Goal: Transaction & Acquisition: Subscribe to service/newsletter

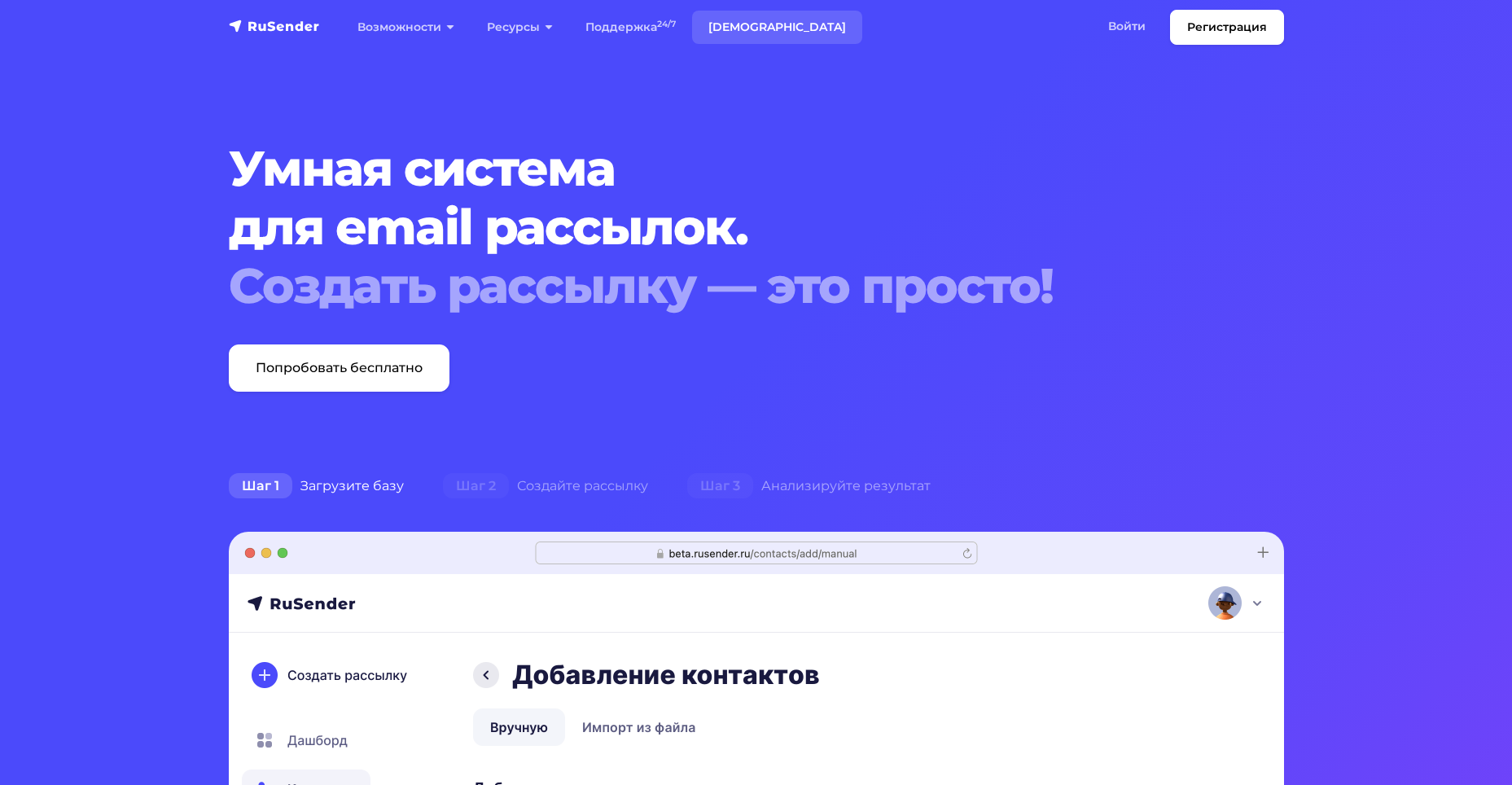
click at [740, 17] on link "Тарифы" at bounding box center [778, 28] width 170 height 34
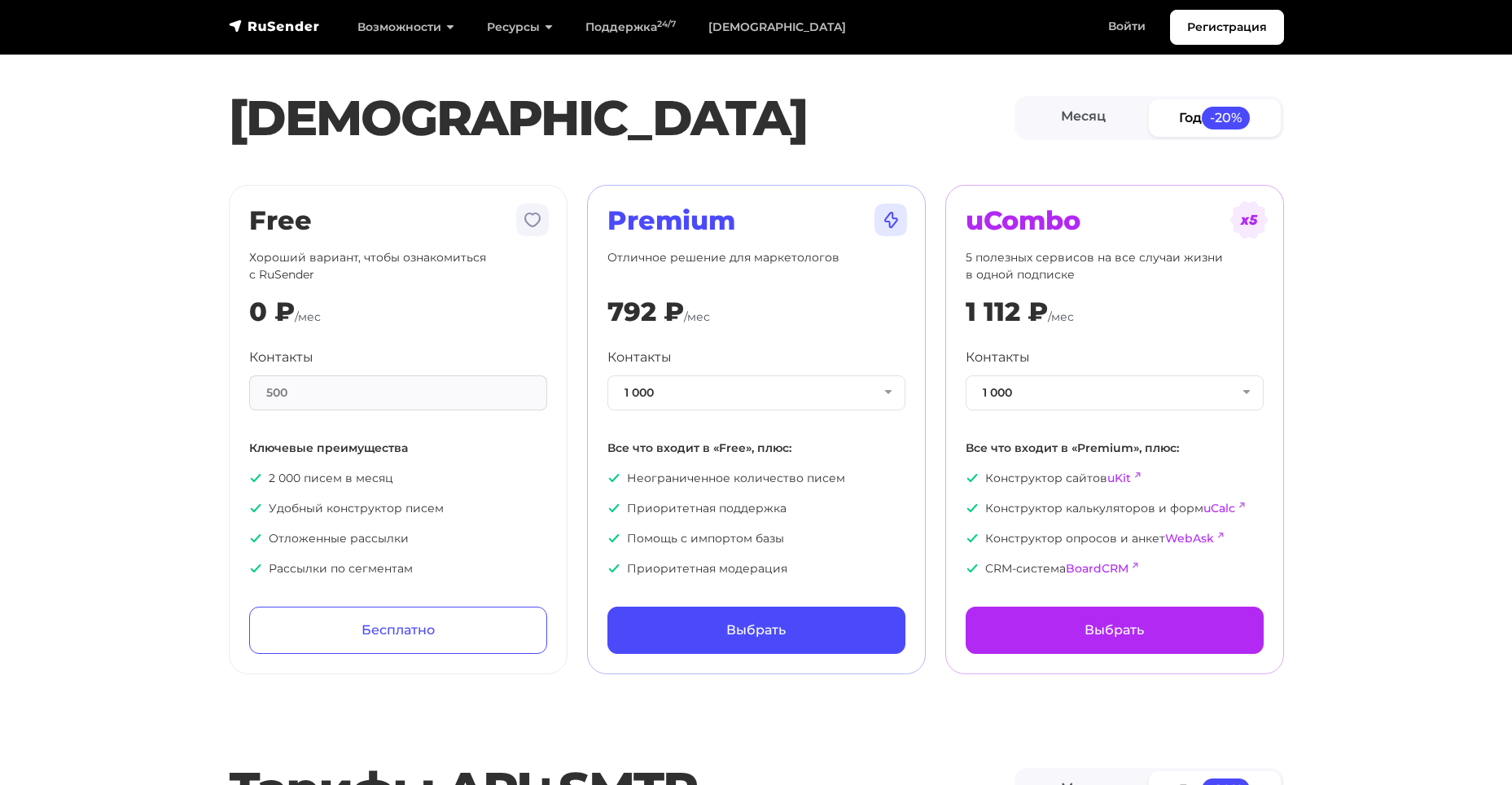
click at [350, 395] on div "500" at bounding box center [399, 392] width 298 height 35
click at [851, 408] on button "1 000" at bounding box center [756, 392] width 298 height 35
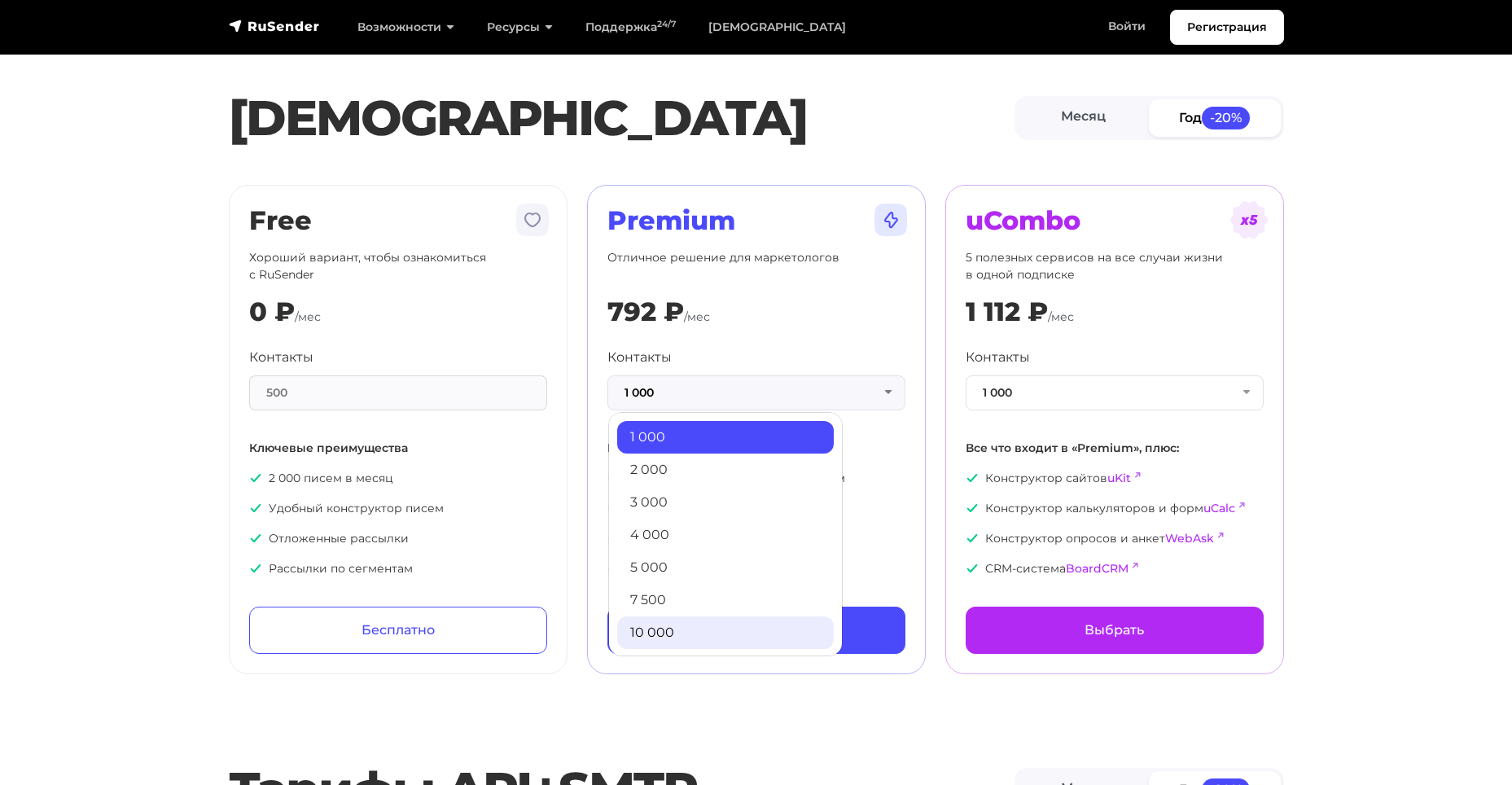
click at [684, 621] on link "10 000" at bounding box center [725, 632] width 217 height 33
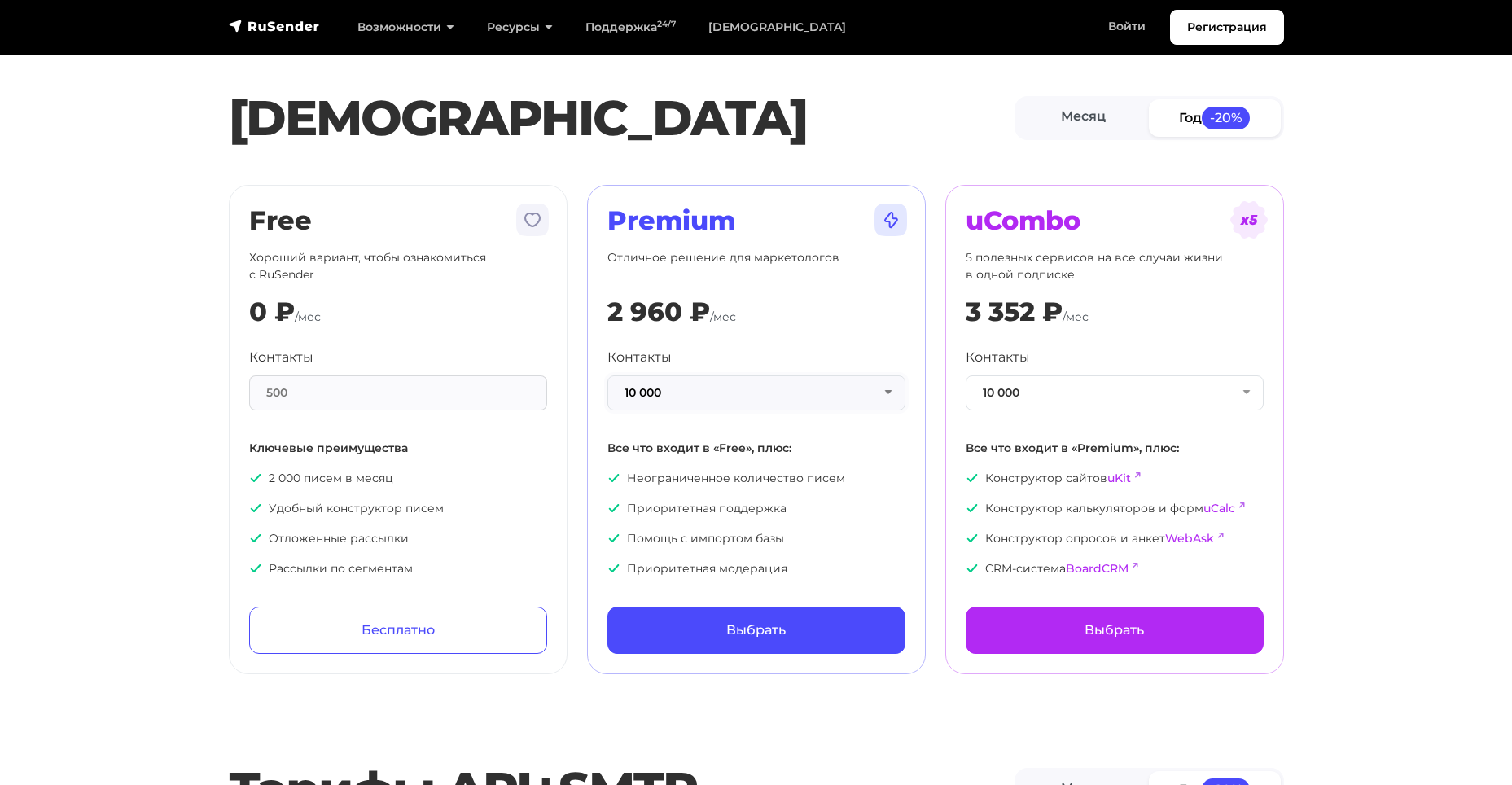
click at [874, 400] on button "10 000" at bounding box center [756, 392] width 298 height 35
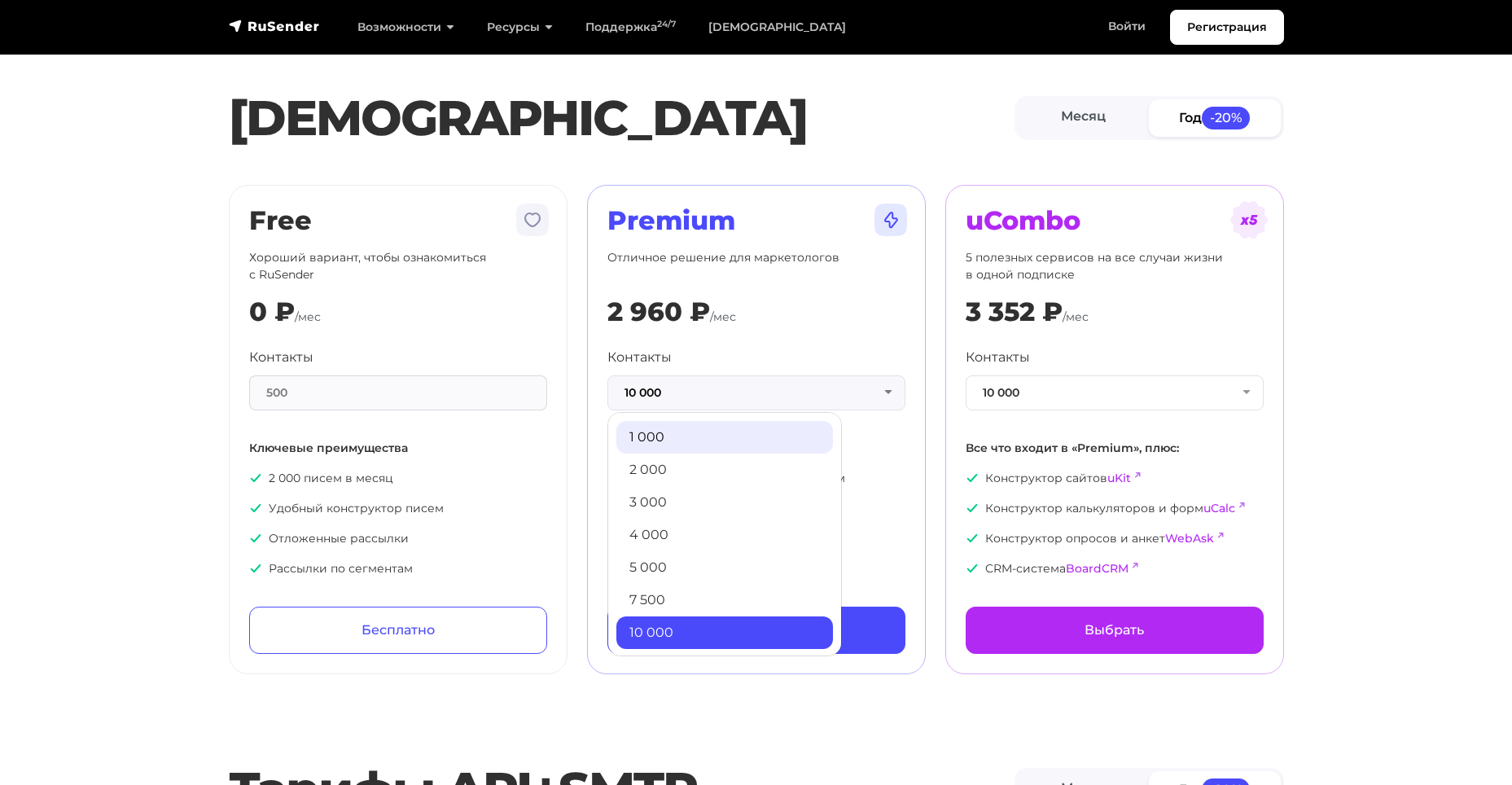
click at [769, 442] on link "1 000" at bounding box center [724, 437] width 217 height 33
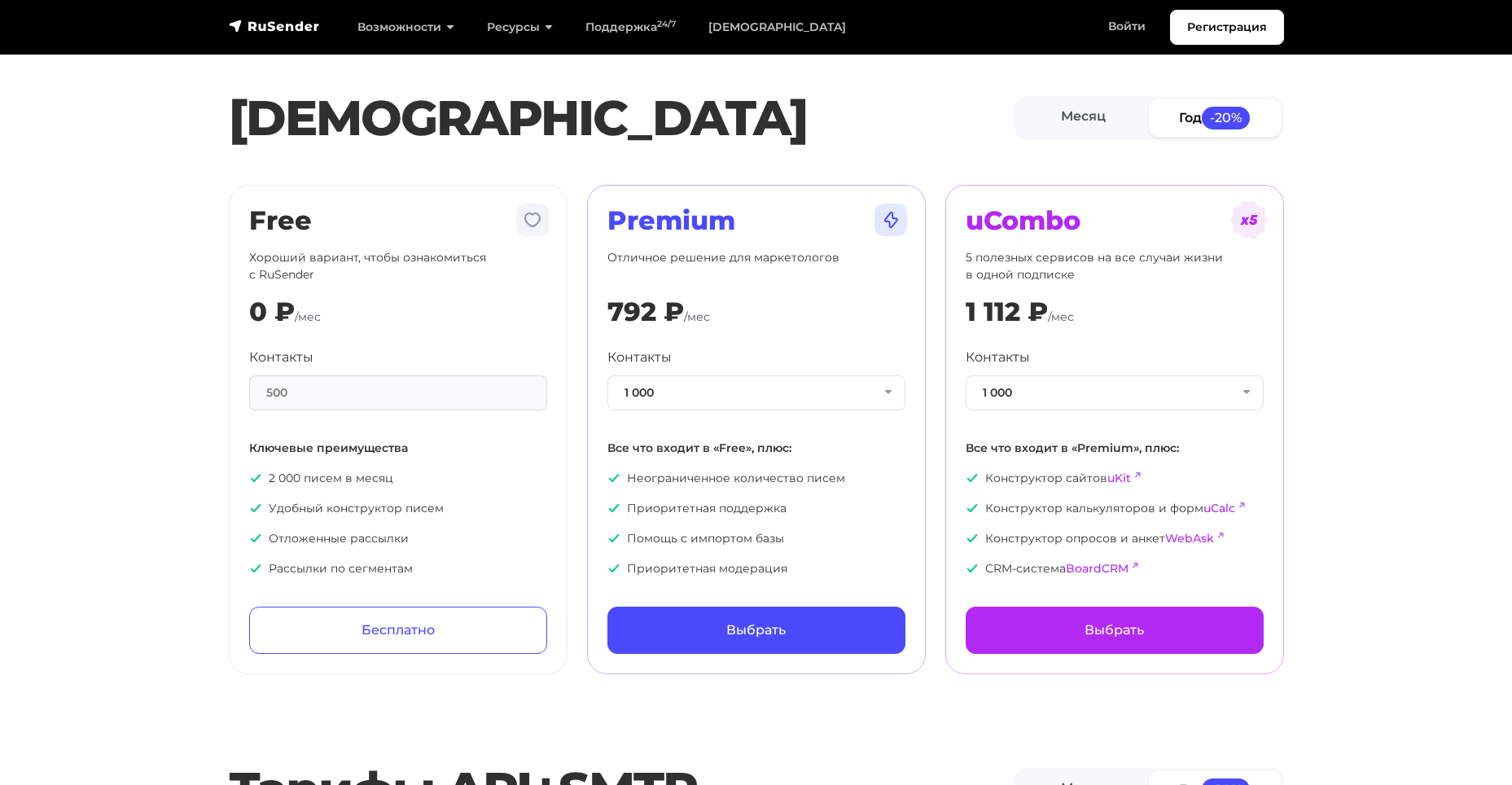
click at [141, 470] on section "Тарифы Месяц Год -20% Free Хороший вариант, чтобы ознакомиться с RuSender 0 ₽ /…" at bounding box center [756, 347] width 1512 height 655
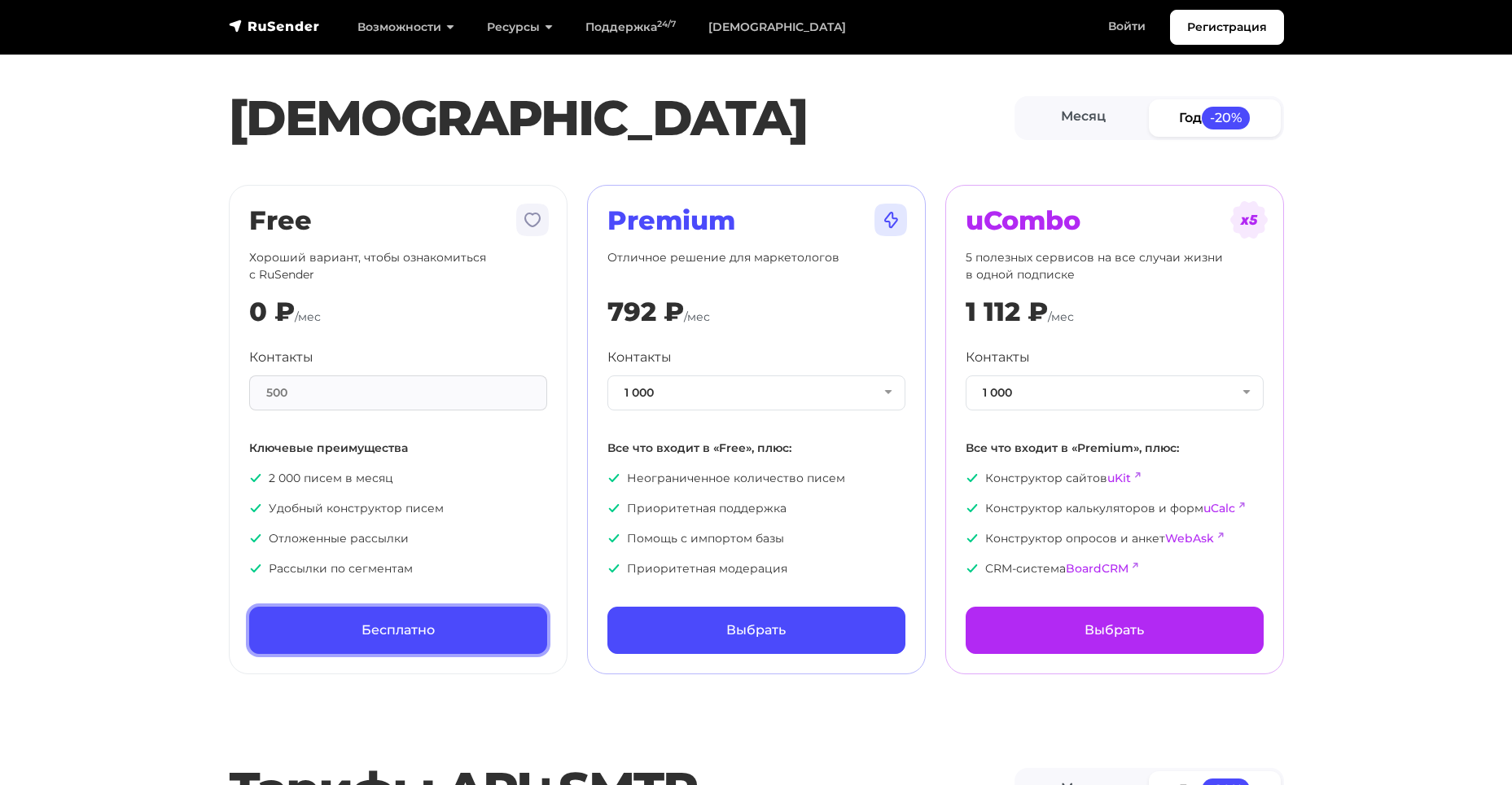
click at [397, 625] on link "Бесплатно" at bounding box center [399, 630] width 298 height 47
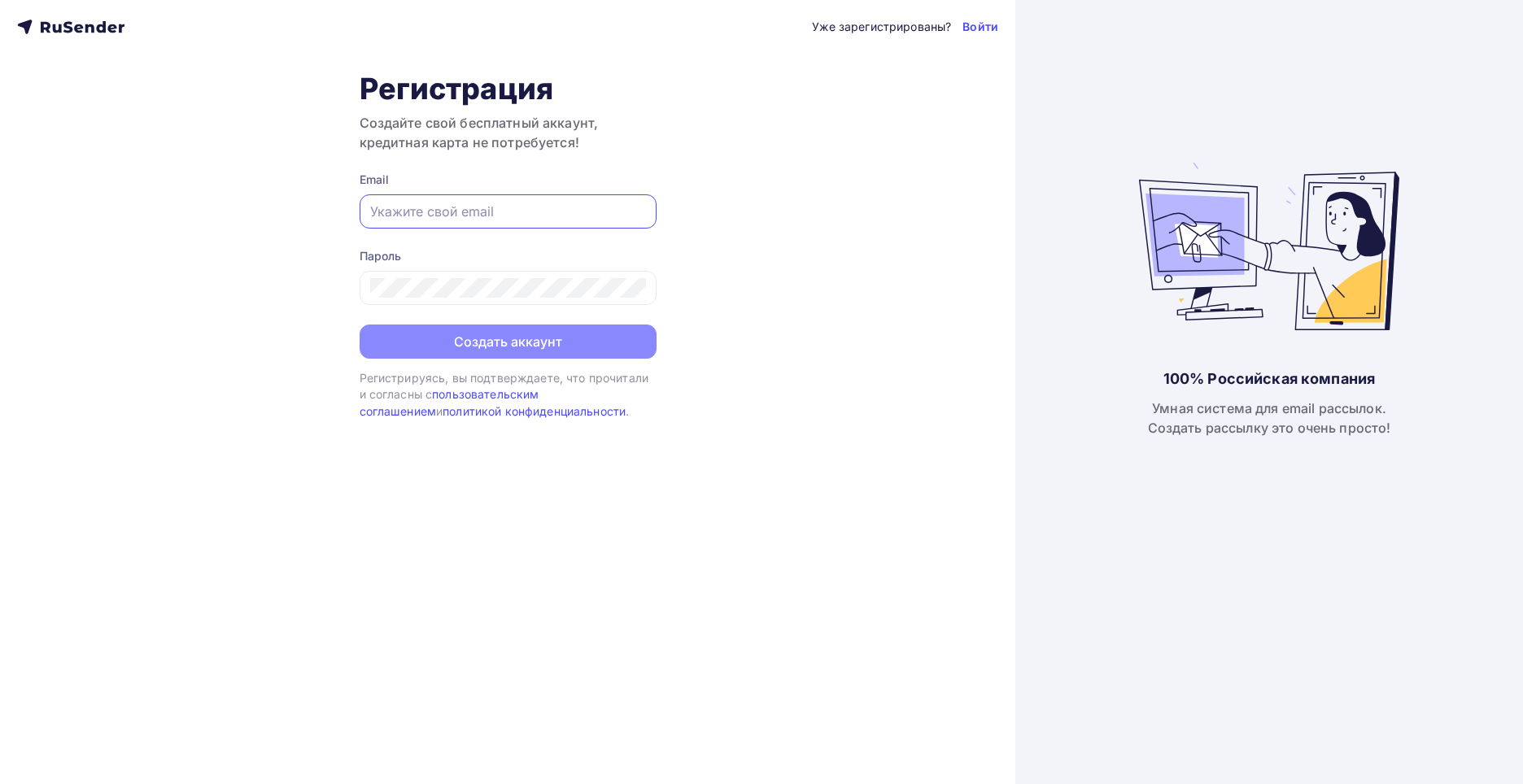
click at [479, 219] on input "text" at bounding box center [507, 211] width 276 height 20
click at [406, 211] on input "text" at bounding box center [507, 211] width 276 height 20
type input "[EMAIL_ADDRESS][DOMAIN_NAME]"
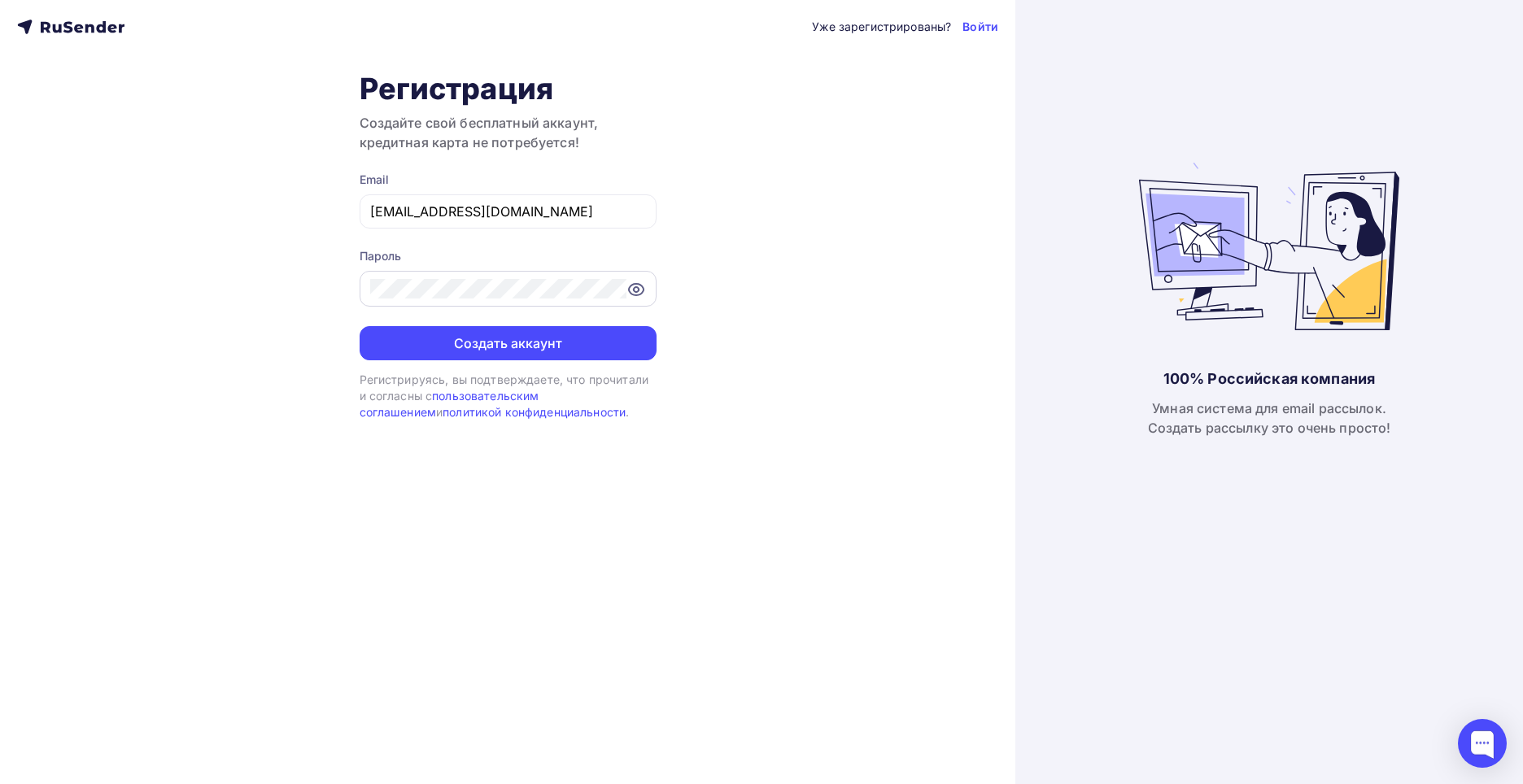
click at [632, 288] on icon at bounding box center [636, 290] width 20 height 20
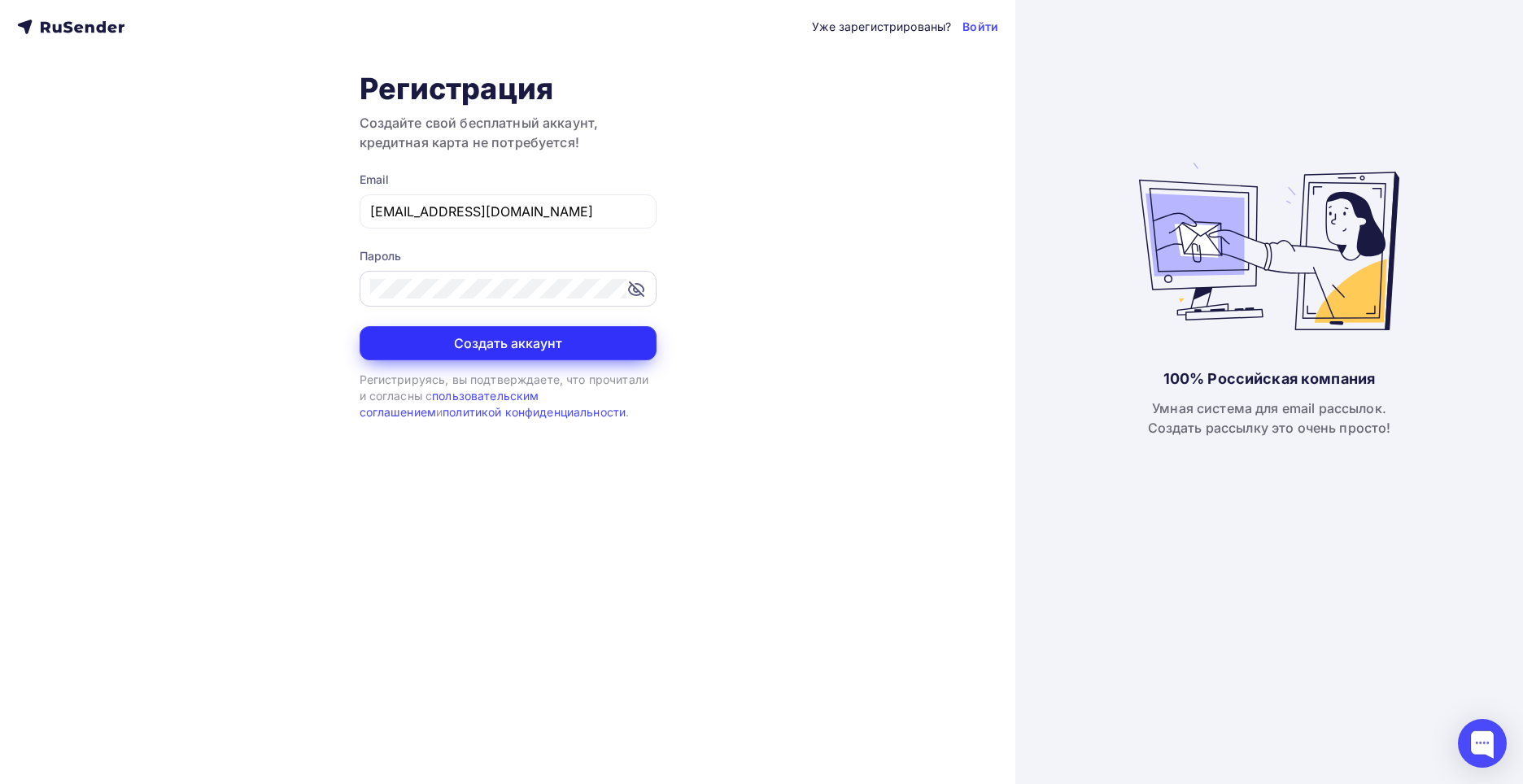
click at [594, 329] on button "Создать аккаунт" at bounding box center [507, 343] width 297 height 35
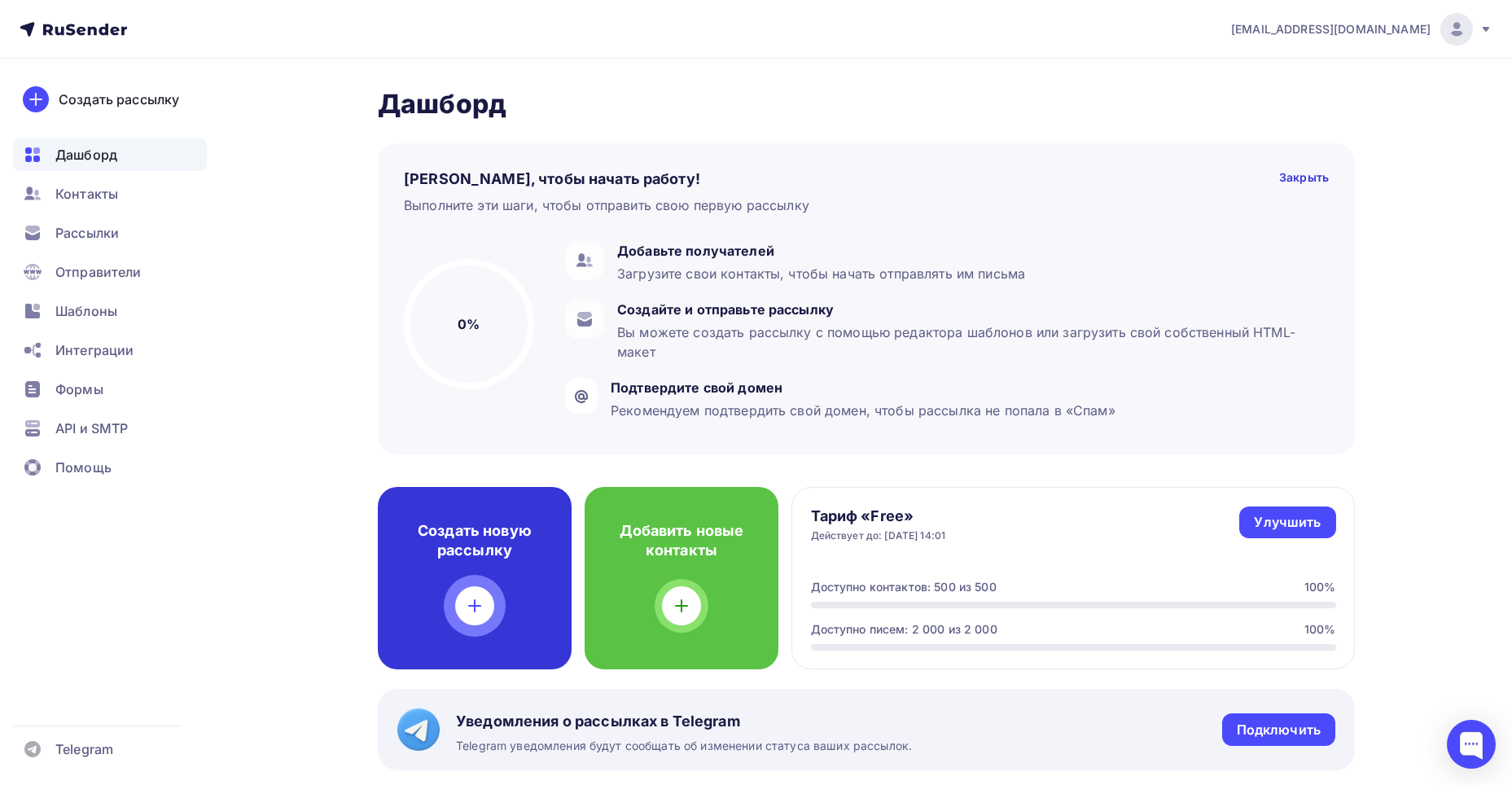
click at [499, 589] on div "Создать новую рассылку" at bounding box center [475, 578] width 194 height 182
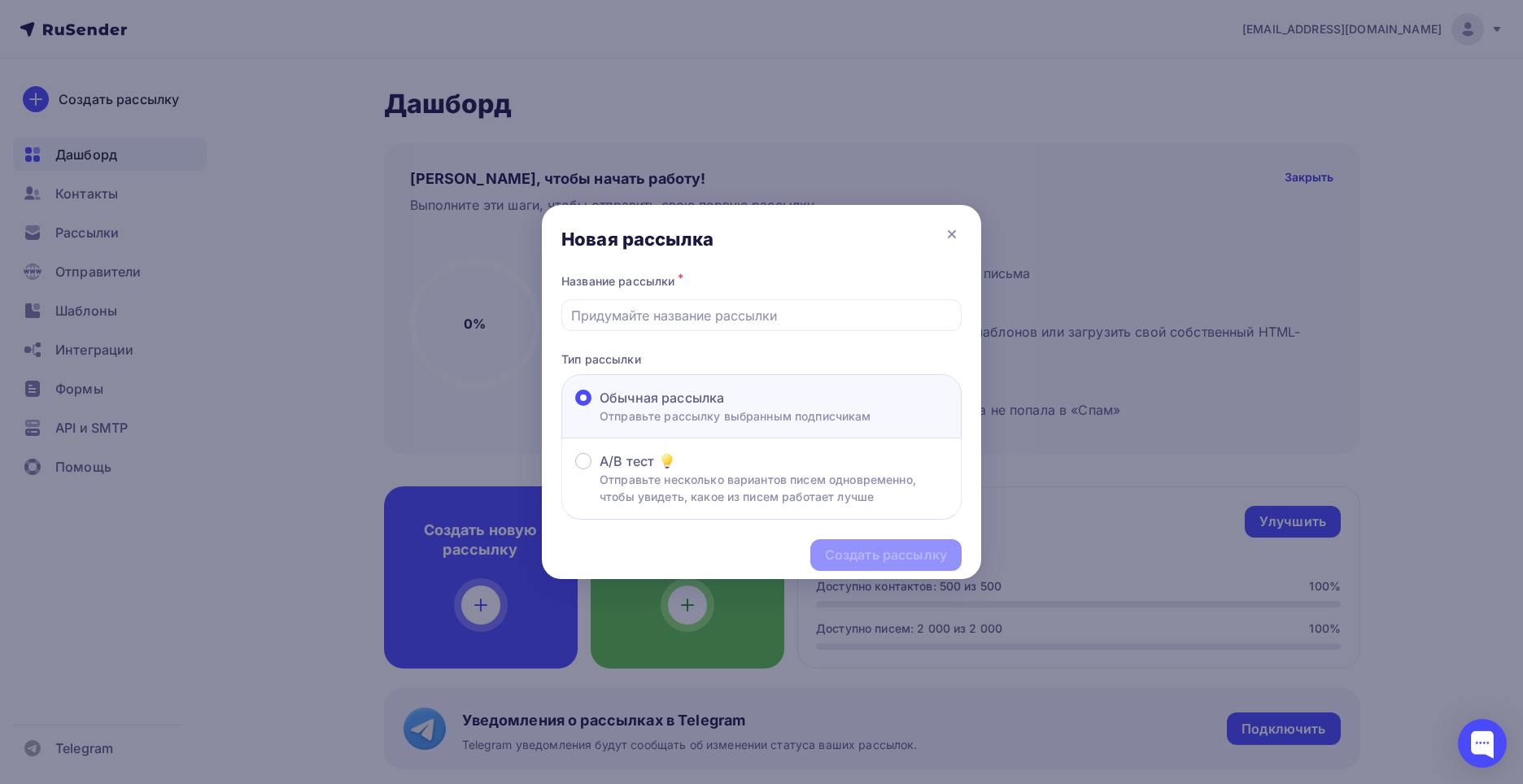
click at [811, 410] on p "Отправьте рассылку выбранным подписчикам" at bounding box center [735, 416] width 271 height 17
click at [600, 408] on input "Обычная рассылка Отправьте рассылку выбранным подписчикам" at bounding box center [600, 408] width 0 height 0
click at [889, 568] on div "Создать рассылку" at bounding box center [761, 555] width 439 height 71
click at [958, 219] on div "Новая рассылка" at bounding box center [761, 237] width 439 height 65
click at [954, 247] on div "Новая рассылка" at bounding box center [761, 237] width 439 height 65
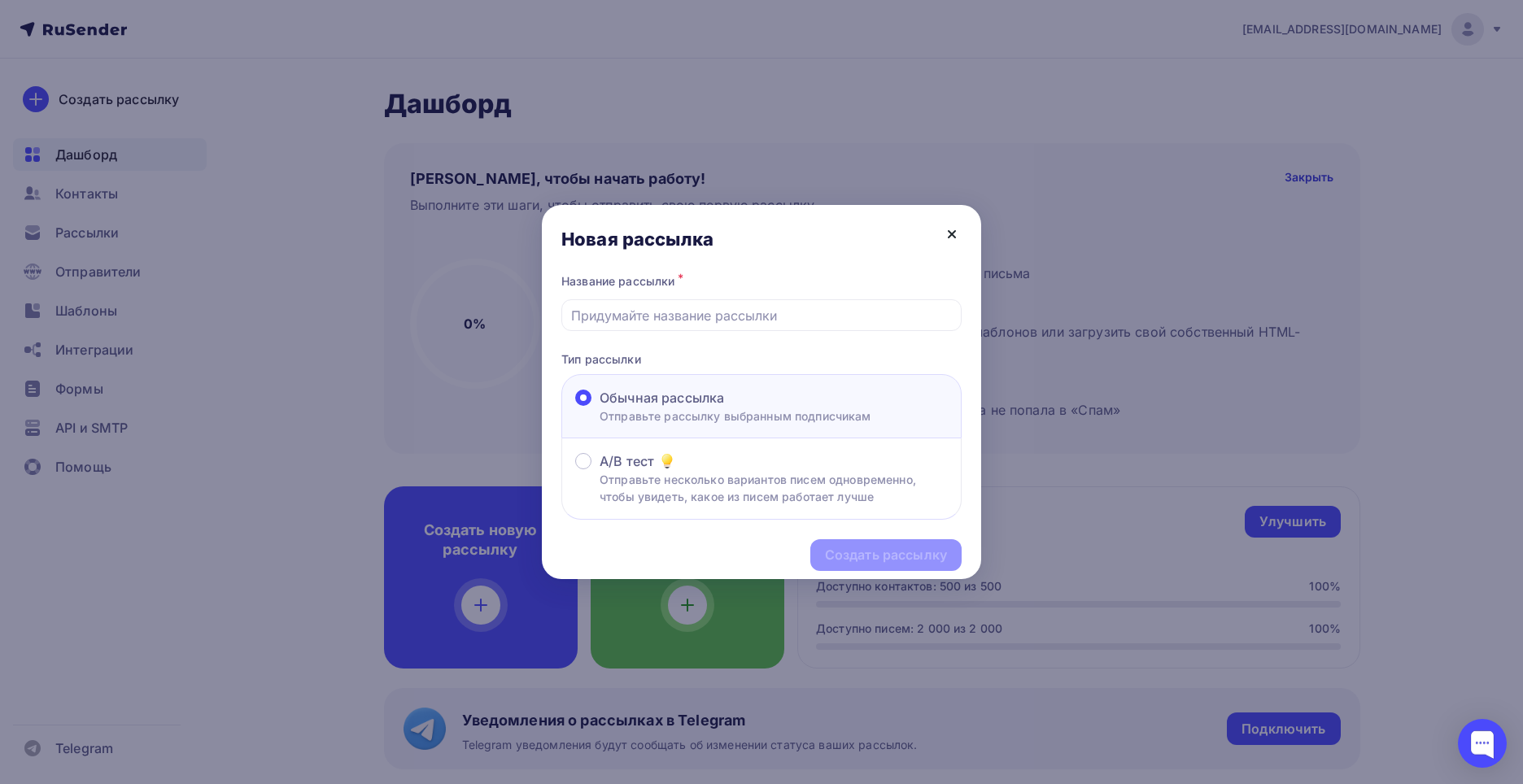
click at [954, 240] on icon at bounding box center [952, 234] width 20 height 20
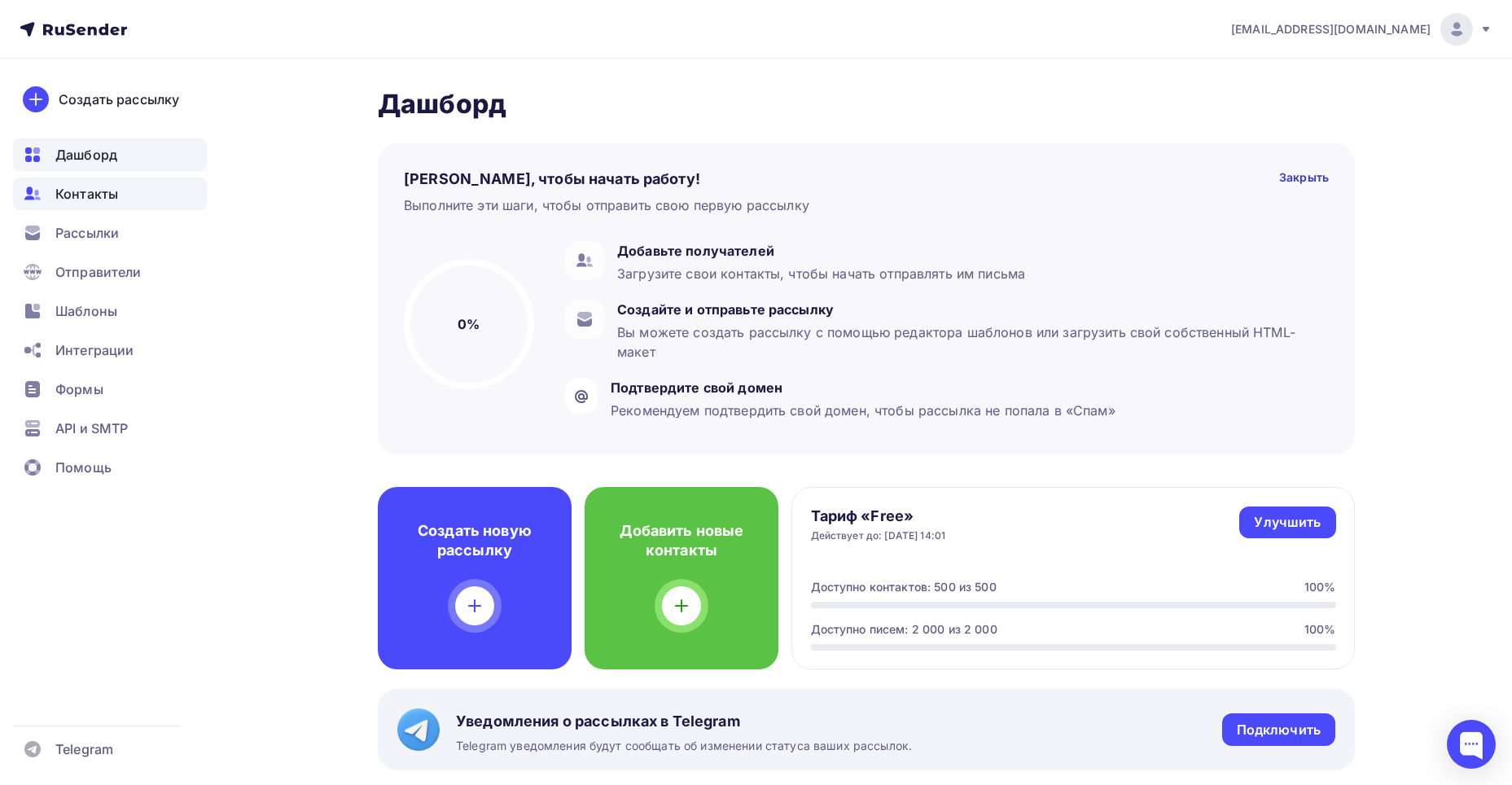
click at [79, 197] on span "Контакты" at bounding box center [86, 194] width 63 height 20
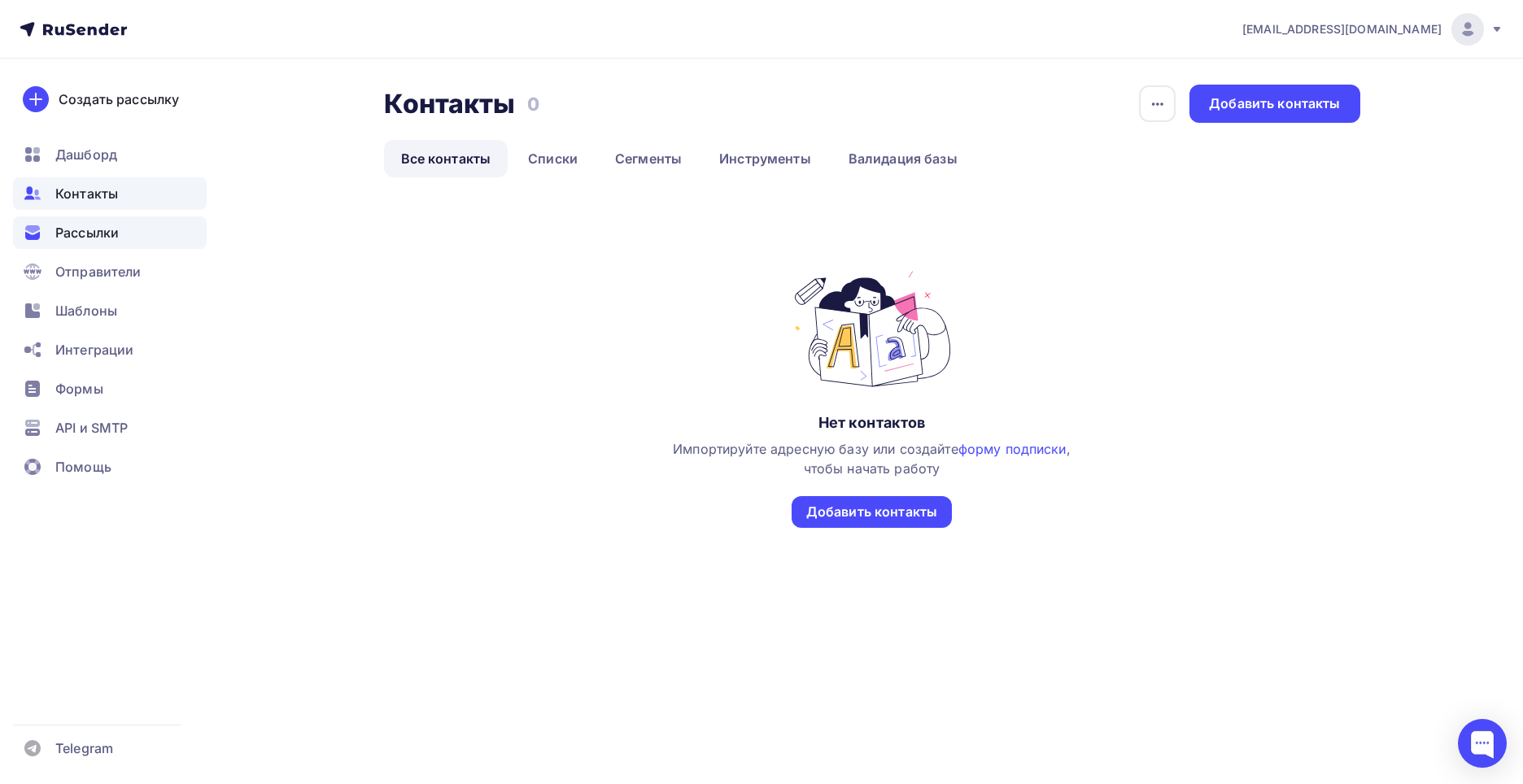
click at [95, 230] on span "Рассылки" at bounding box center [87, 232] width 64 height 20
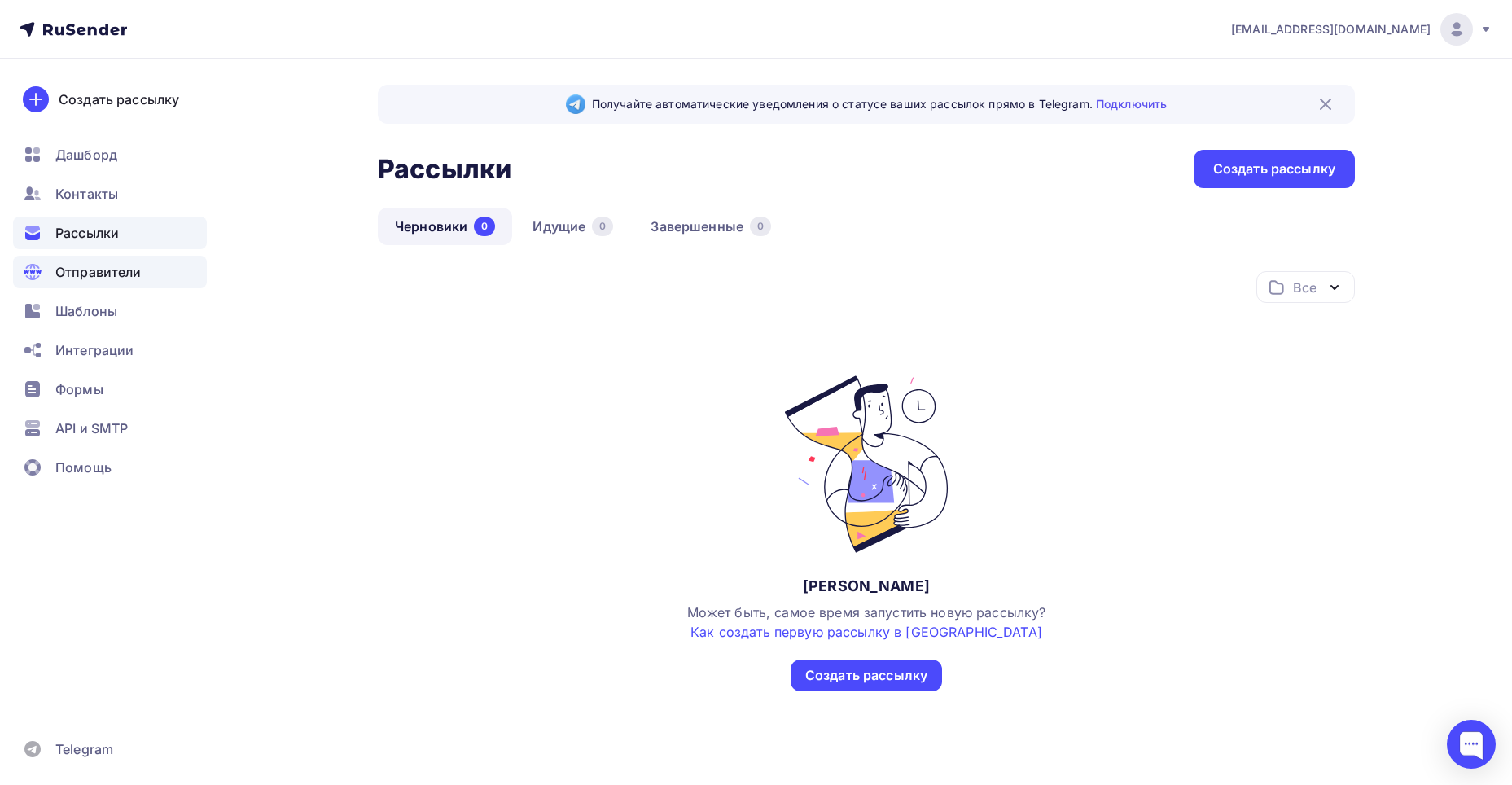
click at [95, 262] on div "Отправители" at bounding box center [110, 272] width 194 height 33
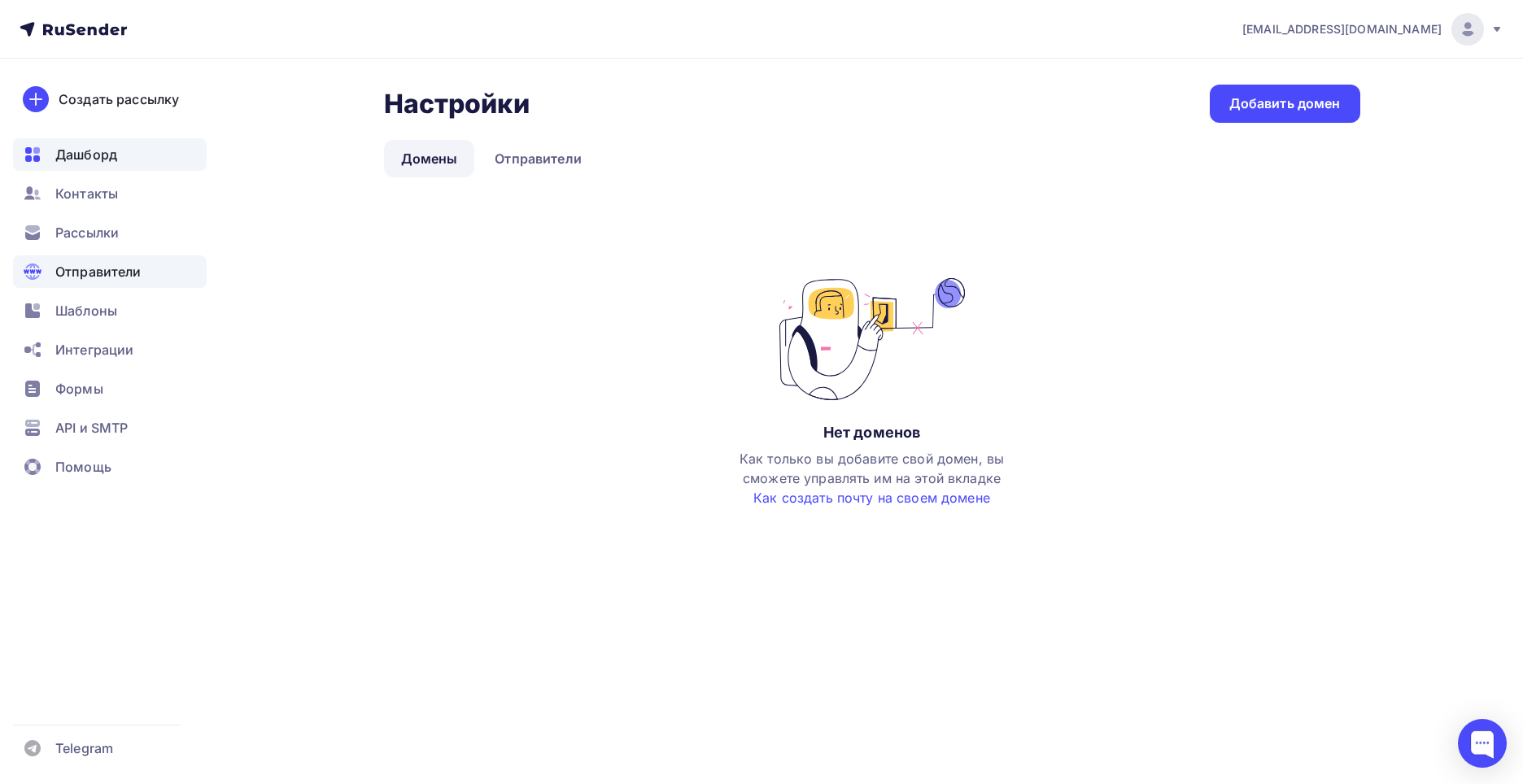
click at [65, 147] on span "Дашборд" at bounding box center [86, 154] width 62 height 20
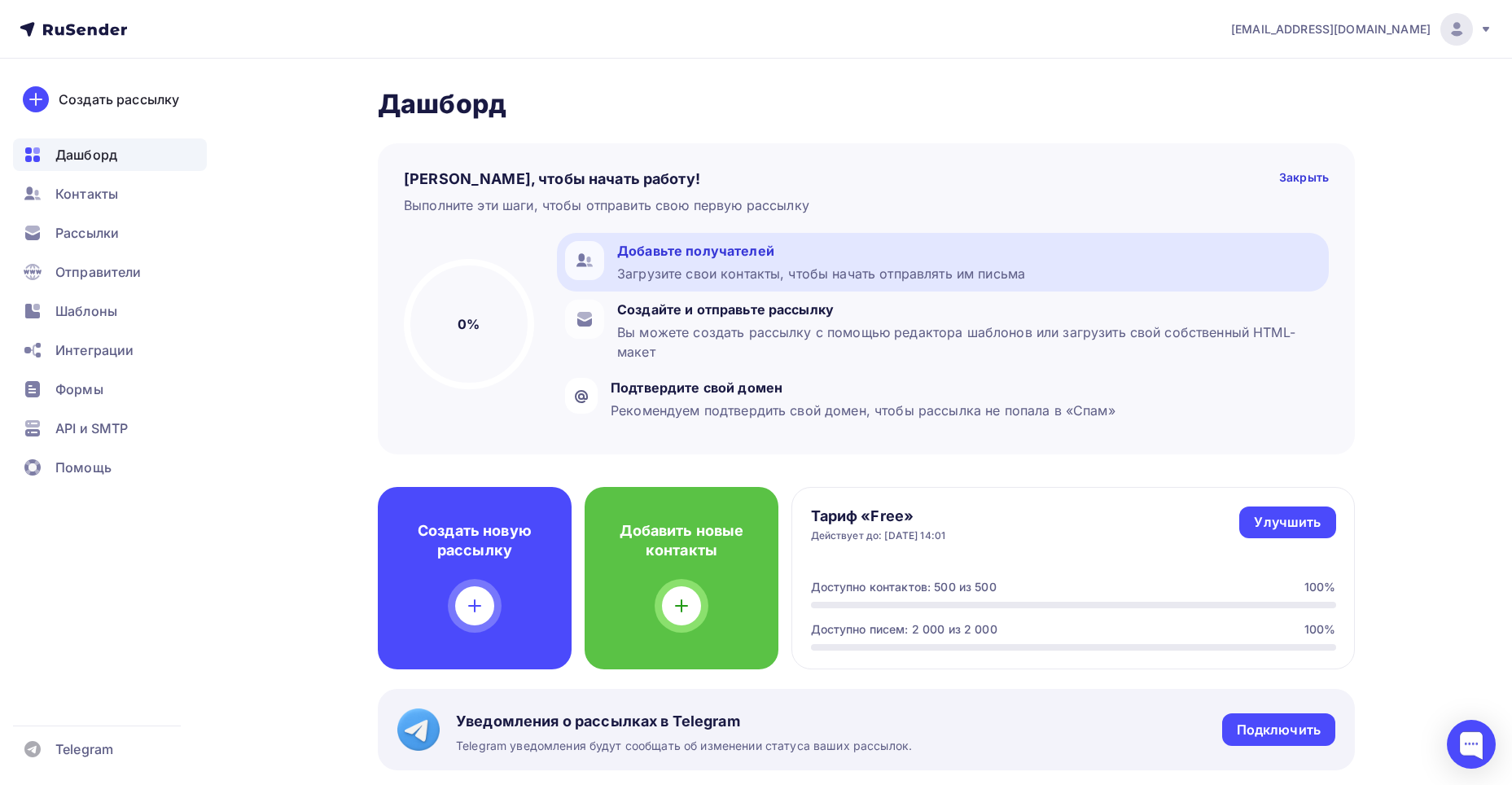
click at [796, 264] on div "Загрузите свои контакты, чтобы начать отправлять им письма" at bounding box center [821, 274] width 408 height 20
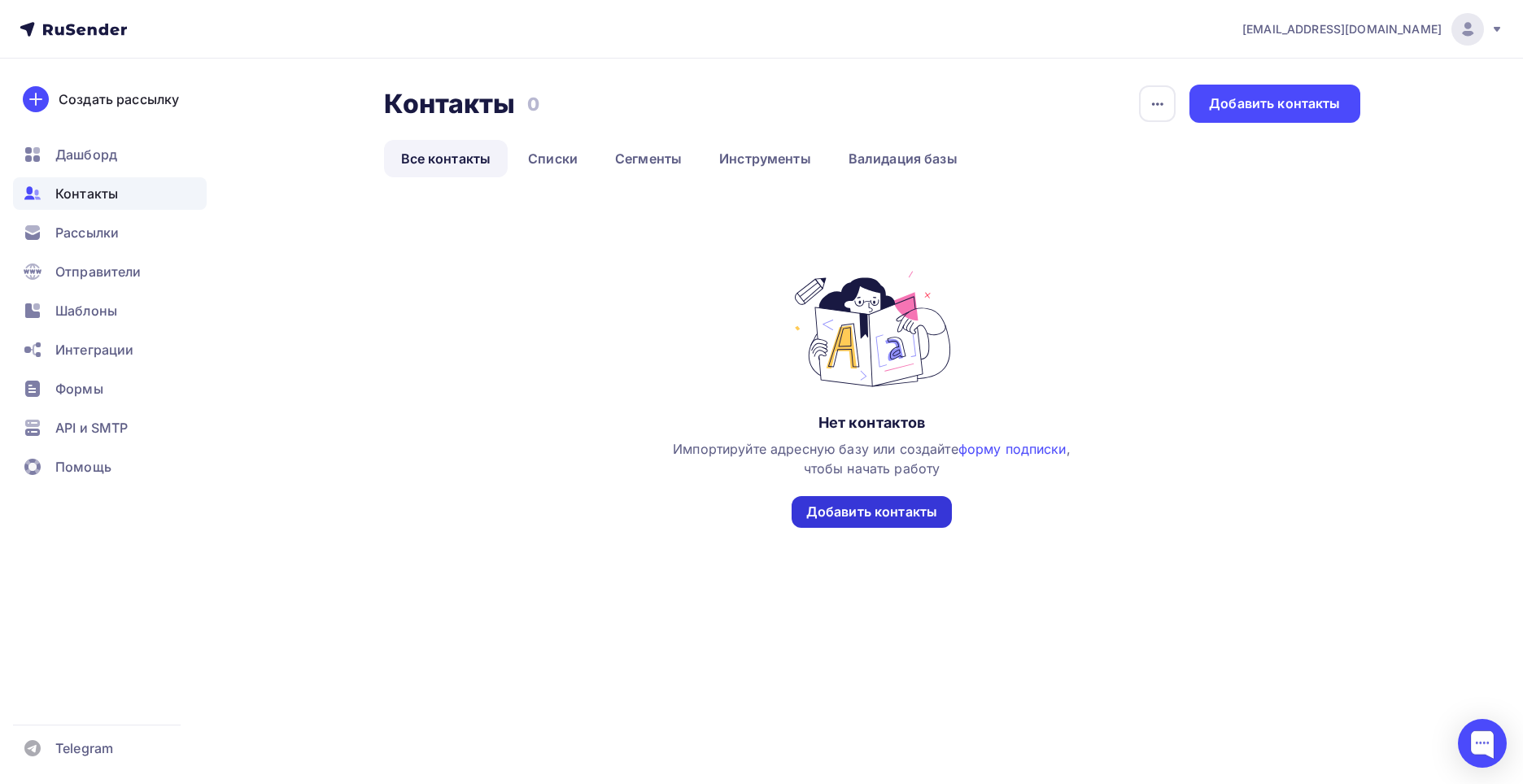
click at [844, 508] on div "Добавить контакты" at bounding box center [872, 512] width 131 height 19
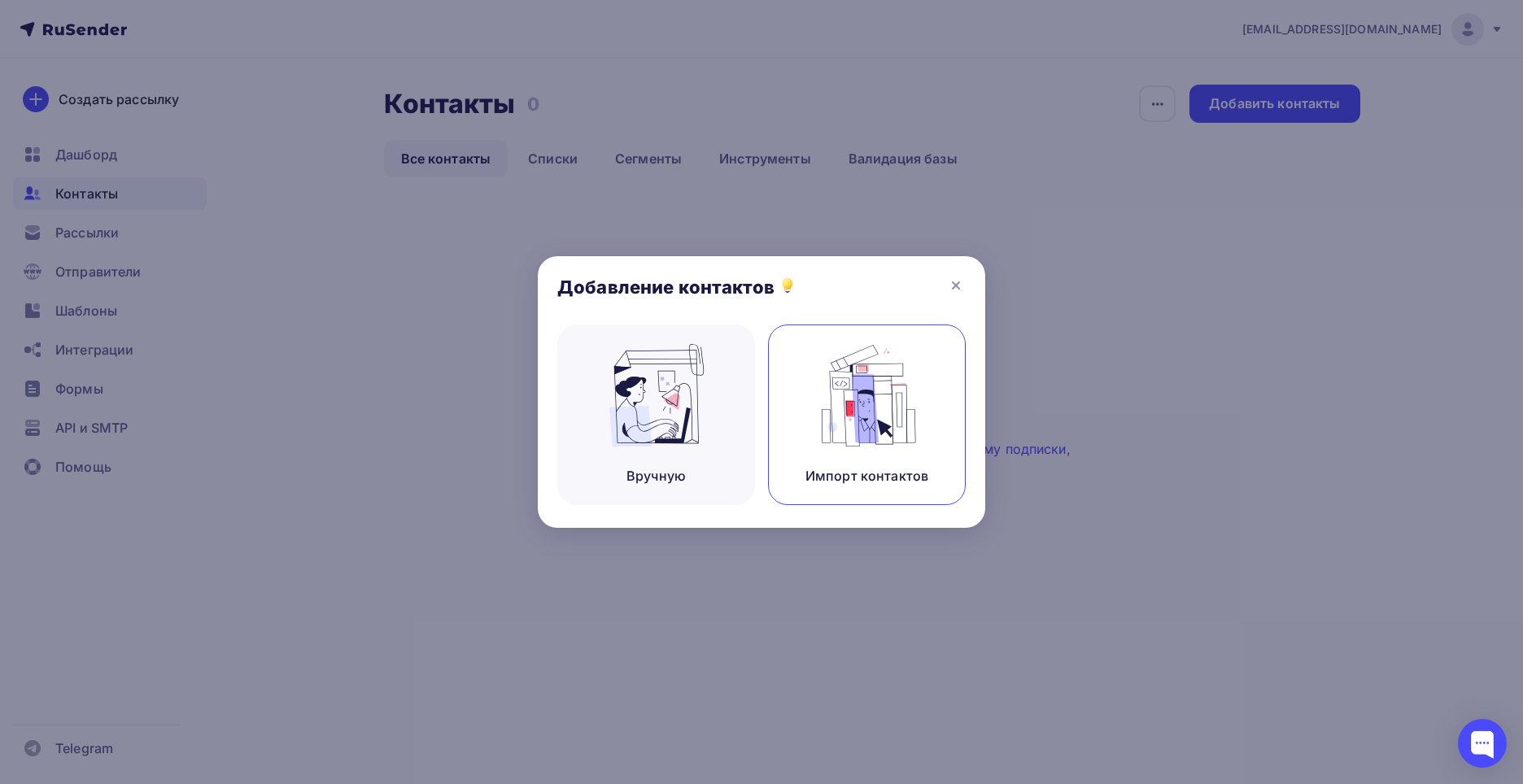
click at [866, 435] on img at bounding box center [867, 396] width 109 height 103
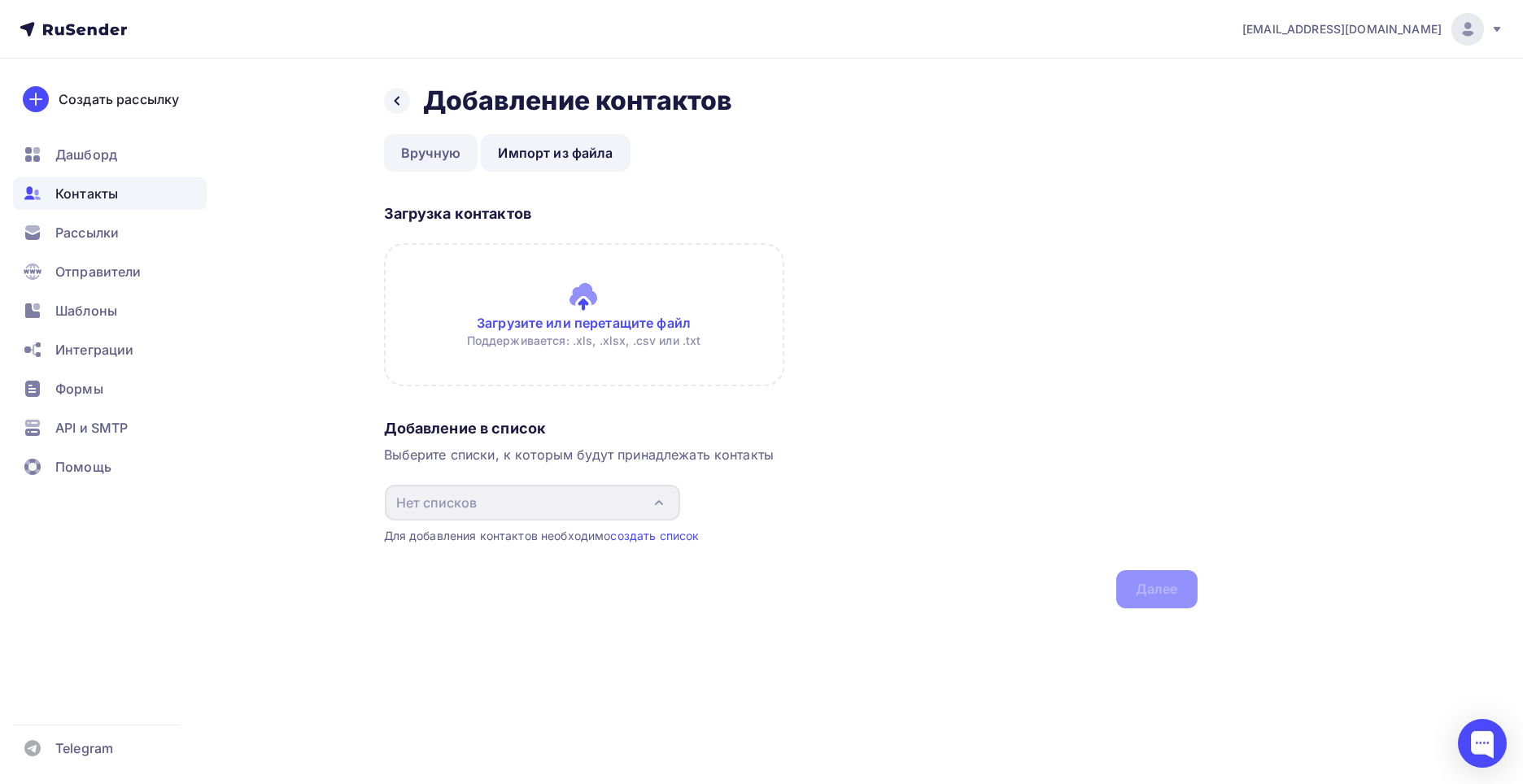
click at [404, 152] on link "Вручную" at bounding box center [431, 153] width 94 height 37
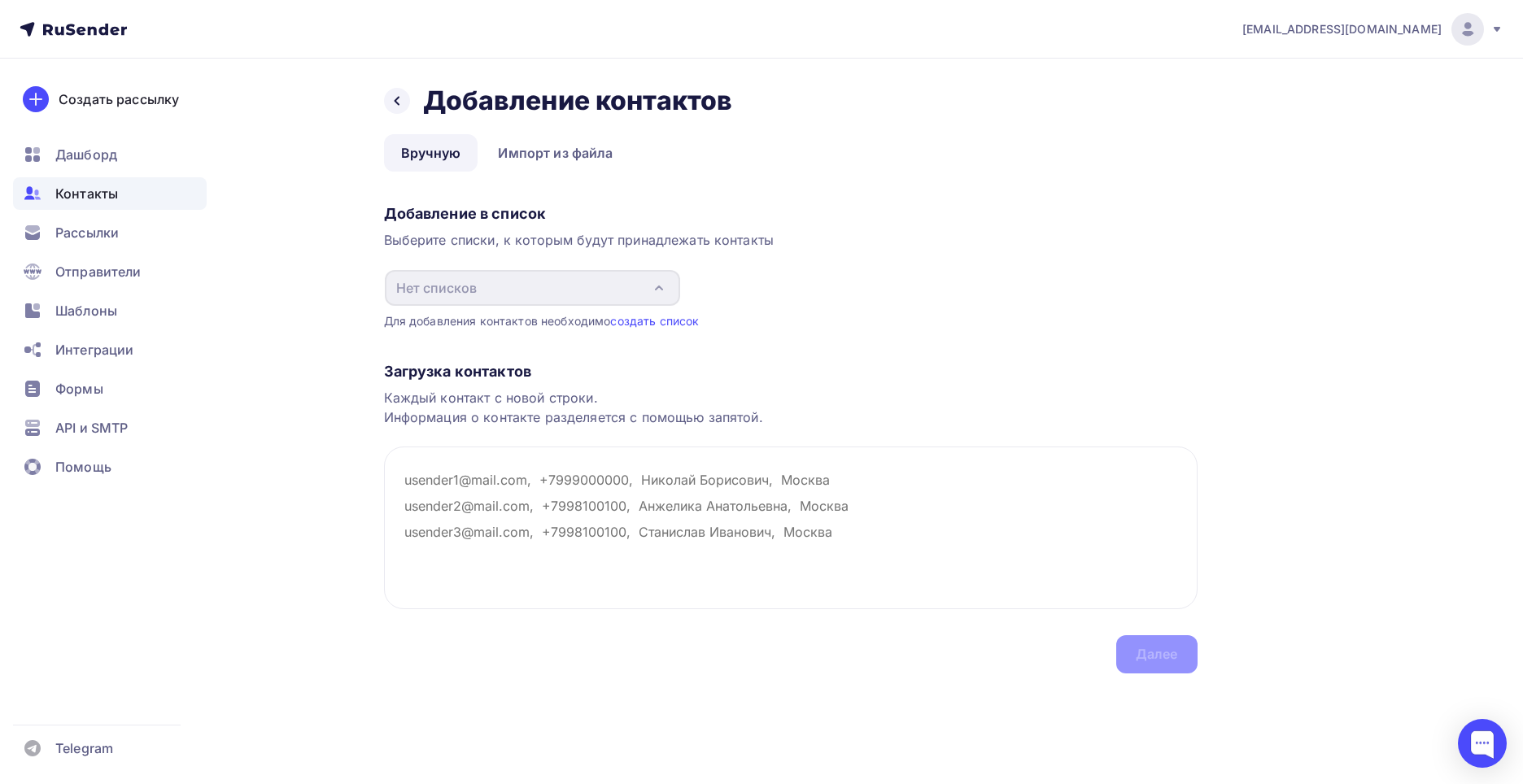
click at [969, 357] on div "Загрузка контактов Каждый контакт с новой строки. Информация о контакте разделя…" at bounding box center [790, 502] width 813 height 344
click at [737, 545] on textarea at bounding box center [790, 528] width 813 height 162
click at [842, 301] on div "Добавление в список Выберите списки, к которым будут принадлежать контакты Нет …" at bounding box center [790, 263] width 813 height 132
click at [544, 158] on link "Импорт из файла" at bounding box center [555, 153] width 149 height 37
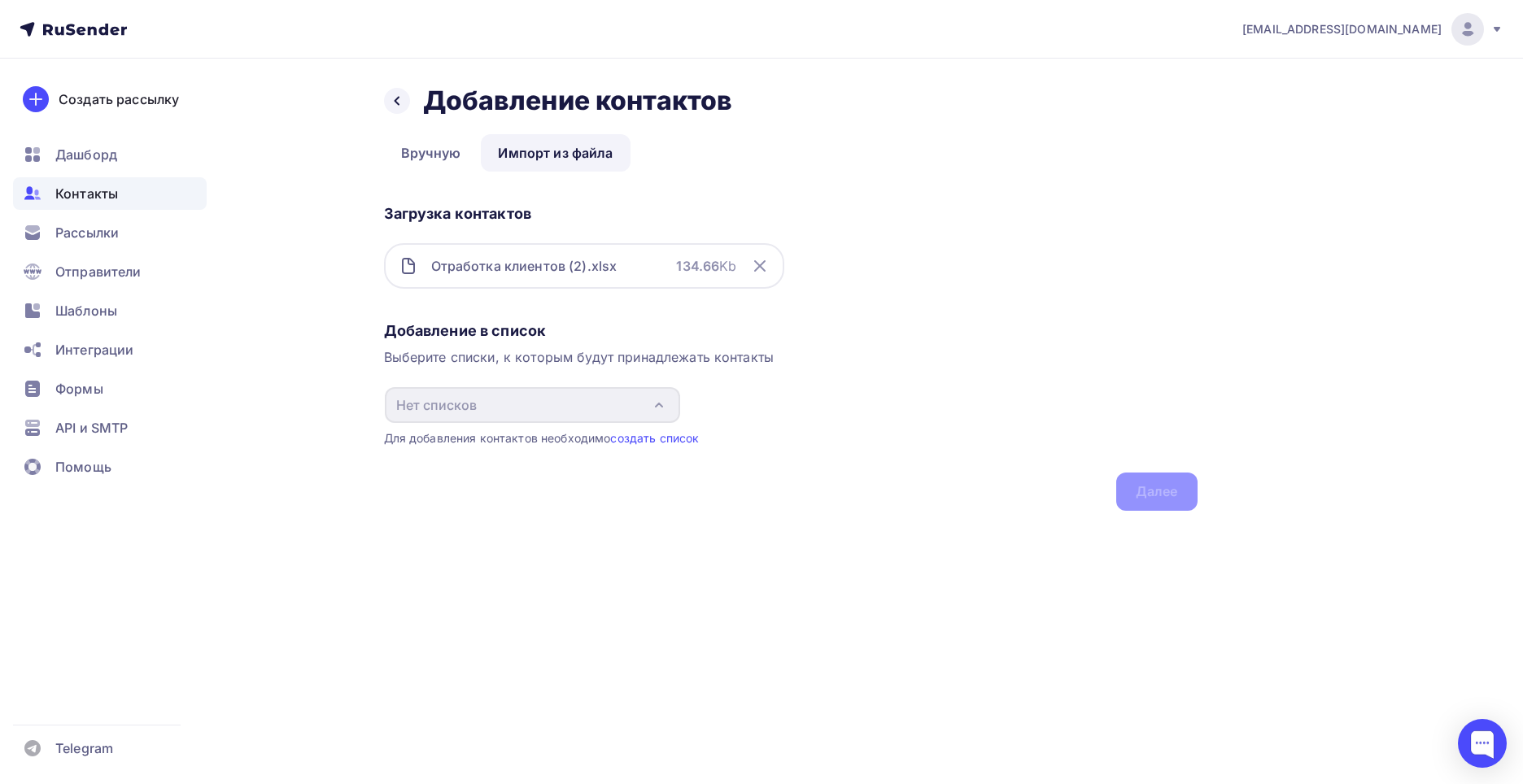
click at [920, 294] on div "Загрузка контактов Отработка клиентов (2).xlsx 134.66 Kb" at bounding box center [790, 256] width 813 height 117
click at [675, 438] on link "создать список" at bounding box center [655, 438] width 89 height 14
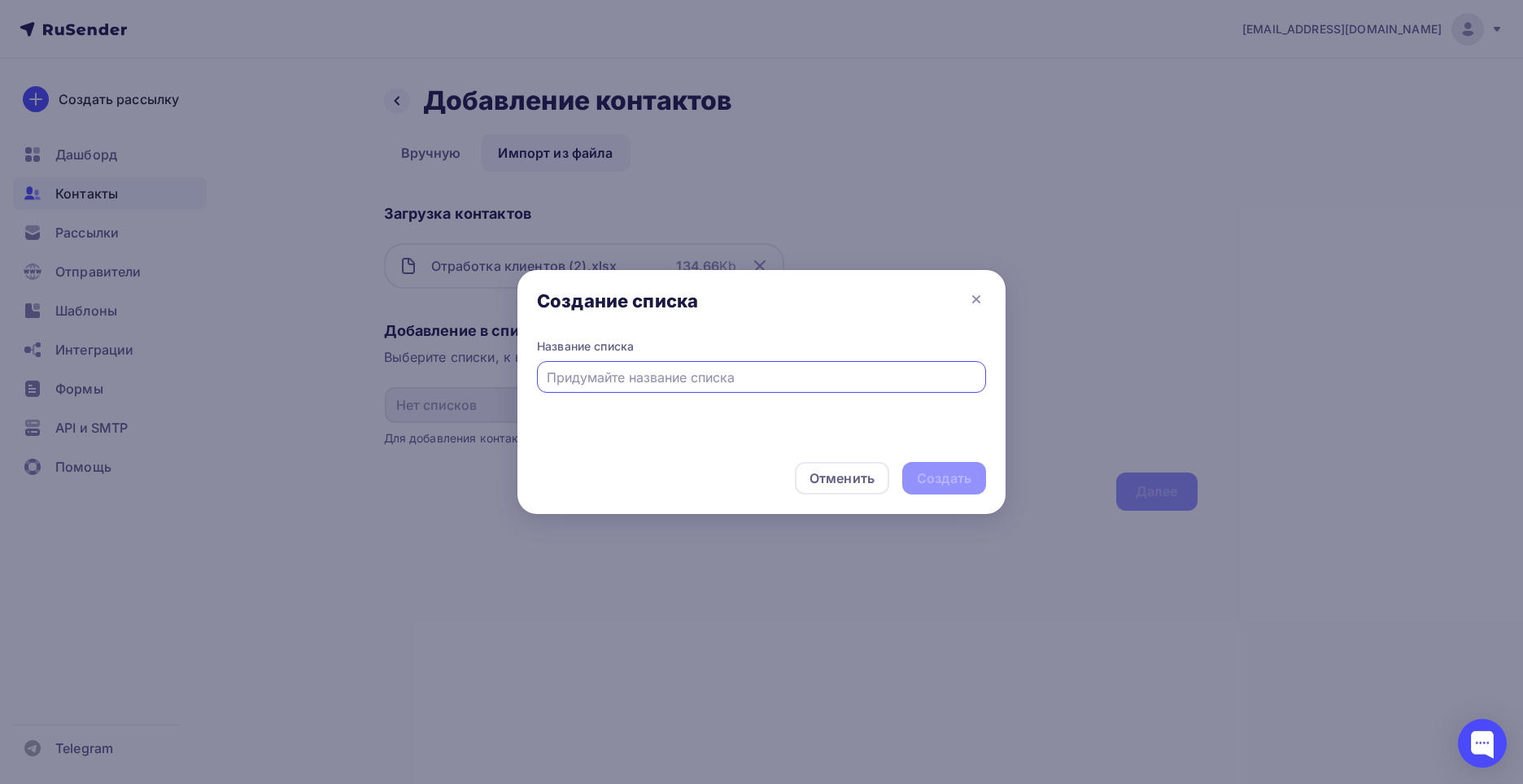
click at [648, 378] on input "text" at bounding box center [761, 378] width 430 height 20
type input "Юр лица"
click at [963, 471] on div "Создать" at bounding box center [944, 478] width 54 height 19
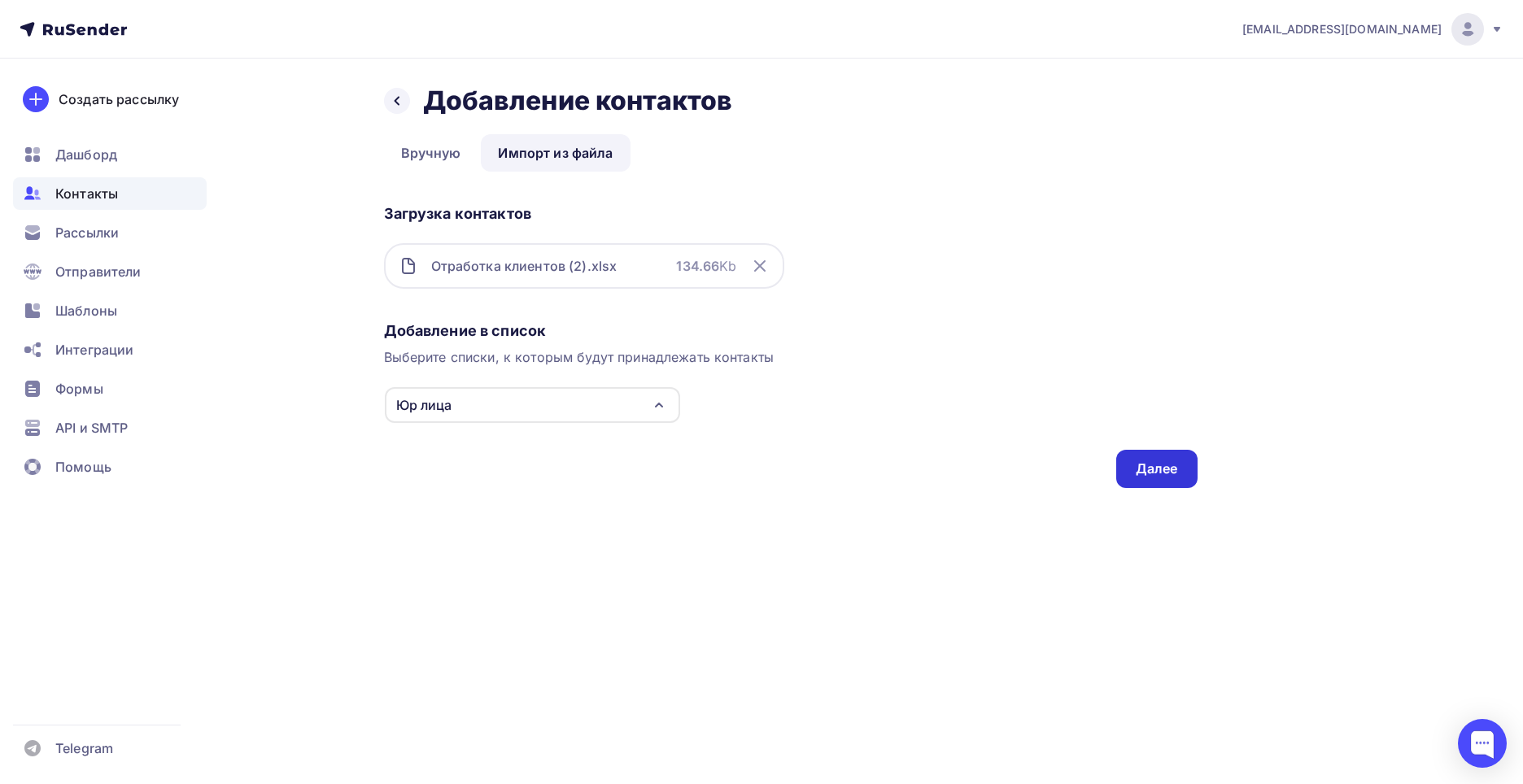
click at [1146, 461] on div "Далее" at bounding box center [1158, 468] width 43 height 19
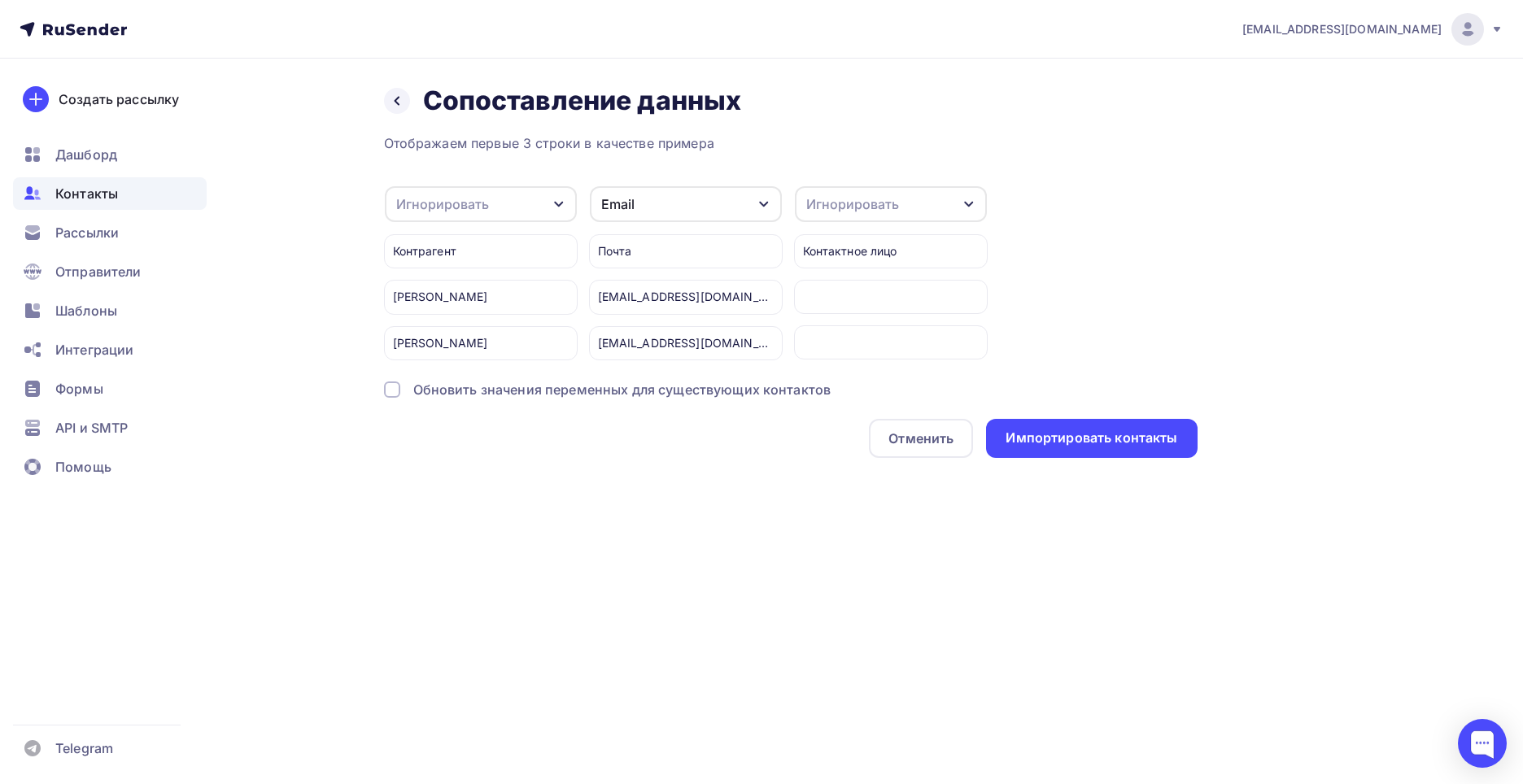
click at [866, 256] on div "Контактное лицо" at bounding box center [891, 251] width 193 height 35
click at [910, 446] on div "Отменить" at bounding box center [921, 438] width 65 height 20
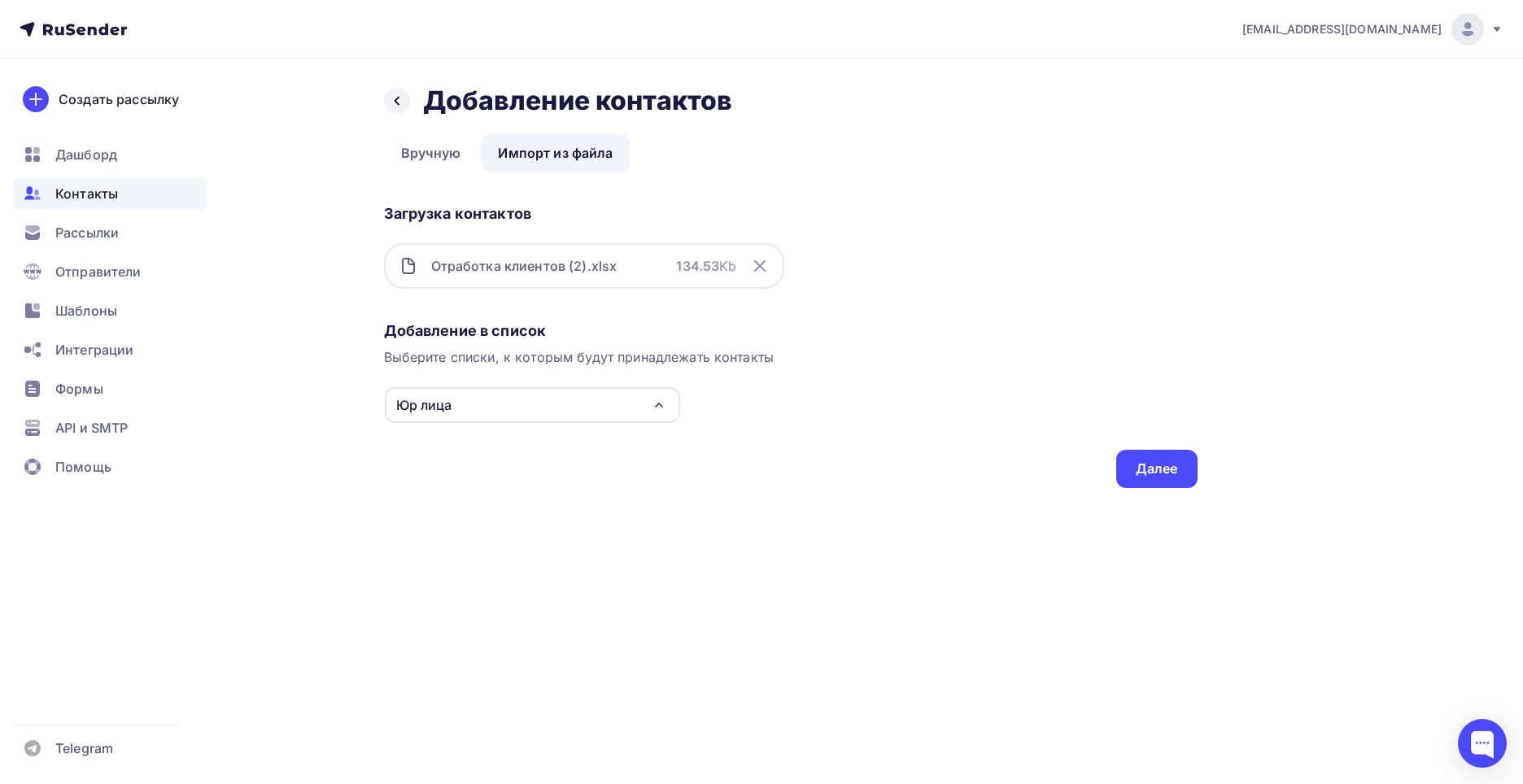
click at [666, 550] on div "Назад Добавление контактов Добавление контактов Вручную Импорт из файла Импорт …" at bounding box center [761, 306] width 1333 height 495
click at [1153, 481] on div "Далее" at bounding box center [1158, 468] width 82 height 38
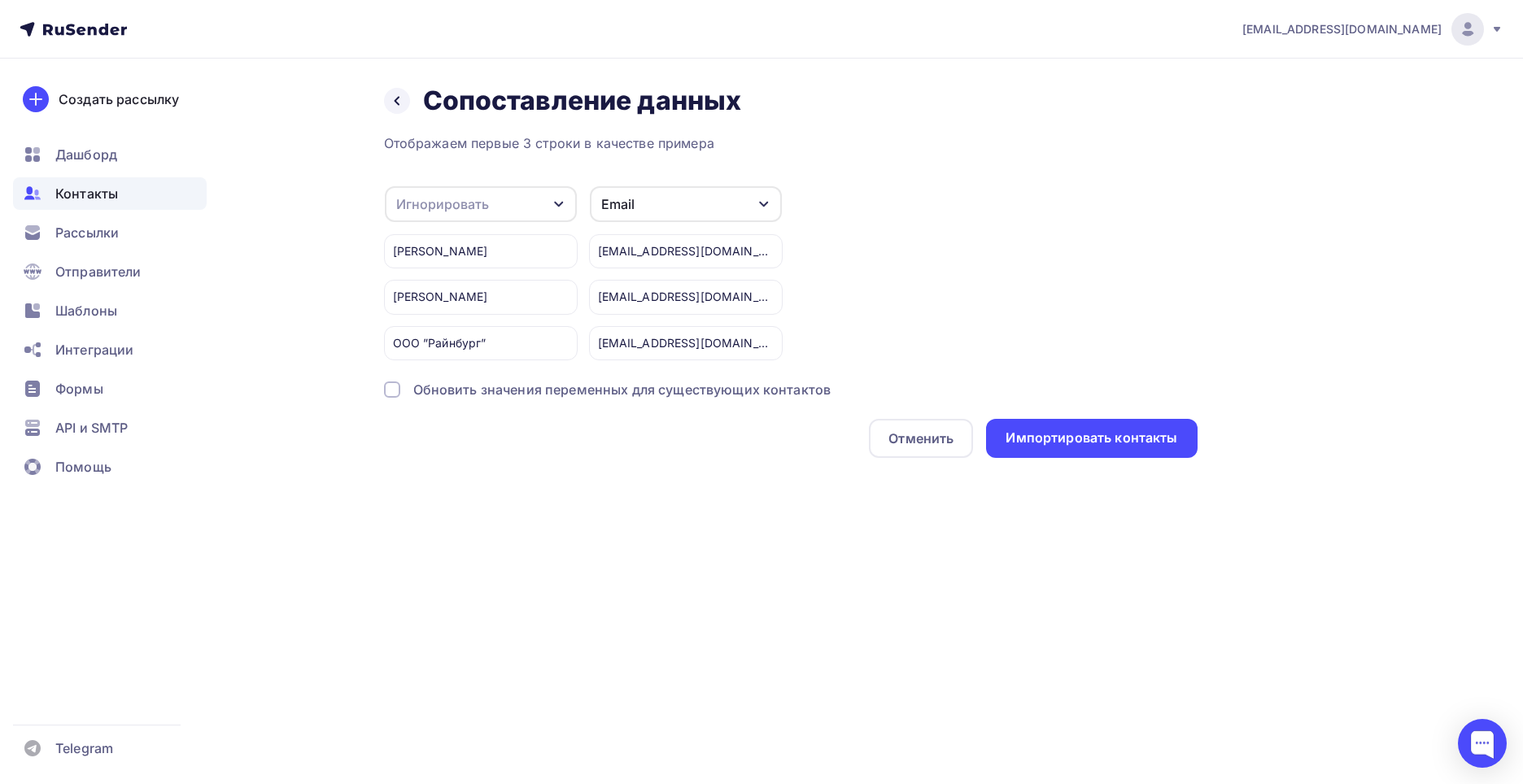
click at [545, 222] on div "Игнорировать" at bounding box center [481, 204] width 192 height 35
click at [809, 554] on div "t93682594tlk-line@yandex.ru Аккаунт Тарифы Выйти Создать рассылку Дашборд Конта…" at bounding box center [761, 392] width 1523 height 784
click at [534, 194] on div "Игнорировать" at bounding box center [481, 204] width 192 height 35
click at [453, 287] on div "Имя" at bounding box center [455, 290] width 94 height 20
click at [562, 396] on div "Обновить значения переменных для существующих контактов" at bounding box center [623, 389] width 419 height 20
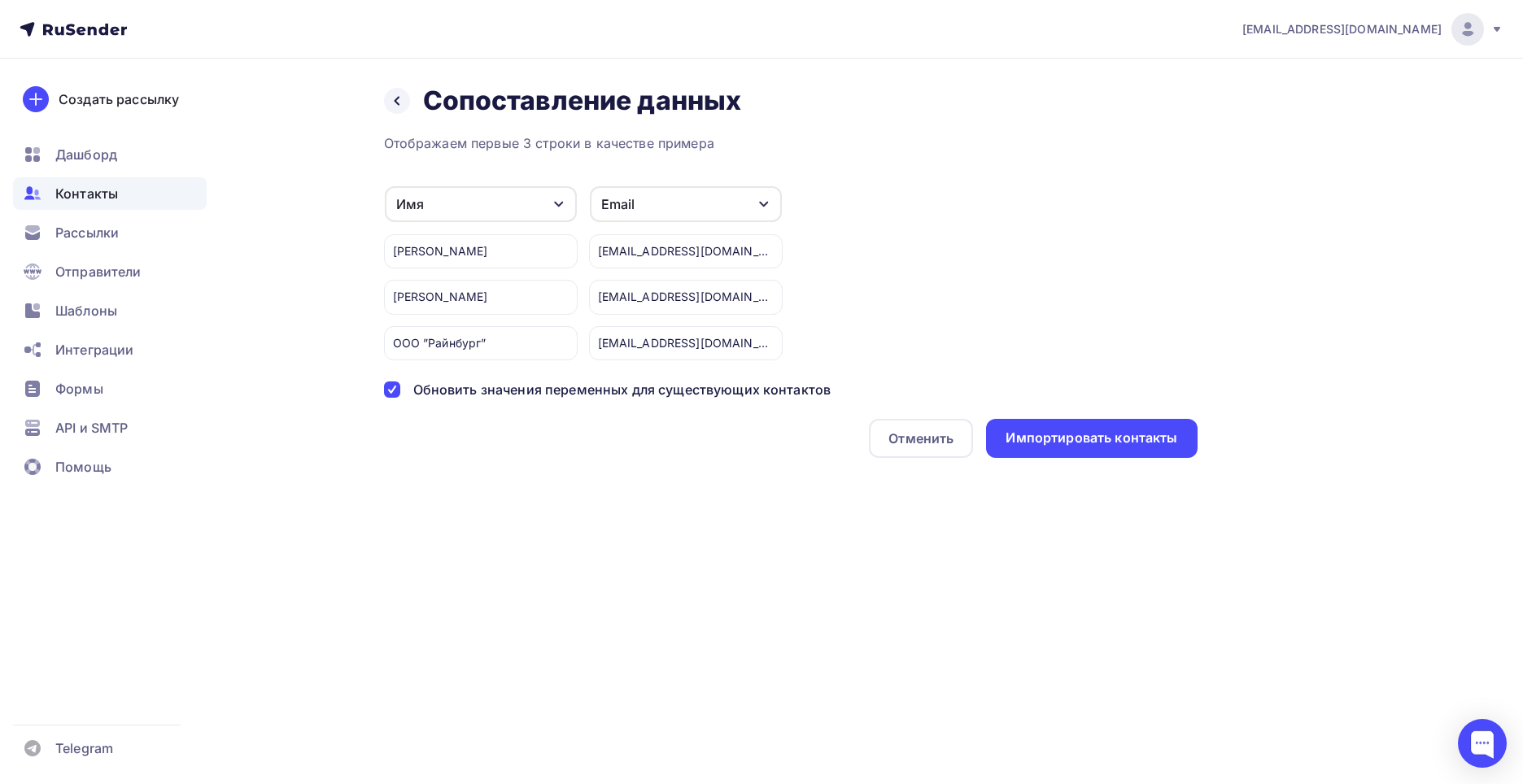
click at [553, 396] on div "Обновить значения переменных для существующих контактов" at bounding box center [623, 389] width 419 height 20
click at [491, 211] on div "Имя" at bounding box center [481, 204] width 192 height 35
click at [460, 382] on div "Создать поле" at bounding box center [455, 371] width 114 height 41
click at [460, 359] on input "text" at bounding box center [499, 356] width 200 height 35
type input "Контрагент"
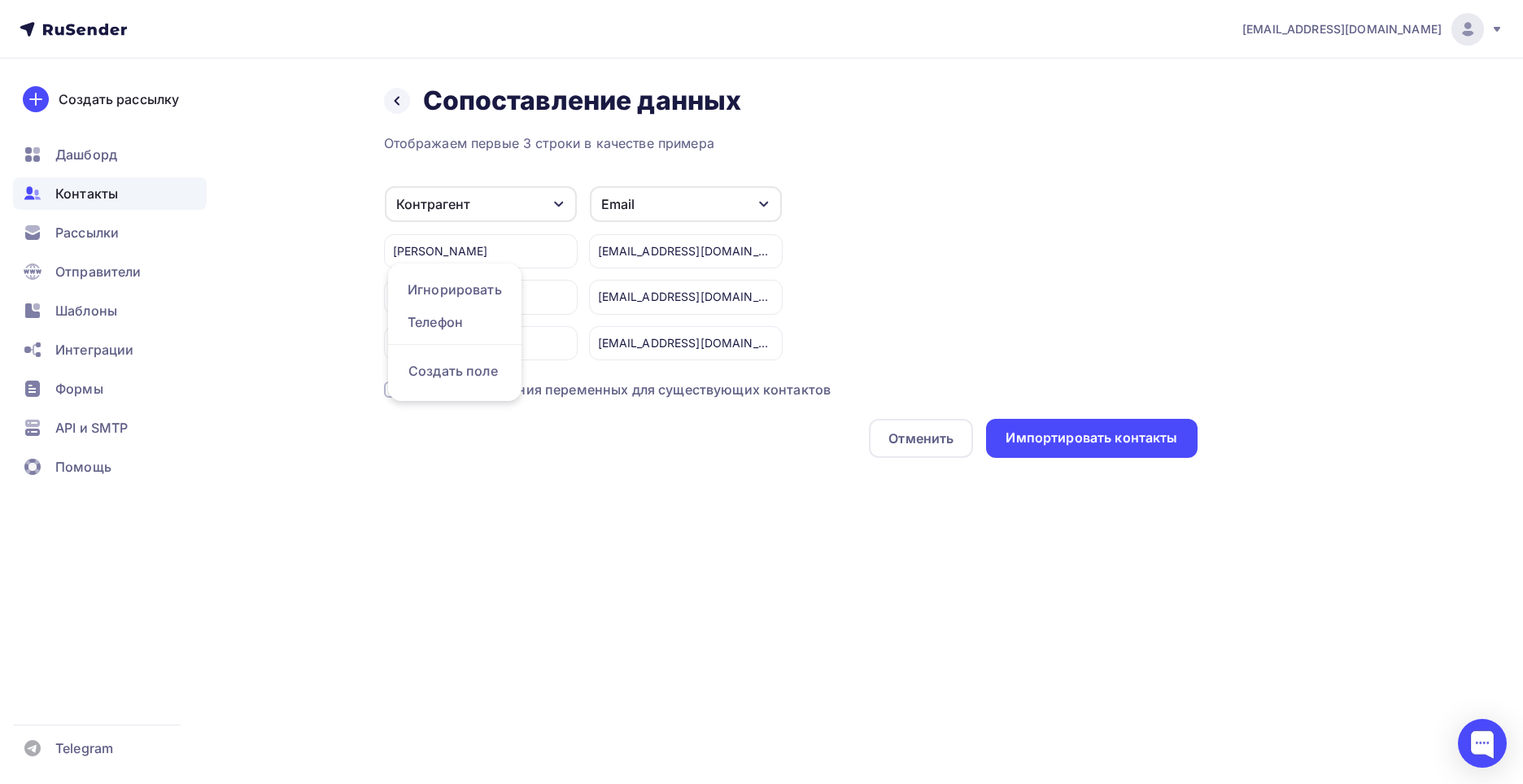
click at [576, 587] on div "t93682594tlk-line@yandex.ru Аккаунт Тарифы Выйти Создать рассылку Дашборд Конта…" at bounding box center [761, 392] width 1523 height 784
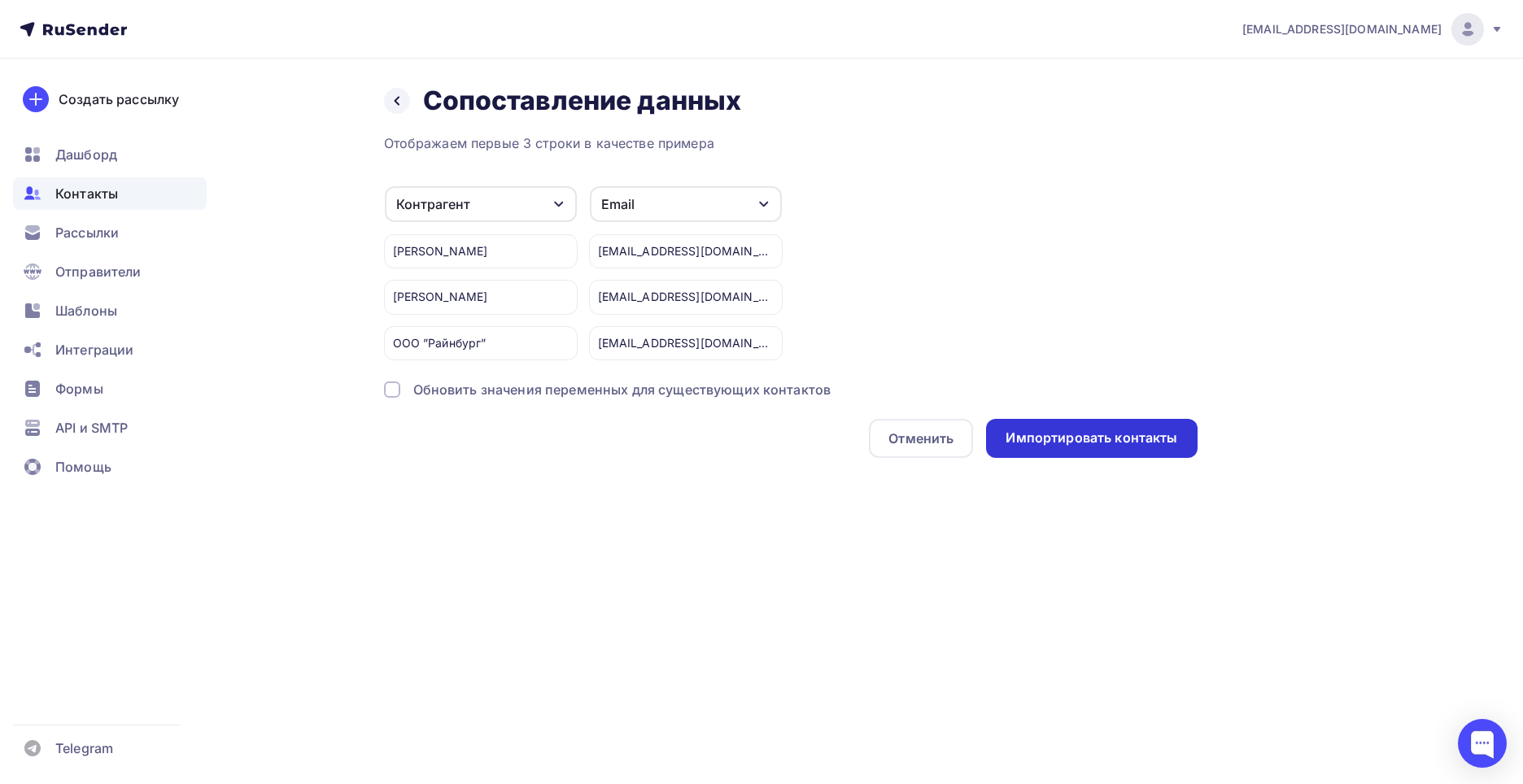
click at [1079, 438] on div "Импортировать контакты" at bounding box center [1092, 437] width 172 height 19
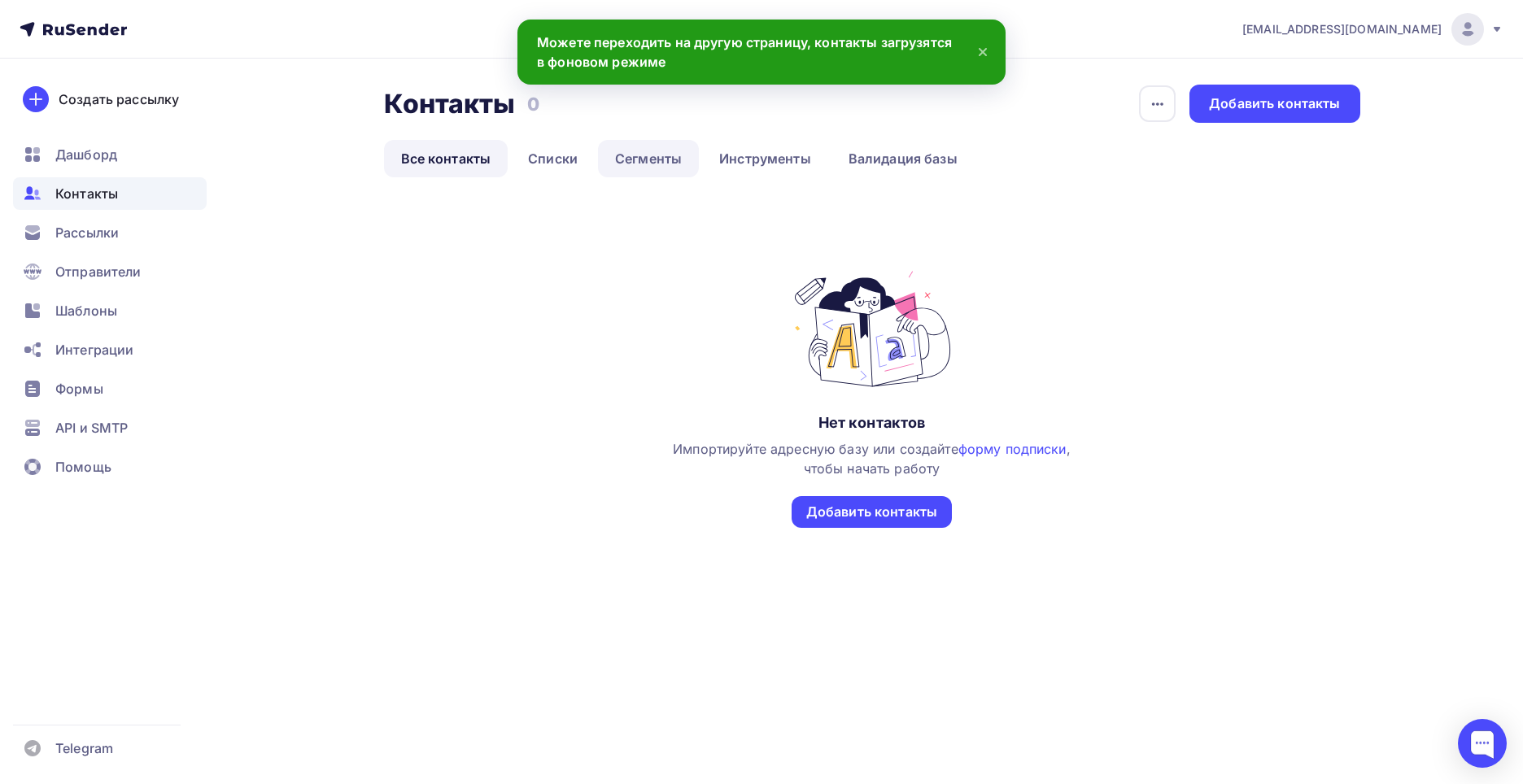
click at [630, 155] on link "Сегменты" at bounding box center [648, 159] width 101 height 37
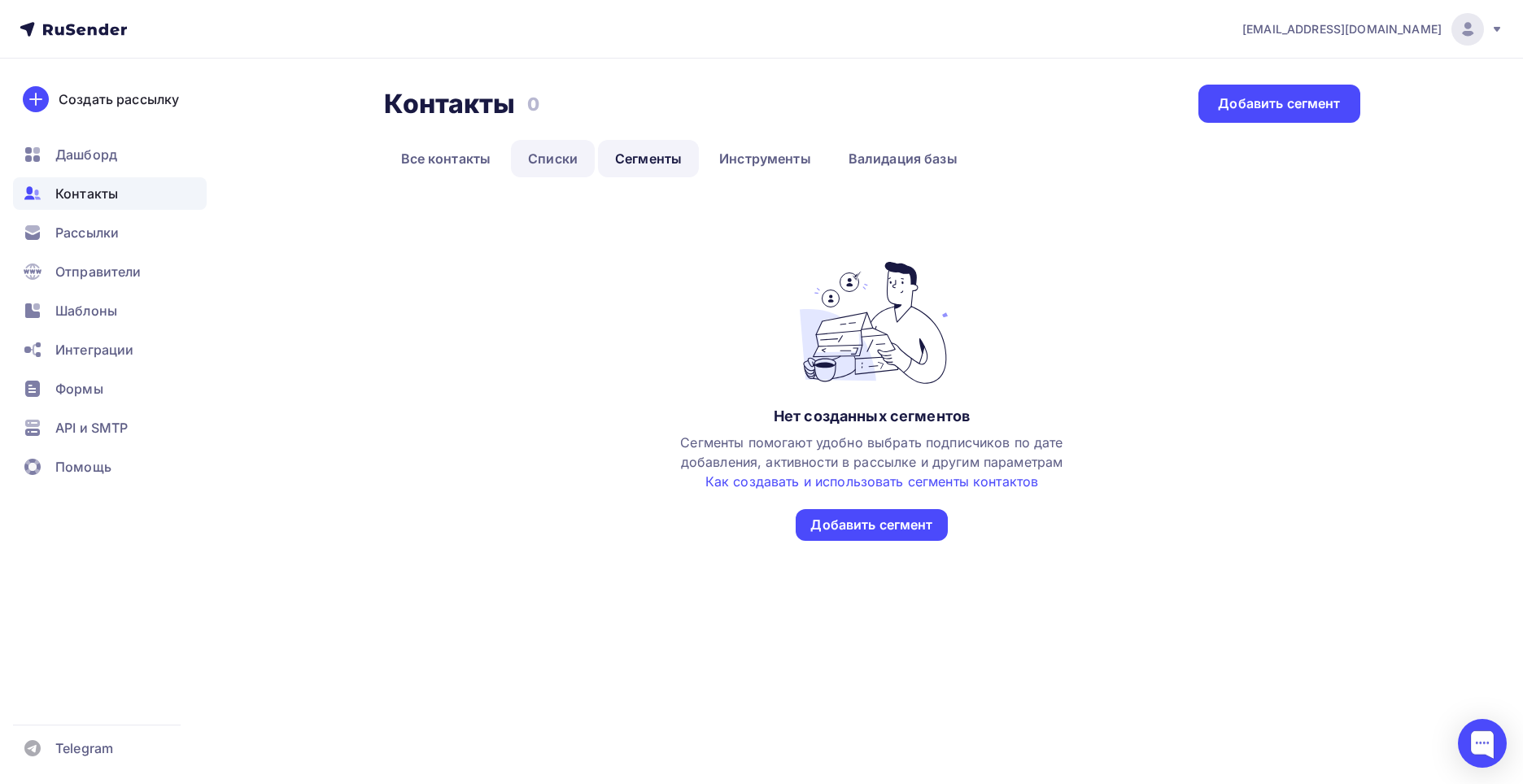
click at [546, 171] on link "Списки" at bounding box center [553, 159] width 83 height 37
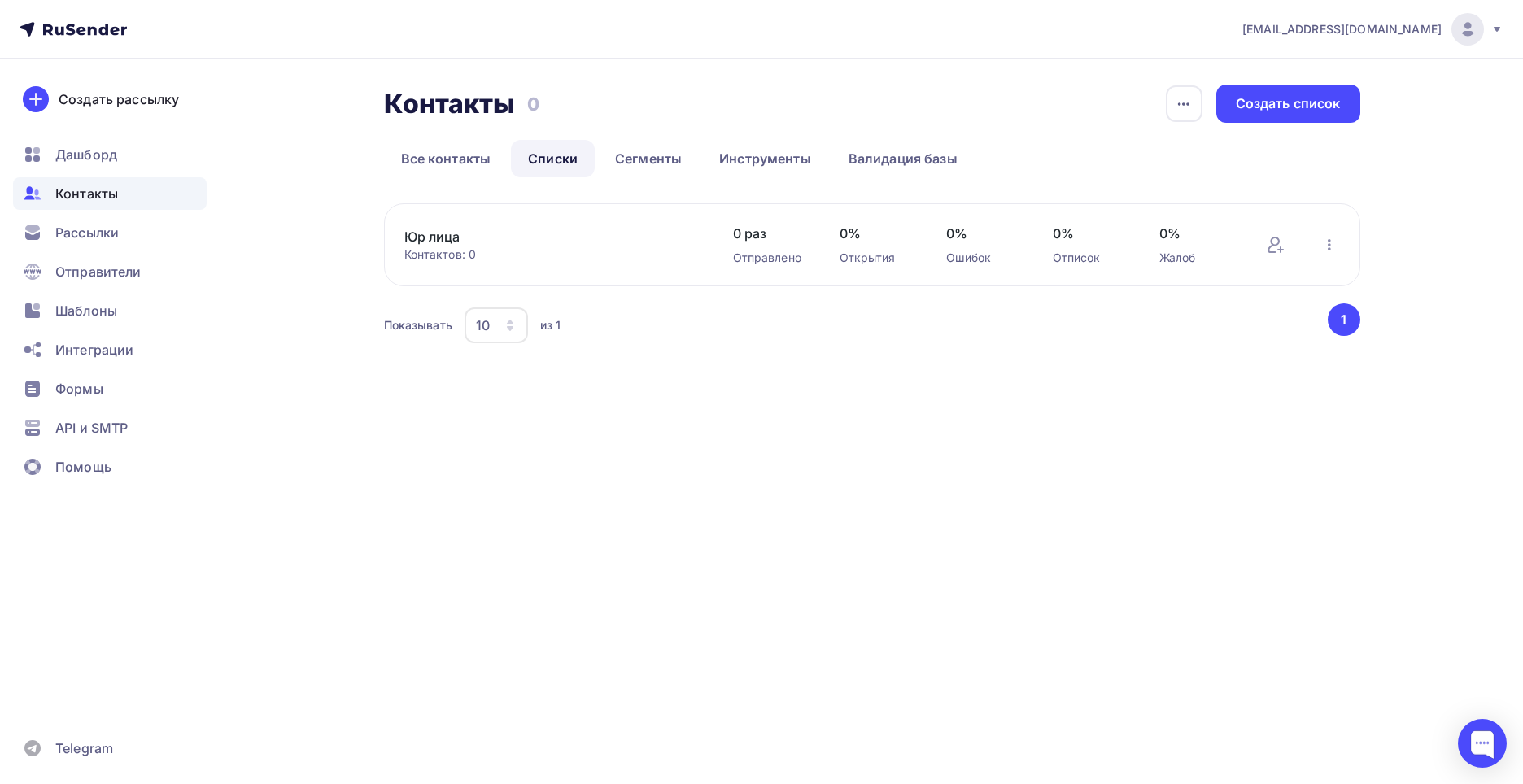
click at [576, 244] on link "Юр лица" at bounding box center [543, 237] width 277 height 20
click at [418, 230] on link "Юр лица" at bounding box center [543, 237] width 277 height 20
click at [434, 232] on link "Юр лица" at bounding box center [543, 237] width 277 height 20
click at [427, 162] on link "Все контакты" at bounding box center [446, 159] width 124 height 37
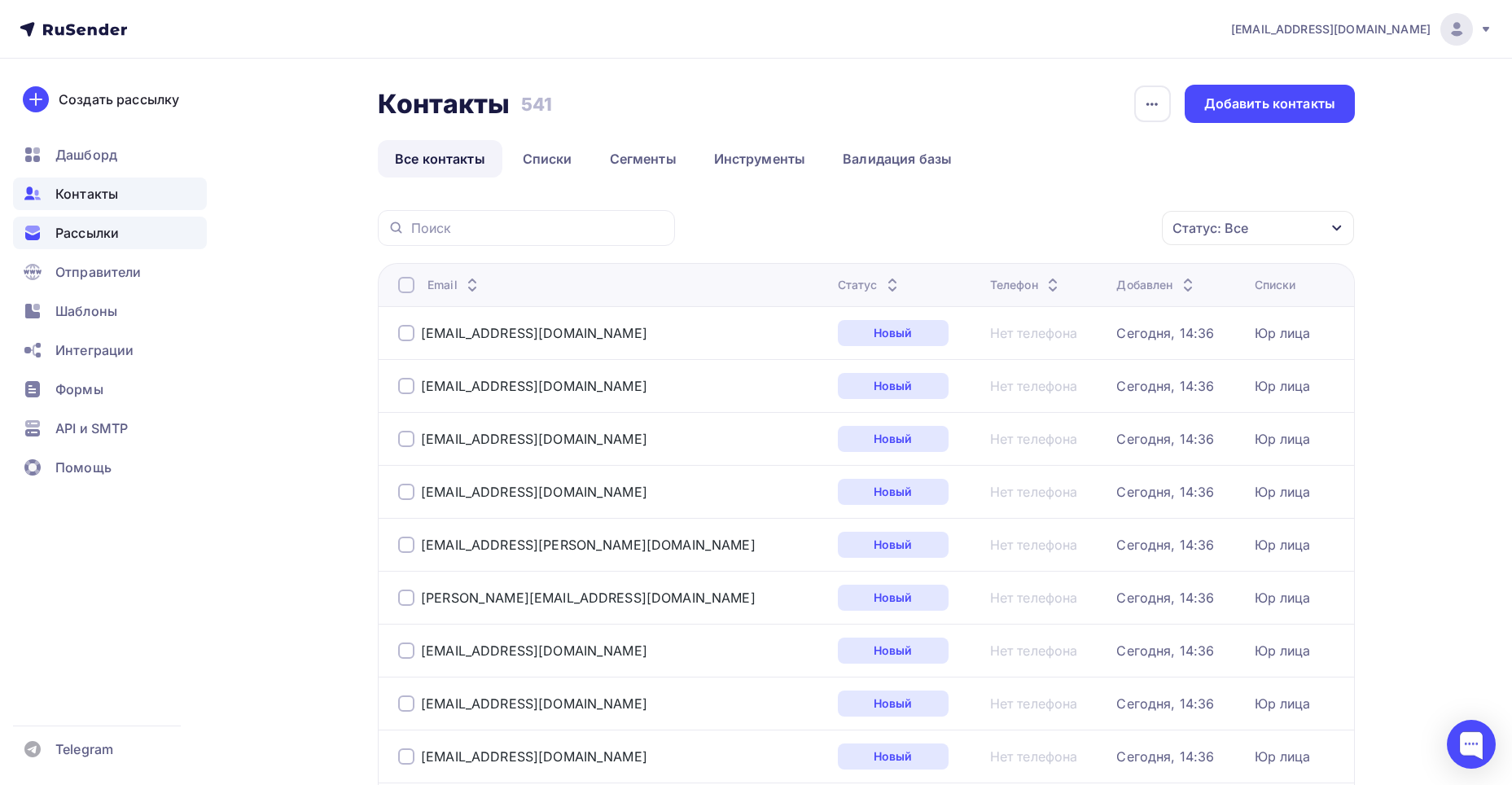
click at [94, 222] on div "Рассылки" at bounding box center [110, 233] width 194 height 33
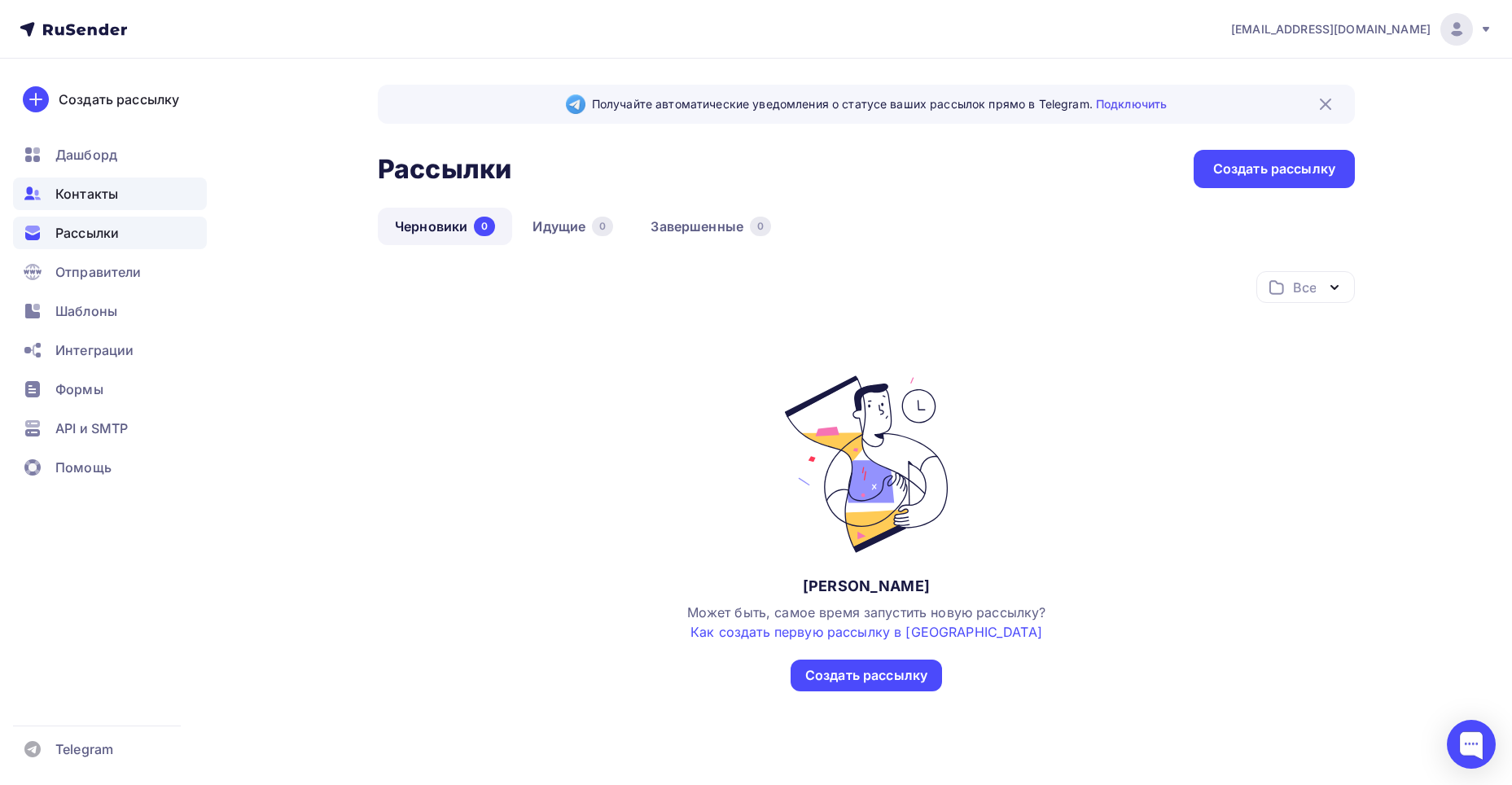
click at [74, 196] on span "Контакты" at bounding box center [86, 194] width 63 height 20
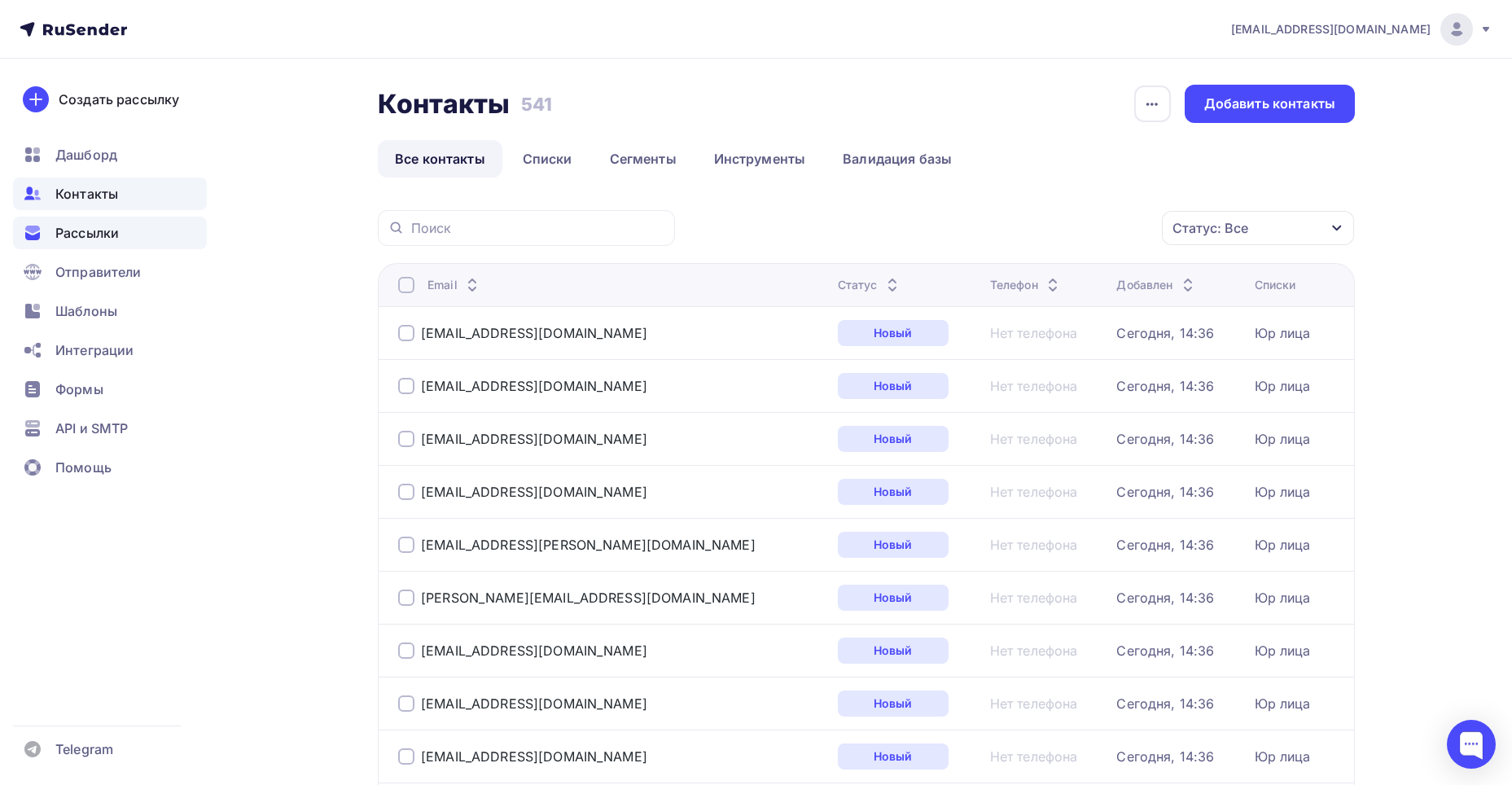
click at [74, 242] on div "Рассылки" at bounding box center [110, 233] width 194 height 33
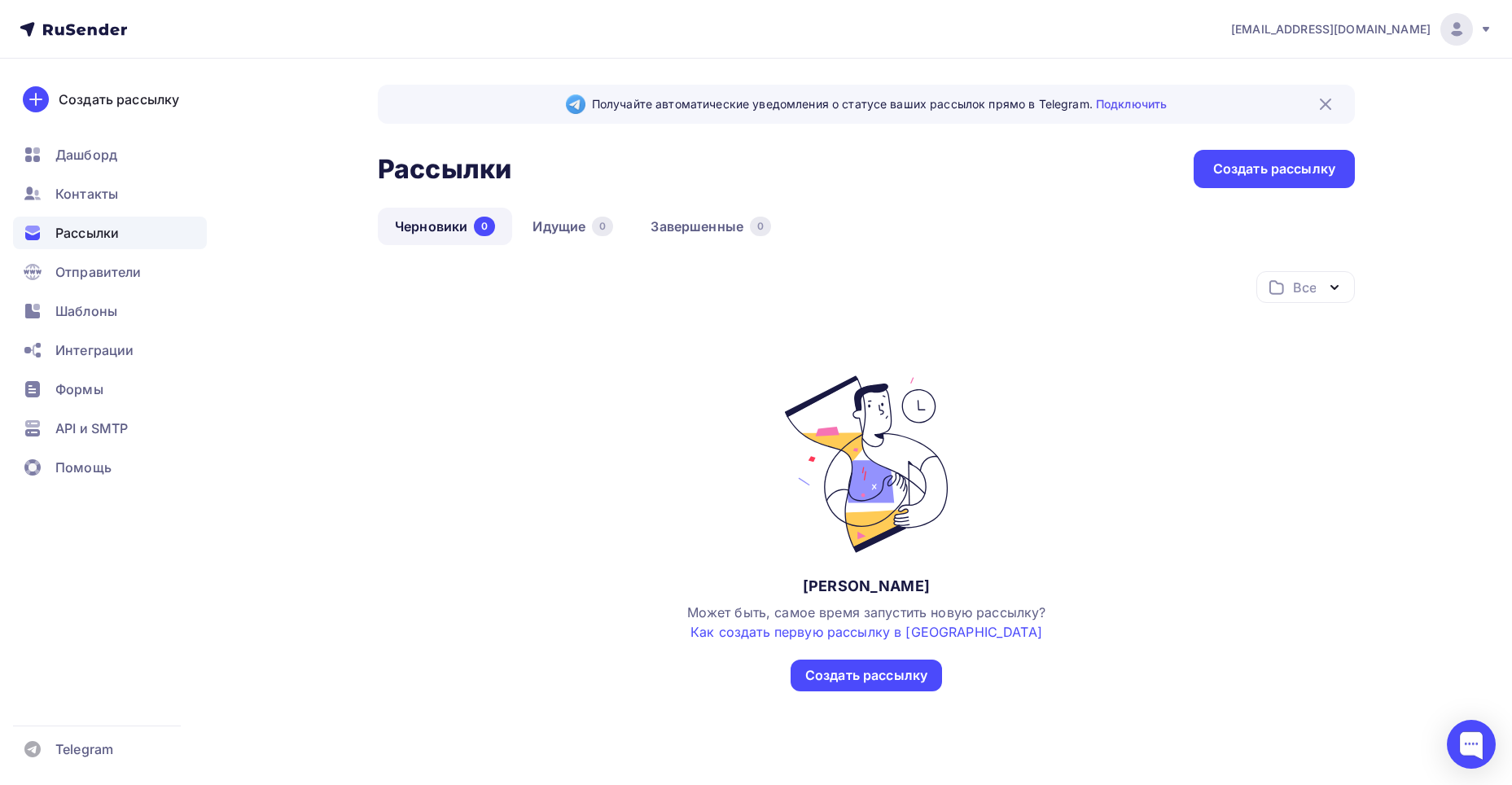
scroll to position [12, 0]
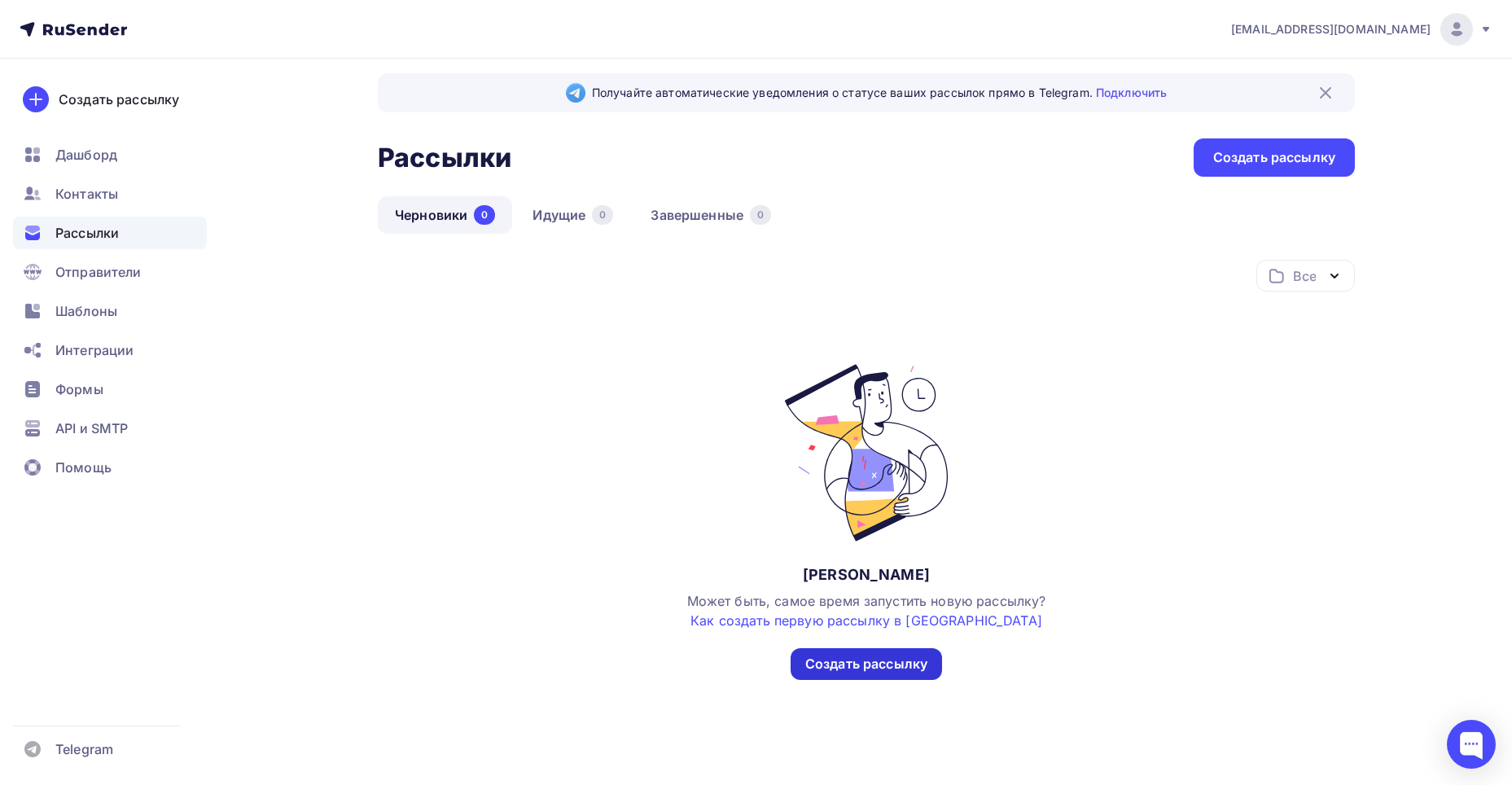
click at [850, 670] on div "Создать рассылку" at bounding box center [867, 664] width 123 height 19
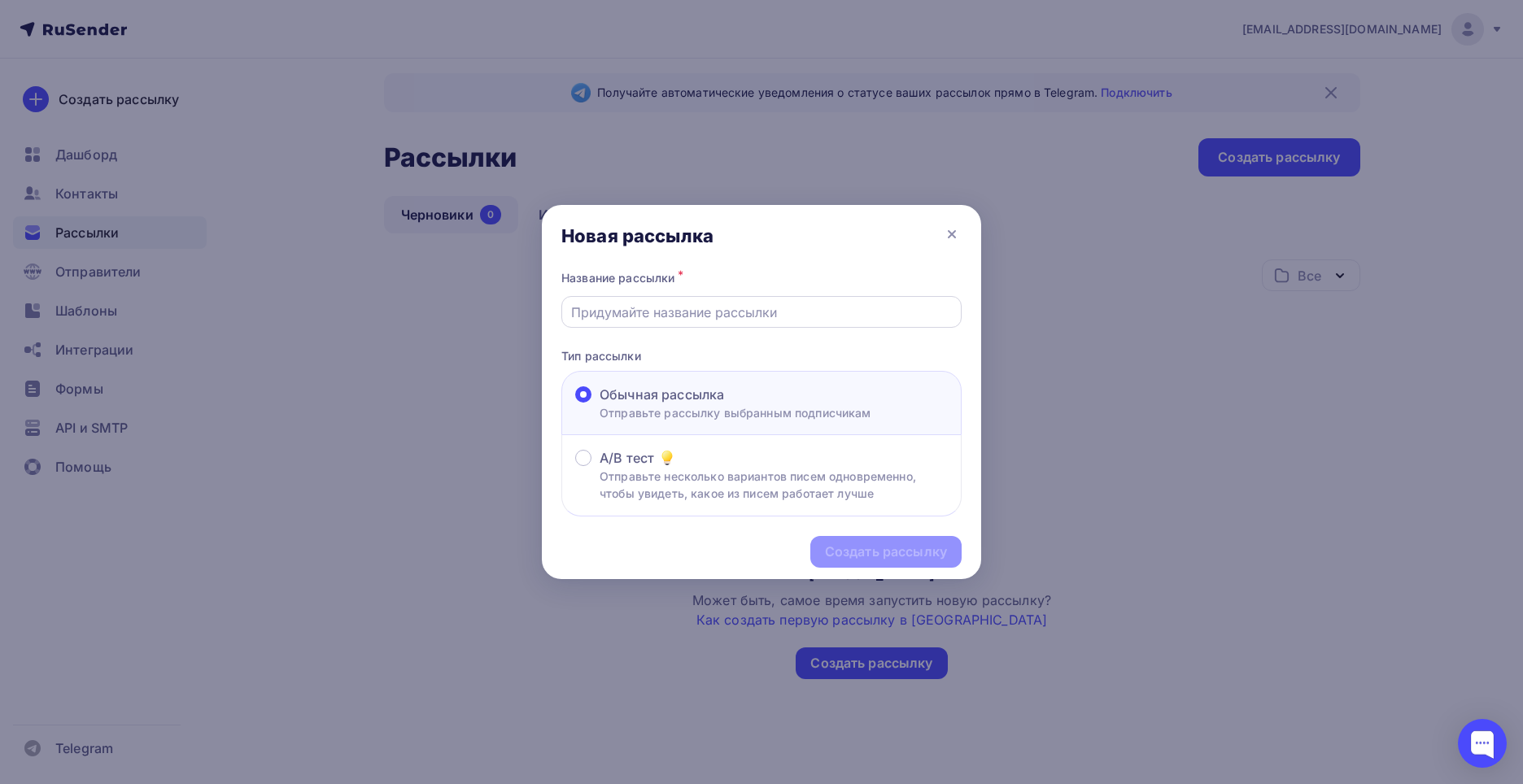
click at [732, 304] on input "text" at bounding box center [762, 312] width 381 height 20
type input "R"
type input "Коммерческое предложение"
click at [879, 548] on div "Создать рассылку" at bounding box center [886, 552] width 122 height 19
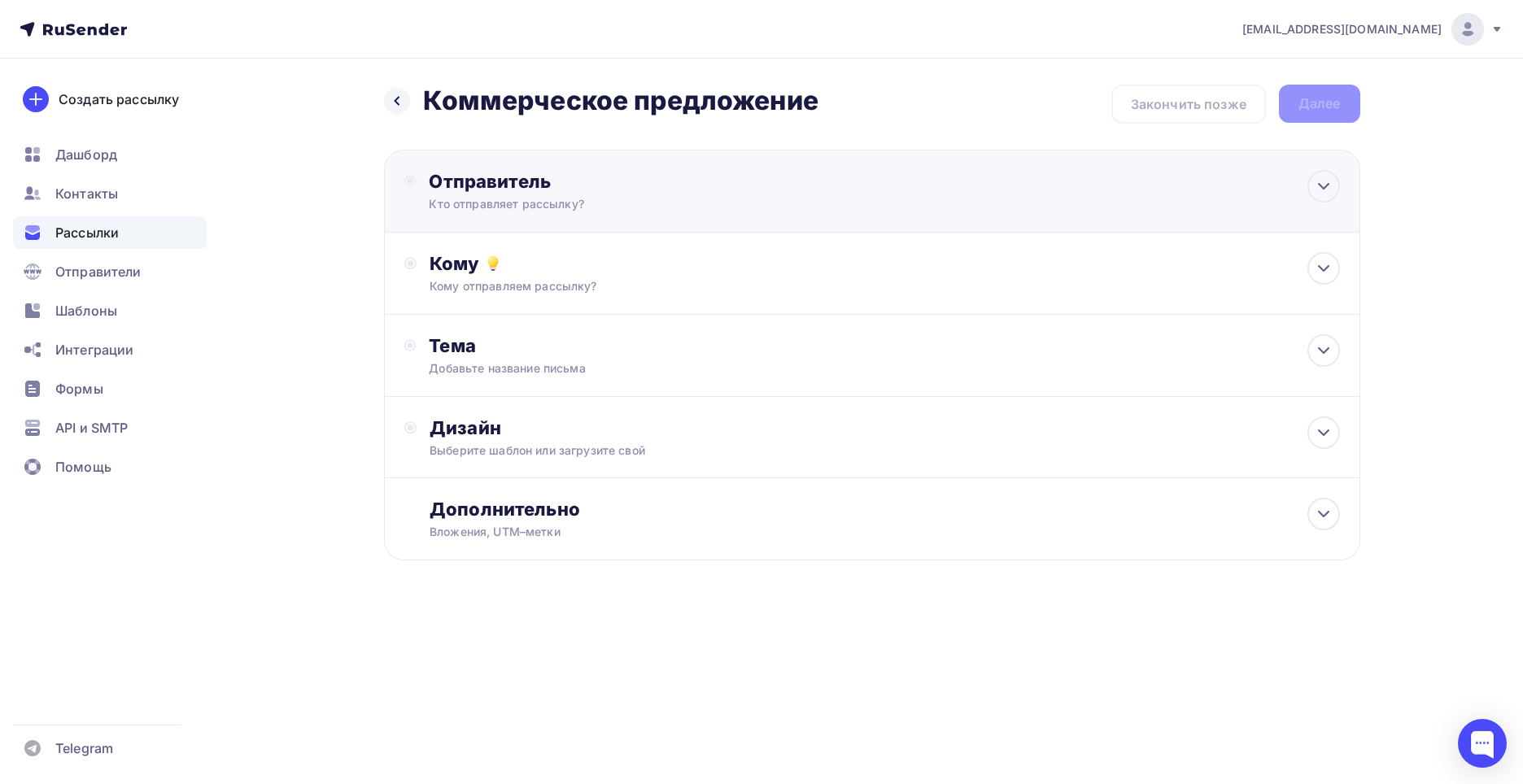
click at [907, 192] on div "Отправитель Кто отправляет рассылку? Email * t93682594tlk-line@yandex.ru t93682…" at bounding box center [872, 192] width 977 height 83
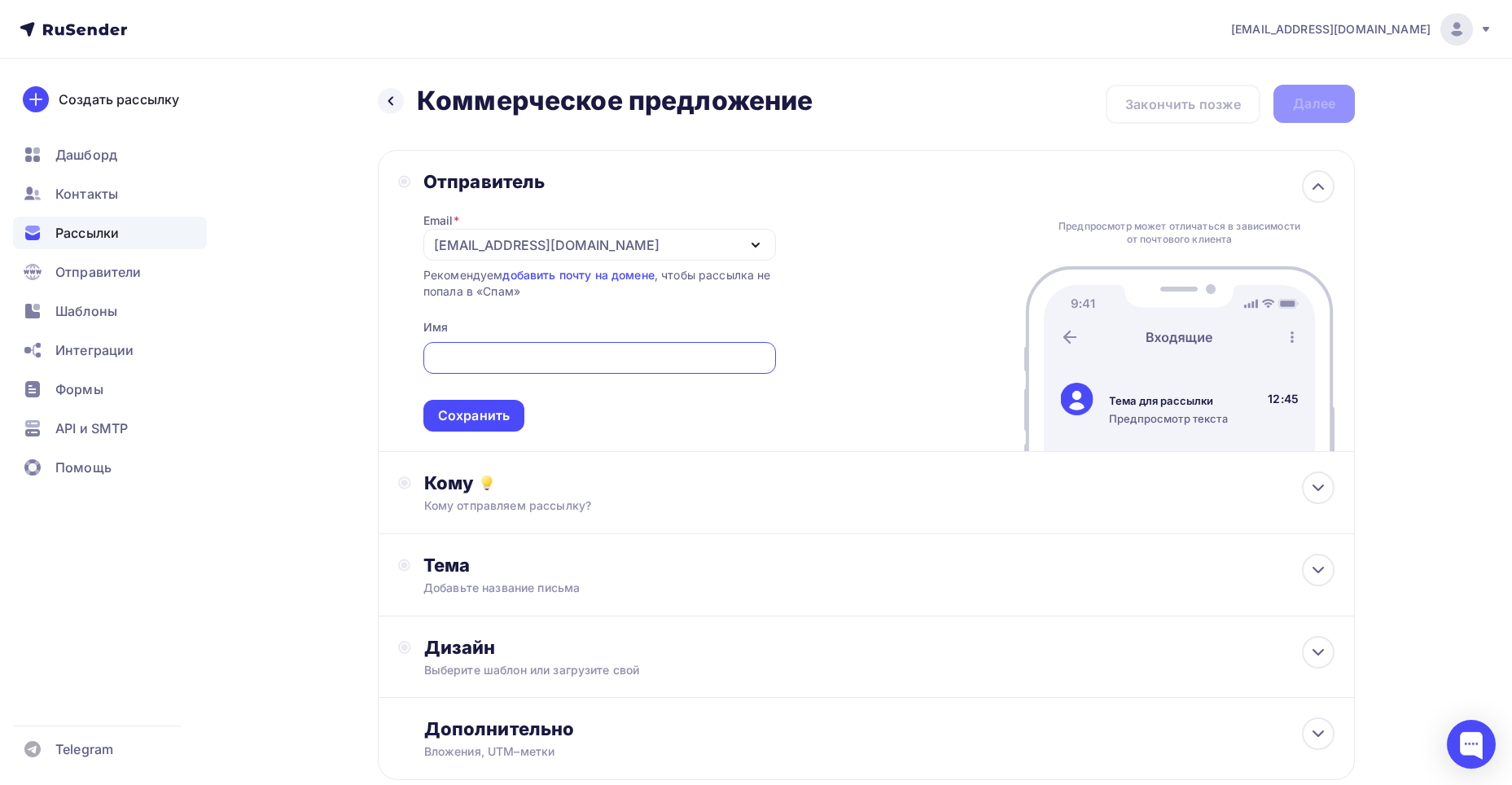
click at [911, 190] on div "Отправитель Email * t93682594tlk-line@yandex.ru t93682594tlk-line@yandex.ru Доб…" at bounding box center [867, 301] width 978 height 302
click at [735, 238] on div "t93682594tlk-line@yandex.ru" at bounding box center [599, 245] width 352 height 32
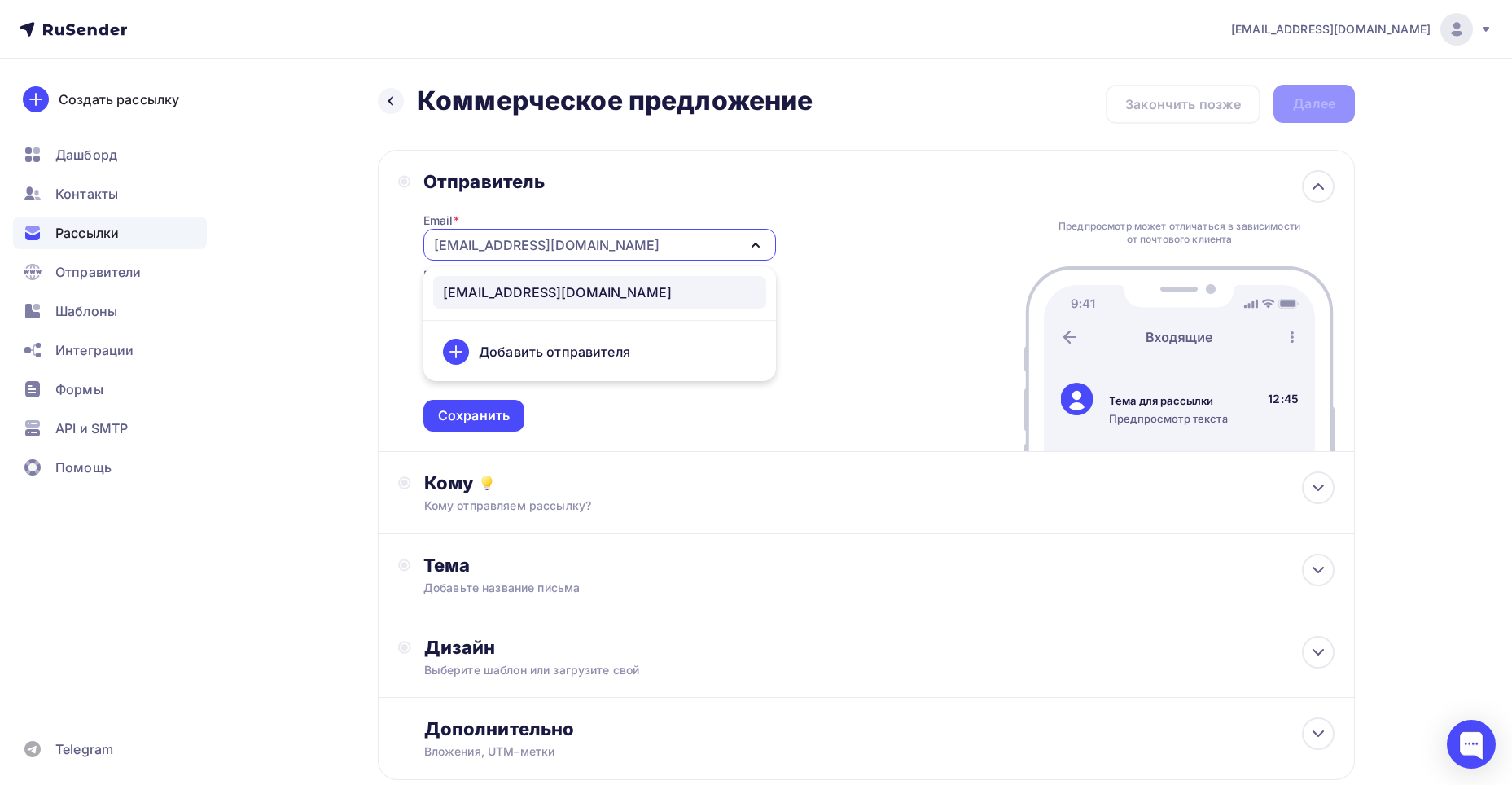
click at [557, 345] on div "Добавить отправителя" at bounding box center [554, 352] width 152 height 20
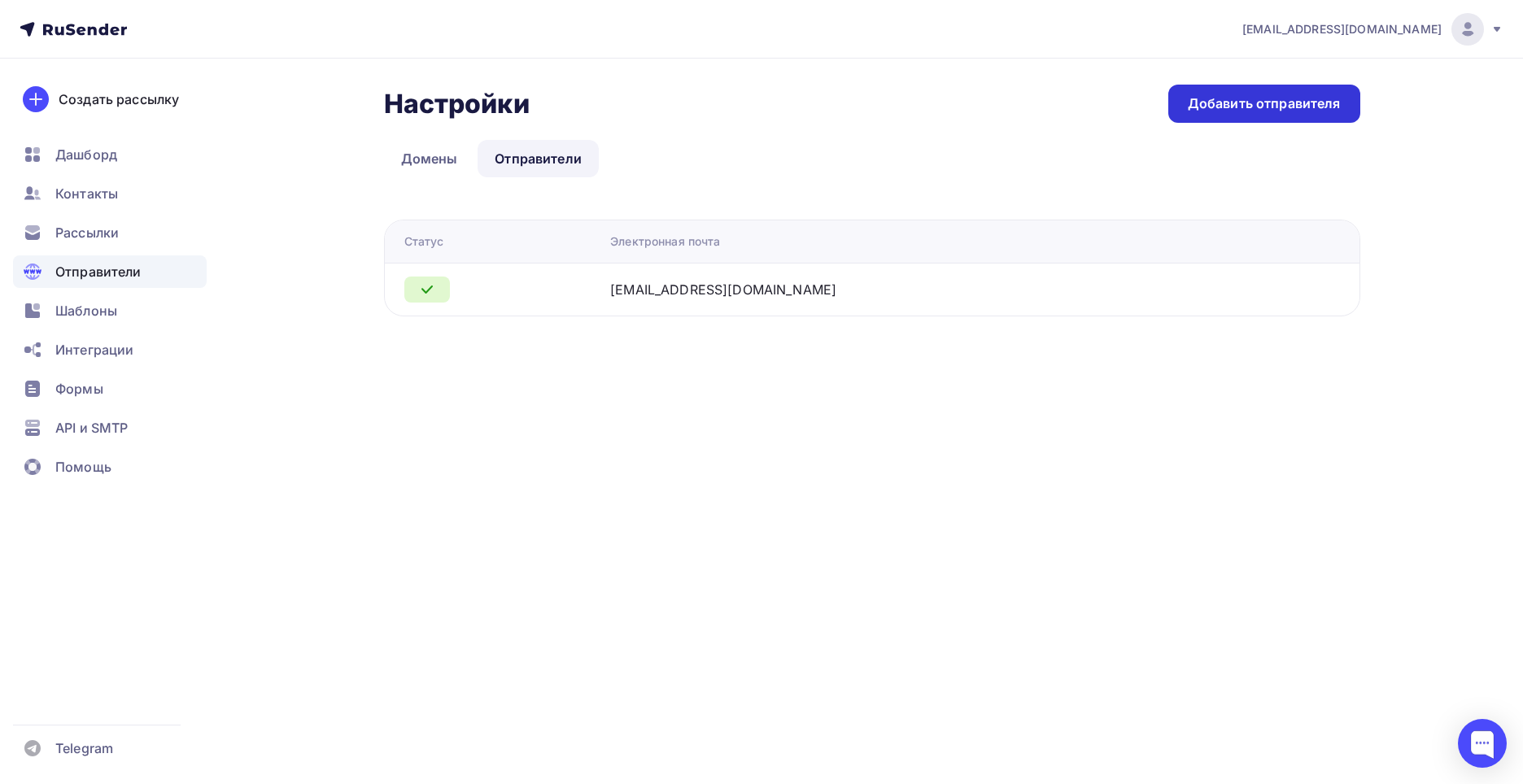
click at [1344, 103] on div "Добавить отправителя" at bounding box center [1264, 103] width 192 height 38
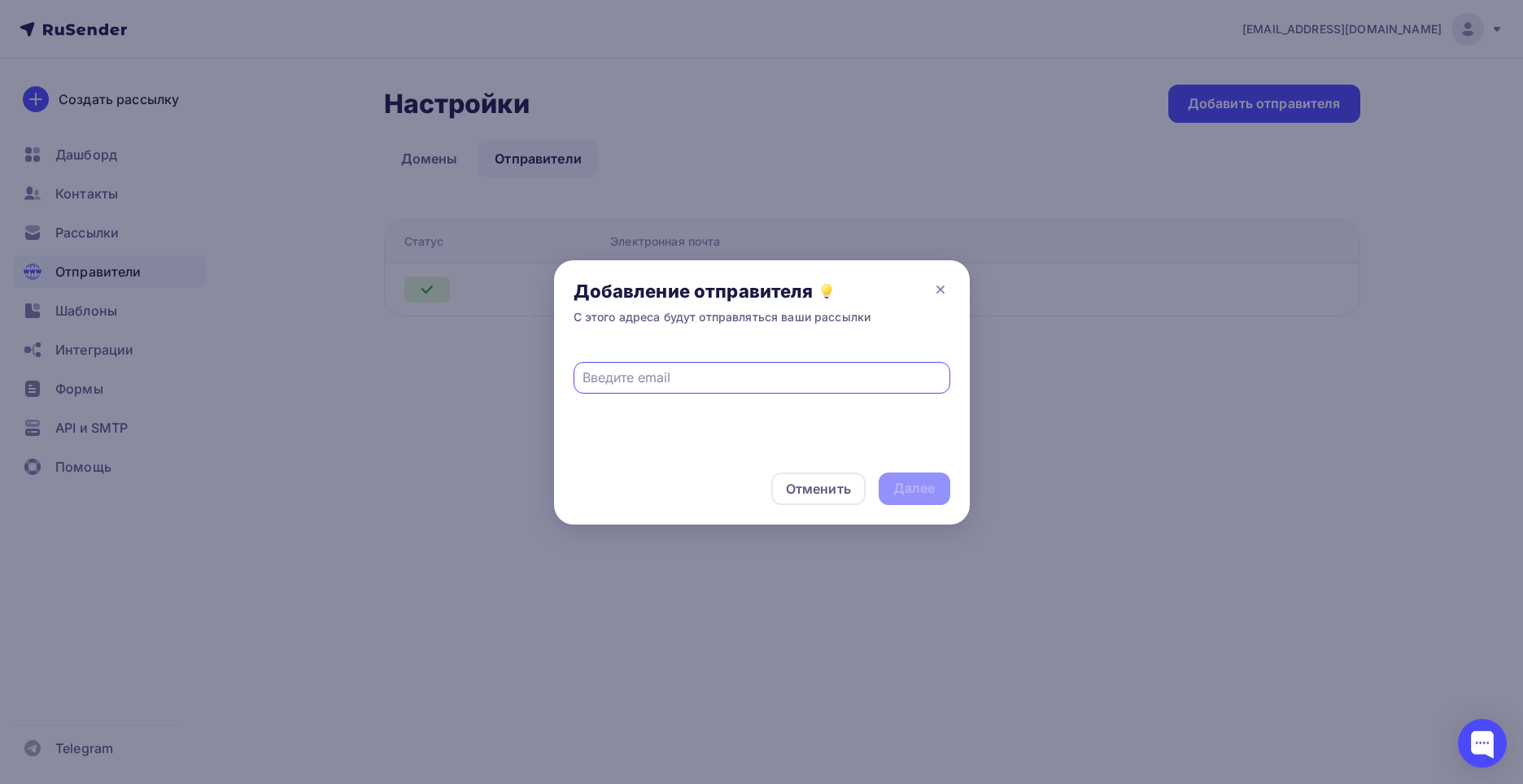
type input "9047752@tlk-line.ru"
click at [913, 489] on div "Далее" at bounding box center [915, 488] width 43 height 19
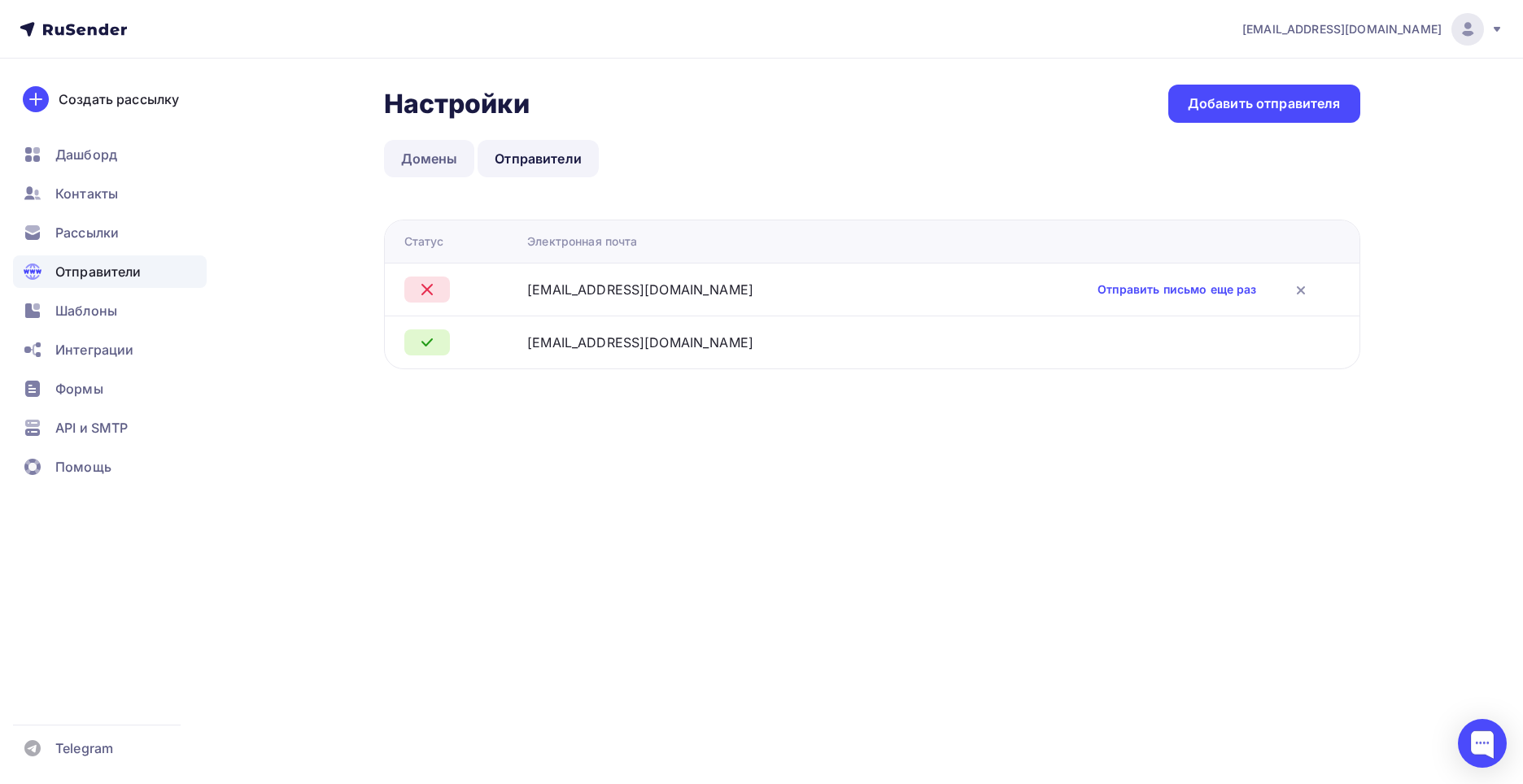
click at [434, 152] on link "Домены" at bounding box center [429, 159] width 91 height 37
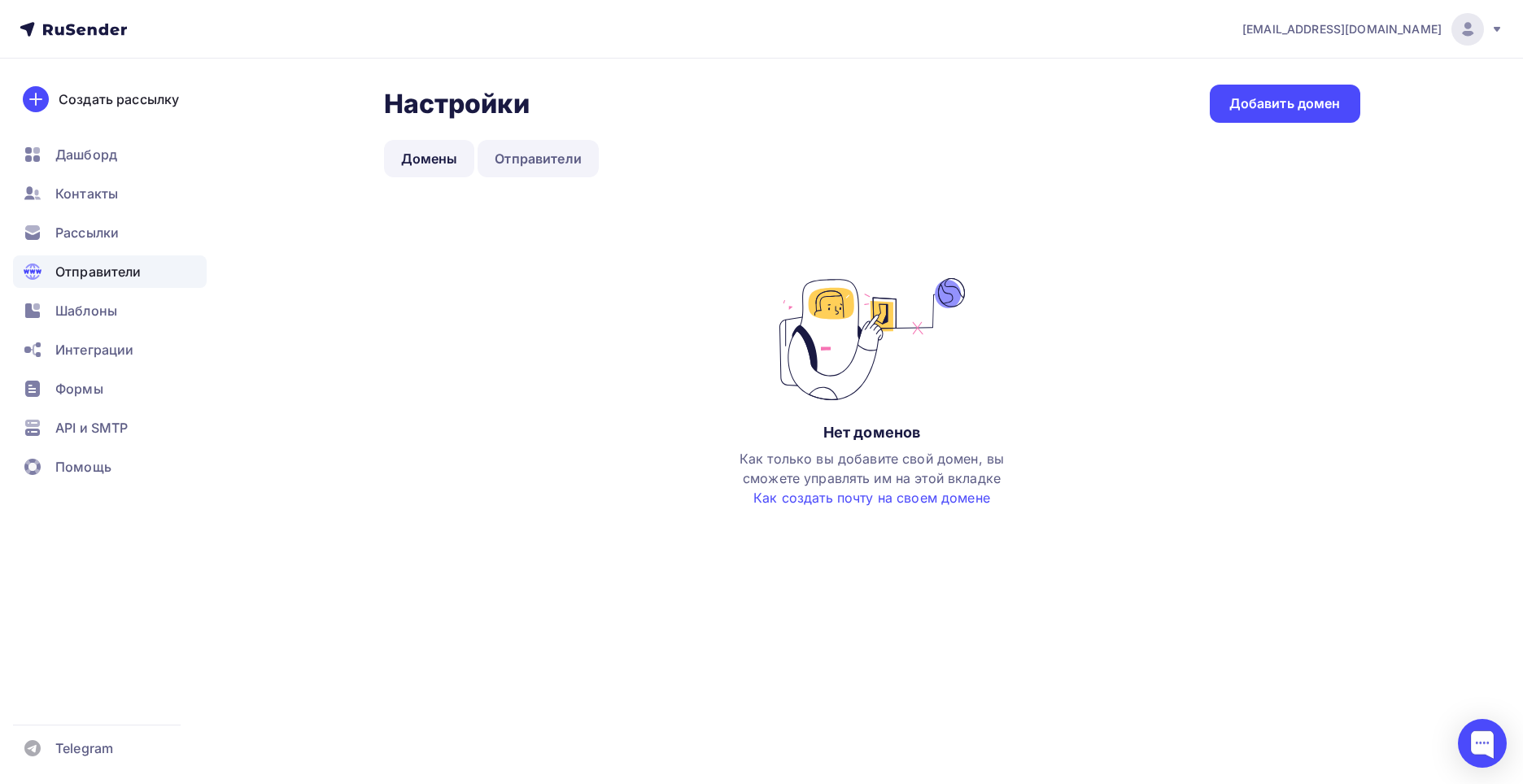
click at [541, 157] on link "Отправители" at bounding box center [538, 159] width 122 height 37
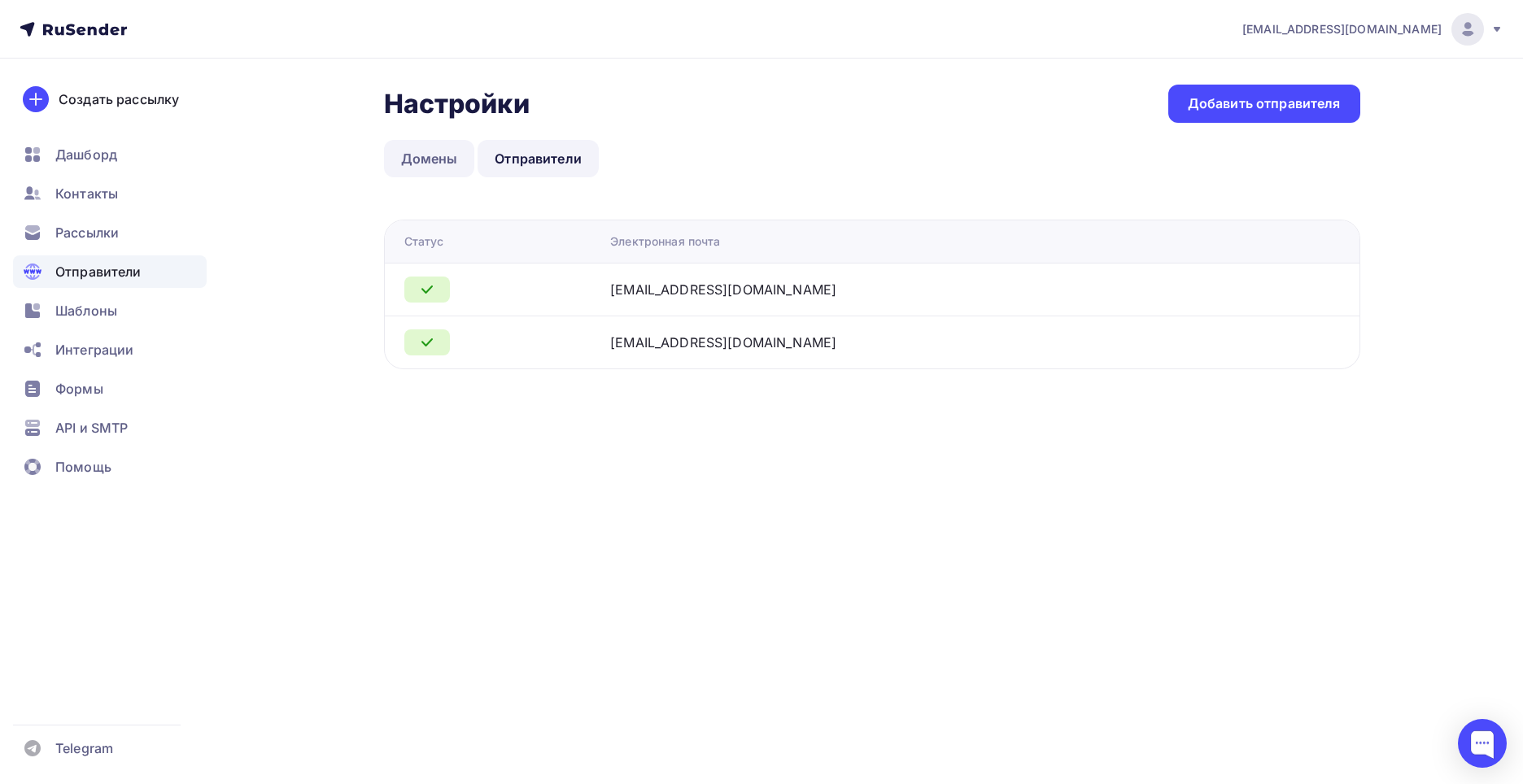
click at [438, 161] on link "Домены" at bounding box center [429, 159] width 91 height 37
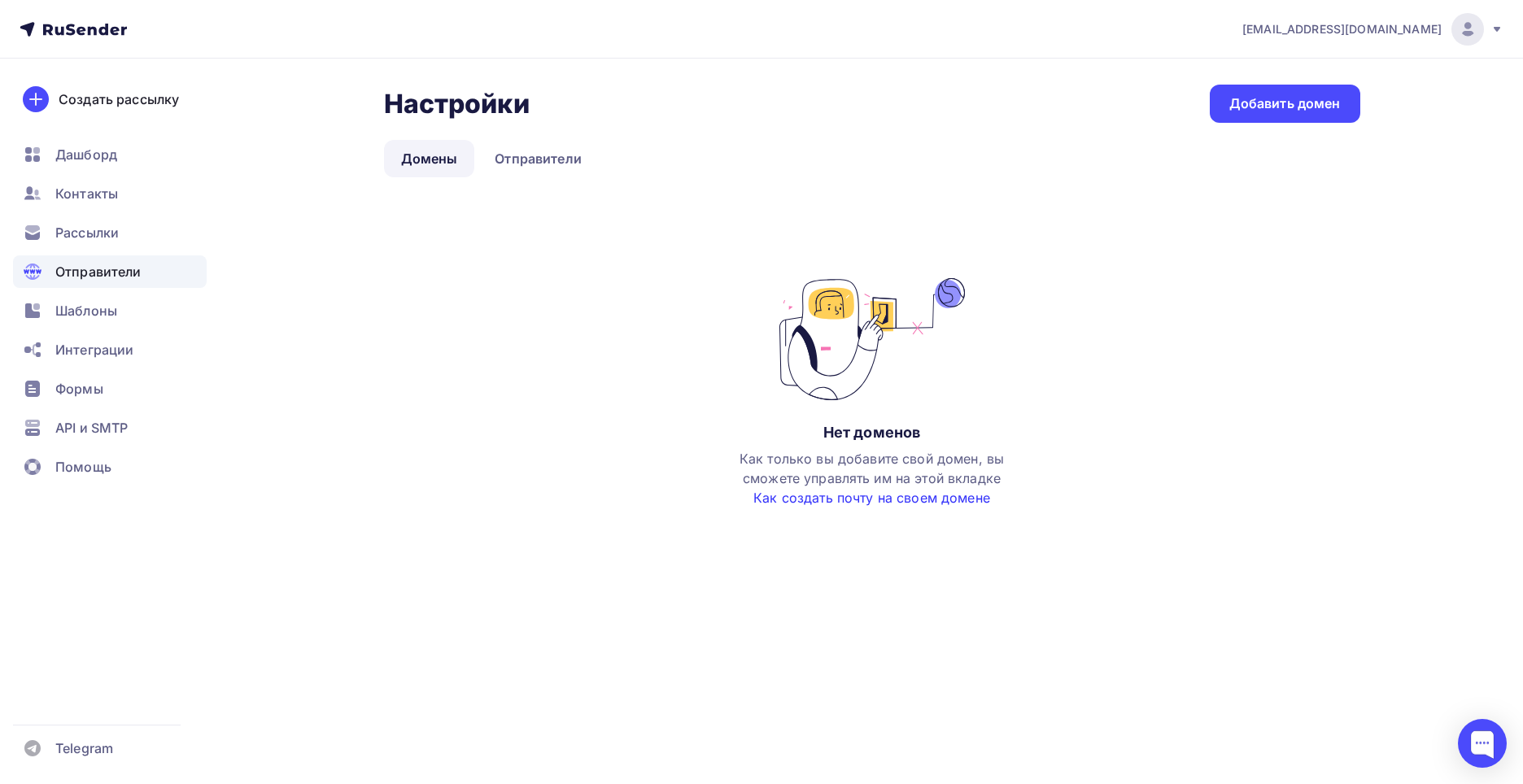
click at [940, 500] on link "Как создать почту на своем домене" at bounding box center [871, 498] width 237 height 16
click at [1286, 101] on div "Добавить домен" at bounding box center [1285, 103] width 112 height 19
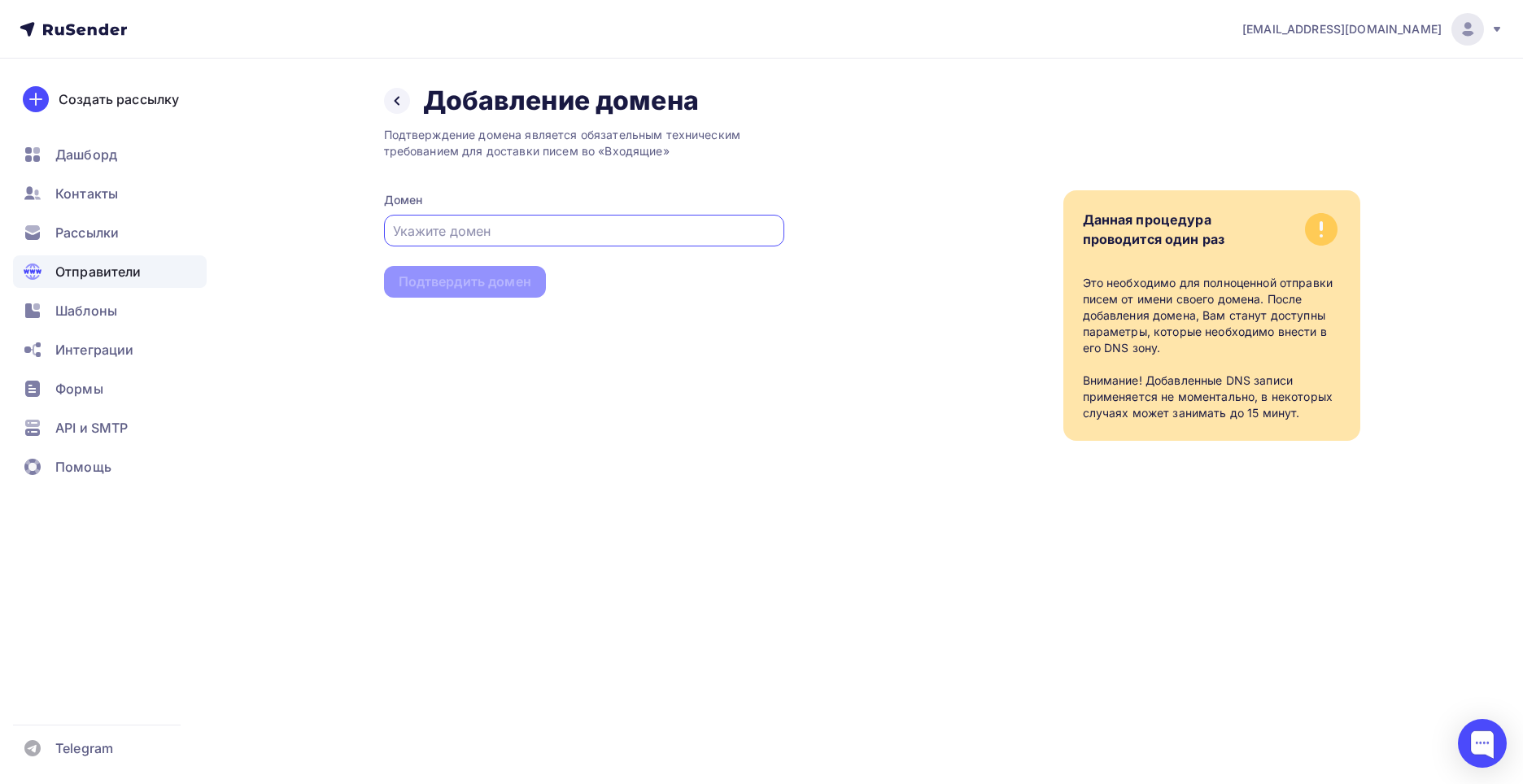
click at [479, 223] on input "text" at bounding box center [584, 231] width 381 height 20
type input "[DOMAIN_NAME]"
click at [451, 287] on div "Подтвердить домен" at bounding box center [465, 281] width 133 height 19
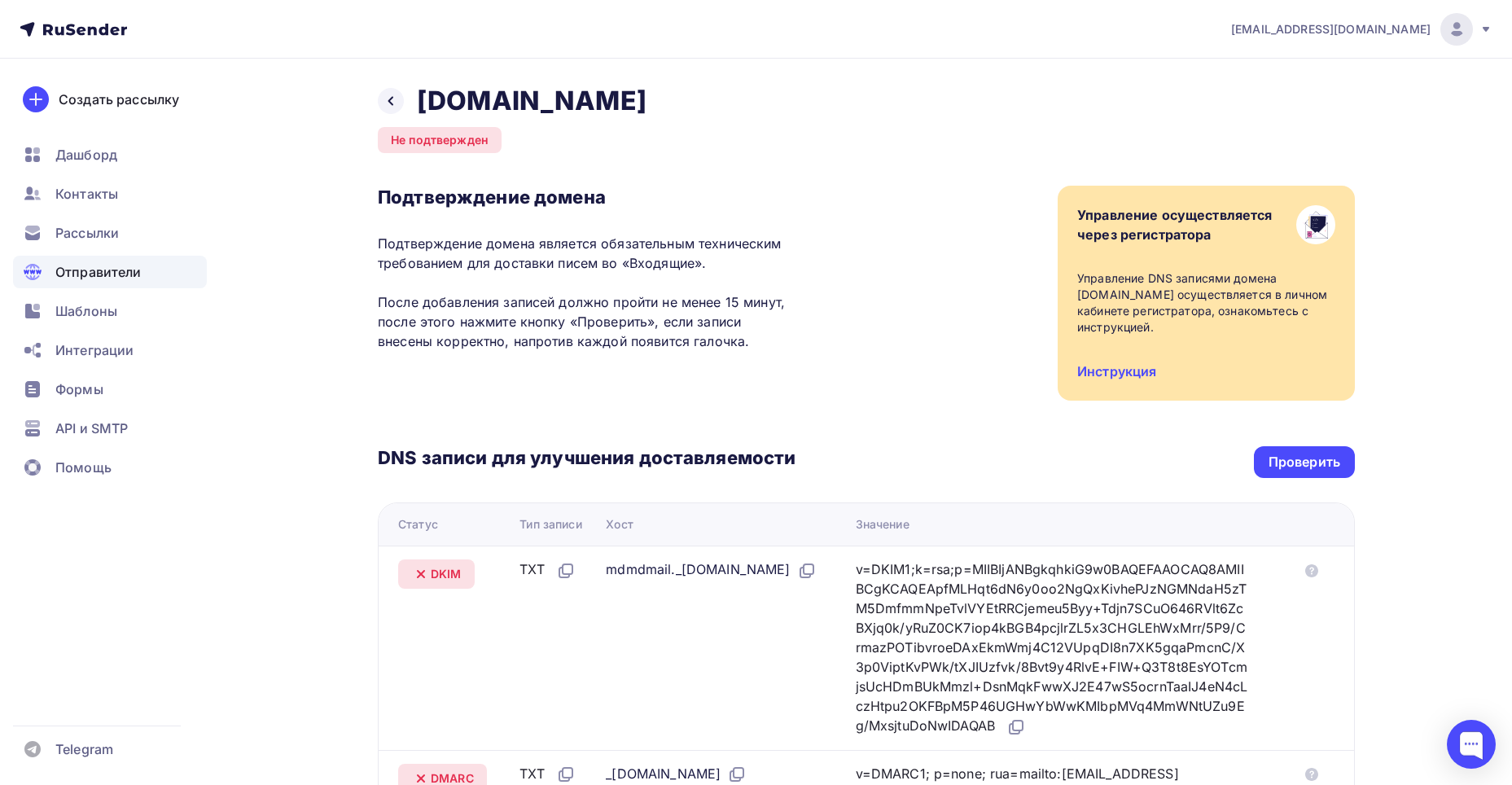
click at [425, 565] on icon at bounding box center [421, 575] width 20 height 20
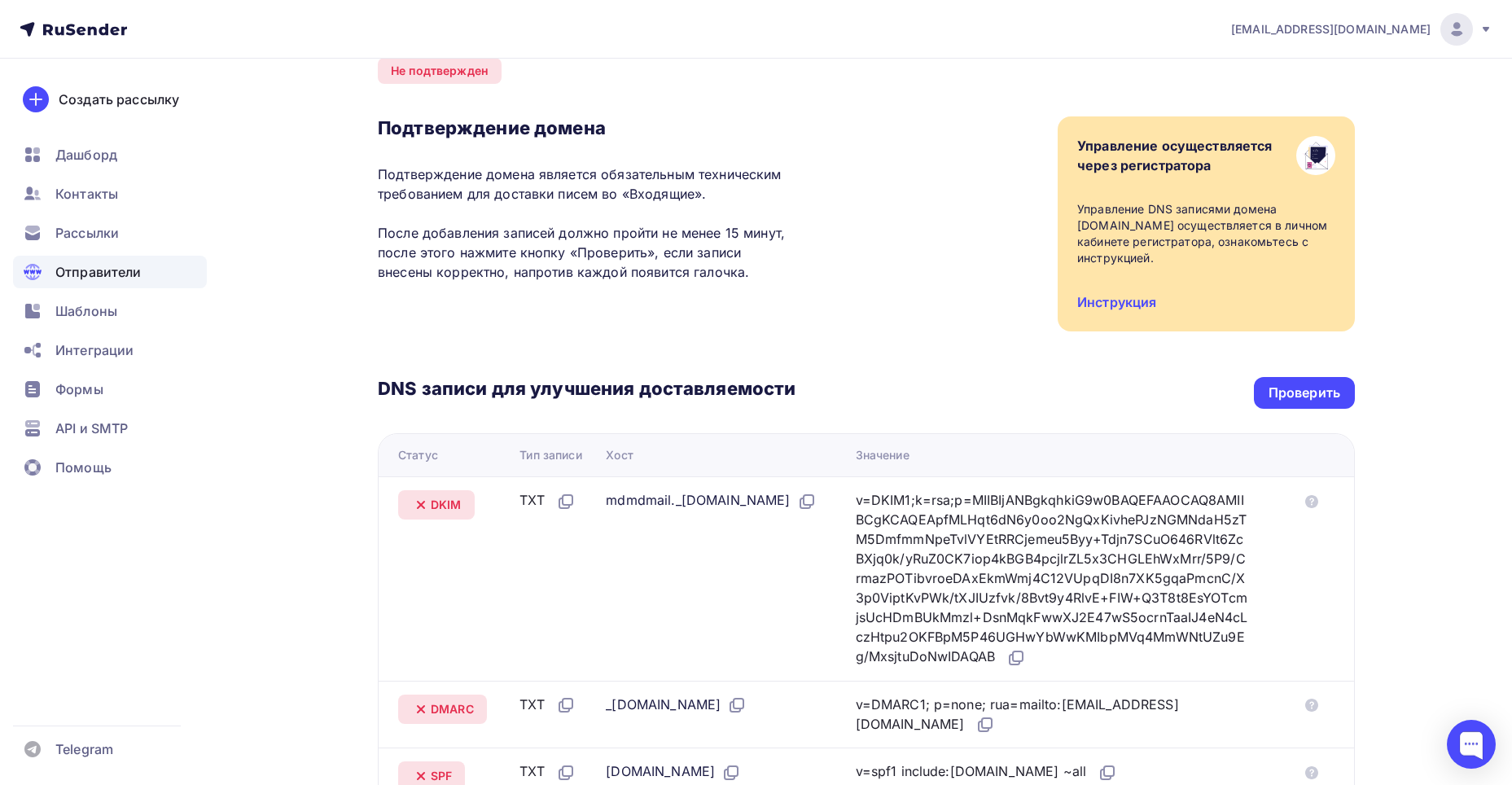
scroll to position [163, 0]
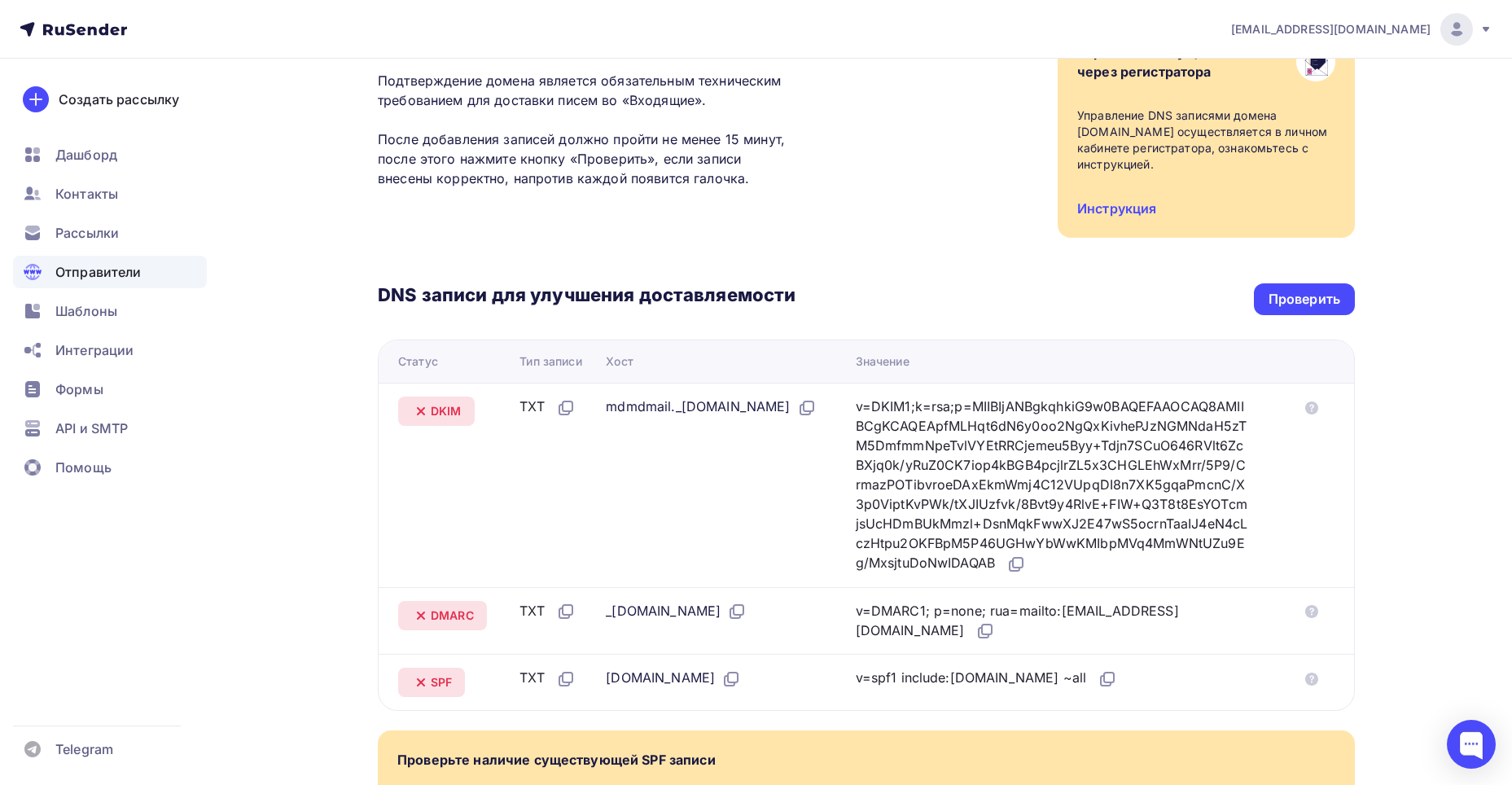
drag, startPoint x: 959, startPoint y: 448, endPoint x: 976, endPoint y: 447, distance: 17.0
click at [959, 447] on div "v=DKIM1;k=rsa;p=MIIBIjANBgkqhkiG9w0BAQEFAAOCAQ8AMIIBCgKCAQEApfMLHqt6dN6y0oo2NgQ…" at bounding box center [1053, 486] width 394 height 178
click at [1315, 401] on icon at bounding box center [1311, 408] width 13 height 13
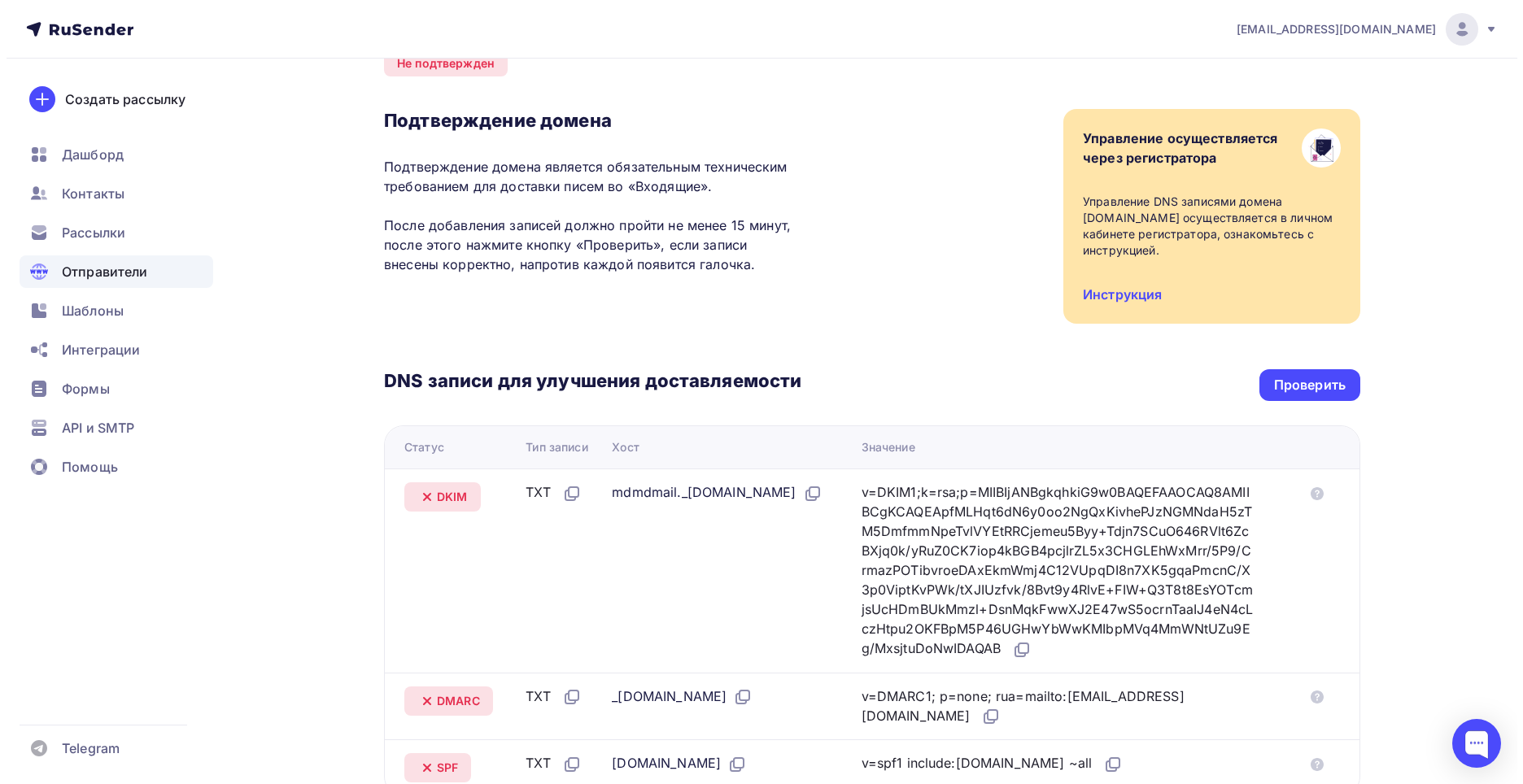
scroll to position [0, 0]
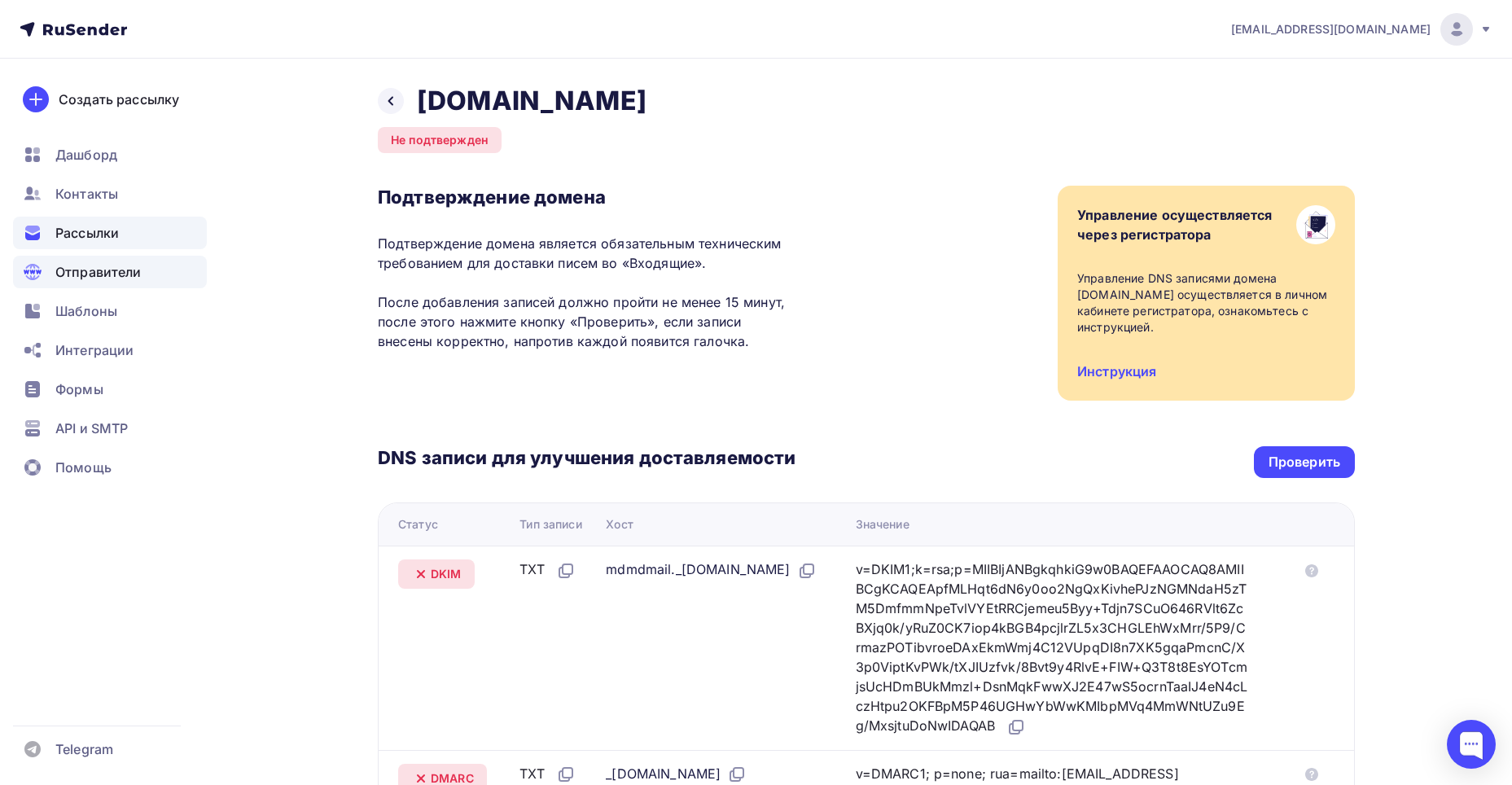
click at [74, 227] on span "Рассылки" at bounding box center [87, 233] width 64 height 20
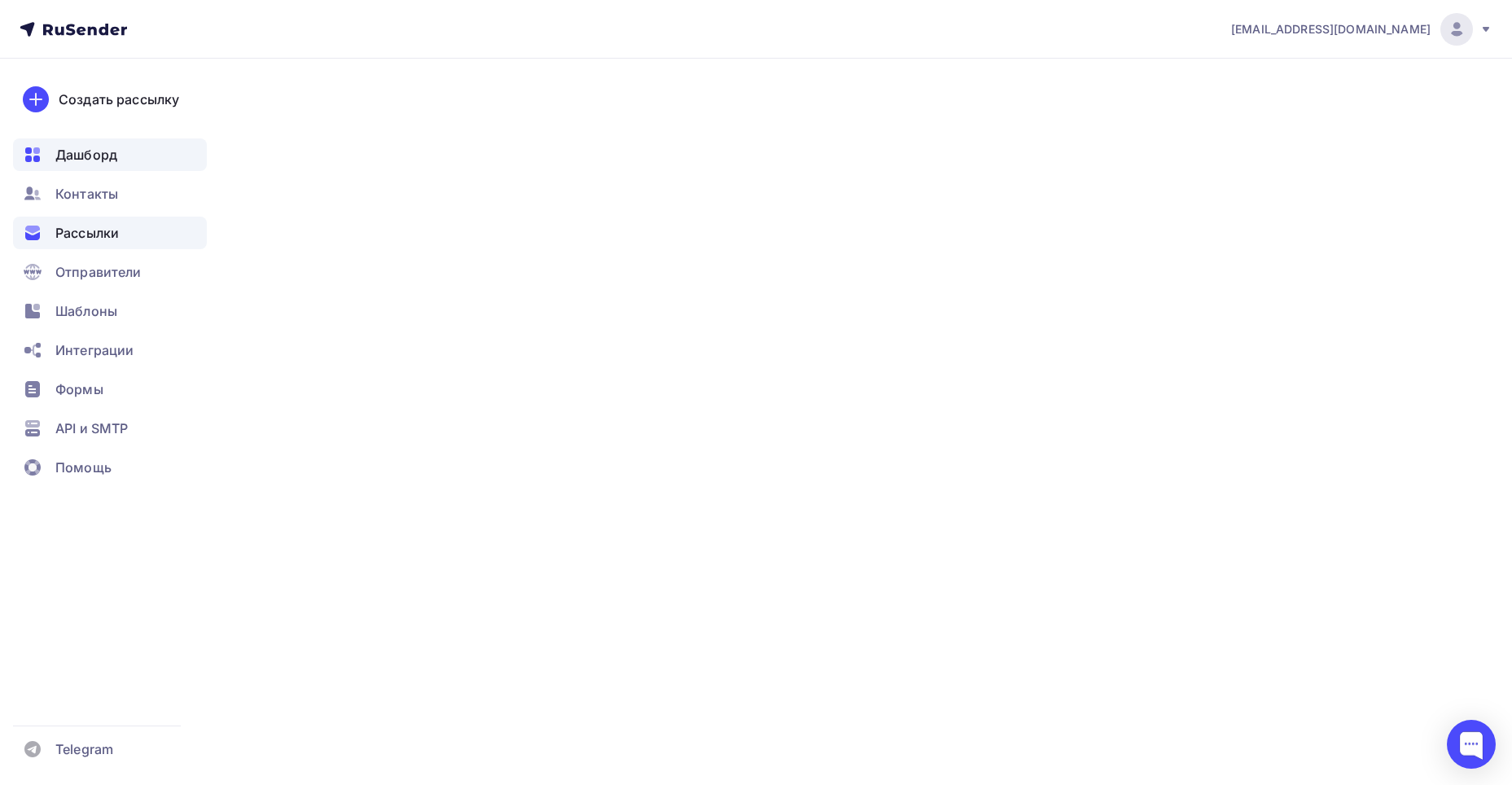
click at [75, 153] on span "Дашборд" at bounding box center [86, 155] width 62 height 20
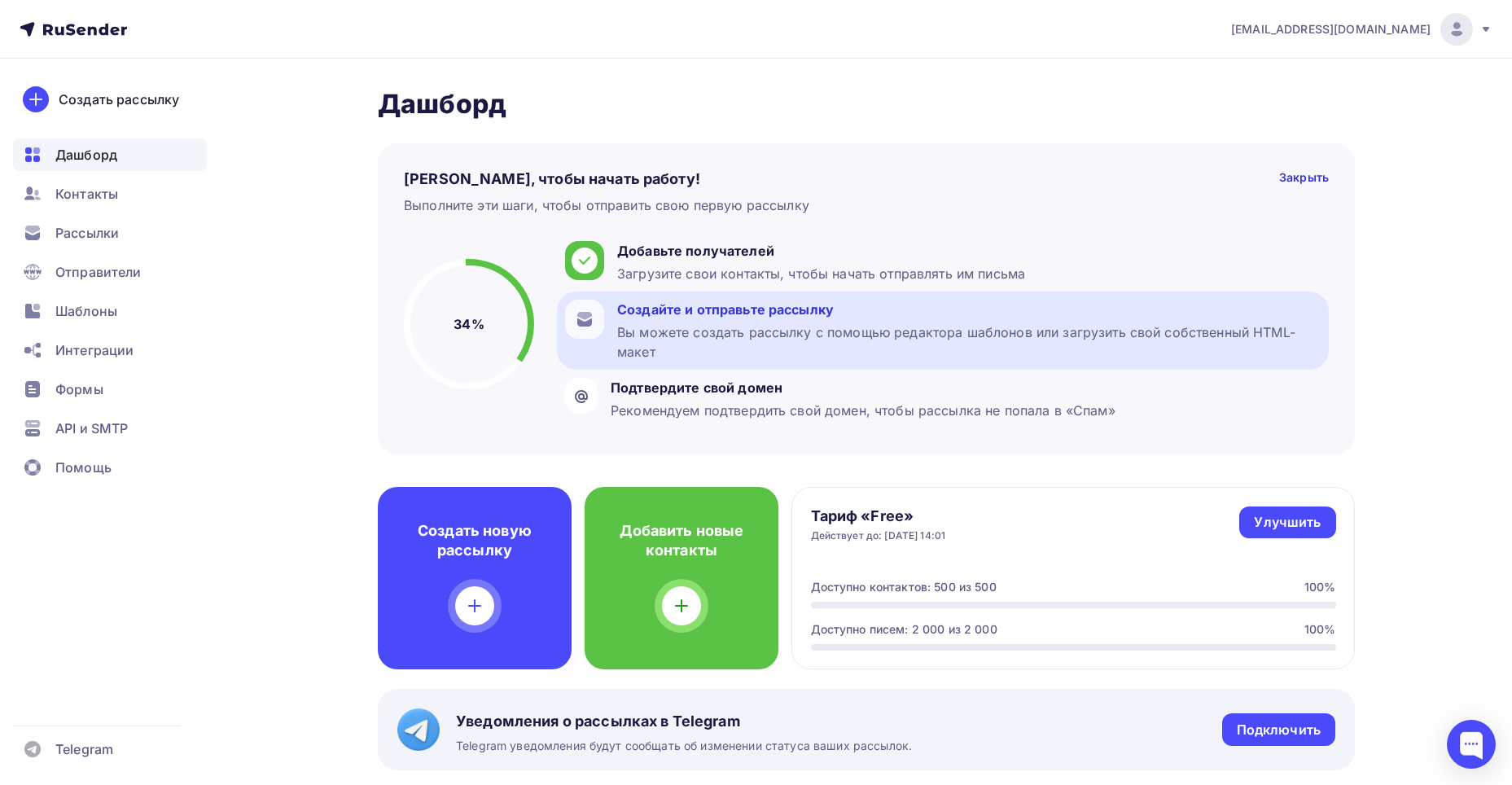
click at [649, 336] on div "Вы можете создать рассылку с помощью редактора шаблонов или загрузить свой собс…" at bounding box center [969, 342] width 704 height 39
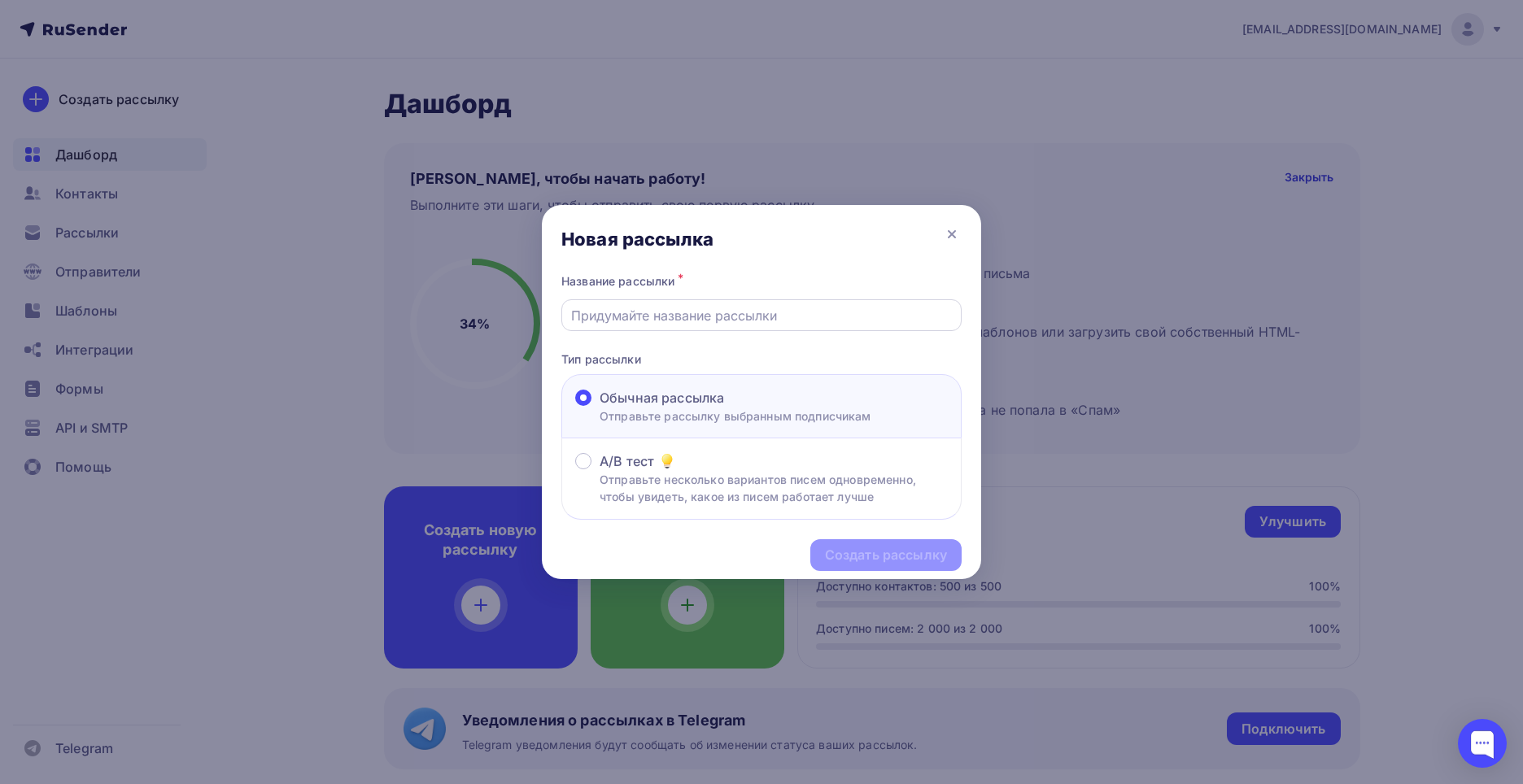
click at [715, 320] on input "text" at bounding box center [762, 316] width 381 height 20
click at [648, 294] on div "Название рассылки *" at bounding box center [761, 301] width 400 height 61
click at [655, 311] on input "text" at bounding box center [762, 316] width 381 height 20
type input "Предложение партнеров"
click at [873, 546] on div "Создать рассылку" at bounding box center [886, 555] width 122 height 19
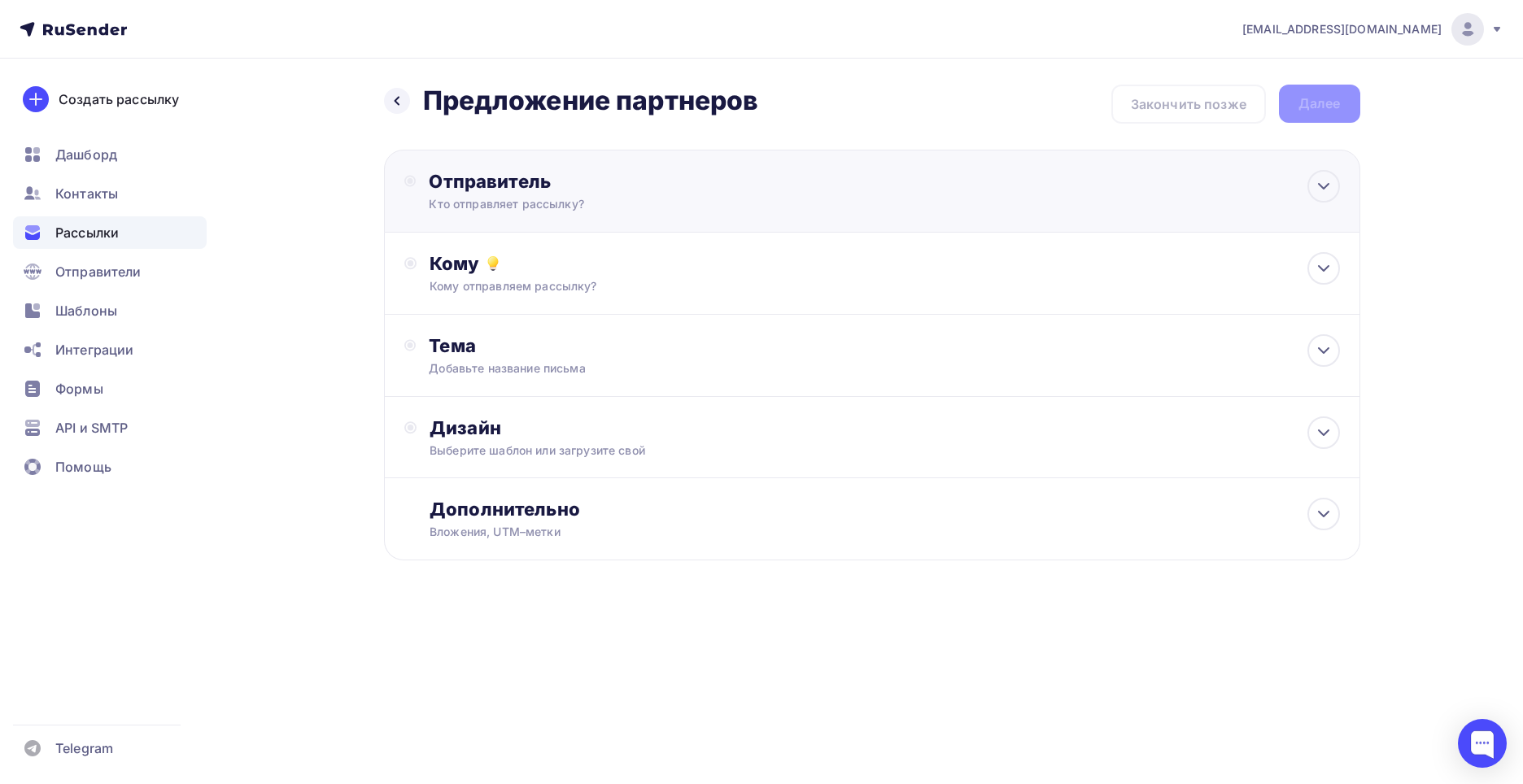
click at [735, 172] on div "Отправитель" at bounding box center [604, 182] width 352 height 23
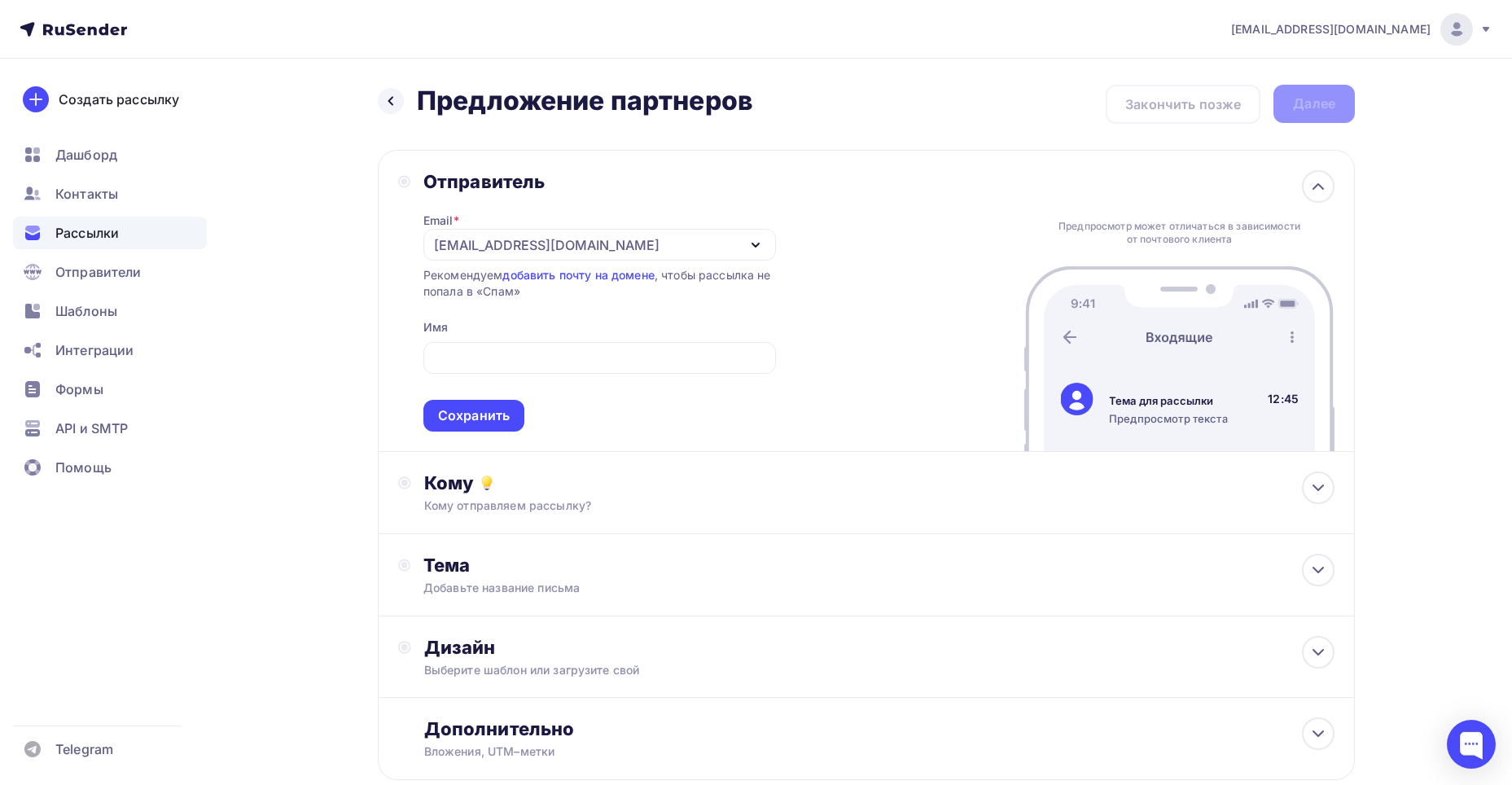
click at [400, 303] on div "Отправитель Email * t93682594tlk-line@yandex.ru 9047752@tlk-line.ru t93682594tl…" at bounding box center [588, 301] width 378 height 261
click at [732, 241] on div "t93682594tlk-line@yandex.ru" at bounding box center [599, 245] width 352 height 32
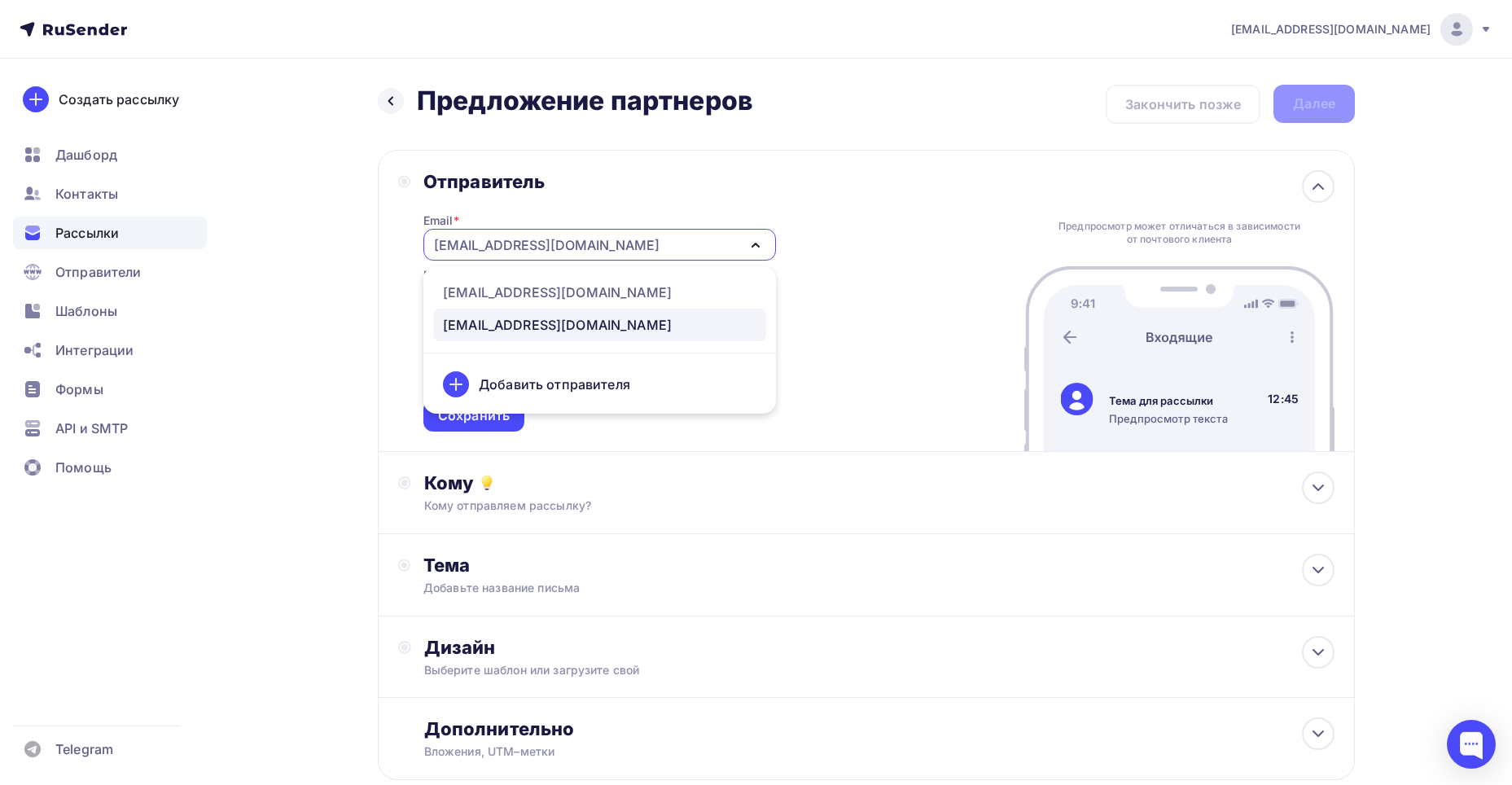
click at [625, 310] on link "t93682594tlk-line@yandex.ru" at bounding box center [599, 325] width 333 height 33
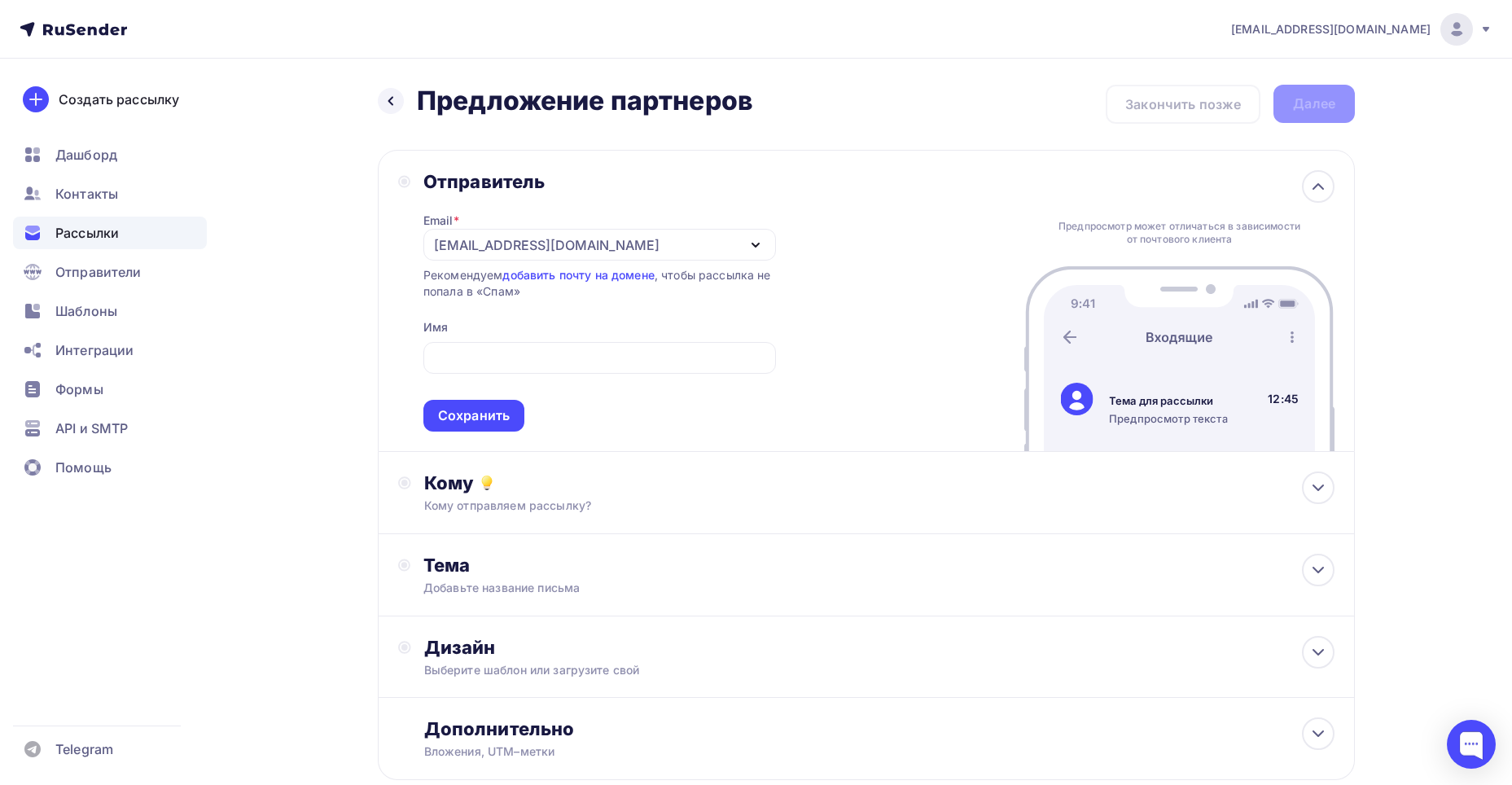
click at [687, 258] on div "t93682594tlk-line@yandex.ru" at bounding box center [599, 245] width 352 height 32
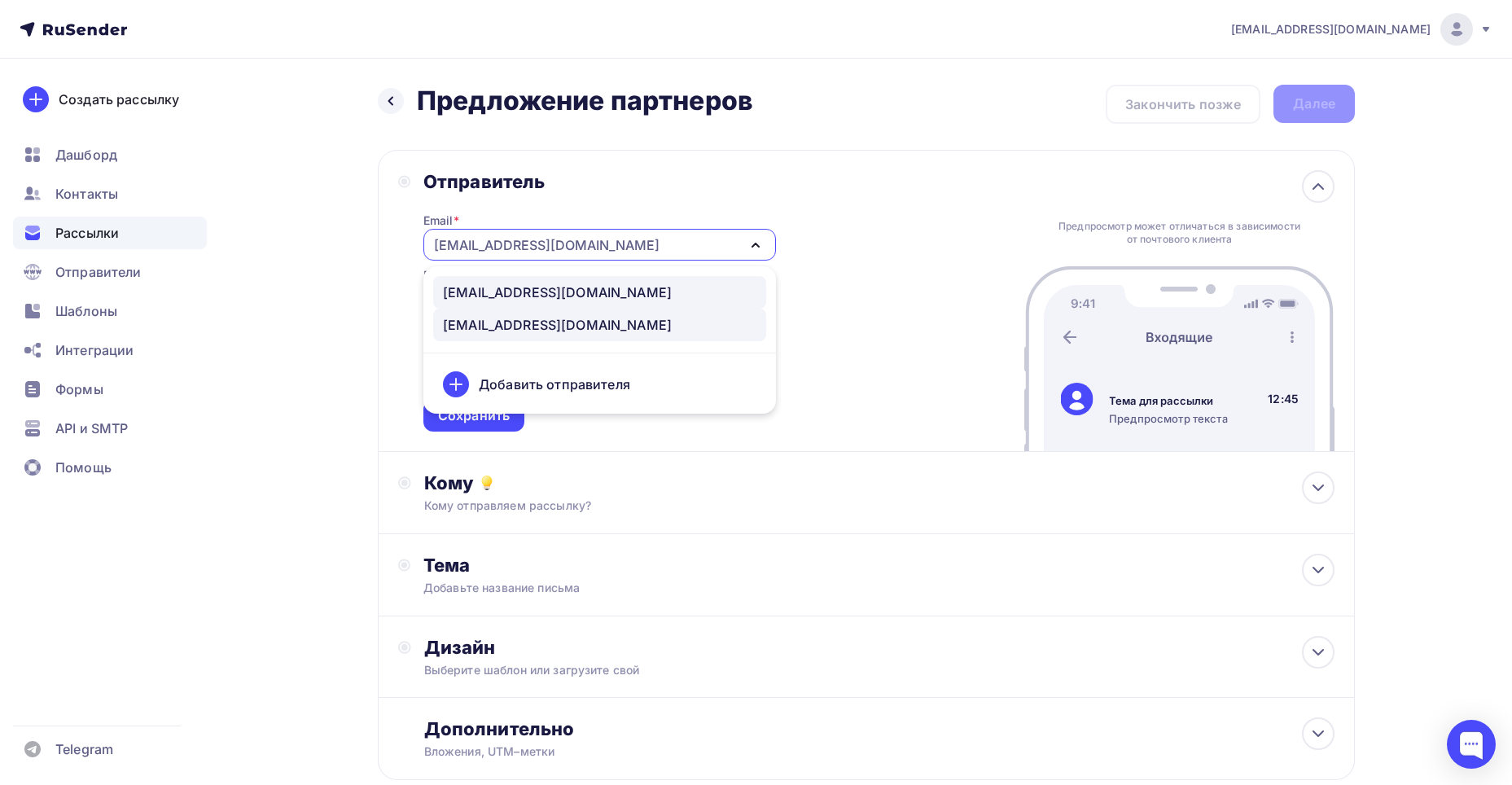
click at [569, 295] on div "9047752@tlk-line.ru" at bounding box center [558, 292] width 229 height 20
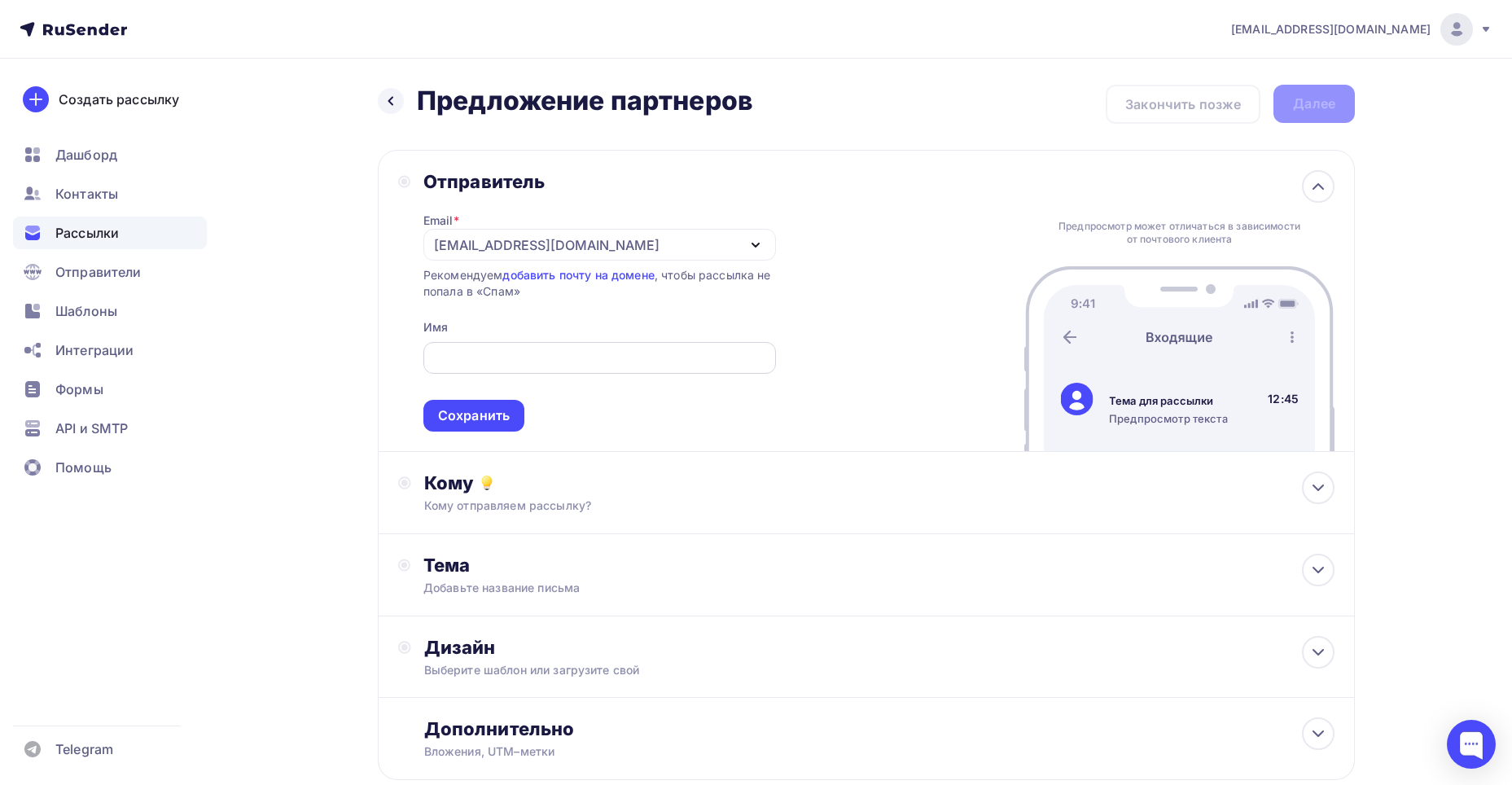
click at [497, 345] on div at bounding box center [599, 358] width 352 height 32
click at [822, 306] on div "Отправитель Email * 9047752@tlk-line.ru 9047752@tlk-line.ru t93682594tlk-line@y…" at bounding box center [867, 301] width 978 height 302
click at [479, 410] on div "Сохранить" at bounding box center [474, 416] width 72 height 19
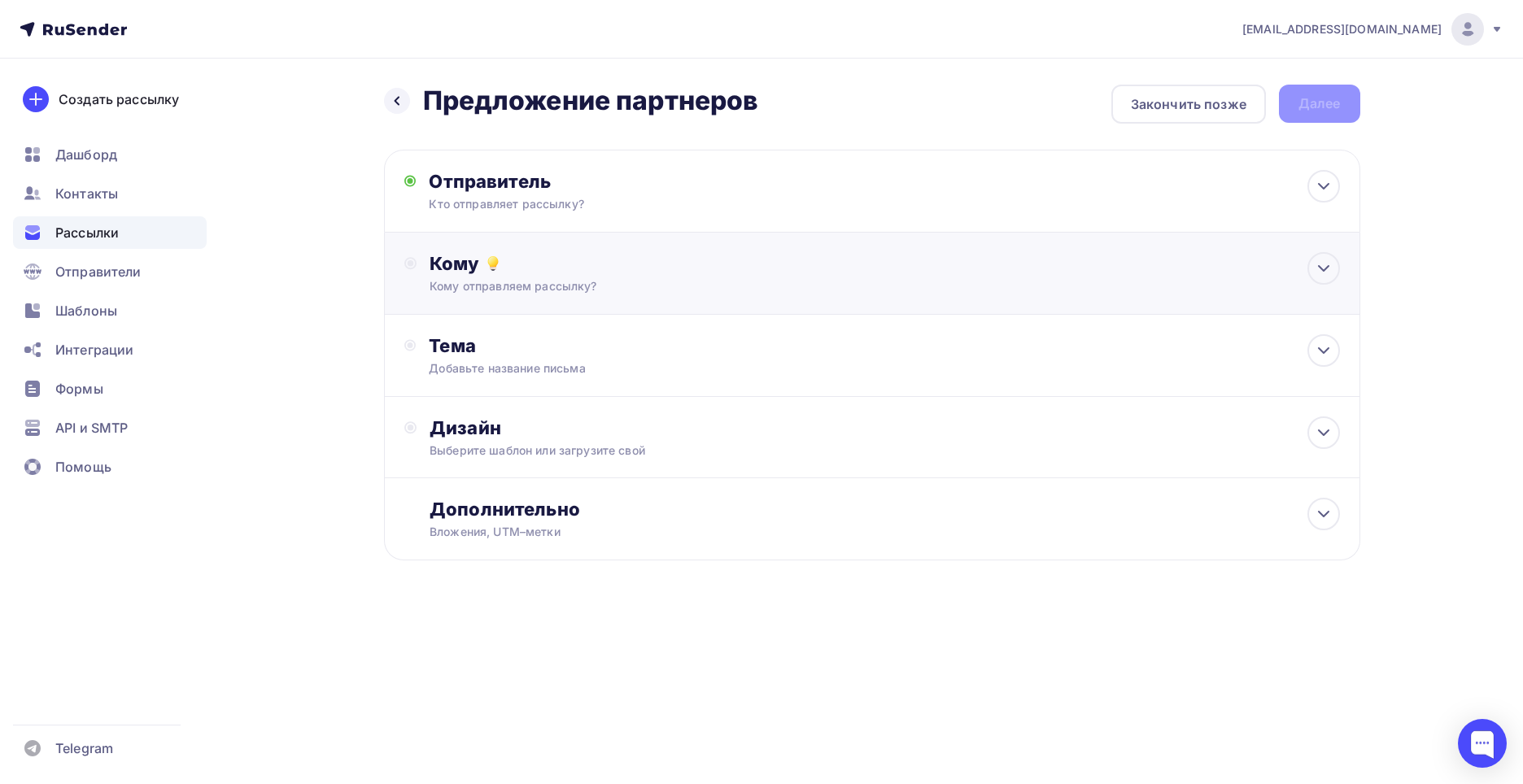
click at [615, 261] on div "Кому" at bounding box center [884, 263] width 910 height 23
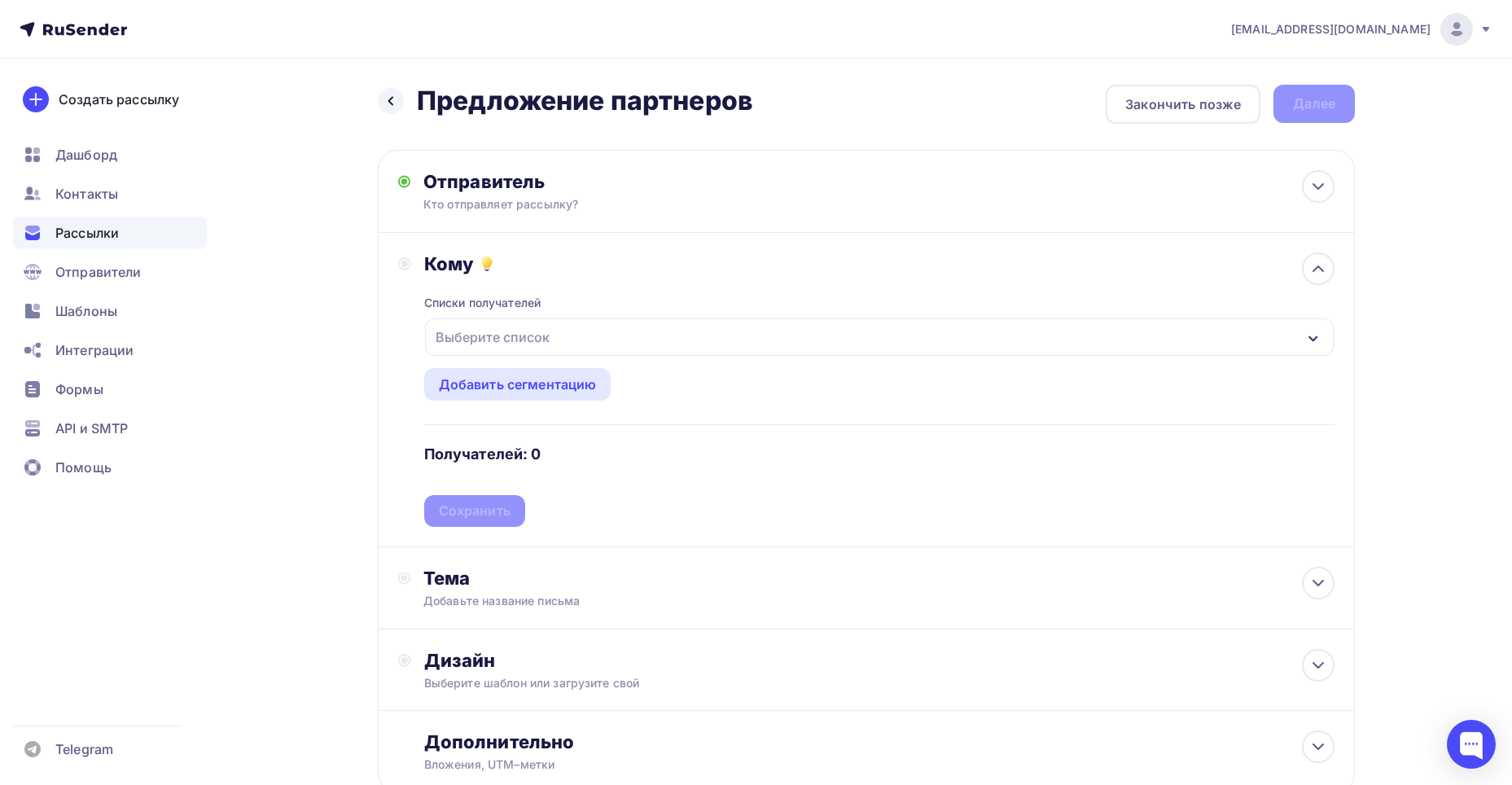
click at [538, 317] on div "Списки получателей Выберите список Все списки id Юр лица (541) #27750 Добавить …" at bounding box center [880, 400] width 911 height 251
click at [536, 324] on div "Выберите список" at bounding box center [492, 337] width 127 height 29
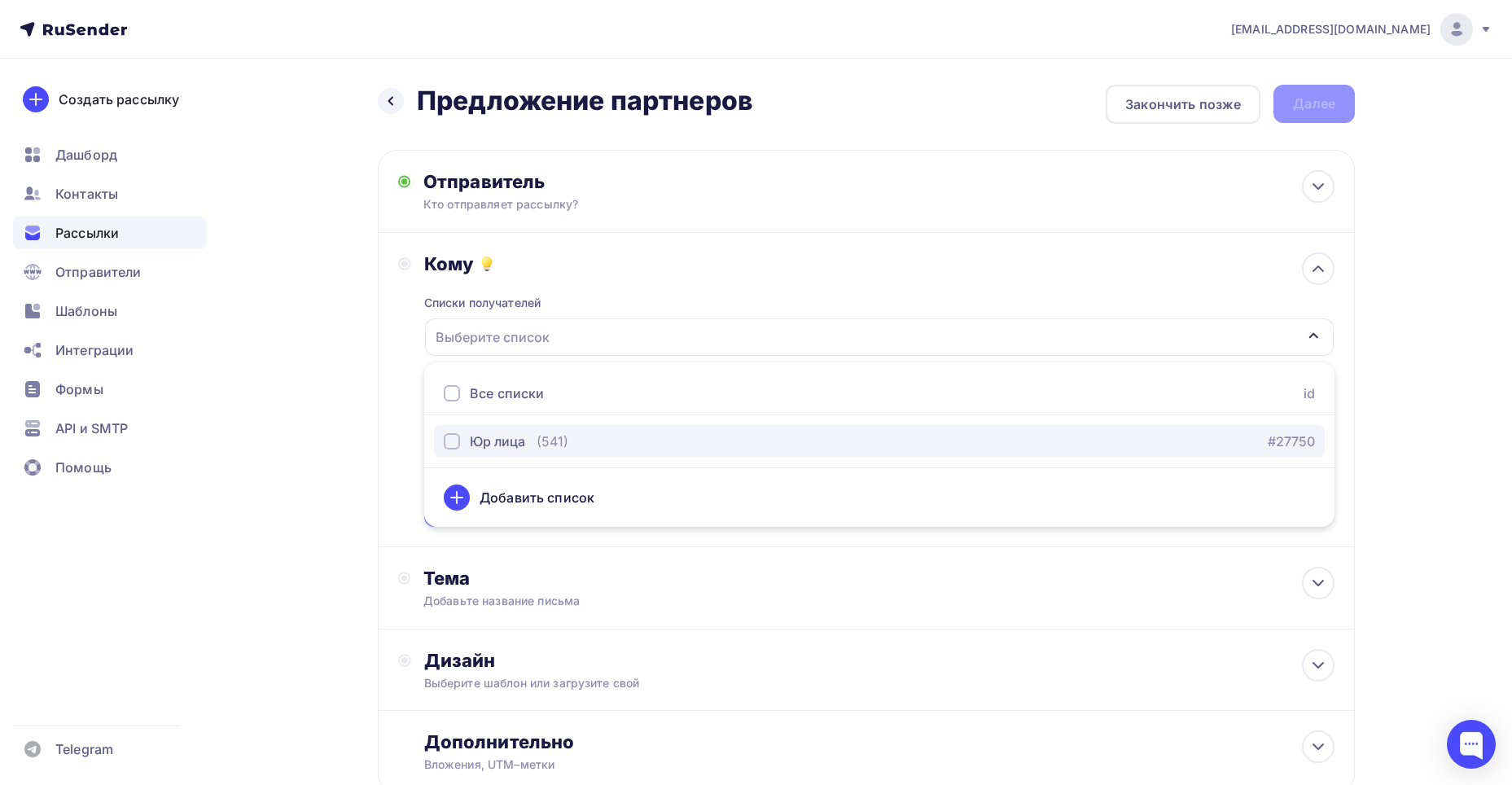
click at [512, 448] on div "Юр лица" at bounding box center [497, 441] width 55 height 20
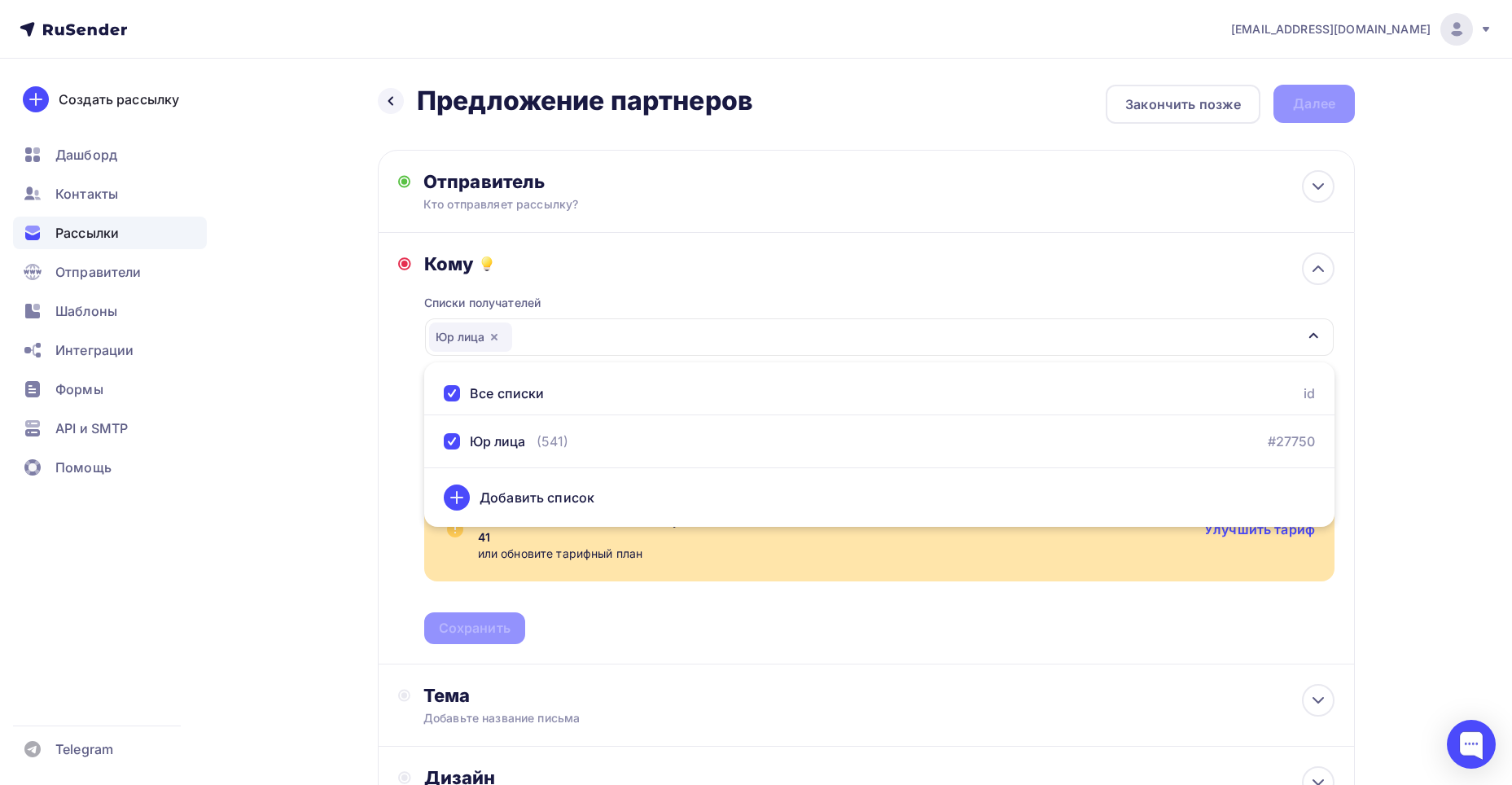
click at [347, 345] on div "Назад Предложение партнеров Предложение партнеров Закончить позже Далее Отправи…" at bounding box center [756, 537] width 1334 height 957
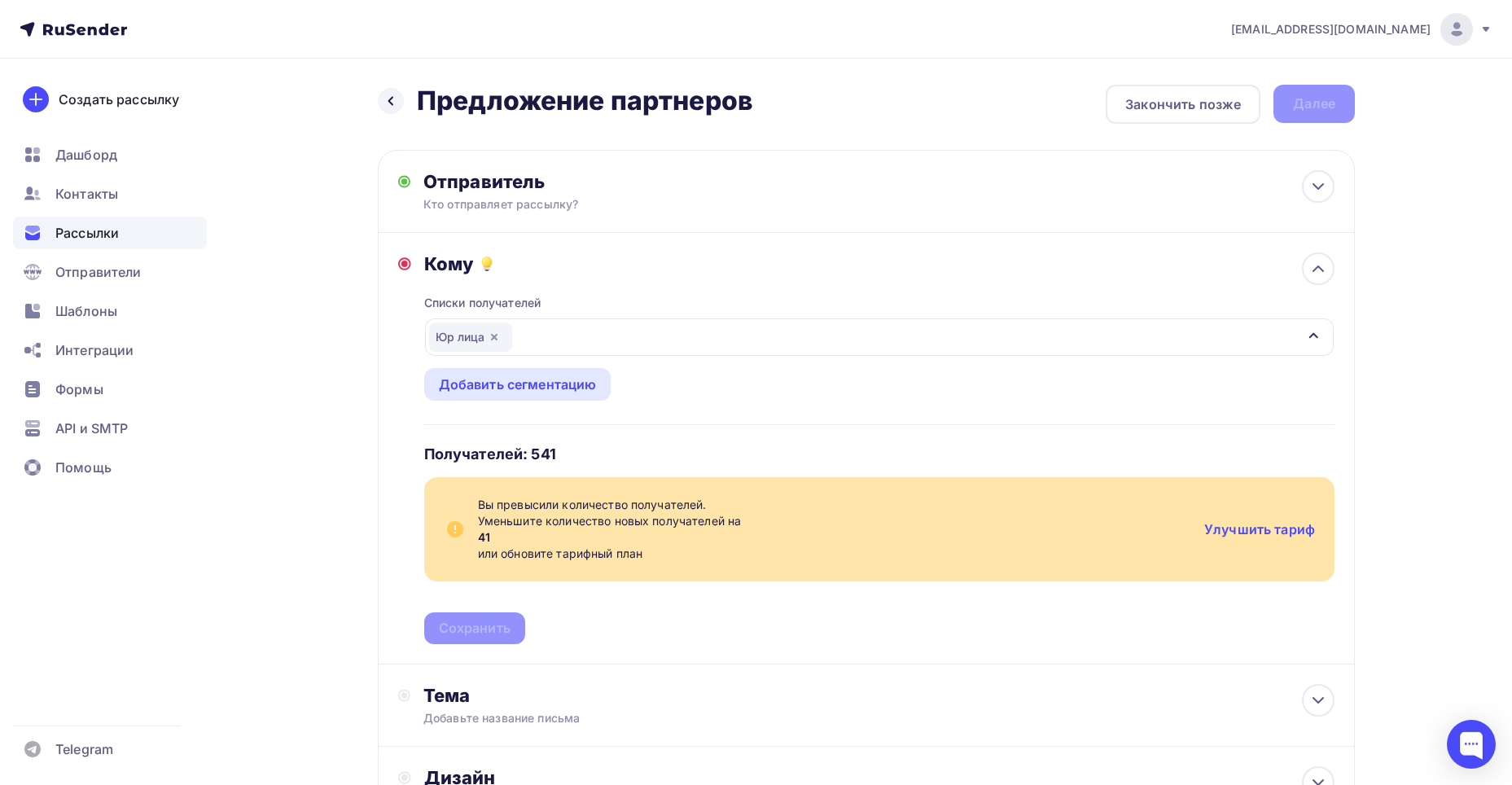
click at [582, 319] on div "Юр лица" at bounding box center [880, 337] width 909 height 37
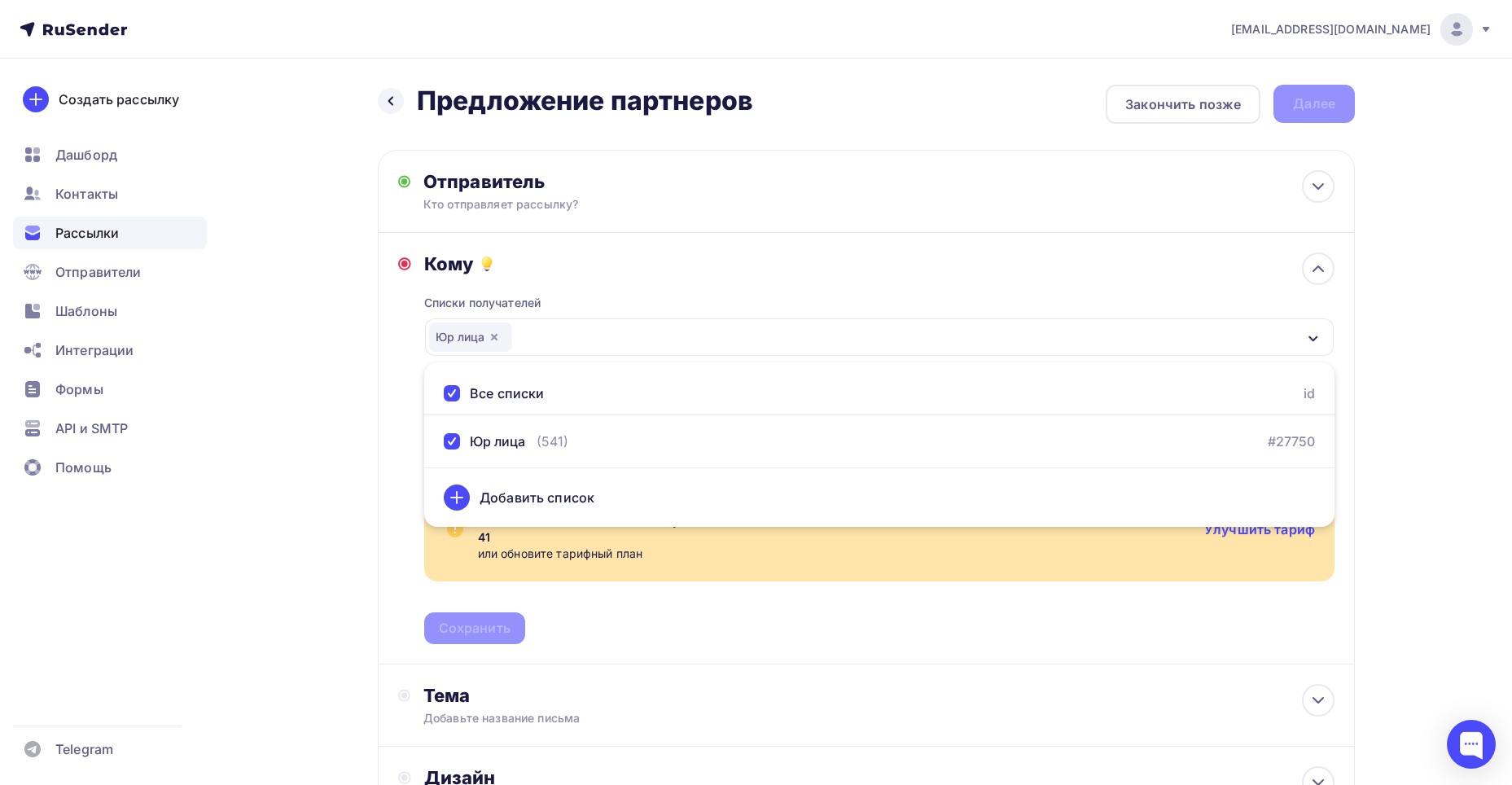
click at [719, 321] on div "Юр лица" at bounding box center [880, 337] width 909 height 37
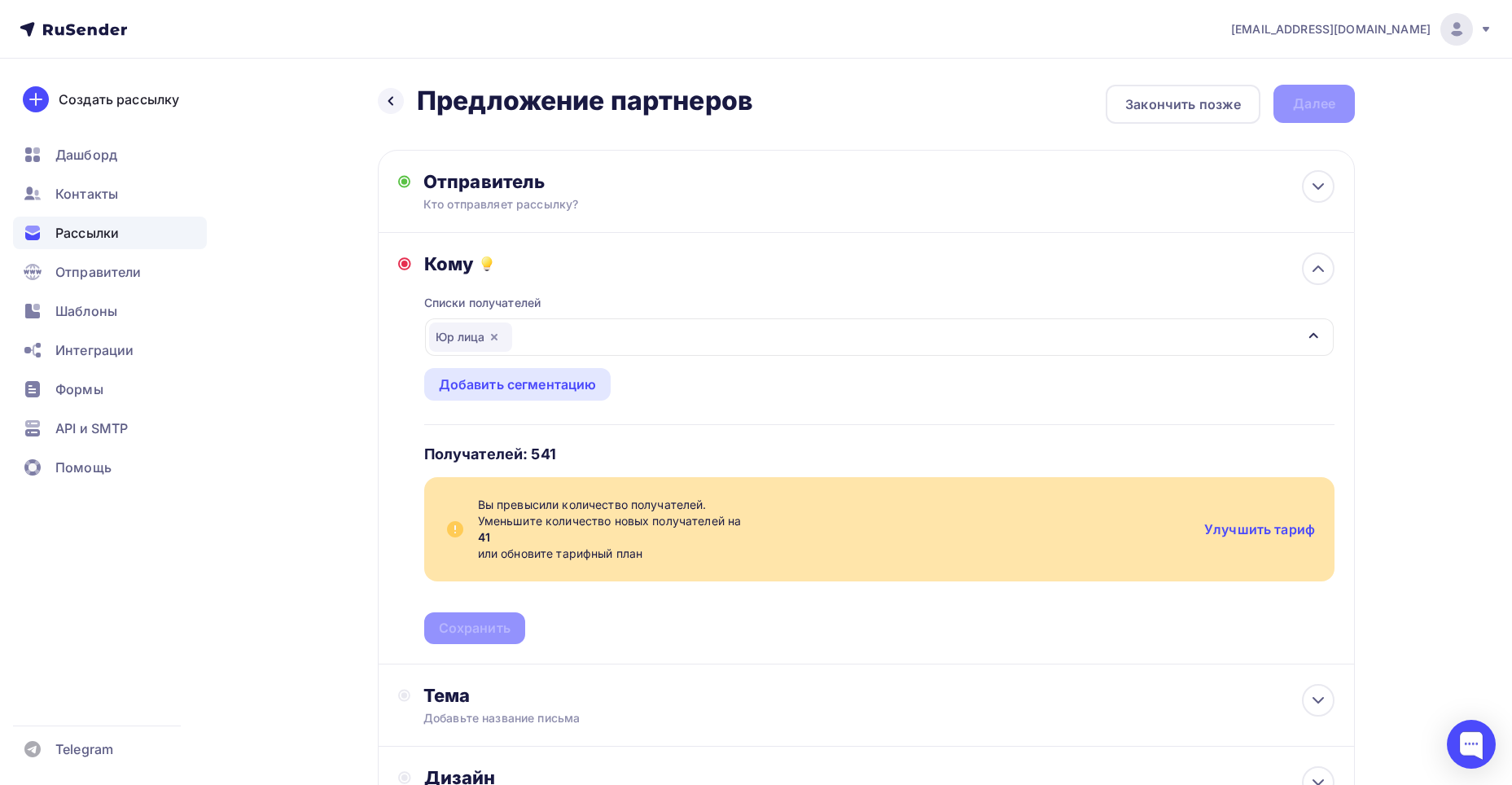
scroll to position [231, 0]
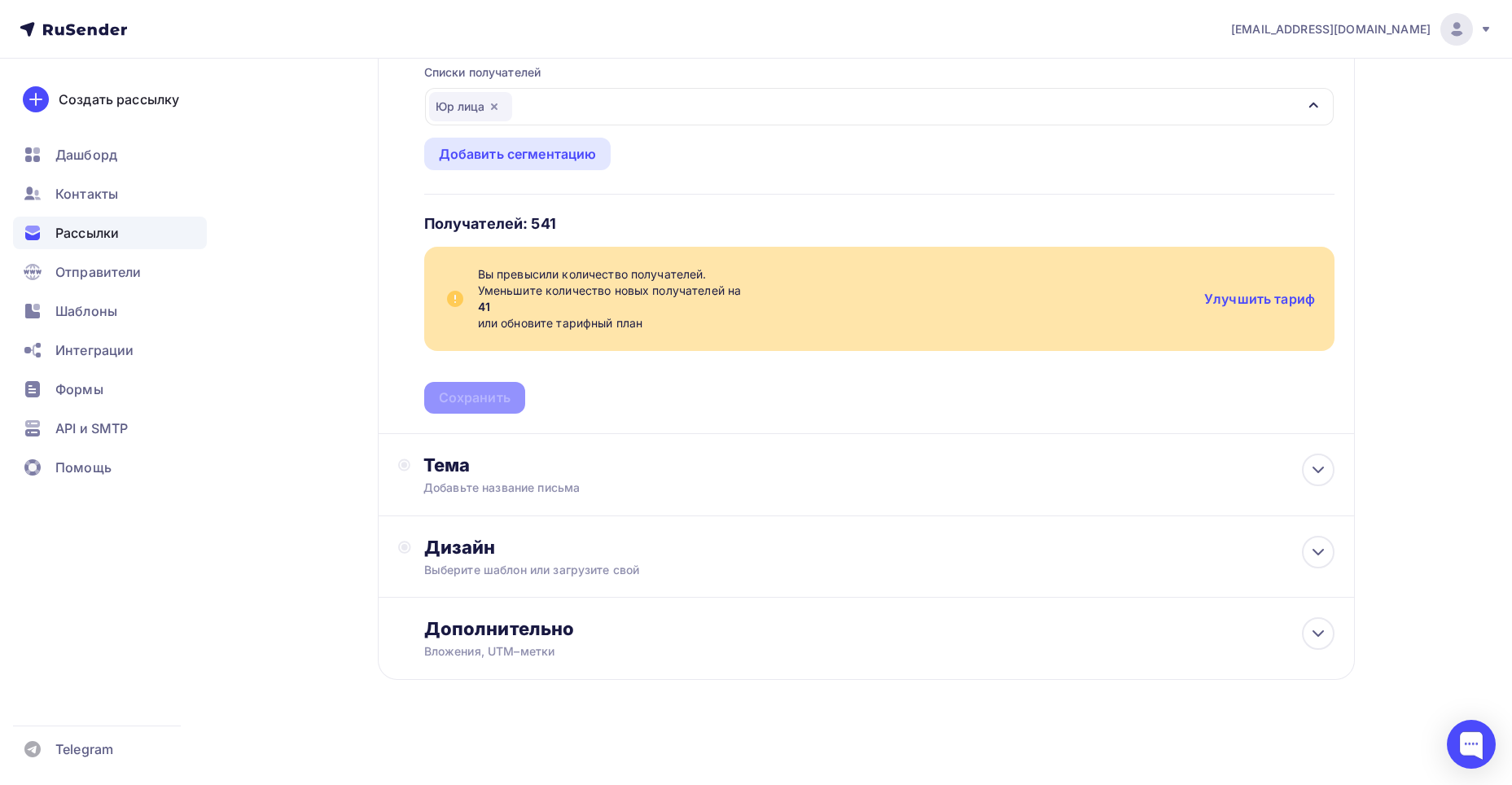
click at [500, 415] on div "Кому Списки получателей Юр лица Все списки id Юр лица (541) #27750 Добавить спи…" at bounding box center [867, 218] width 978 height 432
click at [487, 391] on div "Списки получателей Юр лица Все списки id Юр лица (541) #27750 Добавить список Д…" at bounding box center [880, 229] width 911 height 369
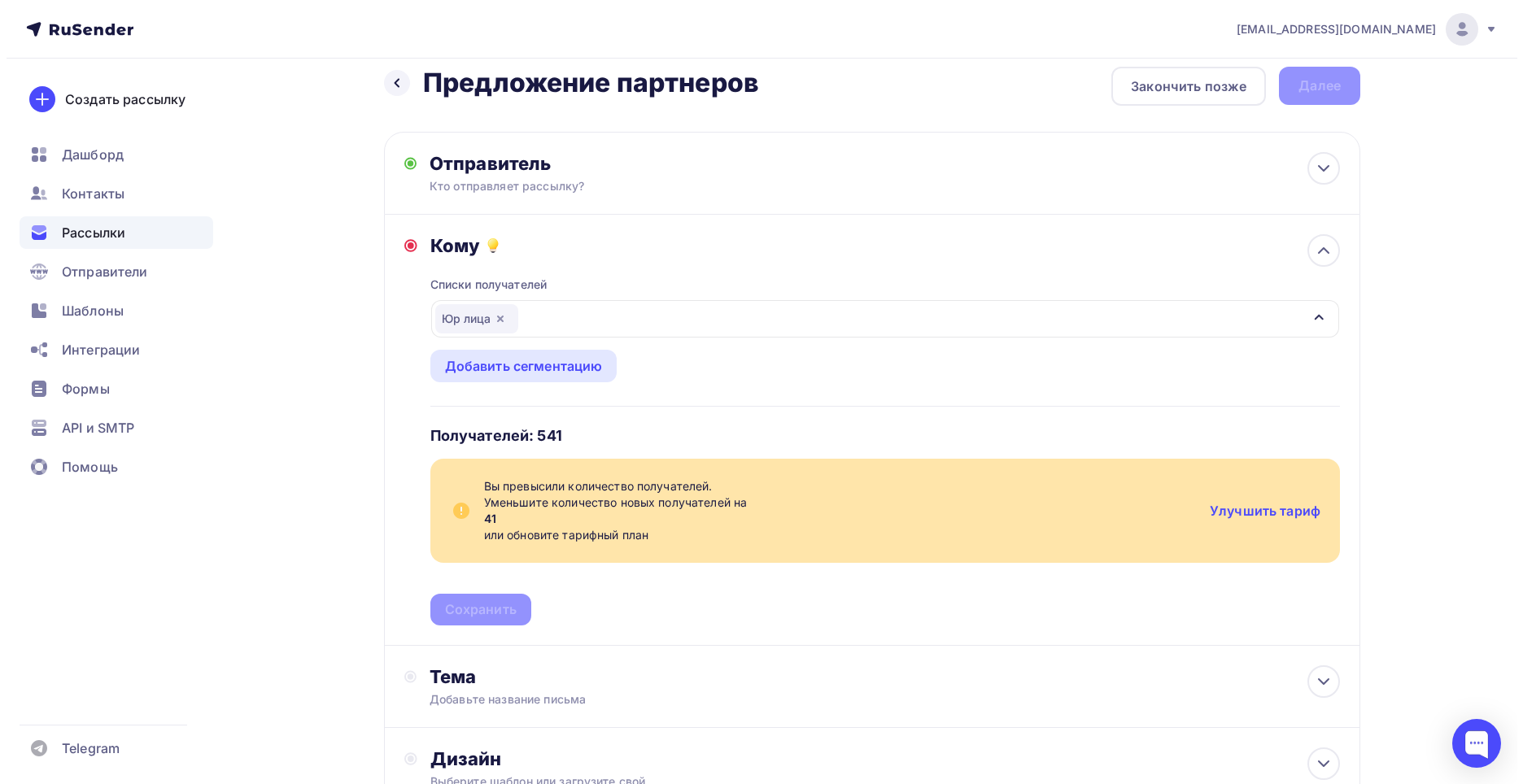
scroll to position [0, 0]
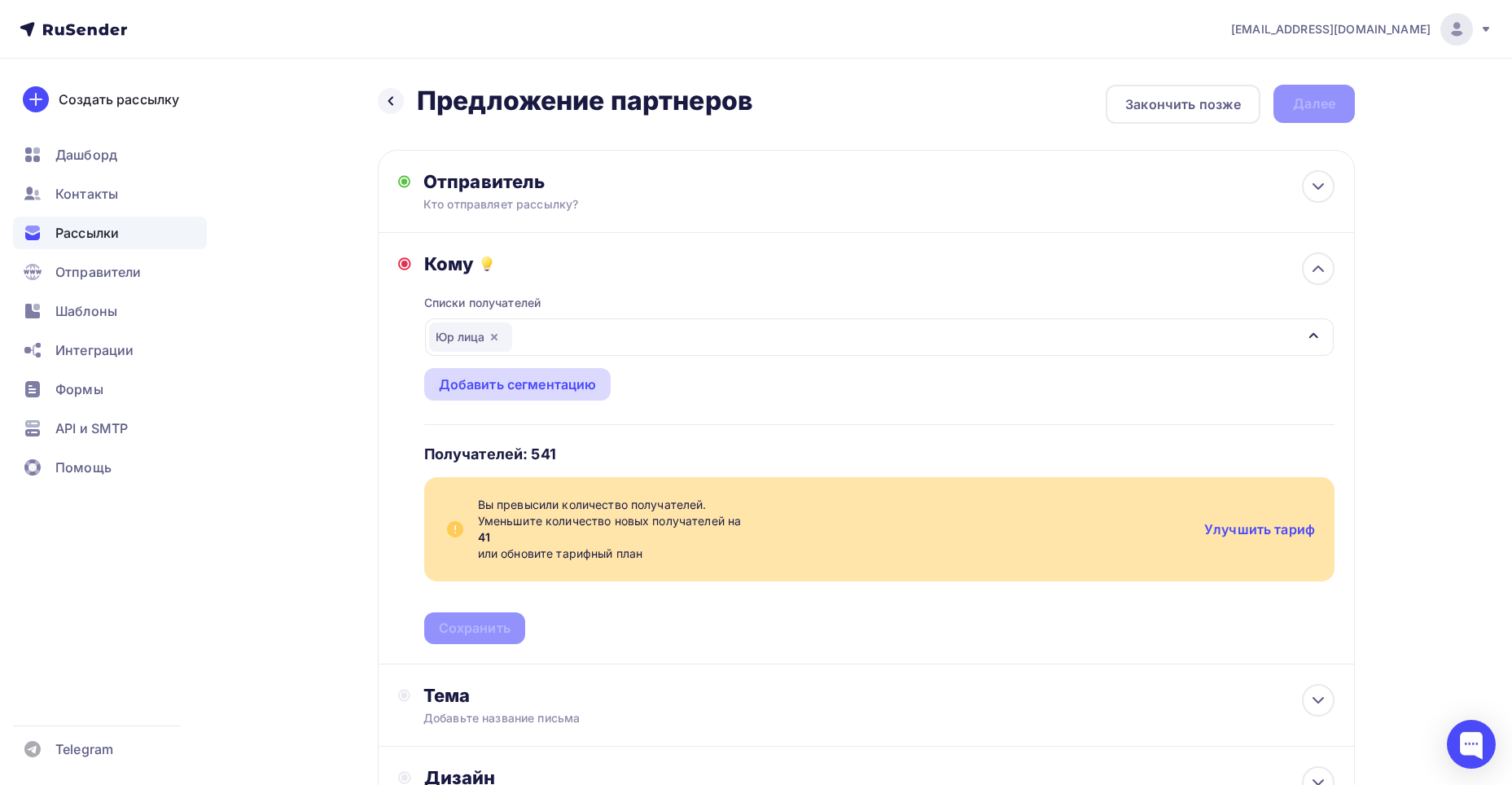
click at [535, 379] on div "Добавить сегментацию" at bounding box center [518, 385] width 158 height 20
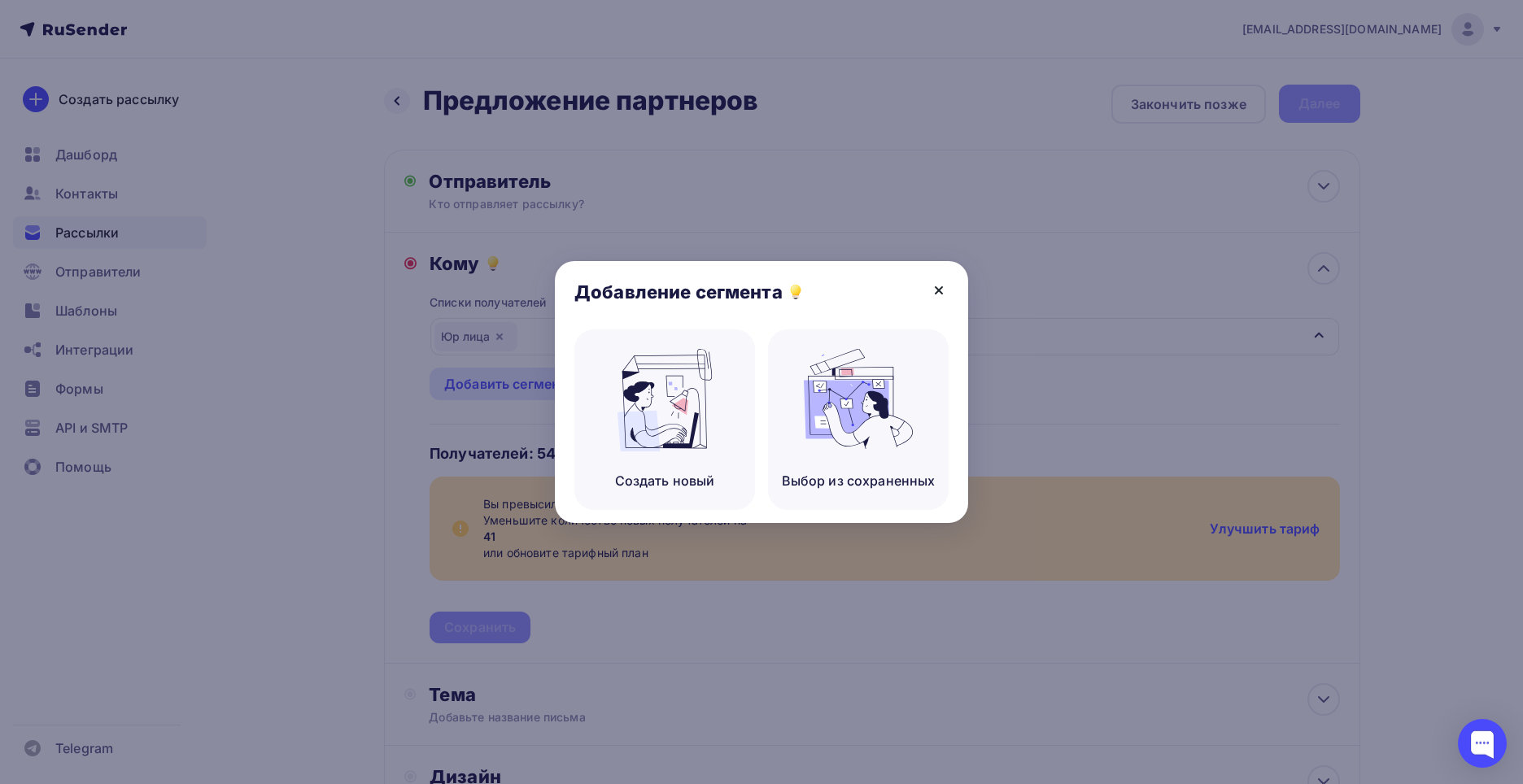
click at [935, 291] on icon at bounding box center [939, 290] width 20 height 20
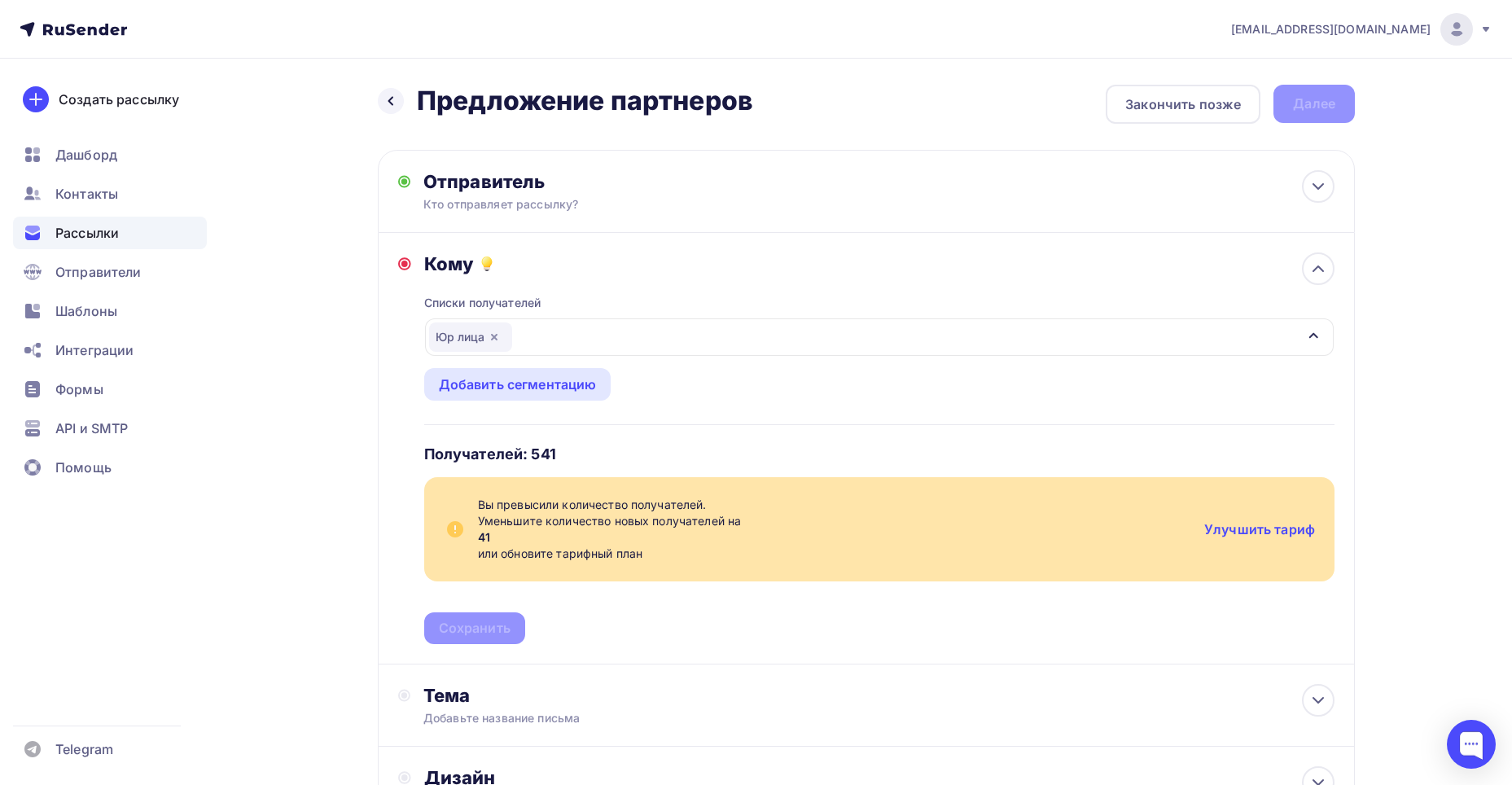
click at [1297, 329] on div "Юр лица" at bounding box center [880, 337] width 909 height 37
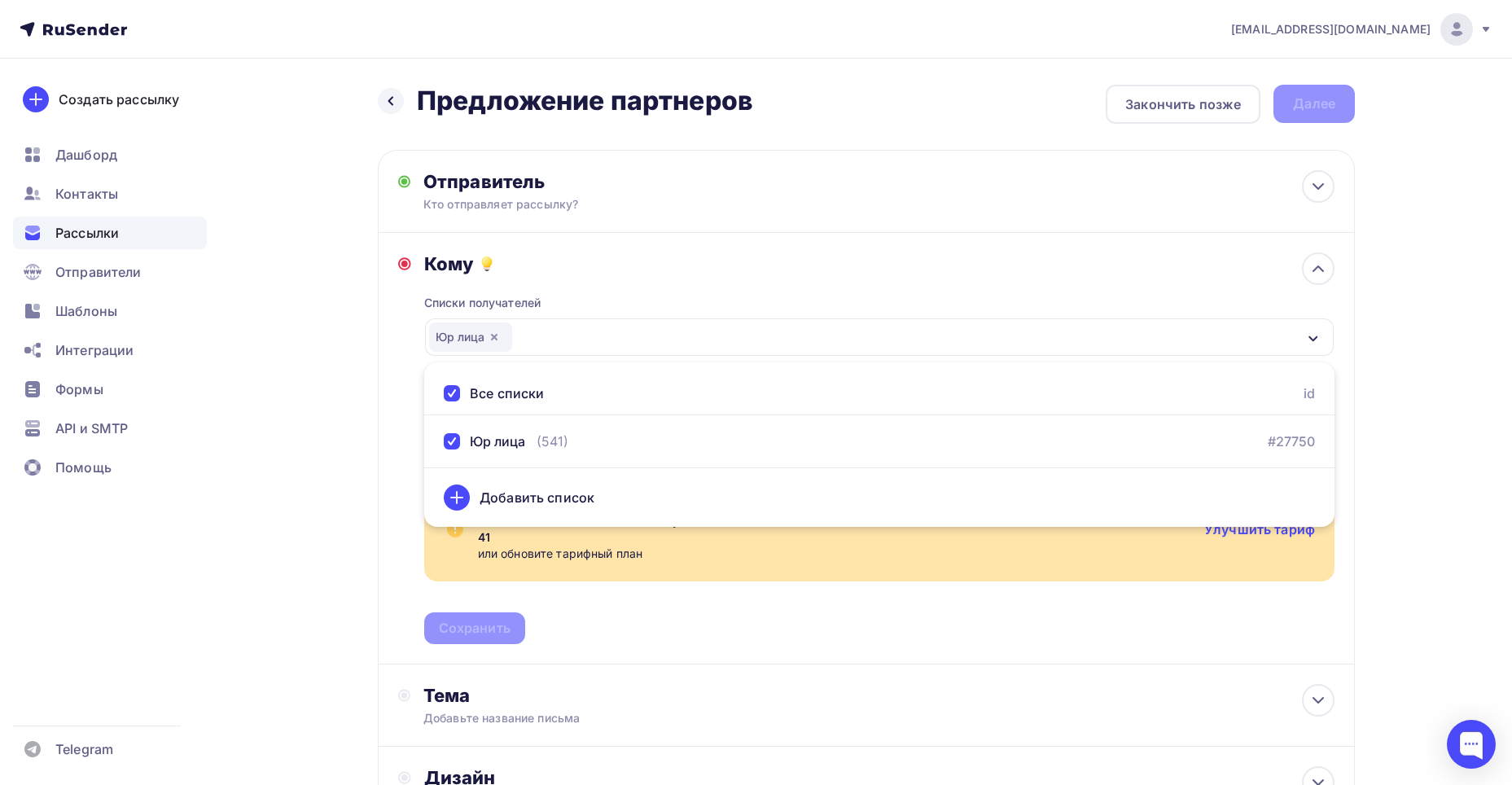
click at [1297, 329] on div "Юр лица" at bounding box center [880, 337] width 909 height 37
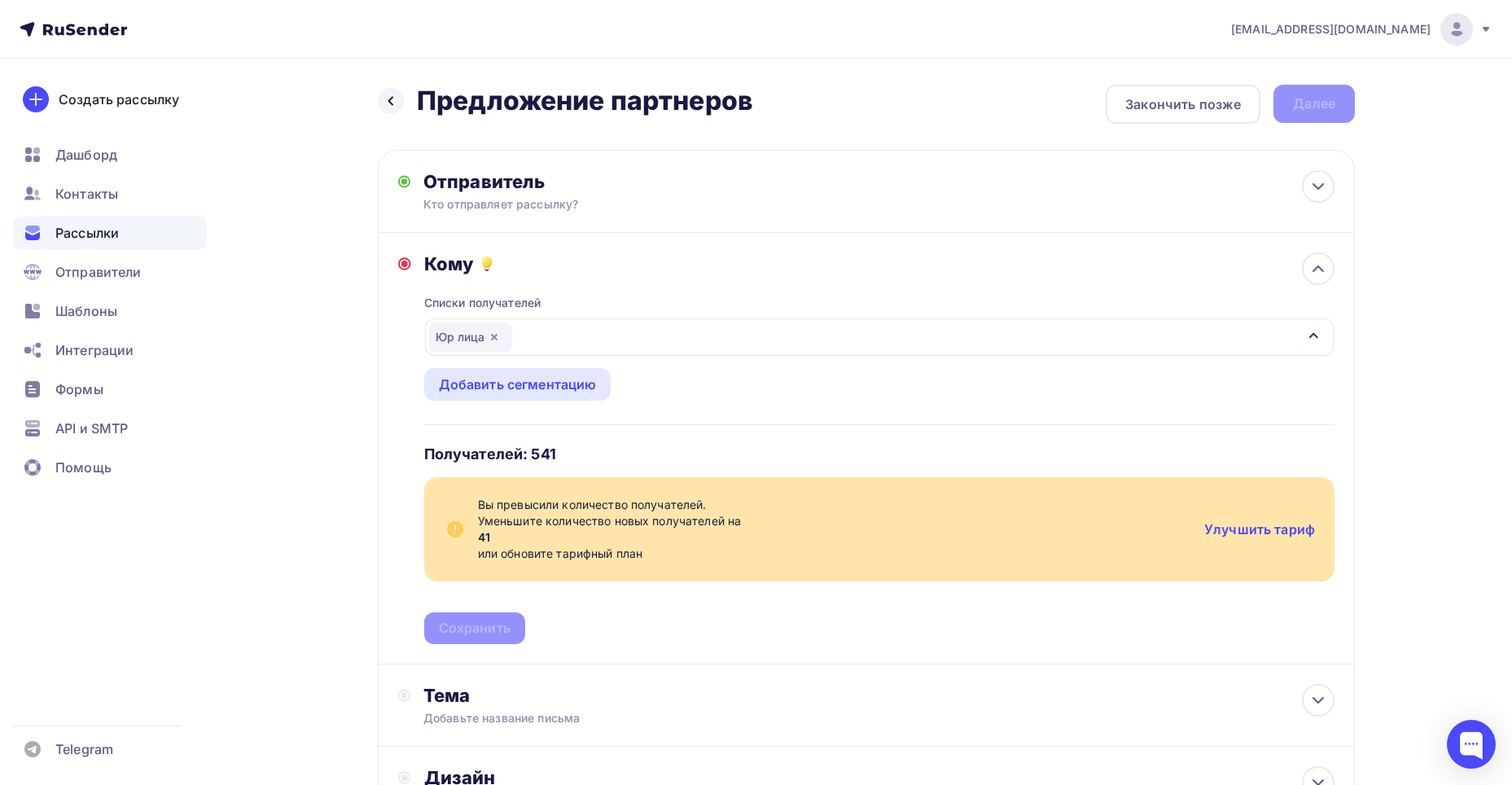
click at [490, 335] on icon "button" at bounding box center [494, 337] width 13 height 13
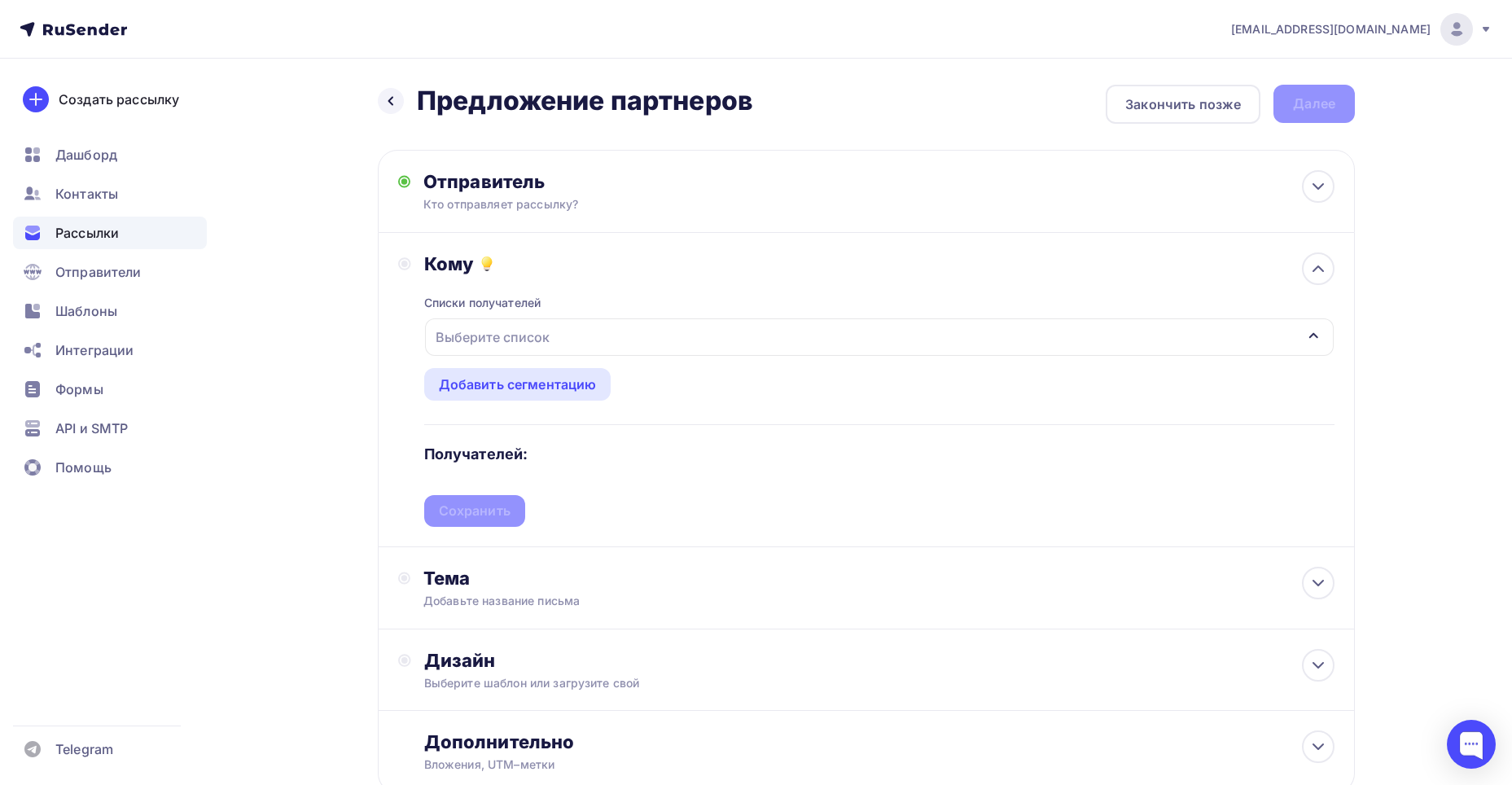
click at [581, 338] on div "Выберите список" at bounding box center [880, 337] width 909 height 37
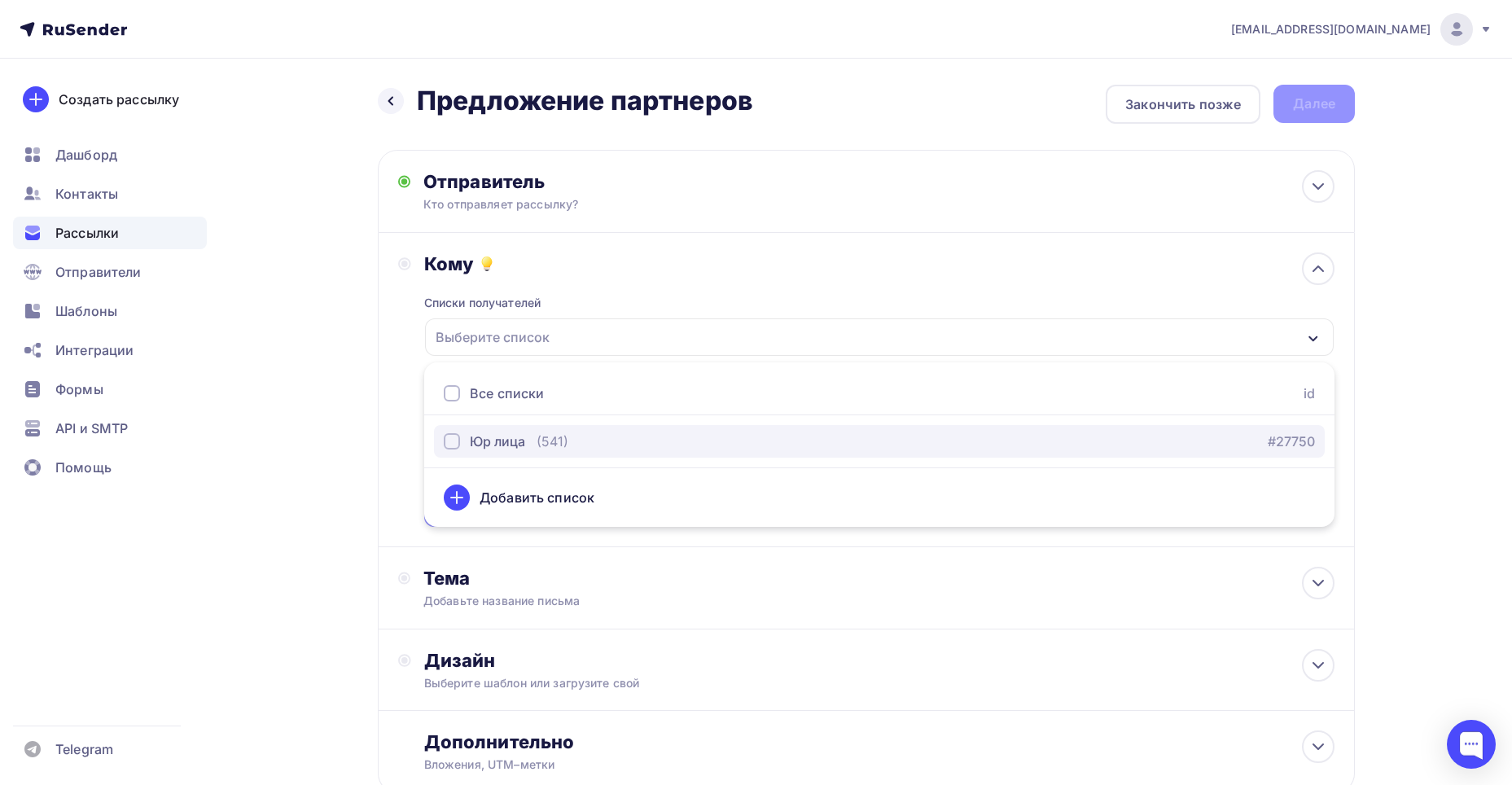
click at [511, 442] on div "Юр лица" at bounding box center [497, 441] width 55 height 20
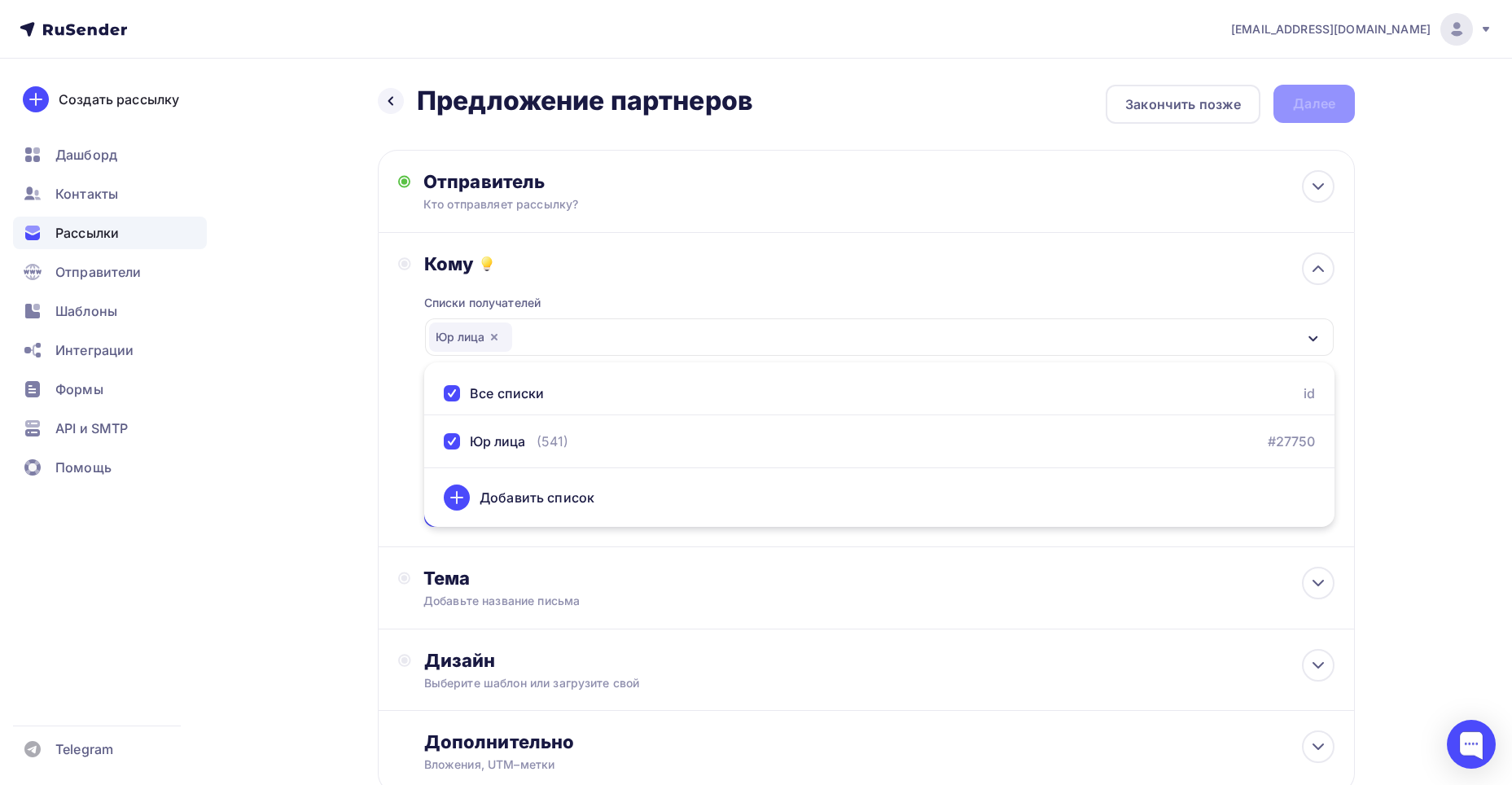
click at [295, 365] on div "Назад Предложение партнеров Предложение партнеров Закончить позже Далее Отправи…" at bounding box center [756, 479] width 1334 height 840
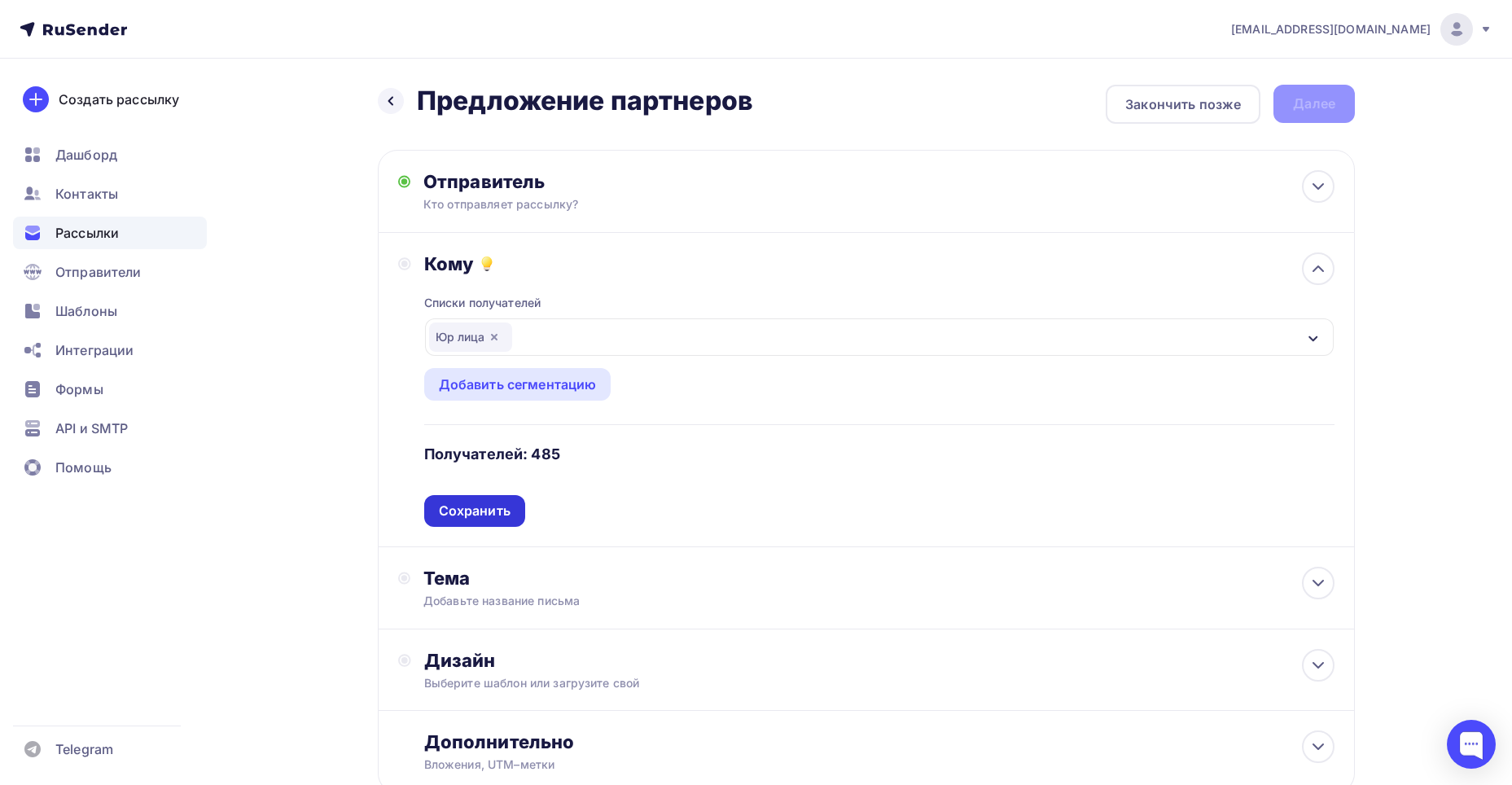
click at [472, 505] on div "Сохранить" at bounding box center [474, 511] width 72 height 19
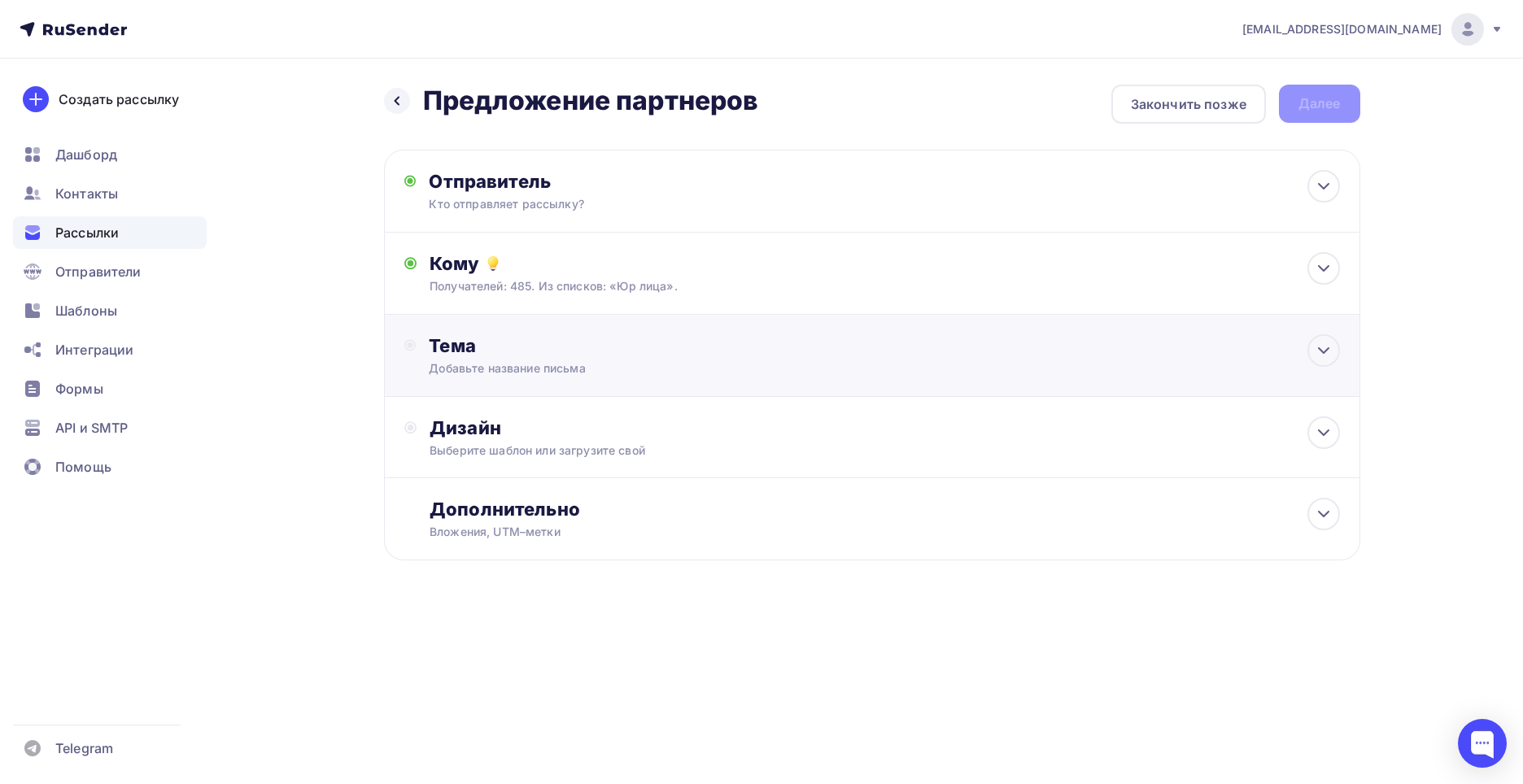
click at [624, 369] on div "Добавьте название письма" at bounding box center [573, 368] width 290 height 16
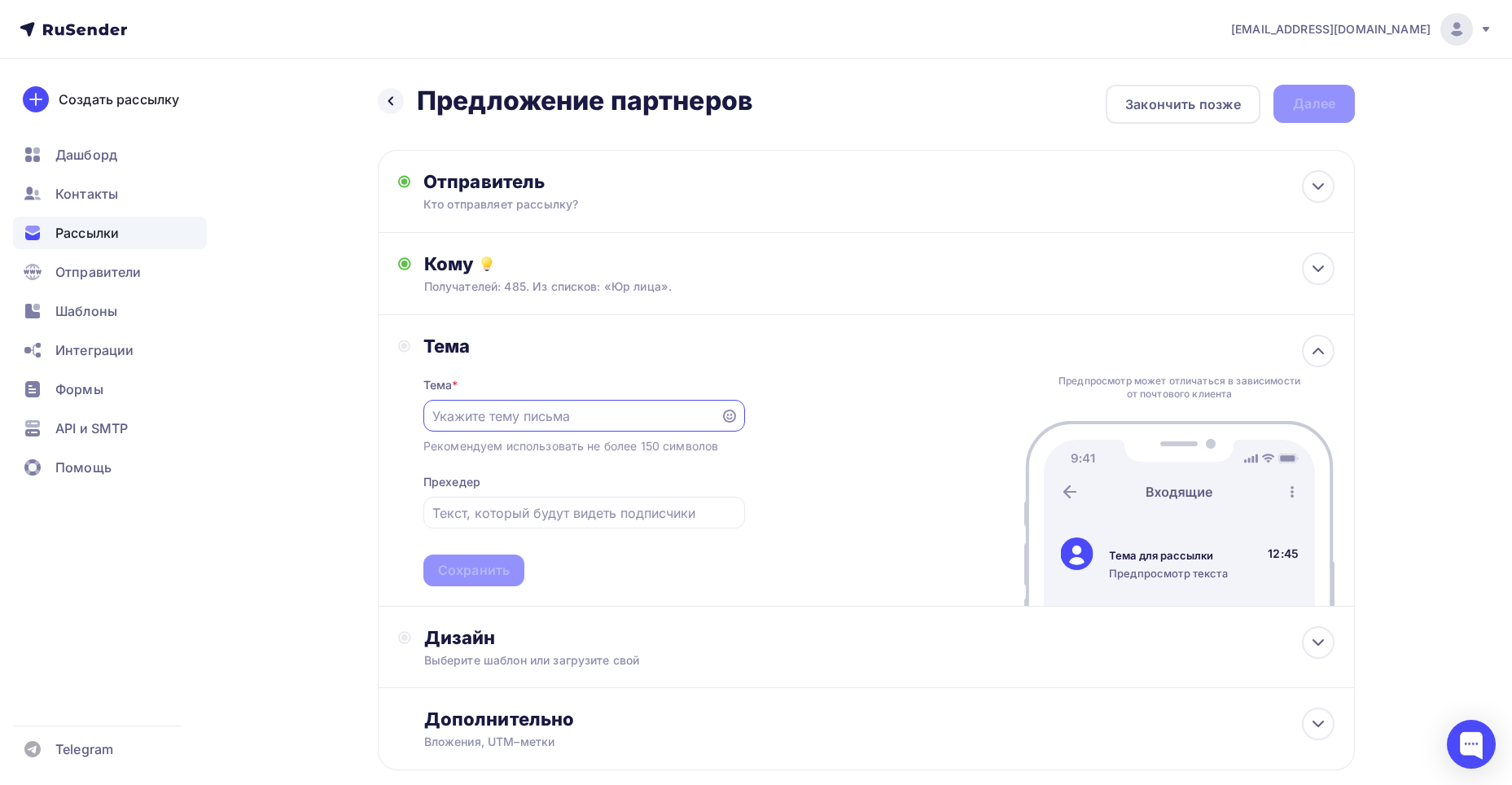
click at [501, 424] on input "text" at bounding box center [572, 416] width 279 height 20
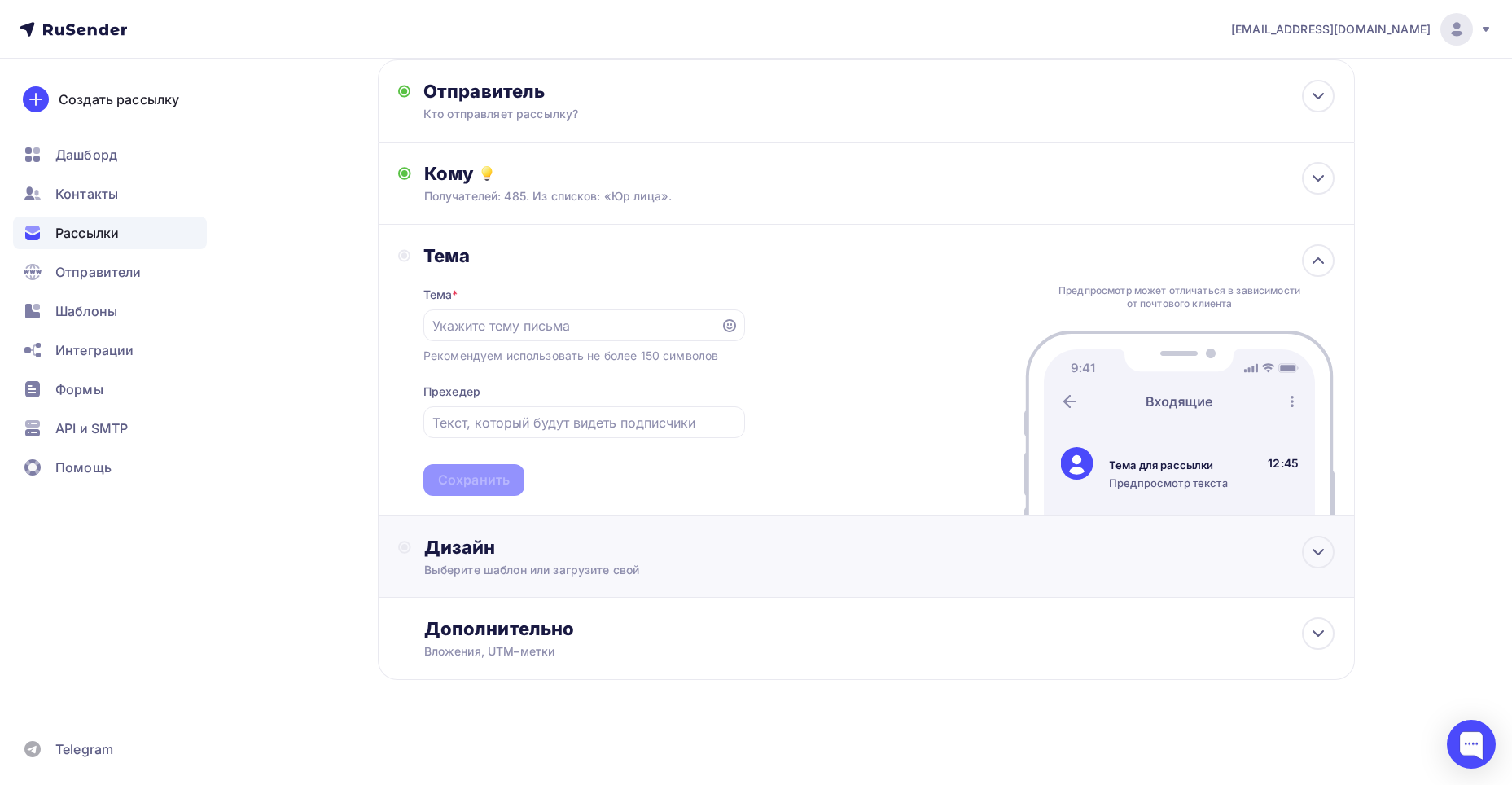
click at [559, 559] on div "Дизайн Выберите шаблон или загрузите свой" at bounding box center [880, 558] width 911 height 43
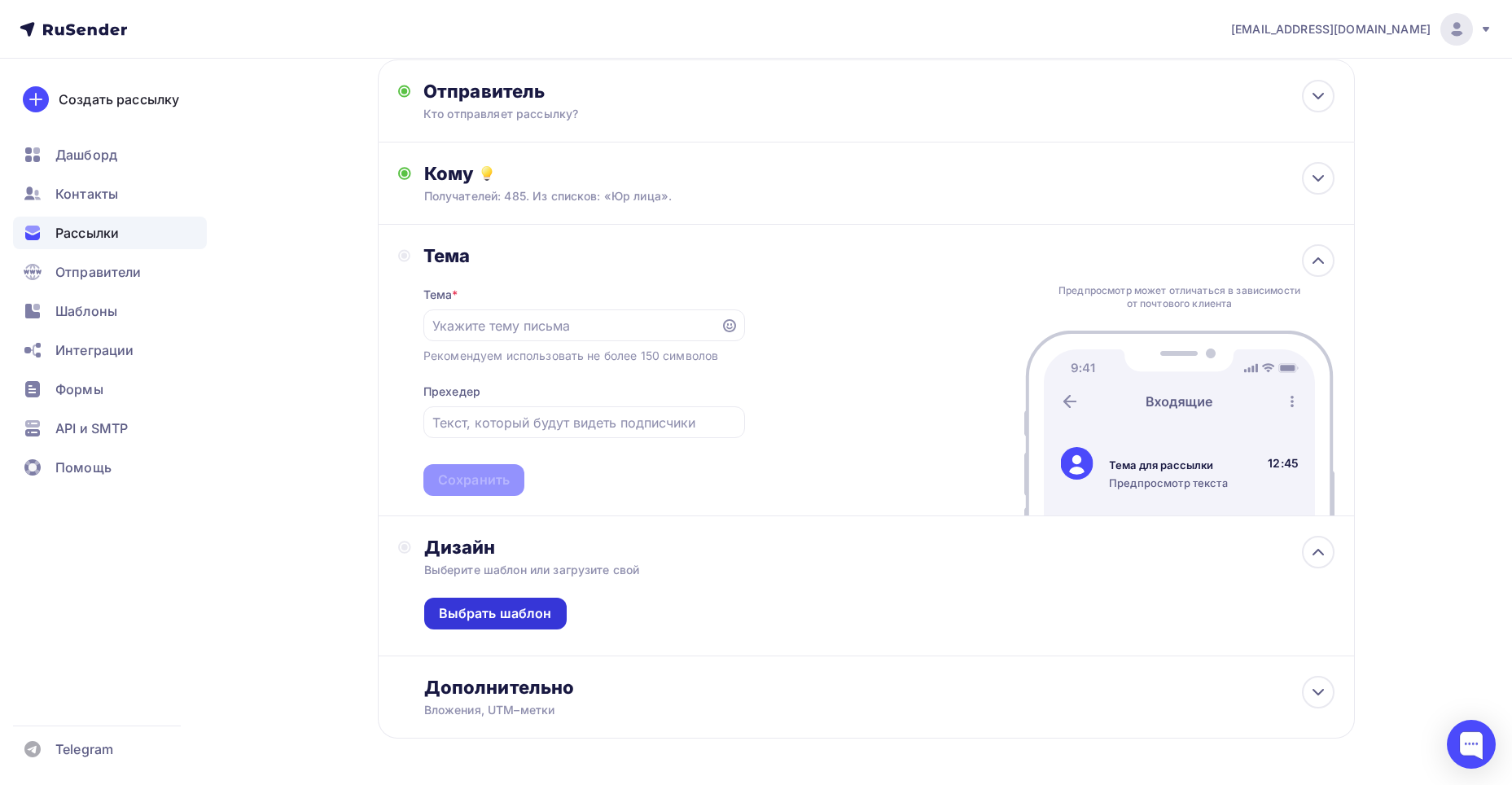
click at [510, 622] on div "Выбрать шаблон" at bounding box center [495, 614] width 114 height 19
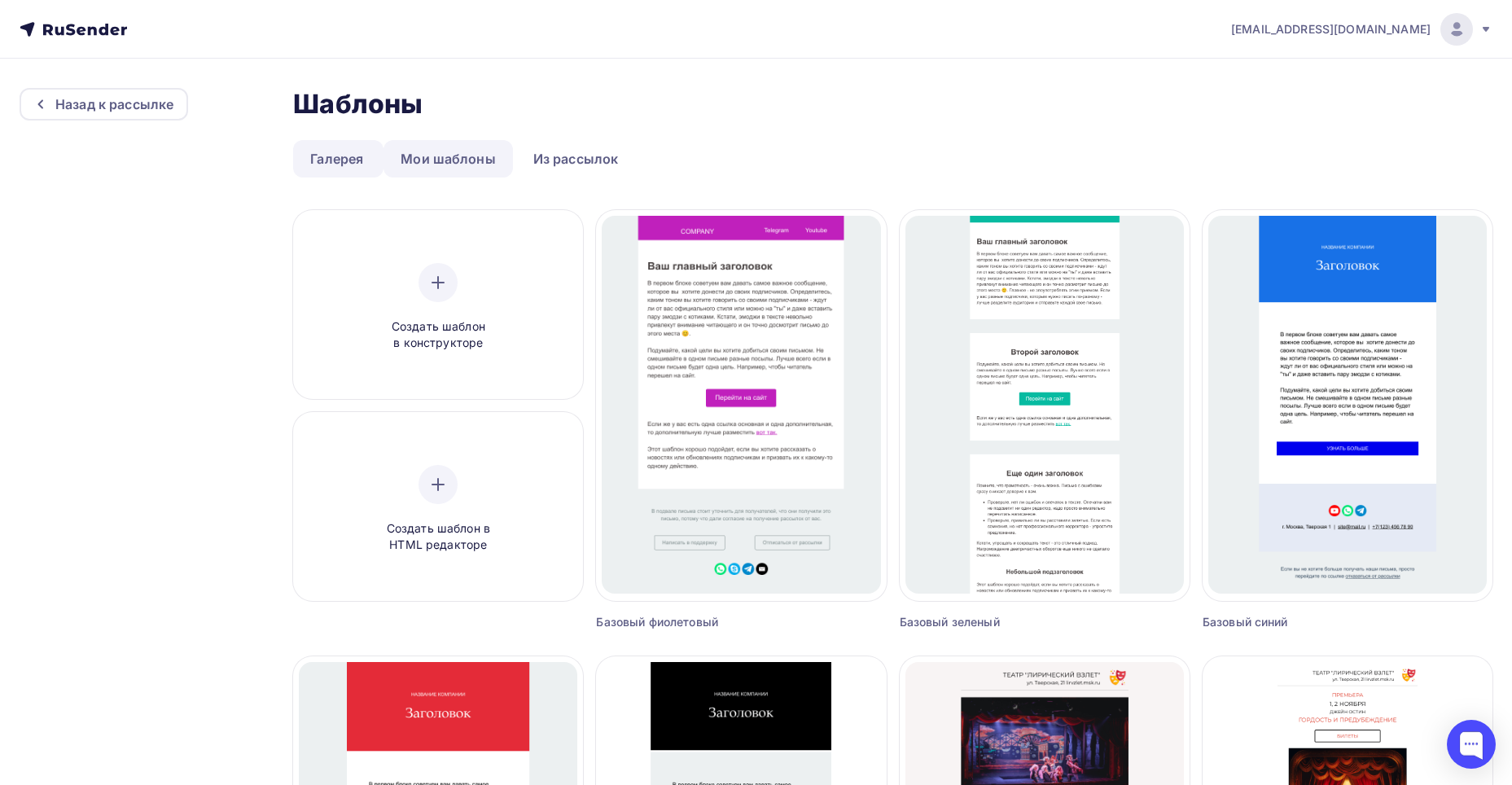
click at [458, 156] on link "Мои шаблоны" at bounding box center [448, 159] width 130 height 37
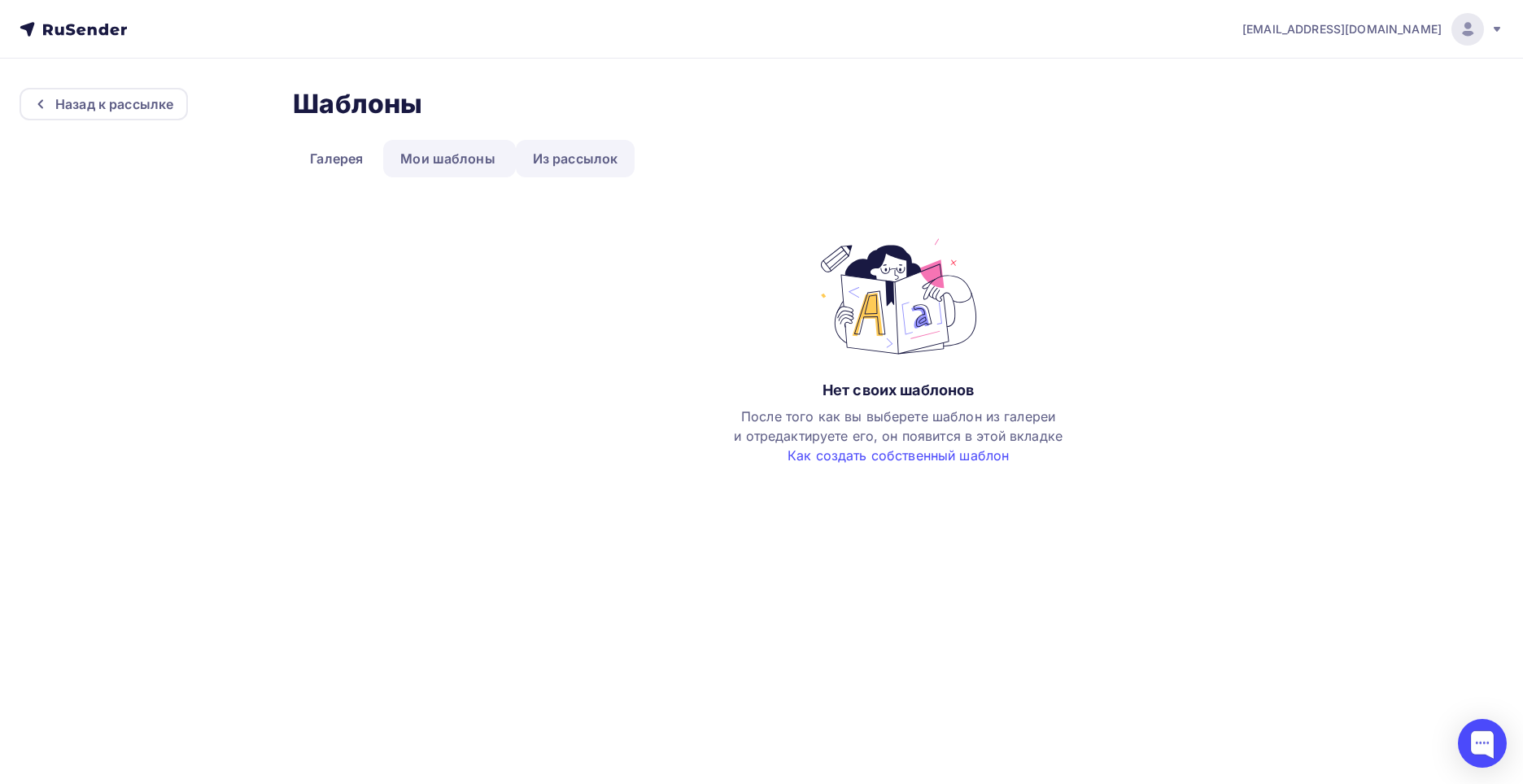
click at [626, 174] on link "Из рассылок" at bounding box center [576, 159] width 120 height 37
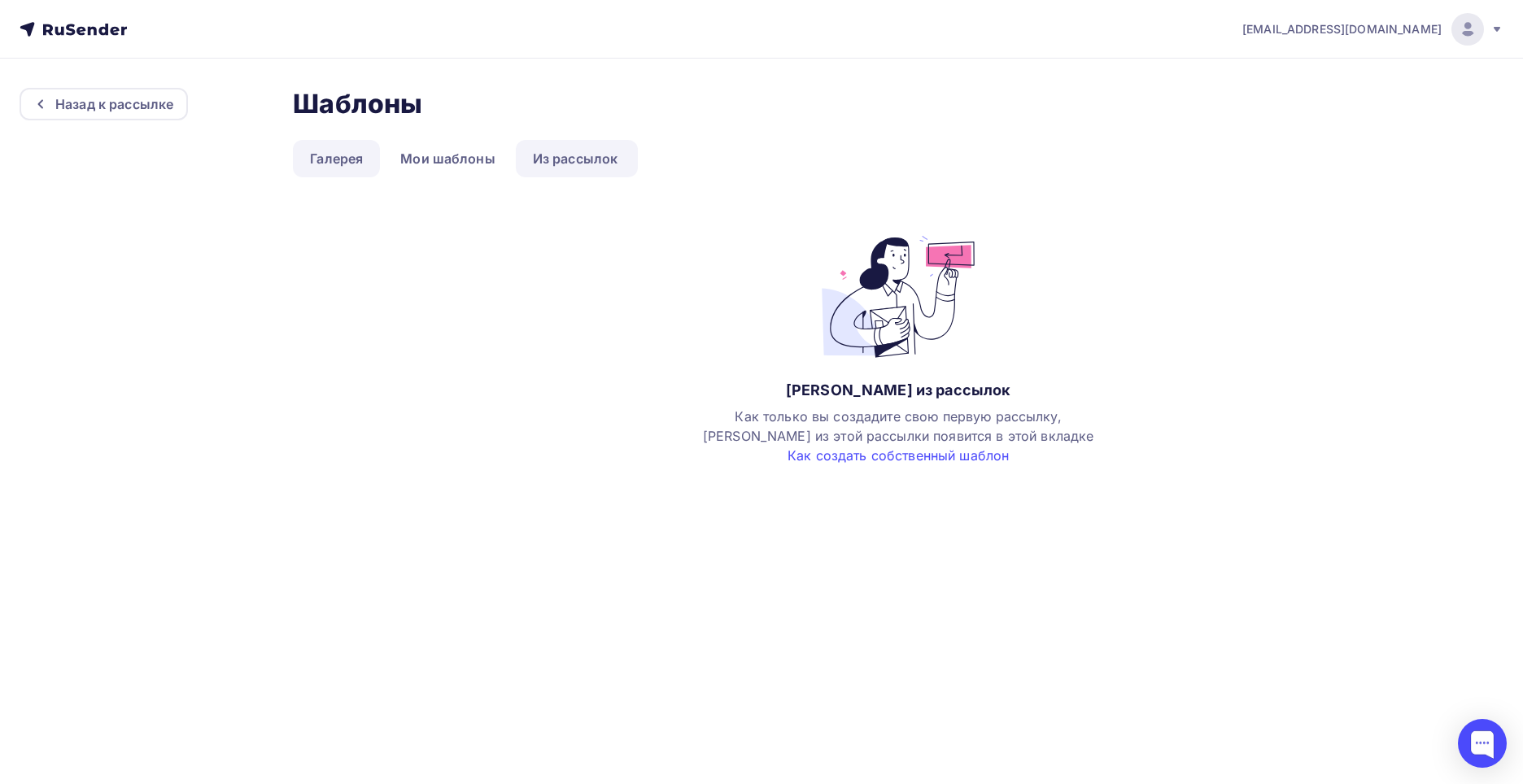
click at [343, 165] on link "Галерея" at bounding box center [336, 159] width 87 height 37
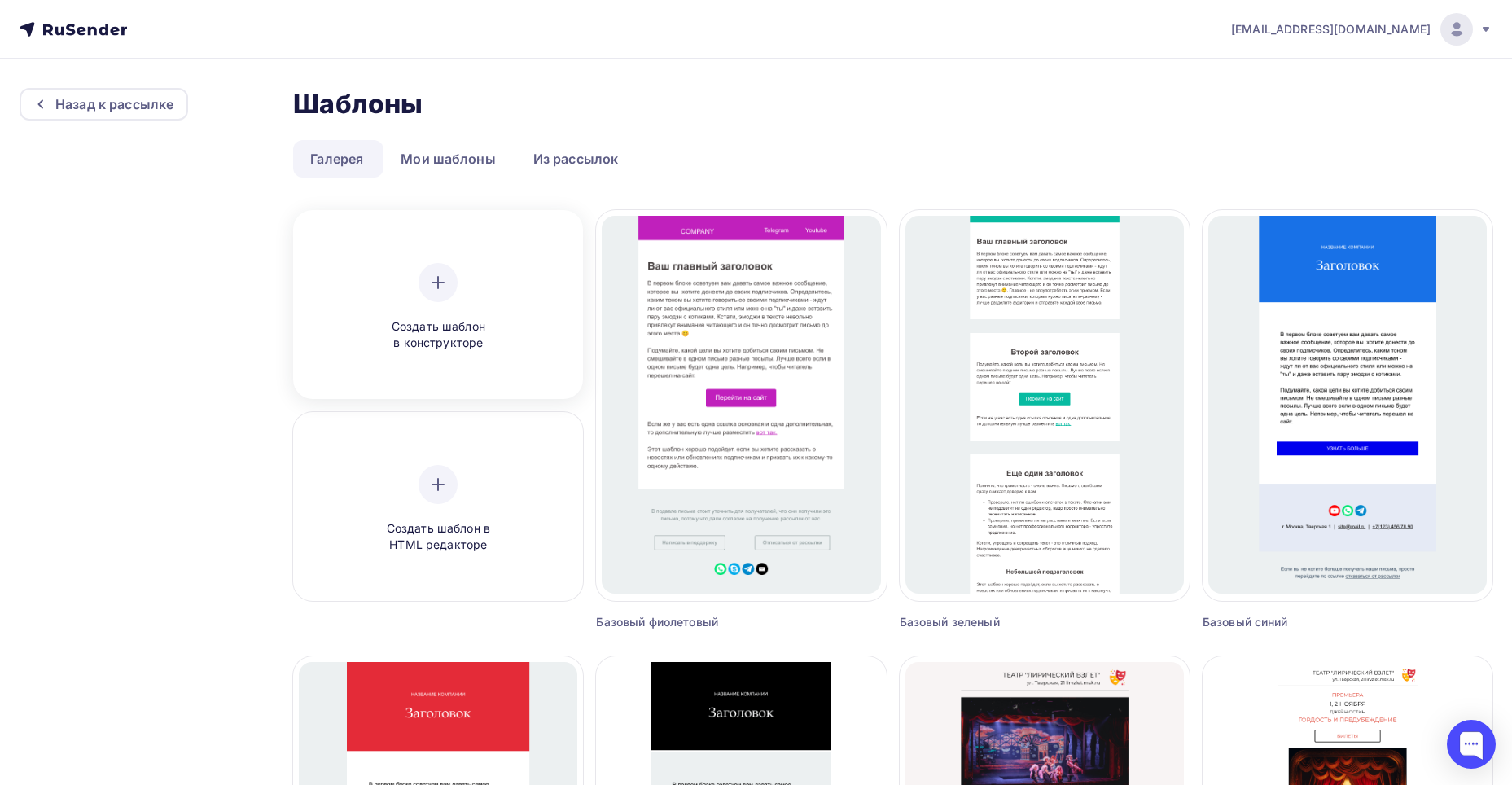
click at [487, 292] on div "Создать шаблон в конструкторе" at bounding box center [438, 307] width 154 height 89
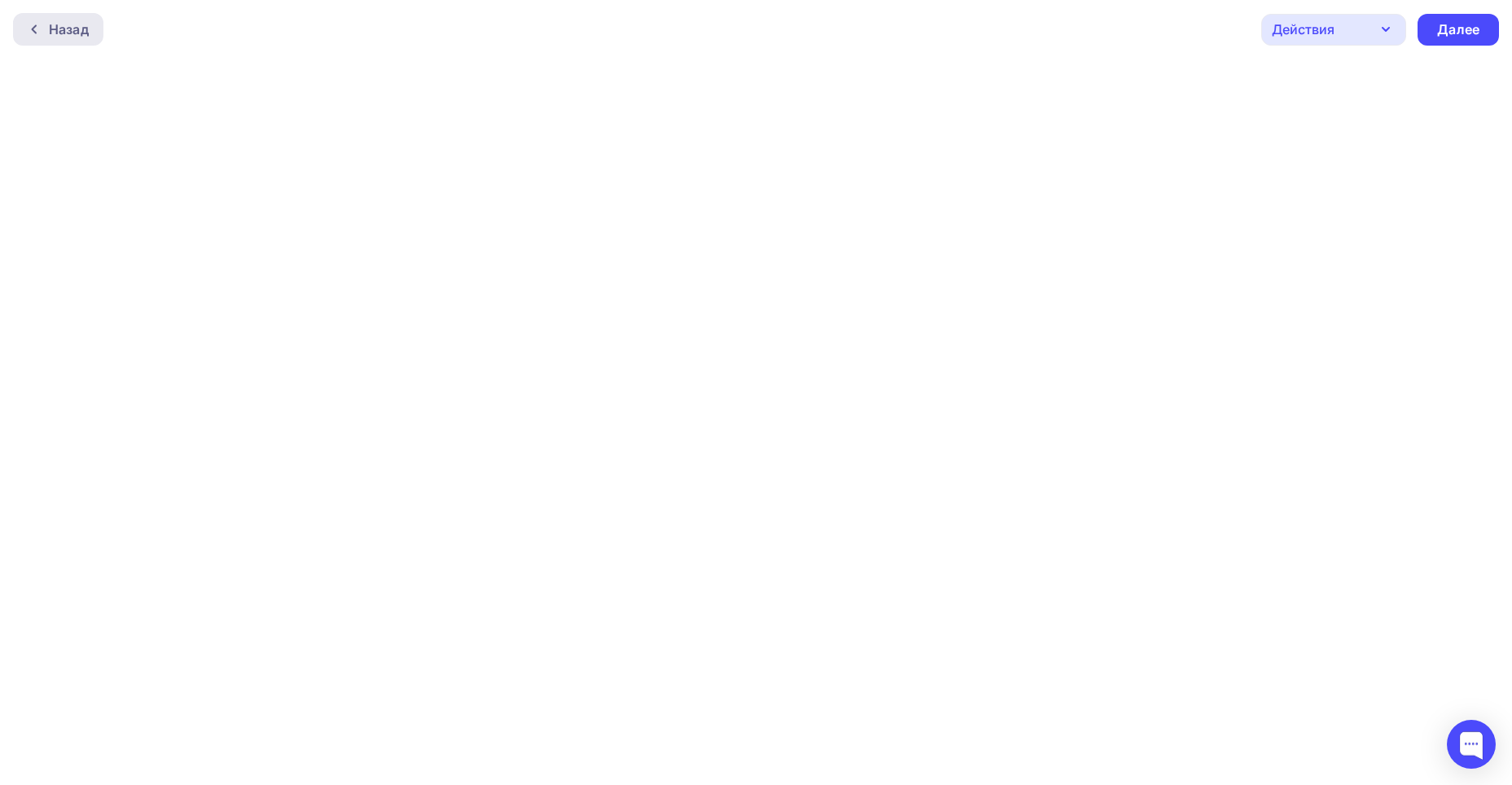
click at [29, 36] on div "Назад" at bounding box center [59, 29] width 91 height 33
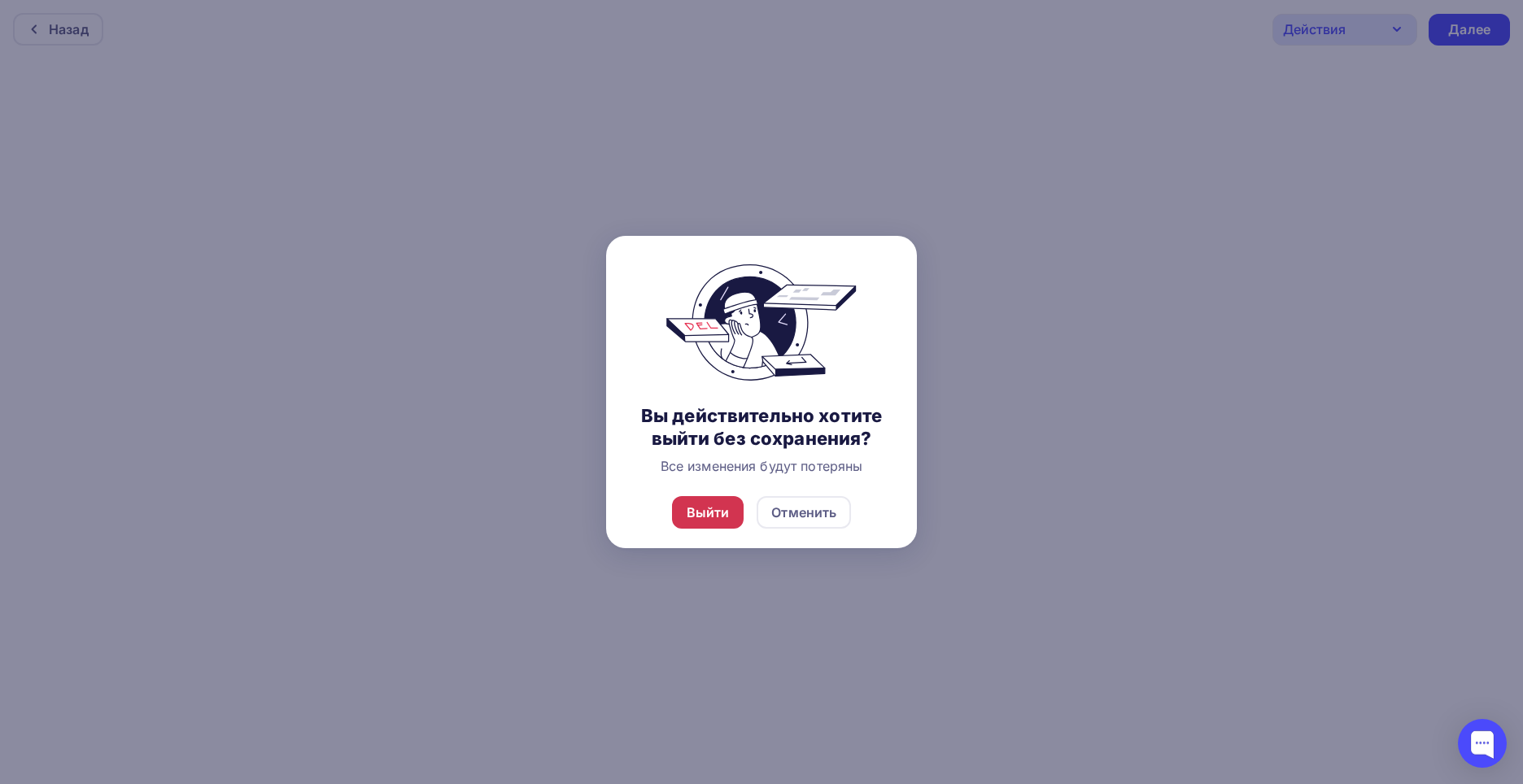
click at [718, 517] on div "Выйти" at bounding box center [708, 513] width 43 height 20
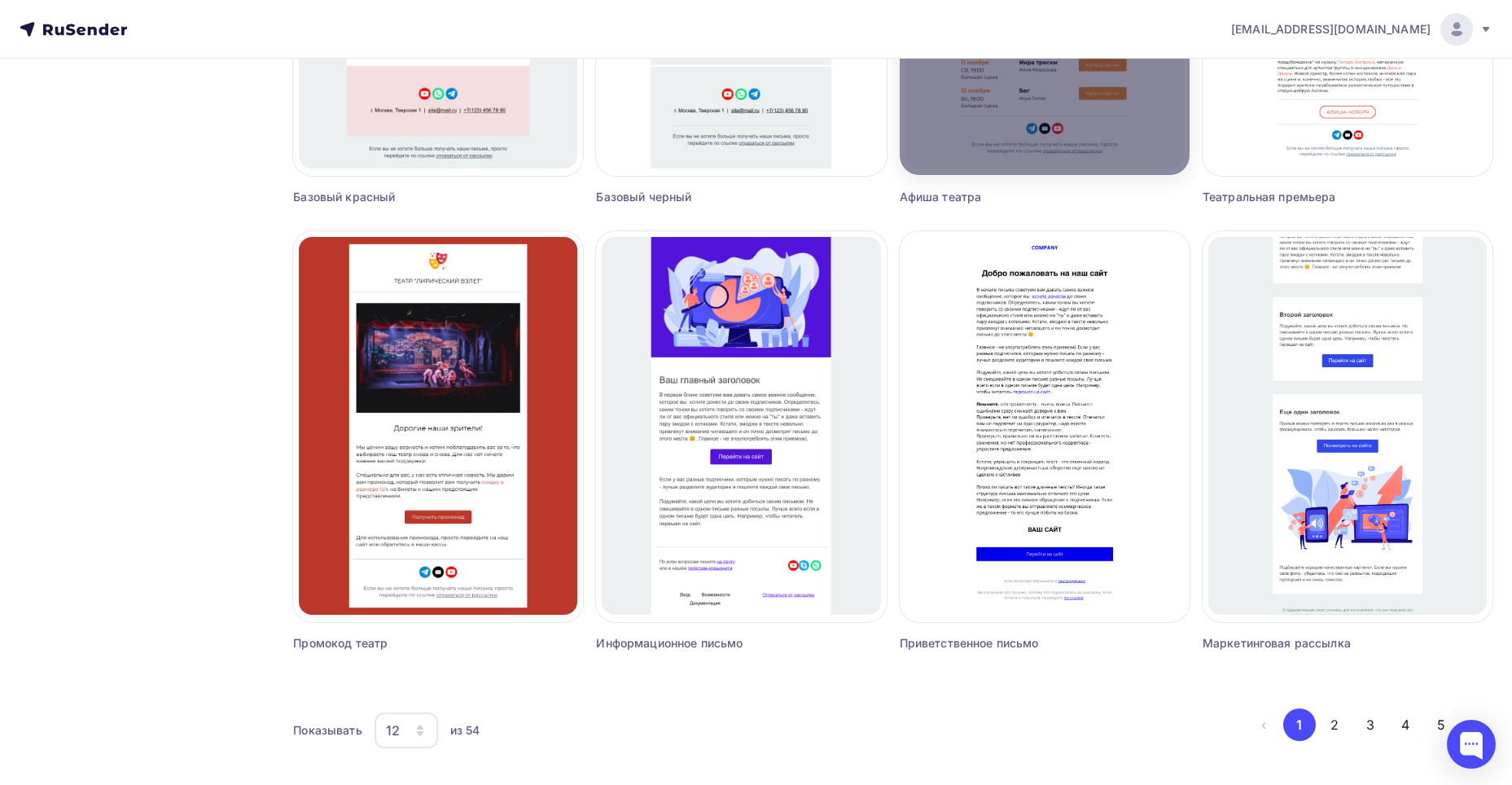
scroll to position [885, 0]
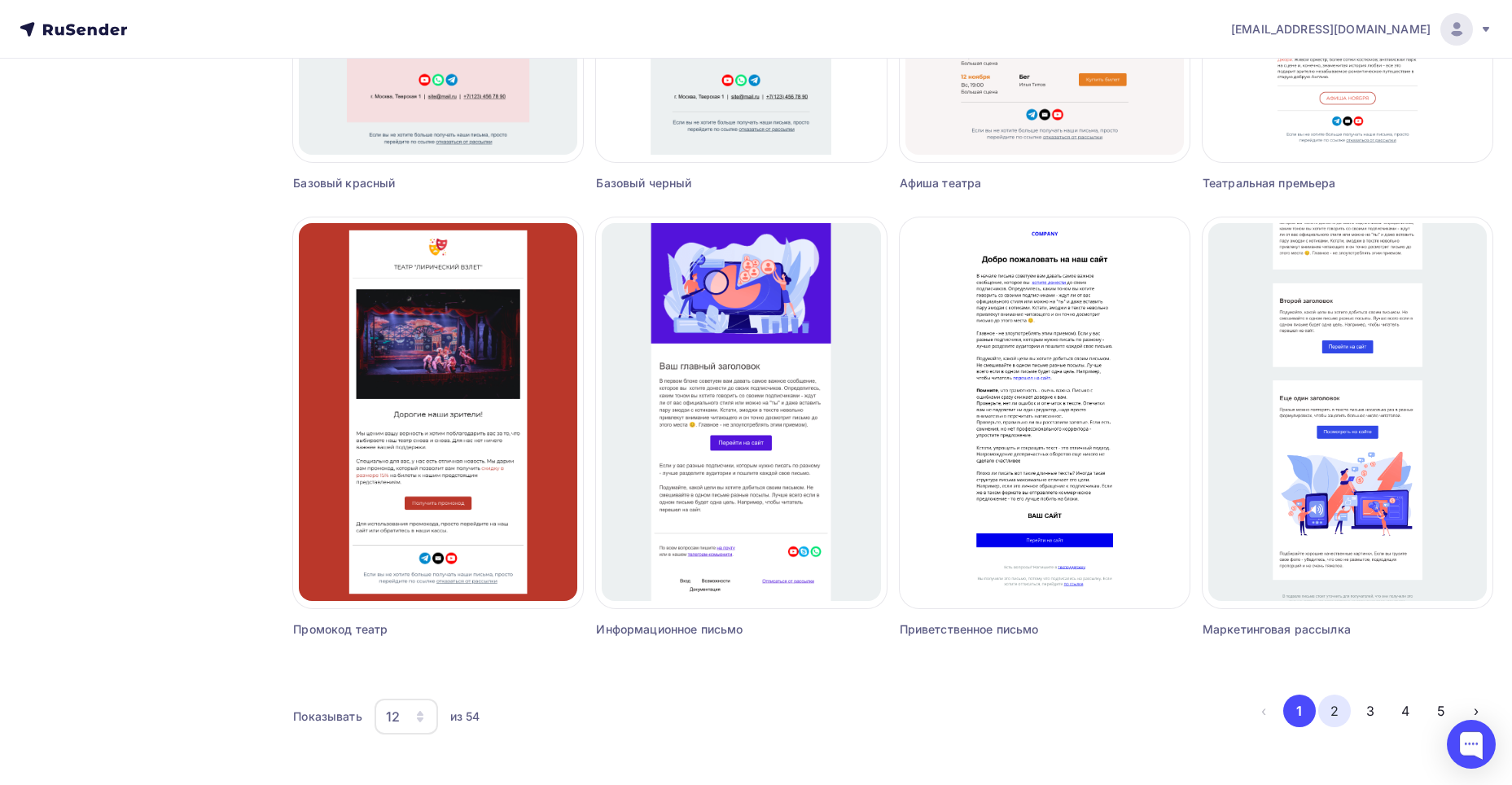
click at [1333, 702] on button "2" at bounding box center [1334, 710] width 33 height 33
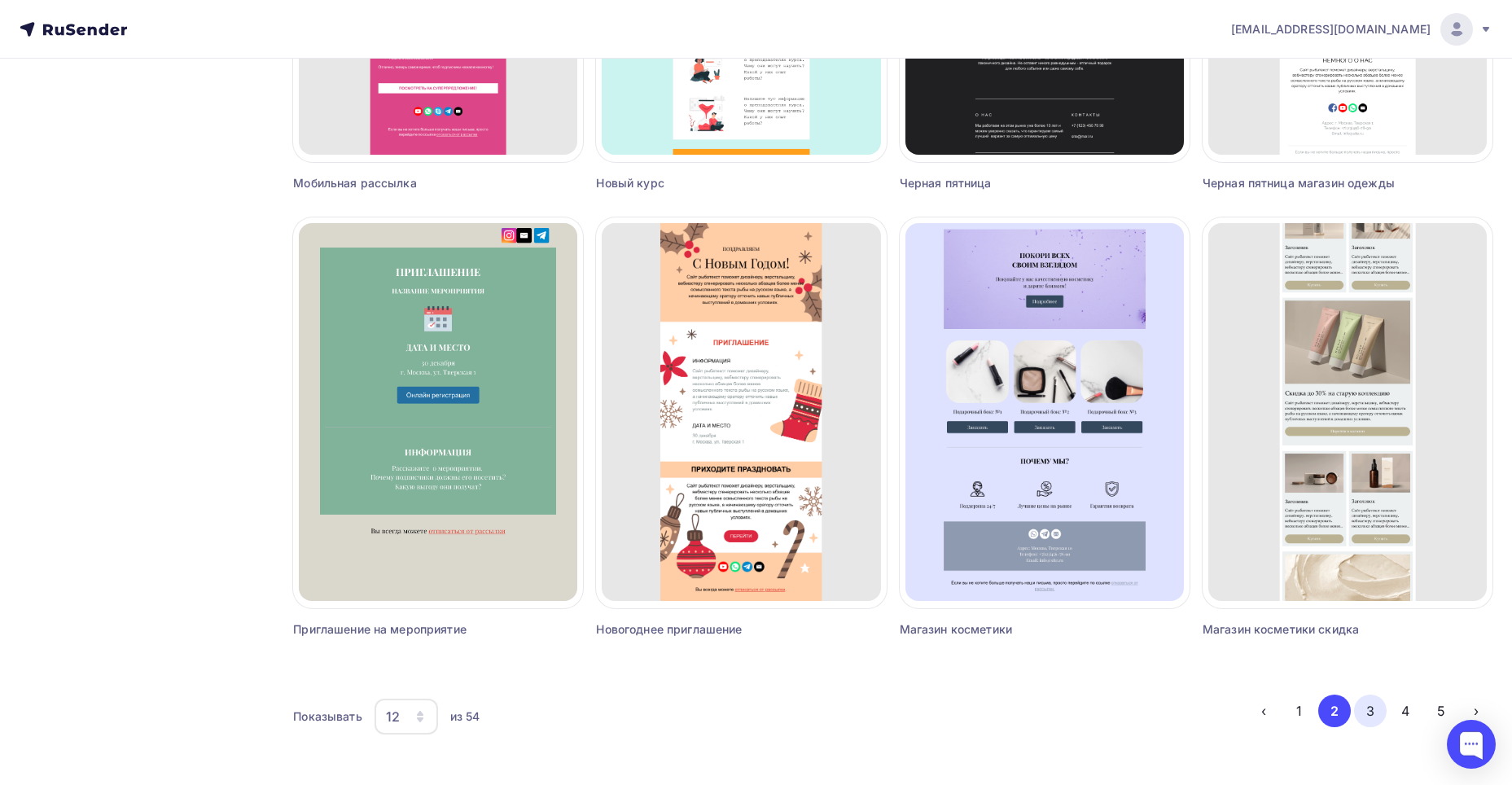
click at [1359, 717] on button "3" at bounding box center [1370, 710] width 33 height 33
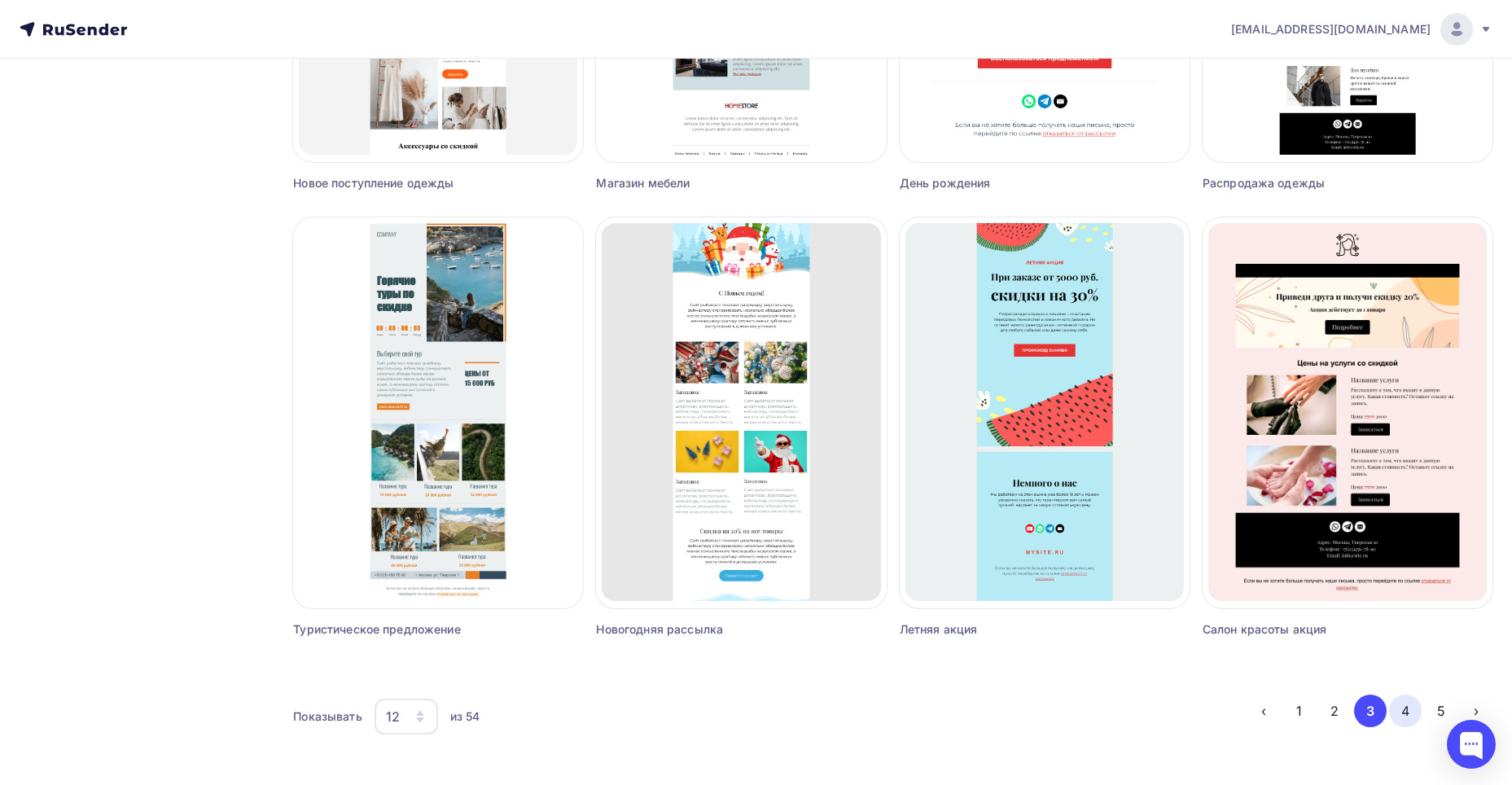
click at [1408, 705] on button "4" at bounding box center [1405, 710] width 33 height 33
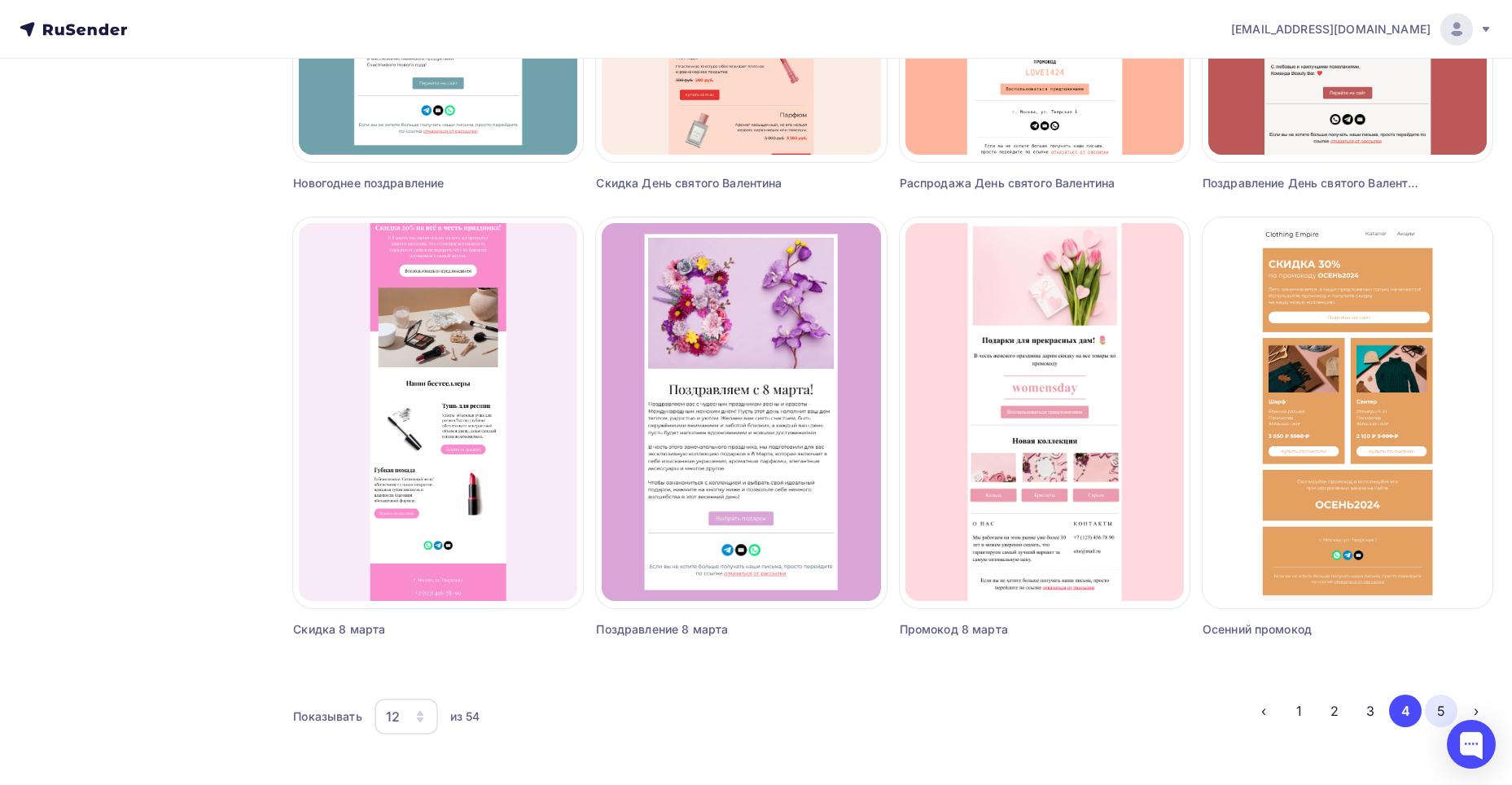
click at [1445, 706] on button "5" at bounding box center [1441, 710] width 33 height 33
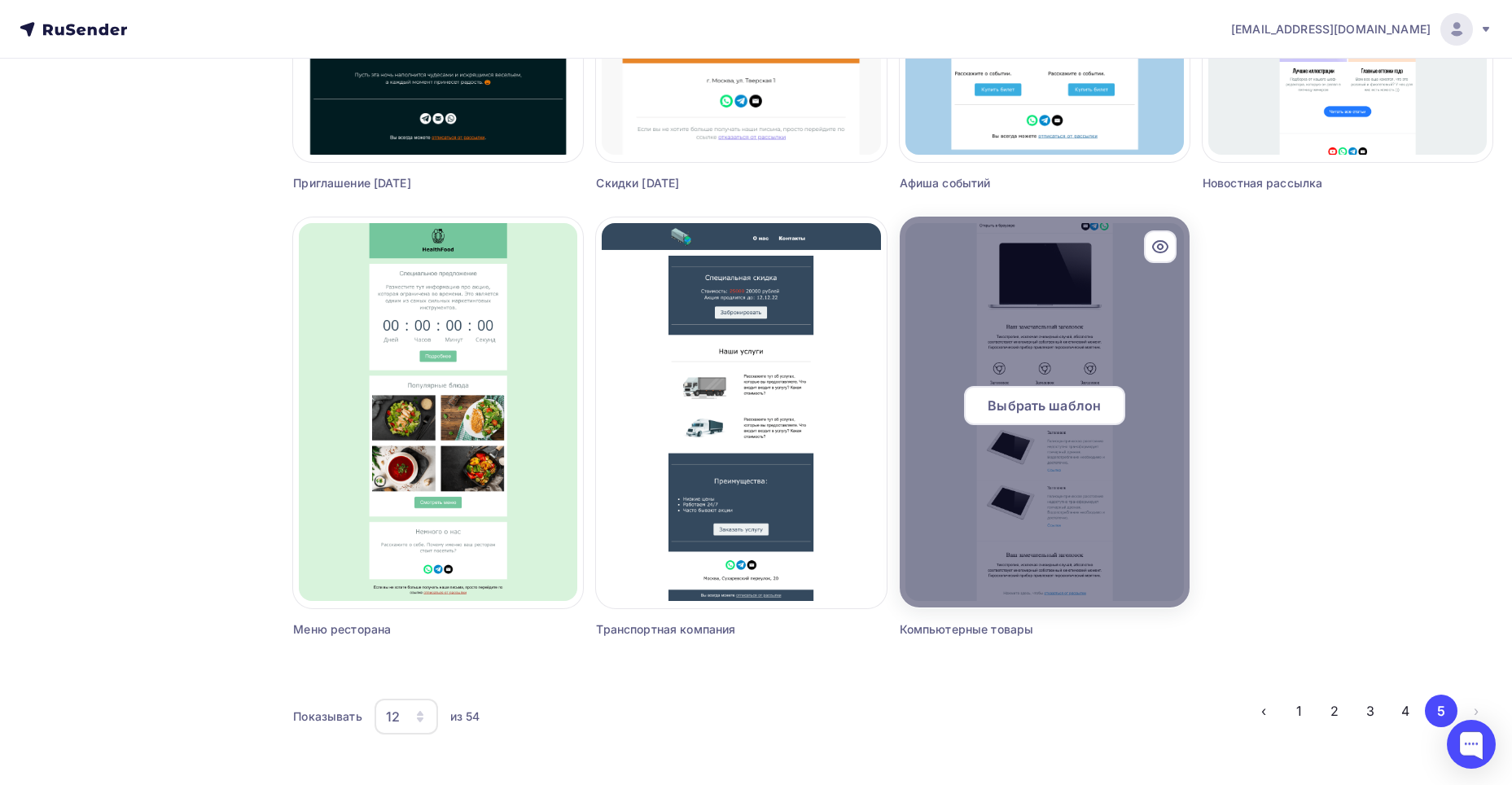
click at [1090, 472] on div at bounding box center [1045, 412] width 290 height 391
click at [1068, 405] on span "Выбрать шаблон" at bounding box center [1045, 406] width 114 height 20
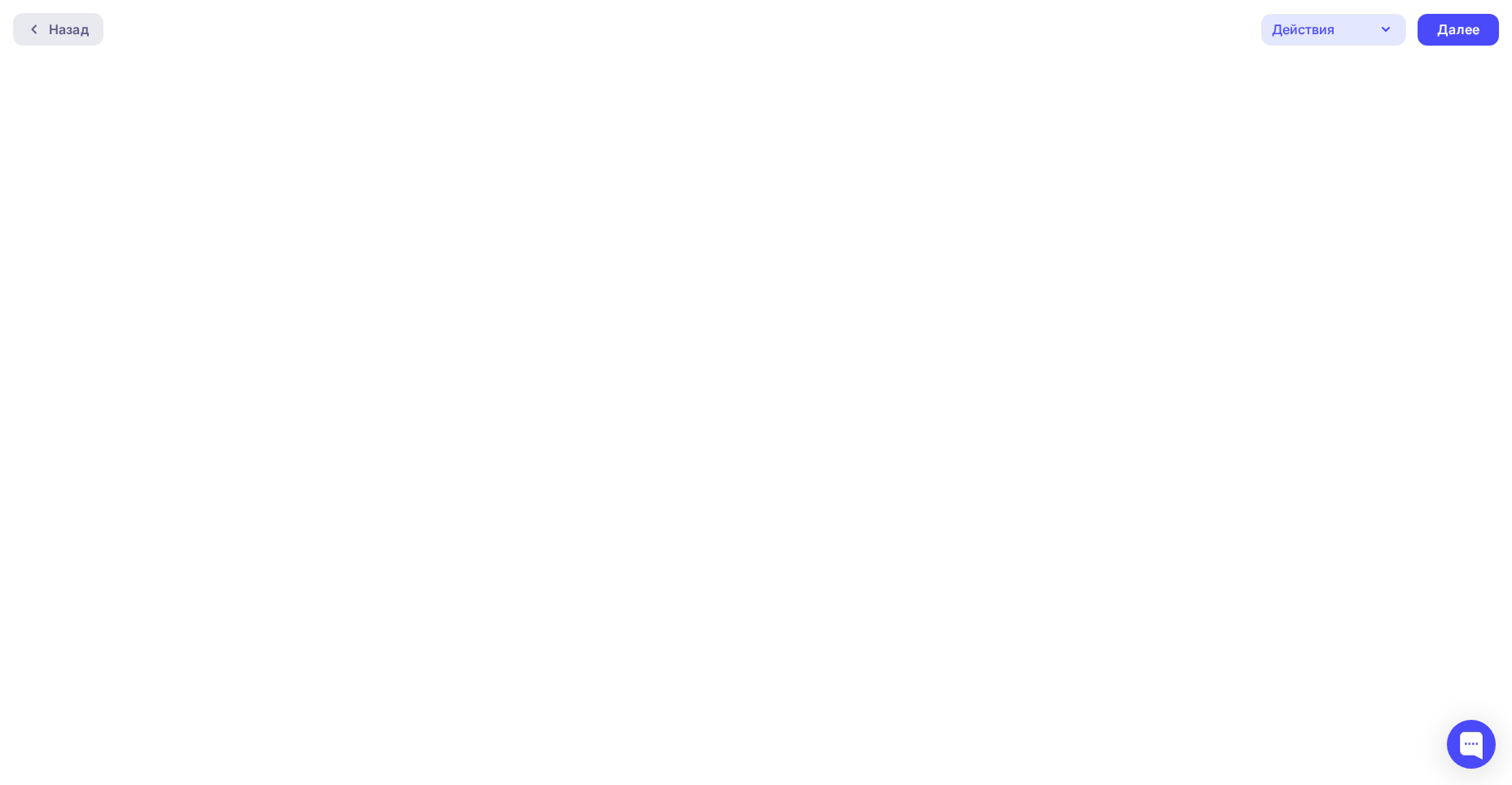
click at [51, 35] on div "Назад" at bounding box center [68, 29] width 40 height 20
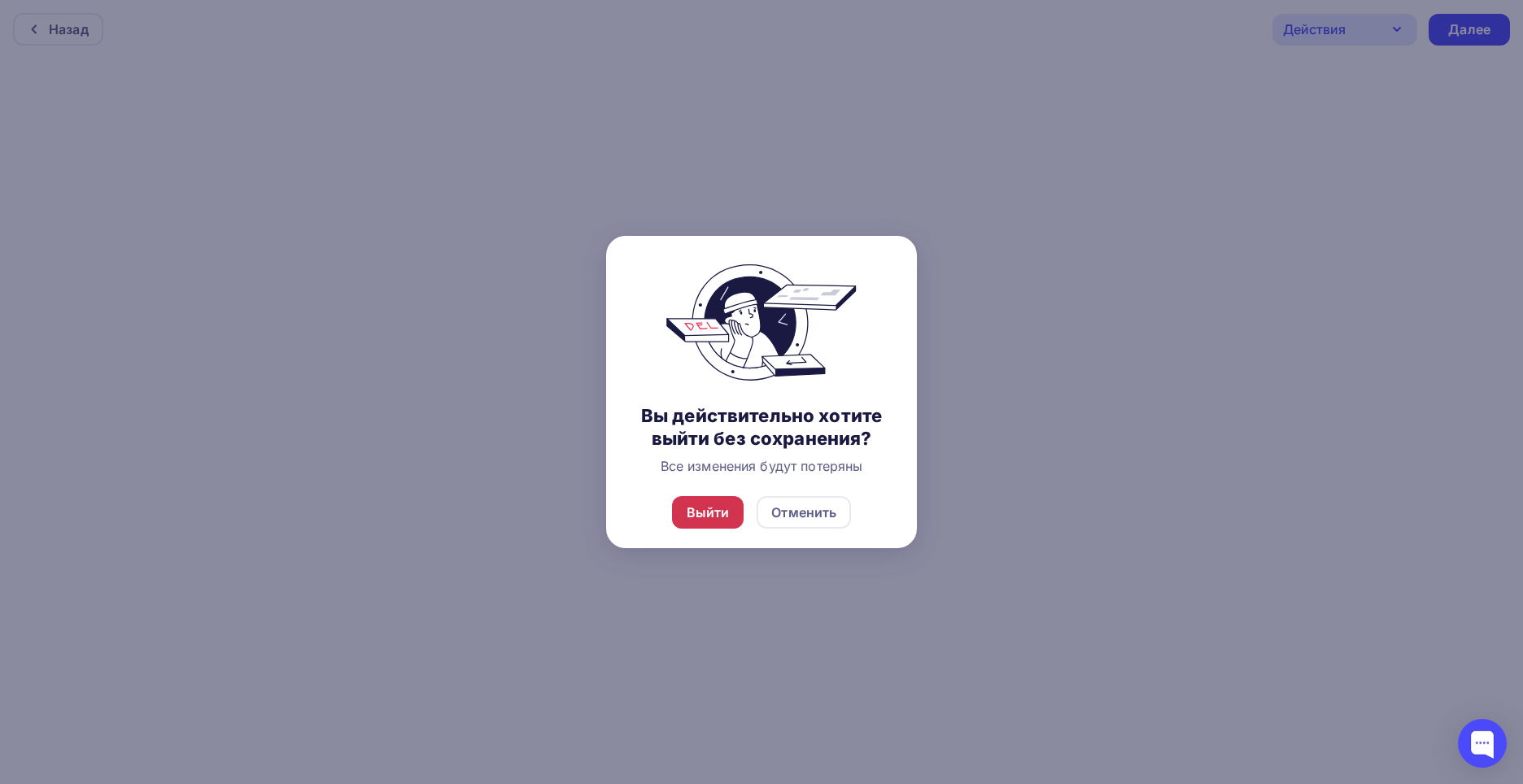
click at [710, 515] on div "Выйти" at bounding box center [708, 513] width 43 height 20
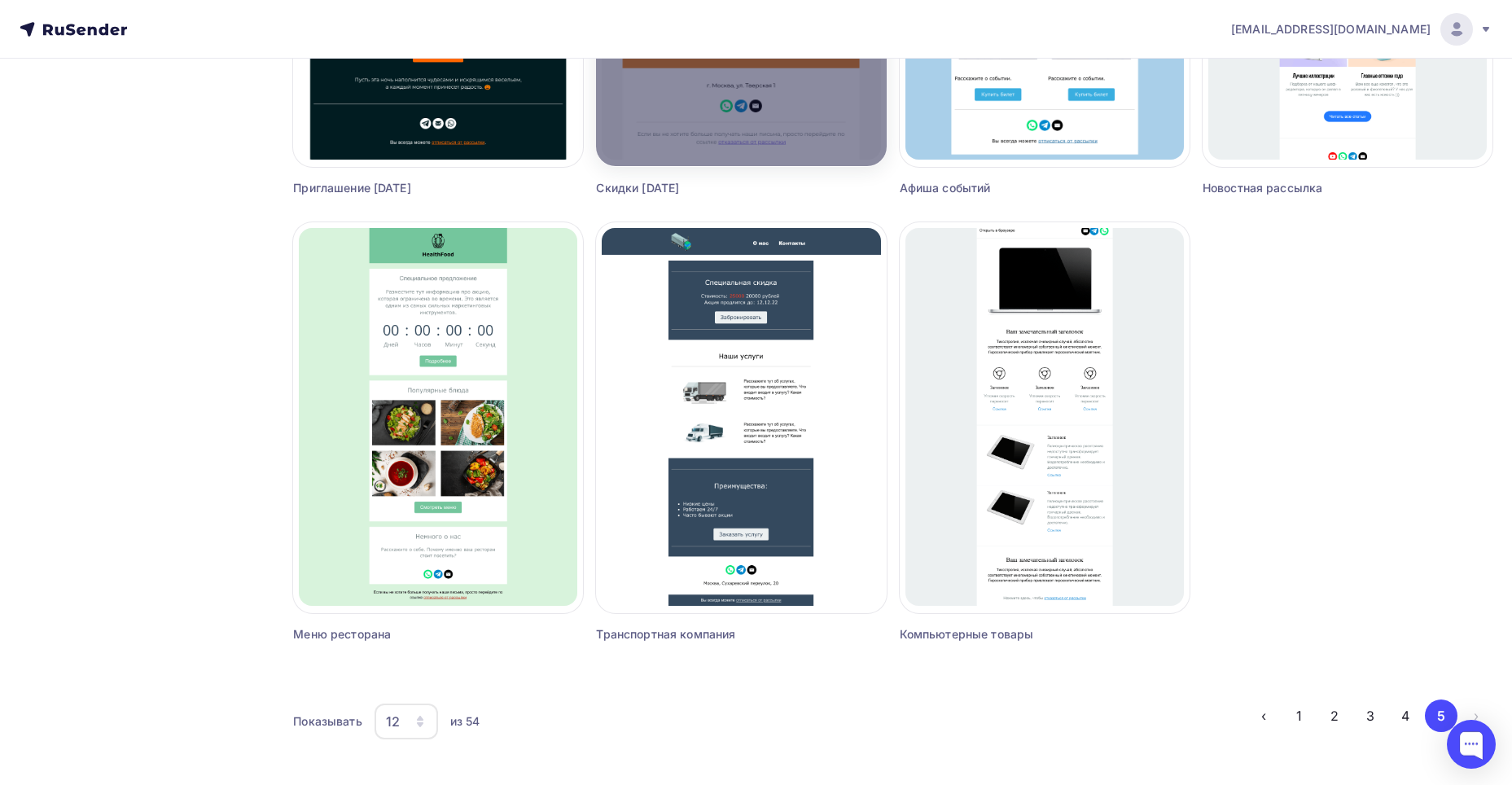
scroll to position [885, 0]
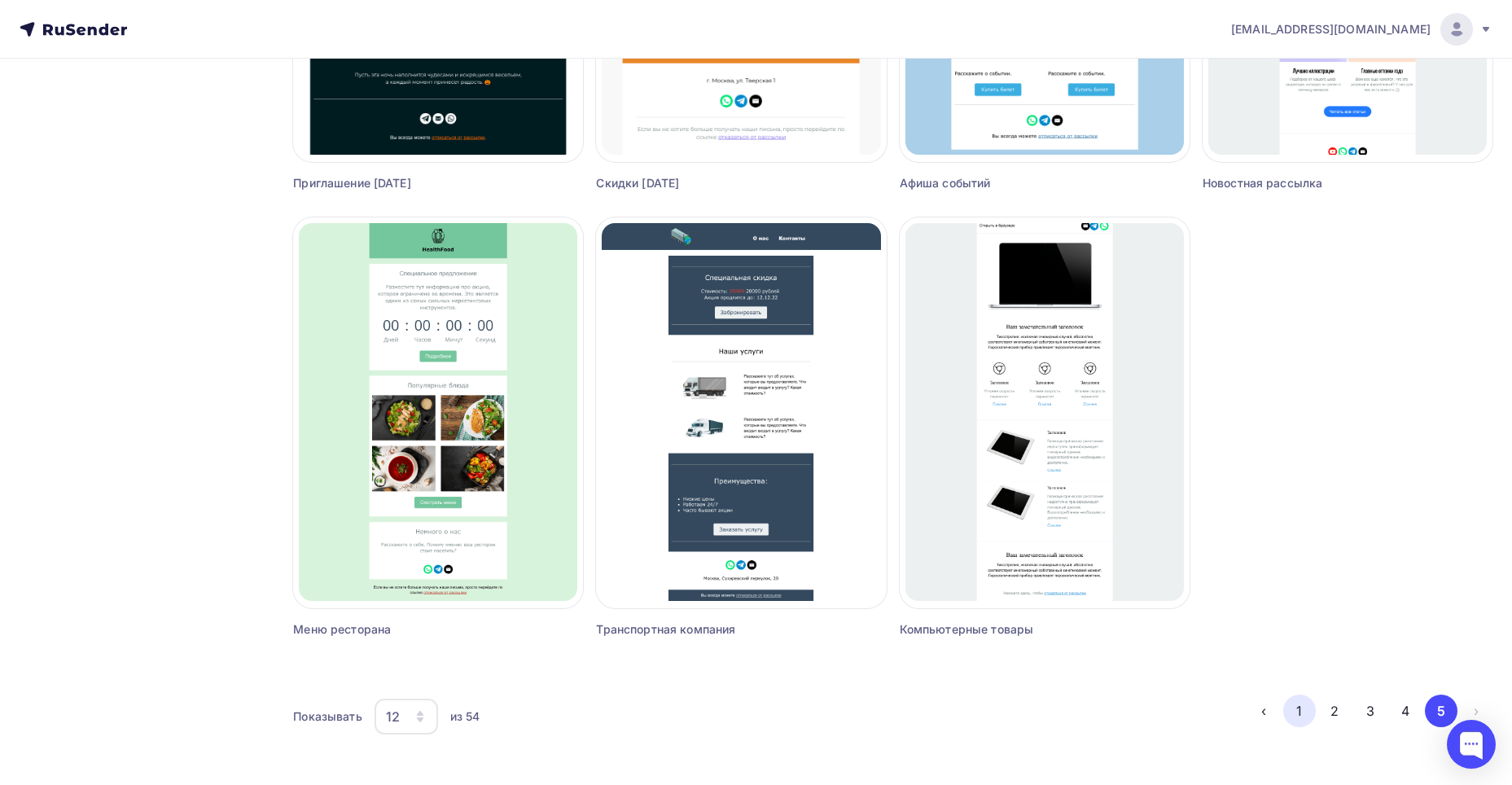
click at [1307, 714] on button "1" at bounding box center [1300, 710] width 33 height 33
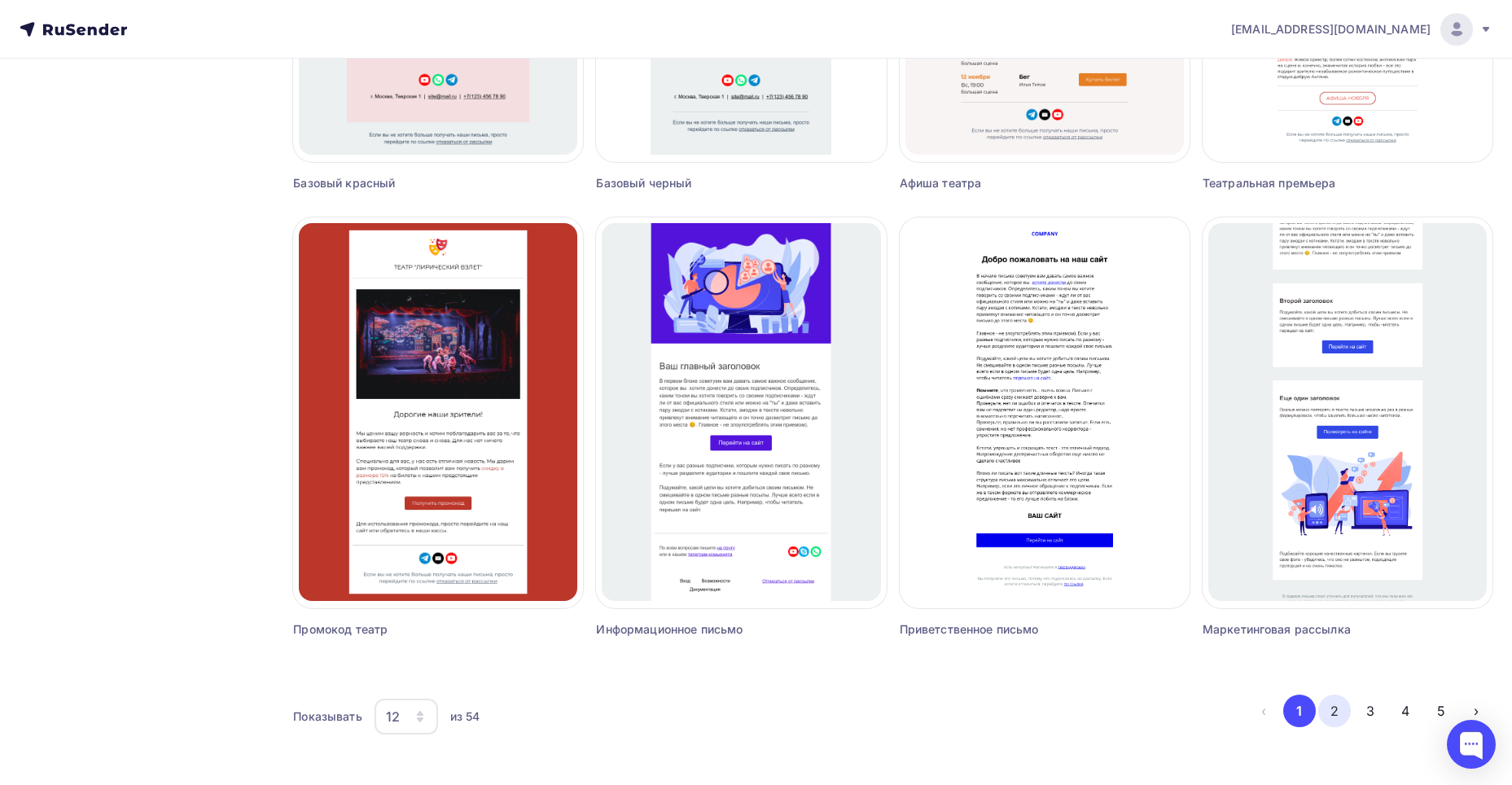
click at [1340, 720] on button "2" at bounding box center [1334, 710] width 33 height 33
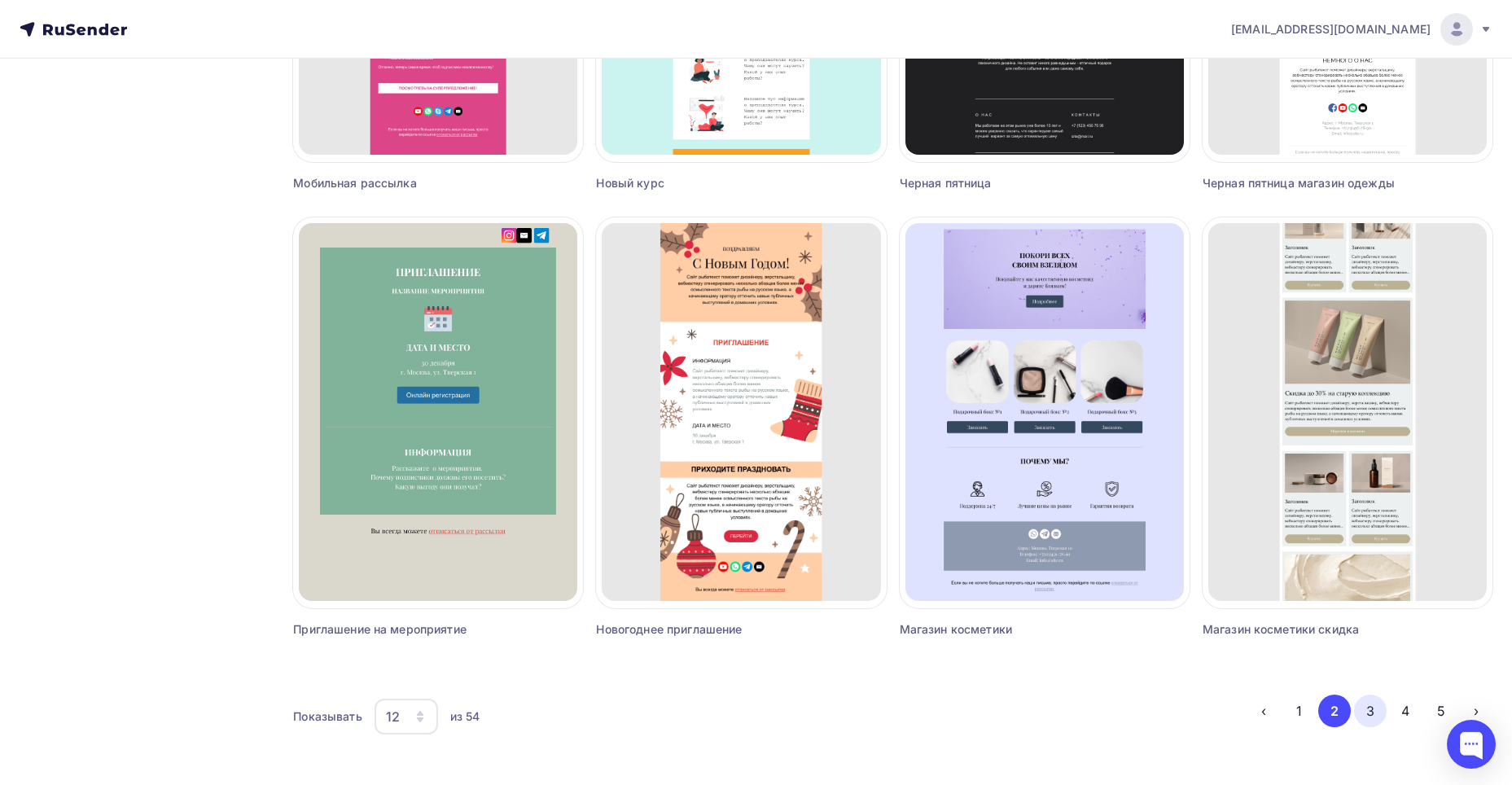
click at [1372, 711] on button "3" at bounding box center [1370, 710] width 33 height 33
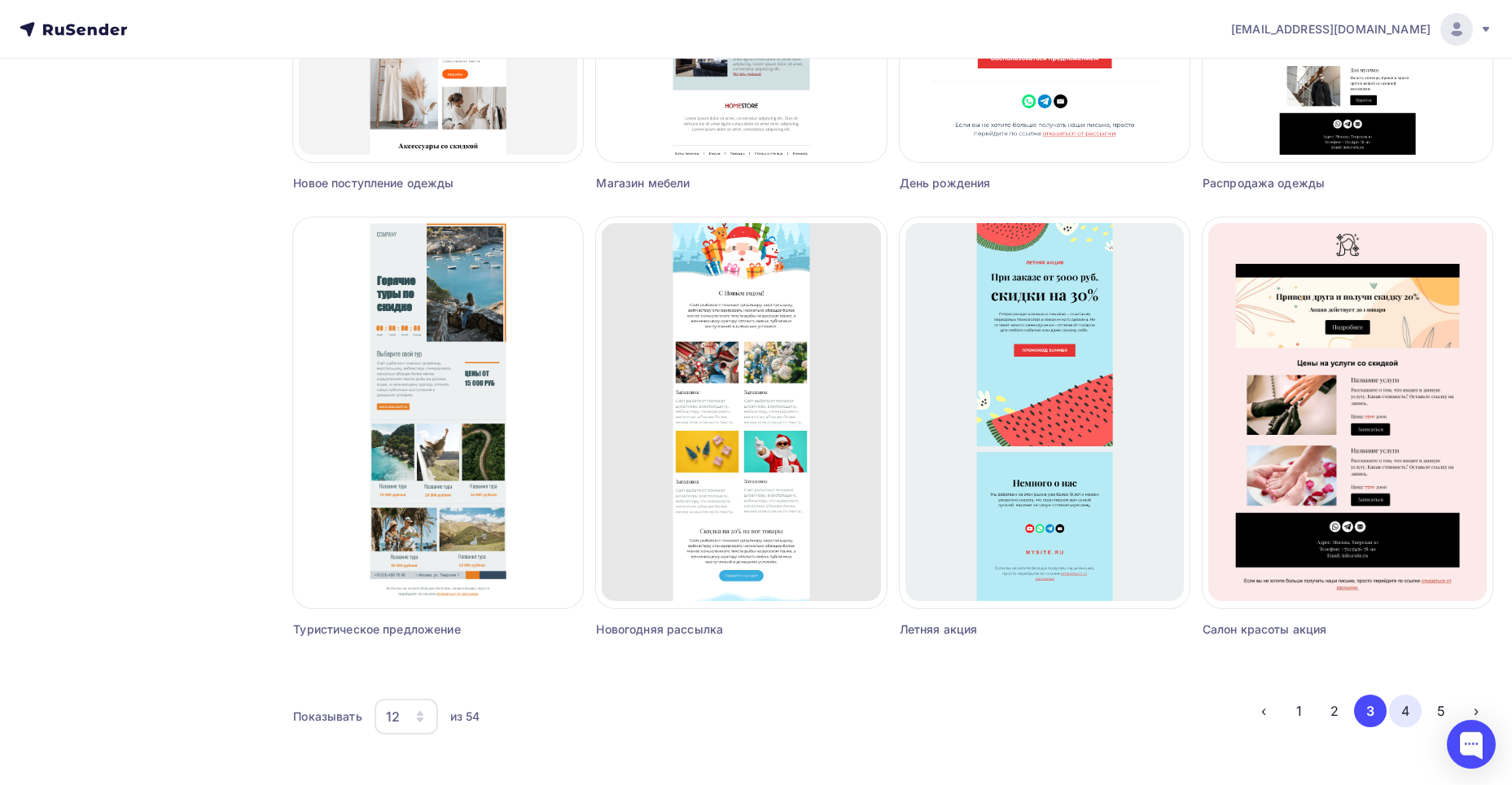
click at [1396, 710] on button "4" at bounding box center [1405, 710] width 33 height 33
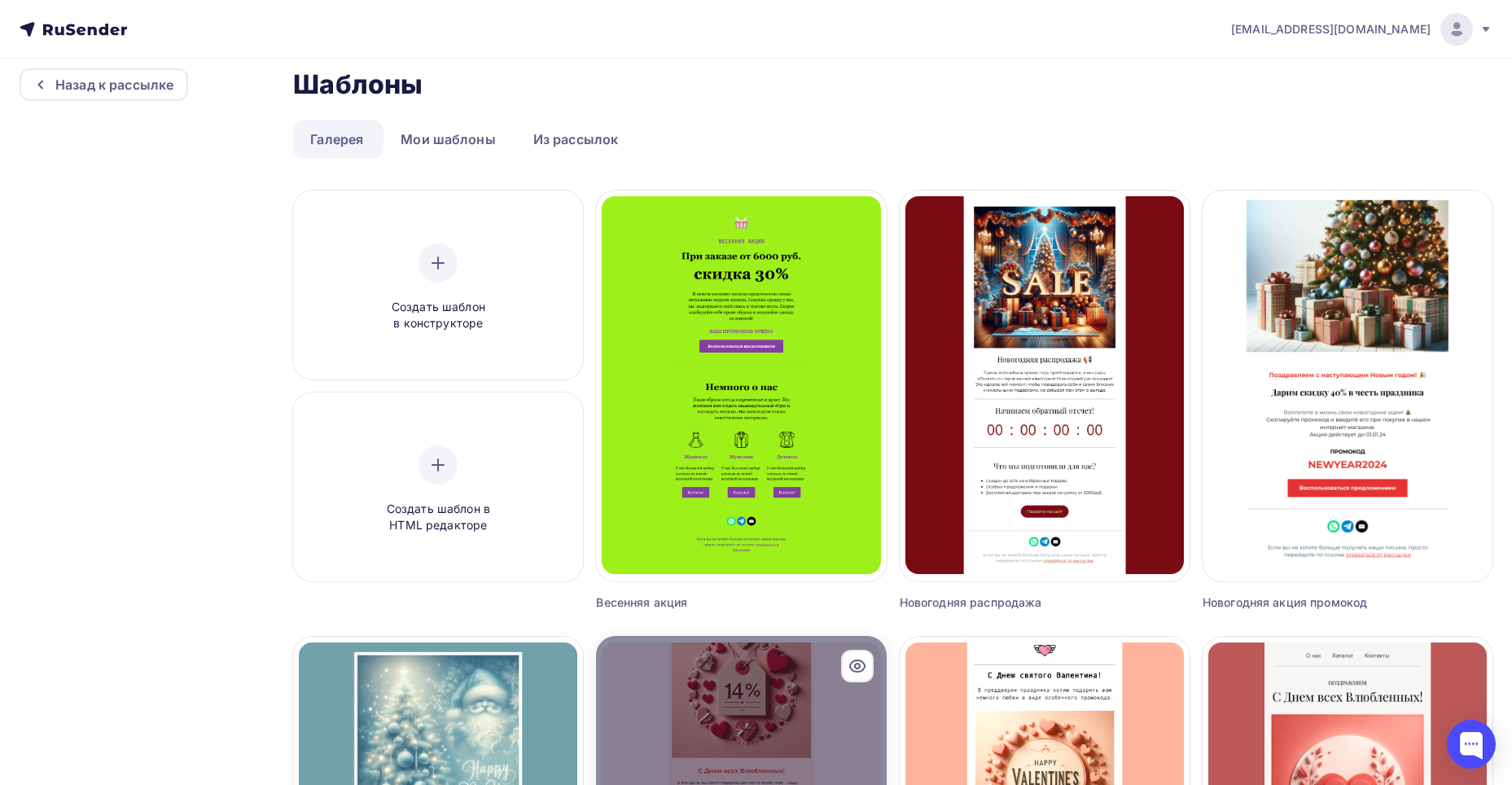
scroll to position [0, 0]
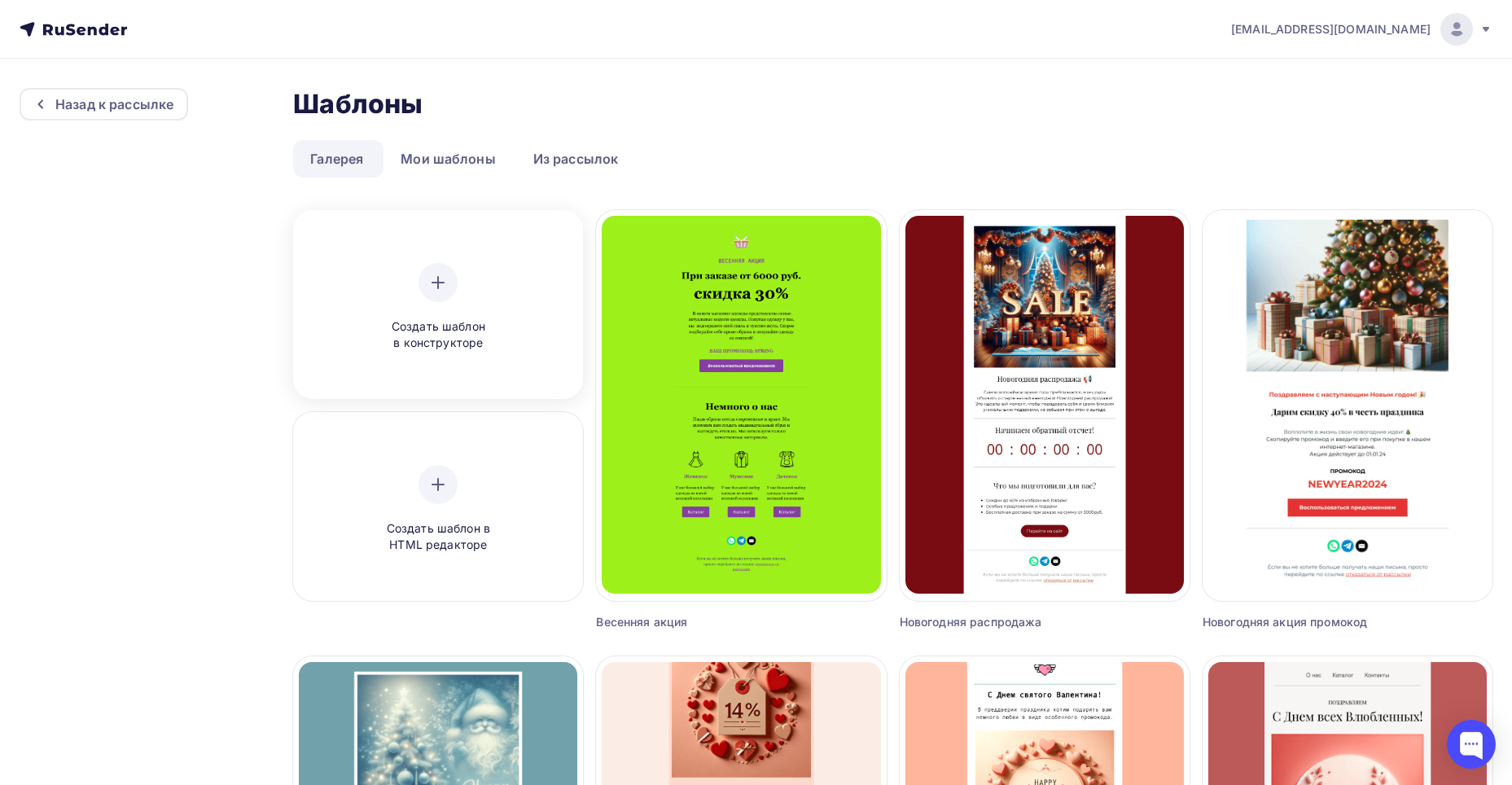
click at [465, 287] on div "Создать шаблон в конструкторе" at bounding box center [438, 307] width 154 height 89
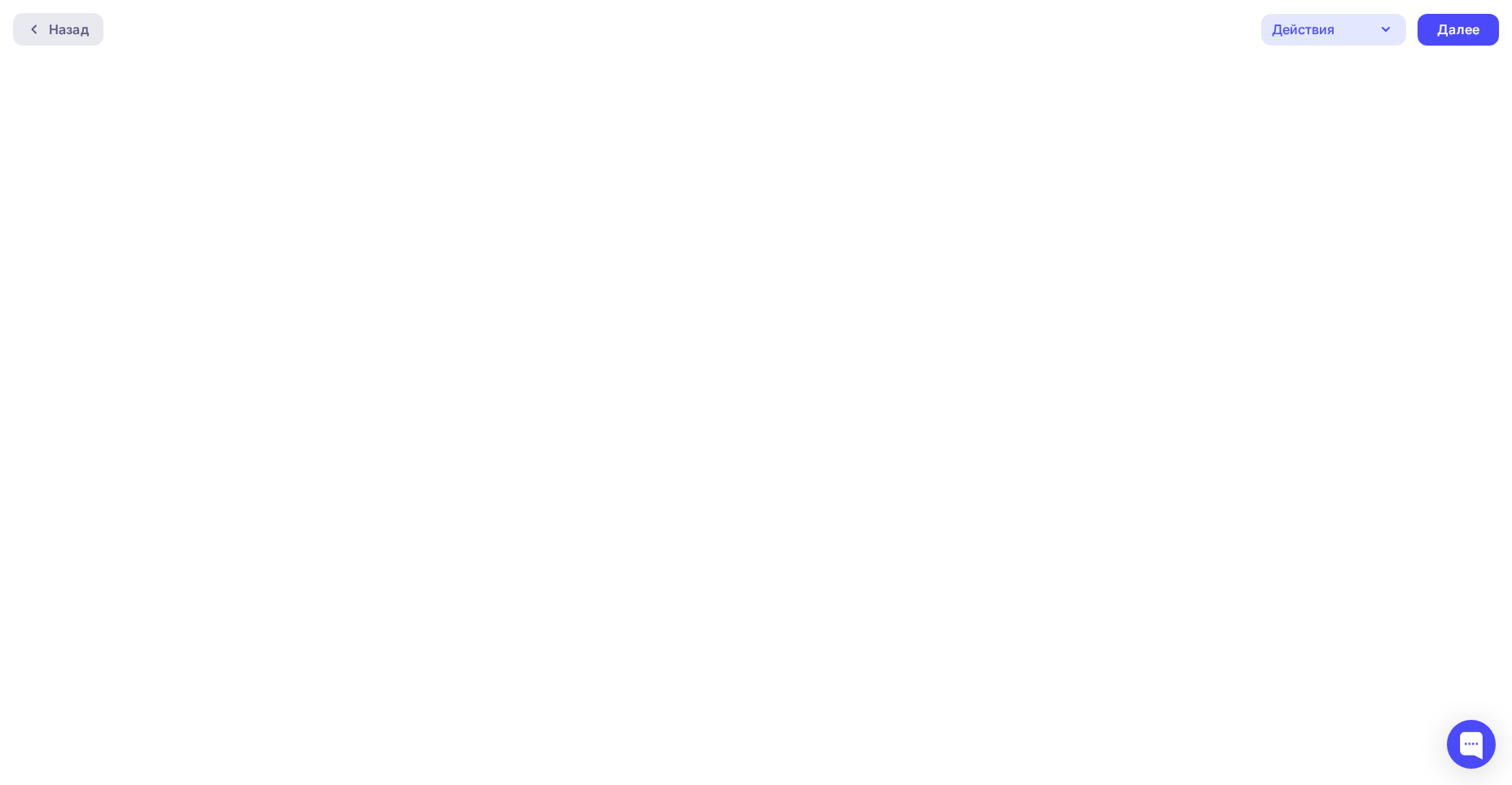
click at [47, 40] on div "Назад" at bounding box center [59, 29] width 91 height 33
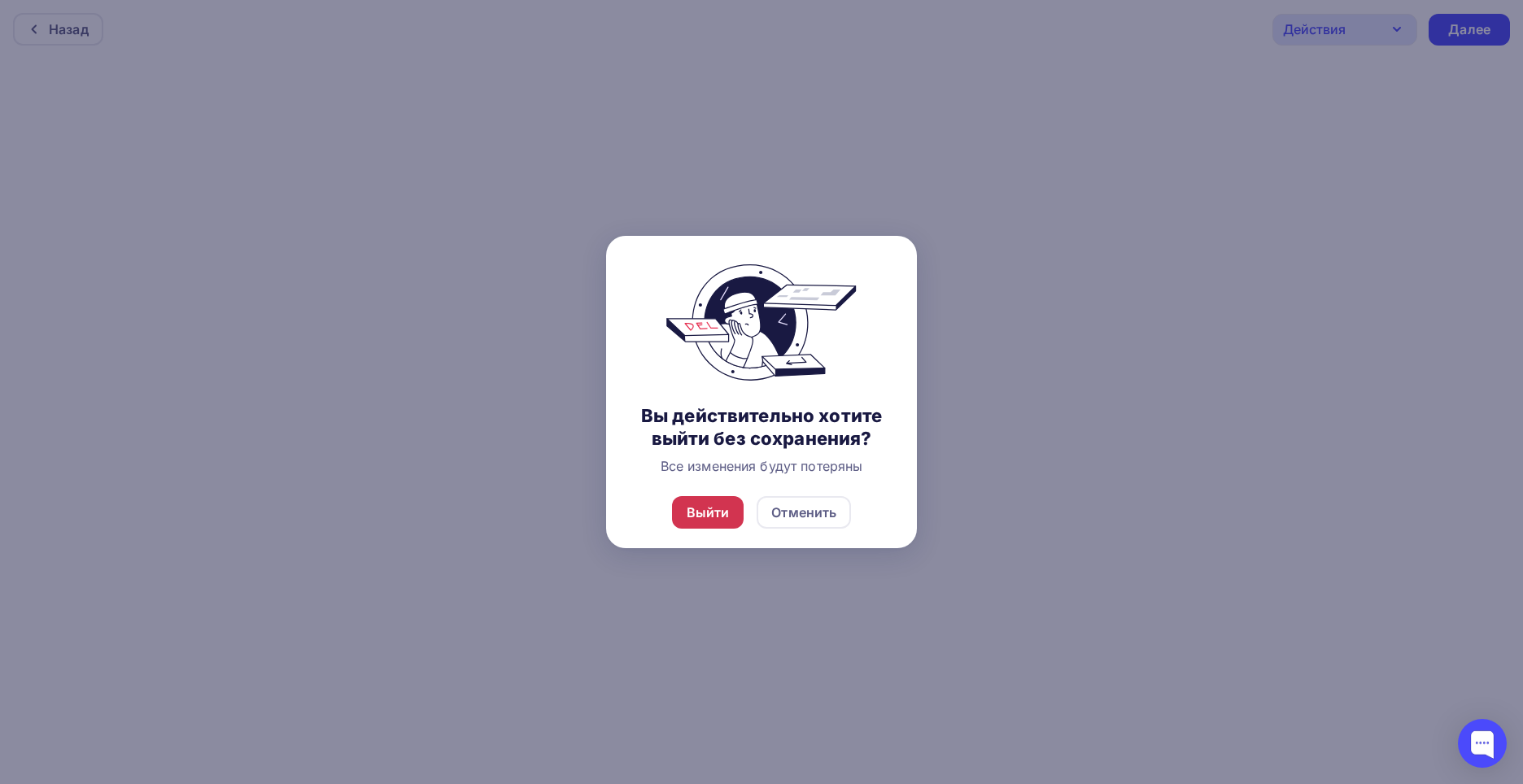
click at [726, 505] on div "Выйти" at bounding box center [708, 513] width 43 height 20
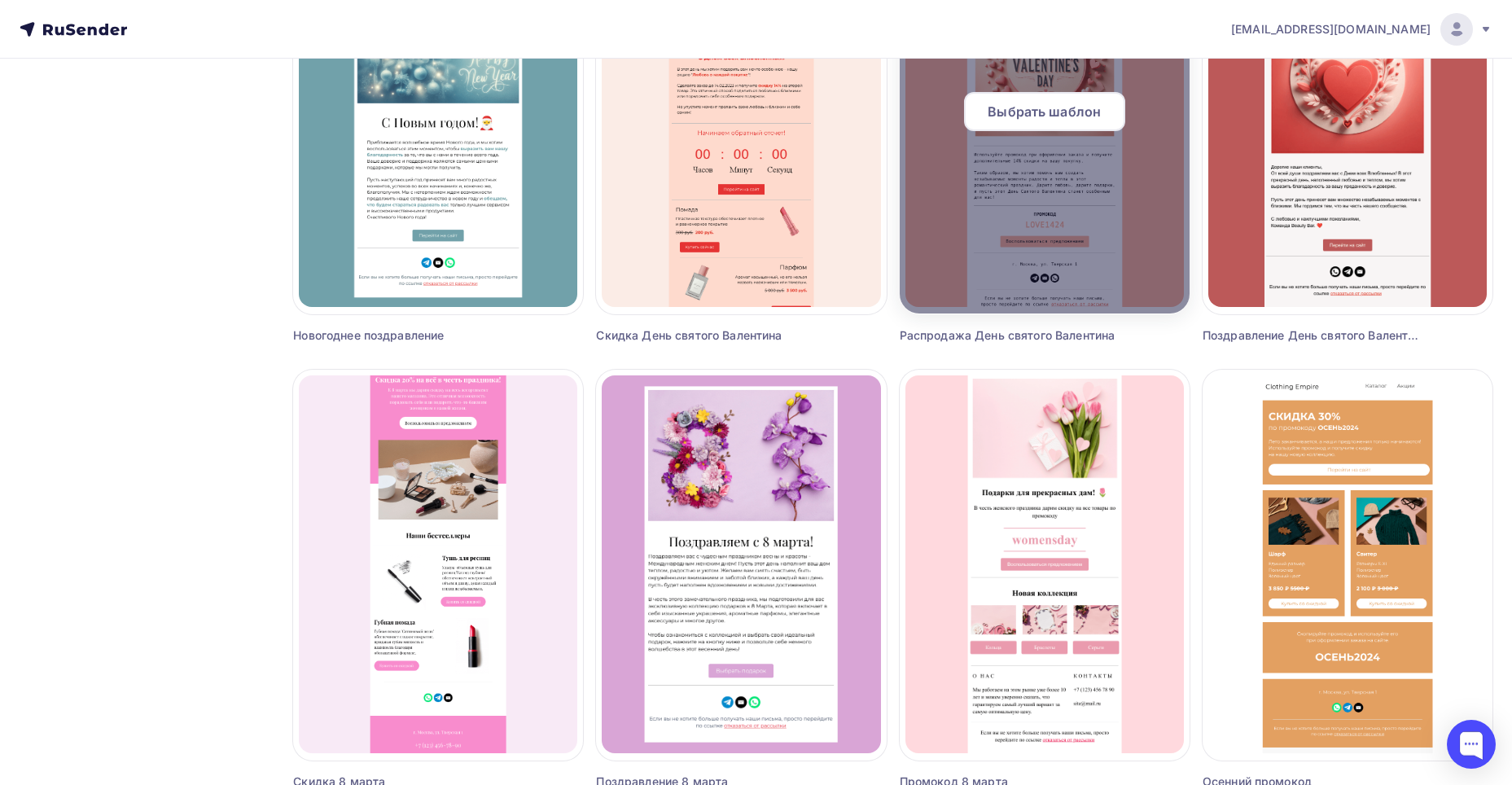
scroll to position [885, 0]
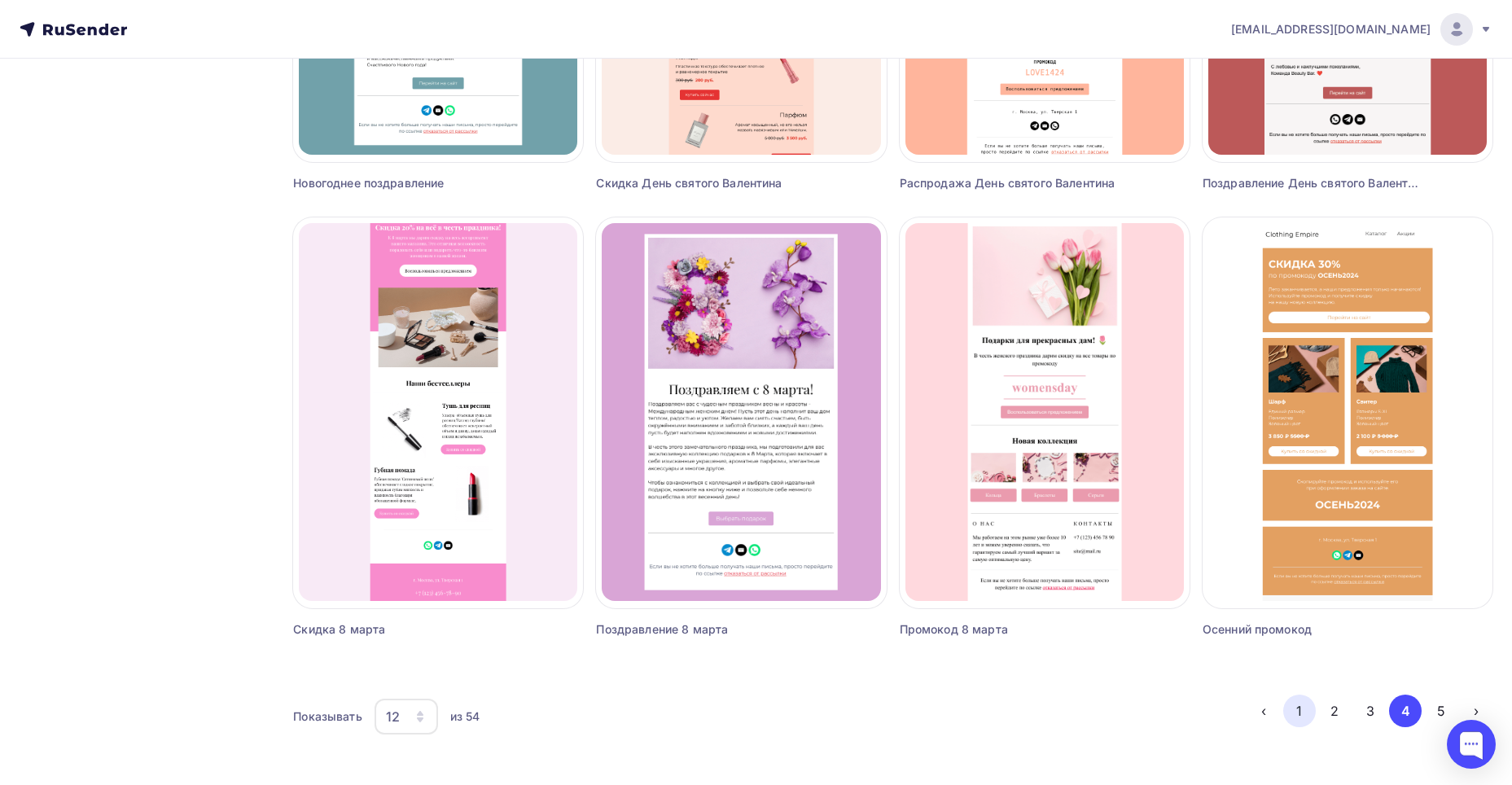
click at [1293, 714] on button "1" at bounding box center [1300, 710] width 33 height 33
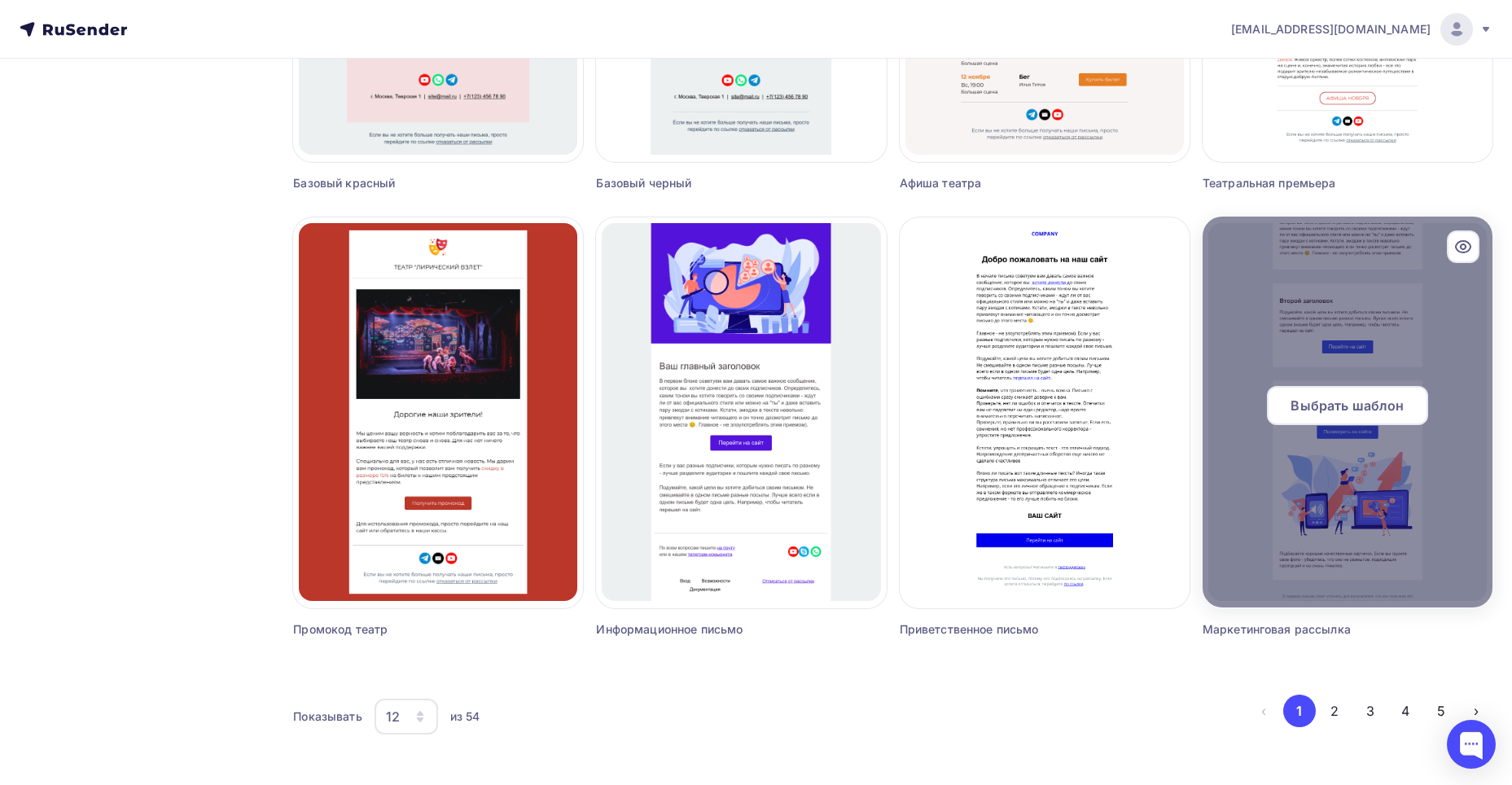
click at [1469, 247] on icon at bounding box center [1463, 247] width 20 height 20
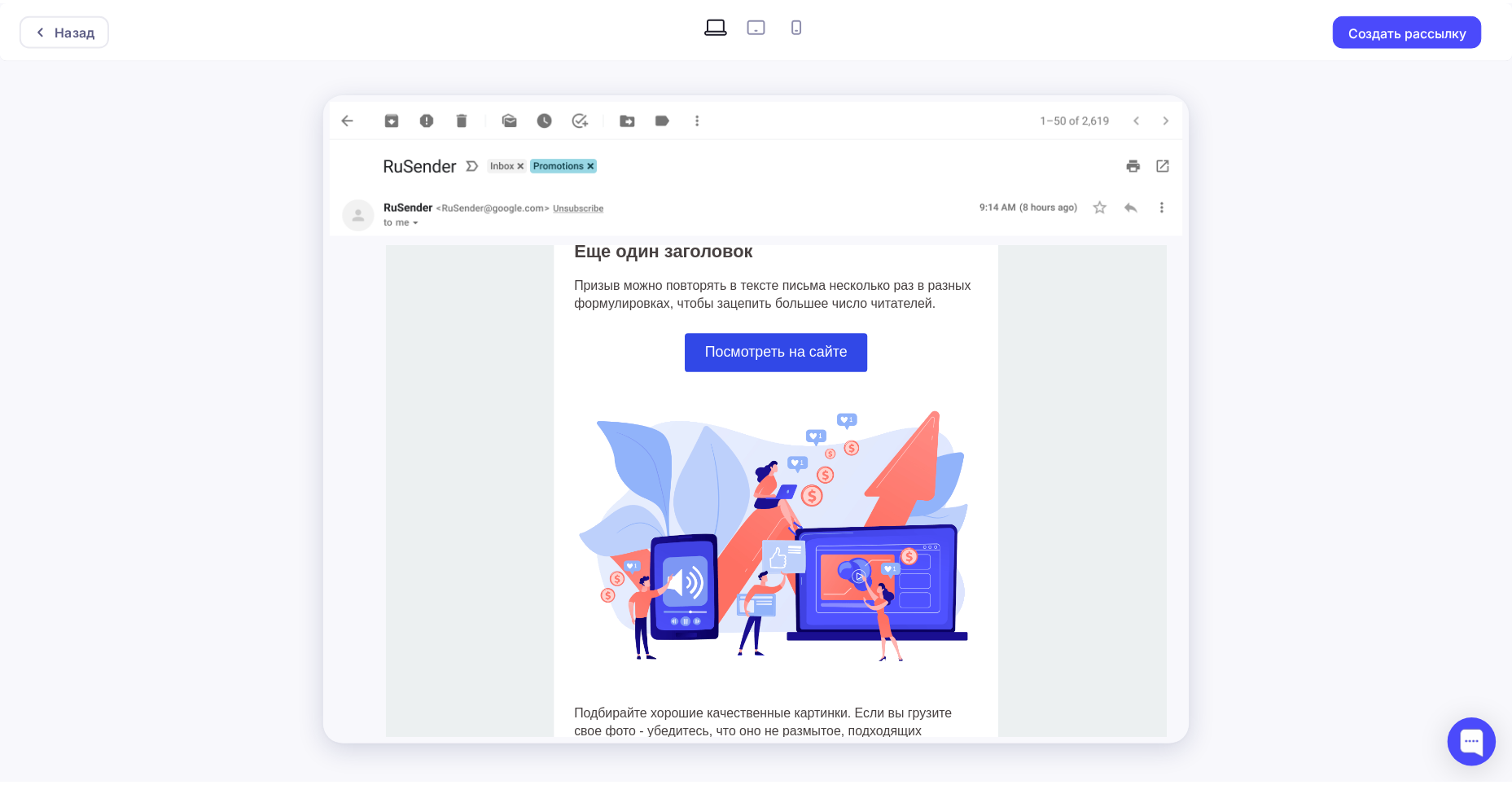
scroll to position [967, 0]
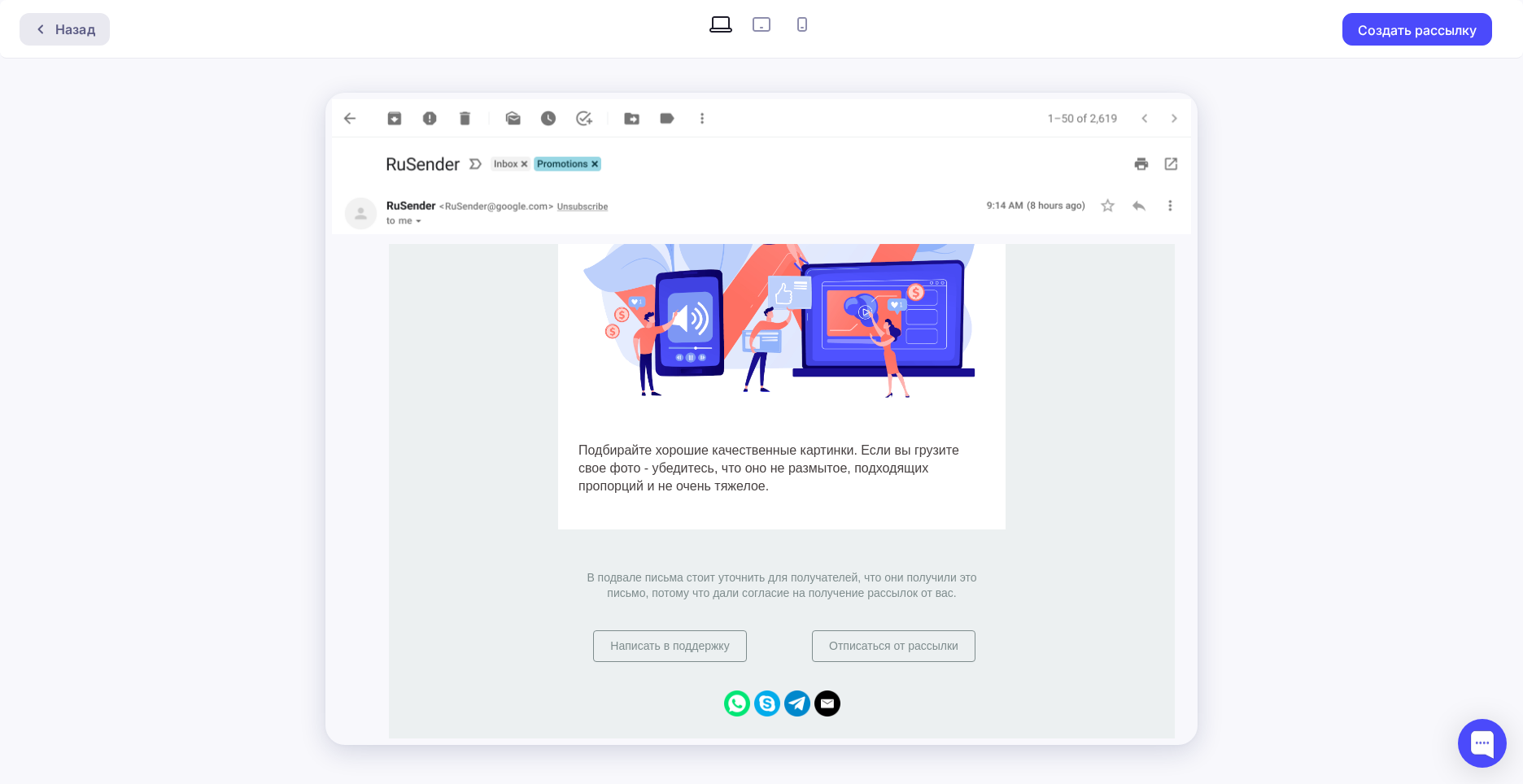
click at [58, 30] on div "Назад" at bounding box center [75, 29] width 40 height 20
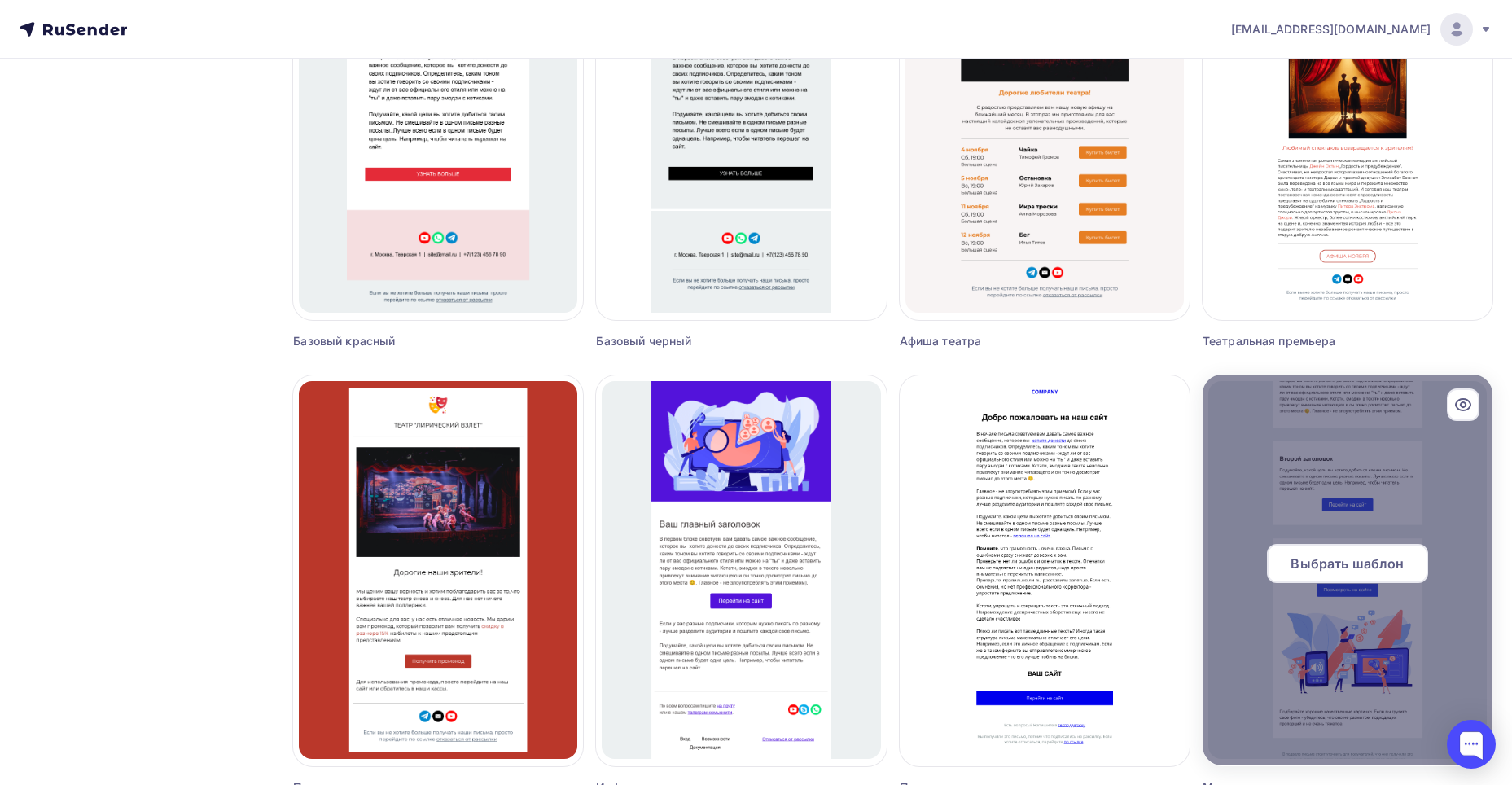
scroll to position [885, 0]
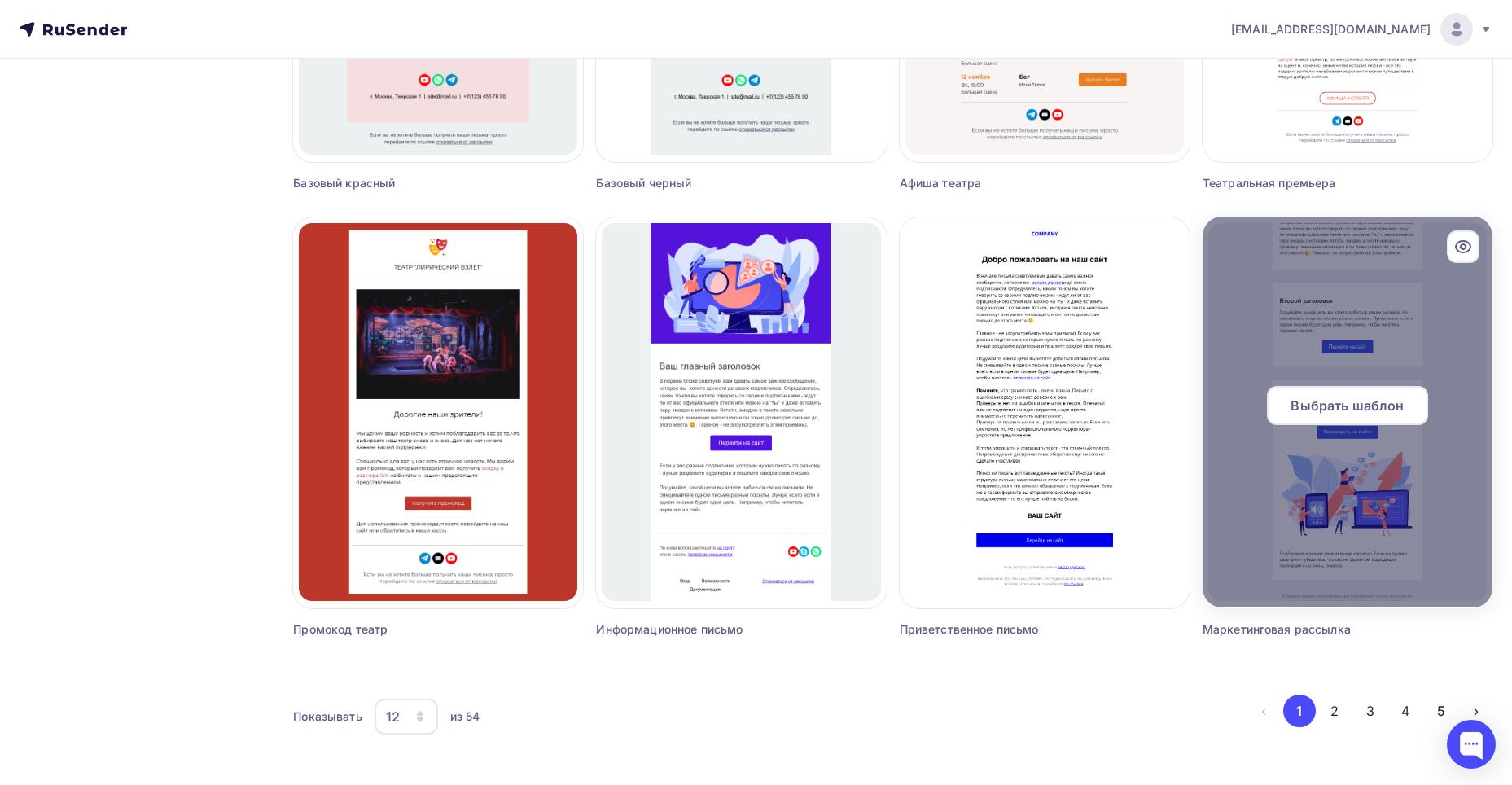
click at [1336, 527] on div at bounding box center [1348, 412] width 290 height 391
click at [1343, 424] on div "Выбрать шаблон" at bounding box center [1348, 406] width 162 height 39
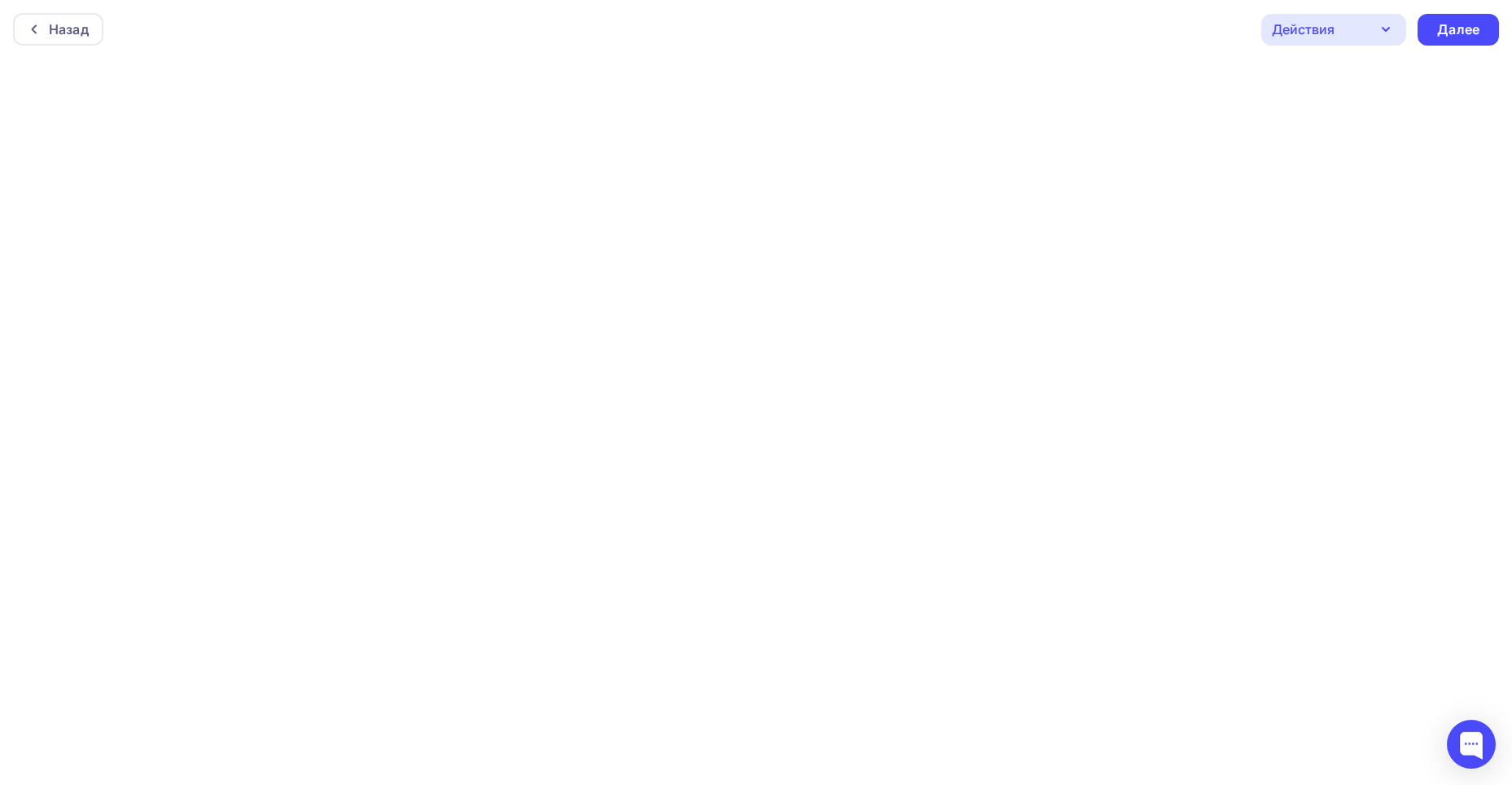
scroll to position [4, 0]
click at [1476, 26] on div "Далее" at bounding box center [1459, 25] width 43 height 19
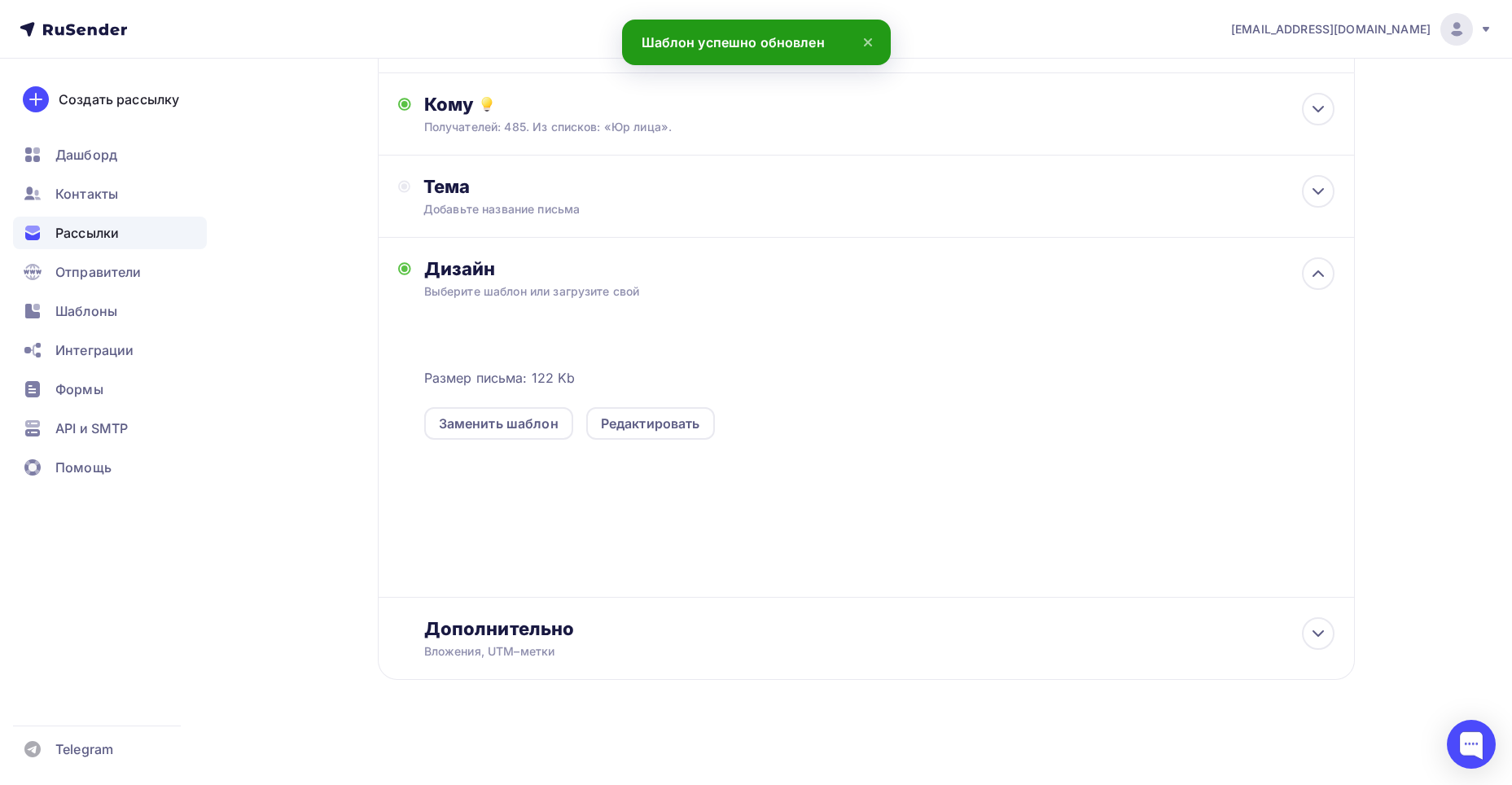
scroll to position [78, 0]
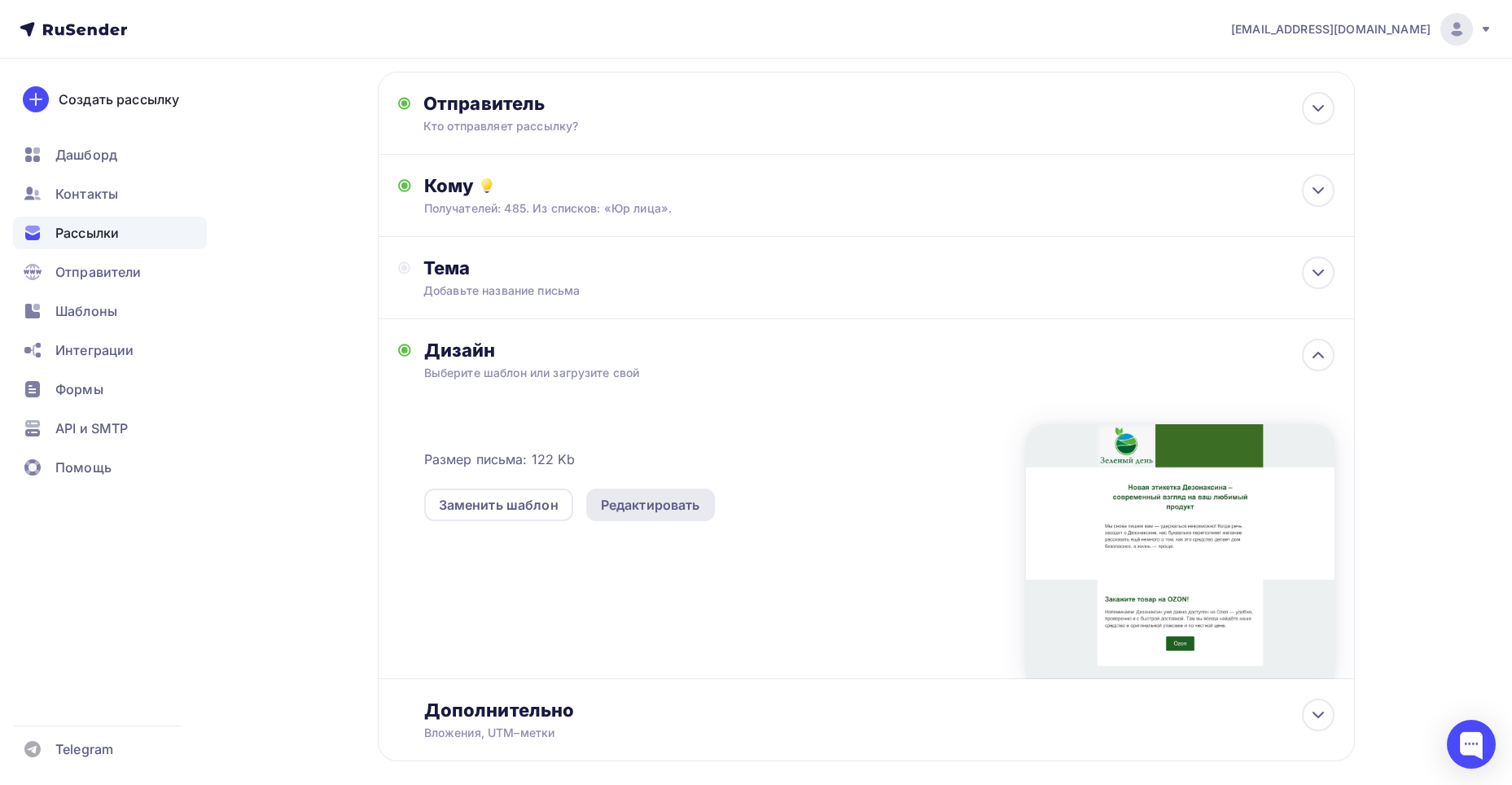
click at [628, 504] on div "Редактировать" at bounding box center [651, 505] width 99 height 20
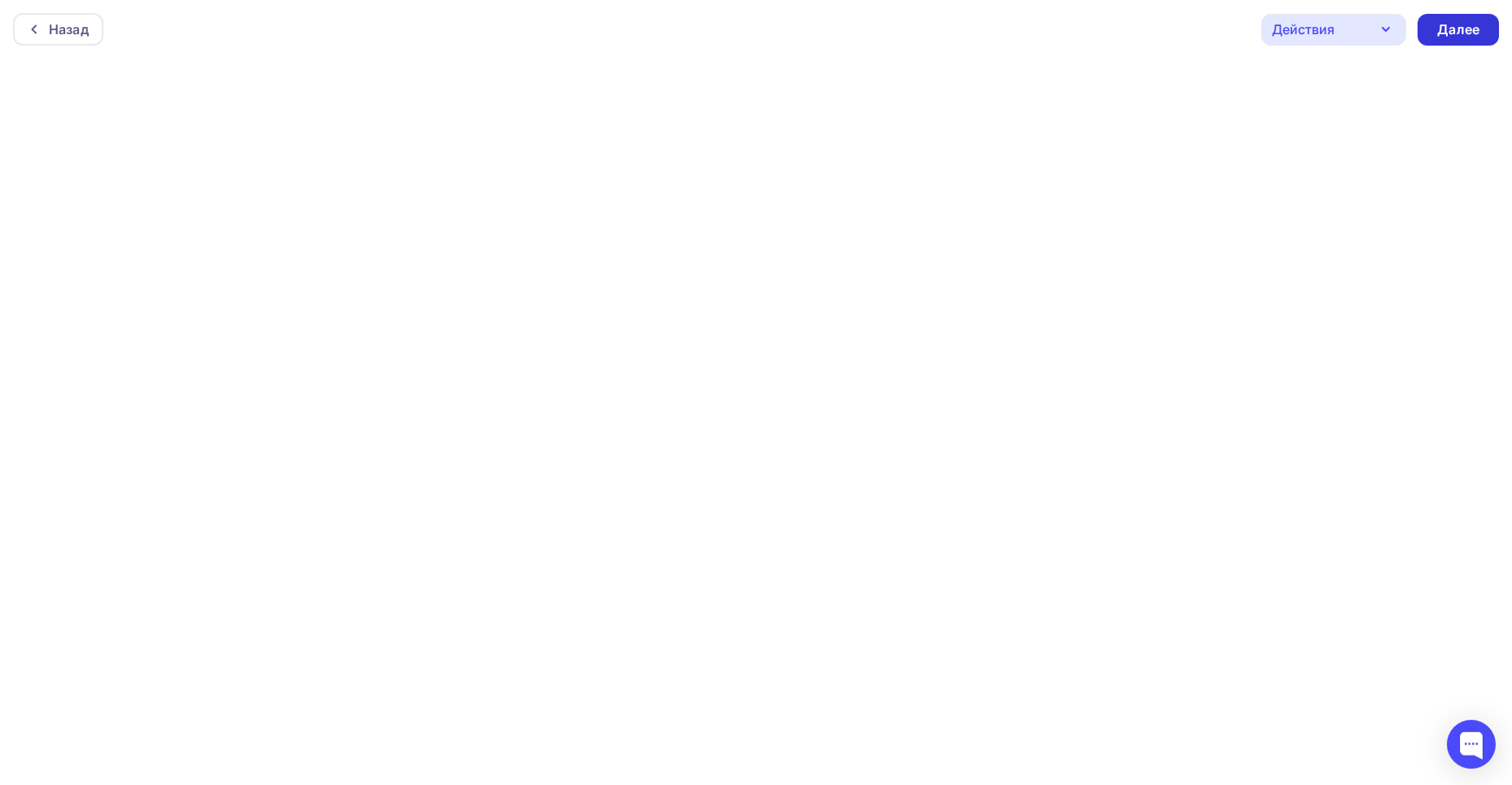
click at [1435, 31] on div "Далее" at bounding box center [1459, 30] width 82 height 32
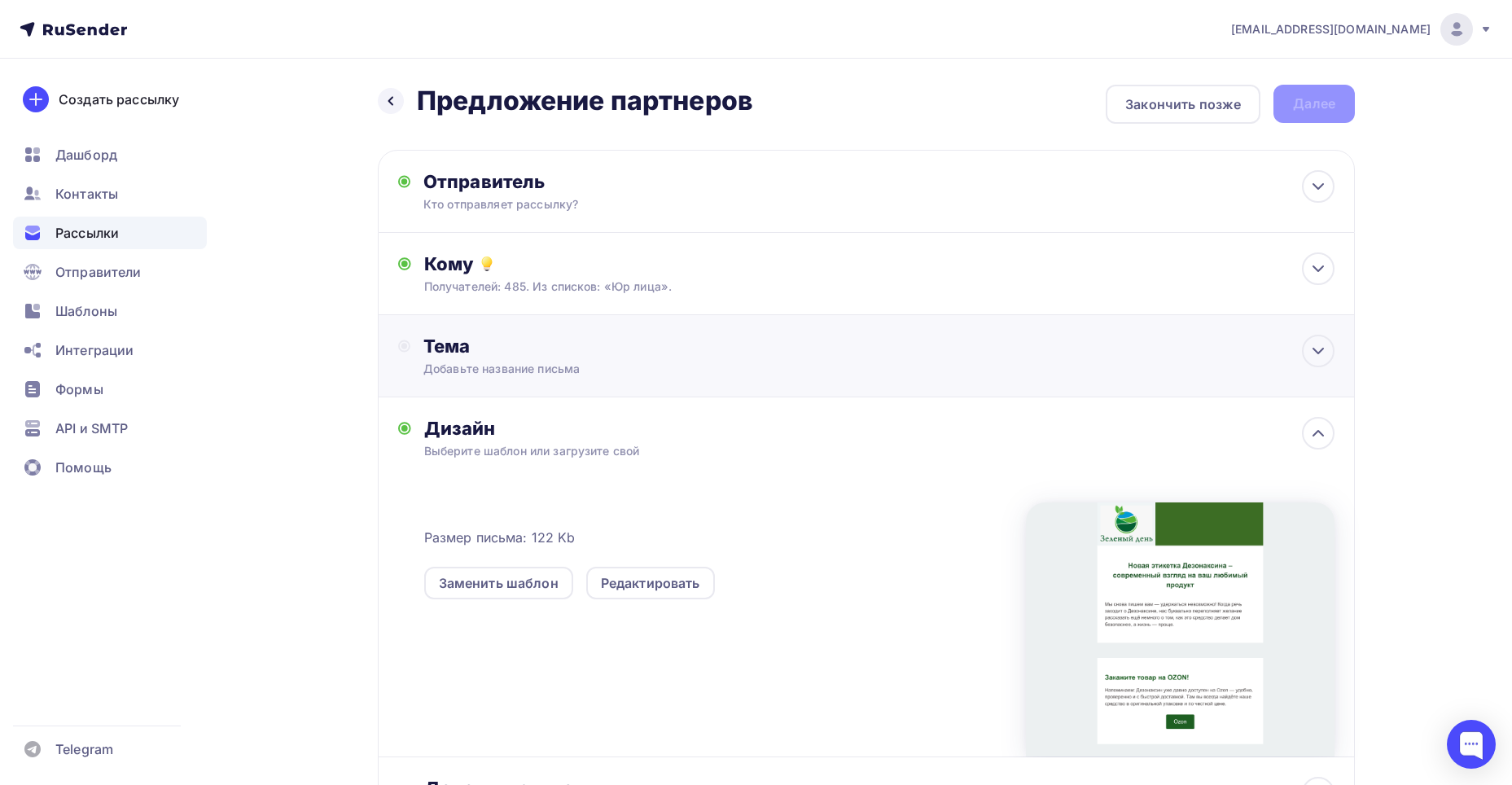
click at [532, 365] on div "Добавьте название письма" at bounding box center [568, 369] width 290 height 16
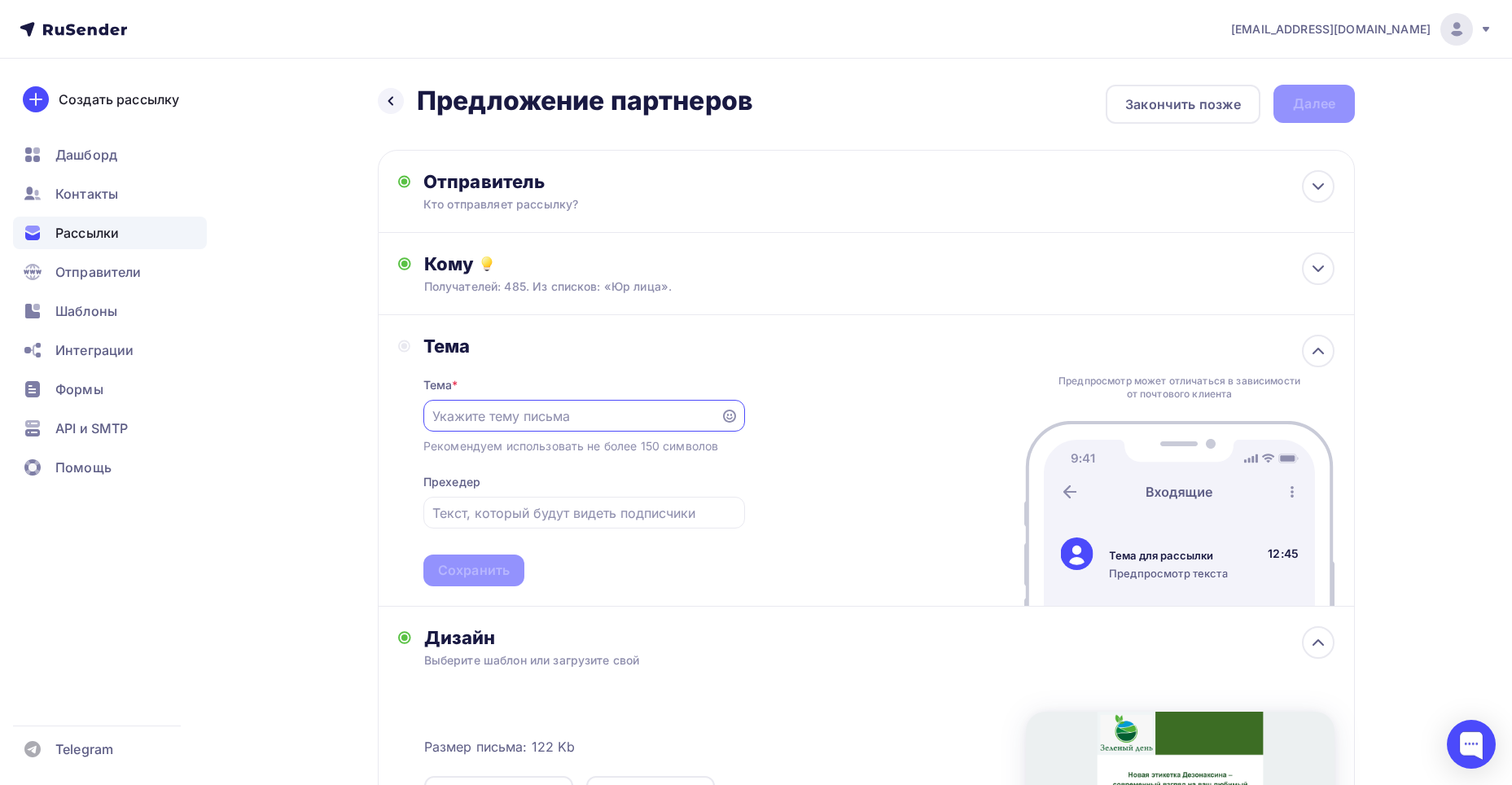
click at [693, 659] on div "Выберите шаблон или загрузите свой" at bounding box center [835, 661] width 820 height 16
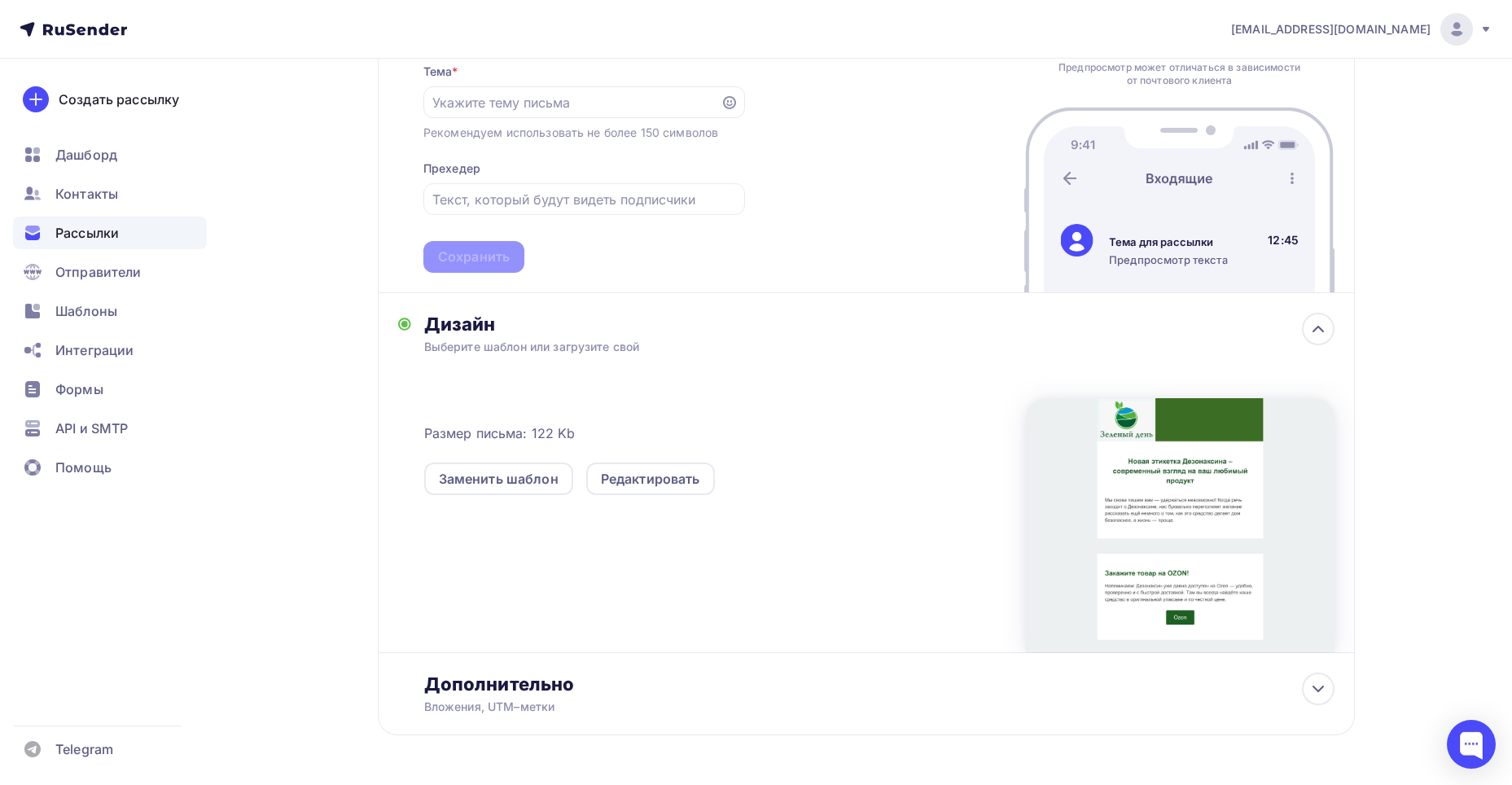
scroll to position [326, 0]
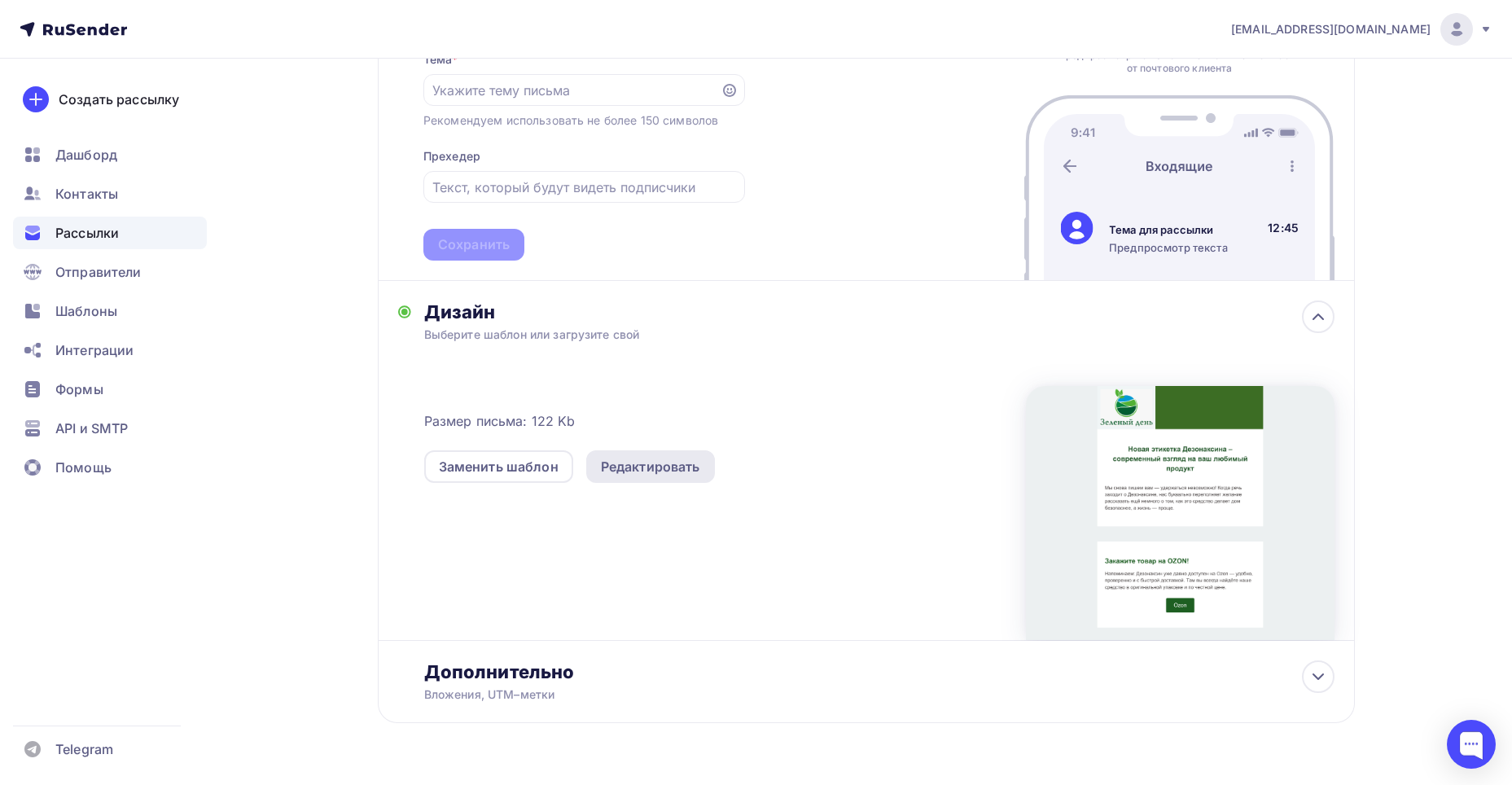
click at [653, 458] on div "Редактировать" at bounding box center [651, 467] width 99 height 20
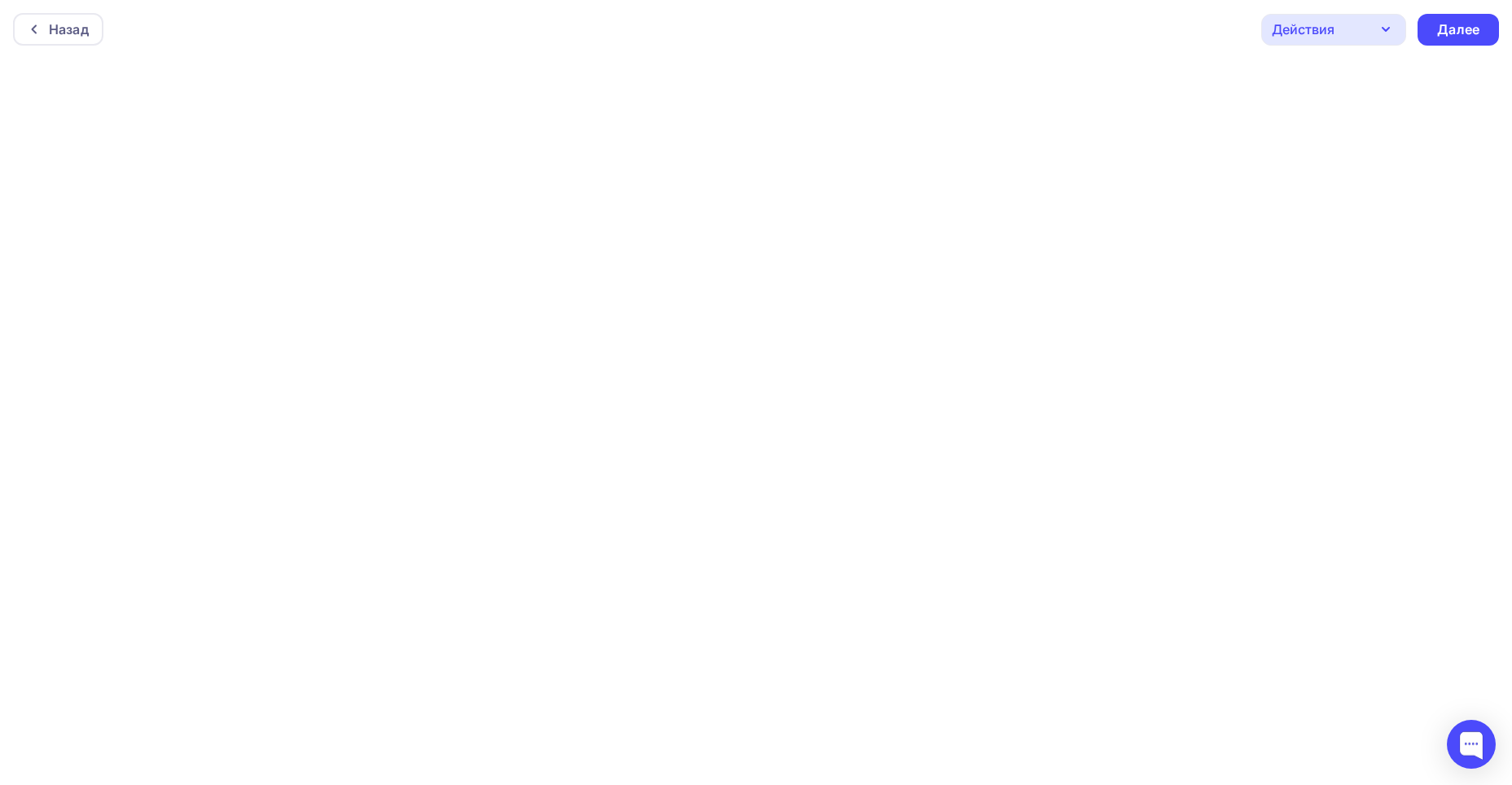
scroll to position [4, 0]
click at [683, 36] on div "Назад Действия Отправить тестовое письмо Предпросмотр Сохранить в Мои шаблоны В…" at bounding box center [756, 25] width 1512 height 59
click at [1464, 25] on div "Далее" at bounding box center [1459, 25] width 43 height 19
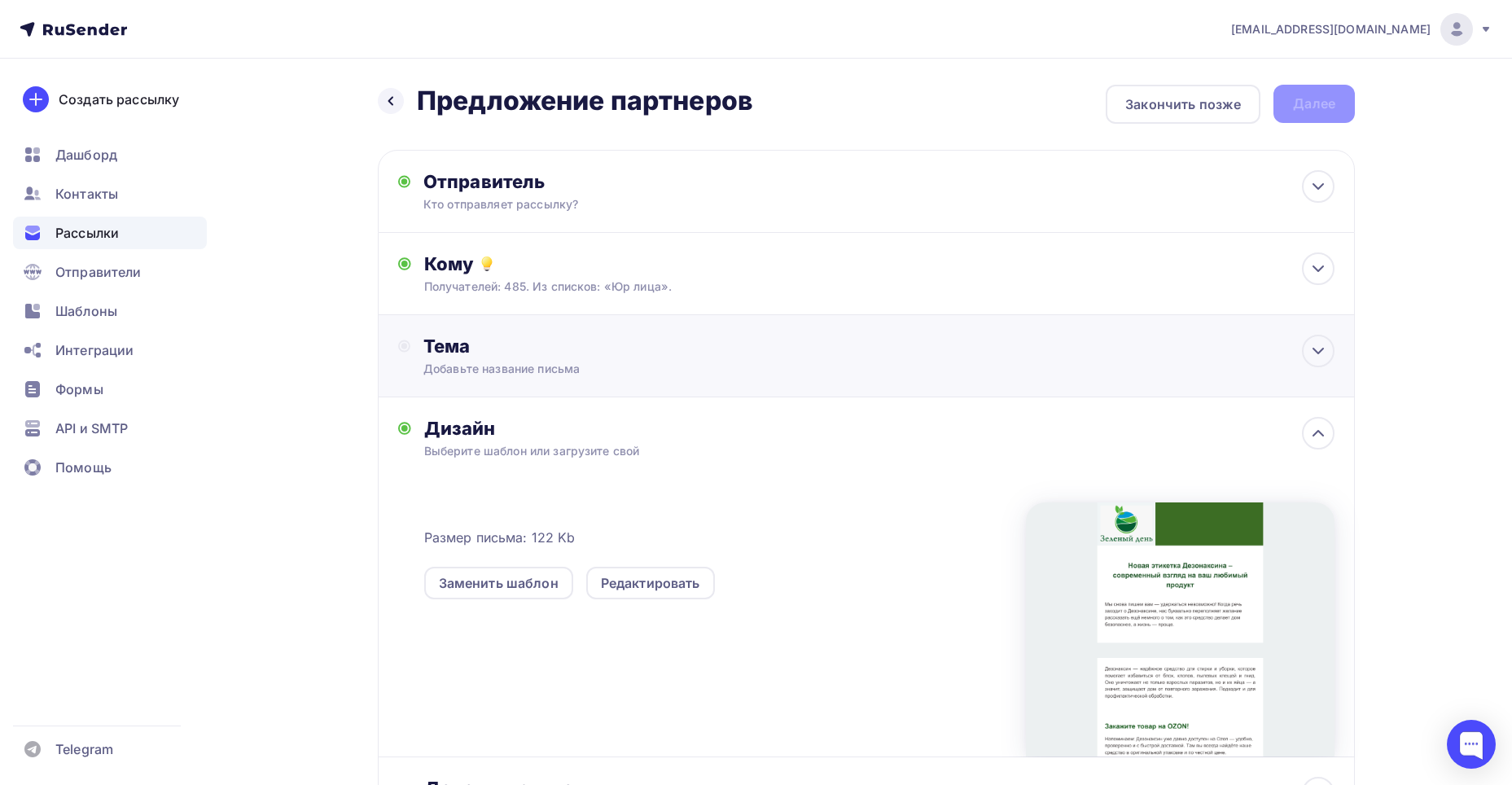
click at [568, 367] on div "Добавьте название письма" at bounding box center [568, 369] width 290 height 16
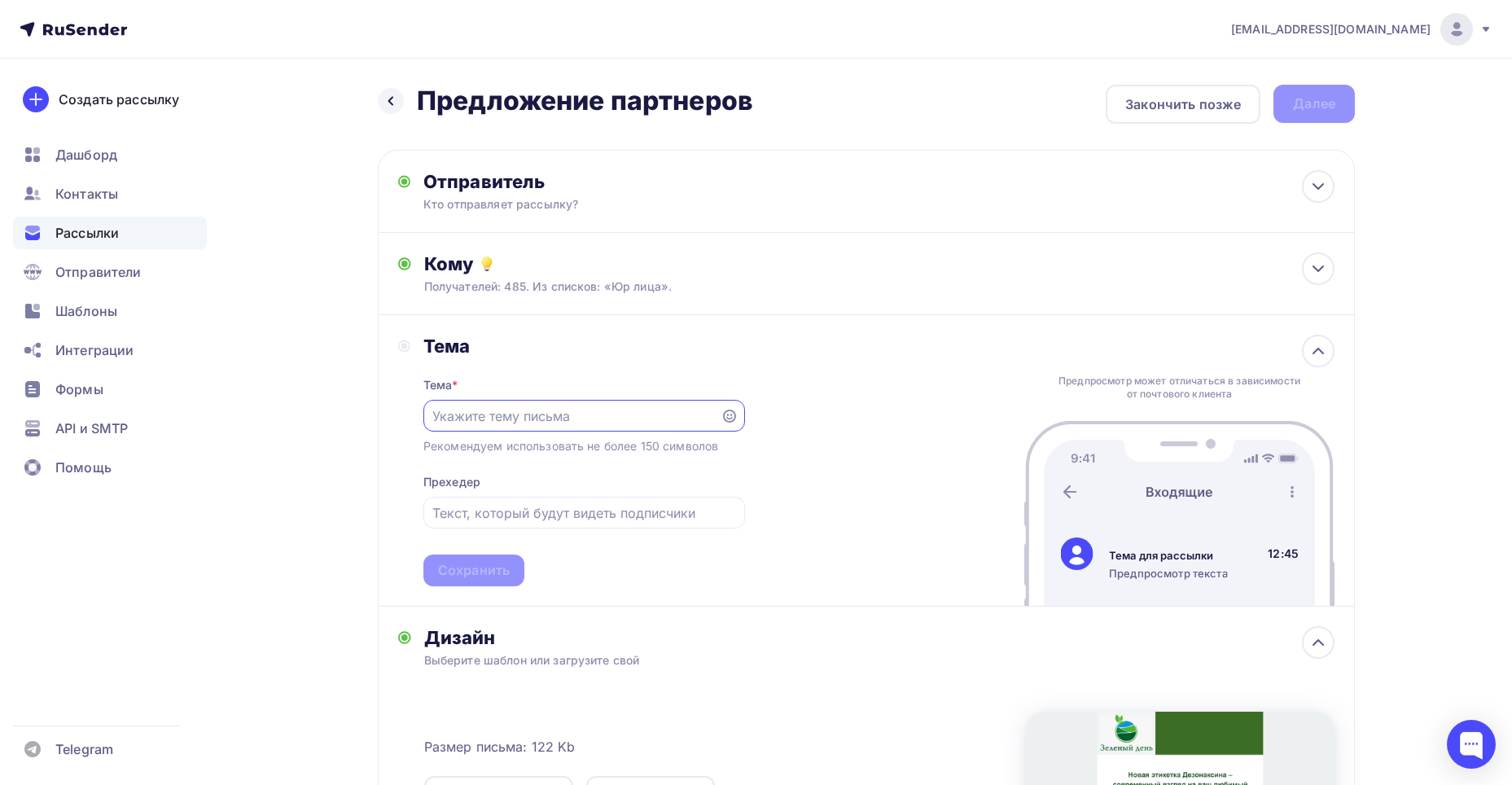
click at [535, 408] on input "text" at bounding box center [572, 416] width 279 height 20
paste input "Мы снова пишем — не можем не рассказать о Дезонаксине"
type input "Мы снова пишем — не можем не рассказать о Дезонаксине"
click at [545, 522] on input "text" at bounding box center [583, 513] width 303 height 20
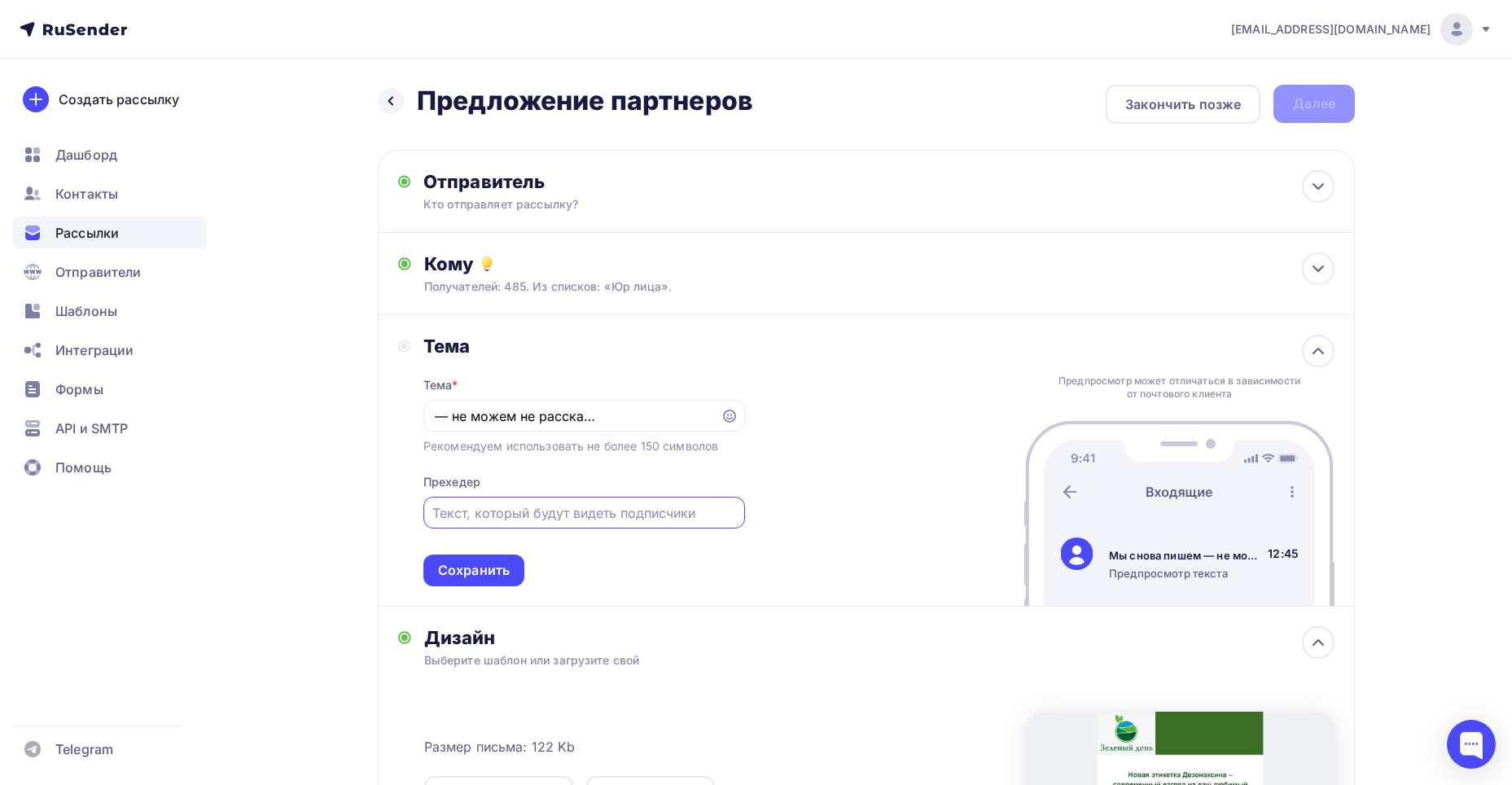
scroll to position [0, 0]
click at [660, 517] on input "text" at bounding box center [583, 513] width 303 height 20
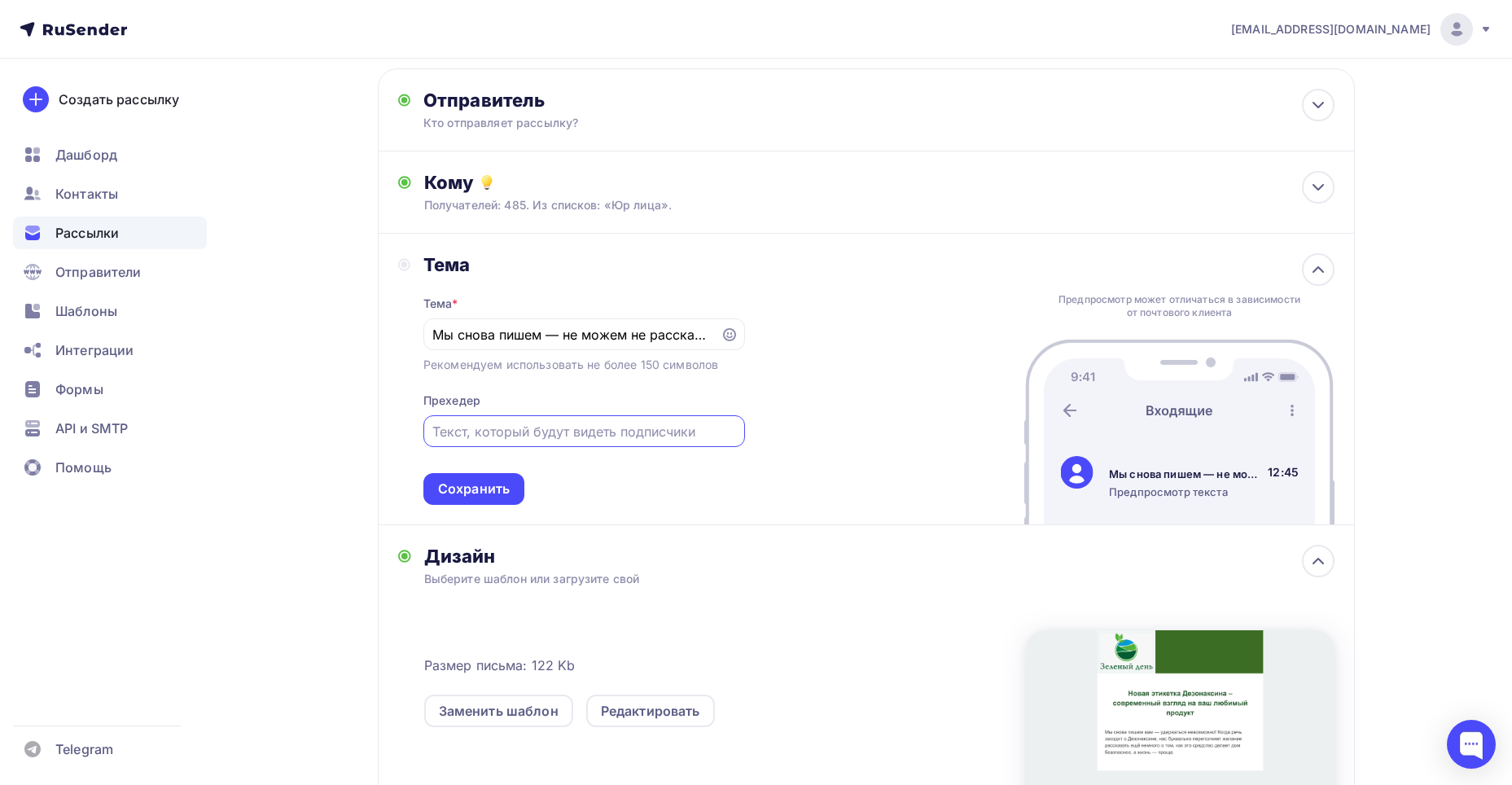
click at [615, 486] on div "Тема * Мы снова пишем — не можем не рассказать о Дезонаксине Рекомендуем исполь…" at bounding box center [584, 391] width 321 height 229
click at [460, 494] on div "Сохранить" at bounding box center [474, 488] width 72 height 19
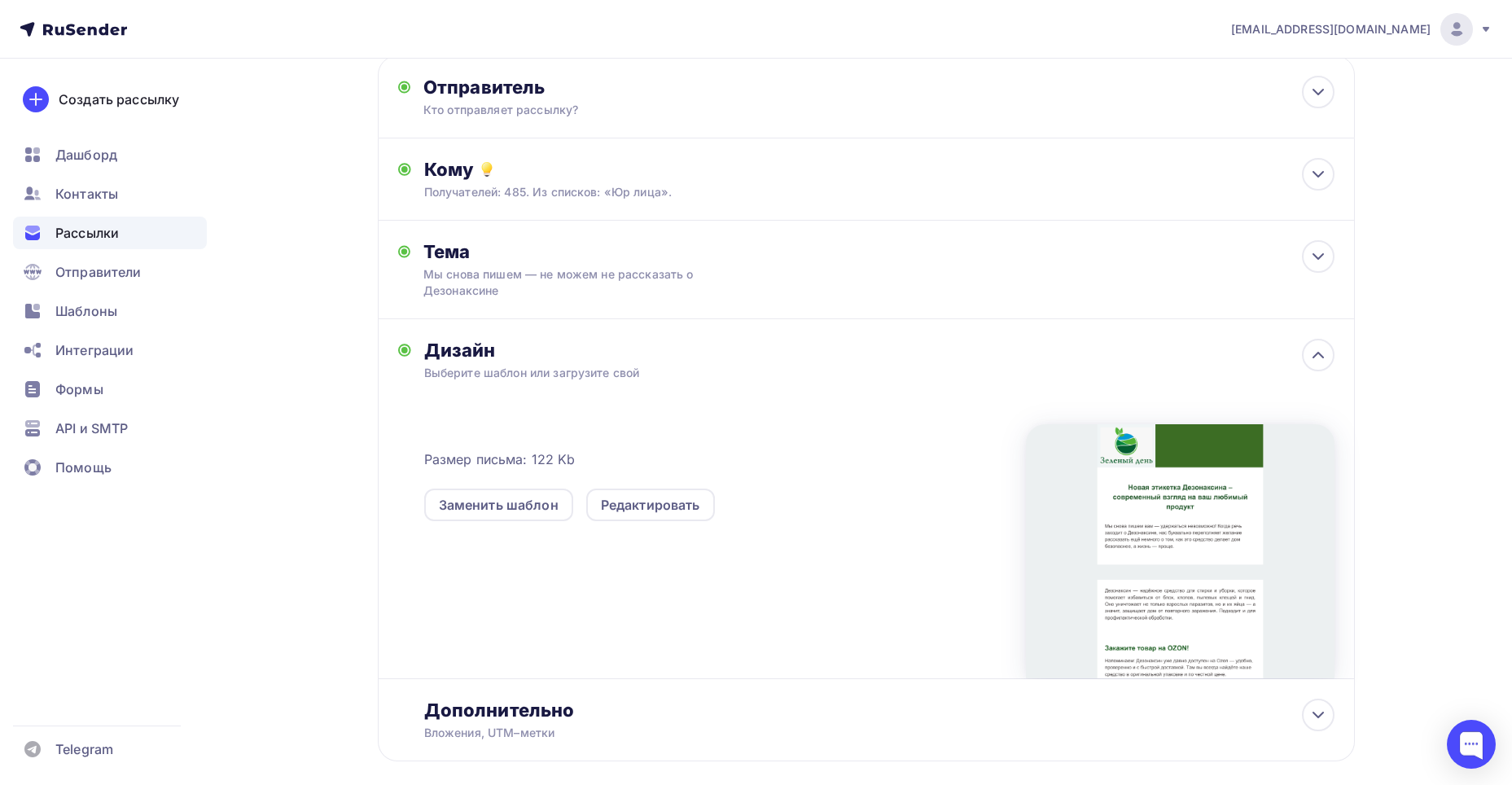
scroll to position [0, 0]
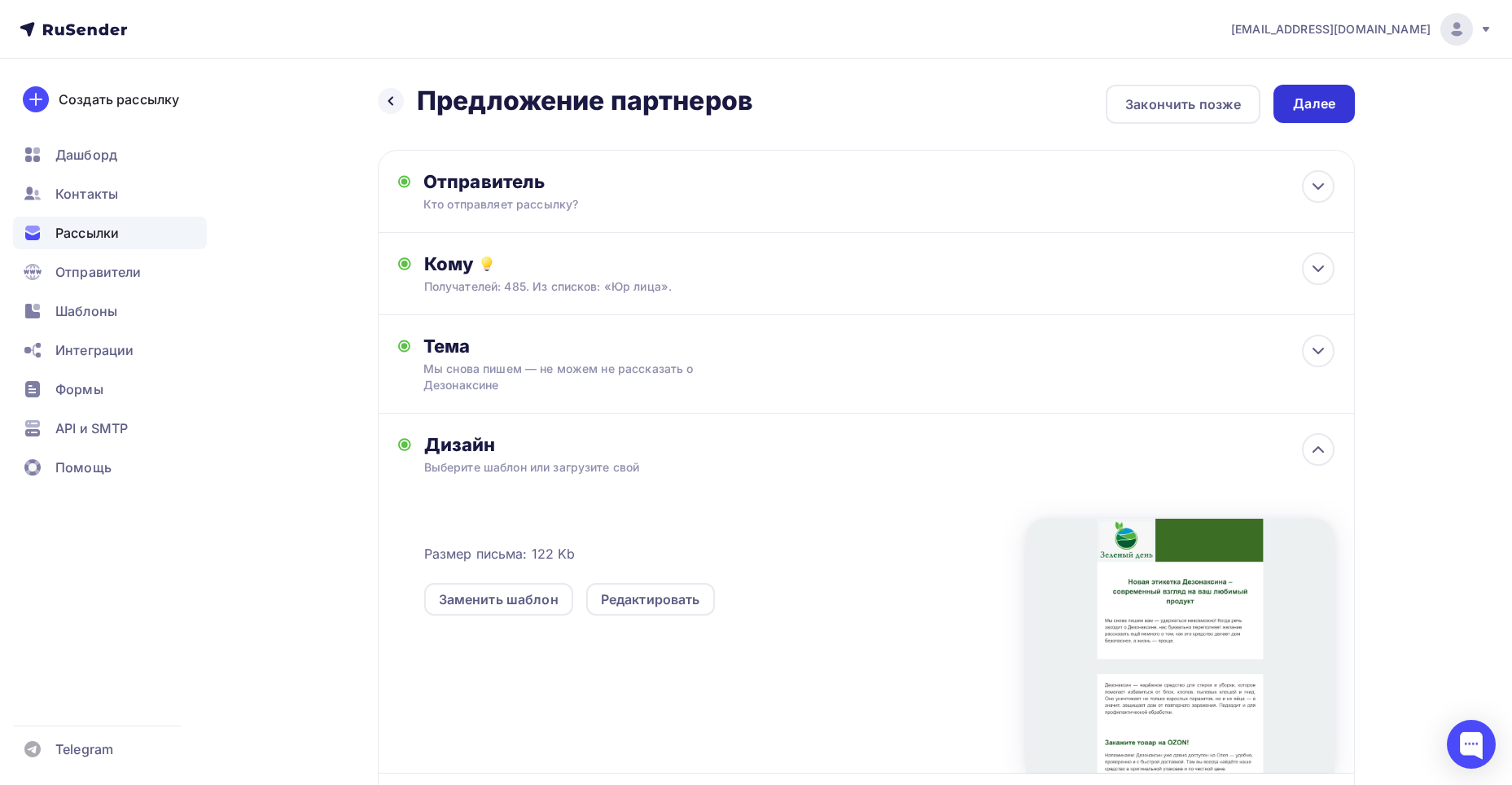
click at [1315, 98] on div "Далее" at bounding box center [1315, 103] width 43 height 19
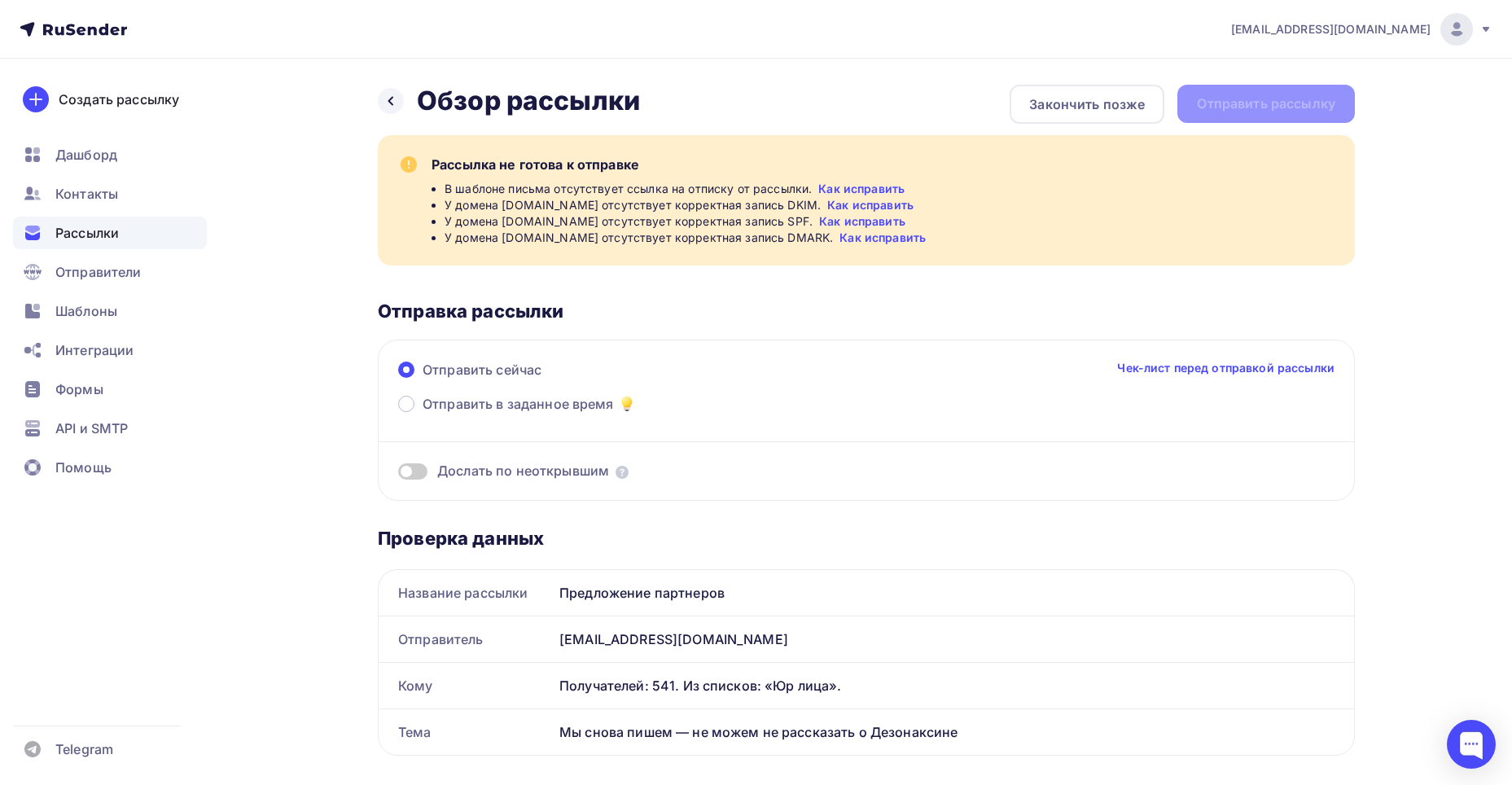
click at [845, 188] on link "Как исправить" at bounding box center [861, 189] width 86 height 16
click at [1260, 365] on link "Чек-лист перед отправкой рассылки" at bounding box center [1226, 368] width 218 height 16
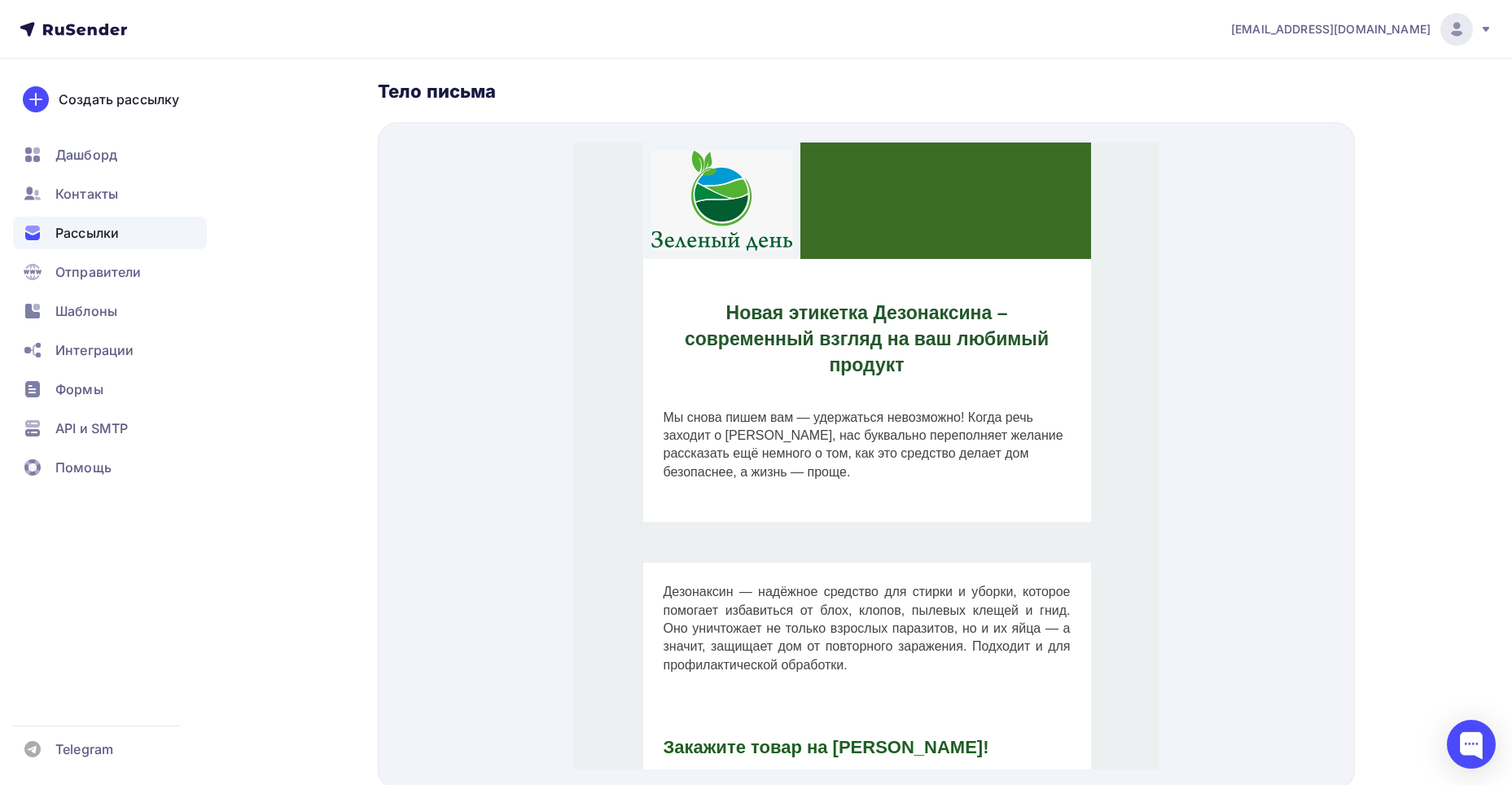
scroll to position [779, 0]
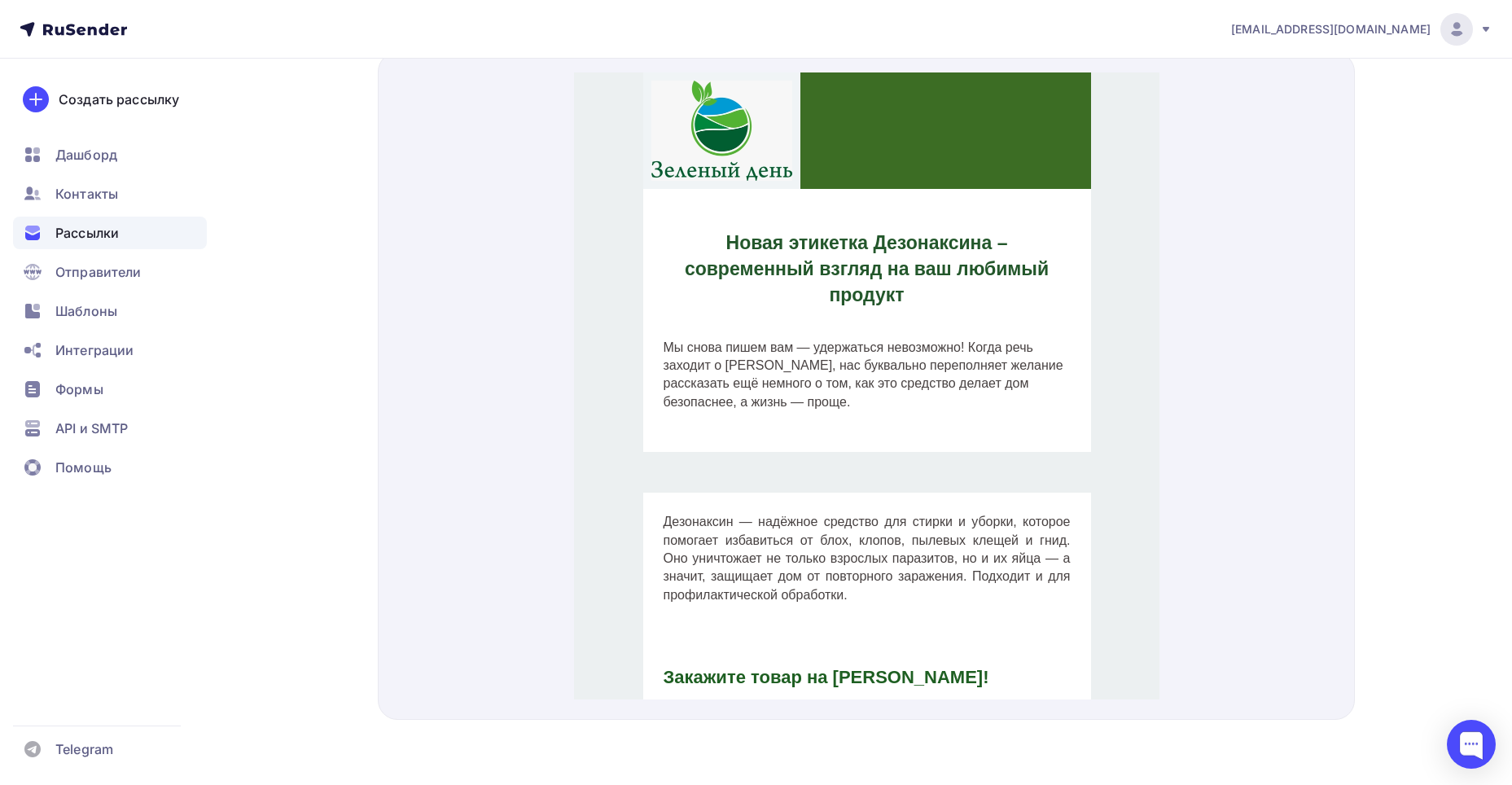
click at [886, 468] on div "Новая этикетка Дезонаксина – современный взгляд на ваш любимый продукт Мы снова…" at bounding box center [867, 321] width 586 height 305
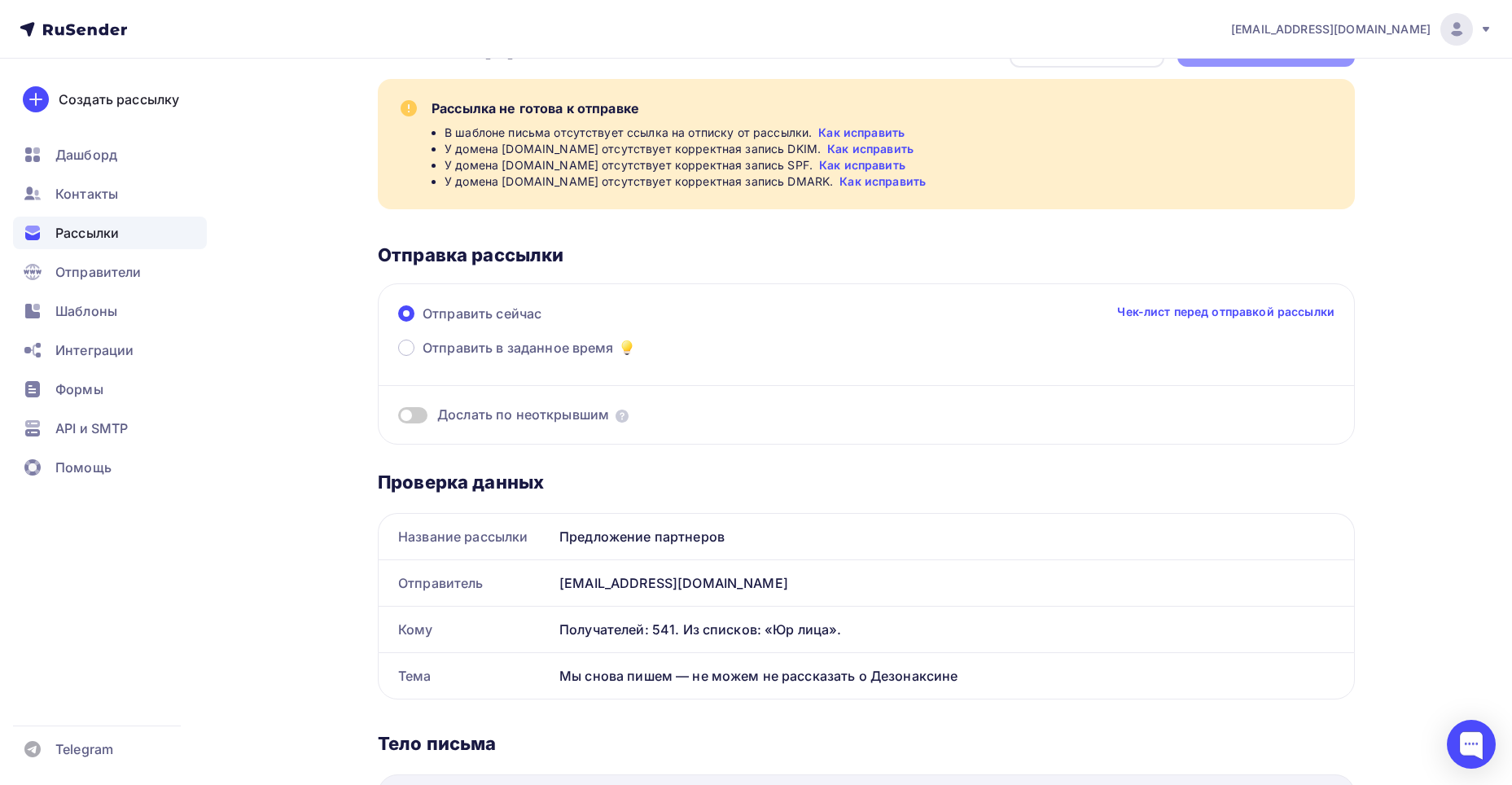
scroll to position [0, 0]
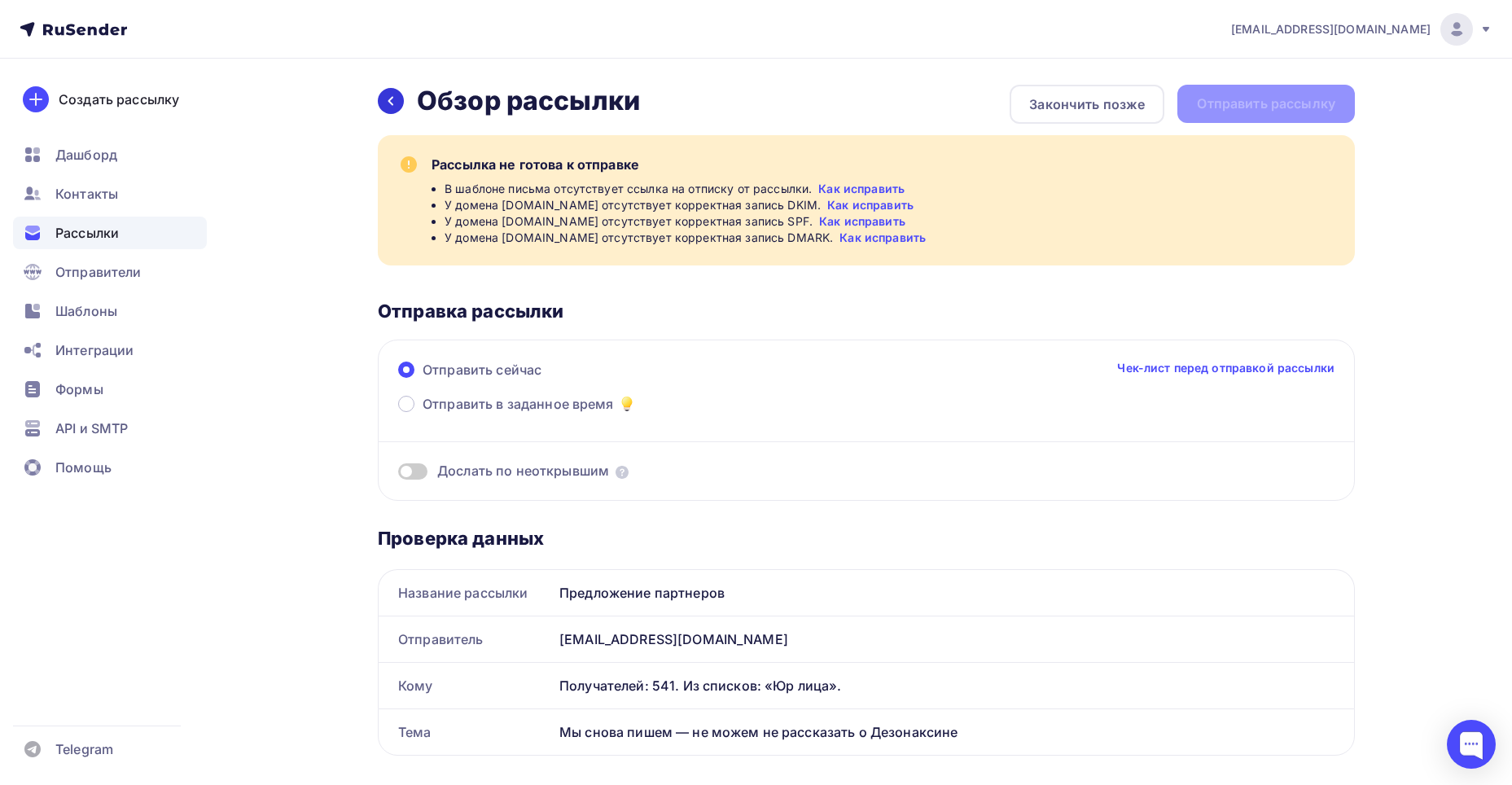
click at [399, 101] on div at bounding box center [391, 100] width 26 height 26
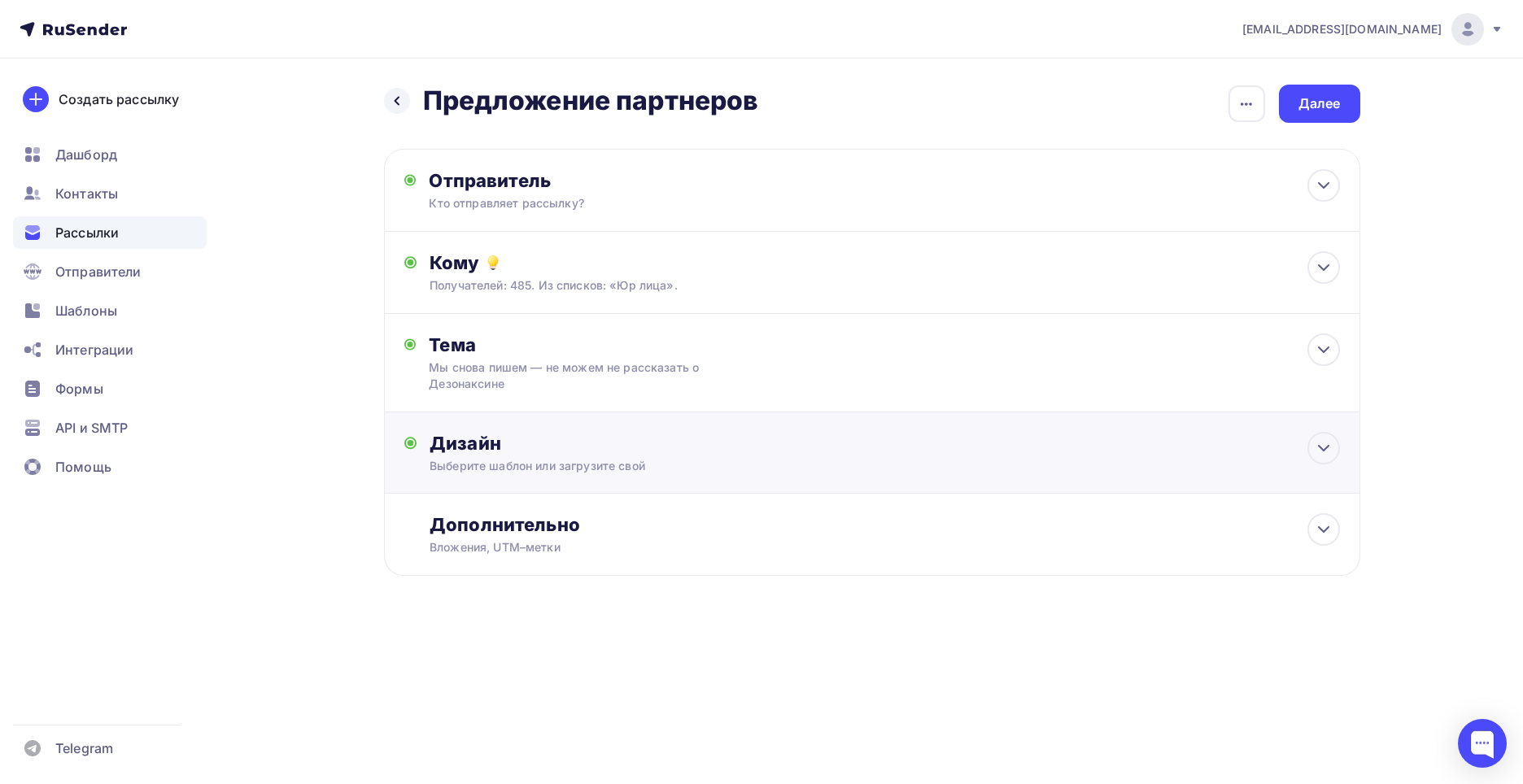
click at [978, 457] on div "Дизайн Выберите шаблон или загрузите свой Размер письма: 122 Kb Заменить шаблон…" at bounding box center [884, 453] width 910 height 43
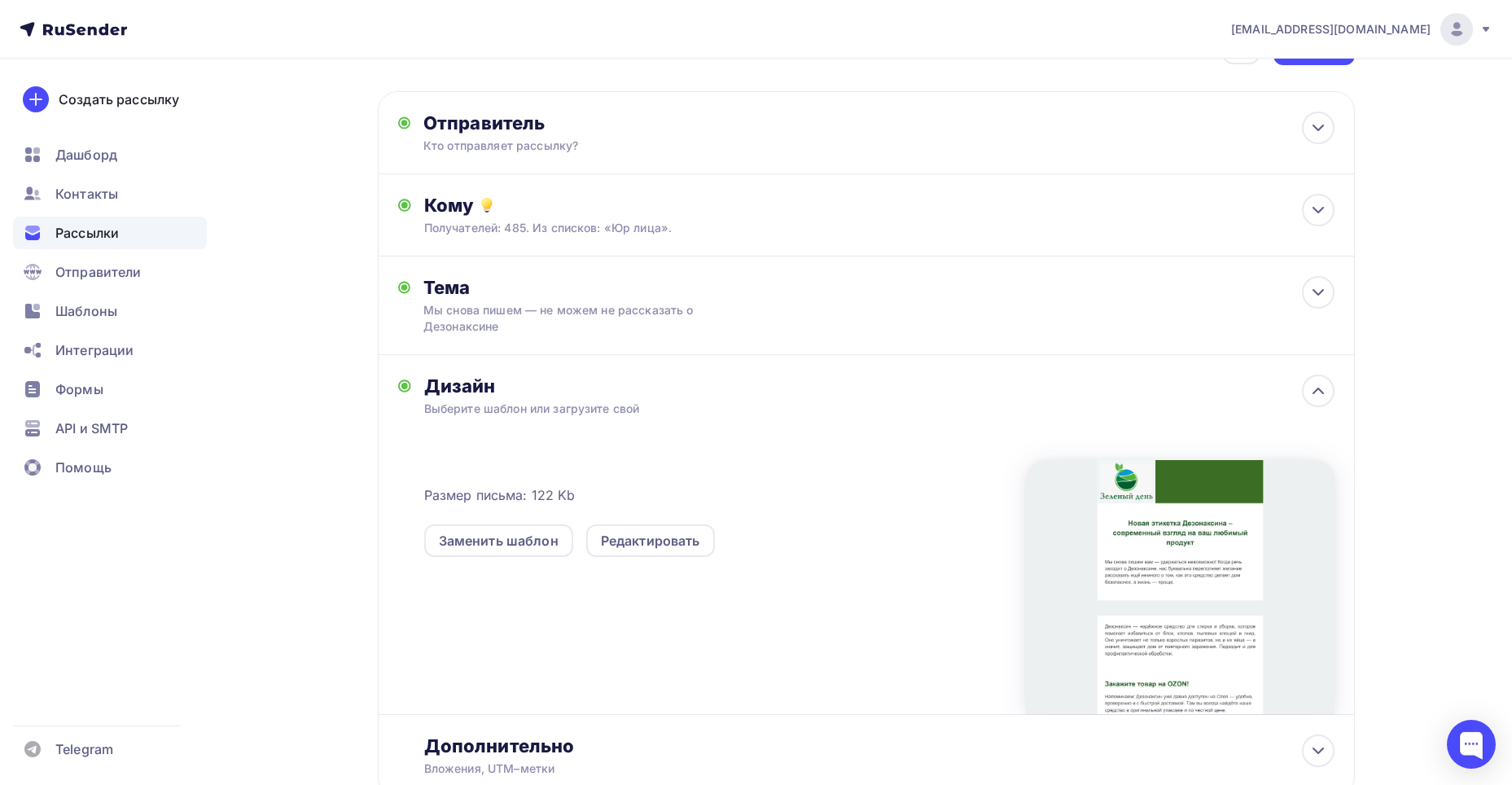
scroll to position [163, 0]
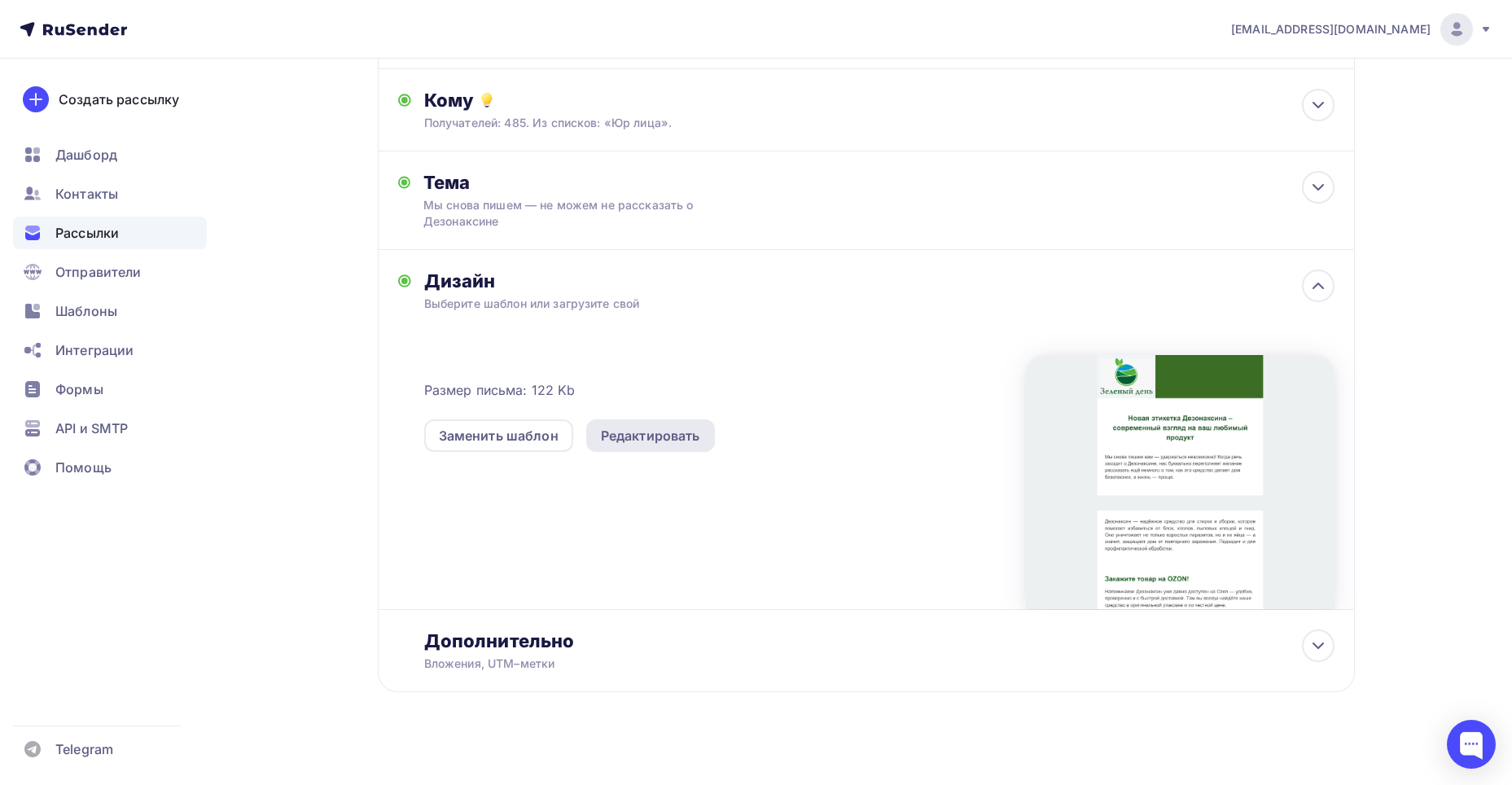
click at [658, 441] on div "Редактировать" at bounding box center [651, 436] width 99 height 20
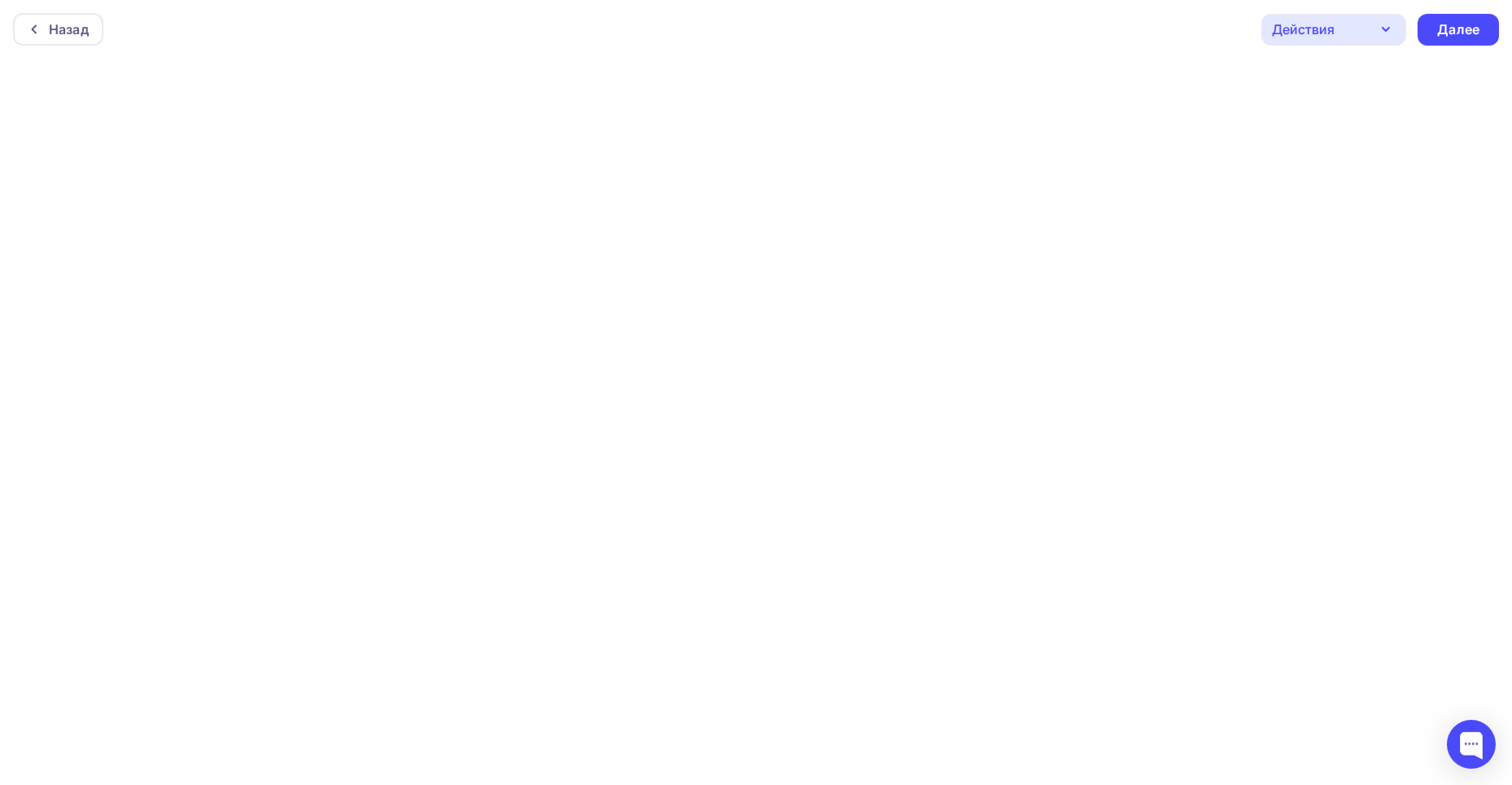
scroll to position [4, 0]
click at [1458, 30] on div "Далее" at bounding box center [1459, 25] width 43 height 19
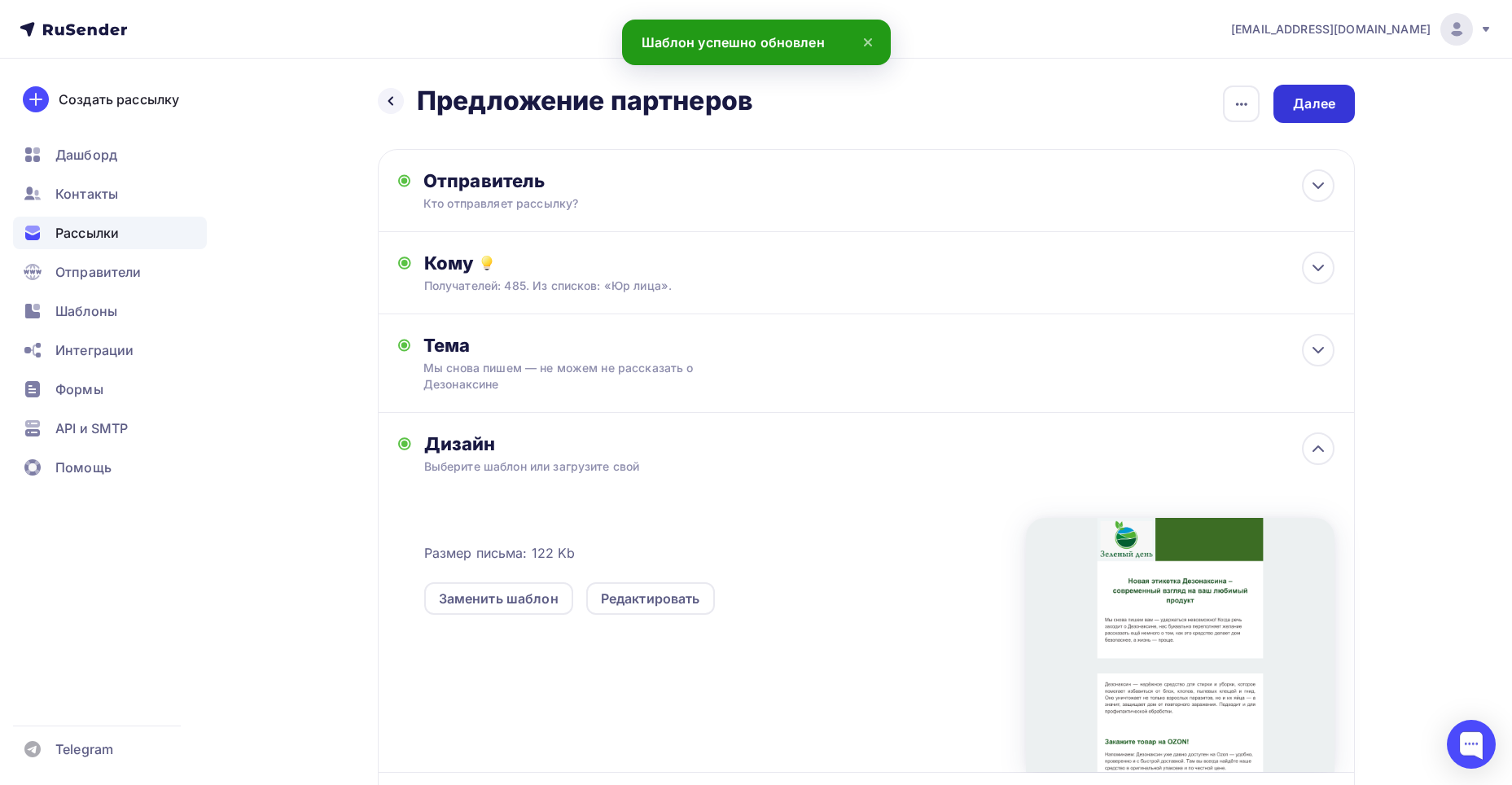
click at [1333, 93] on div "Далее" at bounding box center [1315, 103] width 82 height 38
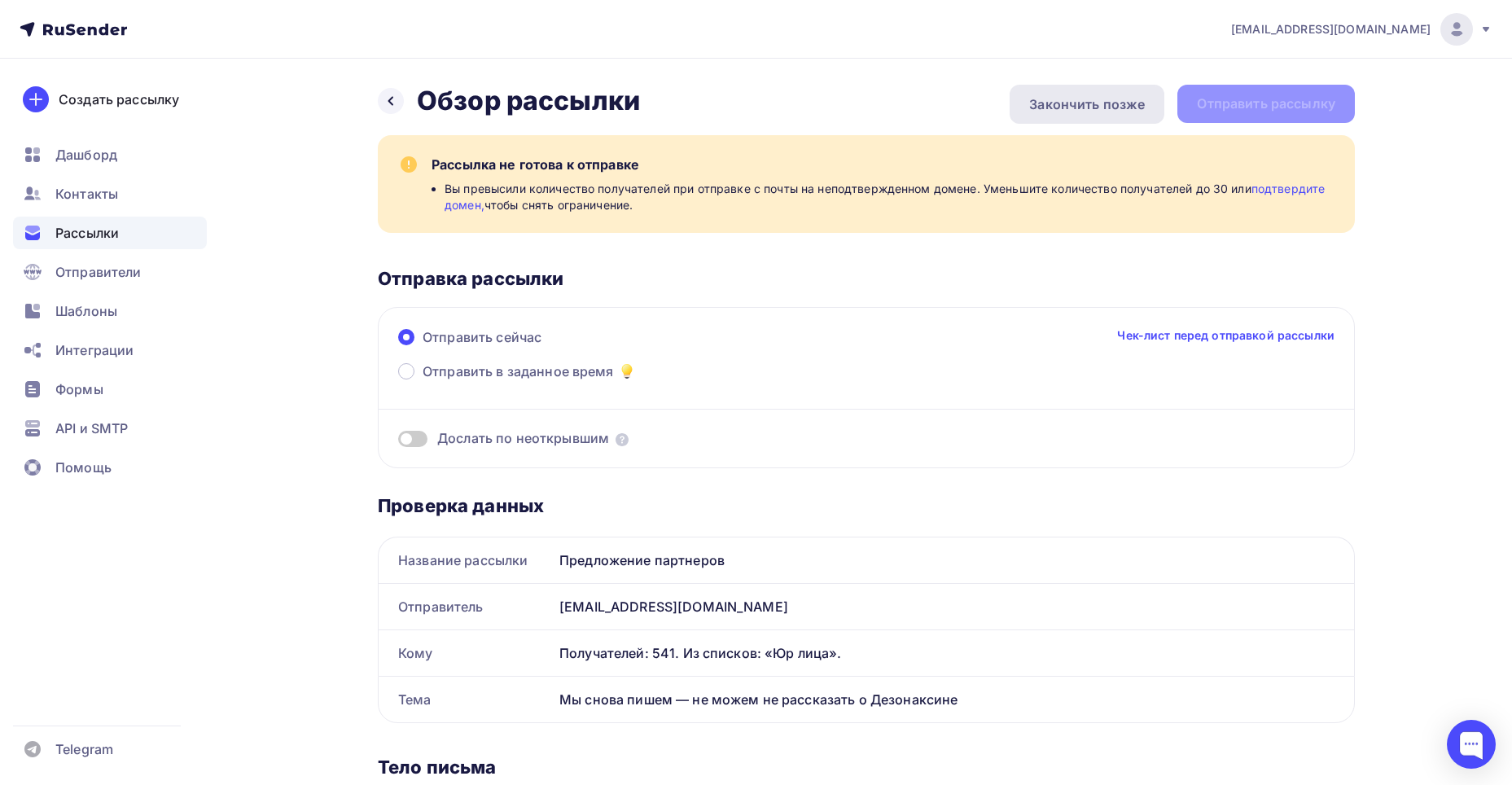
click at [1084, 118] on div "Закончить позже" at bounding box center [1087, 104] width 154 height 39
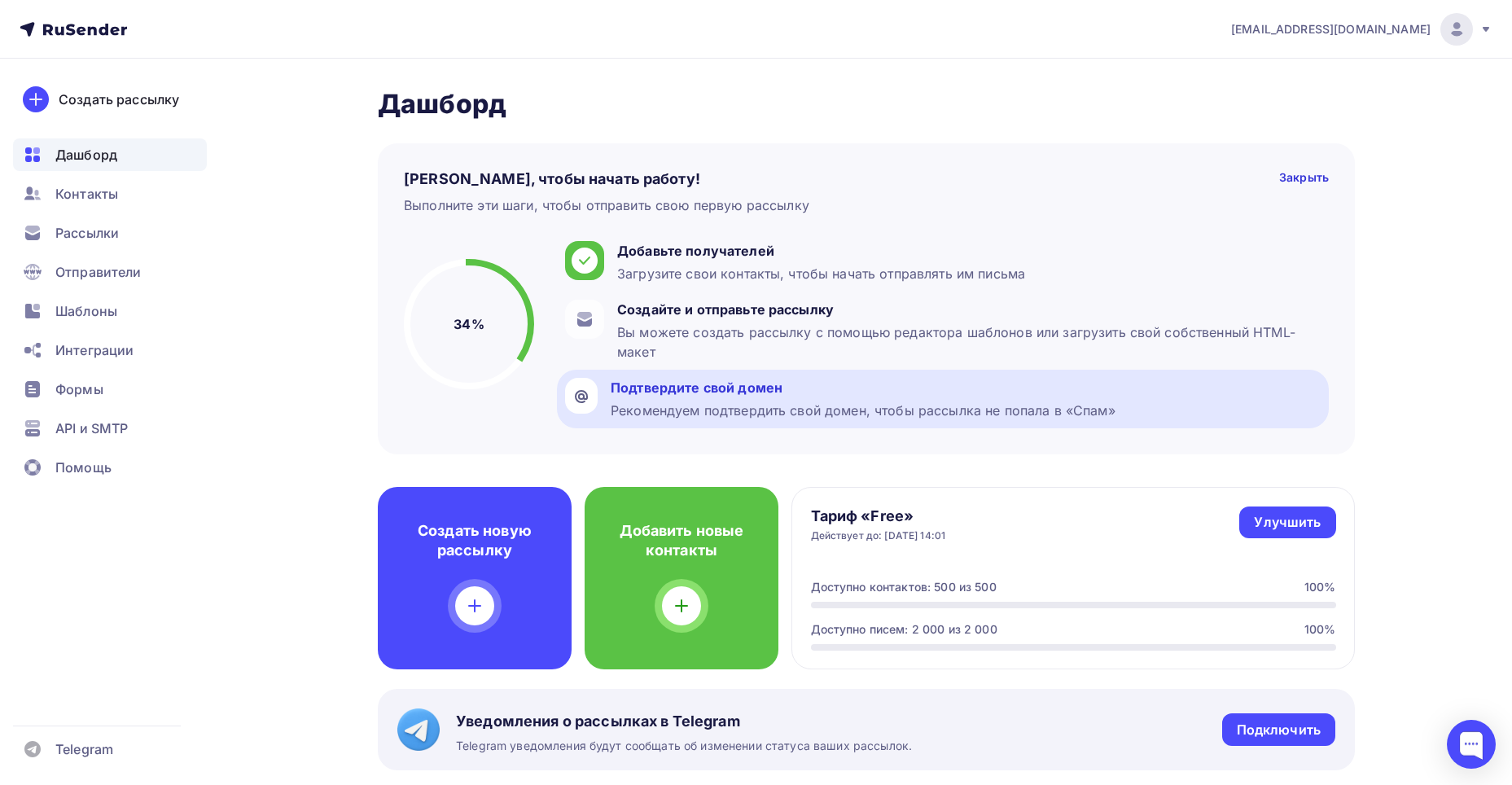
click at [772, 402] on div "Рекомендуем подтвердить свой домен, чтобы рассылка не попала в «Спам»" at bounding box center [863, 410] width 505 height 20
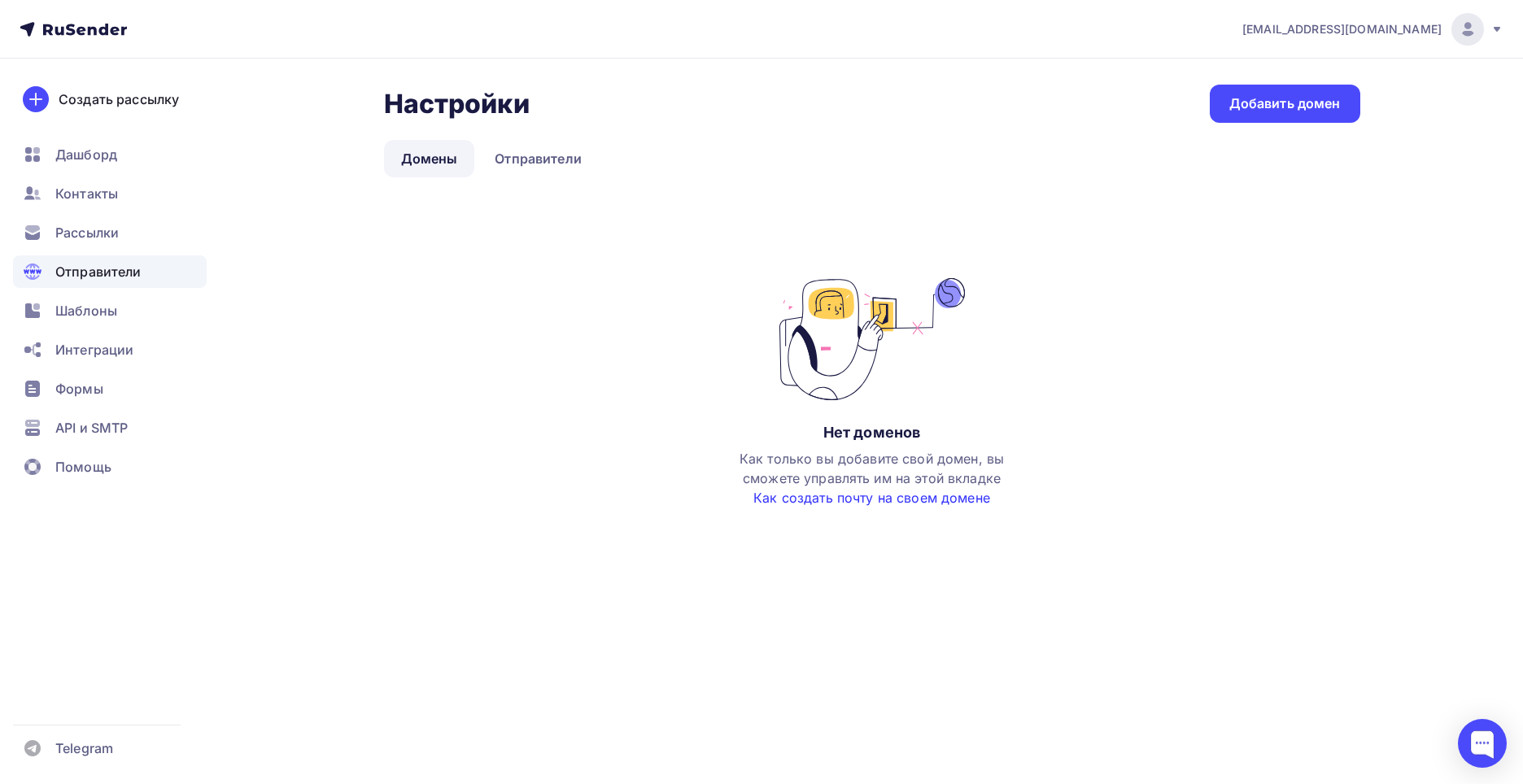
click at [851, 500] on link "Как создать почту на своем домене" at bounding box center [871, 498] width 237 height 16
click at [1269, 116] on link "Добавить домен" at bounding box center [1285, 103] width 151 height 38
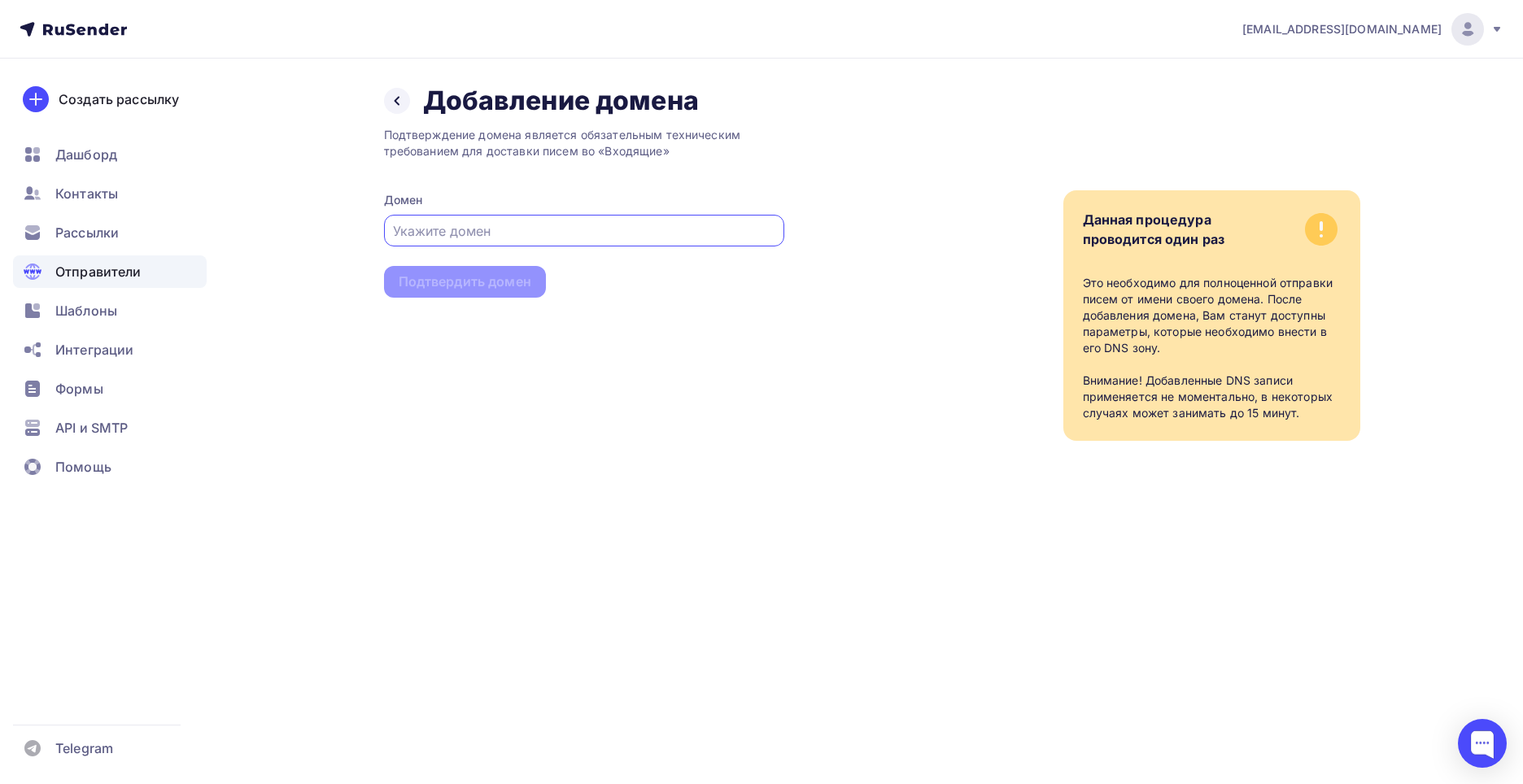
click at [525, 227] on input "text" at bounding box center [584, 231] width 381 height 20
click at [398, 100] on icon at bounding box center [396, 100] width 13 height 13
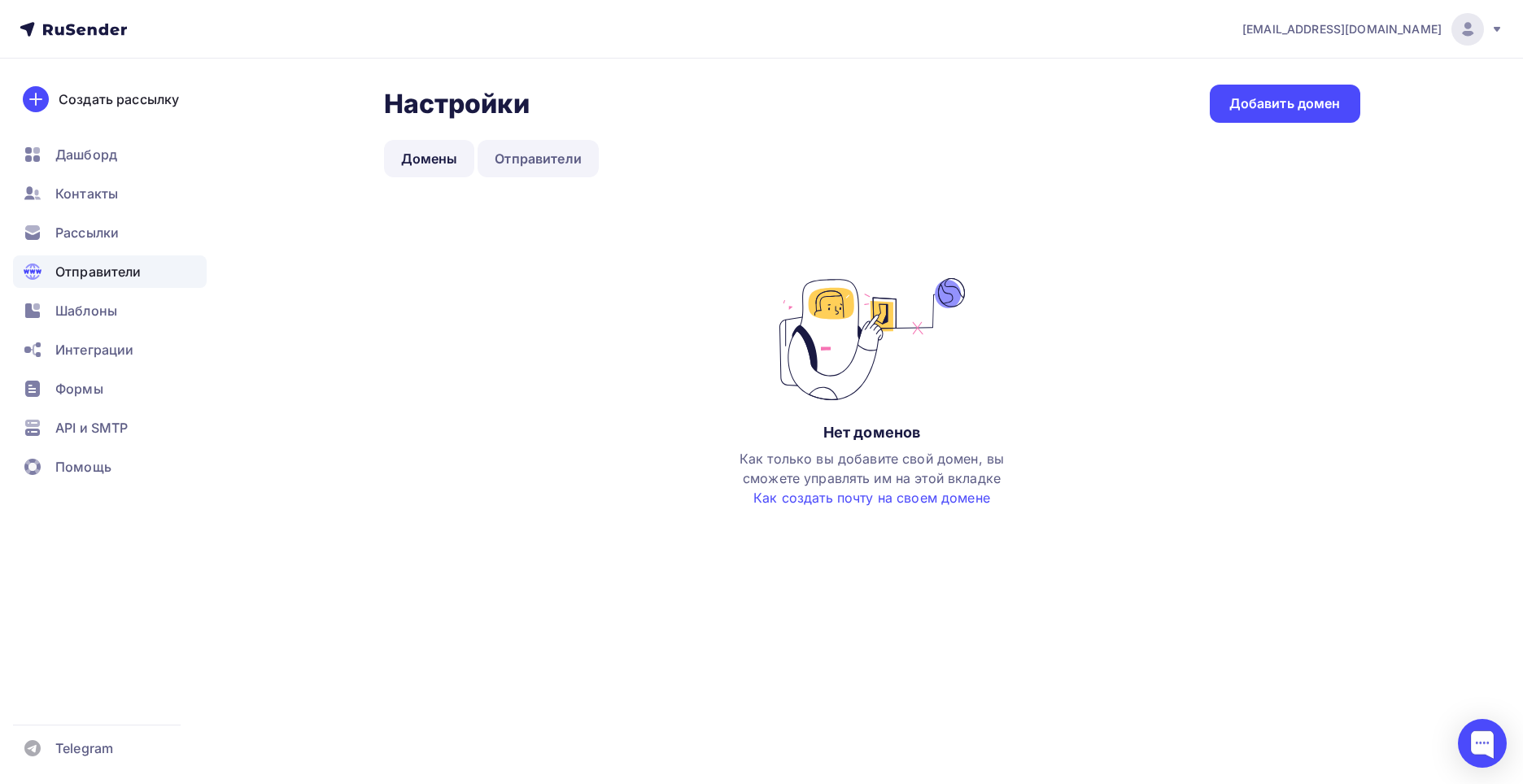
click at [535, 162] on link "Отправители" at bounding box center [538, 159] width 122 height 37
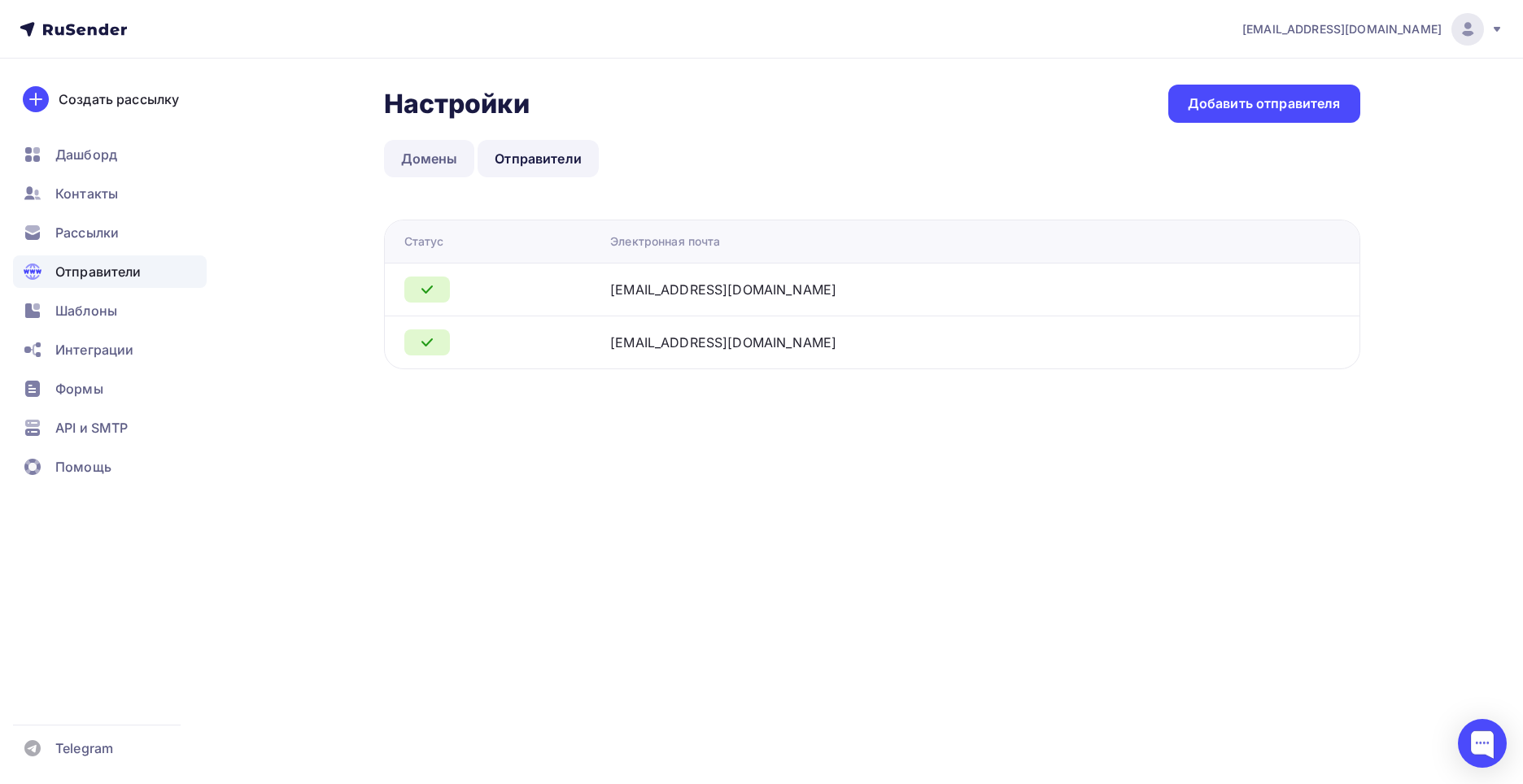
click at [438, 161] on link "Домены" at bounding box center [429, 159] width 91 height 37
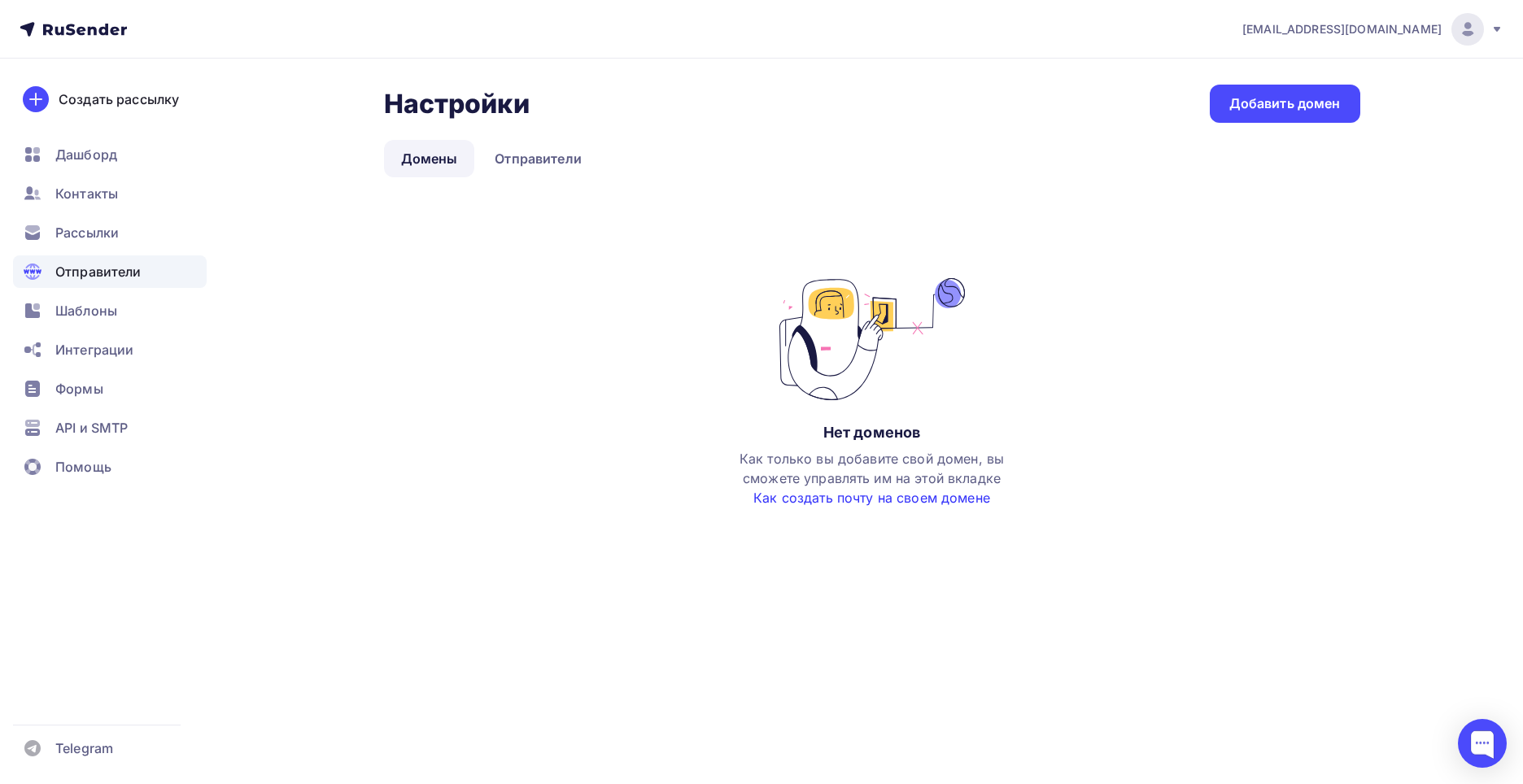
click at [875, 499] on link "Как создать почту на своем домене" at bounding box center [871, 498] width 237 height 16
click at [118, 202] on div "Контакты" at bounding box center [110, 193] width 193 height 33
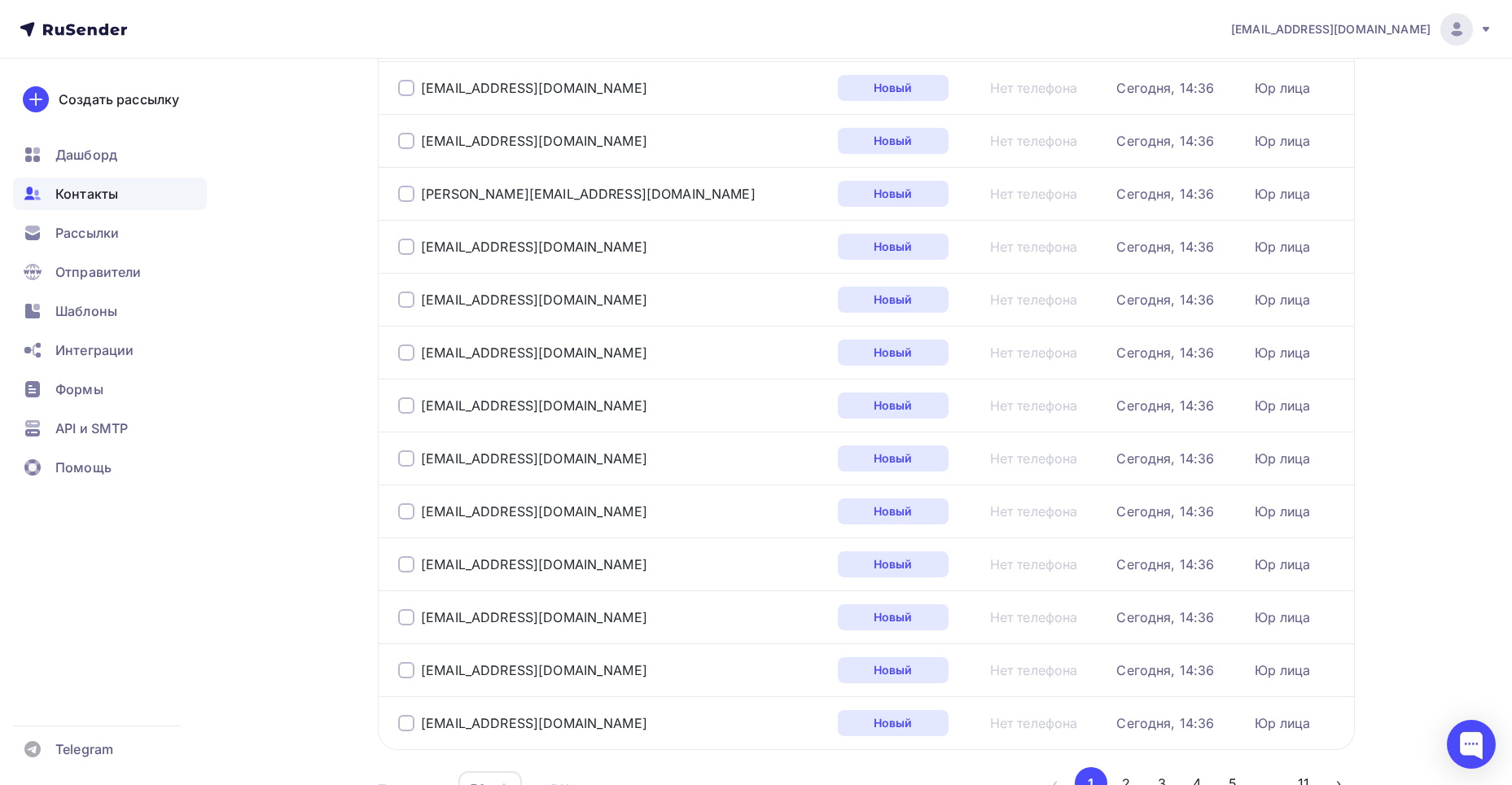
scroll to position [2335, 0]
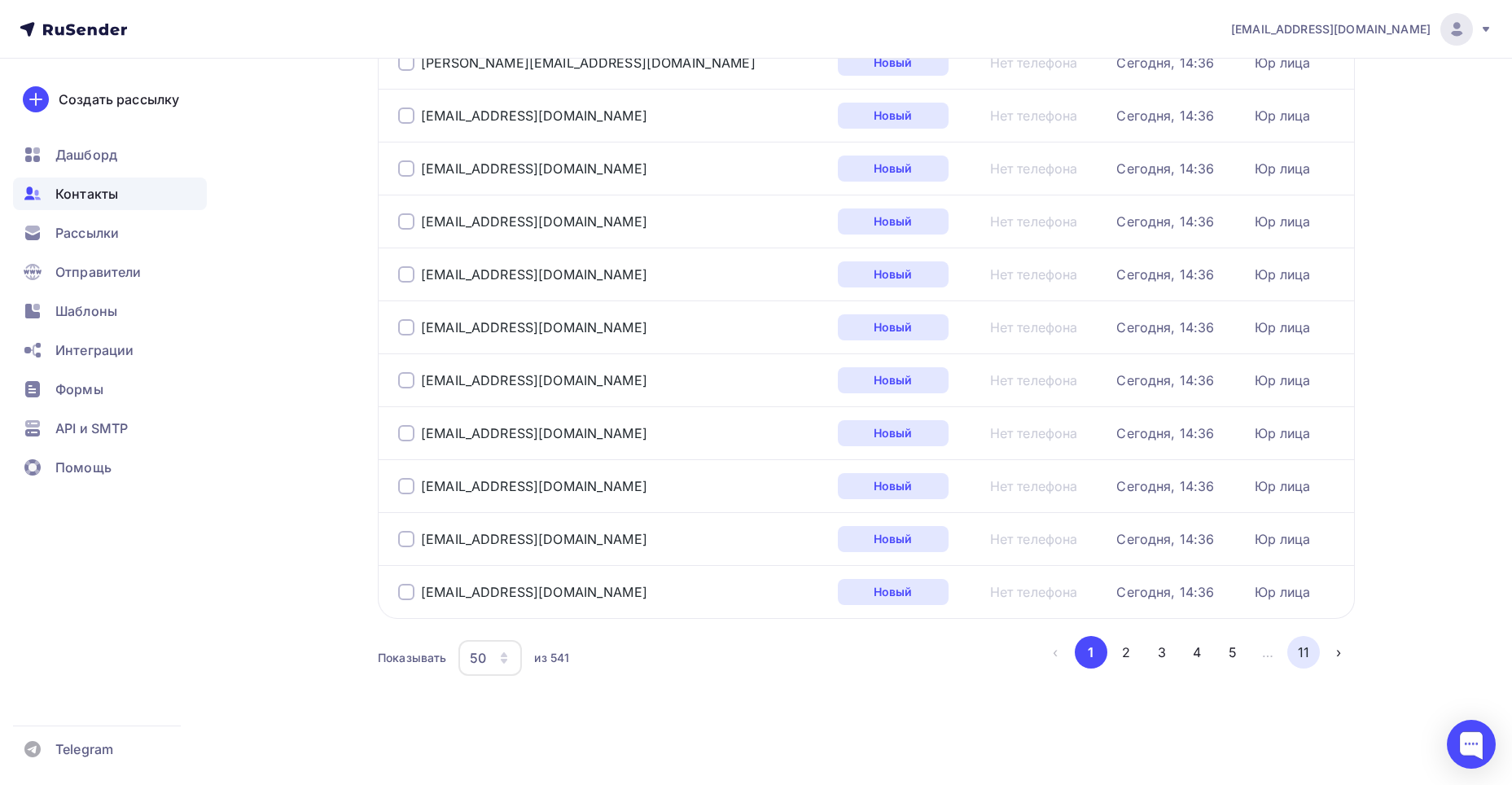
click at [1305, 651] on button "11" at bounding box center [1303, 652] width 33 height 33
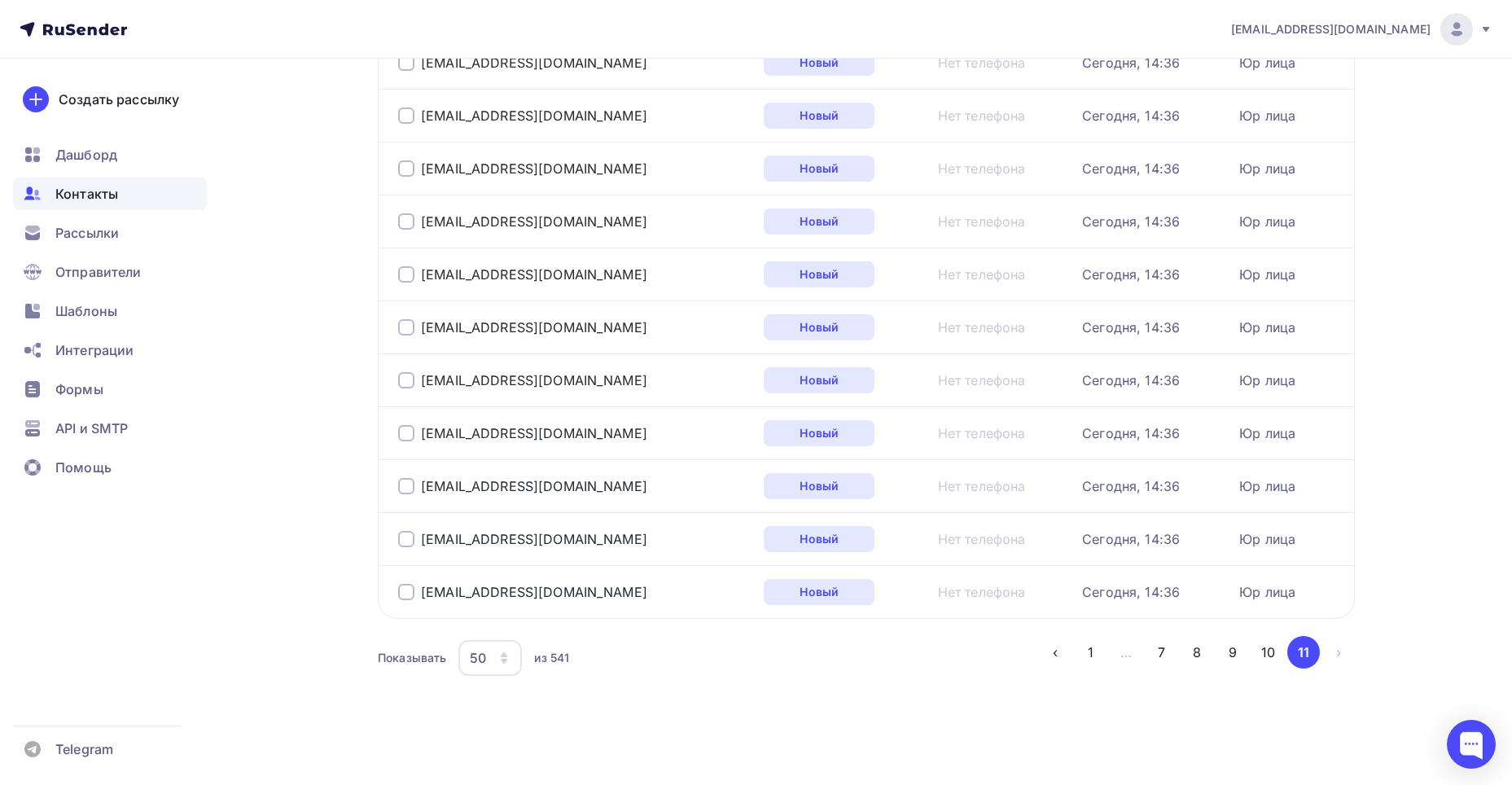
scroll to position [1778, 0]
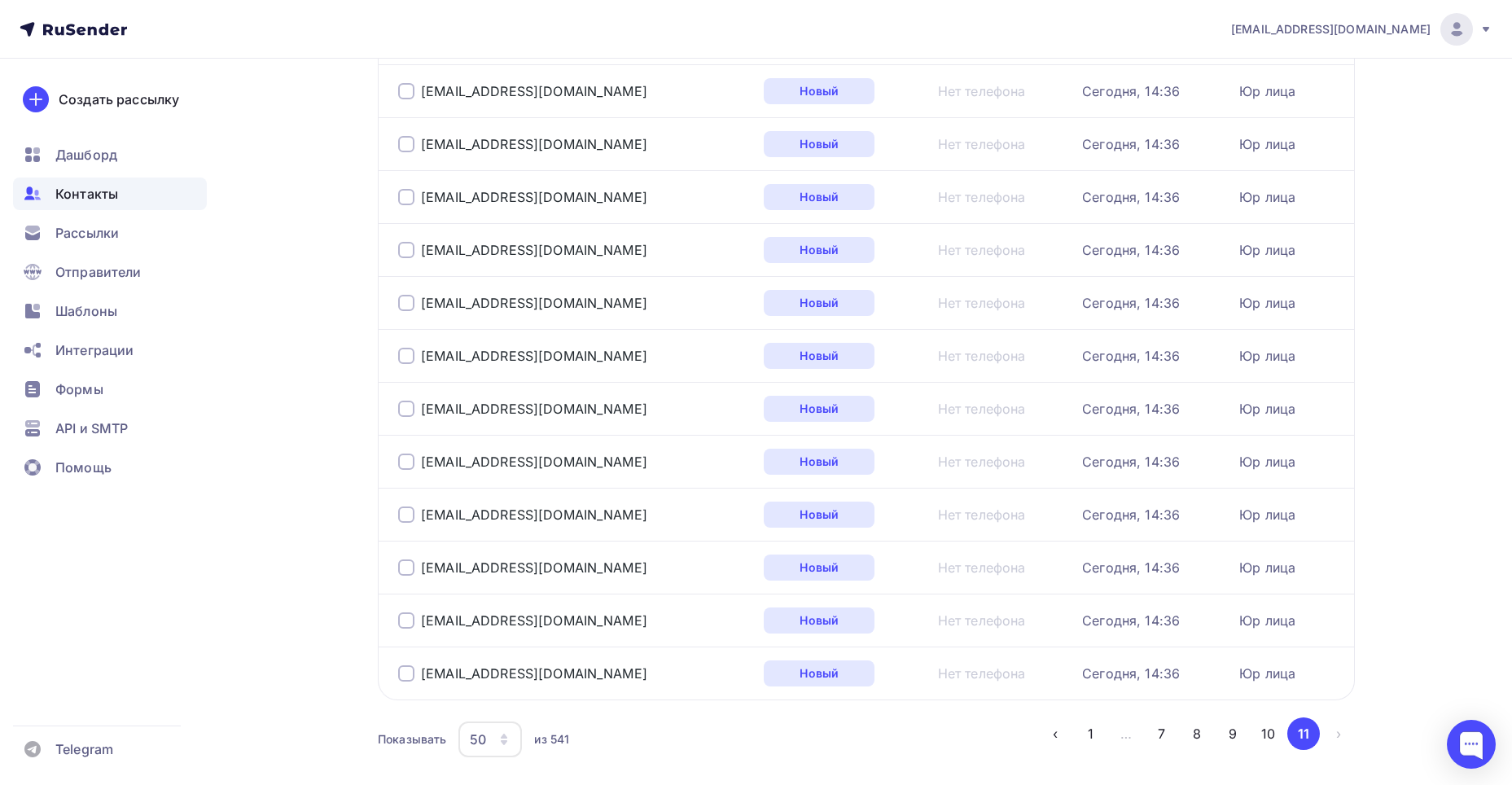
click at [407, 671] on div at bounding box center [407, 673] width 16 height 16
click at [405, 622] on div at bounding box center [407, 621] width 16 height 16
click at [402, 566] on div at bounding box center [407, 567] width 16 height 16
click at [400, 520] on div at bounding box center [407, 515] width 16 height 16
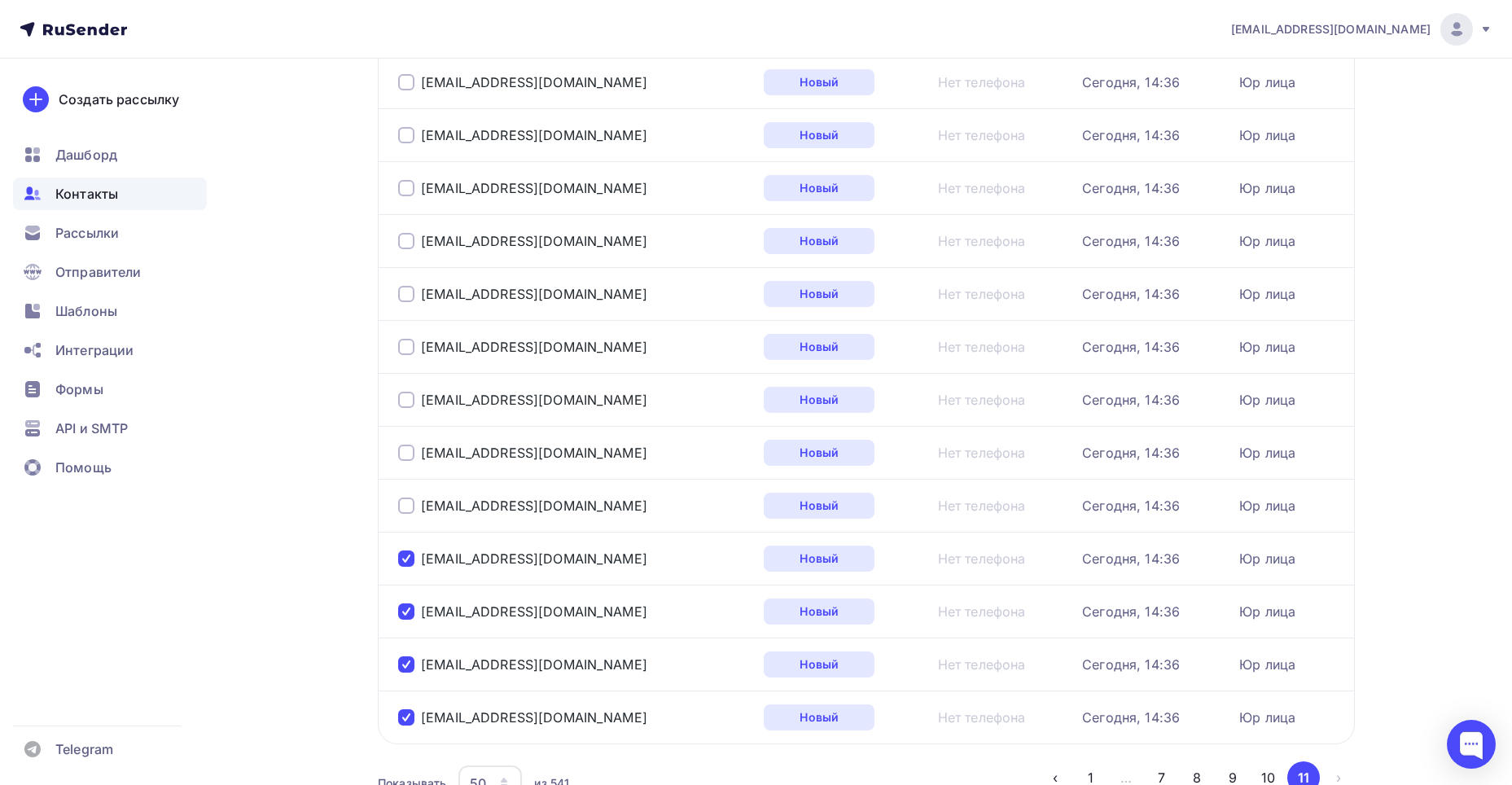
scroll to position [1696, 0]
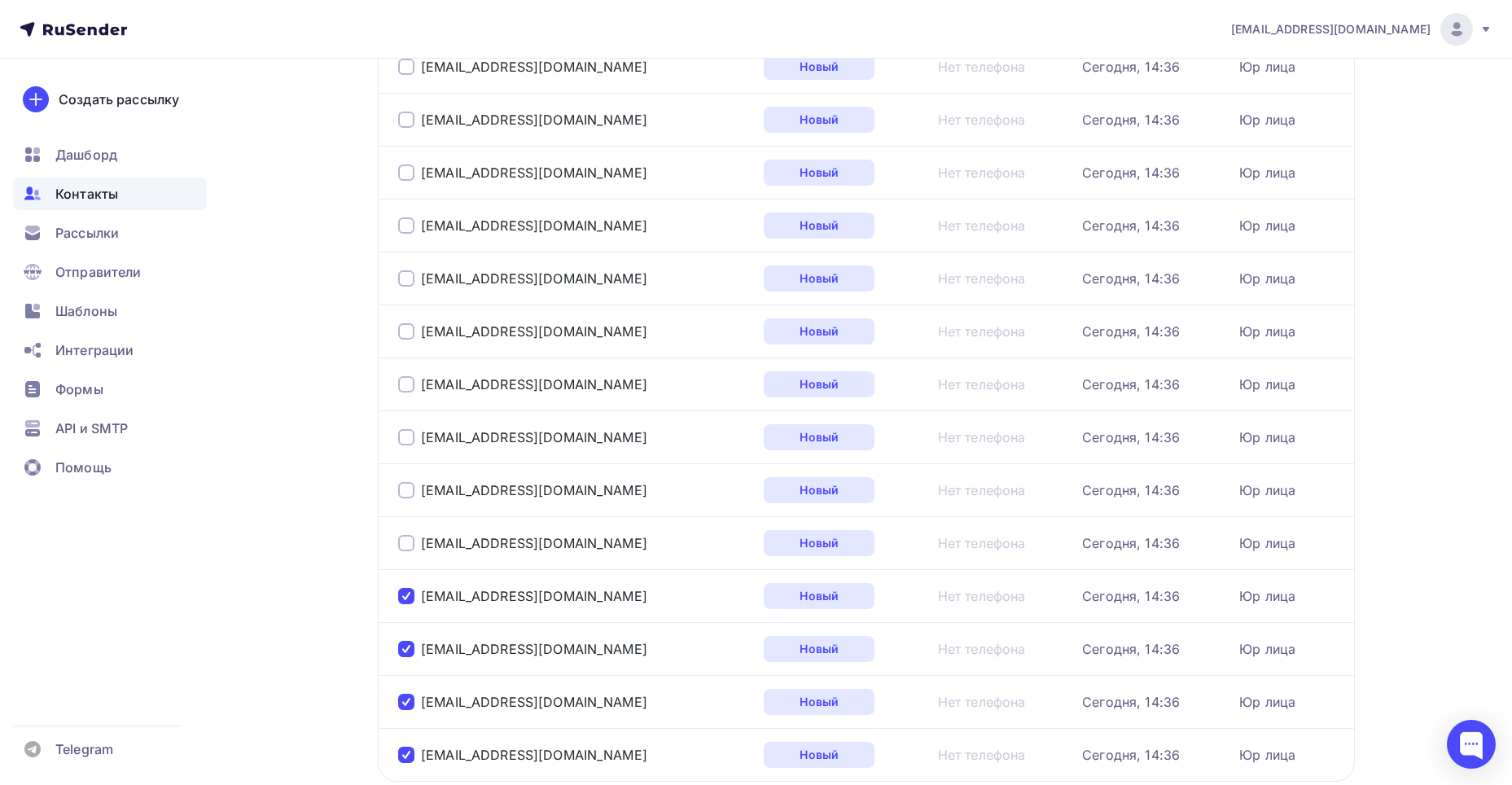
click at [409, 542] on div at bounding box center [407, 543] width 16 height 16
click at [407, 493] on div at bounding box center [407, 490] width 16 height 16
click at [416, 495] on div "shop@nasekom.net" at bounding box center [523, 490] width 249 height 16
click at [403, 495] on div at bounding box center [407, 490] width 16 height 16
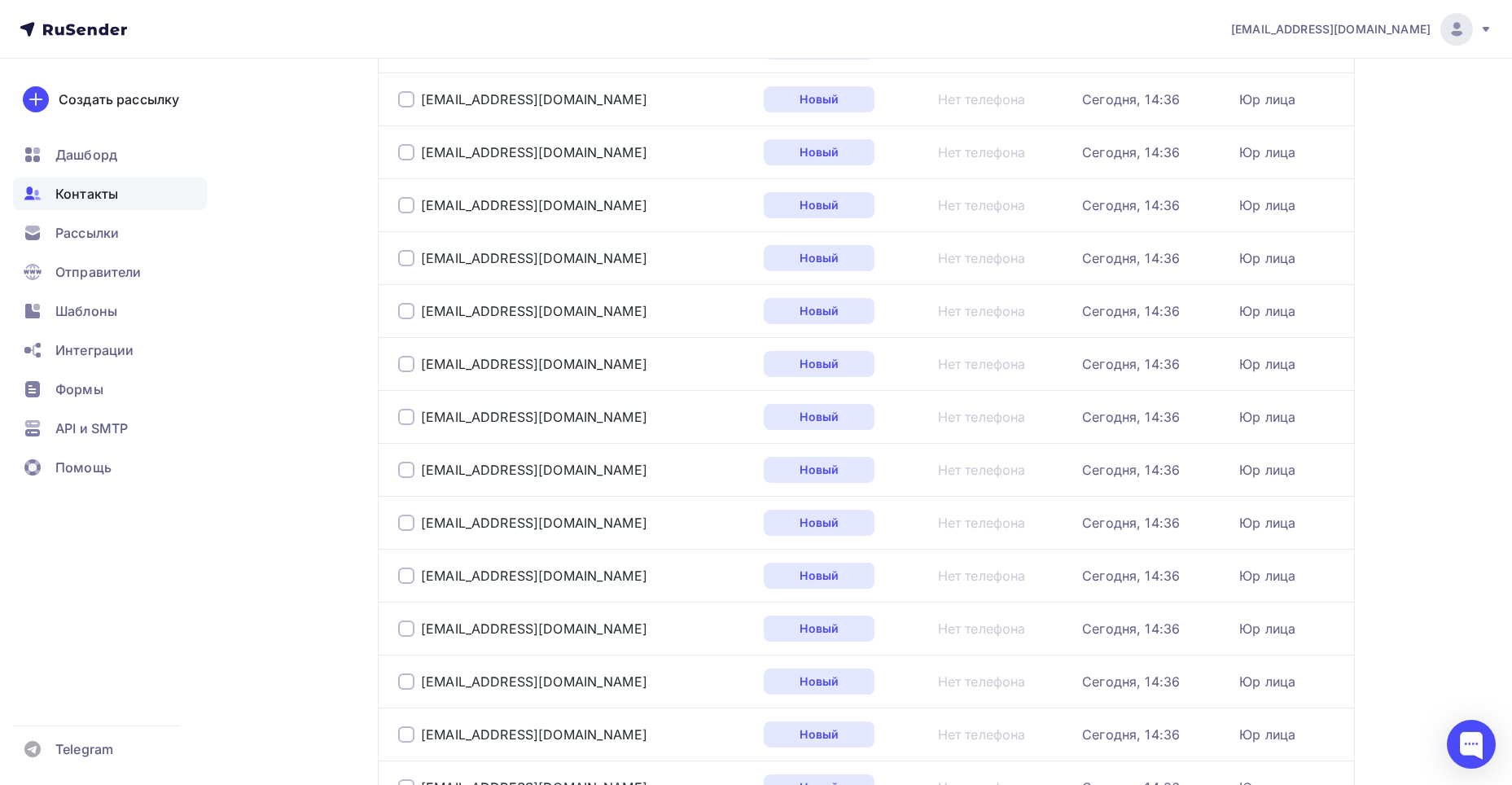
scroll to position [1370, 0]
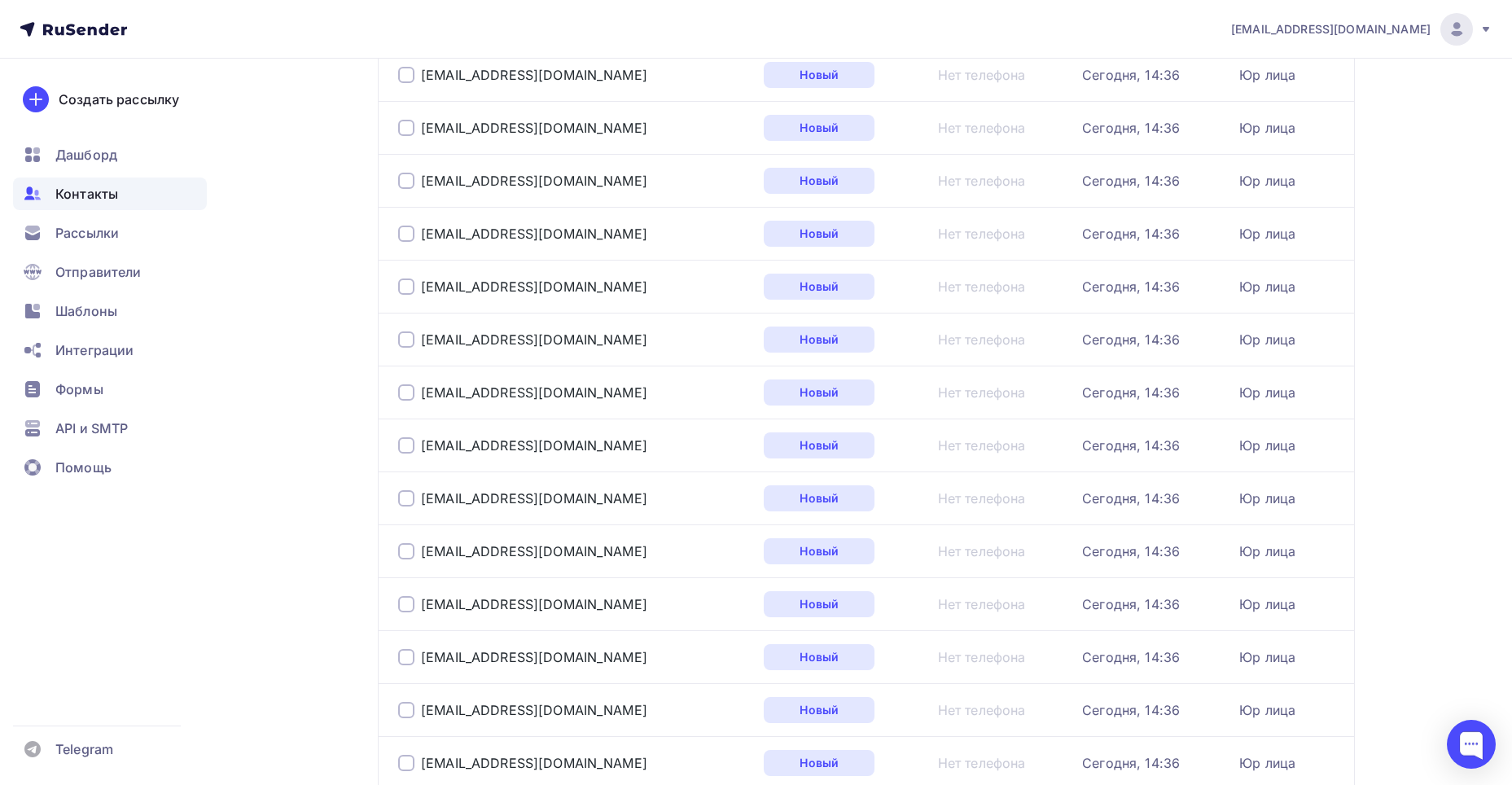
click at [408, 496] on div at bounding box center [407, 498] width 16 height 16
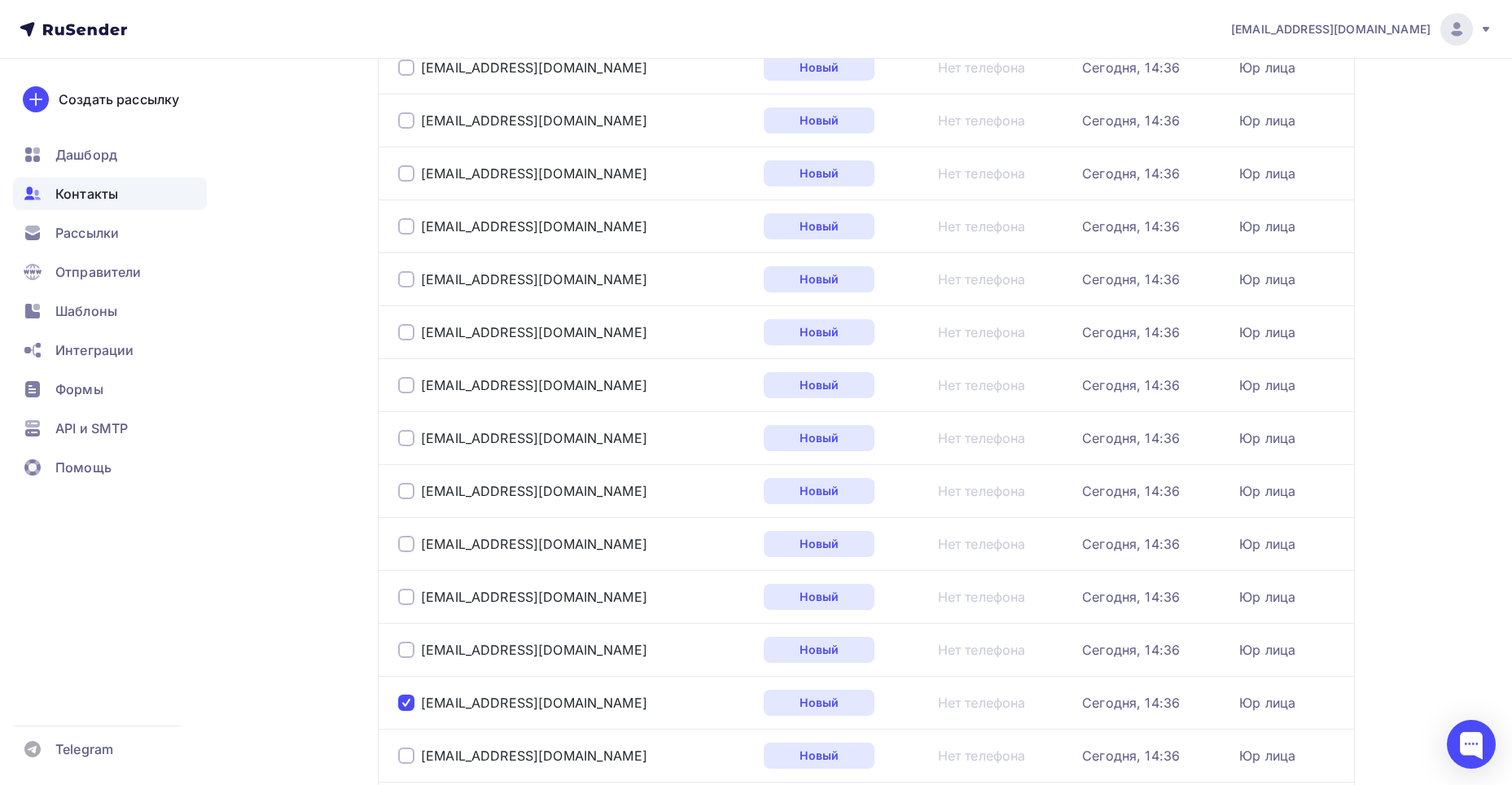
scroll to position [1126, 0]
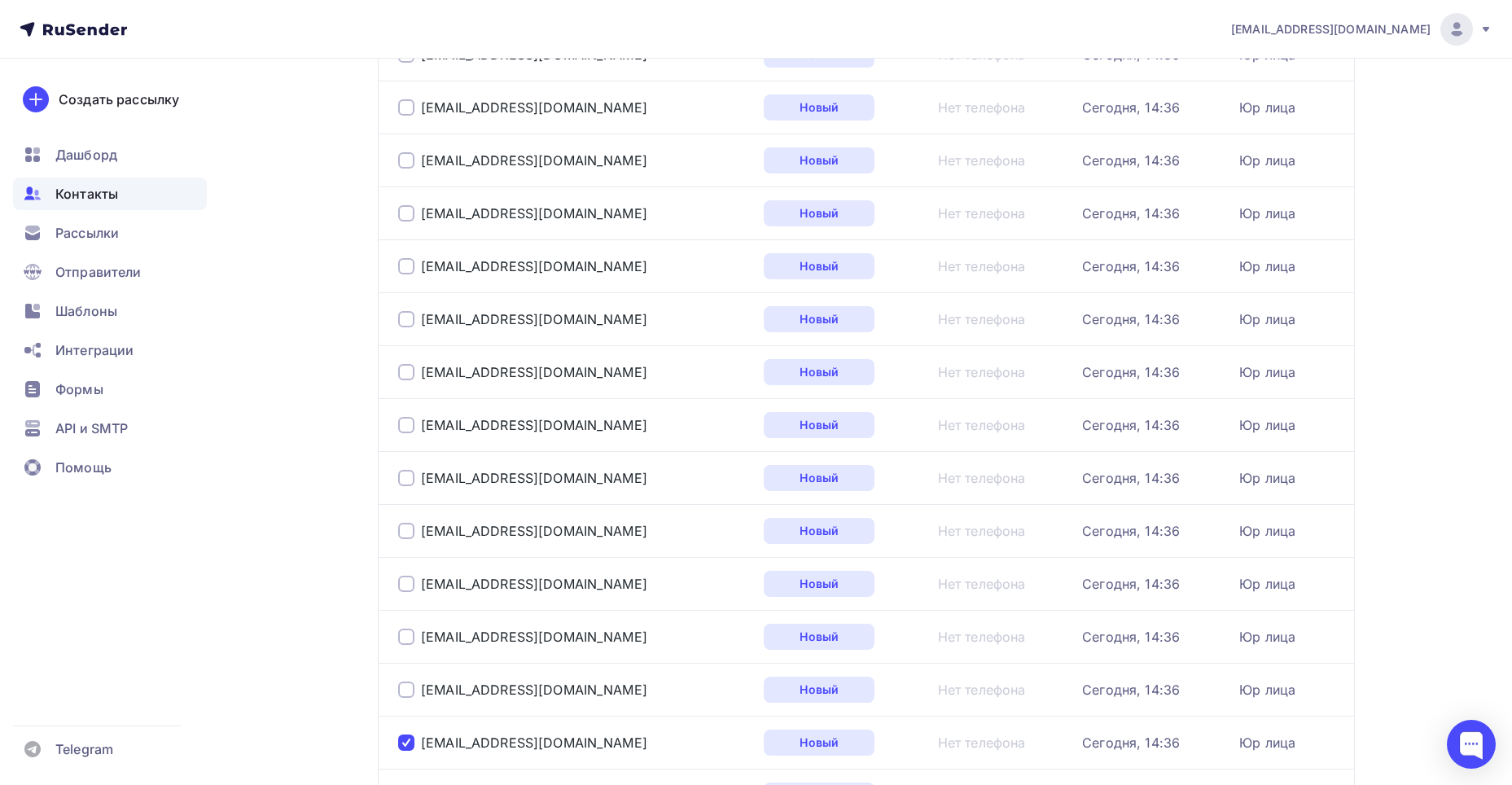
click at [409, 478] on div at bounding box center [407, 478] width 16 height 16
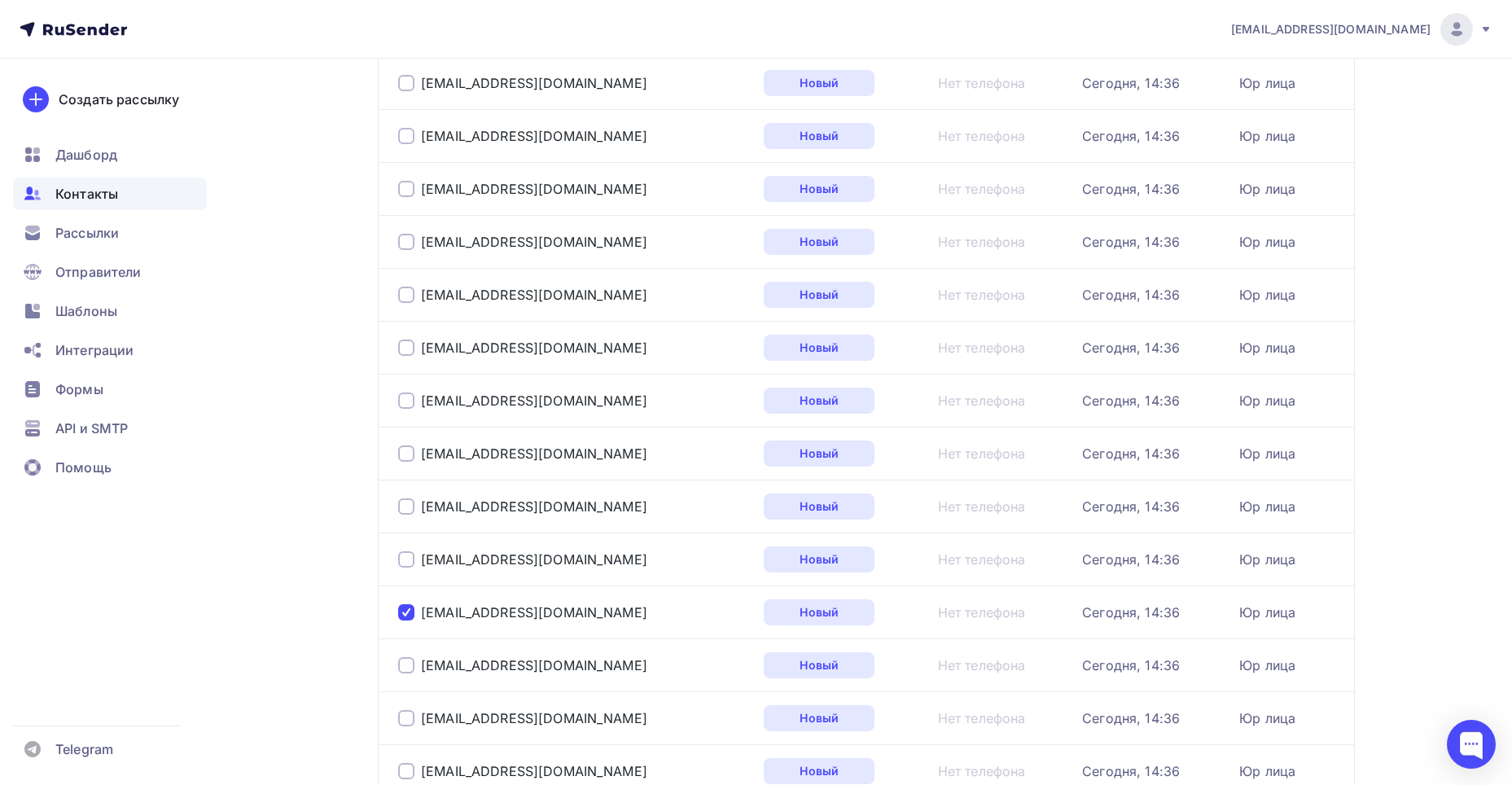
scroll to position [963, 0]
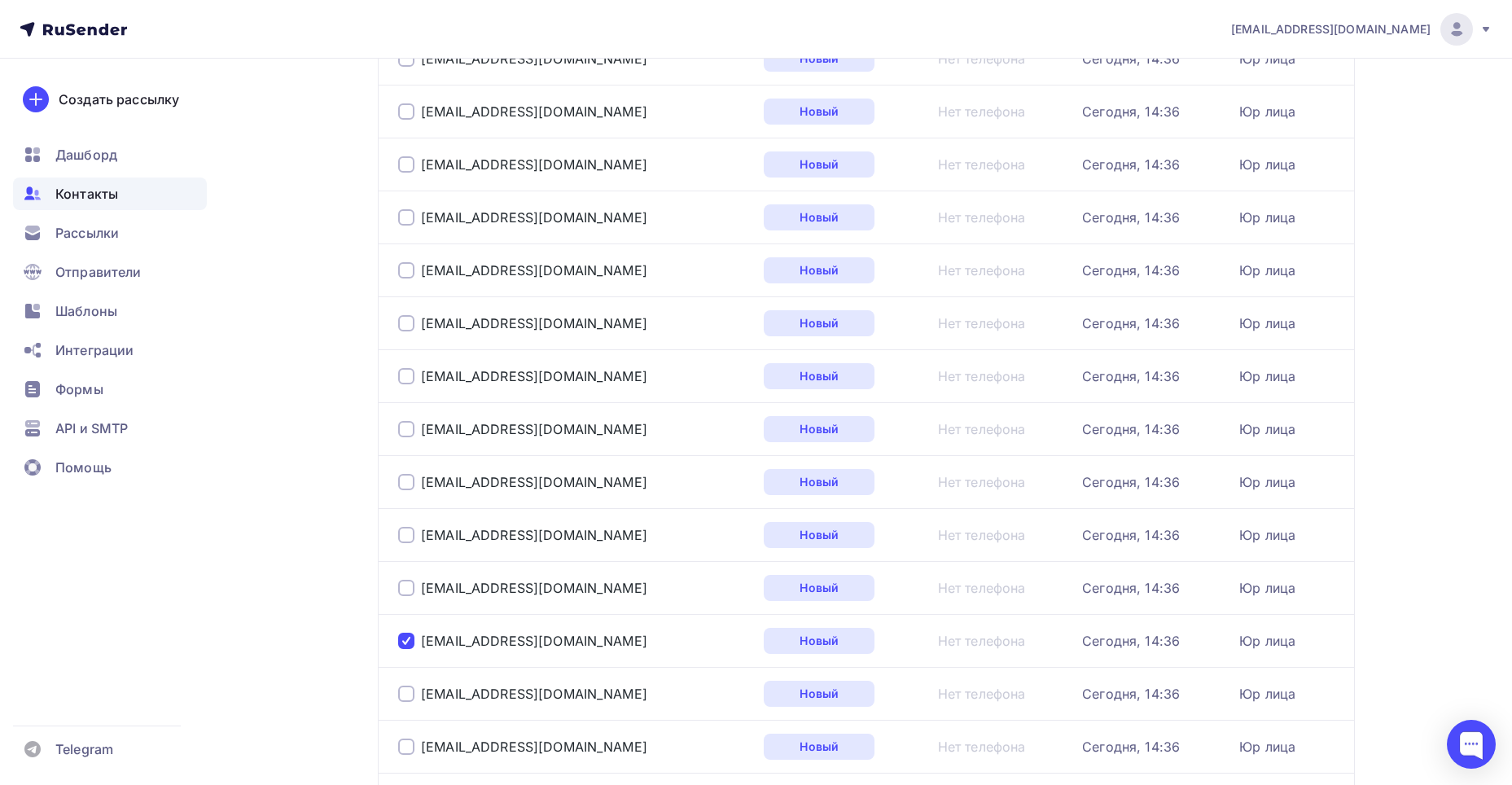
click at [401, 480] on div at bounding box center [407, 482] width 16 height 16
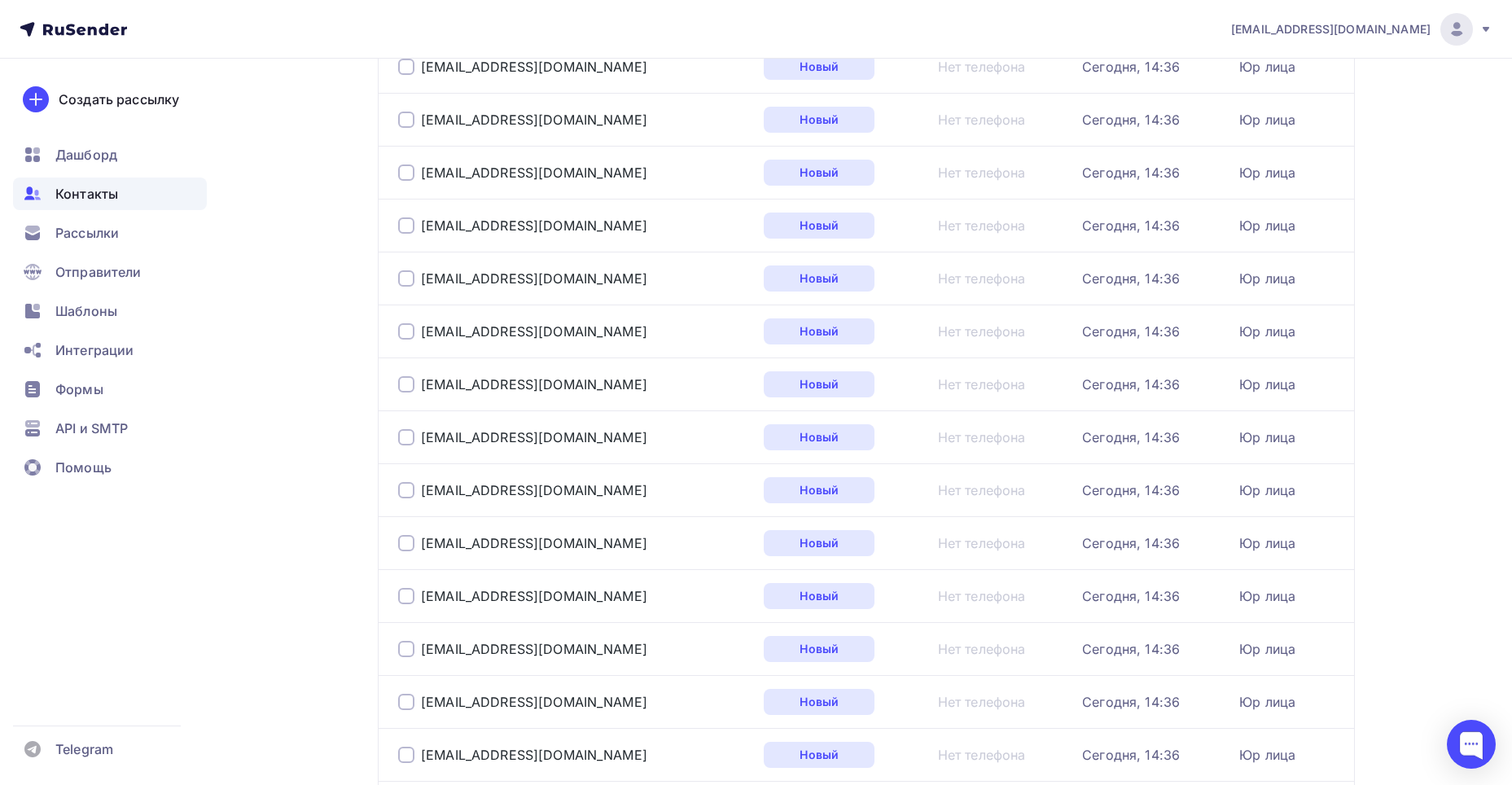
click at [402, 598] on div at bounding box center [407, 596] width 16 height 16
click at [401, 541] on div at bounding box center [407, 543] width 16 height 16
click at [400, 491] on div at bounding box center [407, 490] width 16 height 16
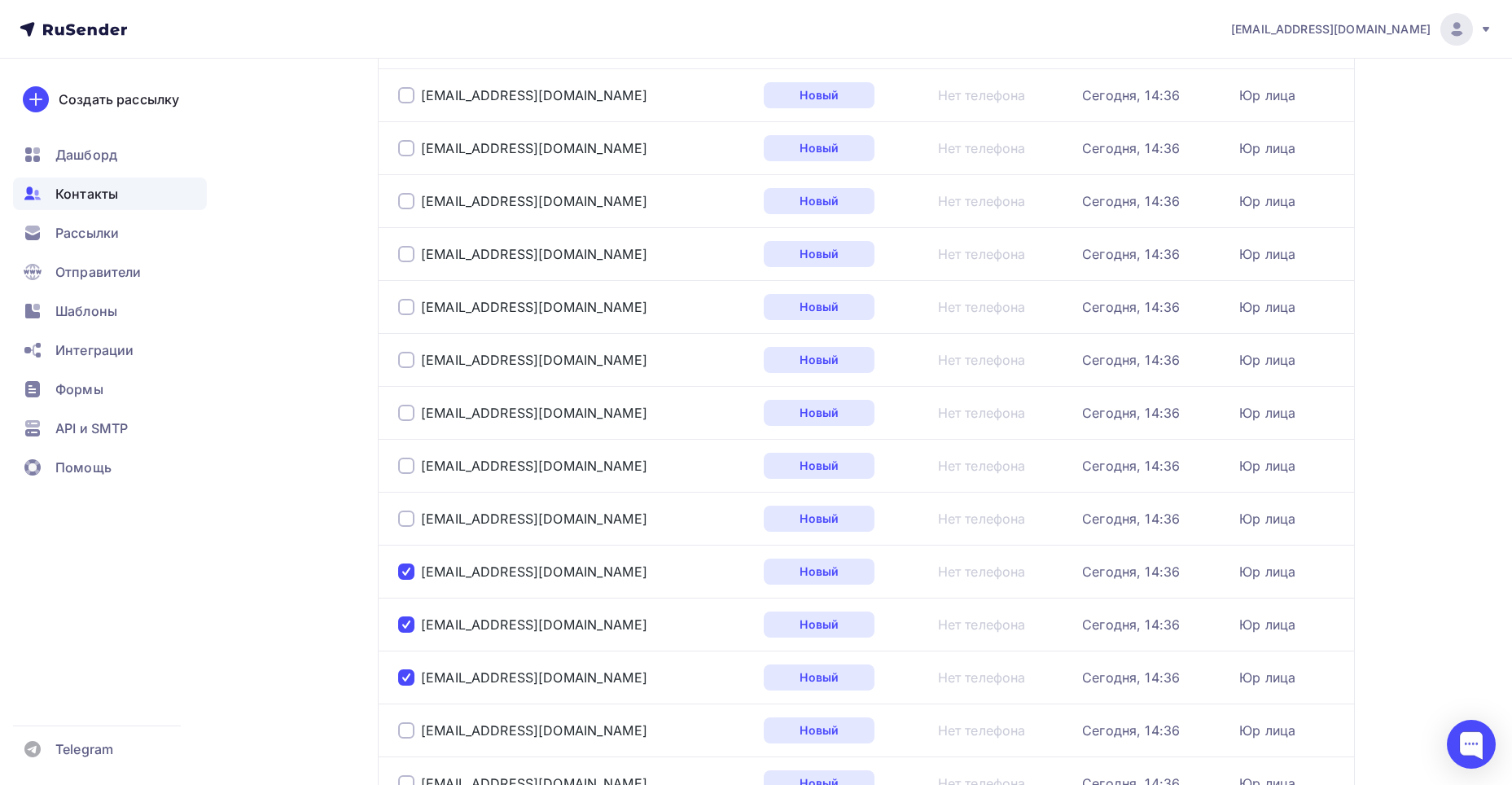
click at [407, 517] on div at bounding box center [407, 519] width 16 height 16
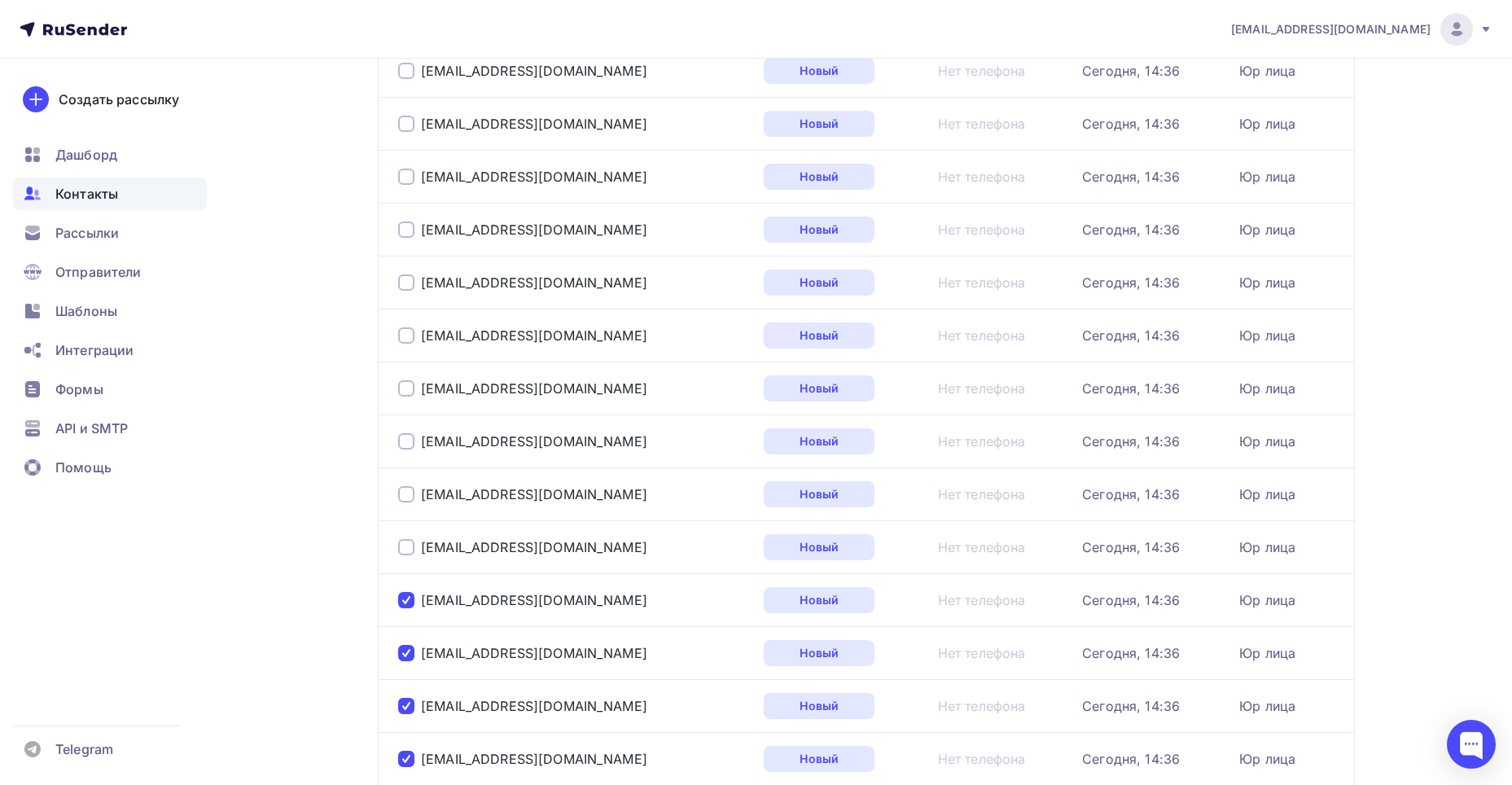
click at [401, 551] on div at bounding box center [407, 547] width 16 height 16
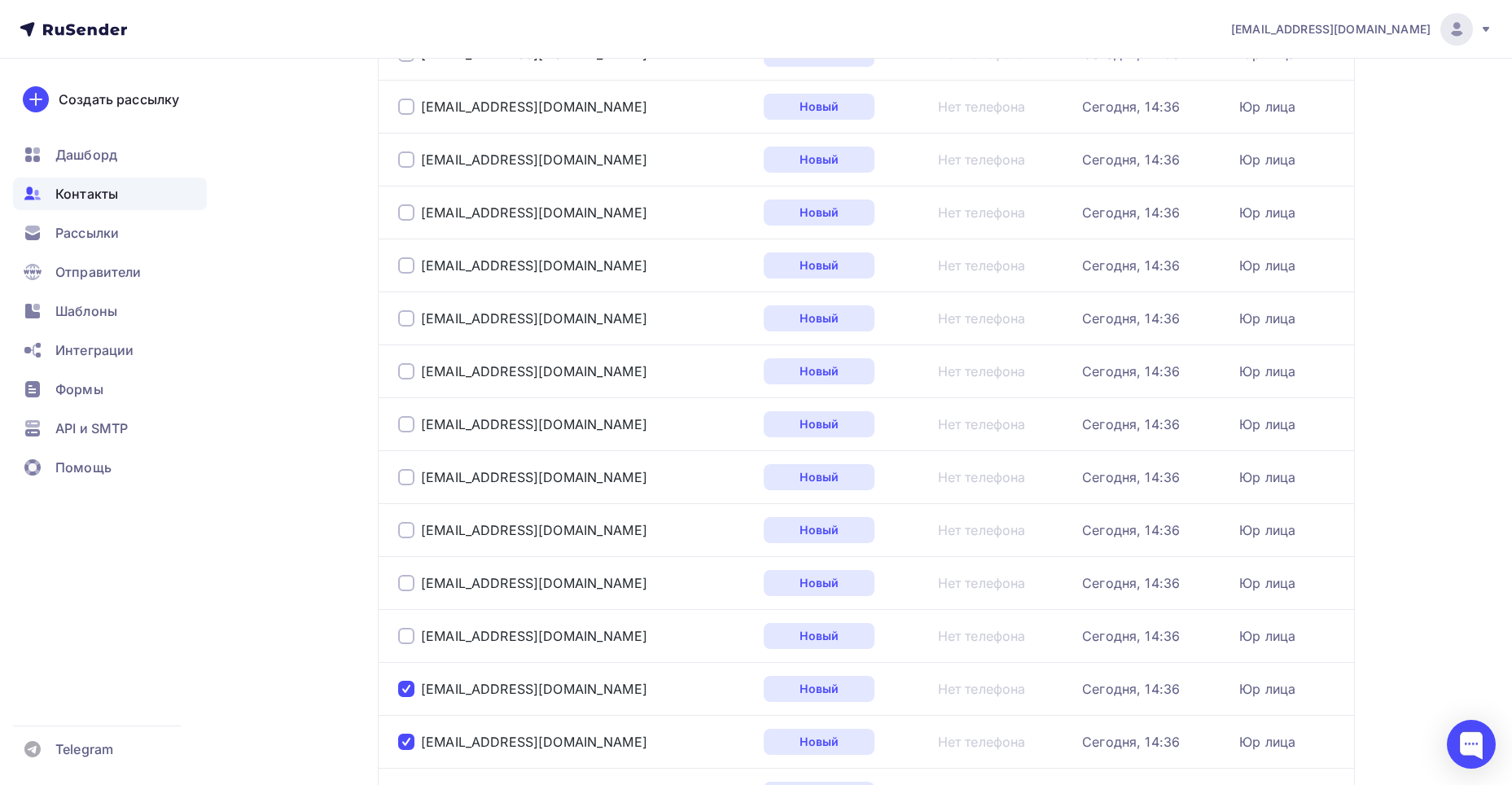
scroll to position [311, 0]
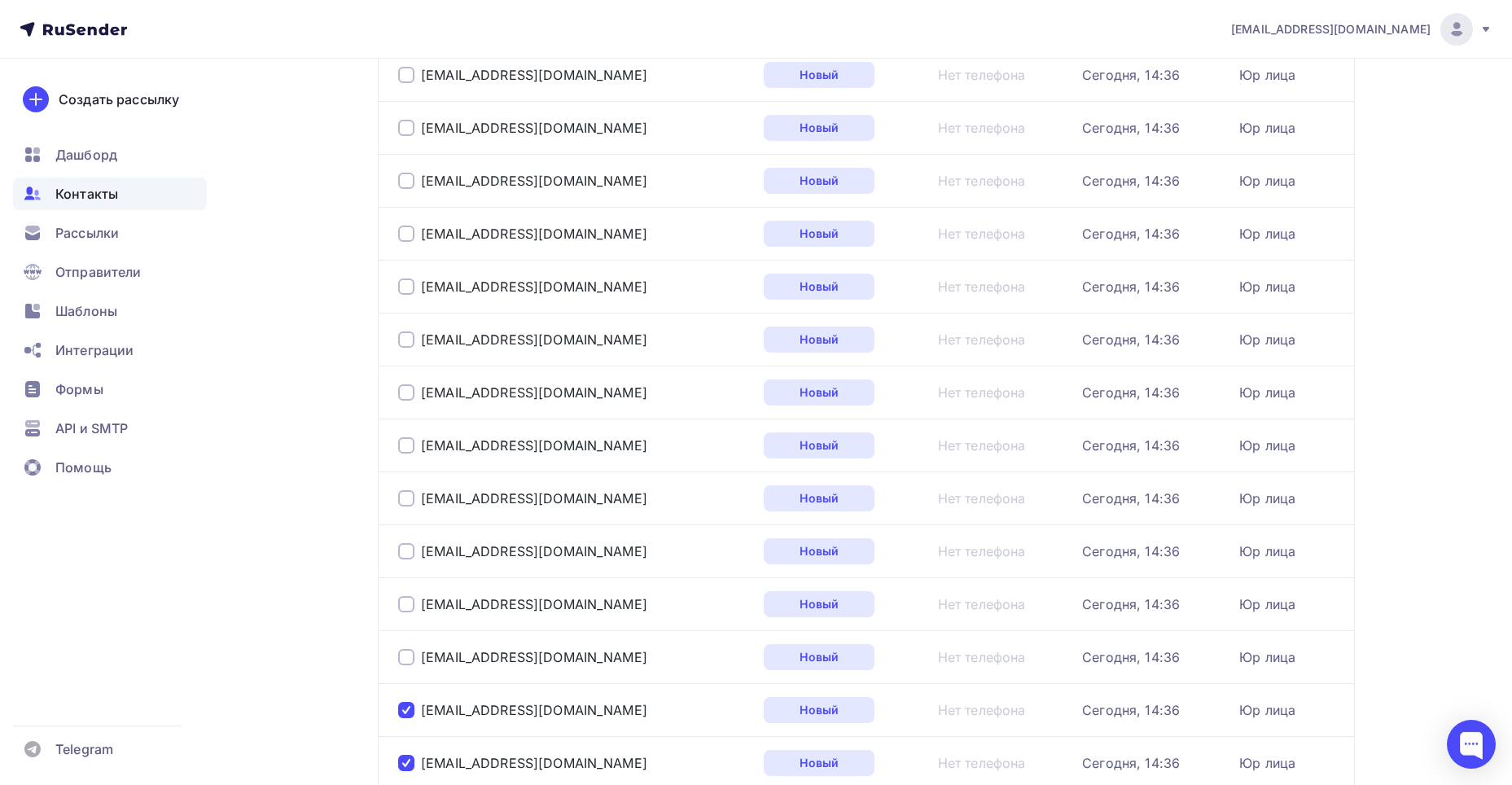
click at [402, 552] on div at bounding box center [407, 551] width 16 height 16
click at [402, 547] on div at bounding box center [407, 551] width 16 height 16
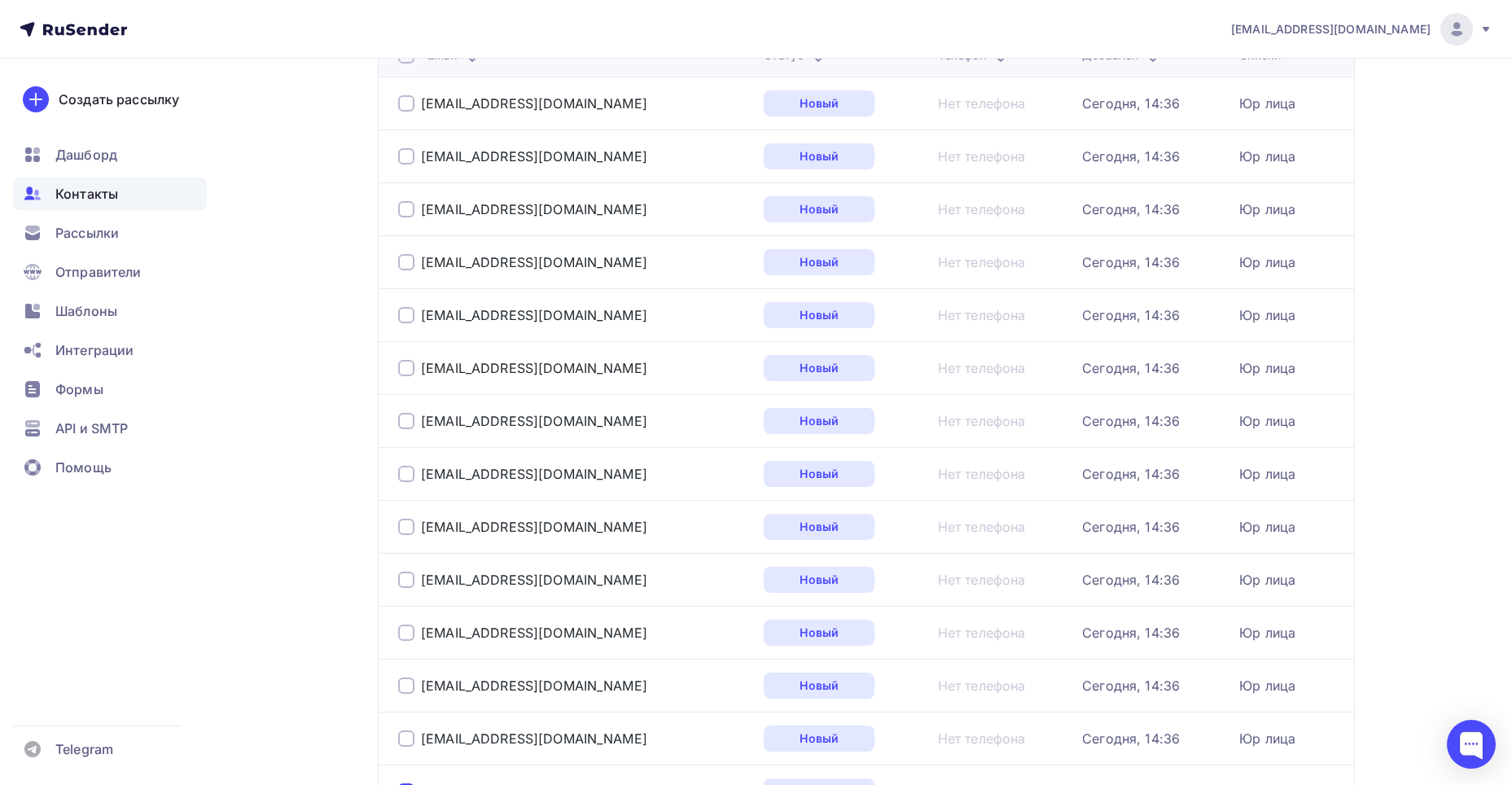
click at [406, 530] on div at bounding box center [407, 527] width 16 height 16
click at [413, 480] on div at bounding box center [407, 474] width 16 height 16
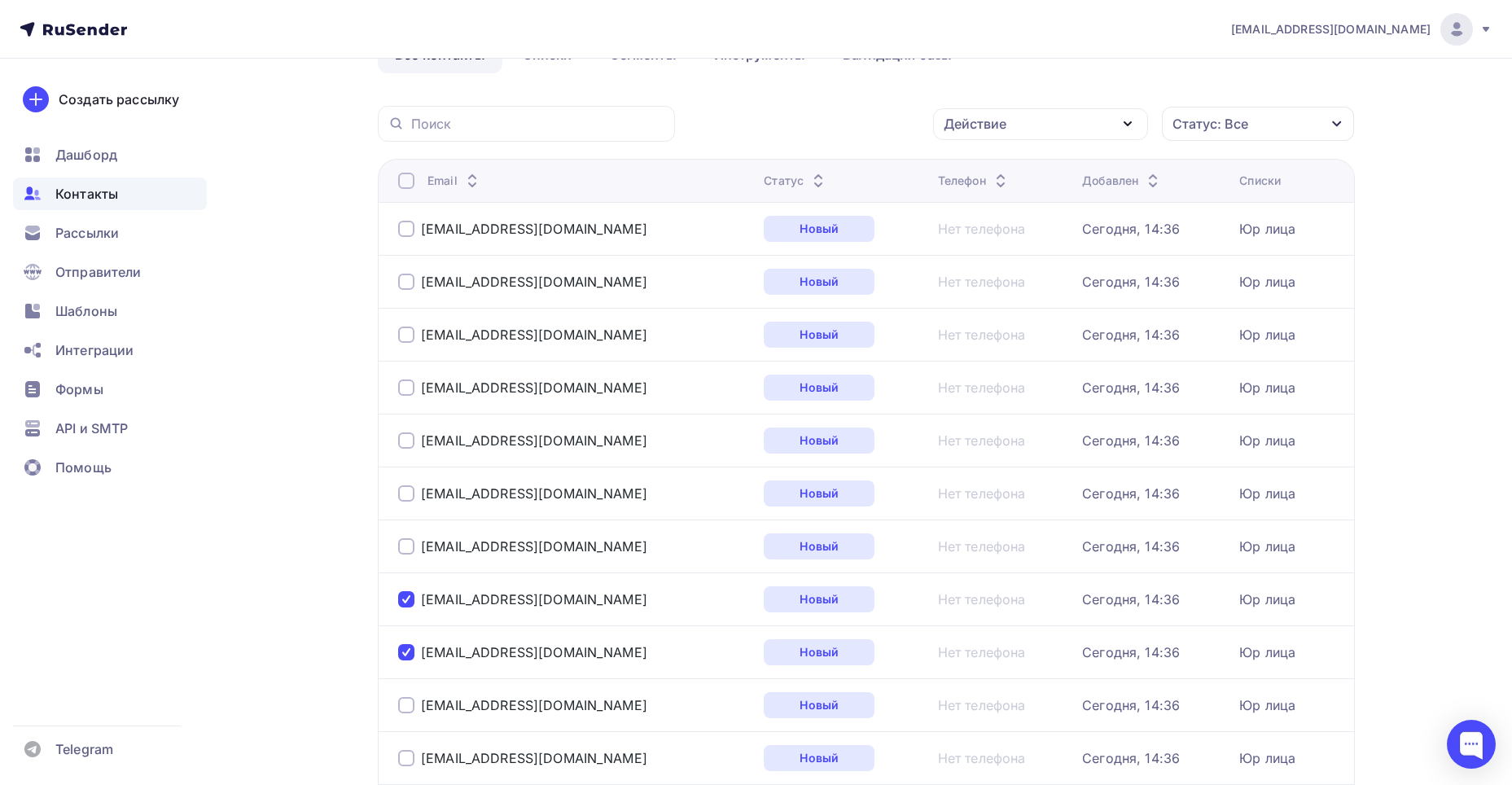
scroll to position [67, 0]
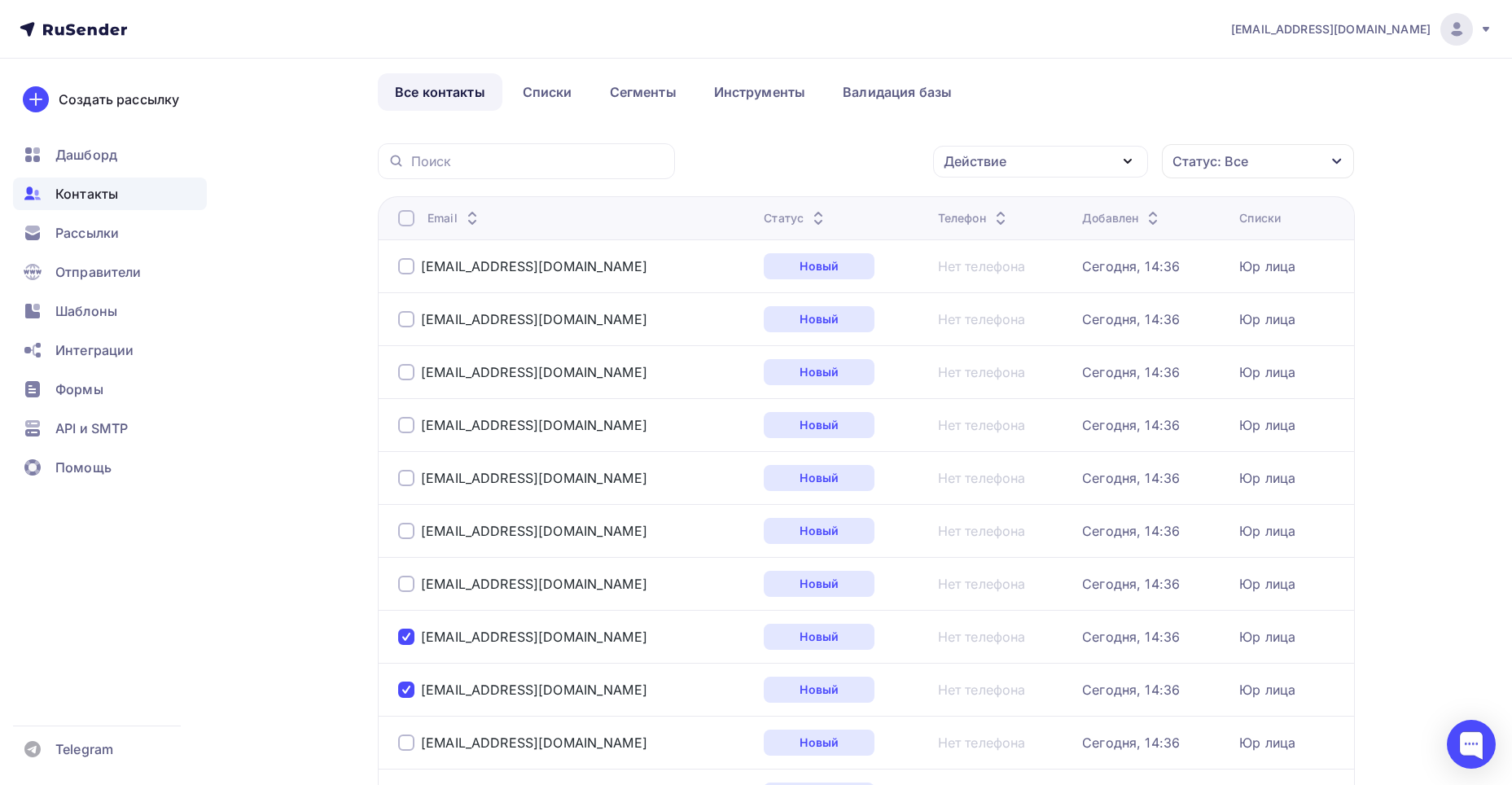
click at [412, 479] on div at bounding box center [407, 478] width 16 height 16
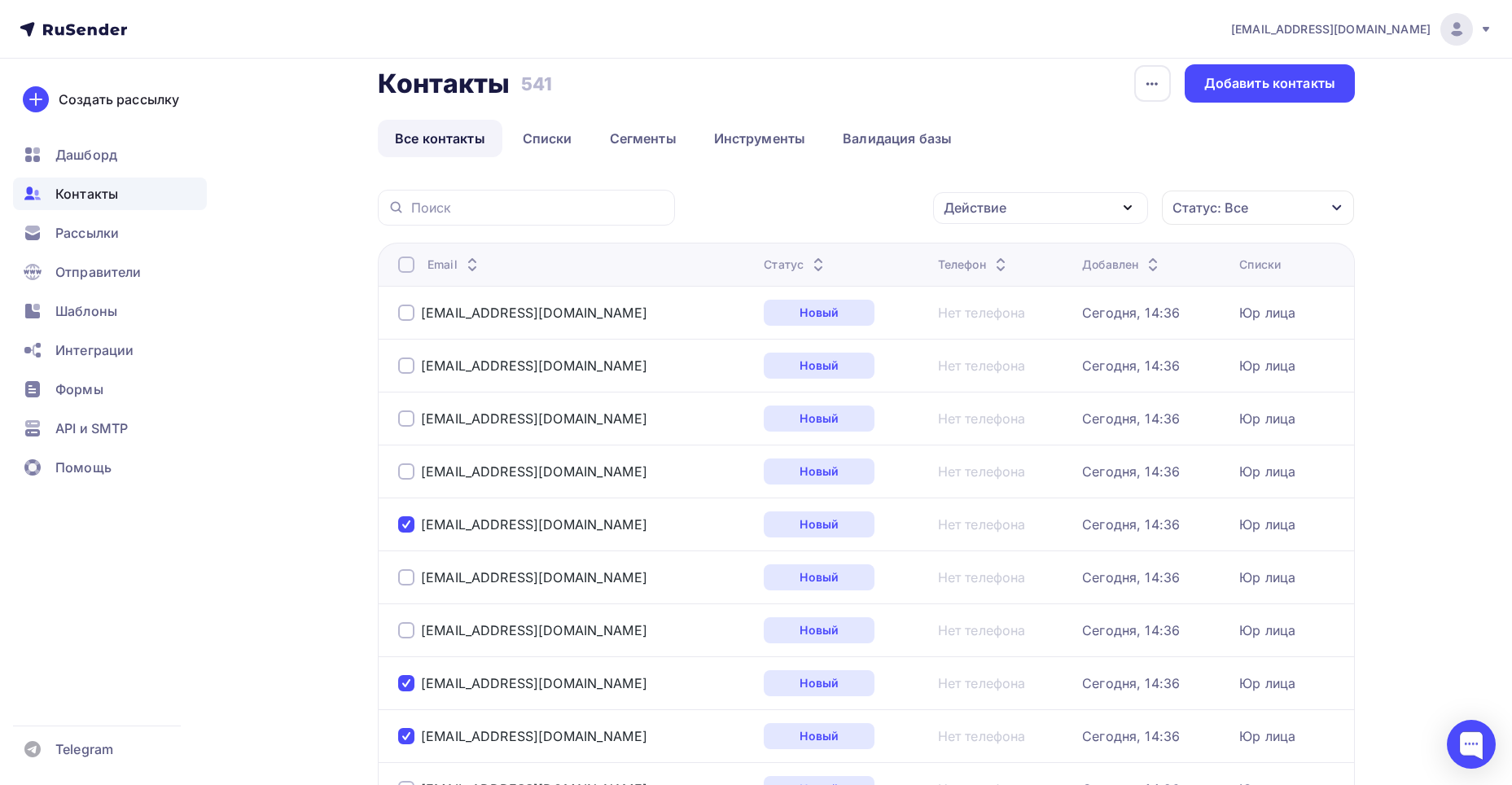
scroll to position [0, 0]
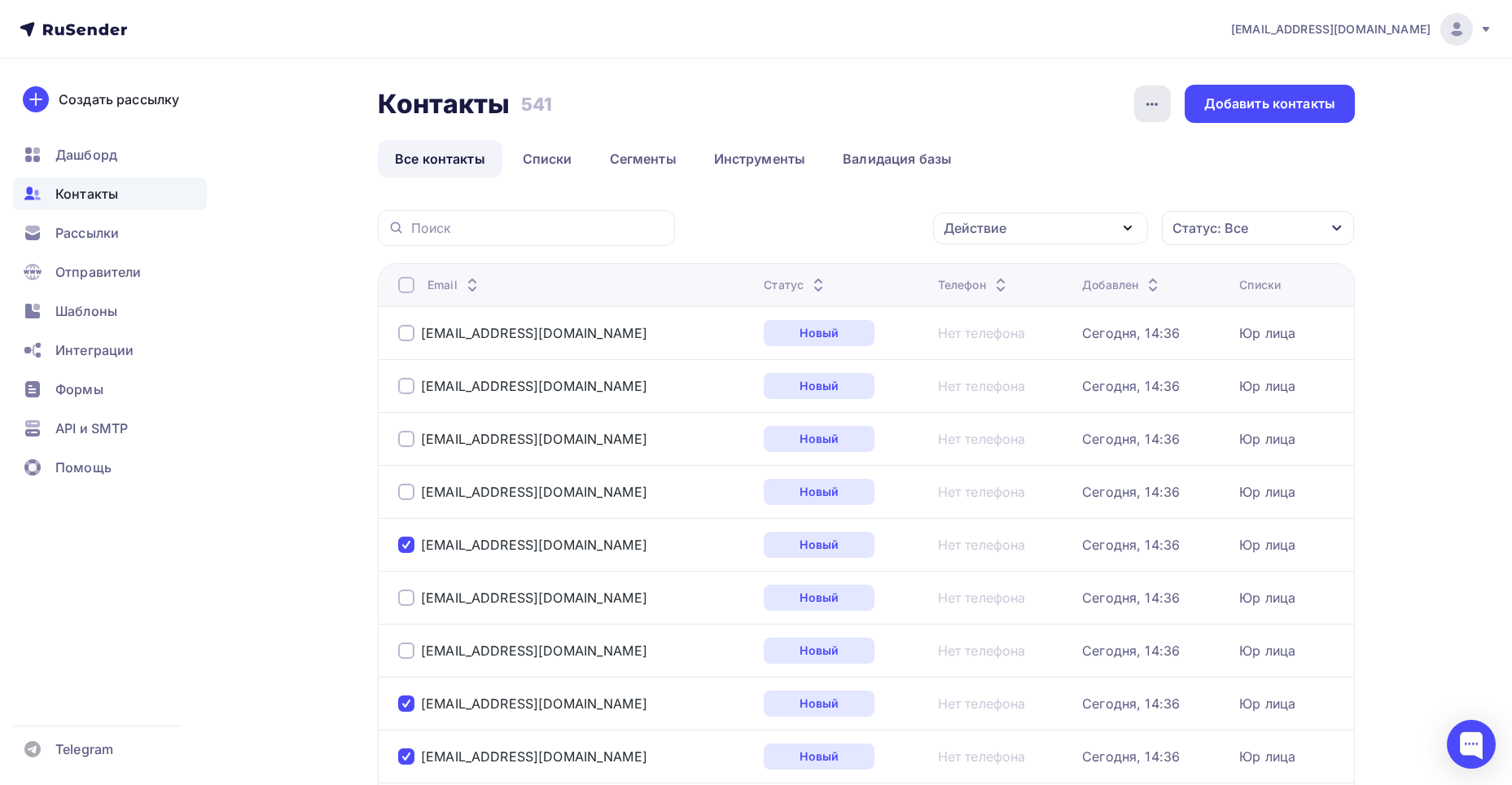
click at [1160, 108] on icon "button" at bounding box center [1152, 104] width 20 height 20
click at [966, 99] on div "Контакты Контакты 541 541 История импорта Добавить контакты" at bounding box center [867, 103] width 978 height 38
click at [1099, 222] on div "Действие" at bounding box center [1041, 228] width 215 height 32
click at [975, 346] on div "Удалить" at bounding box center [979, 341] width 54 height 20
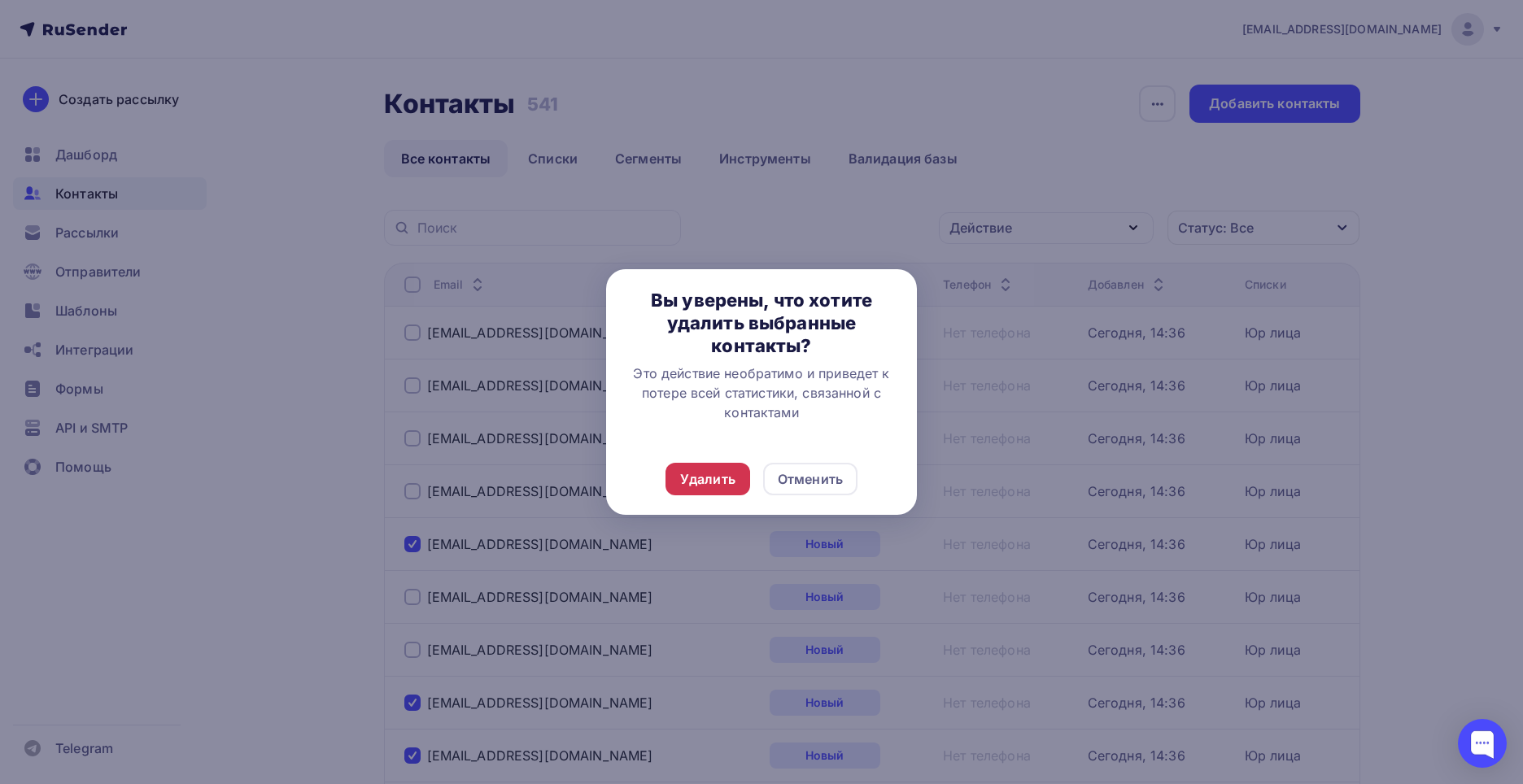
click at [716, 470] on div "Удалить" at bounding box center [708, 479] width 55 height 20
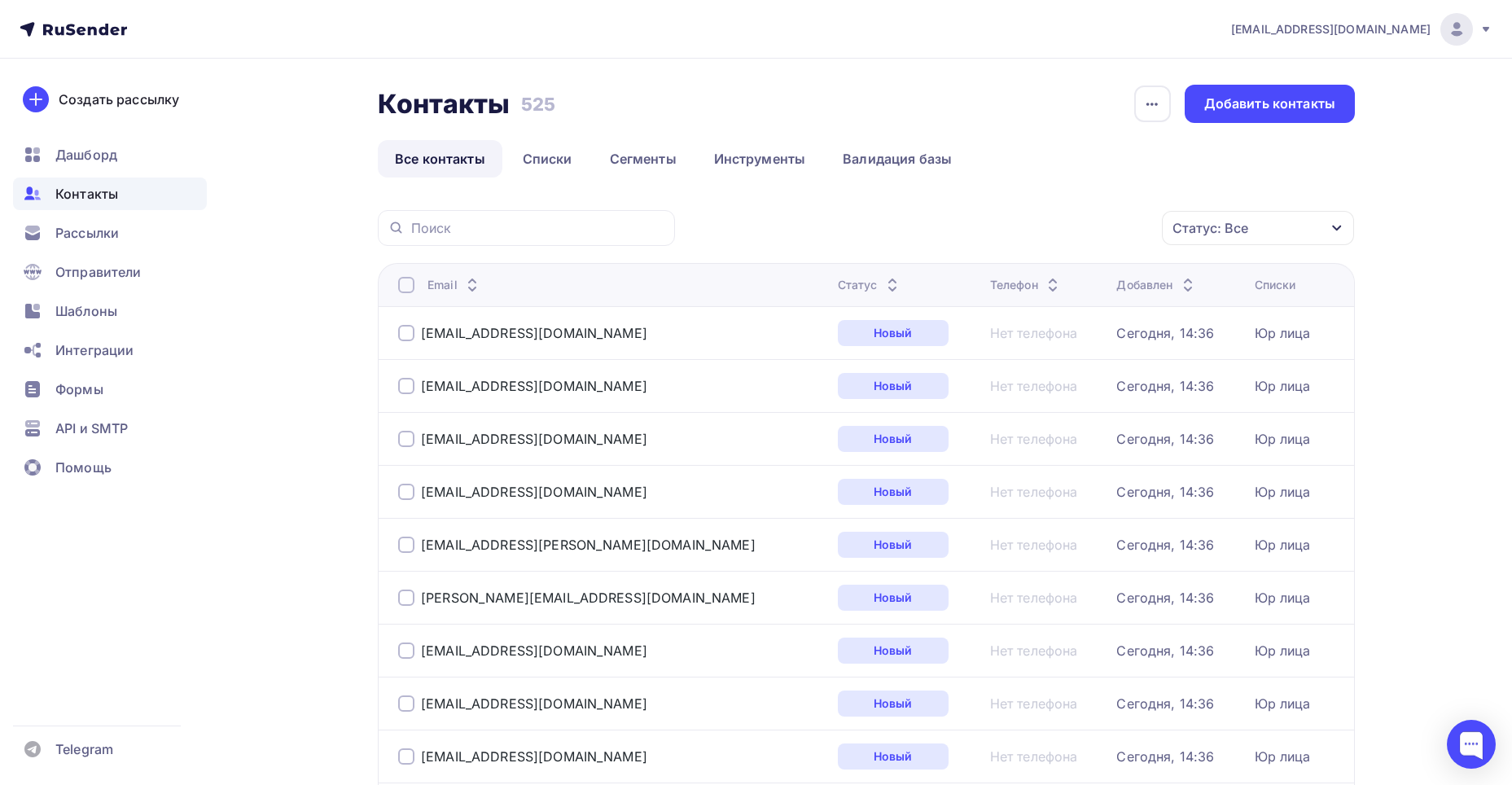
click at [408, 442] on div at bounding box center [407, 439] width 16 height 16
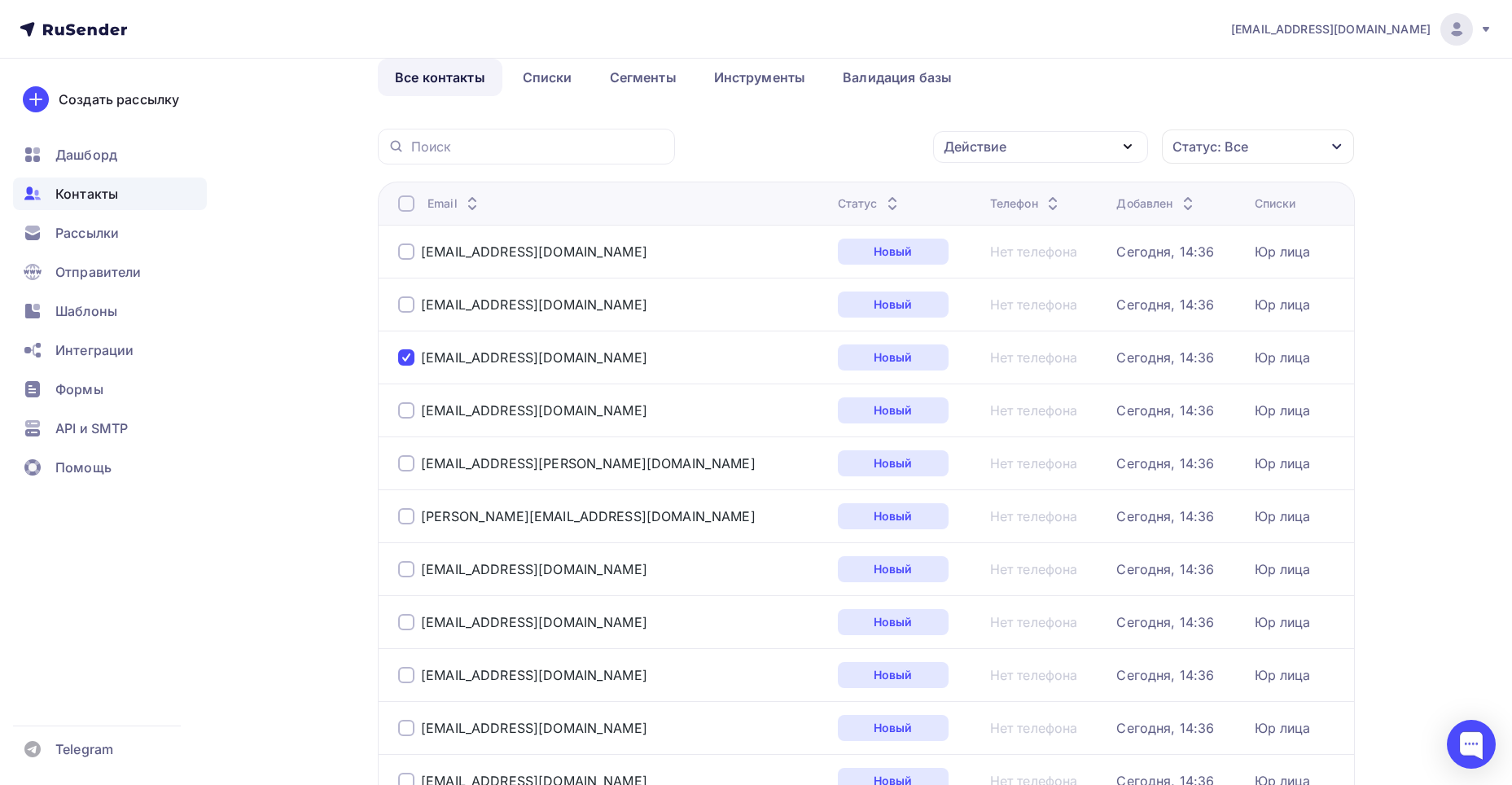
click at [411, 517] on div at bounding box center [407, 516] width 16 height 16
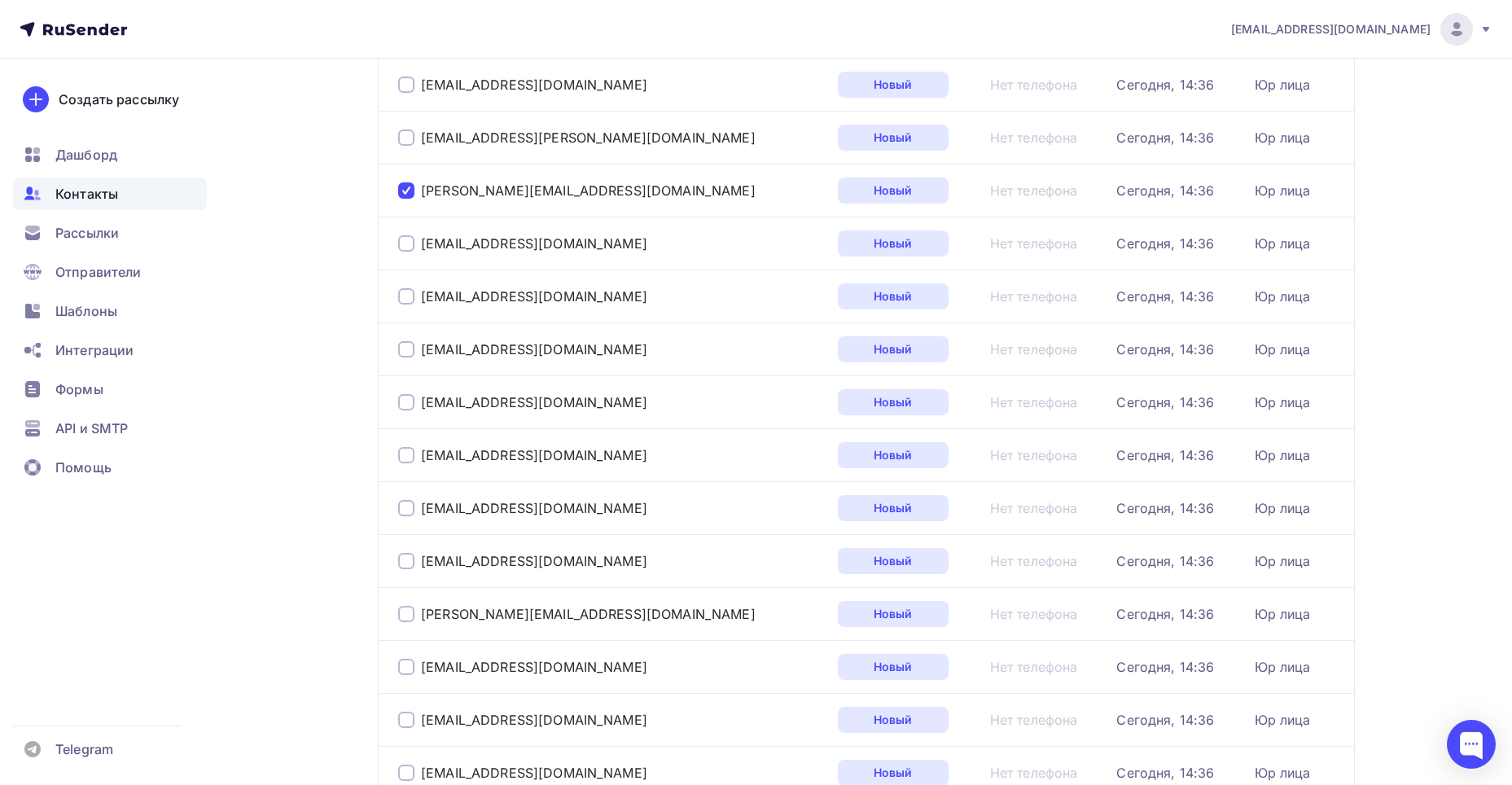
scroll to position [488, 0]
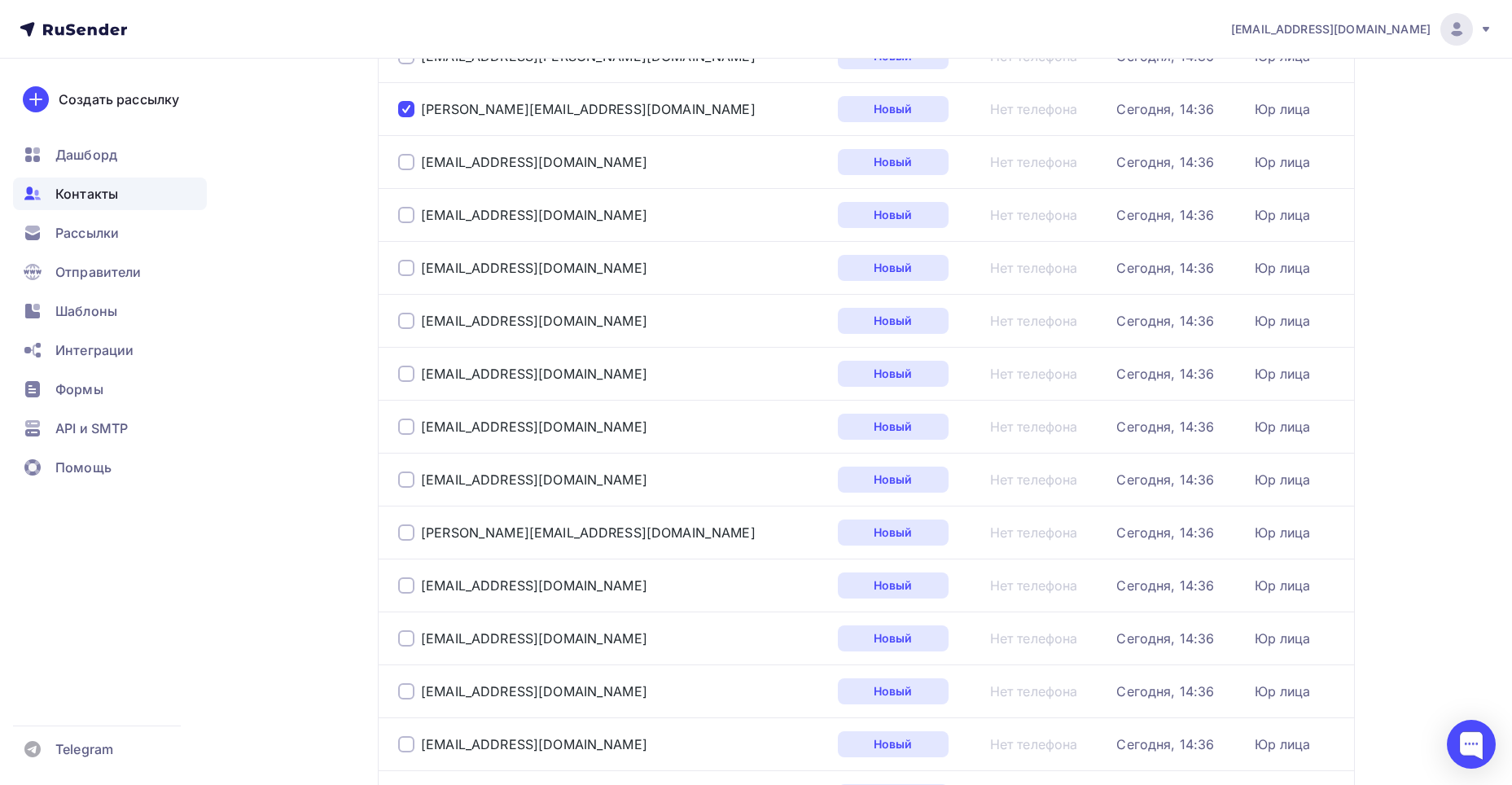
click at [400, 481] on div at bounding box center [407, 480] width 16 height 16
click at [408, 478] on div at bounding box center [407, 480] width 16 height 16
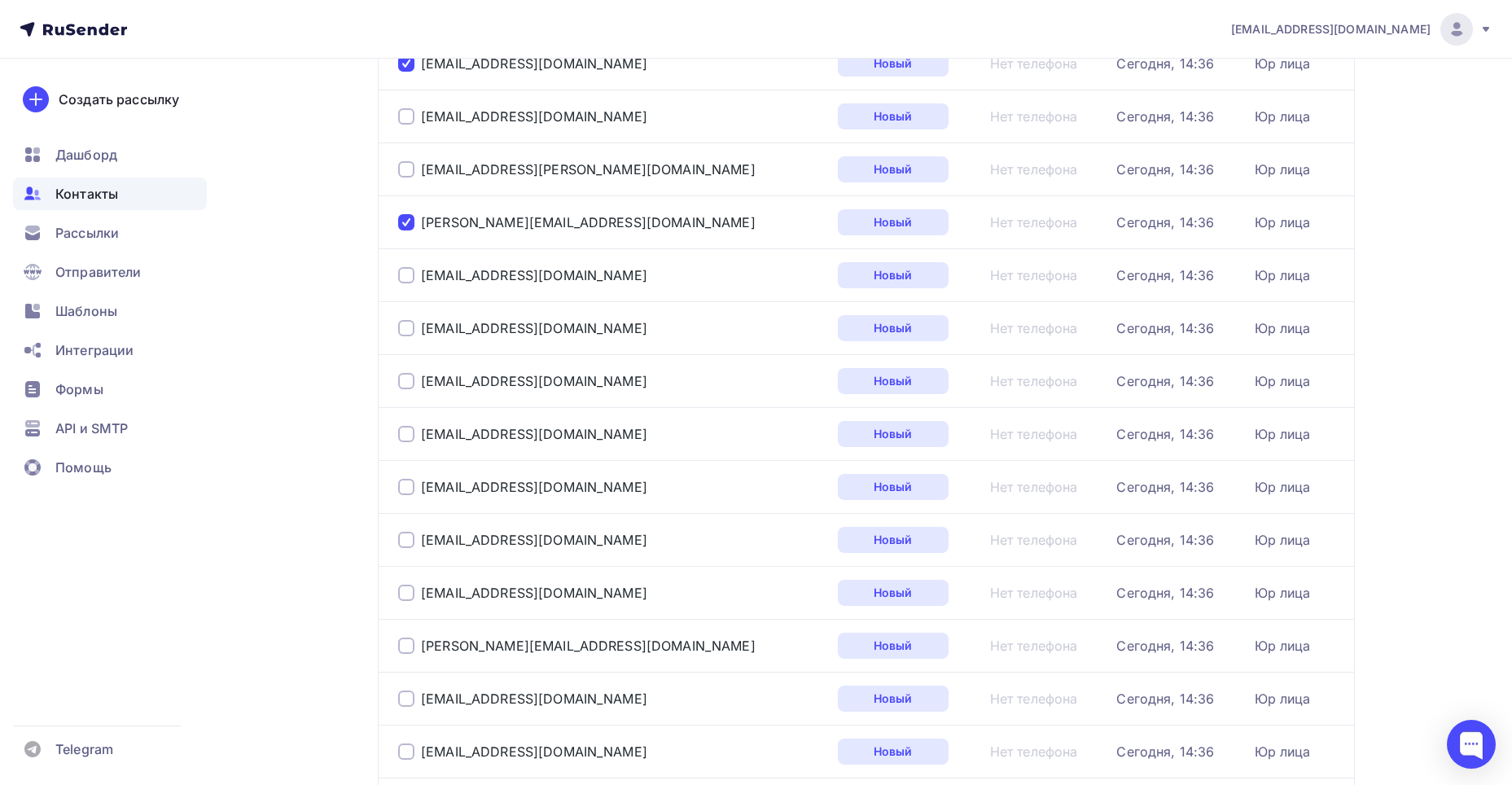
scroll to position [0, 0]
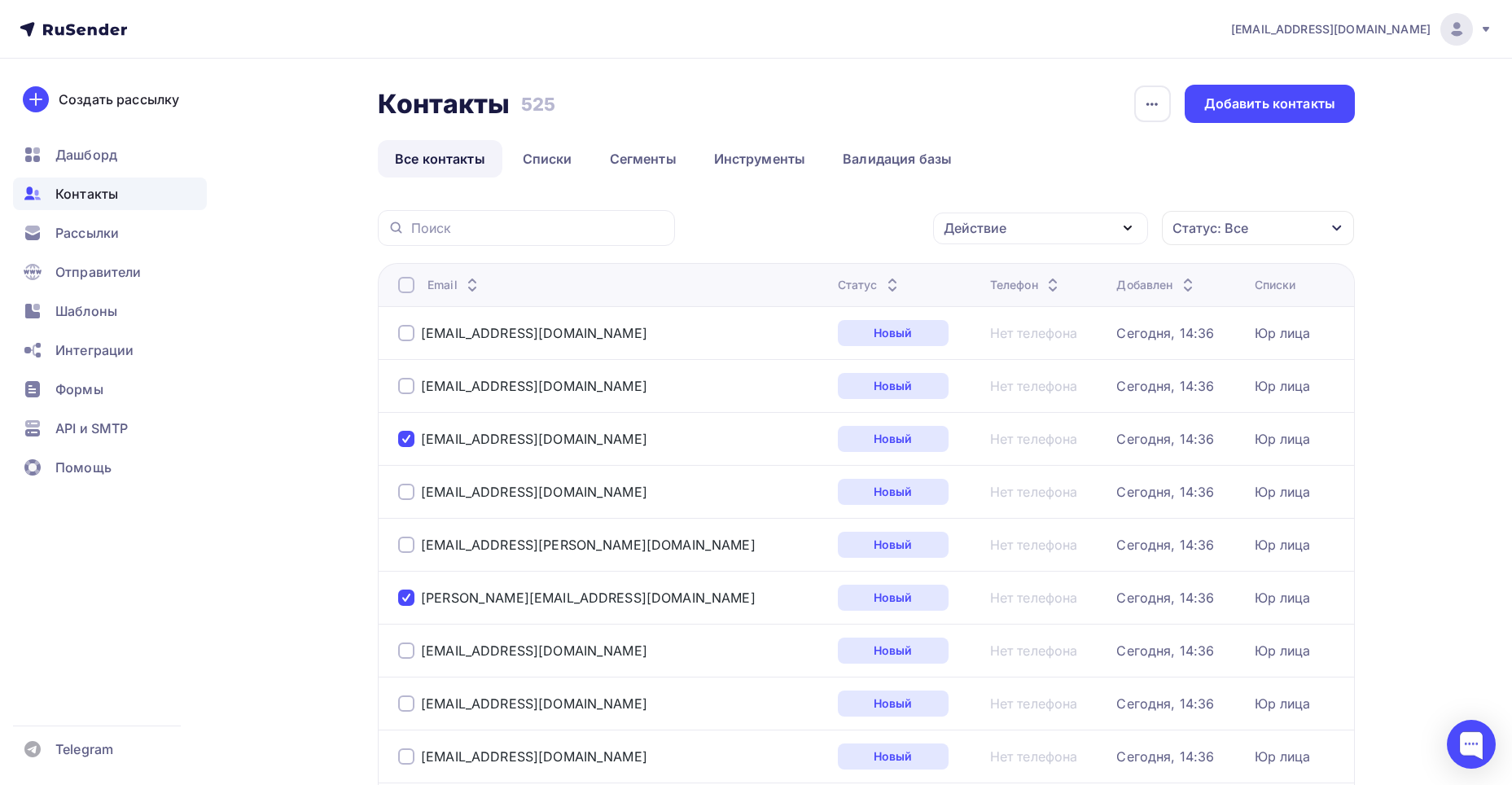
click at [1009, 232] on div "Действие" at bounding box center [1041, 228] width 215 height 32
click at [1015, 330] on link "Удалить" at bounding box center [1041, 341] width 195 height 33
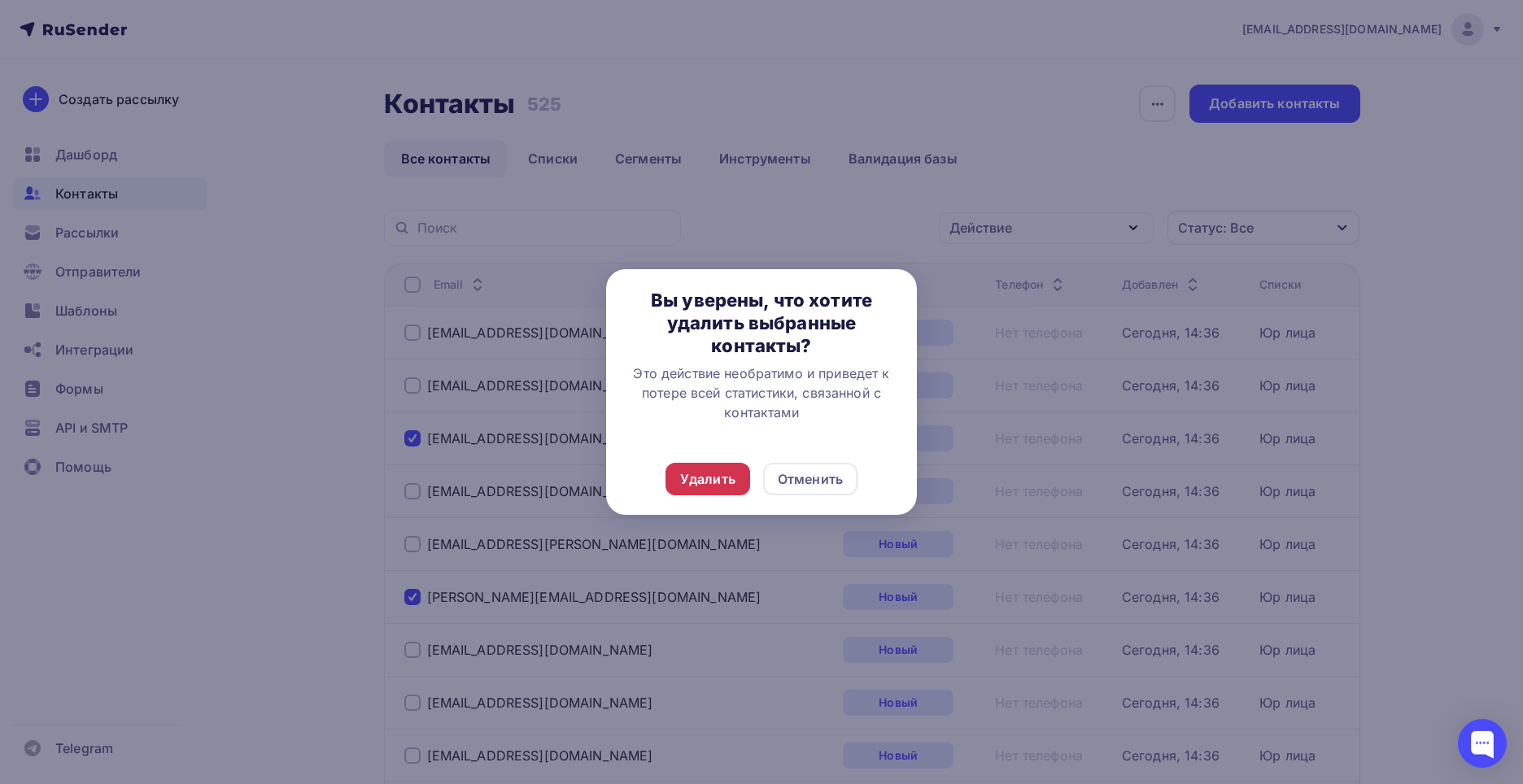
click at [713, 472] on div "Удалить" at bounding box center [708, 479] width 55 height 20
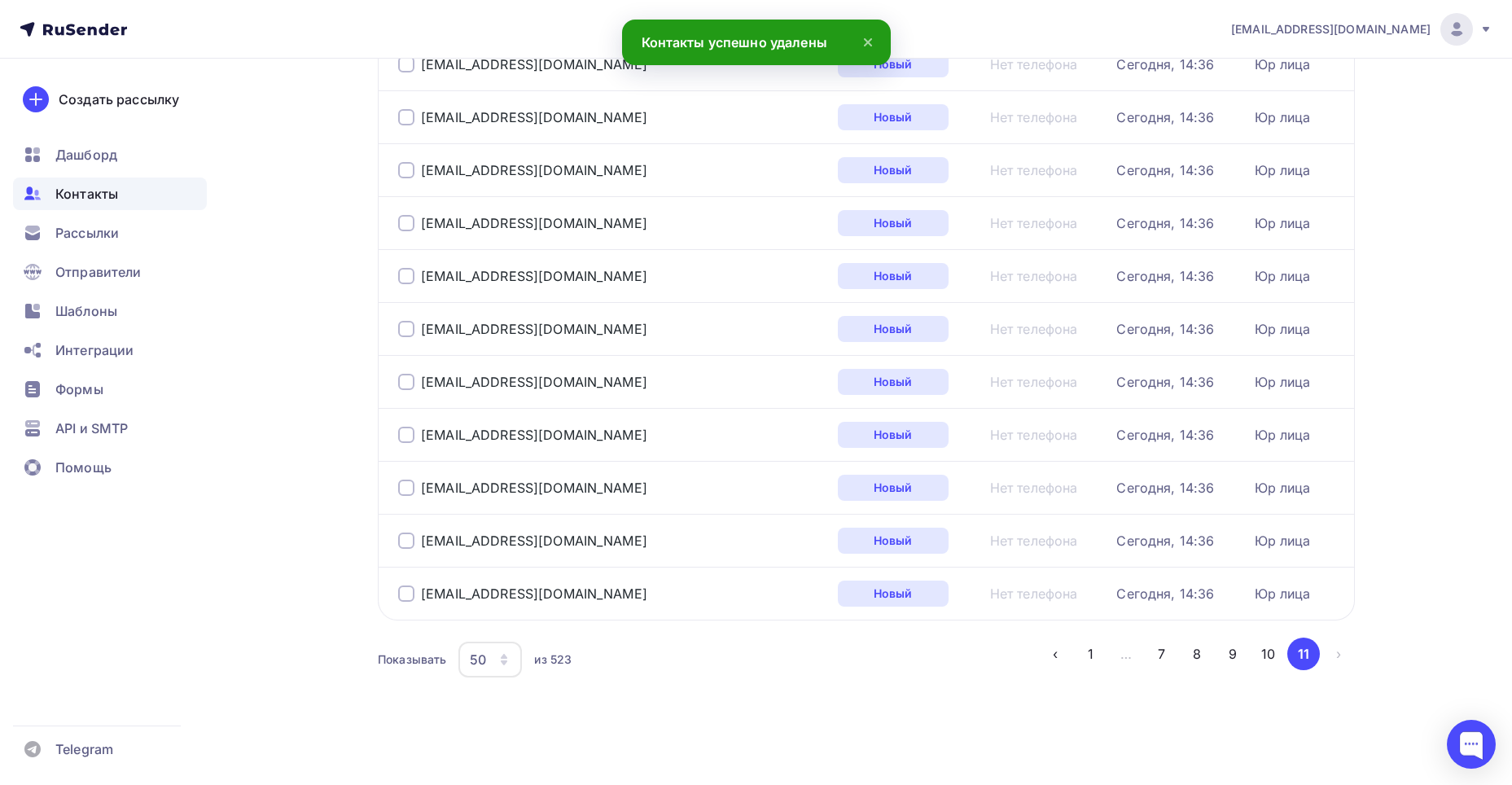
scroll to position [2335, 0]
click at [1266, 652] on button "10" at bounding box center [1268, 652] width 33 height 33
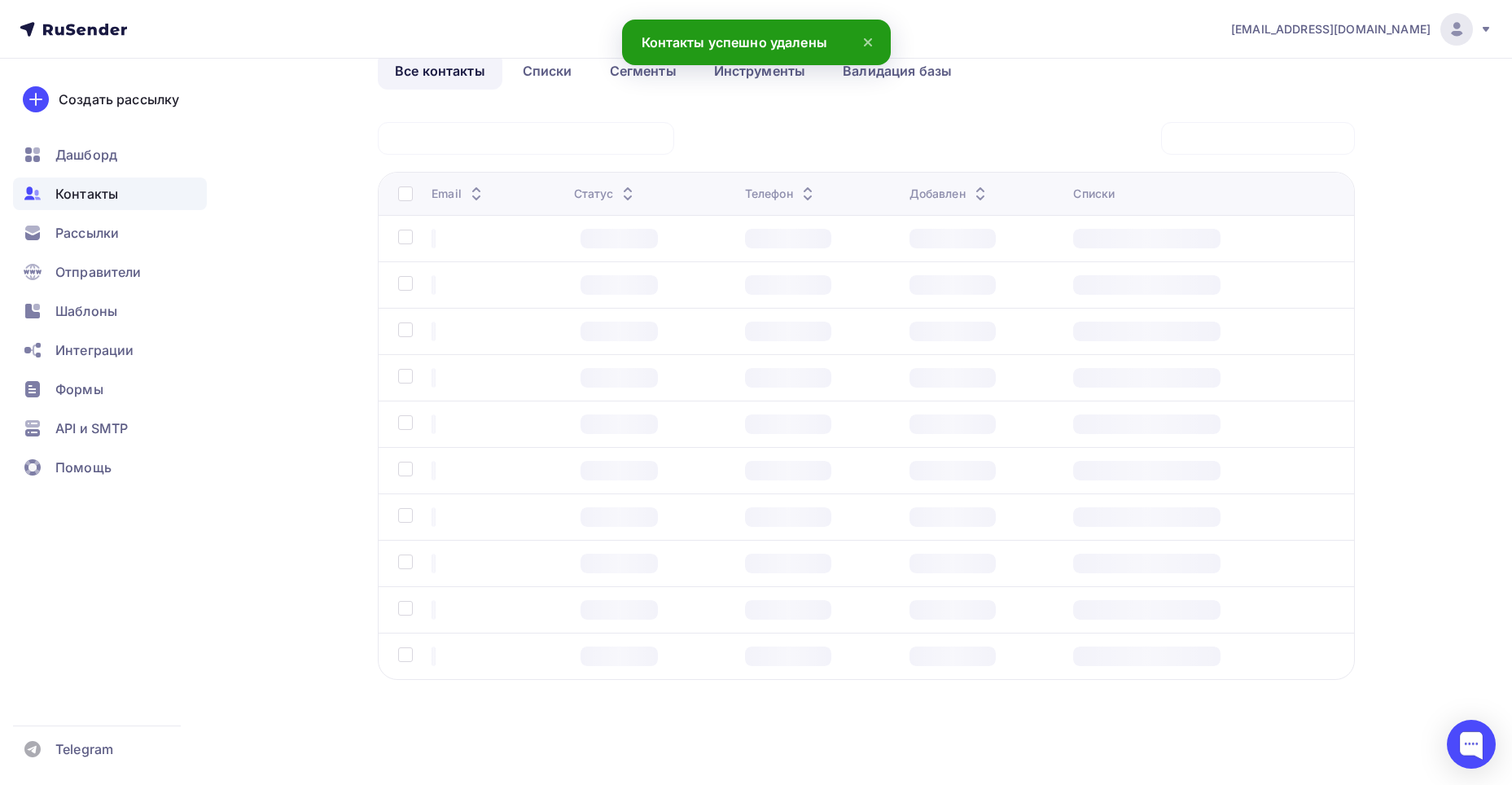
scroll to position [88, 0]
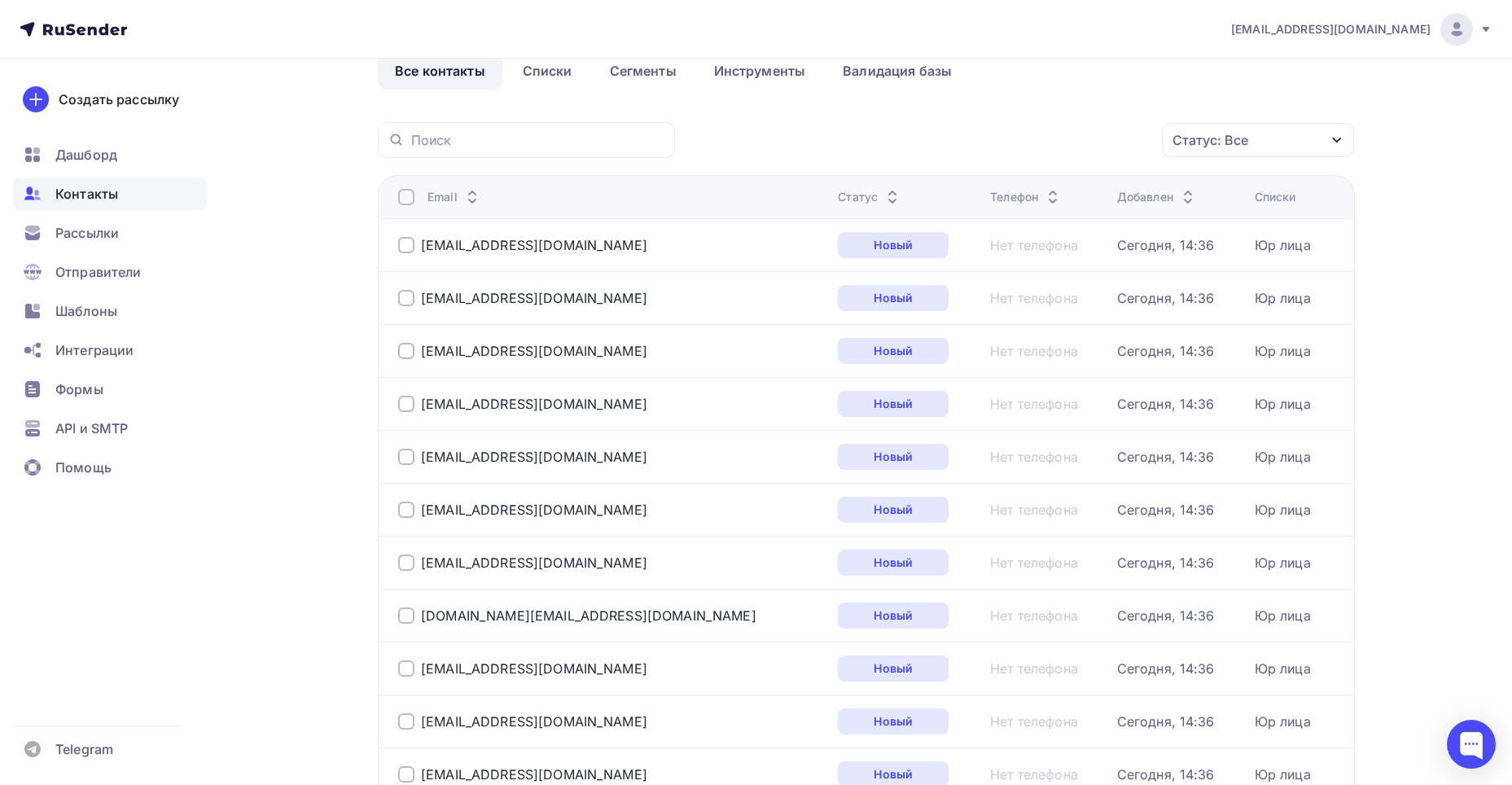
click at [407, 404] on div at bounding box center [407, 404] width 16 height 16
click at [407, 448] on div at bounding box center [407, 456] width 16 height 16
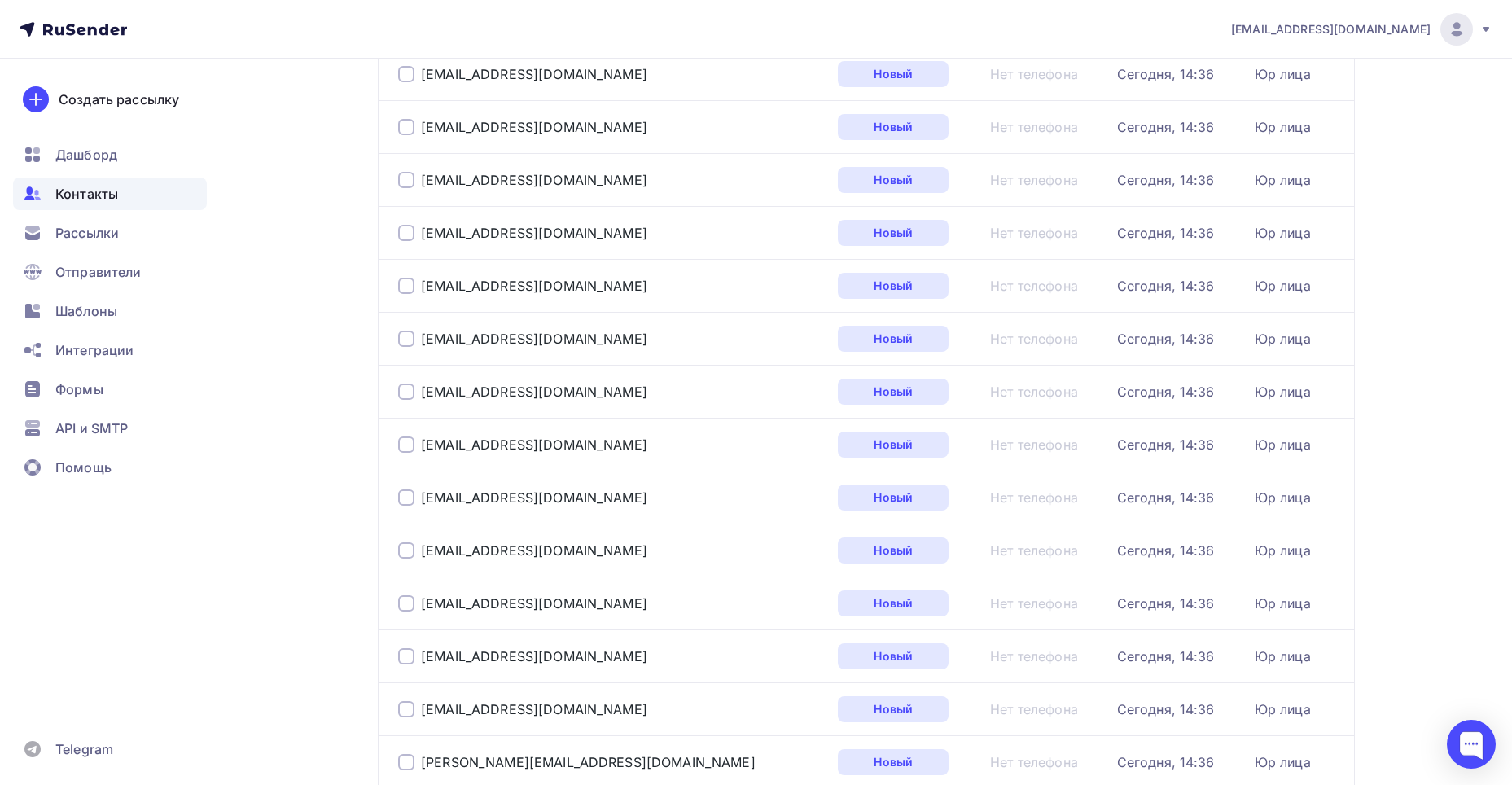
scroll to position [1066, 0]
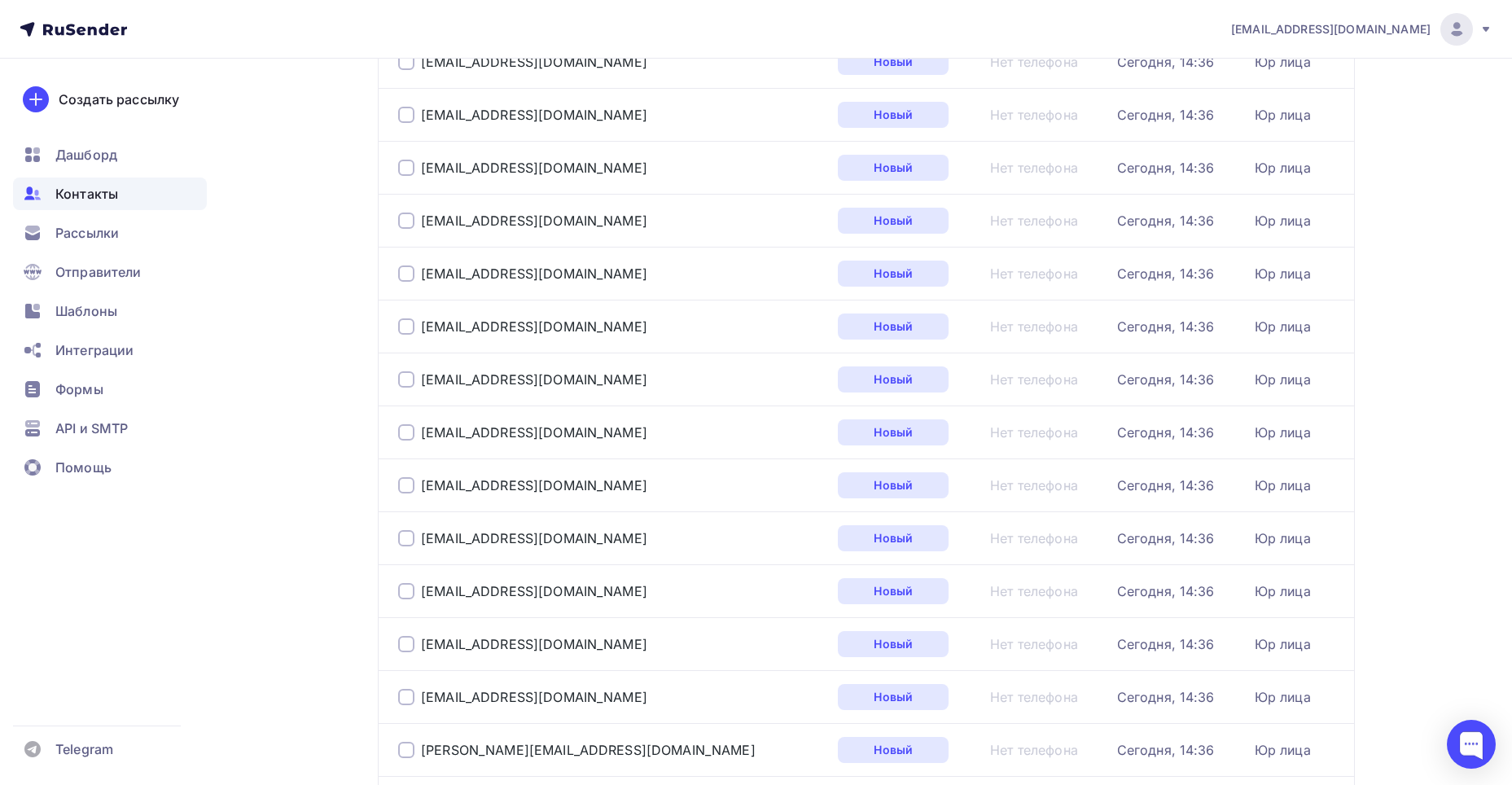
click at [404, 331] on div at bounding box center [407, 327] width 16 height 16
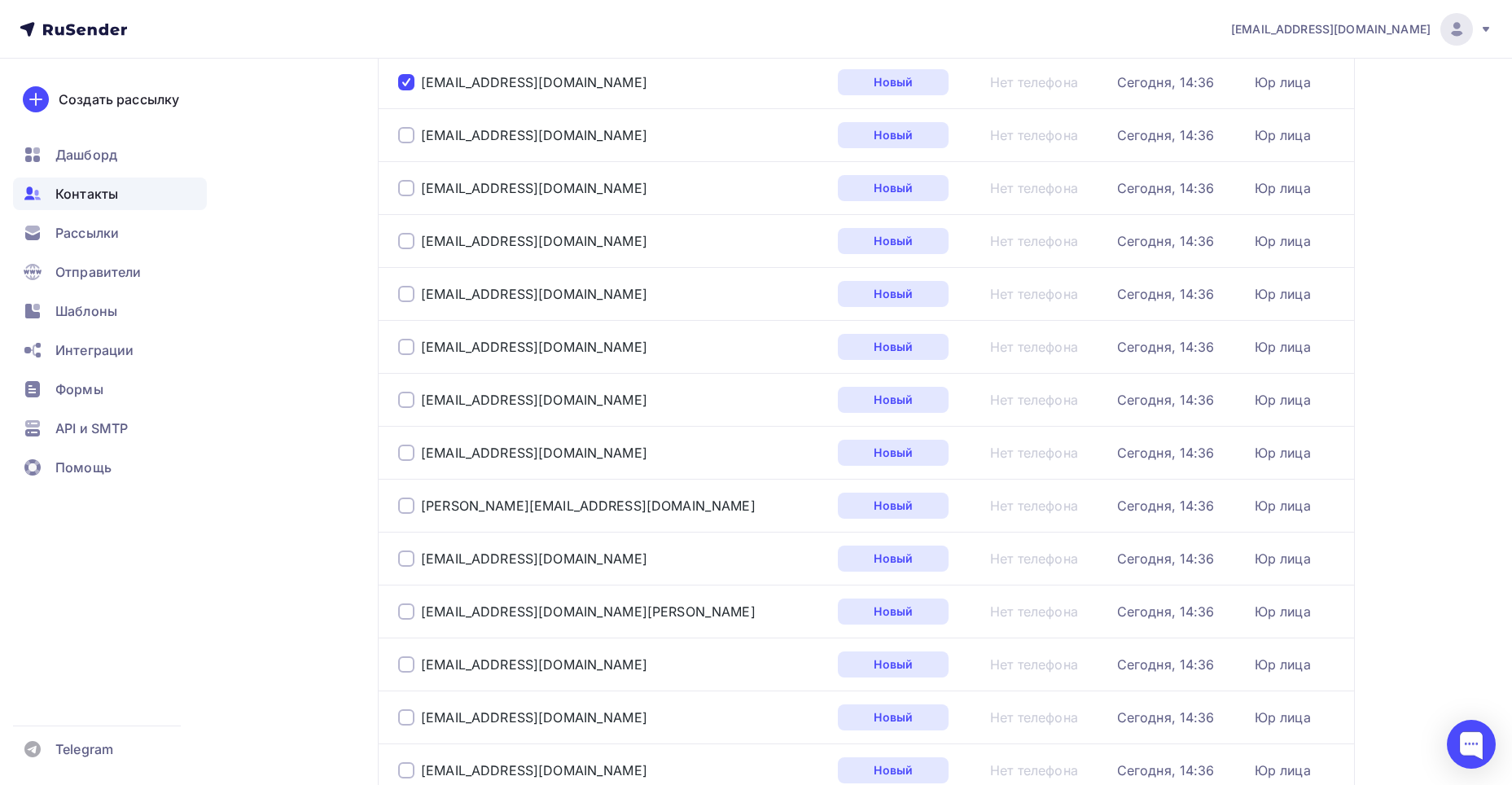
scroll to position [1392, 0]
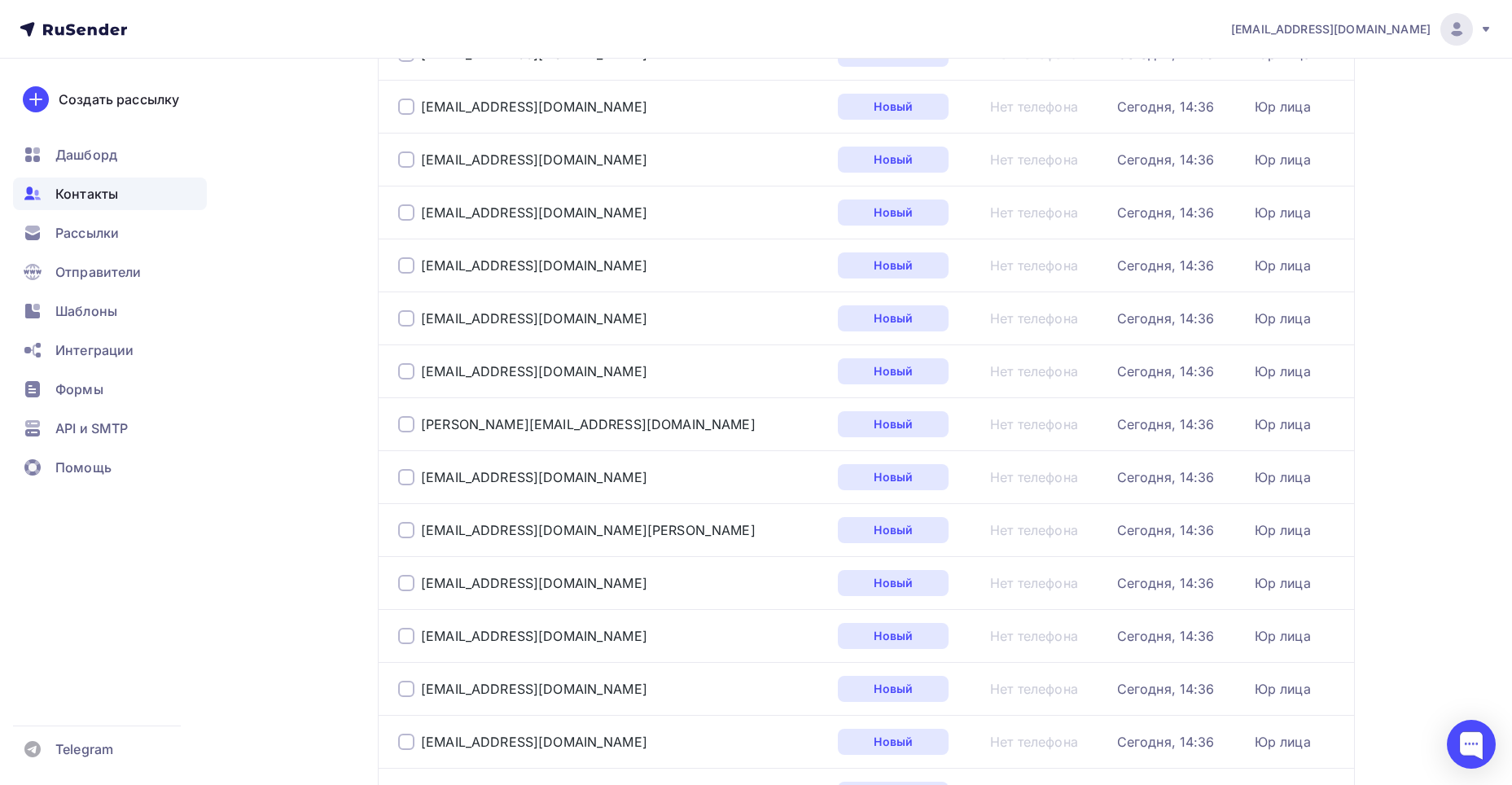
click at [405, 315] on div at bounding box center [407, 318] width 16 height 16
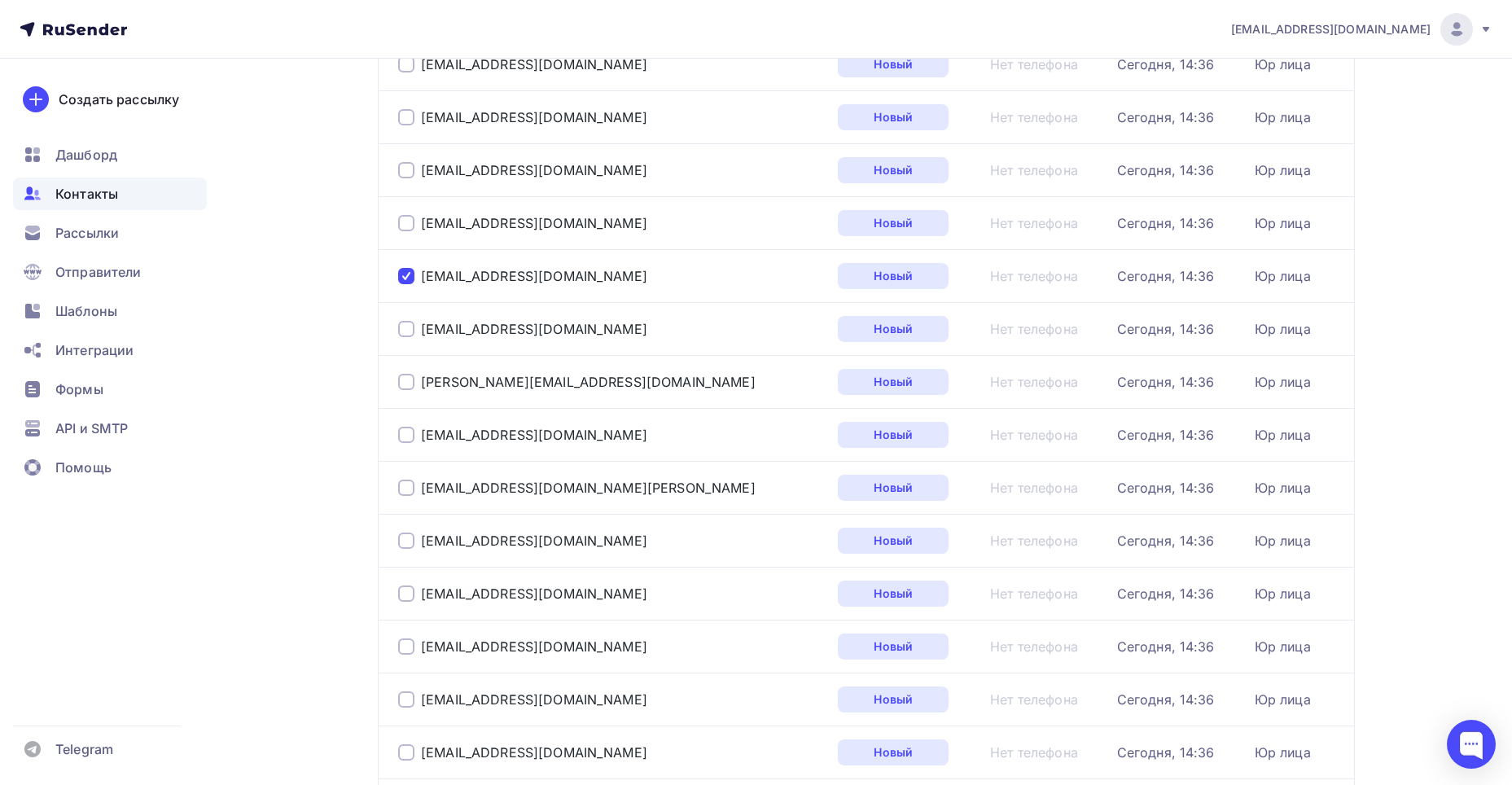
scroll to position [1473, 0]
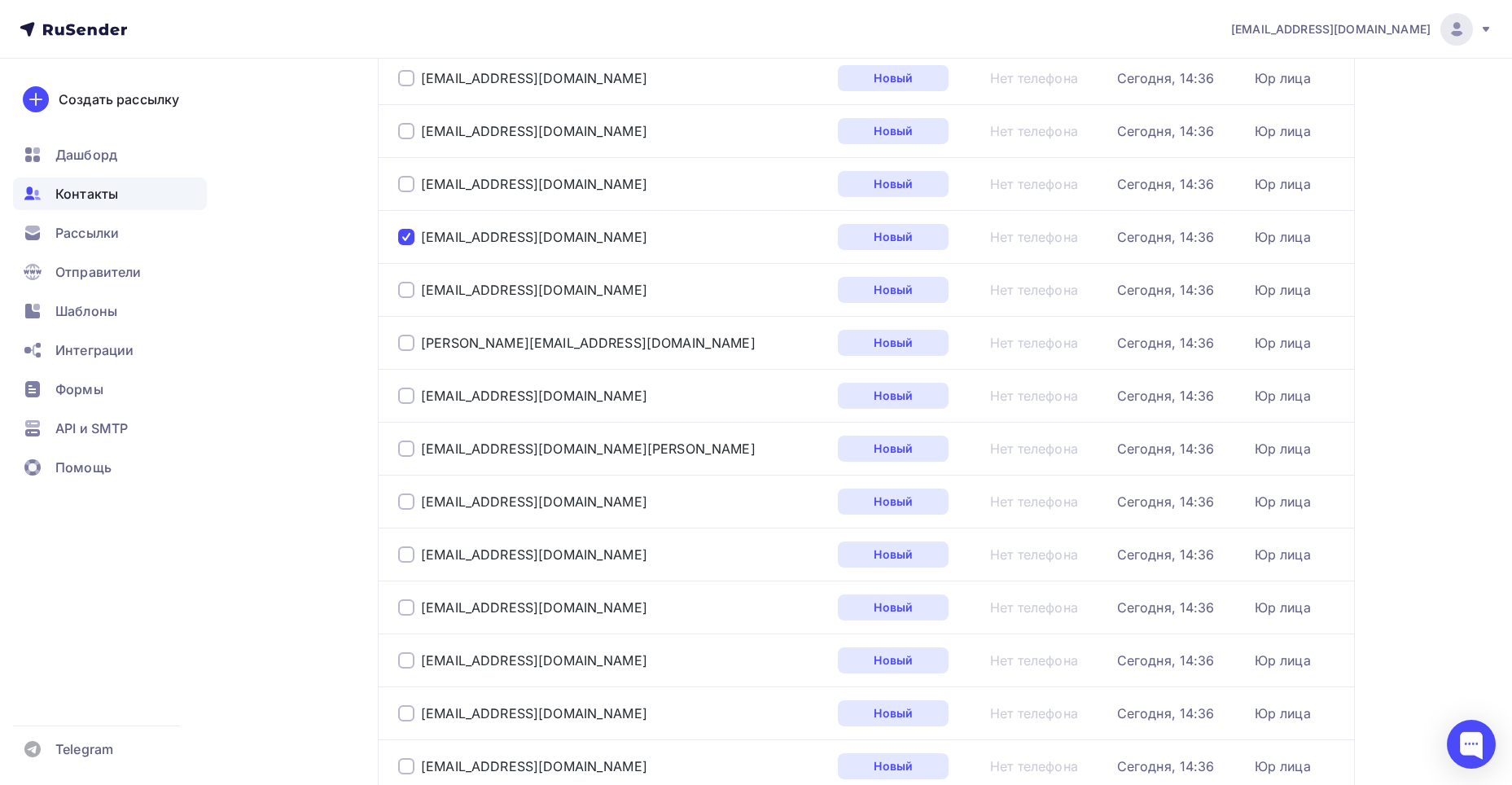
click at [399, 341] on div at bounding box center [407, 343] width 16 height 16
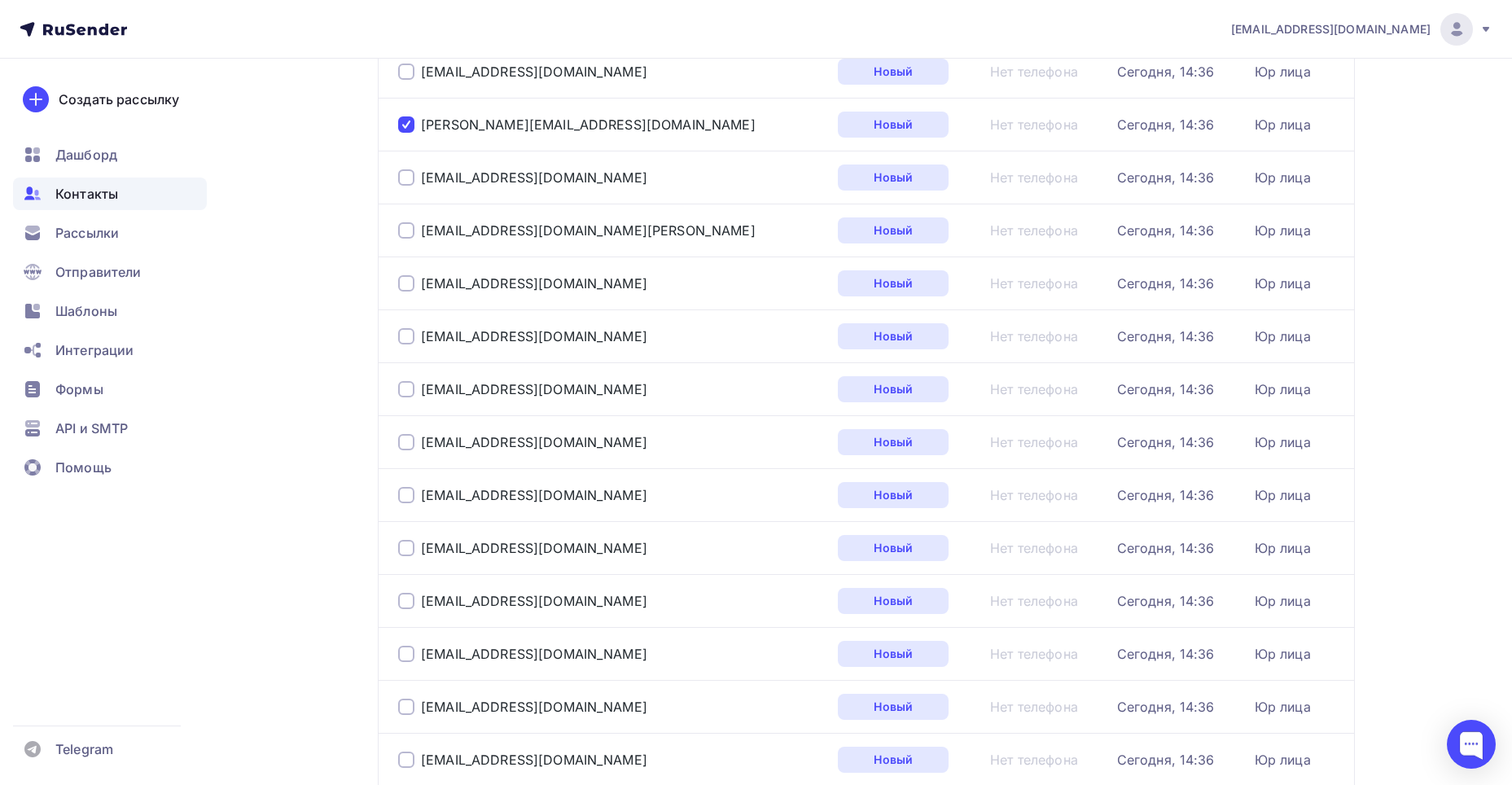
scroll to position [1717, 0]
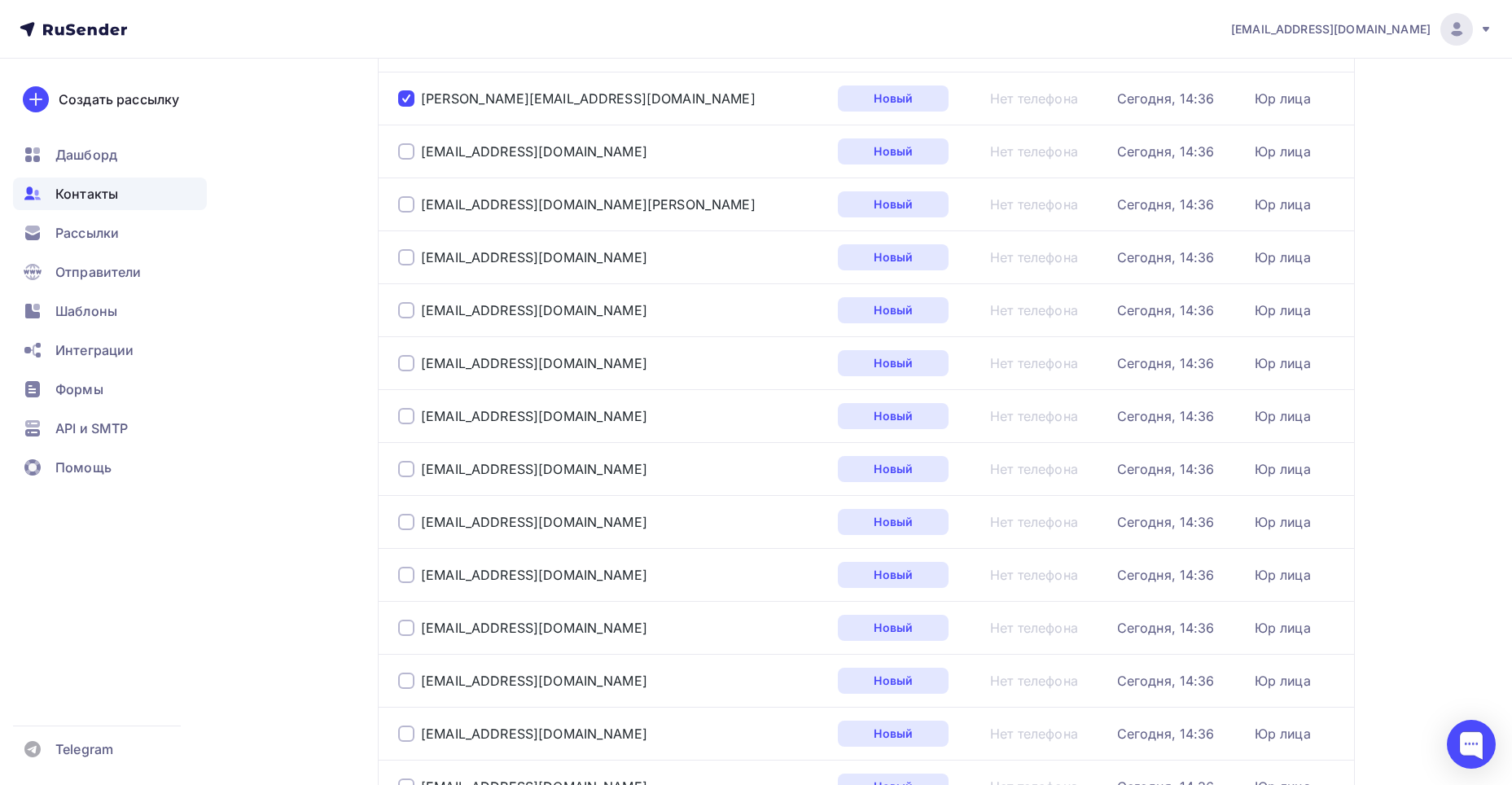
click at [405, 312] on div at bounding box center [407, 310] width 16 height 16
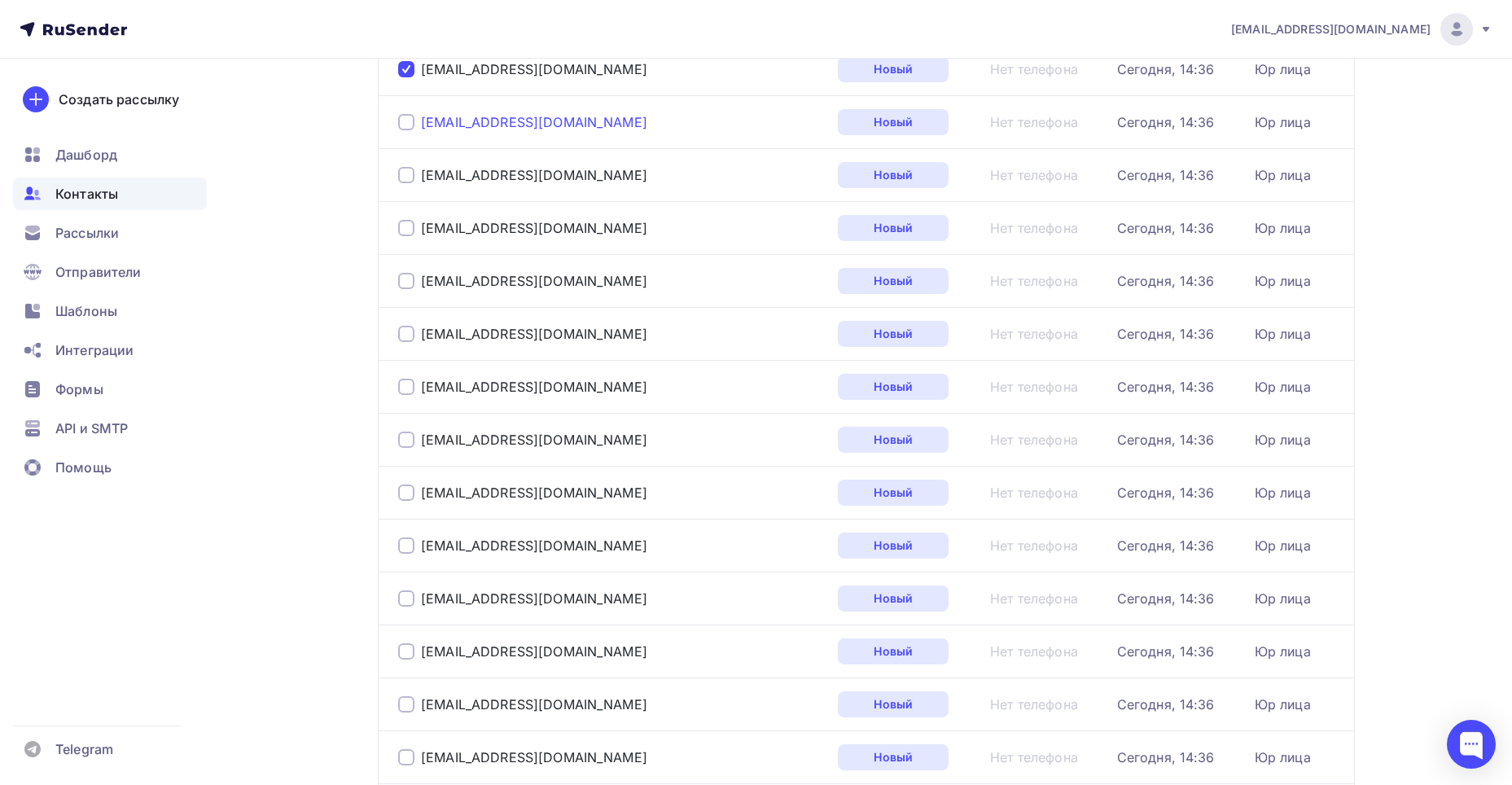
scroll to position [1962, 0]
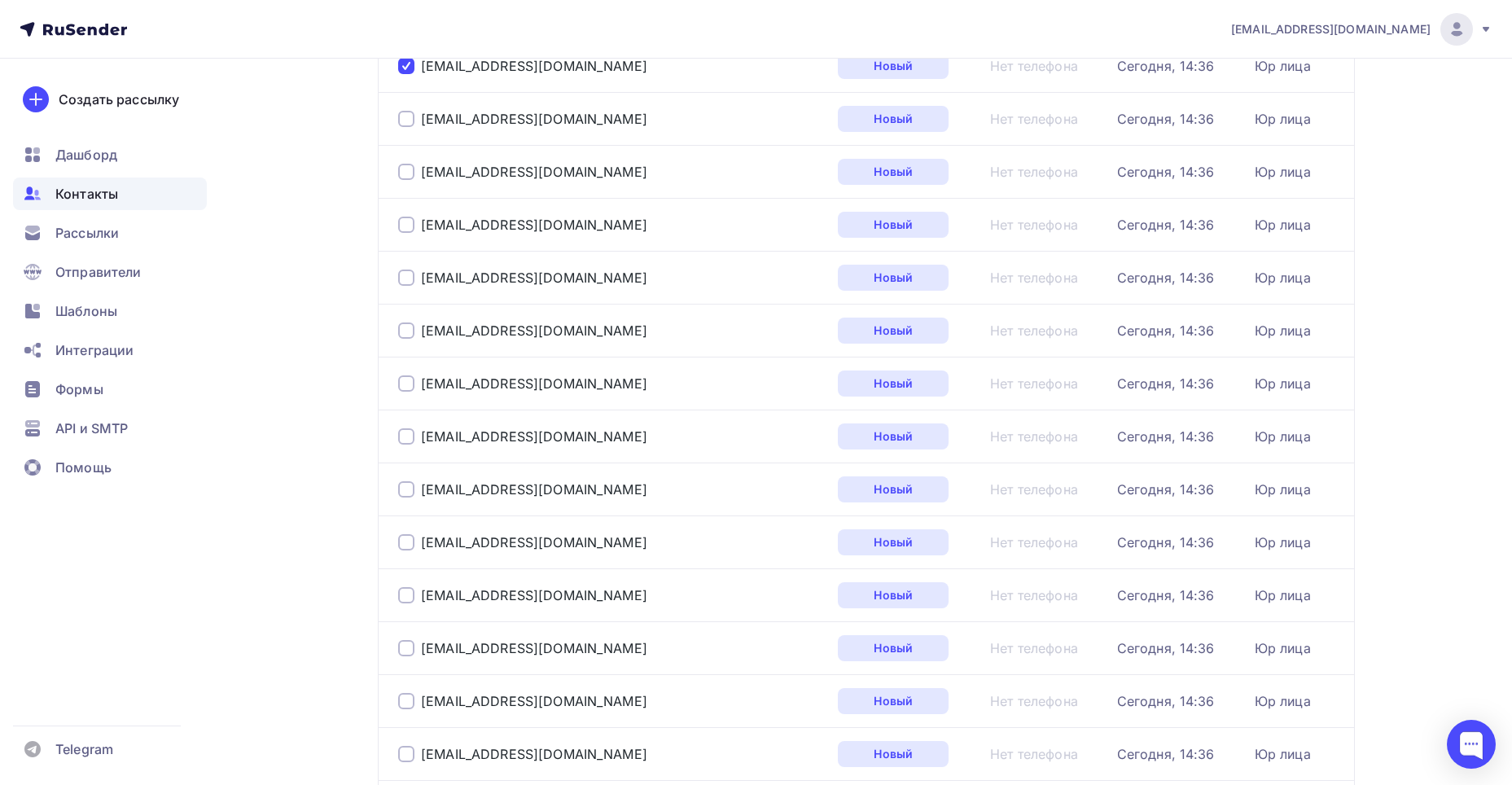
click at [401, 330] on div at bounding box center [407, 330] width 16 height 16
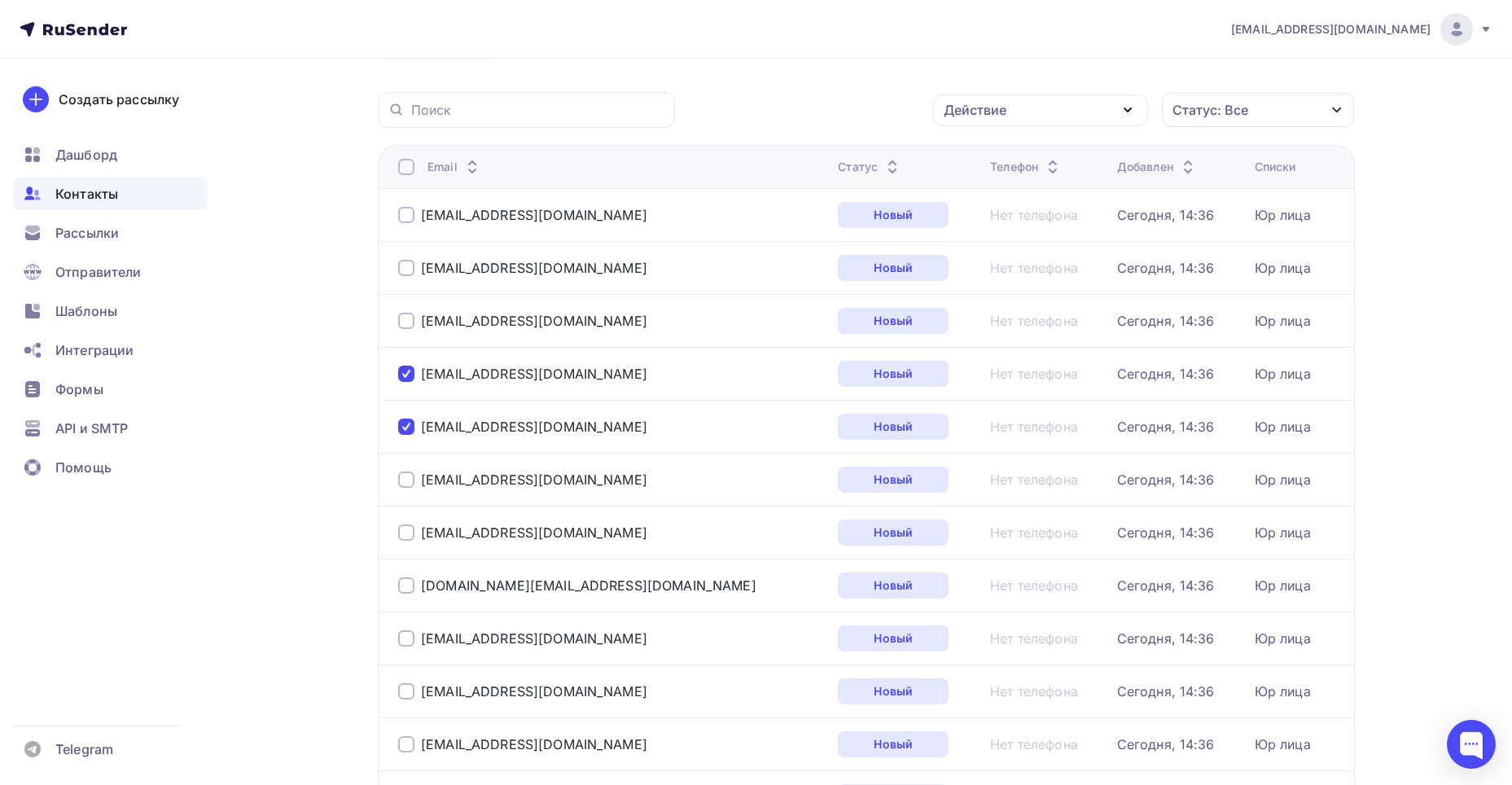
scroll to position [0, 0]
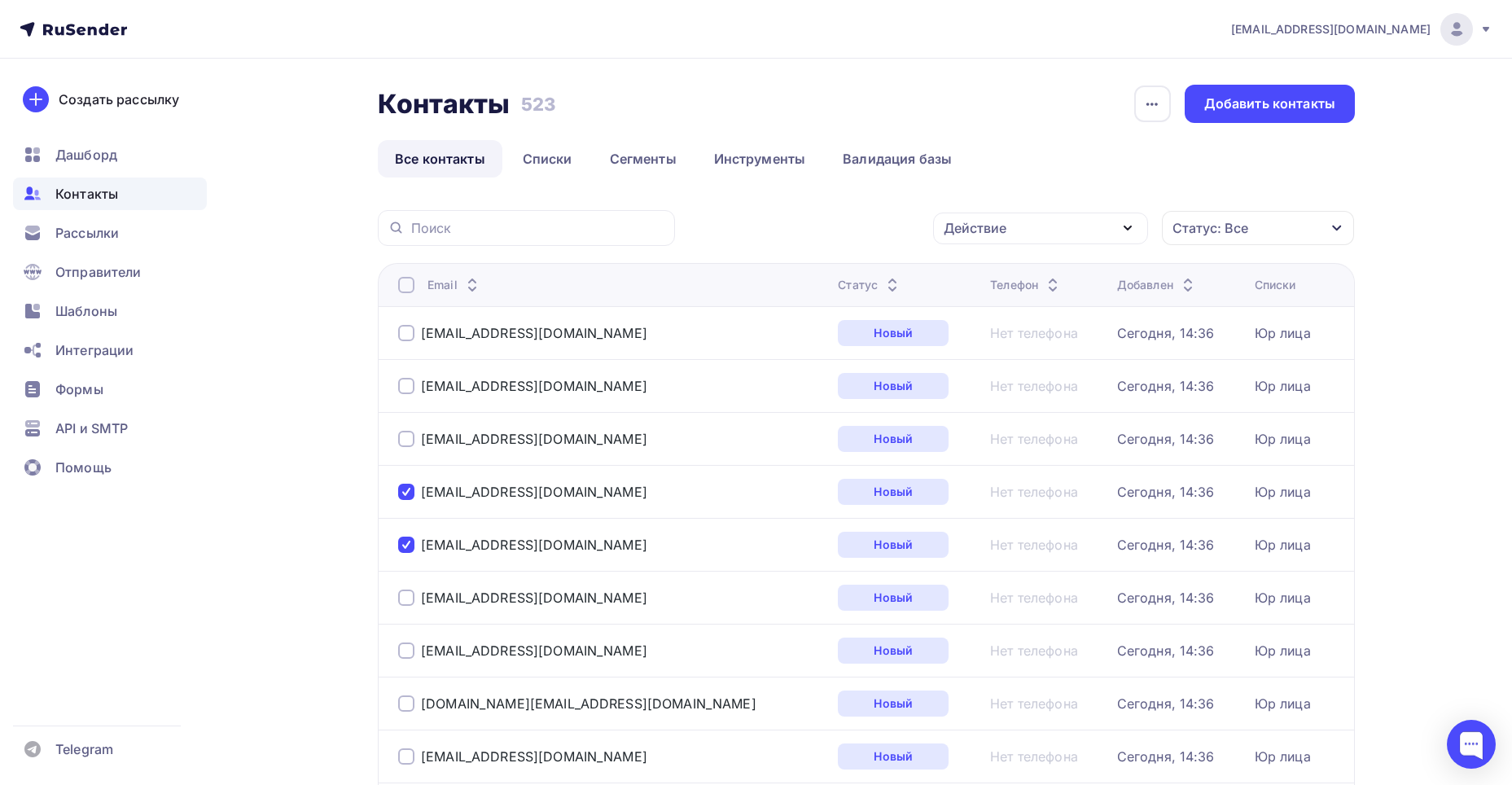
click at [1049, 239] on div "Действие" at bounding box center [1041, 228] width 215 height 32
click at [1008, 335] on div "Удалить" at bounding box center [1041, 341] width 176 height 20
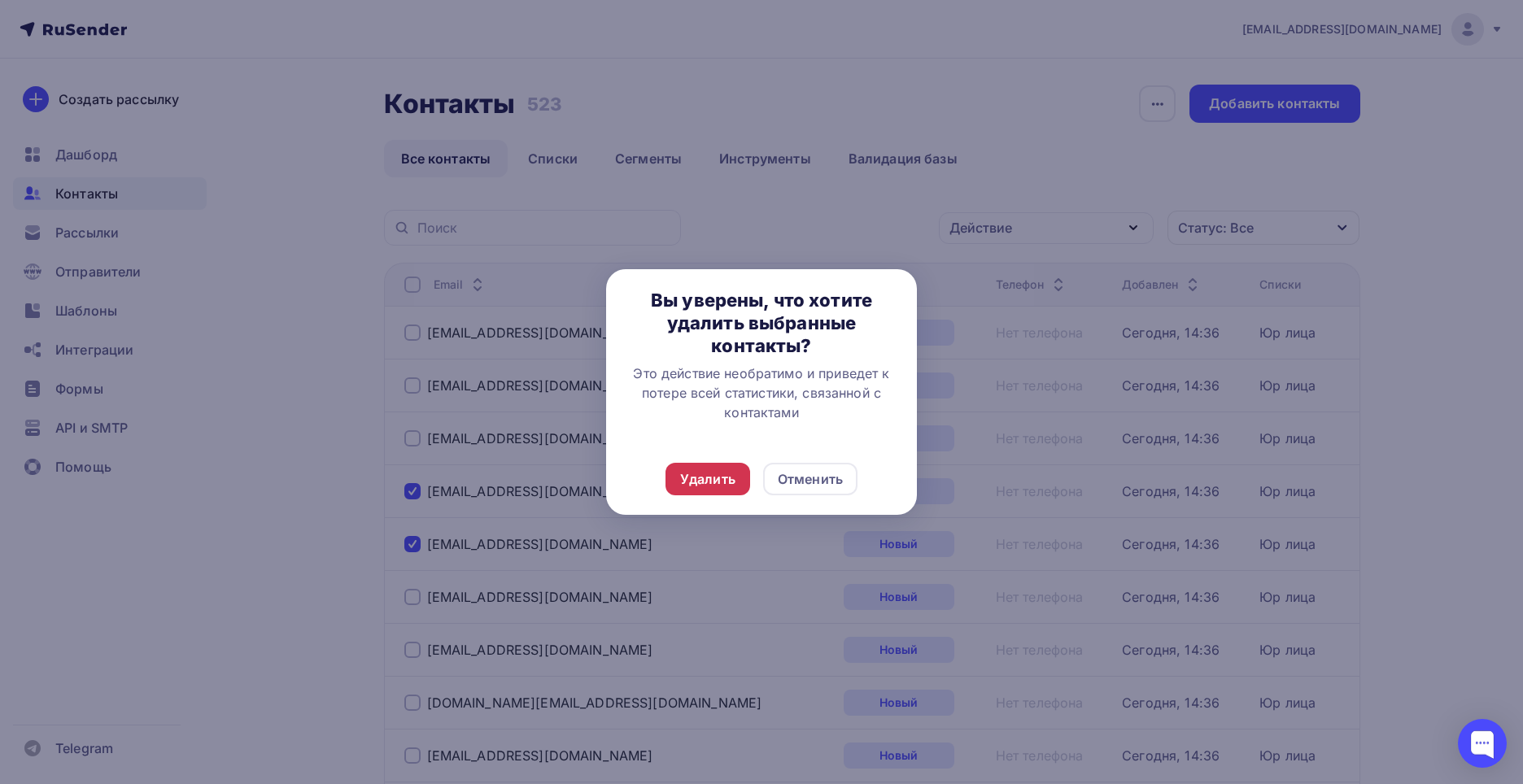
click at [697, 470] on div "Удалить" at bounding box center [708, 479] width 55 height 20
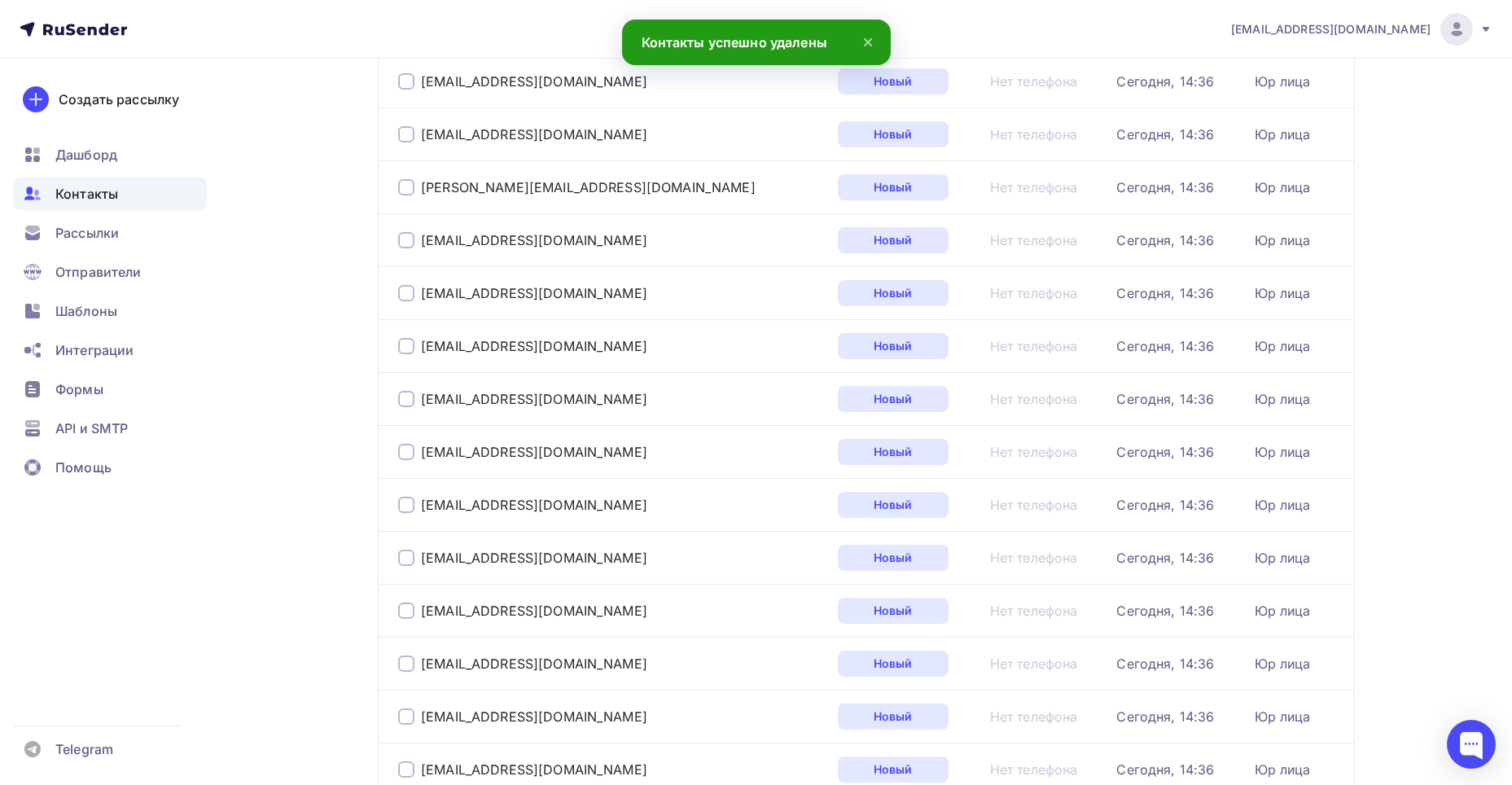
scroll to position [2335, 0]
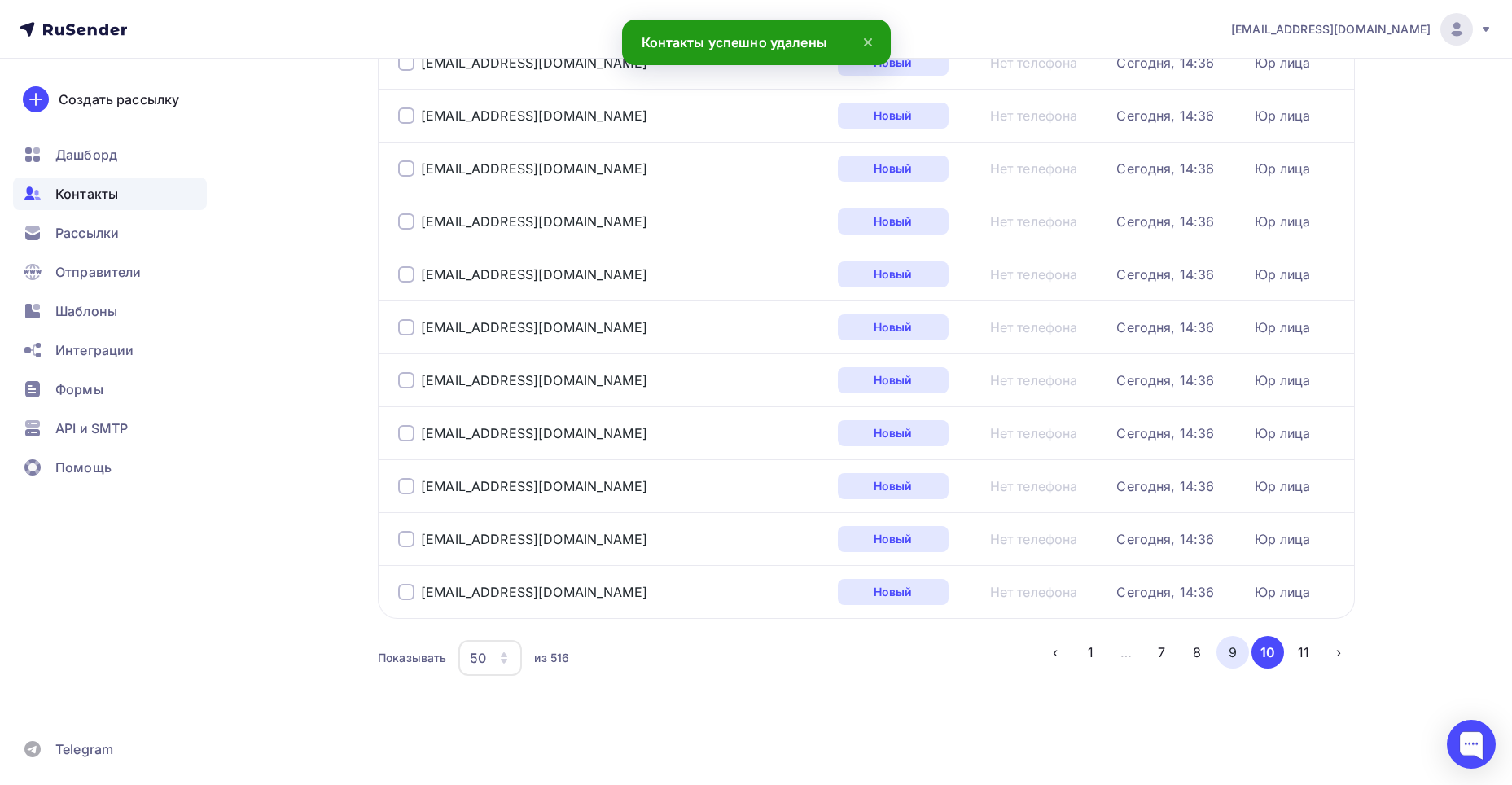
click at [1218, 651] on button "9" at bounding box center [1232, 652] width 33 height 33
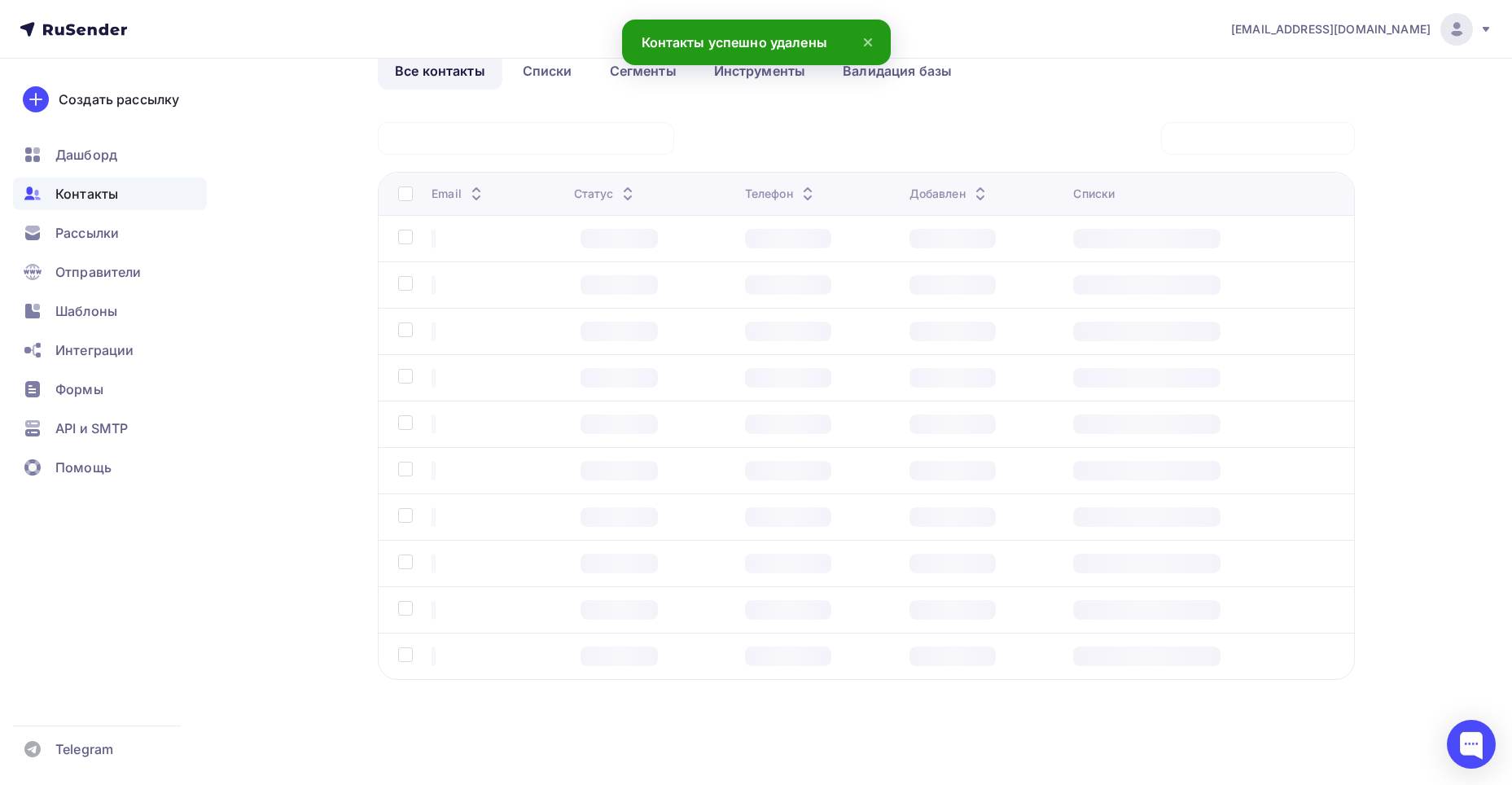
scroll to position [88, 0]
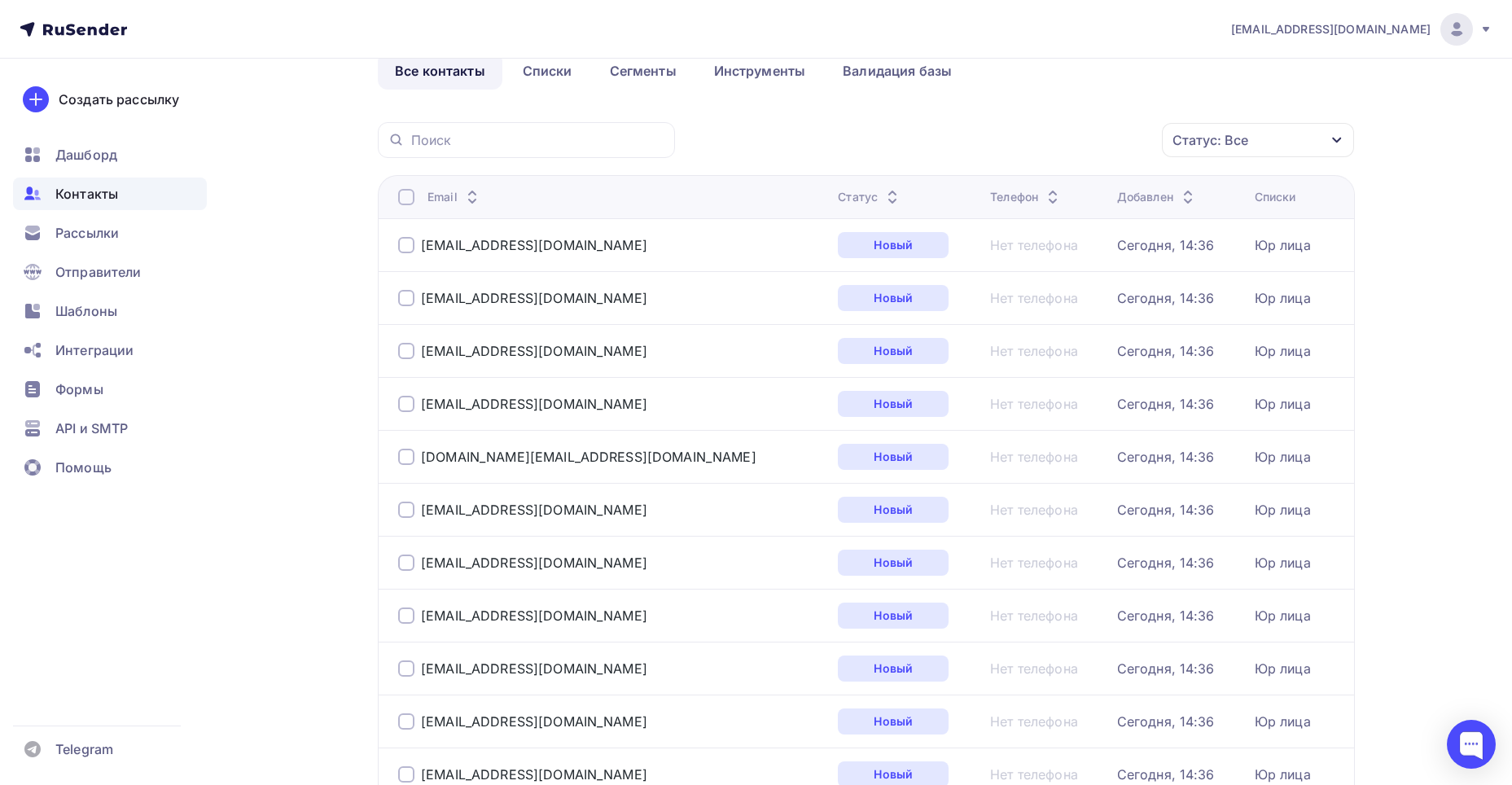
click at [411, 507] on div at bounding box center [407, 510] width 16 height 16
click at [408, 507] on div at bounding box center [407, 510] width 16 height 16
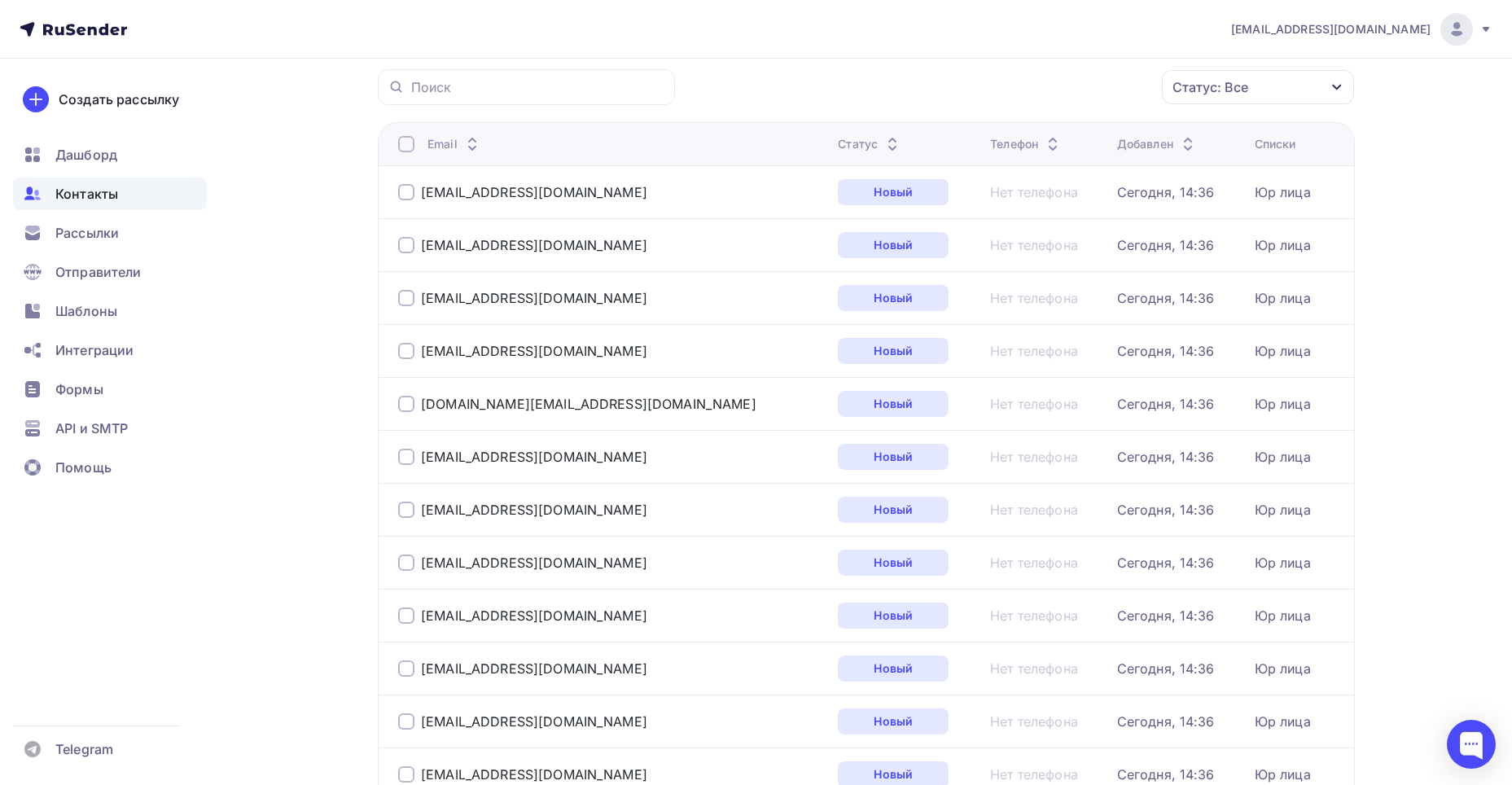
scroll to position [170, 0]
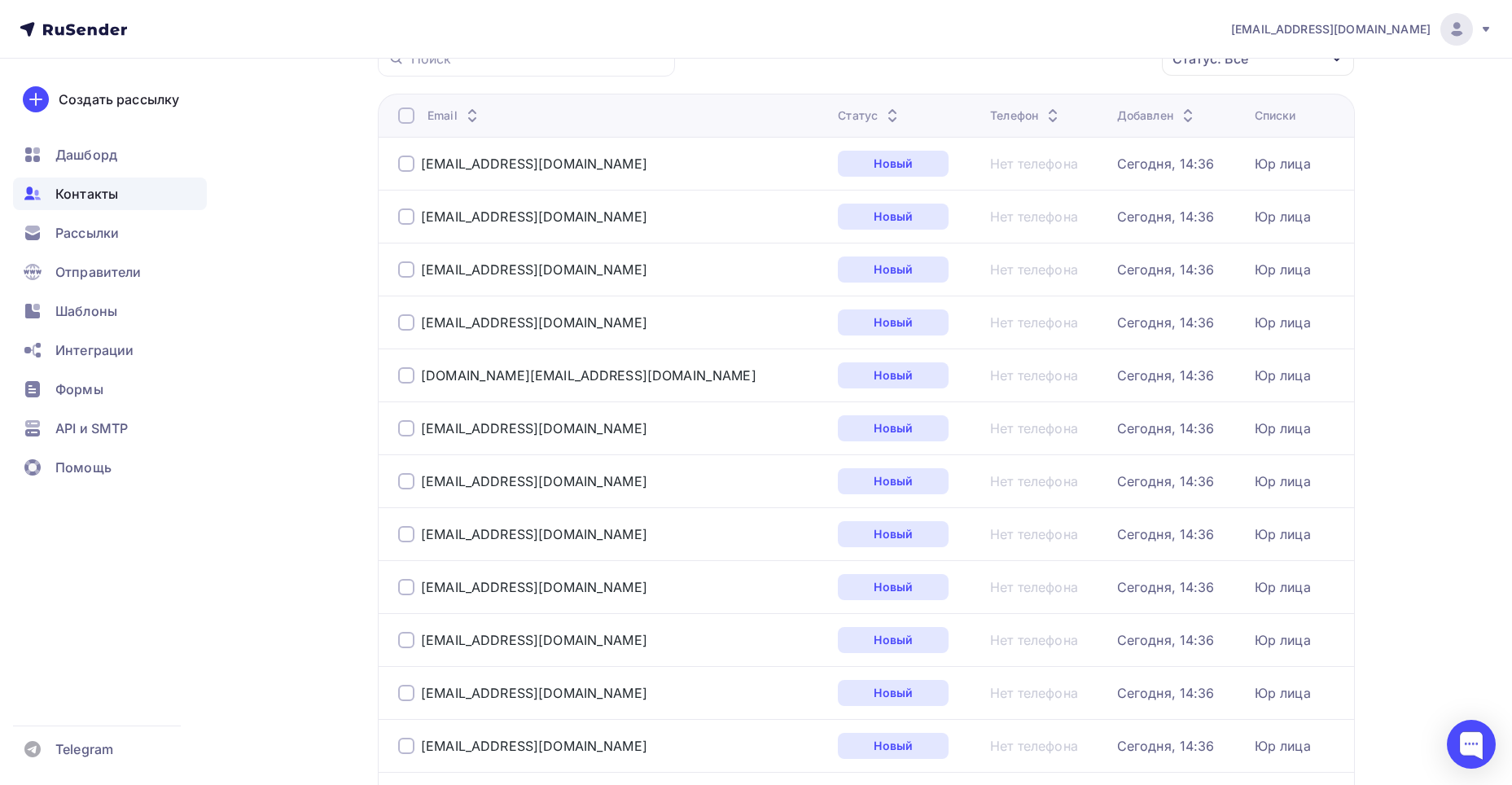
click at [405, 322] on div at bounding box center [407, 322] width 16 height 16
click at [403, 369] on div at bounding box center [407, 376] width 16 height 16
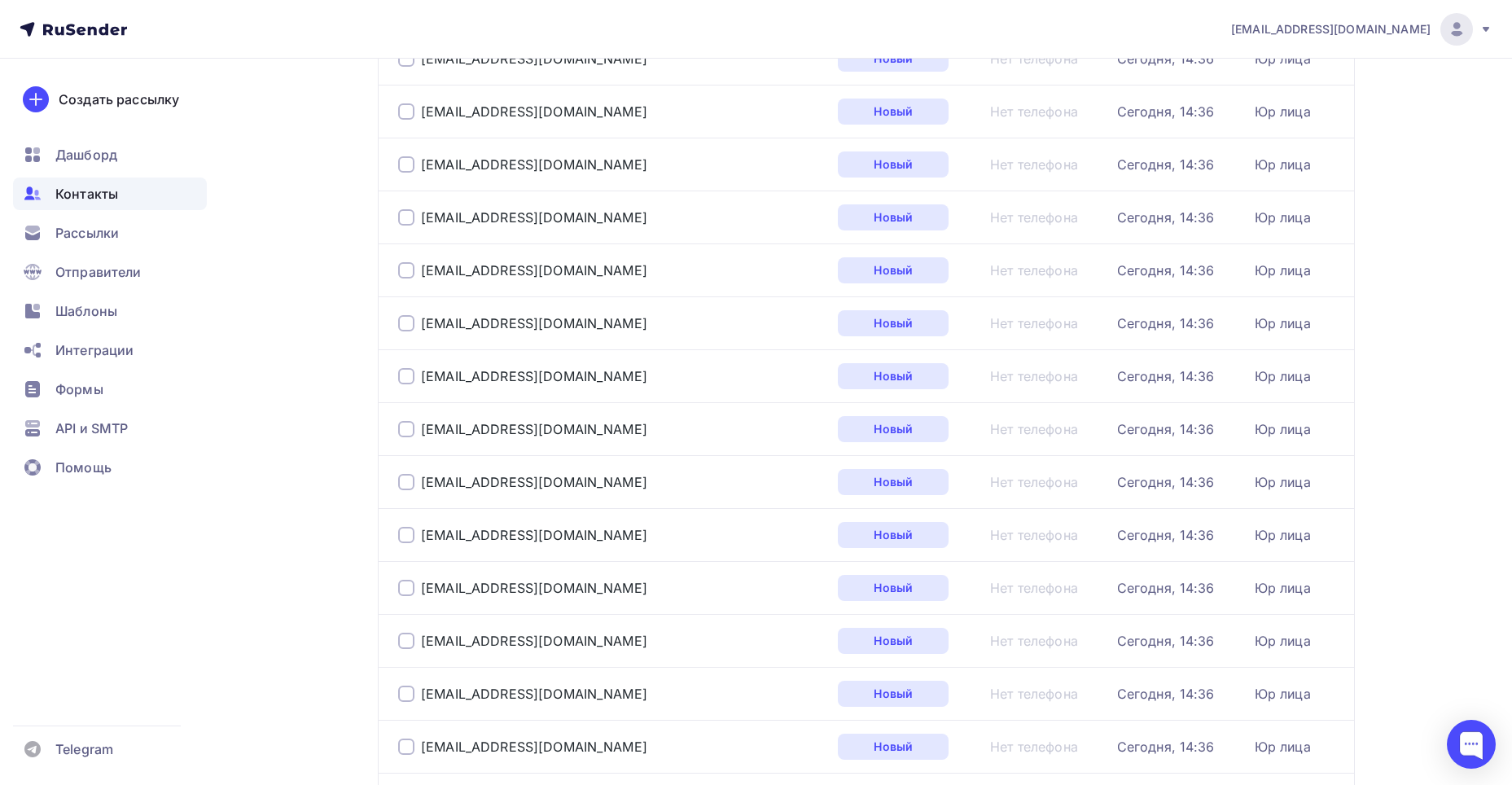
scroll to position [576, 0]
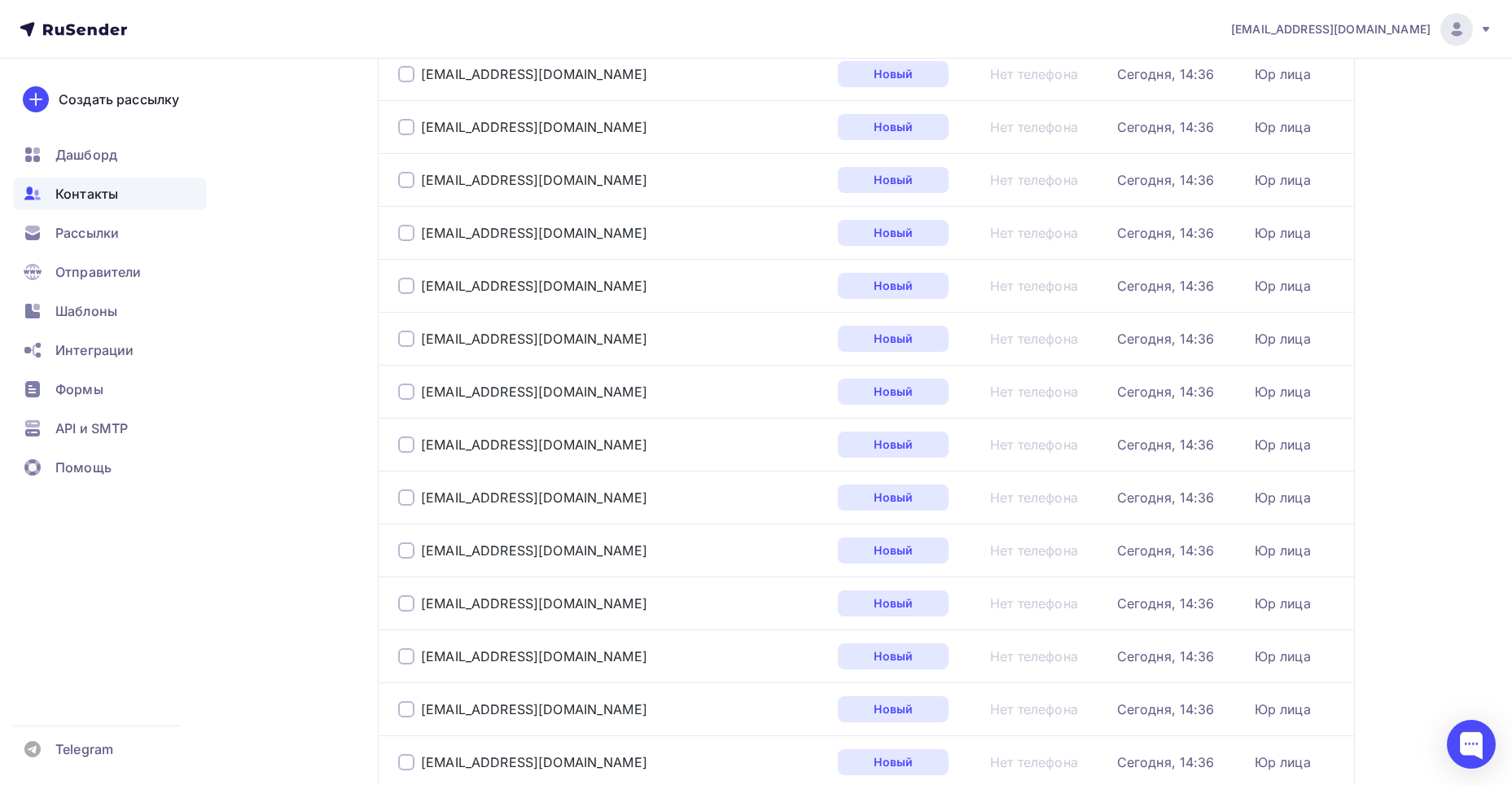
click at [399, 339] on div at bounding box center [407, 338] width 16 height 16
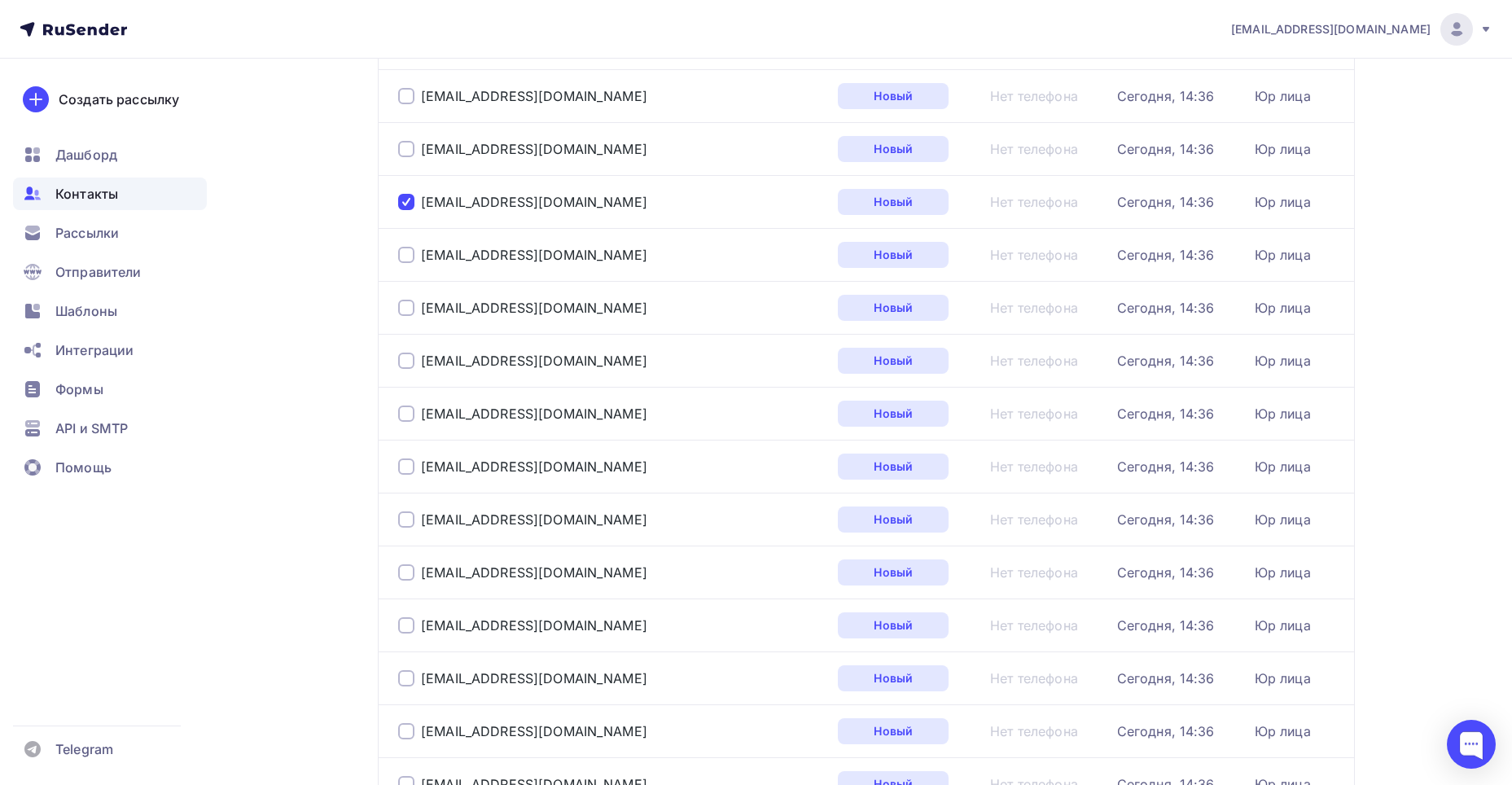
scroll to position [740, 0]
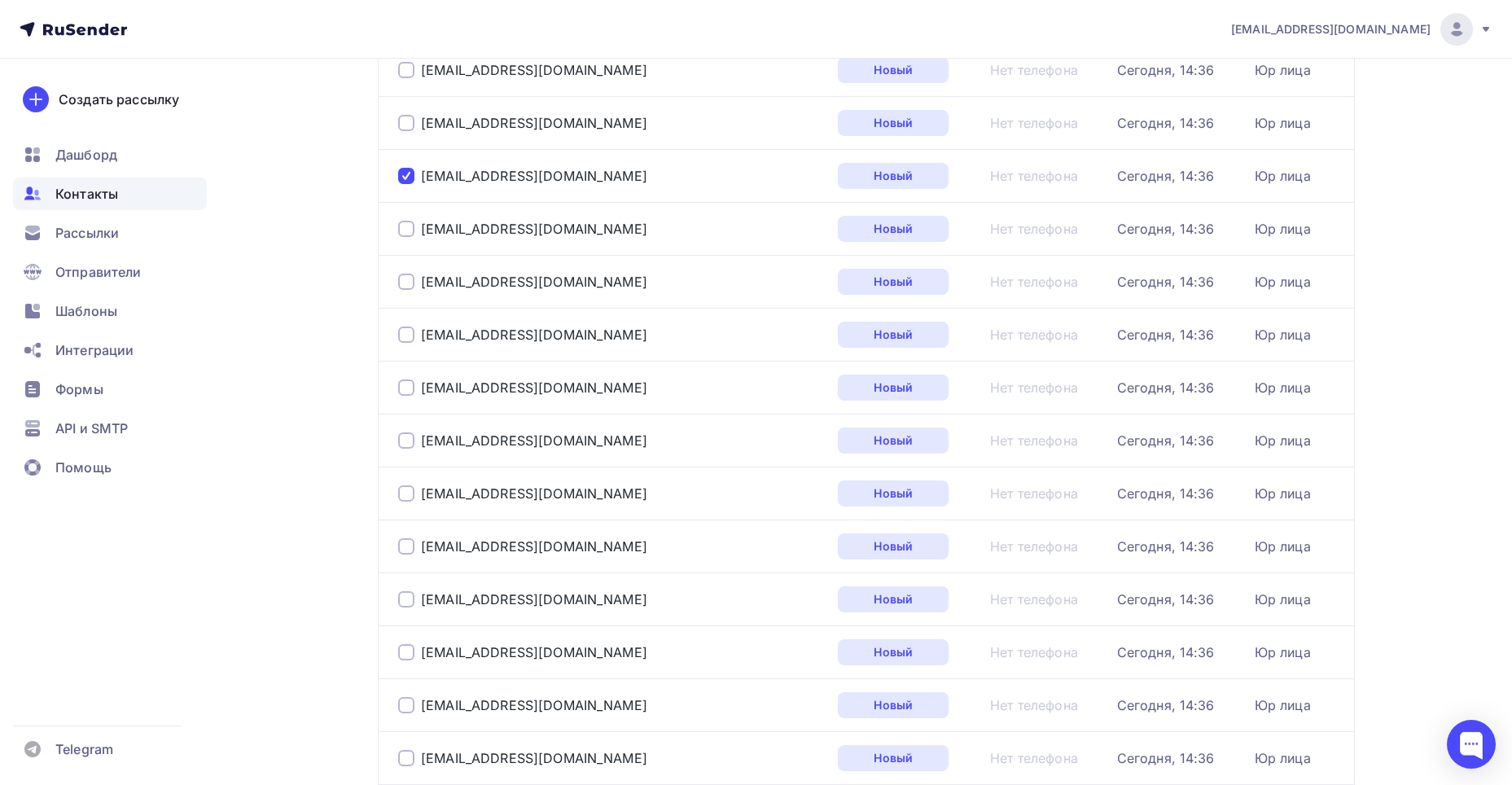
click at [409, 288] on div at bounding box center [407, 281] width 16 height 16
click at [408, 228] on div at bounding box center [407, 229] width 16 height 16
click at [402, 332] on div at bounding box center [407, 335] width 16 height 16
drag, startPoint x: 411, startPoint y: 379, endPoint x: 408, endPoint y: 389, distance: 10.4
click at [410, 383] on div "info@oneclinic.ru" at bounding box center [602, 387] width 408 height 26
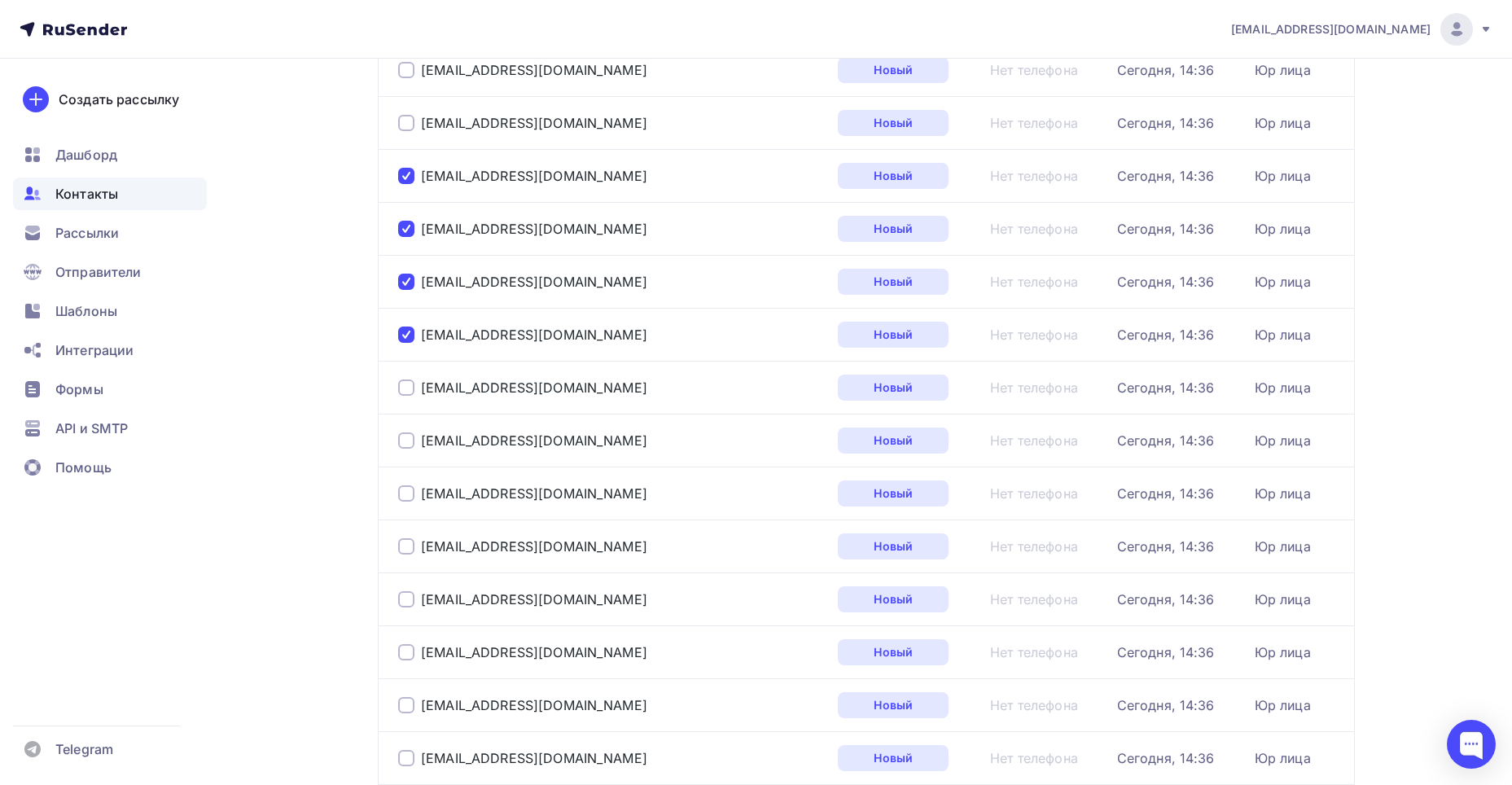
click at [405, 397] on div "info@oneclinic.ru" at bounding box center [602, 387] width 408 height 26
click at [409, 444] on div at bounding box center [407, 440] width 16 height 16
click at [407, 383] on div at bounding box center [407, 387] width 16 height 16
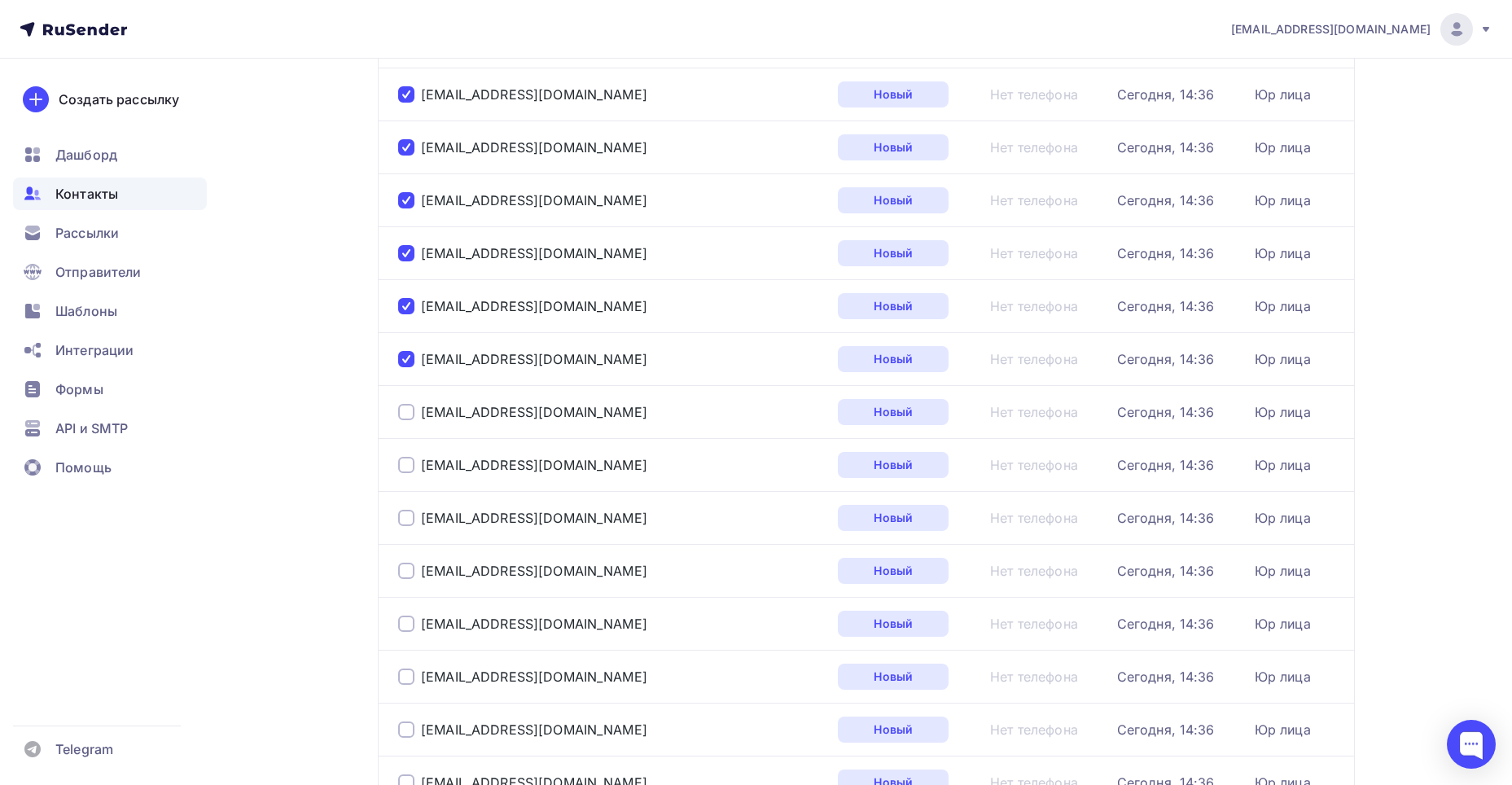
click at [408, 413] on div at bounding box center [407, 412] width 16 height 16
click at [403, 464] on div at bounding box center [407, 465] width 16 height 16
click at [406, 523] on div at bounding box center [407, 518] width 16 height 16
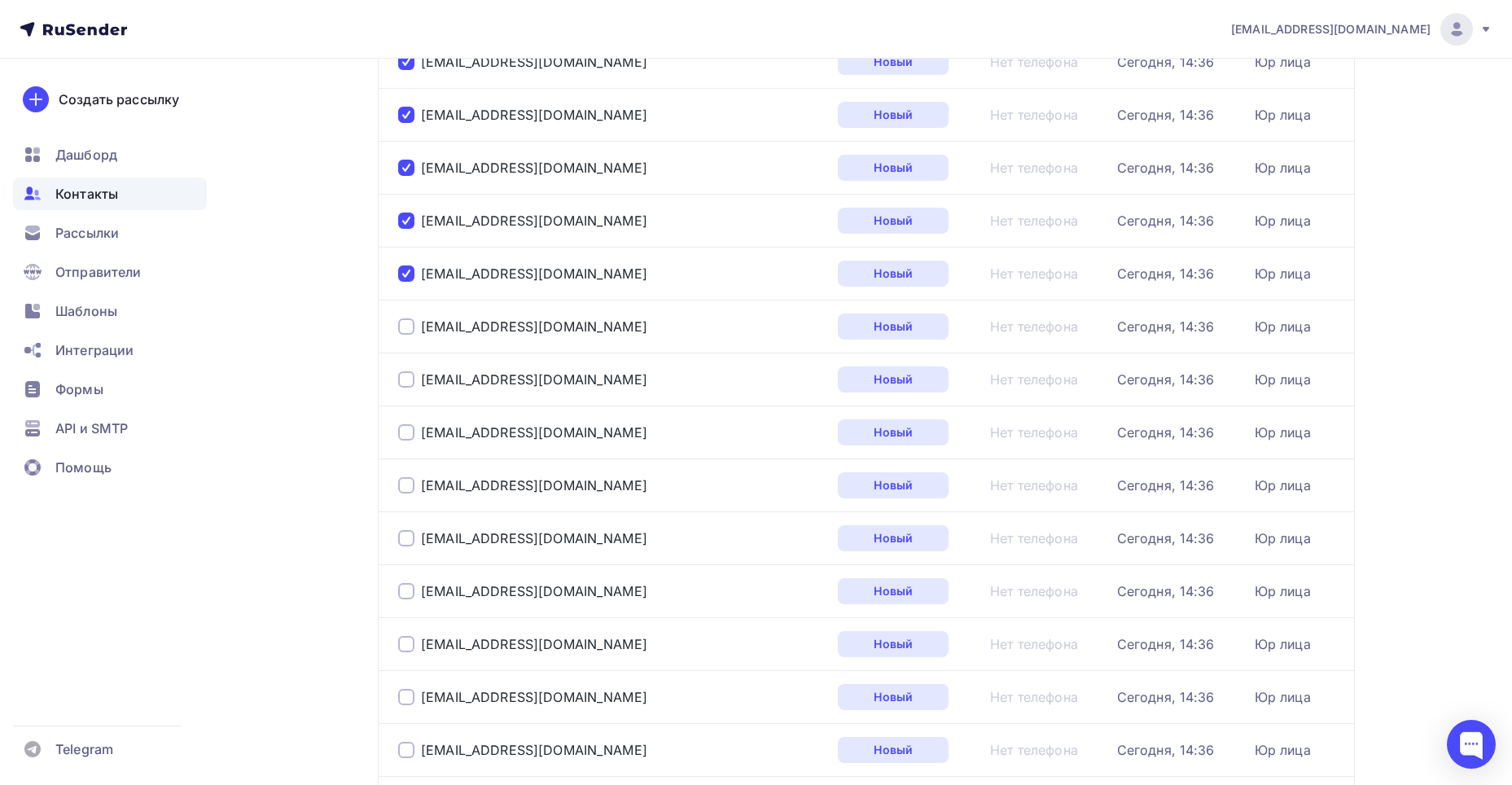
scroll to position [1228, 0]
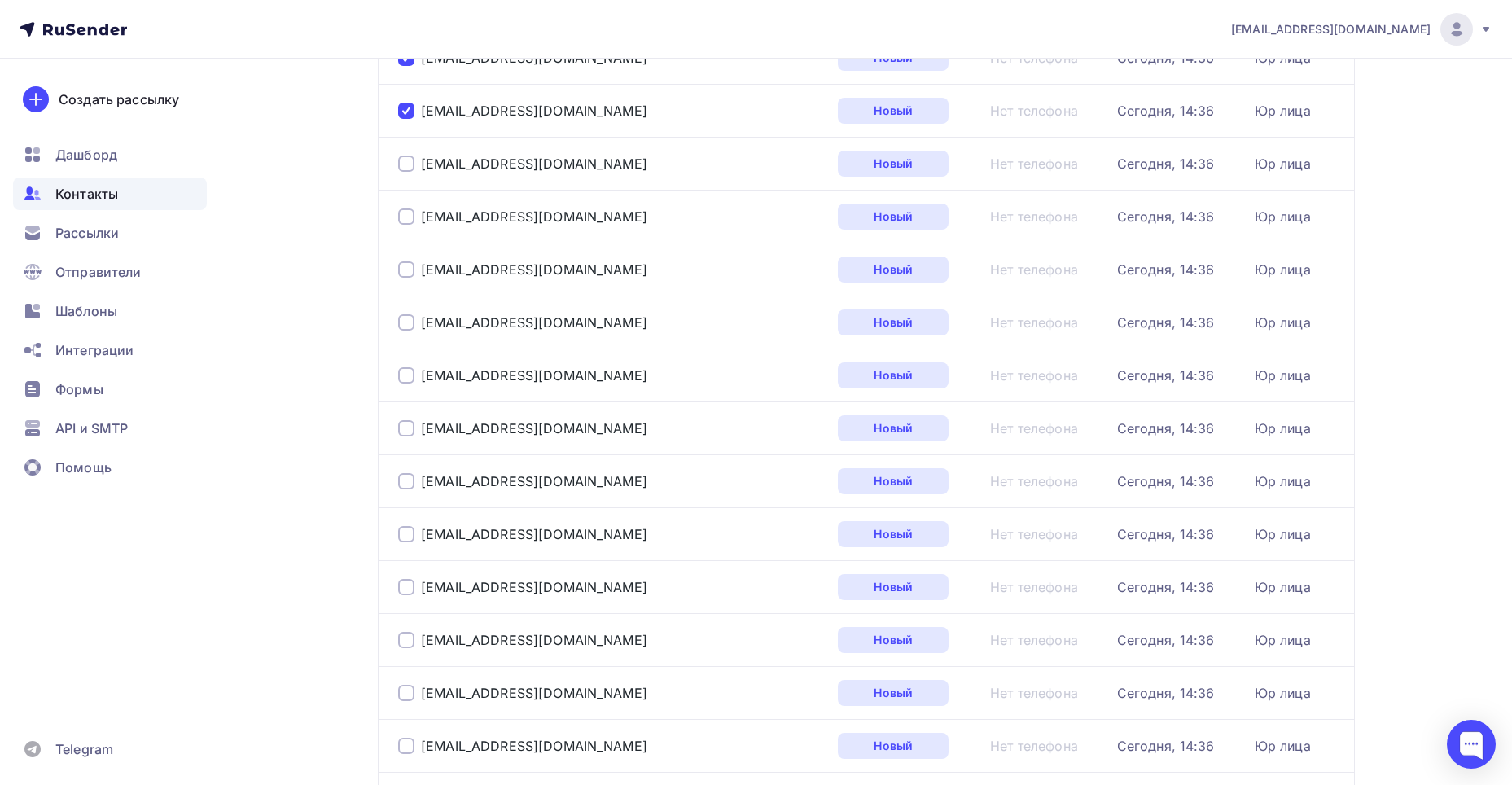
click at [404, 326] on div at bounding box center [407, 322] width 16 height 16
click at [403, 427] on div at bounding box center [407, 428] width 16 height 16
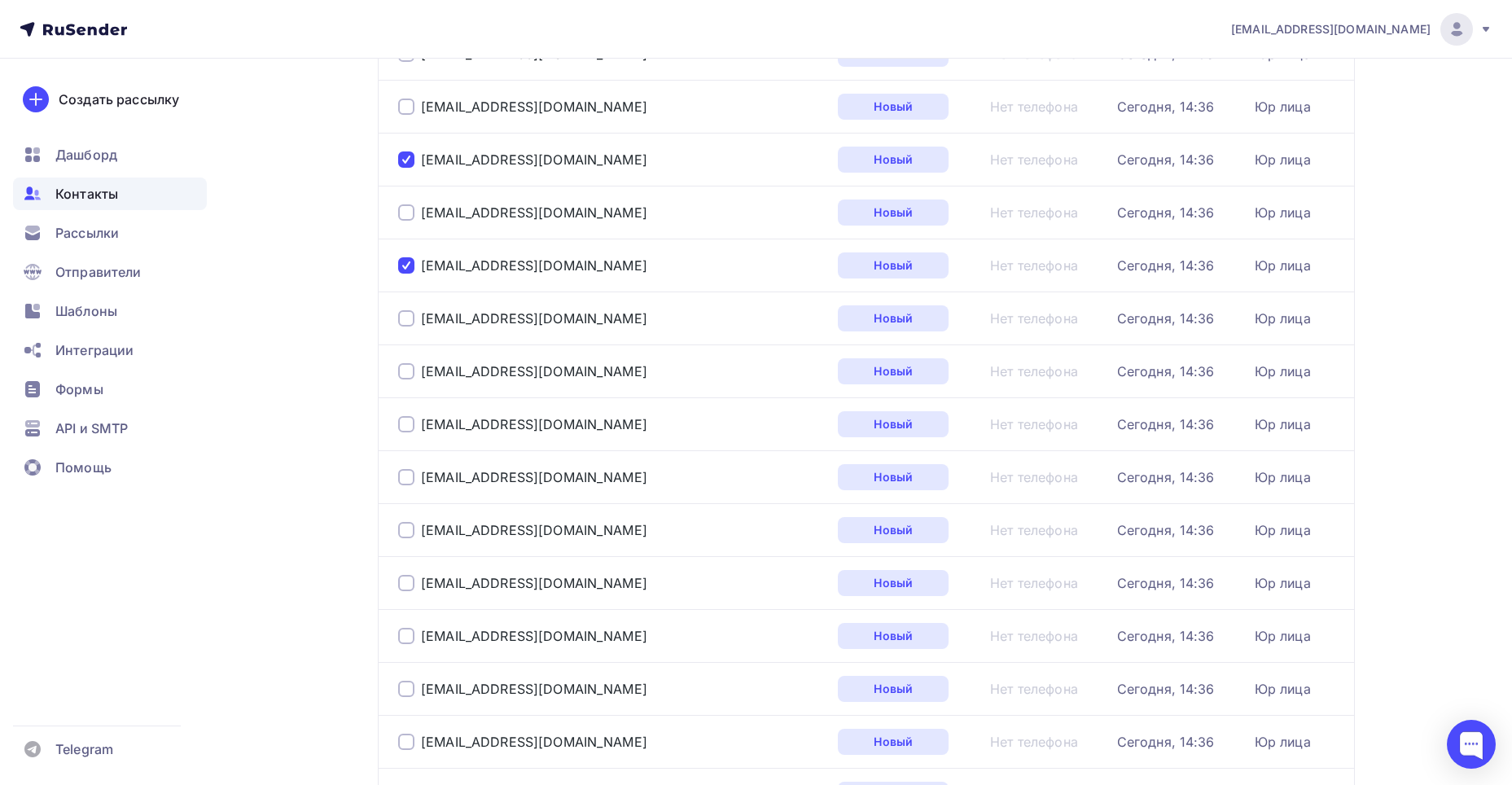
click at [401, 316] on div at bounding box center [407, 318] width 16 height 16
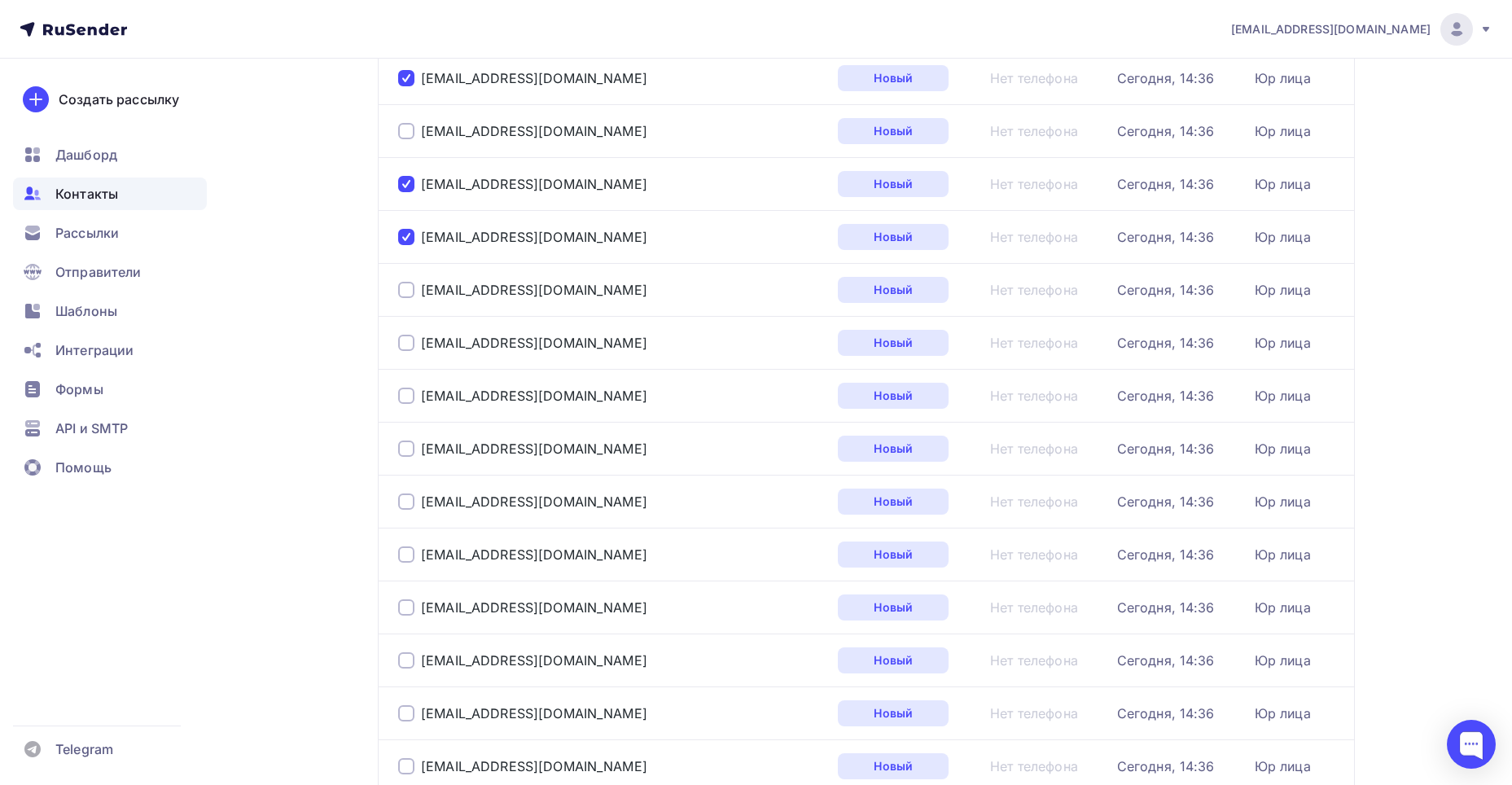
click at [392, 350] on td "info@vitamed-spb.ru" at bounding box center [605, 343] width 454 height 53
click at [397, 348] on td "info@vitamed-spb.ru" at bounding box center [605, 343] width 454 height 53
click at [410, 346] on div at bounding box center [407, 343] width 16 height 16
click at [392, 392] on td "info@arannamedi.ru" at bounding box center [605, 396] width 454 height 53
click at [400, 399] on div at bounding box center [407, 396] width 16 height 16
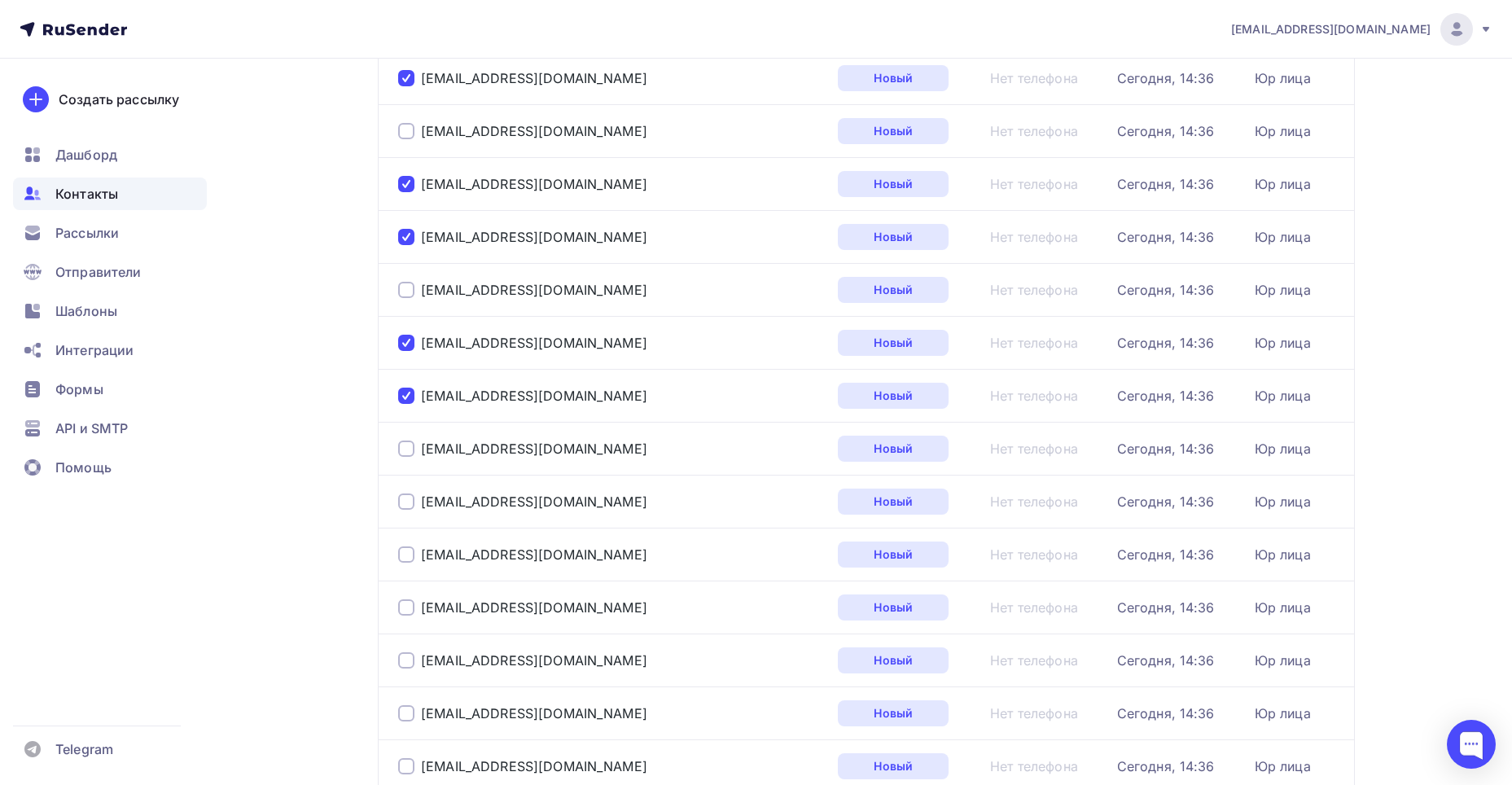
scroll to position [1636, 0]
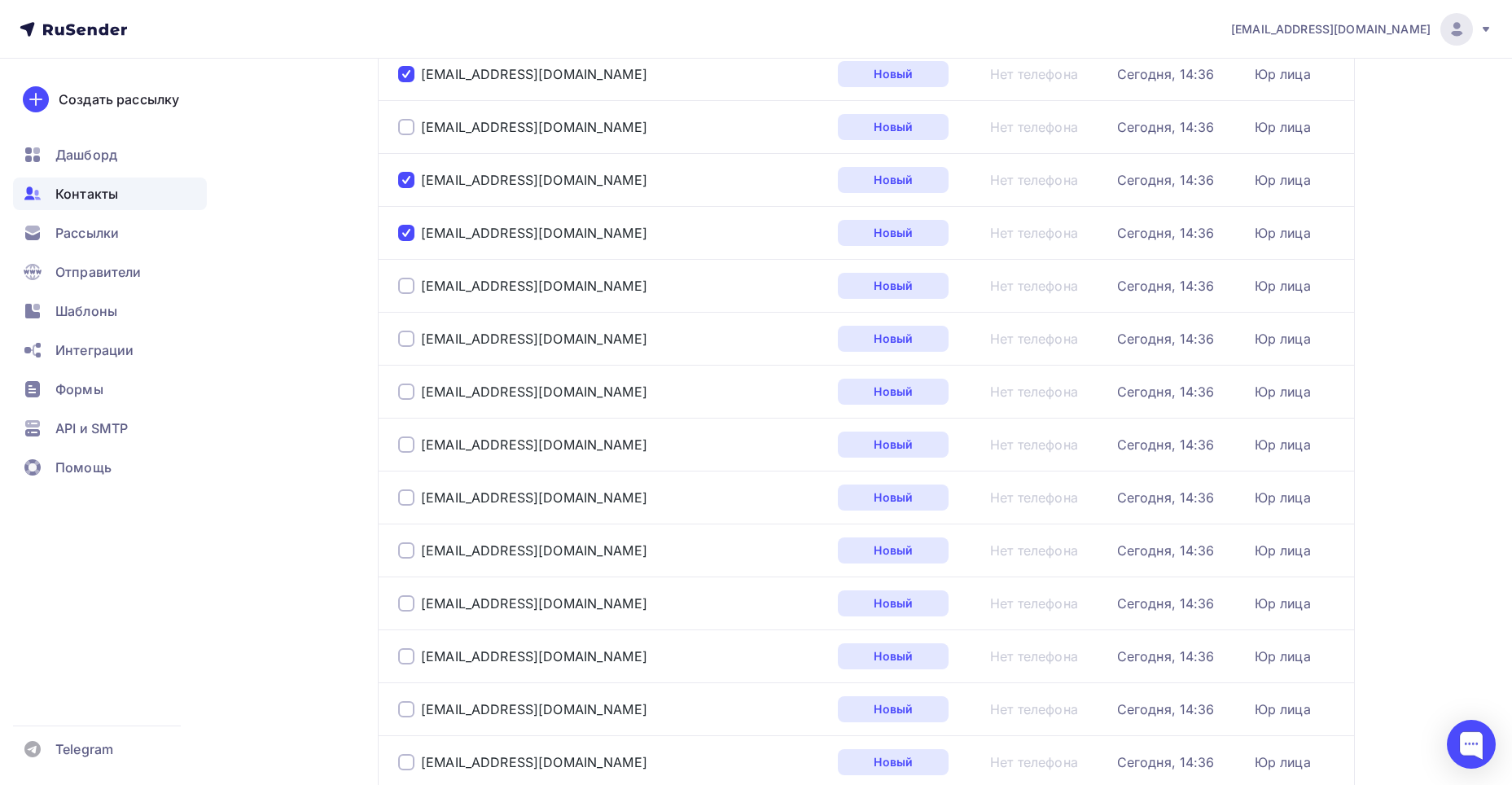
click at [413, 281] on div at bounding box center [407, 286] width 16 height 16
click at [405, 334] on div at bounding box center [407, 338] width 16 height 16
click at [399, 373] on td "info@bzklinika.ru" at bounding box center [605, 392] width 454 height 53
click at [399, 399] on div at bounding box center [407, 392] width 16 height 16
click at [404, 440] on div at bounding box center [407, 445] width 16 height 16
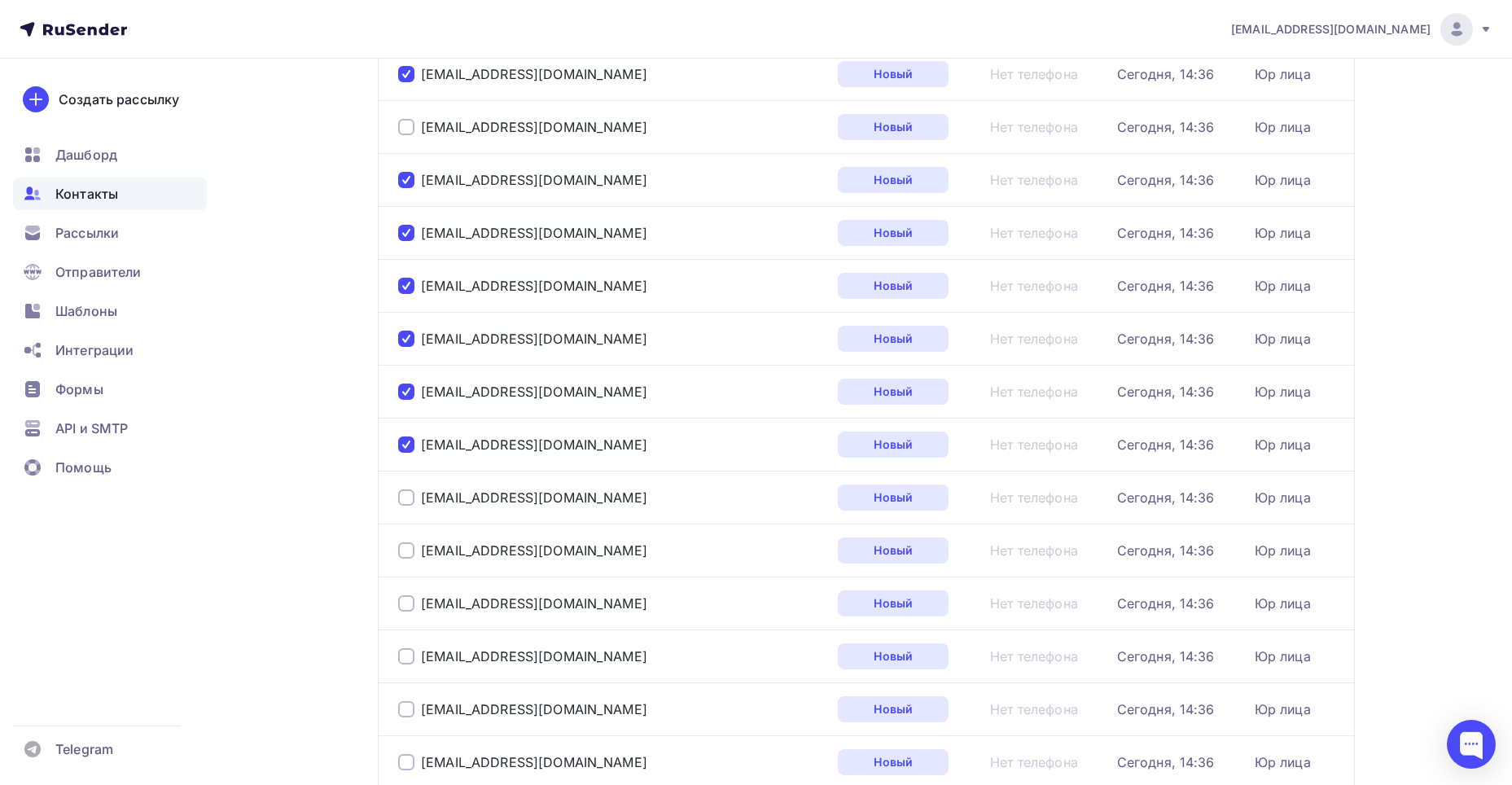
click at [405, 496] on div at bounding box center [407, 497] width 16 height 16
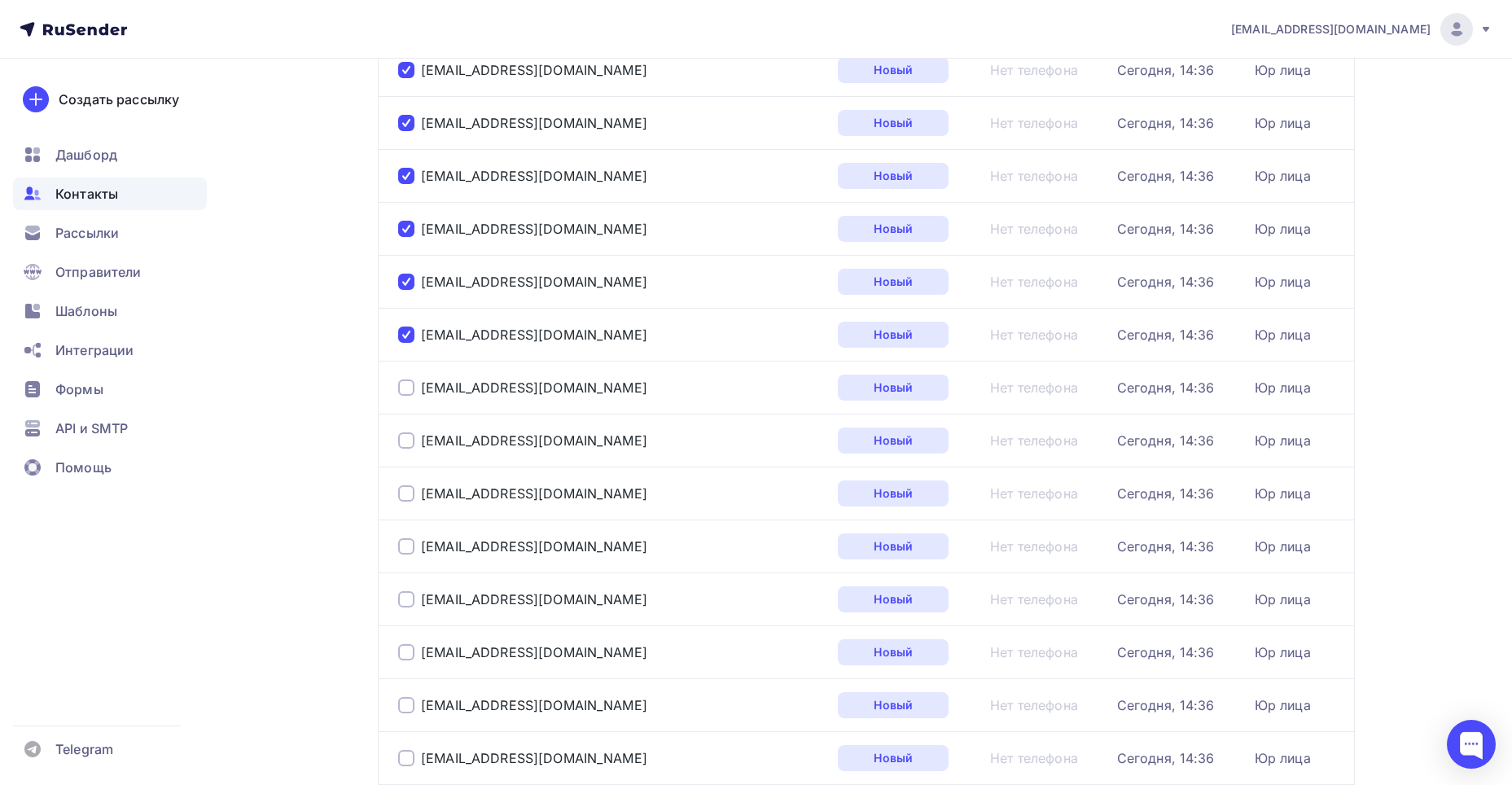
click at [408, 389] on div at bounding box center [407, 387] width 16 height 16
click at [408, 439] on div at bounding box center [407, 440] width 16 height 16
click at [409, 496] on div at bounding box center [407, 494] width 16 height 16
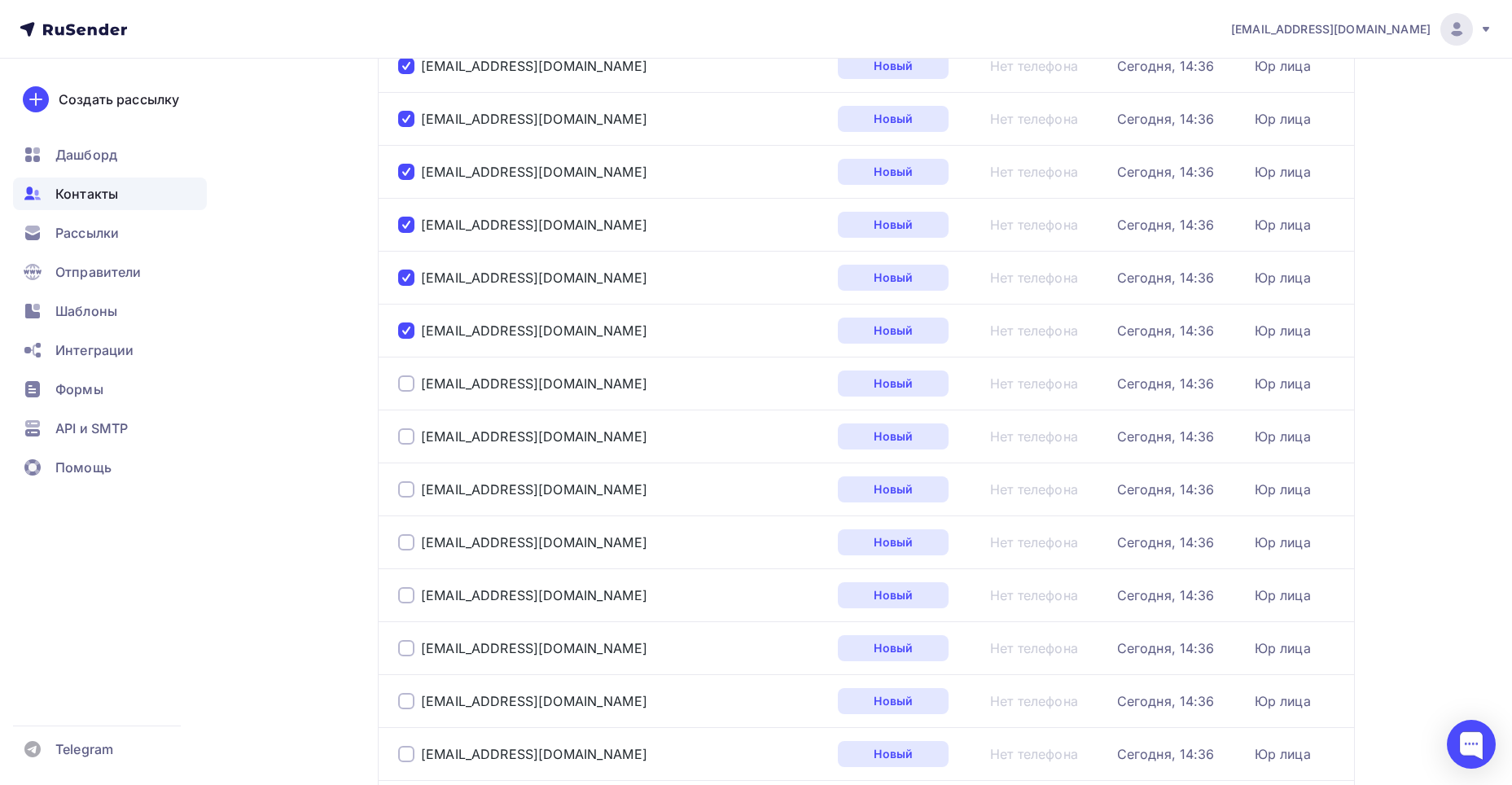
scroll to position [2043, 0]
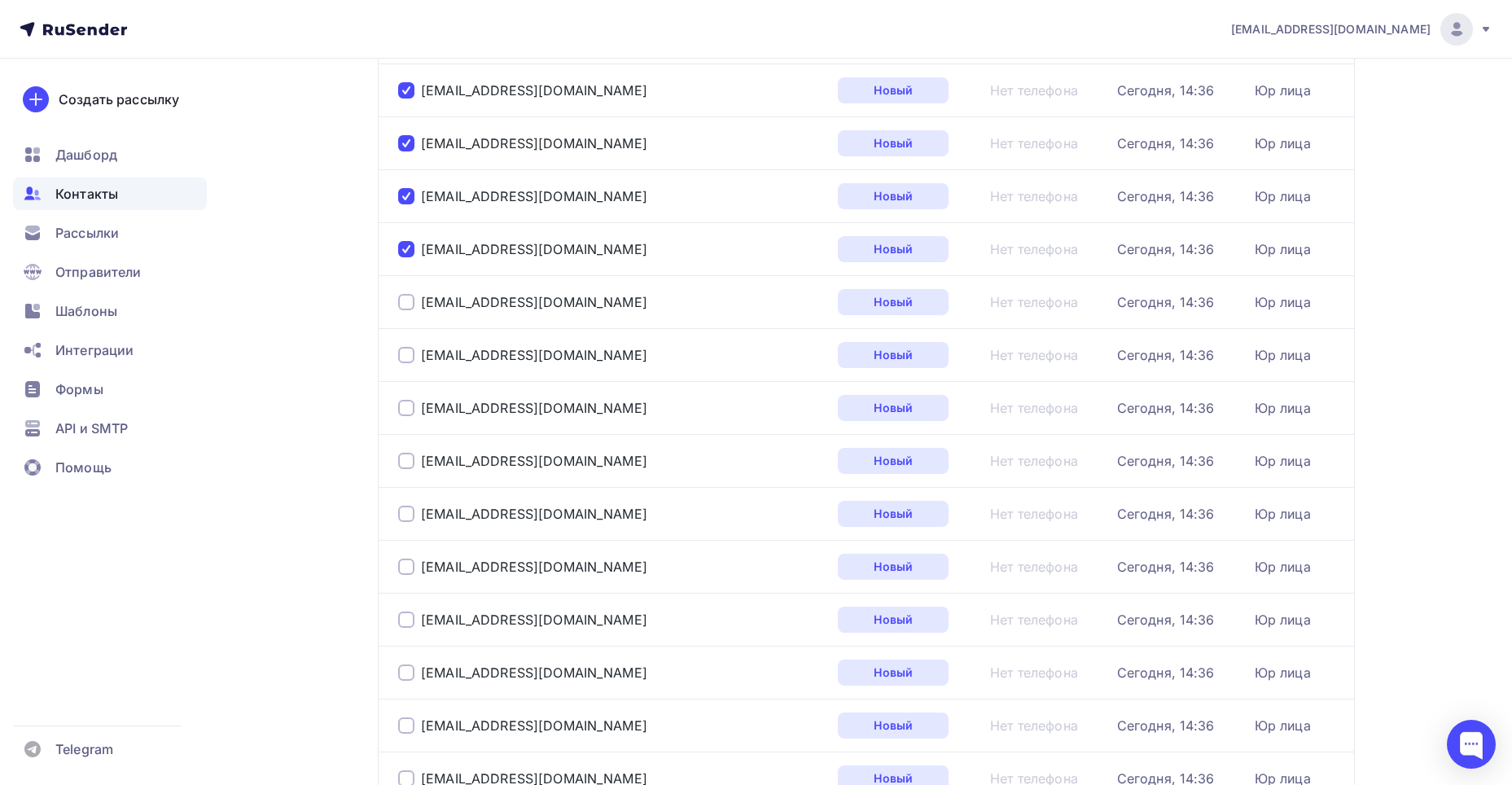
click at [402, 404] on div at bounding box center [407, 408] width 16 height 16
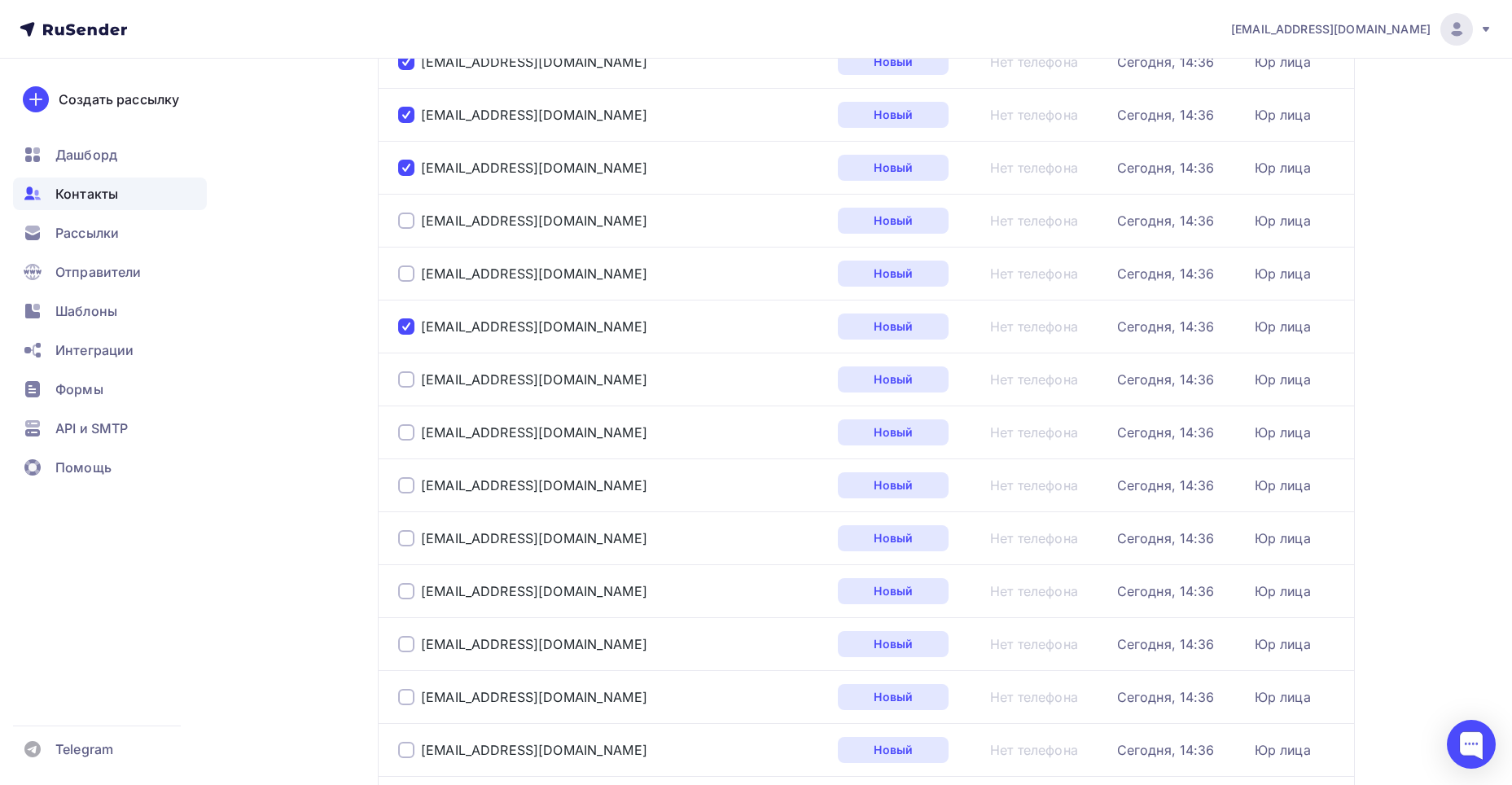
click at [405, 382] on div at bounding box center [407, 379] width 16 height 16
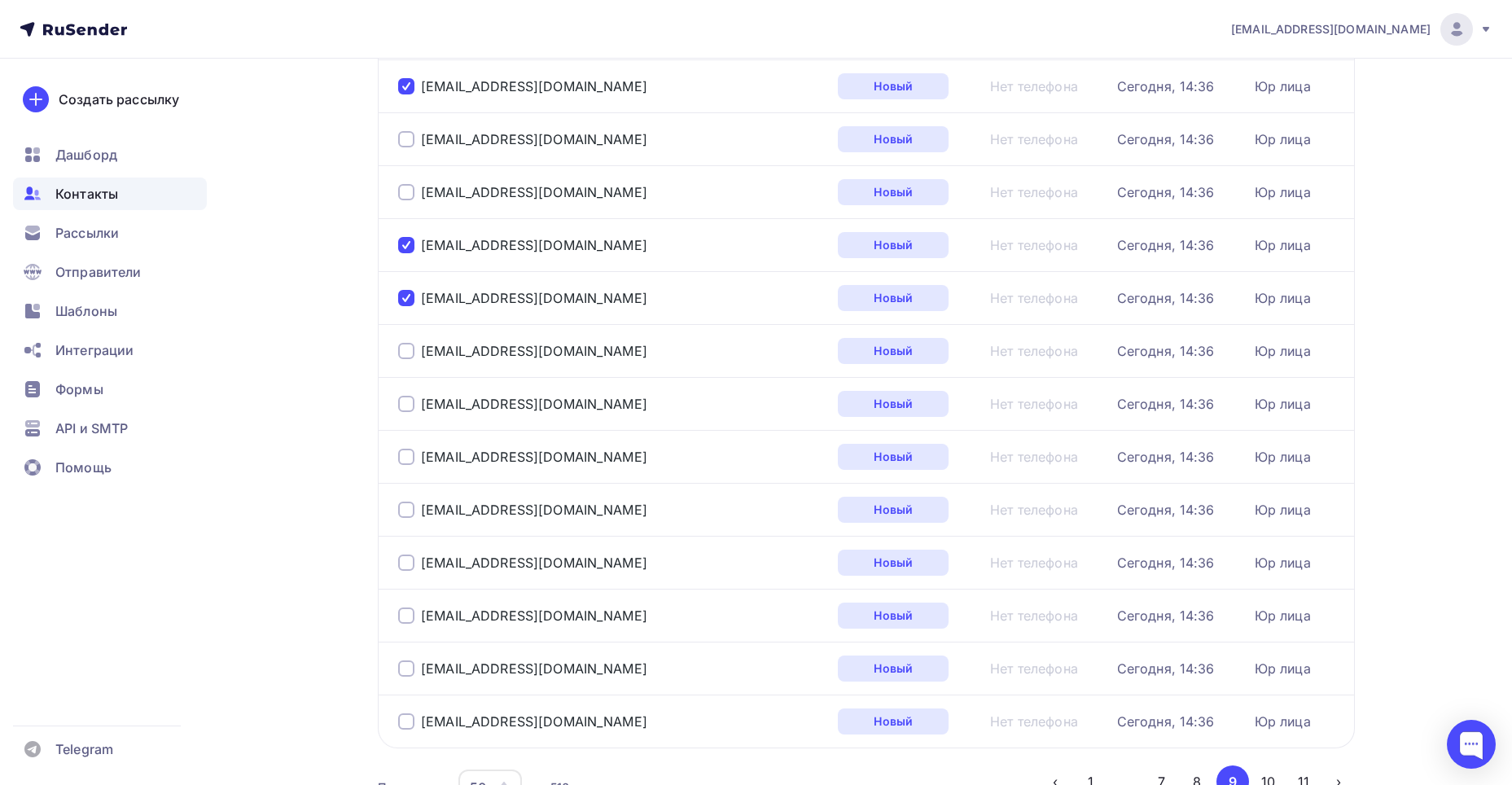
click at [404, 406] on div at bounding box center [407, 404] width 16 height 16
click at [408, 461] on div at bounding box center [407, 456] width 16 height 16
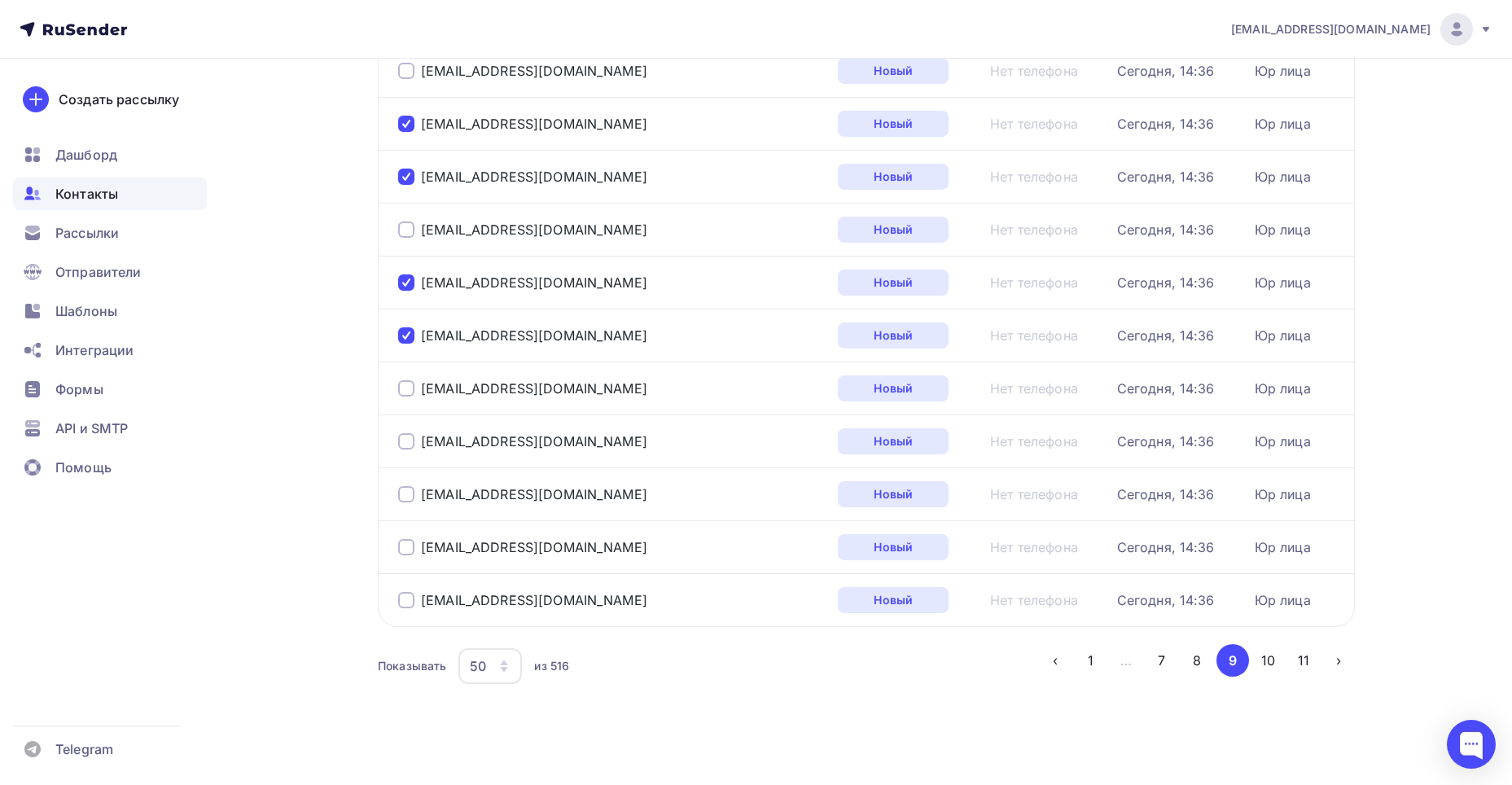
scroll to position [2335, 0]
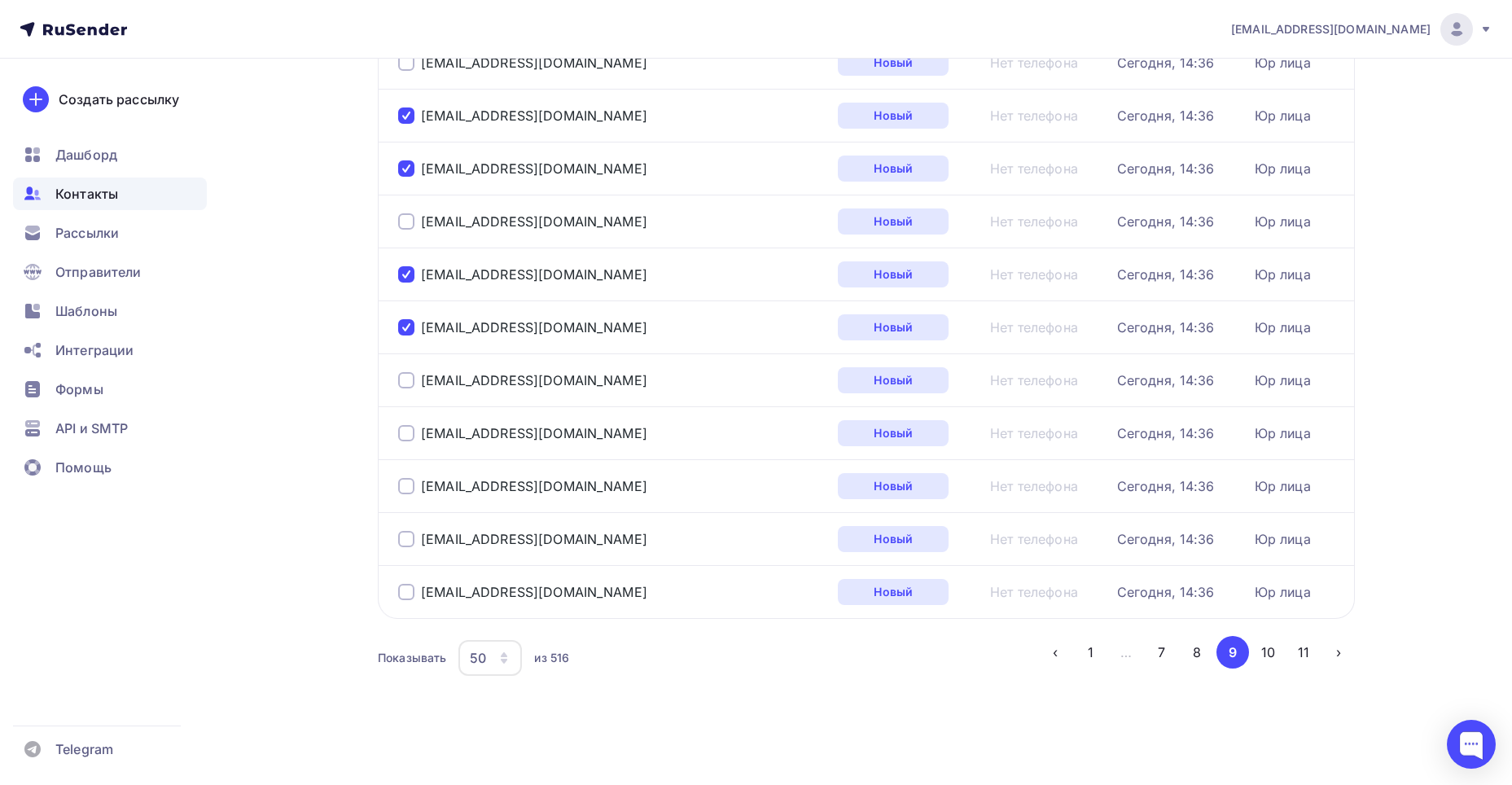
click at [409, 425] on div at bounding box center [407, 433] width 16 height 16
click at [401, 529] on div "admin@osteomed-clinic.ru" at bounding box center [602, 539] width 408 height 26
click at [408, 583] on div "proximedclinic@yandex.ru" at bounding box center [602, 591] width 408 height 26
click at [408, 591] on div at bounding box center [407, 592] width 16 height 16
click at [414, 542] on div at bounding box center [407, 539] width 16 height 16
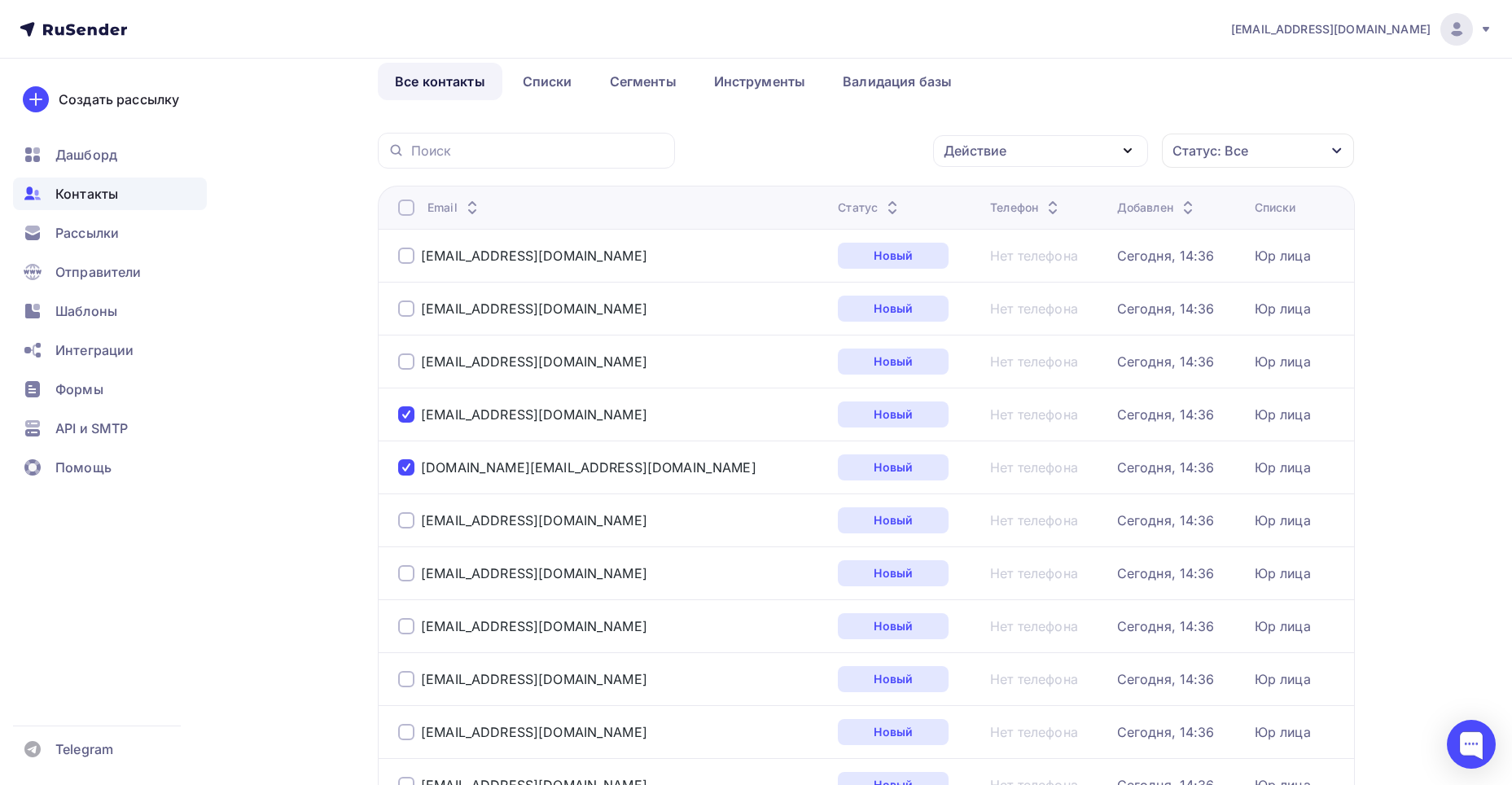
scroll to position [0, 0]
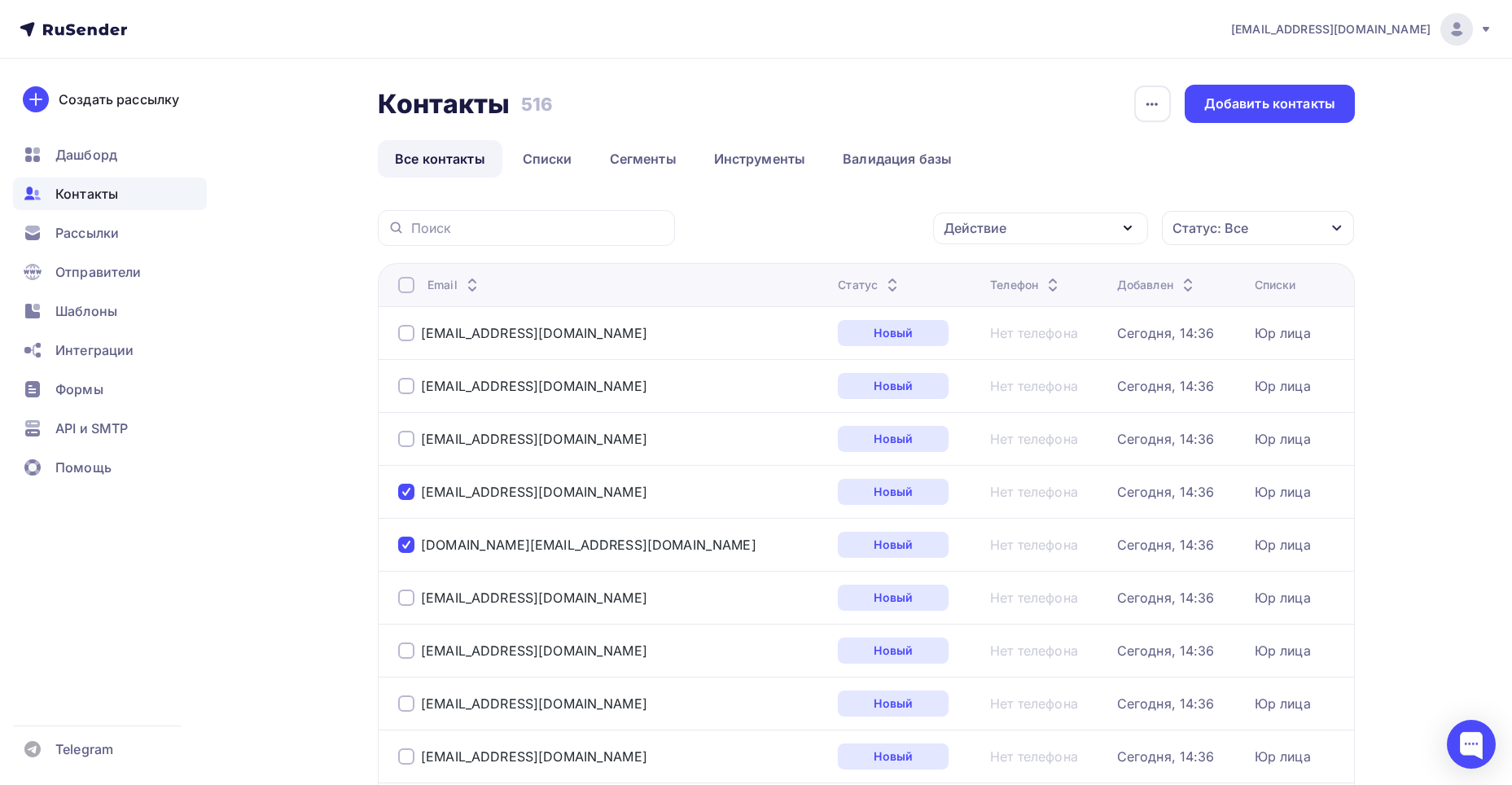
click at [972, 226] on div "Действие" at bounding box center [975, 228] width 63 height 20
click at [976, 348] on div "Удалить" at bounding box center [979, 341] width 54 height 20
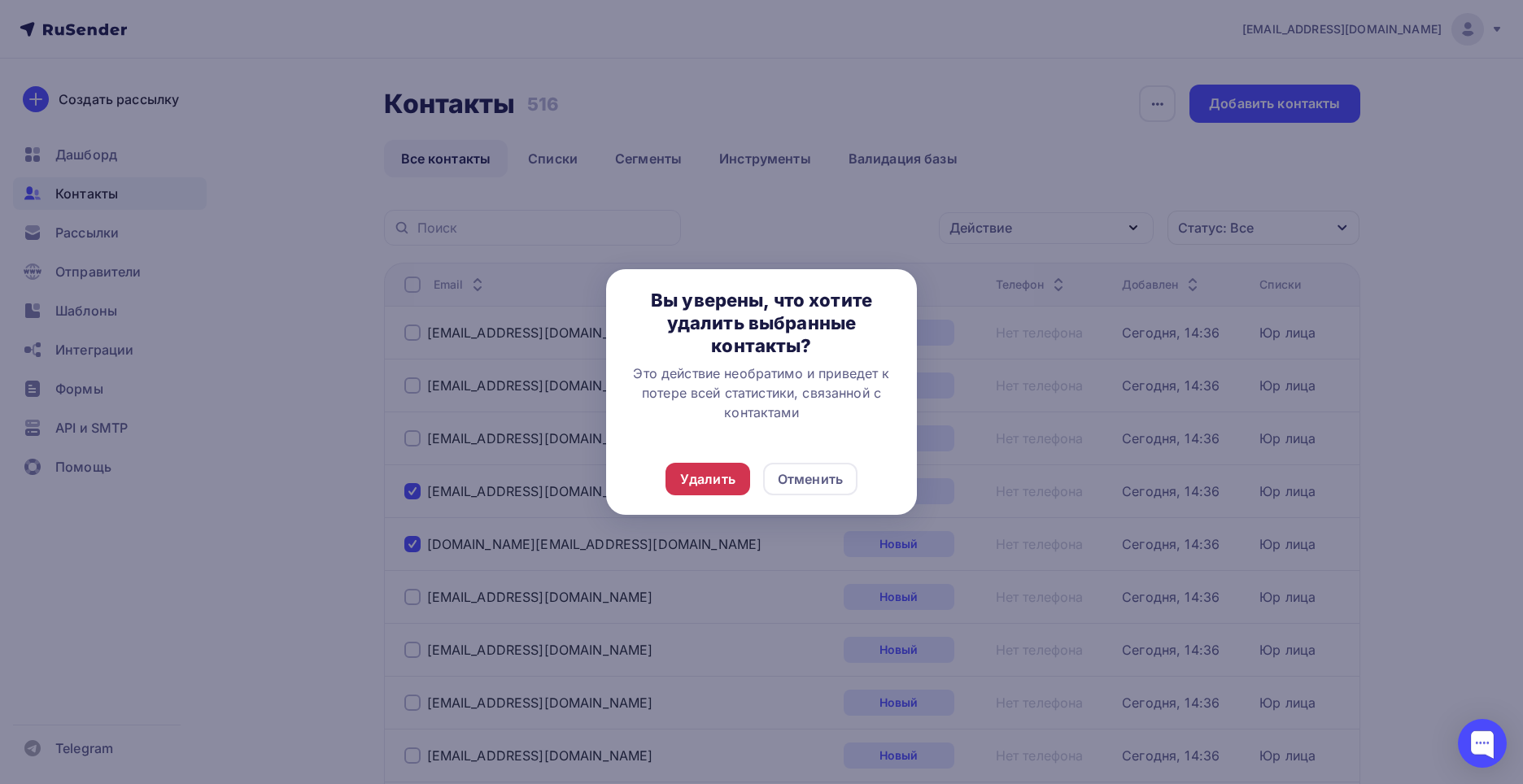
click at [695, 479] on div "Удалить" at bounding box center [708, 479] width 55 height 20
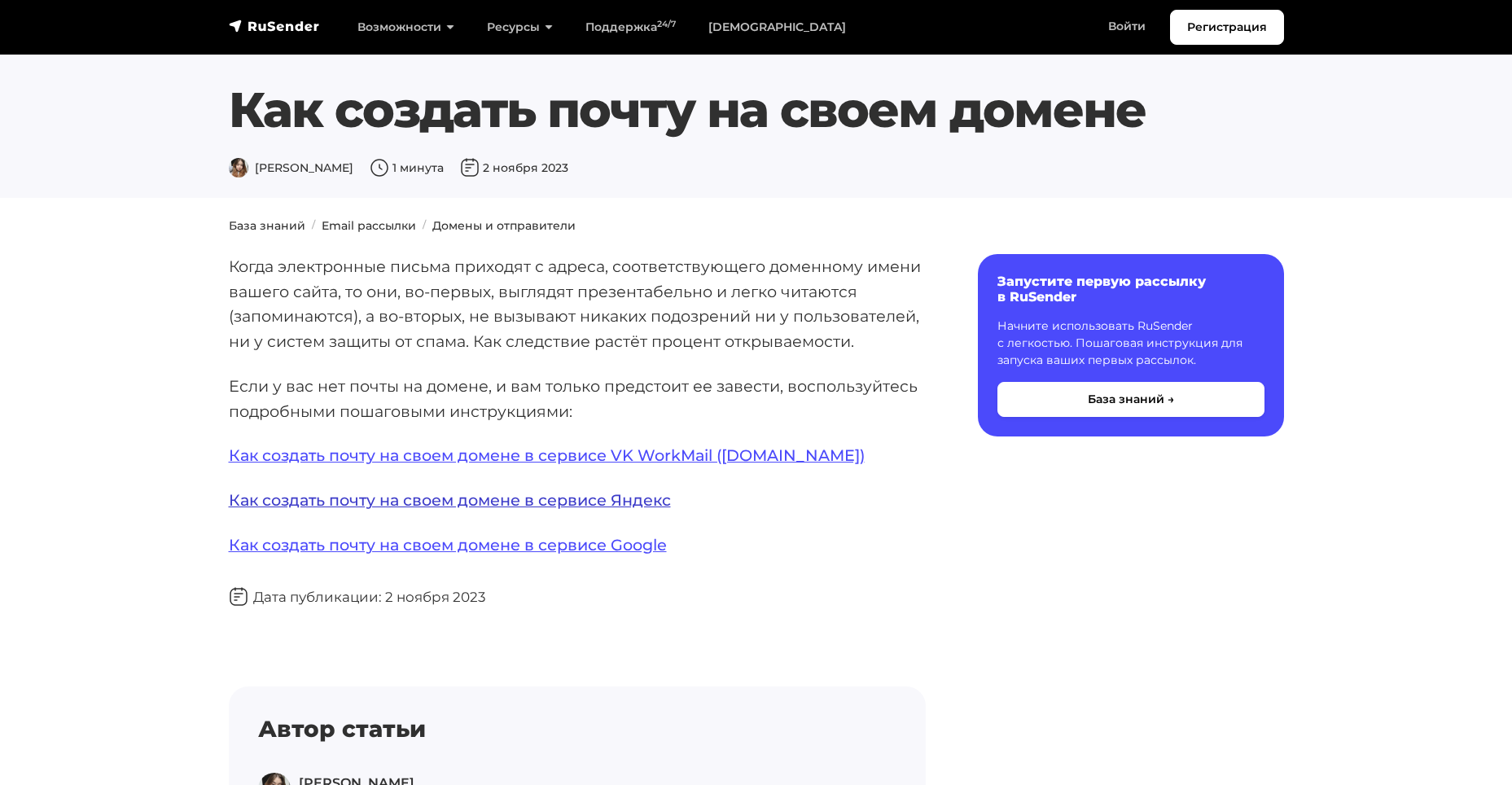
click at [629, 499] on link "Как создать почту на своем домене в сервисе Яндекс" at bounding box center [450, 500] width 442 height 20
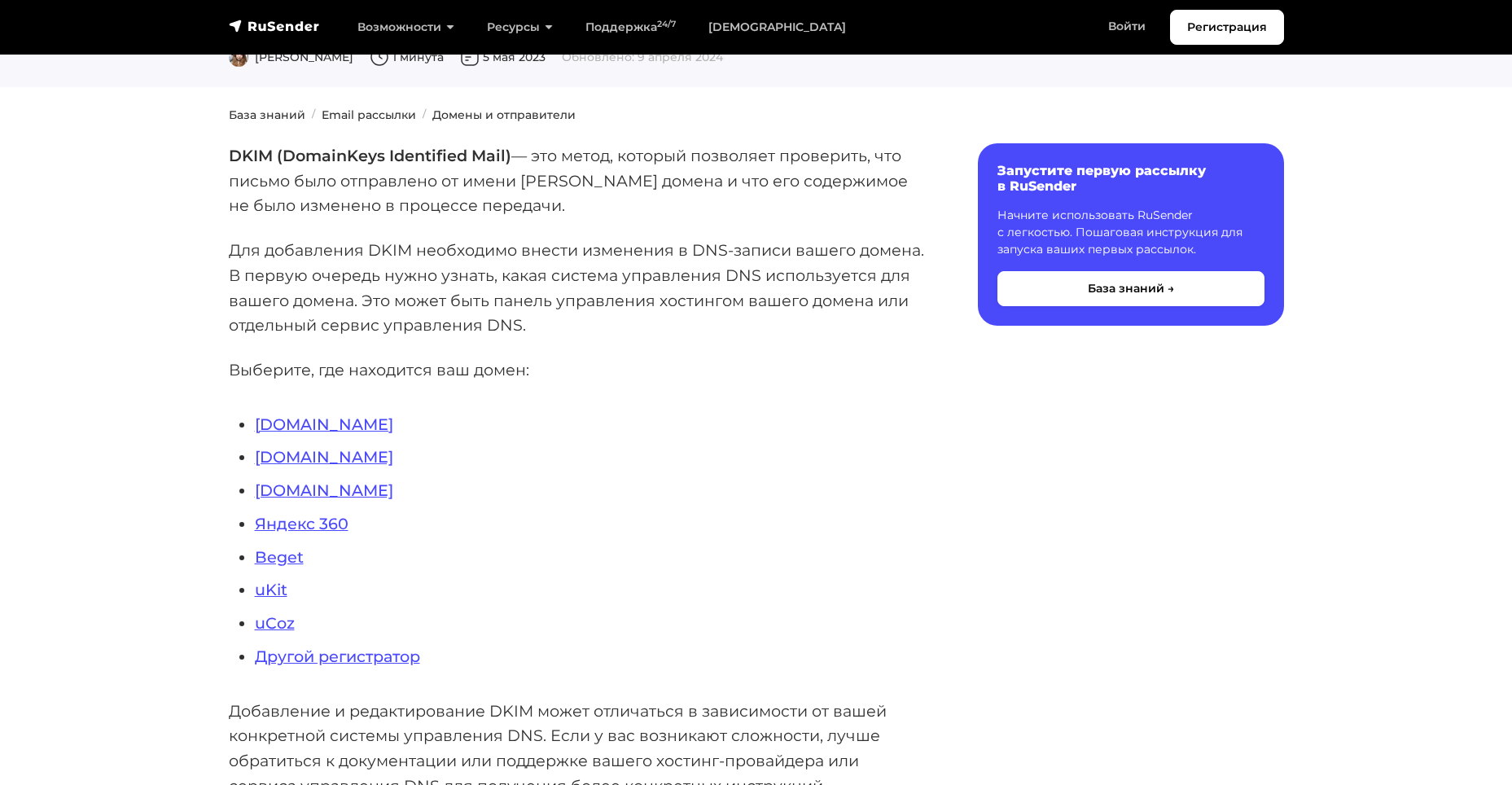
scroll to position [163, 0]
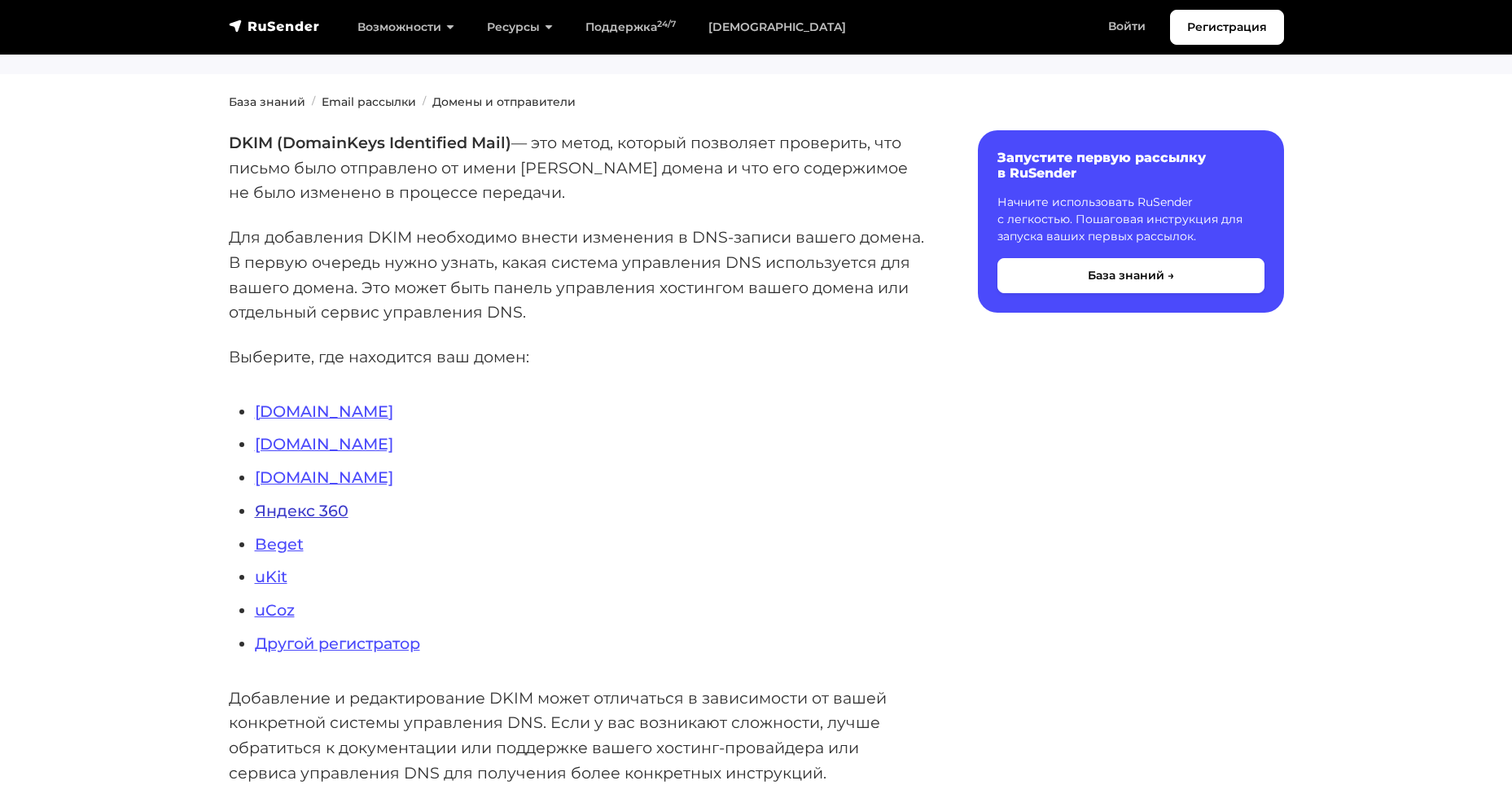
click at [313, 512] on link "Яндекс 360" at bounding box center [301, 511] width 93 height 20
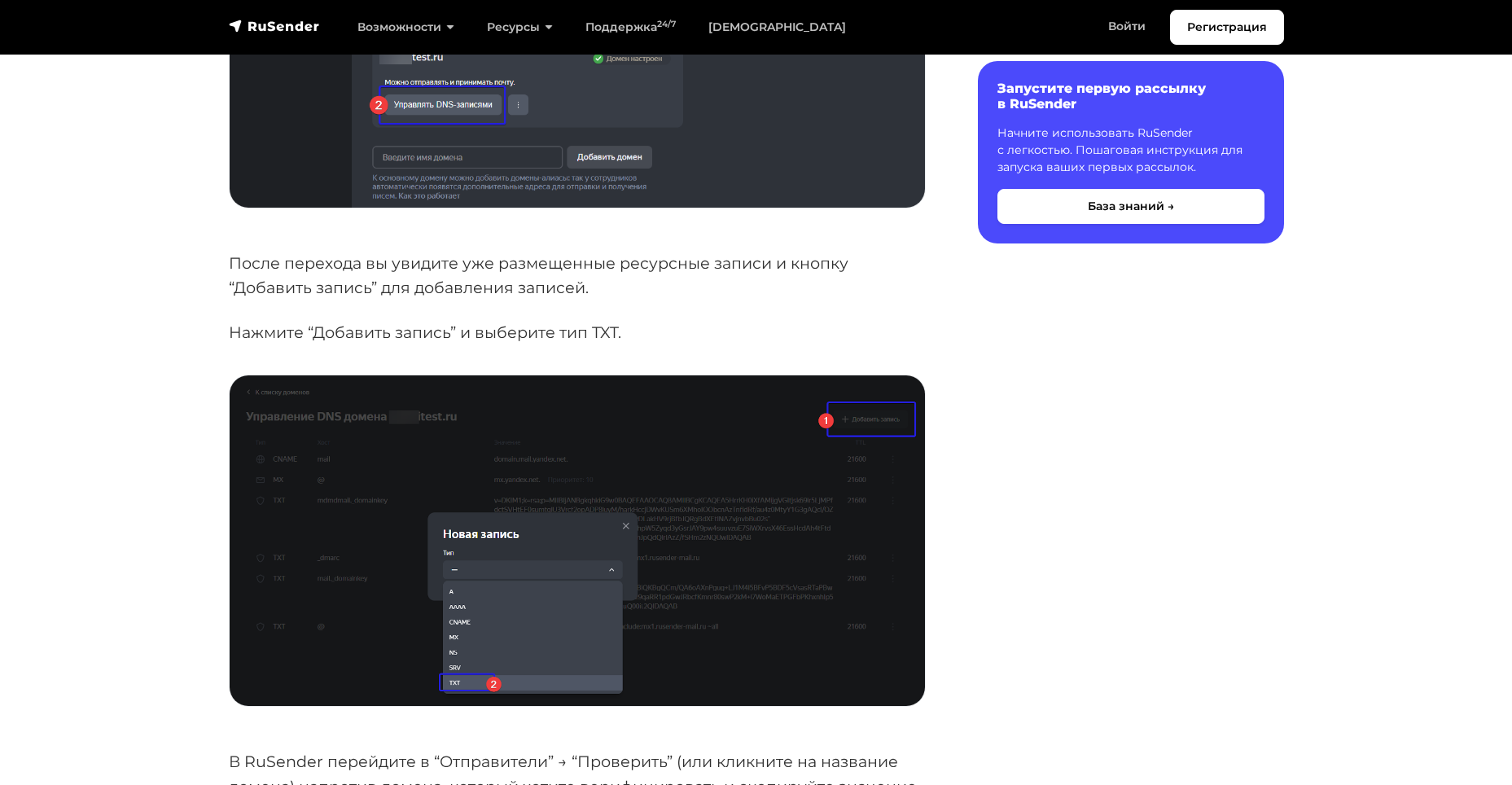
scroll to position [733, 0]
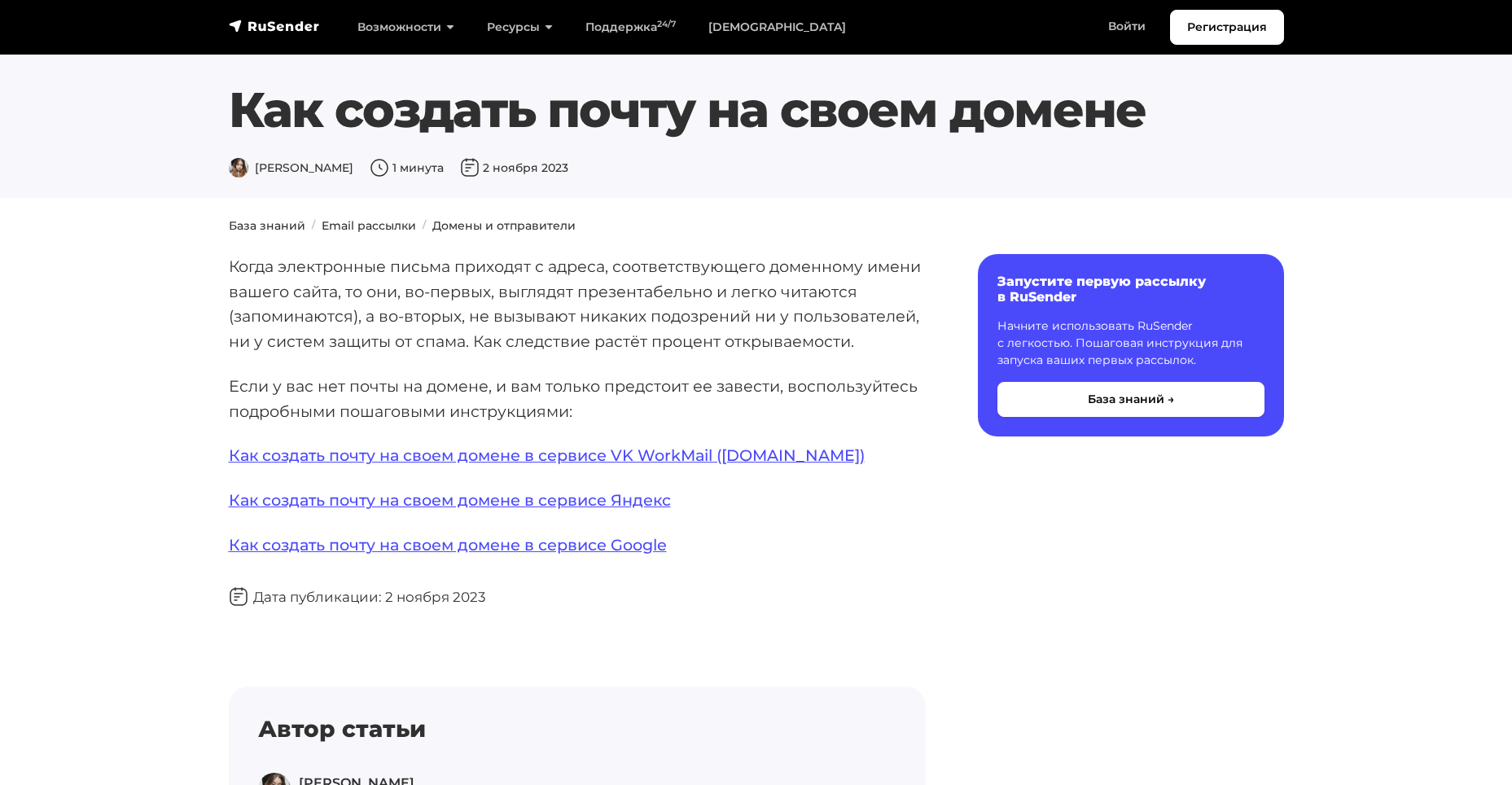
click at [585, 489] on p "Как создать почту на своем домене в сервисе Яндекс" at bounding box center [577, 500] width 697 height 25
click at [582, 507] on link "Как создать почту на своем домене в сервисе Яндекс" at bounding box center [450, 500] width 442 height 20
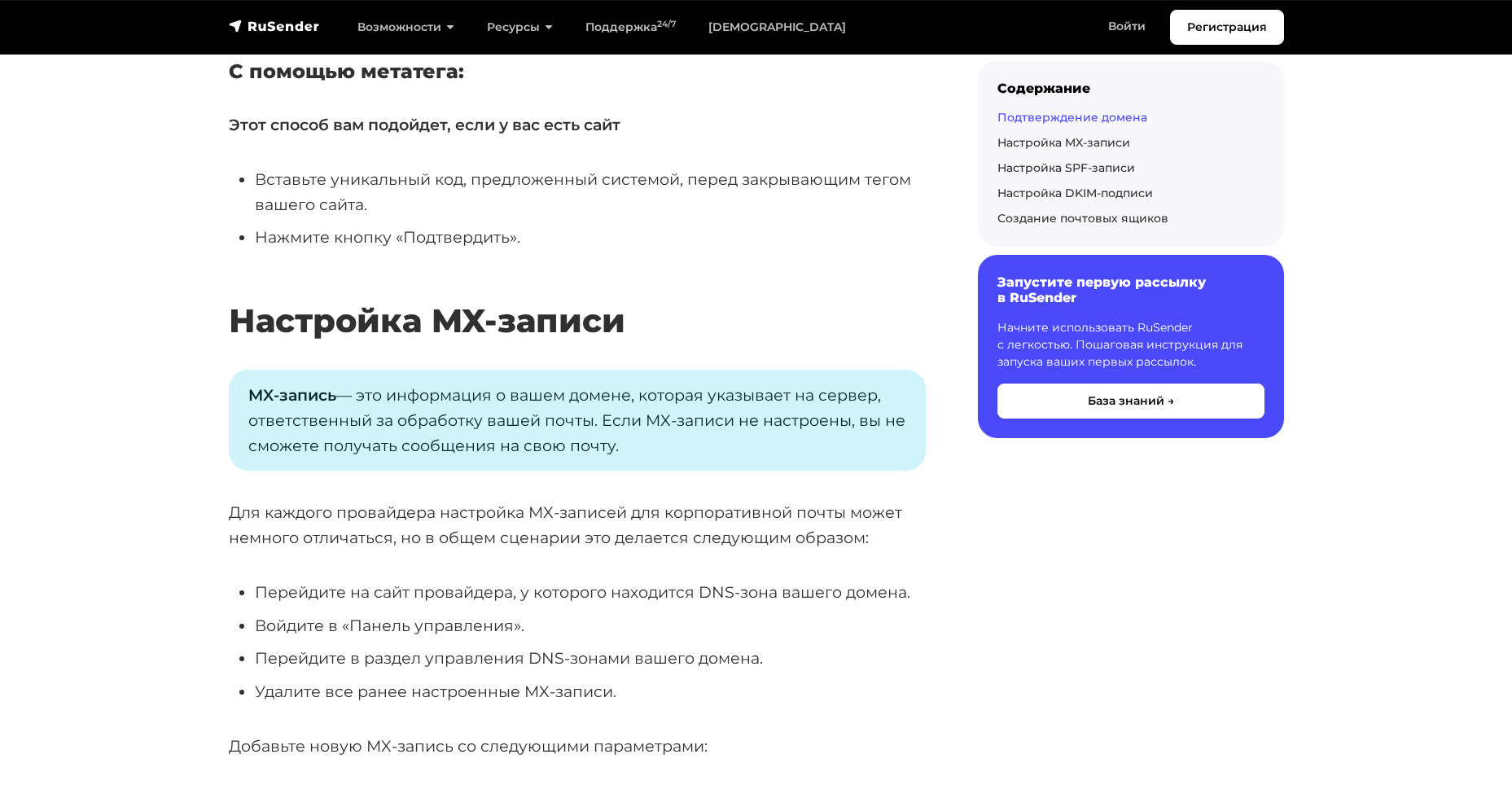
scroll to position [3557, 0]
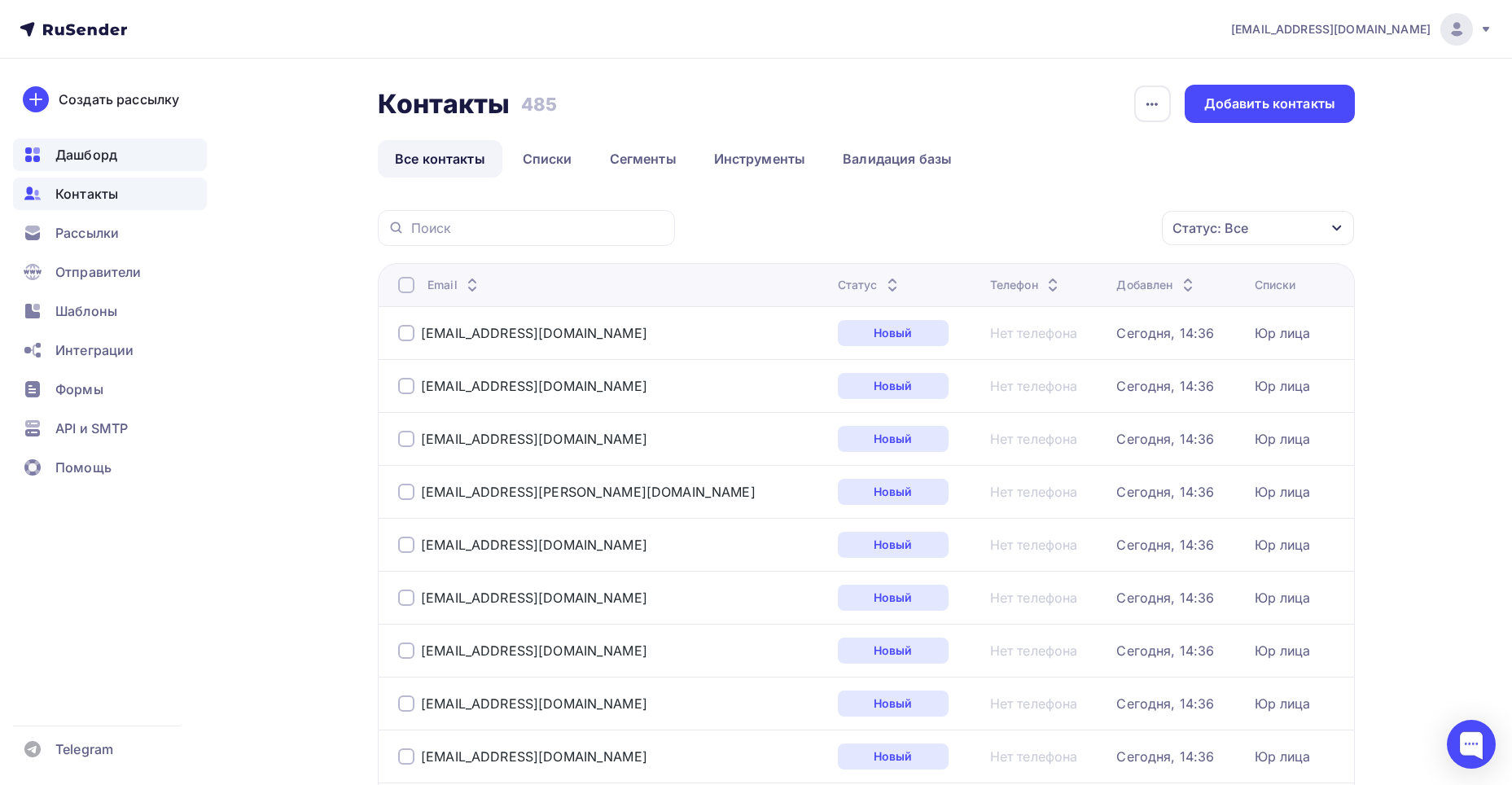
click at [102, 163] on span "Дашборд" at bounding box center [86, 155] width 62 height 20
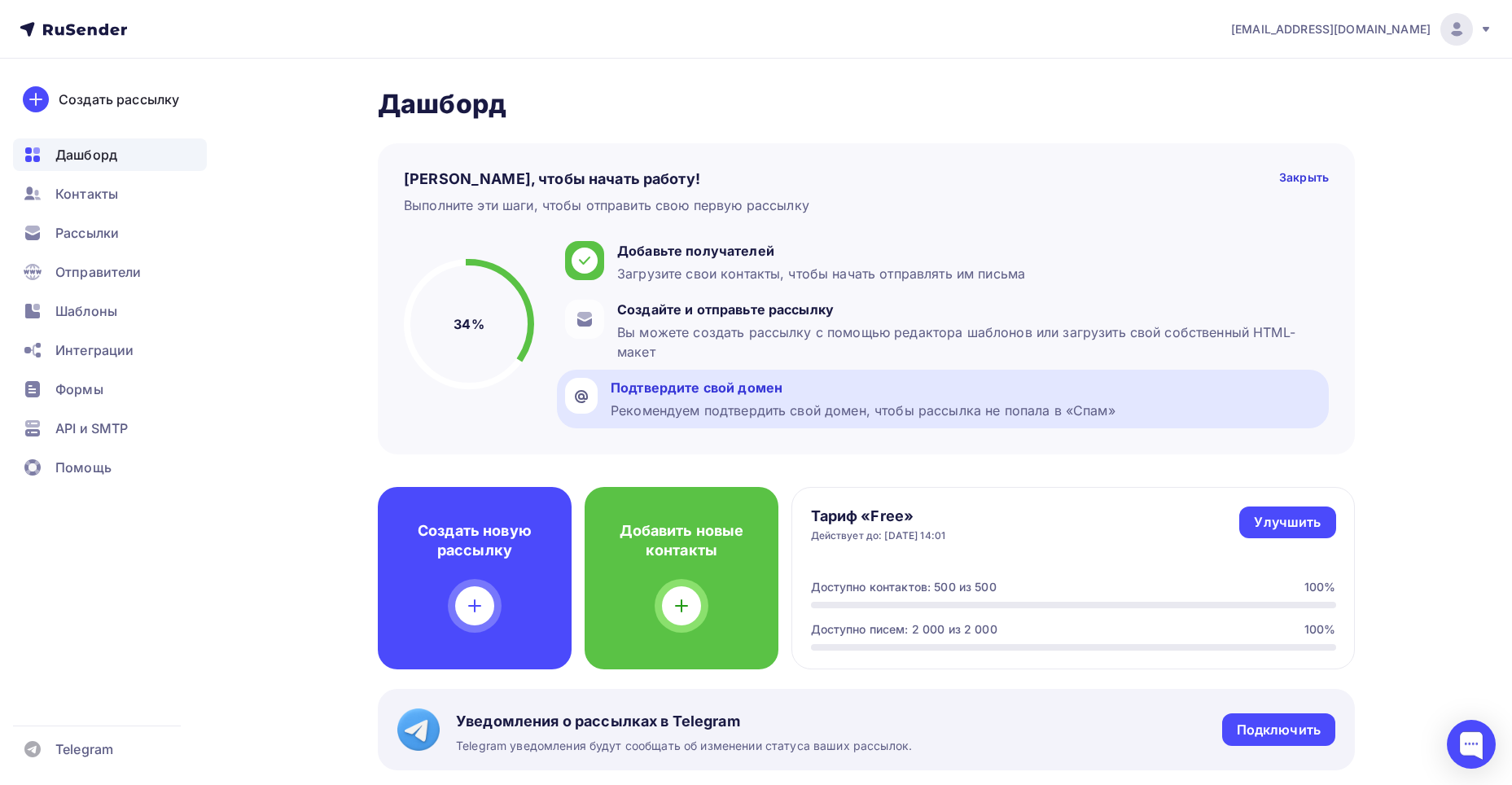
click at [641, 405] on div "Рекомендуем подтвердить свой домен, чтобы рассылка не попала в «Спам»" at bounding box center [863, 410] width 505 height 20
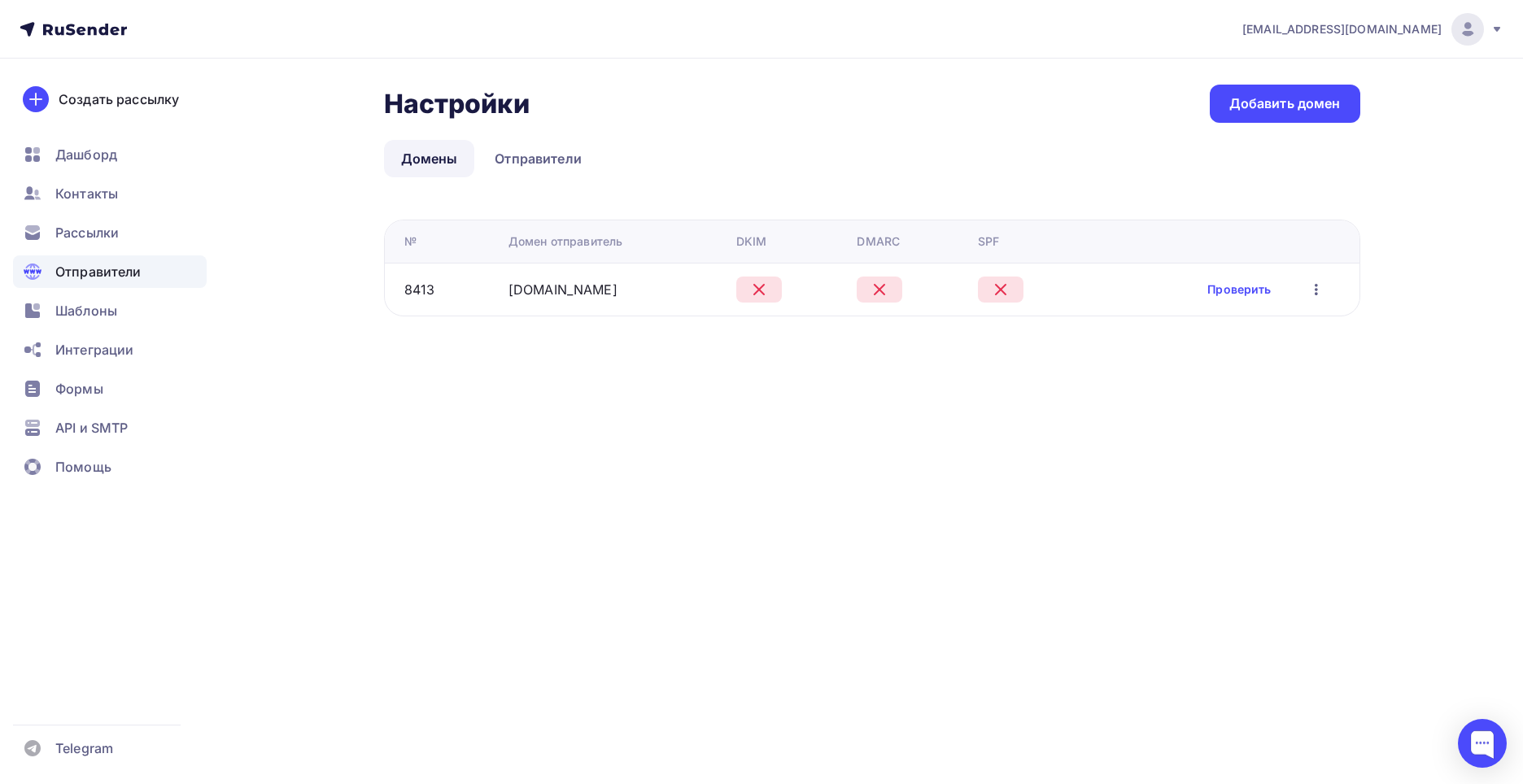
click at [1319, 286] on icon "button" at bounding box center [1316, 290] width 20 height 20
click at [1206, 369] on div "Удалить" at bounding box center [1239, 365] width 156 height 20
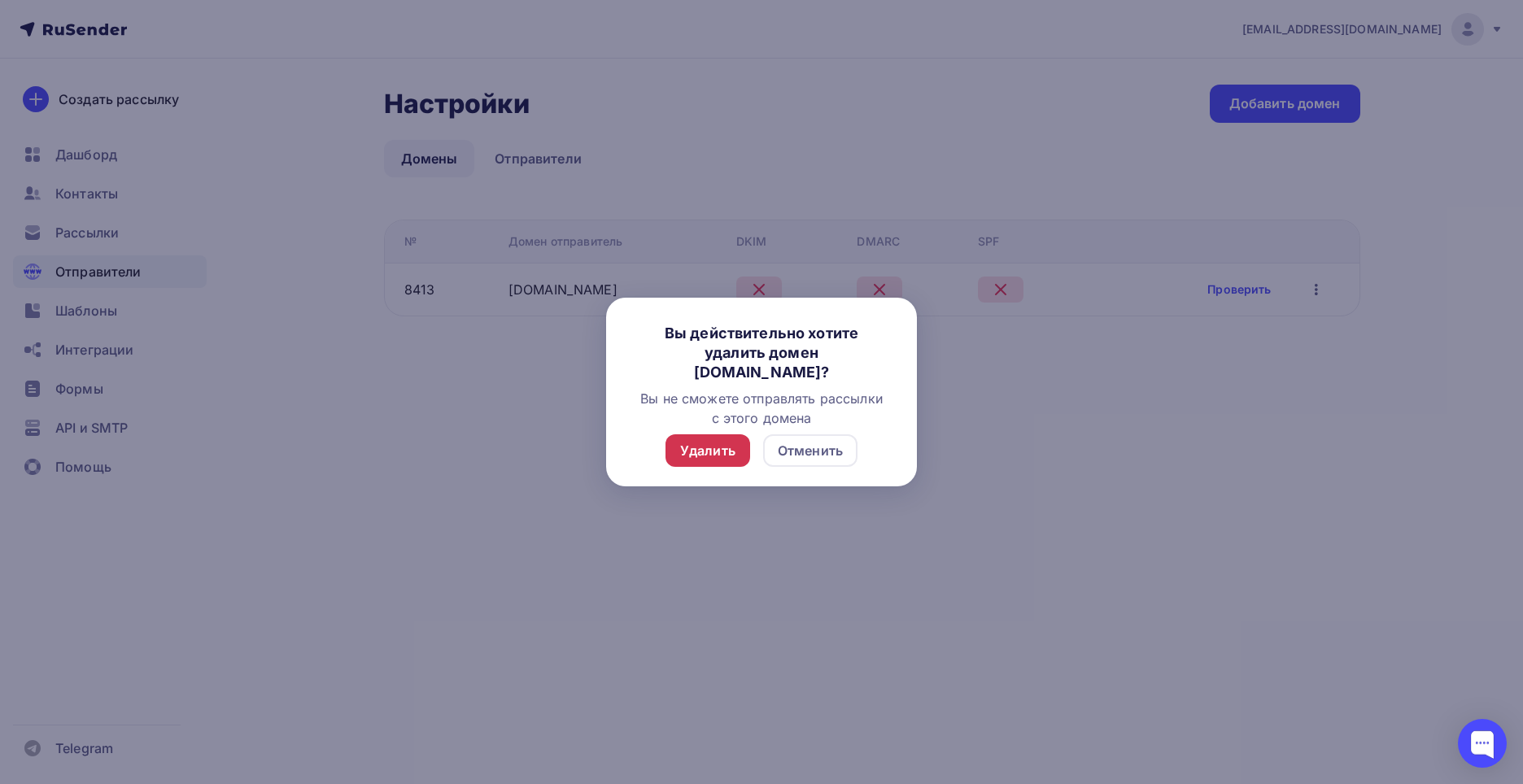
click at [717, 453] on div "Удалить" at bounding box center [708, 451] width 55 height 20
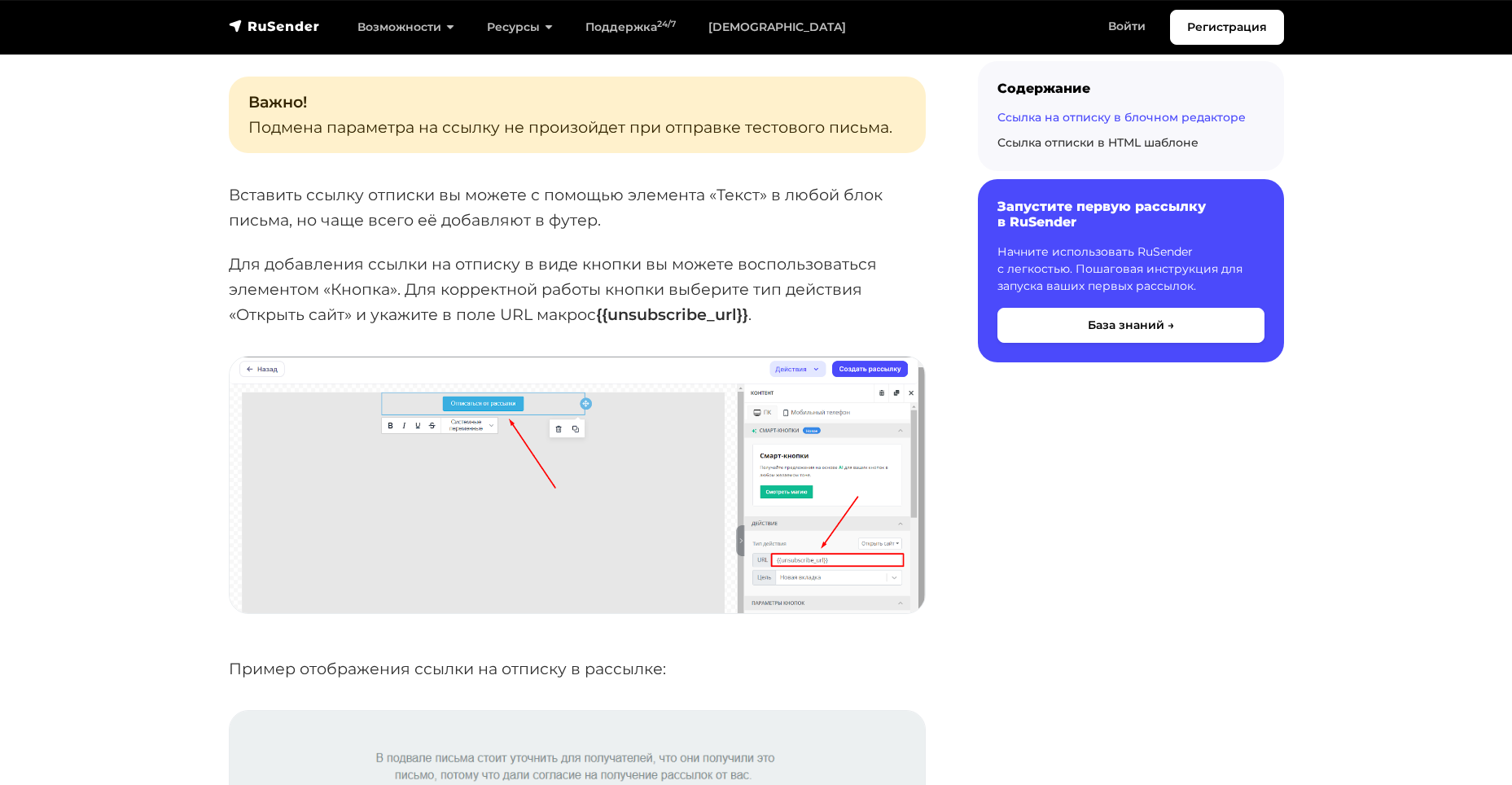
scroll to position [1874, 0]
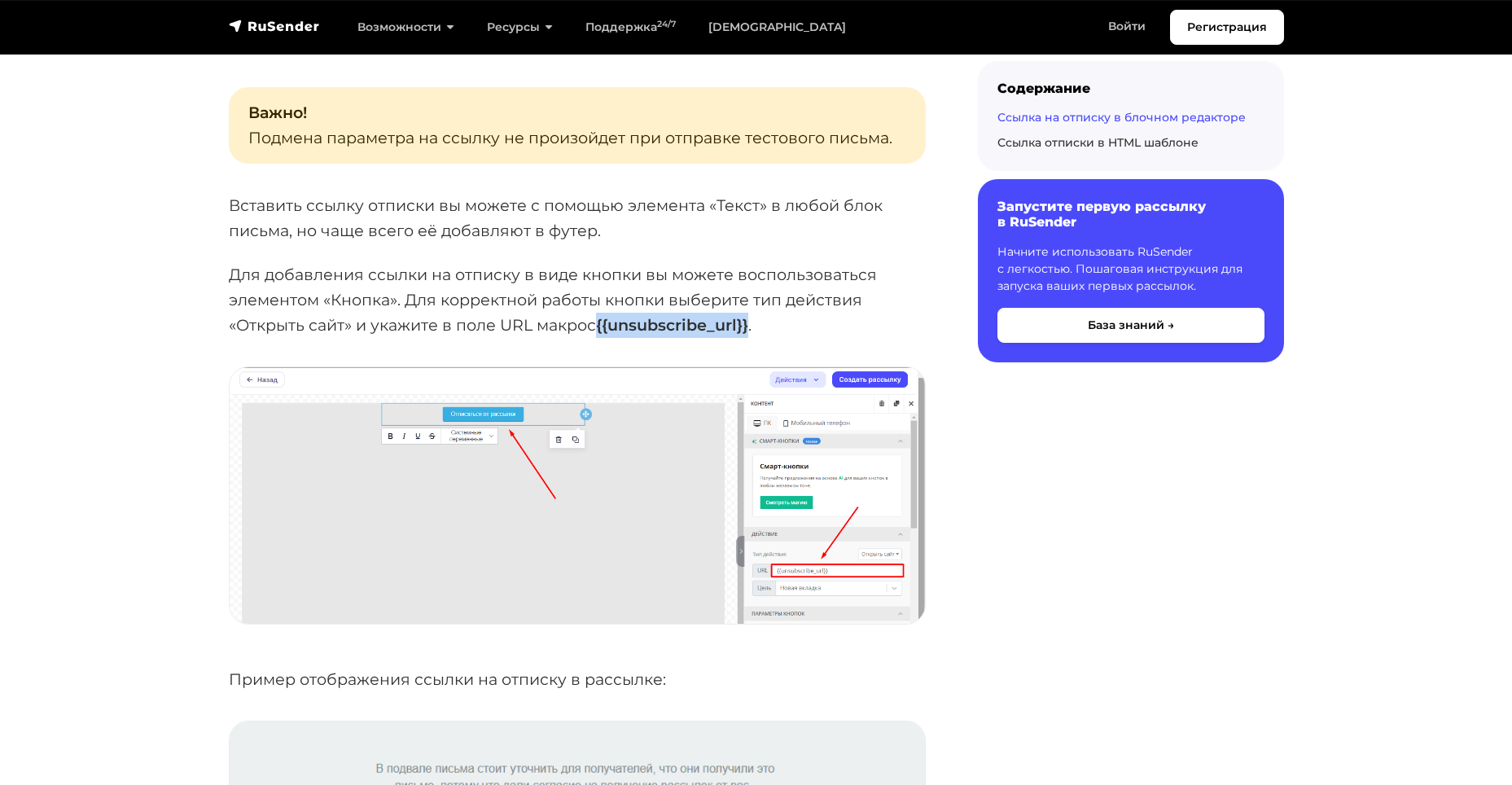
drag, startPoint x: 602, startPoint y: 324, endPoint x: 754, endPoint y: 336, distance: 152.5
click at [754, 336] on p "Для добавления ссылки на отписку в виде кнопки вы можете воспользоваться элемен…" at bounding box center [577, 299] width 697 height 75
copy strong "{{unsubscribe_url}}"
